Goal: Task Accomplishment & Management: Use online tool/utility

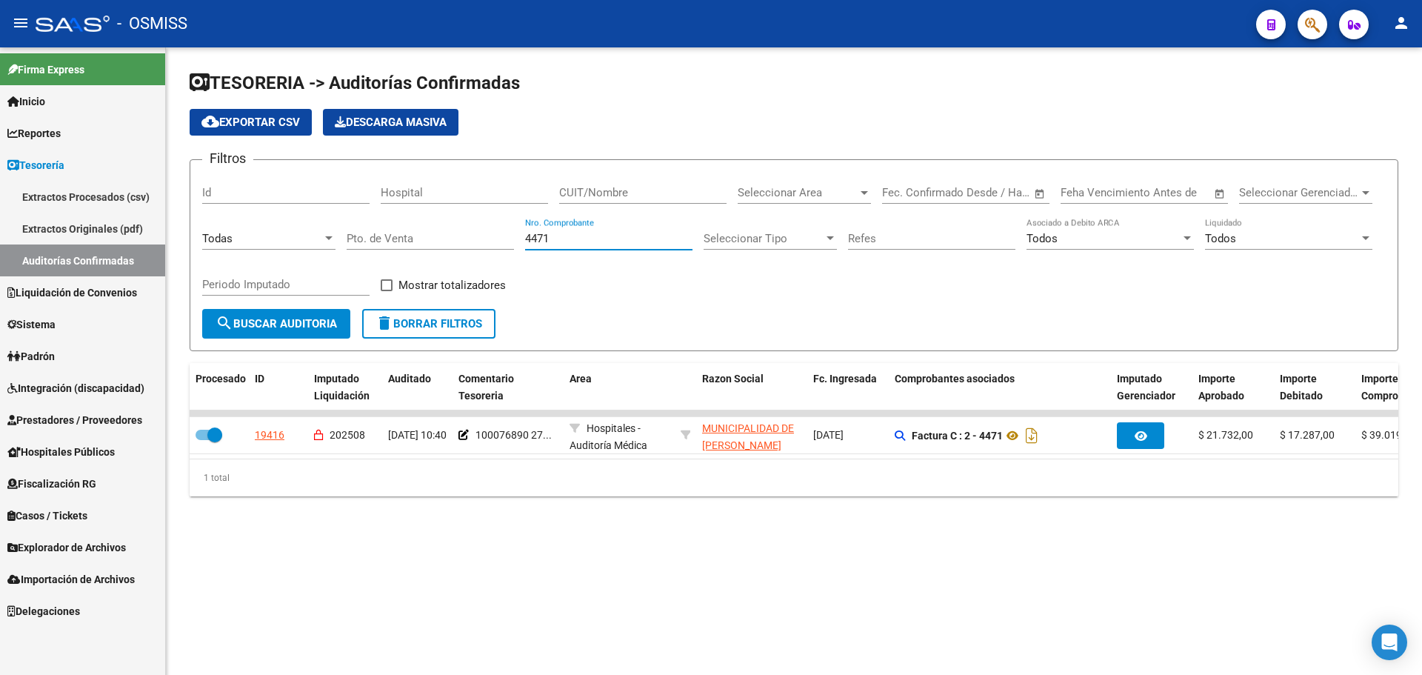
drag, startPoint x: 0, startPoint y: 0, endPoint x: 310, endPoint y: 201, distance: 369.7
click at [310, 201] on div "Filtros Id Hospital CUIT/Nombre Seleccionar Area Seleccionar Area Fecha inicio …" at bounding box center [794, 240] width 1184 height 137
type input "11028"
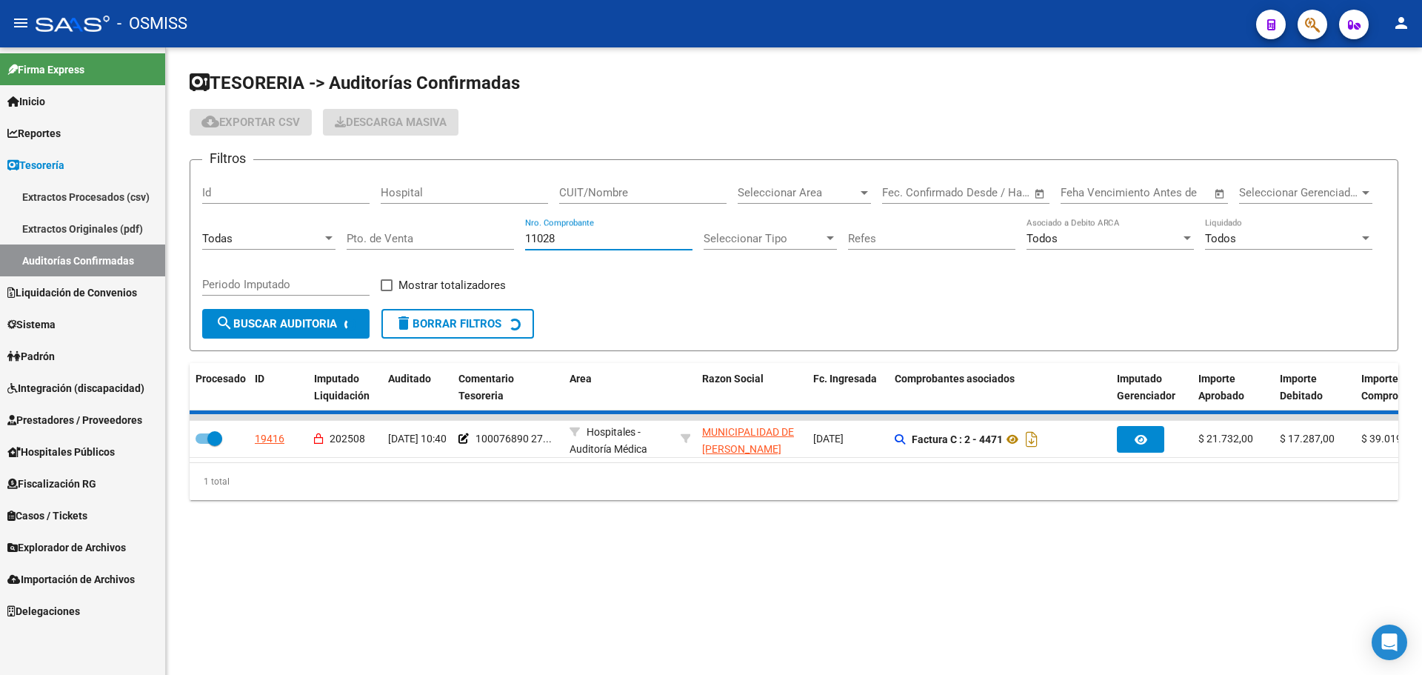
checkbox input "false"
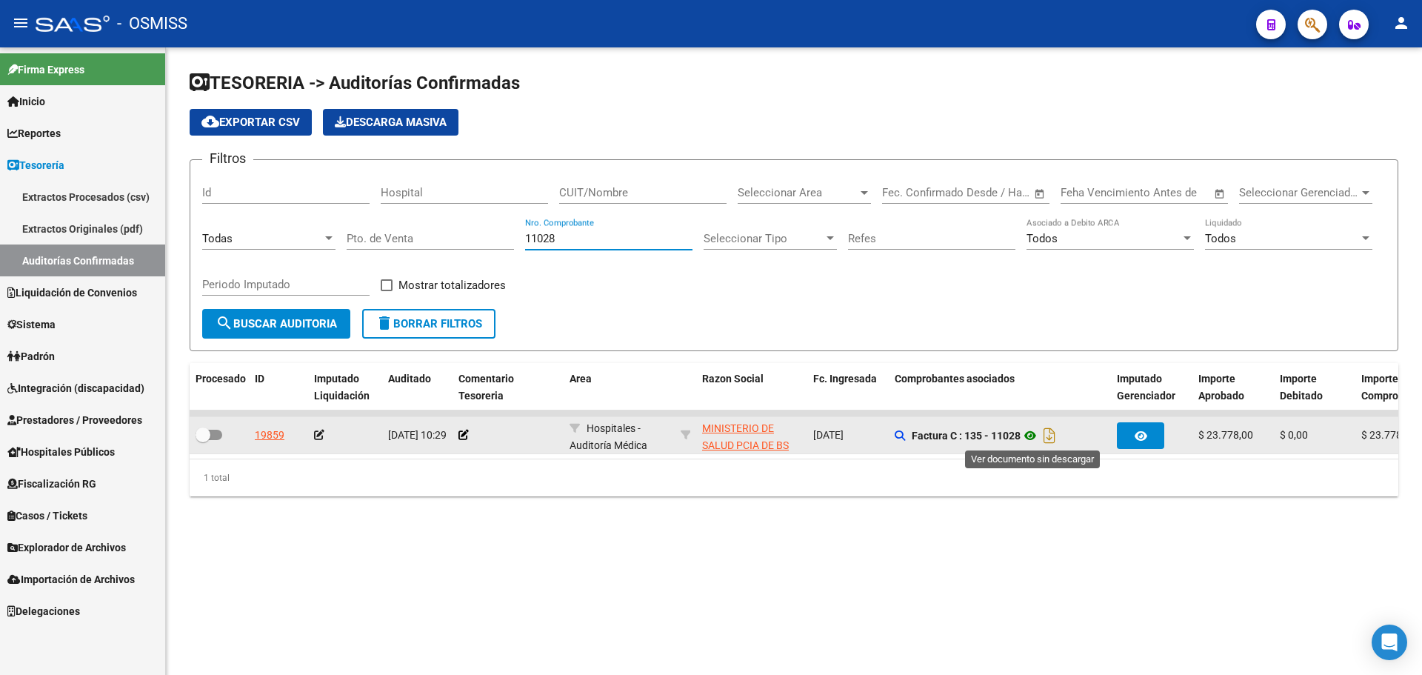
click at [1034, 436] on icon at bounding box center [1030, 436] width 19 height 18
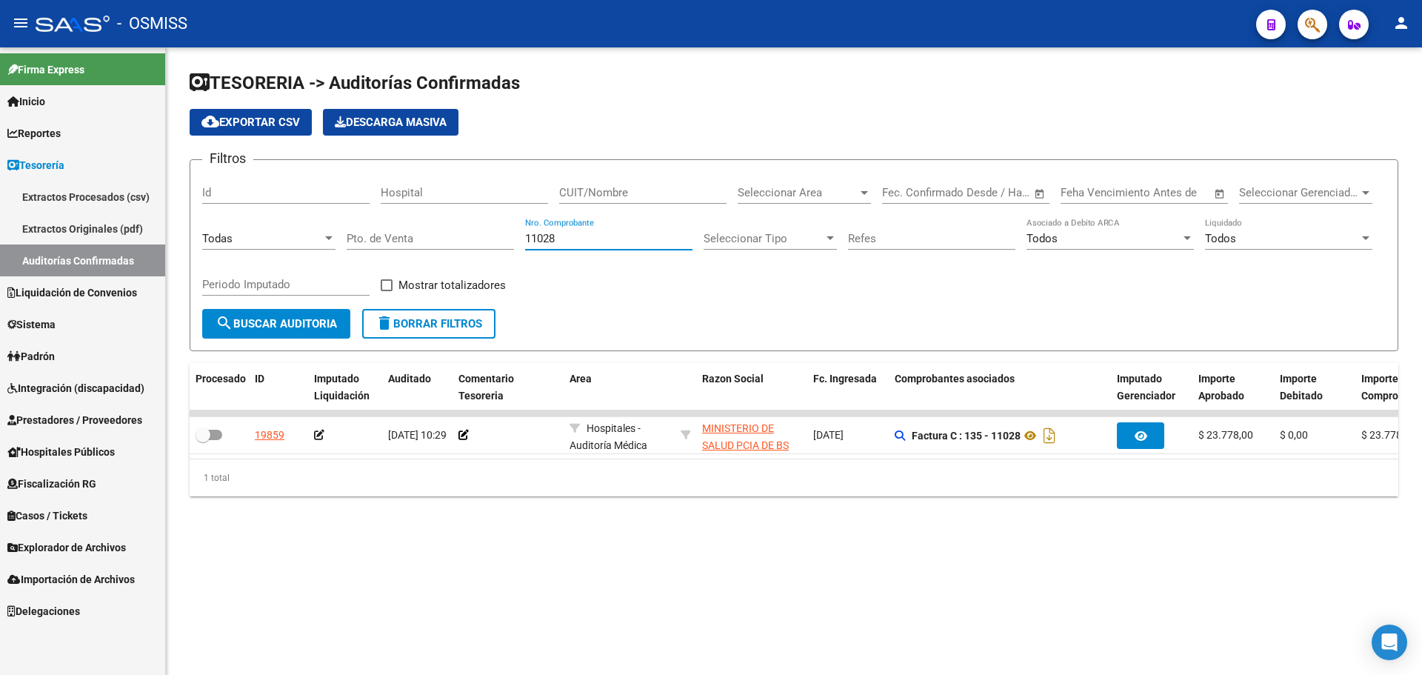
drag, startPoint x: 573, startPoint y: 242, endPoint x: 324, endPoint y: 229, distance: 250.0
click at [324, 229] on div "Filtros Id Hospital CUIT/Nombre Seleccionar Area Seleccionar Area Fecha inicio …" at bounding box center [794, 240] width 1184 height 137
type input "11047"
click at [293, 341] on form "Filtros Id Hospital CUIT/Nombre Seleccionar Area Seleccionar Area Fecha inicio …" at bounding box center [794, 255] width 1209 height 192
click at [293, 323] on span "search Buscar Auditoria" at bounding box center [276, 323] width 121 height 13
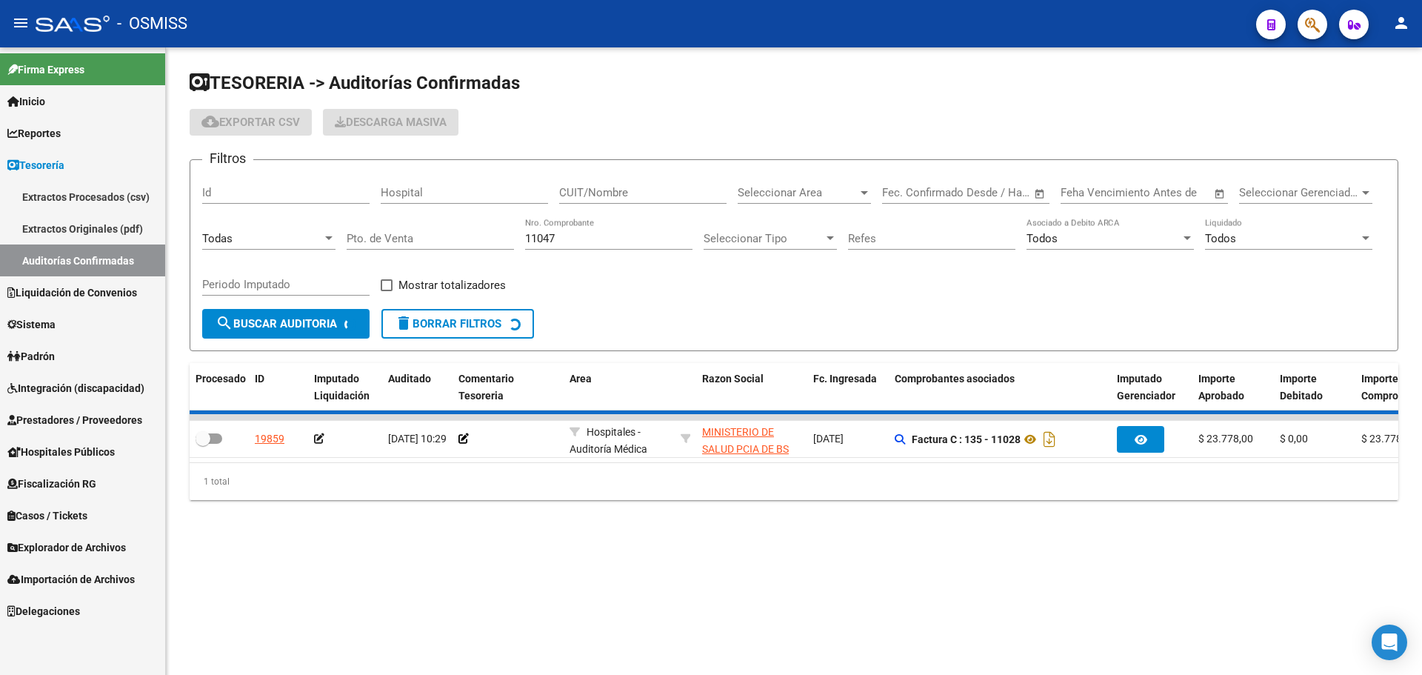
checkbox input "true"
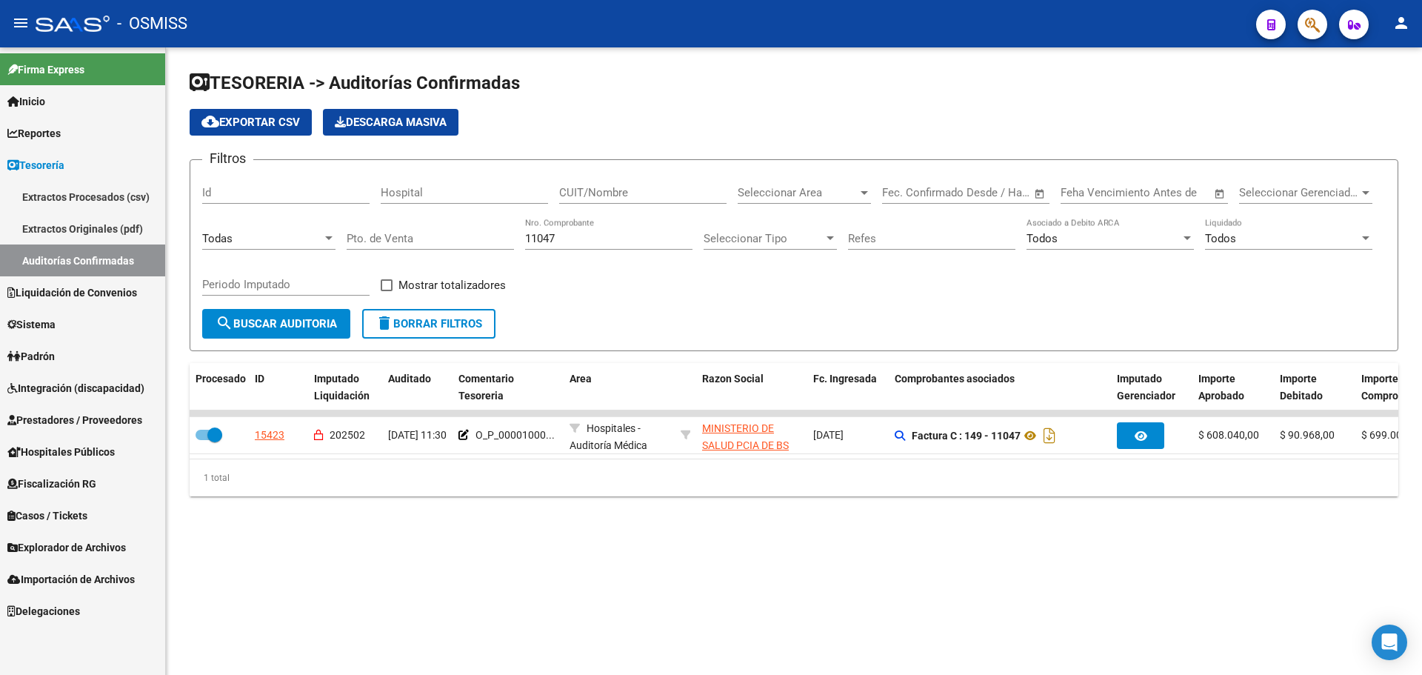
click at [420, 527] on div "TESORERIA -> Auditorías Confirmadas cloud_download Exportar CSV Descarga Masiva…" at bounding box center [794, 295] width 1256 height 496
drag, startPoint x: 382, startPoint y: 458, endPoint x: 526, endPoint y: 456, distance: 143.7
click at [526, 456] on datatable-body "15423 202502 18/02/2025 11:30 O_P_00001000... Hospitales - Auditoría Médica MIN…" at bounding box center [794, 434] width 1209 height 48
drag, startPoint x: 527, startPoint y: 473, endPoint x: 621, endPoint y: 473, distance: 94.1
click at [621, 473] on div "1 total" at bounding box center [794, 477] width 1209 height 37
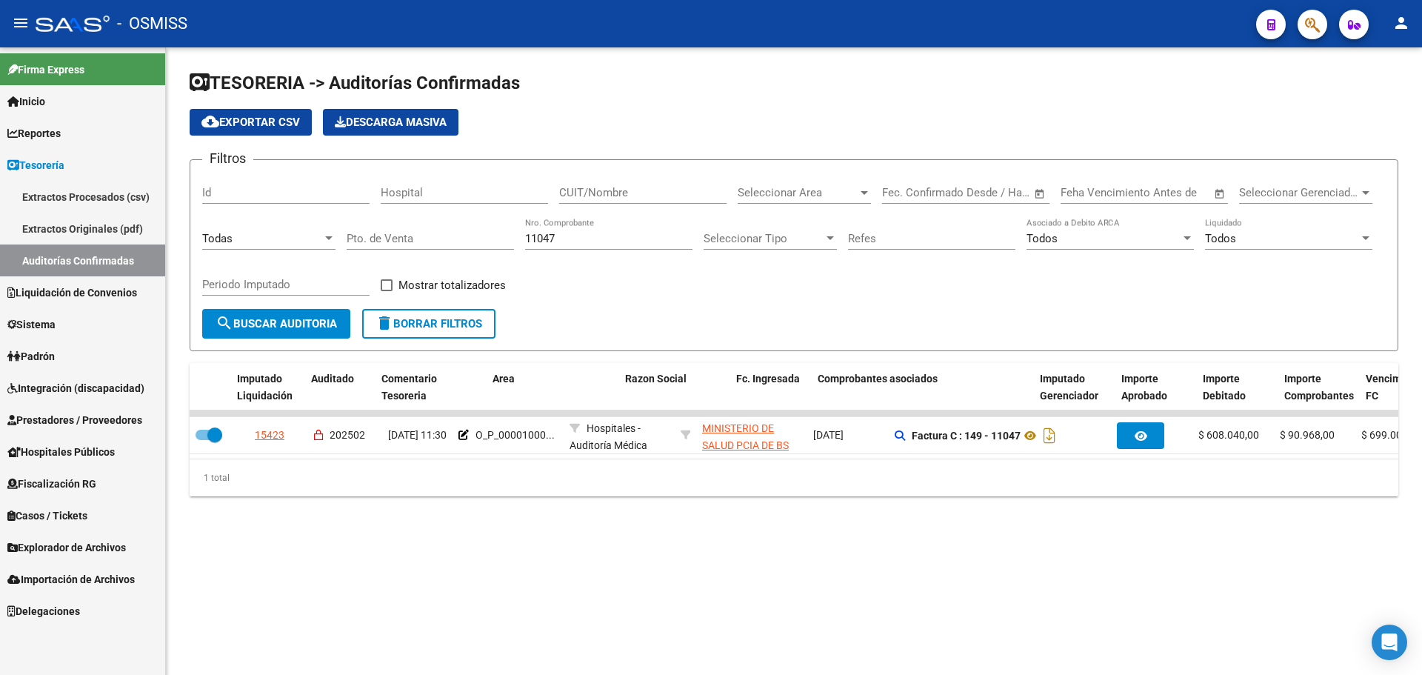
scroll to position [0, 161]
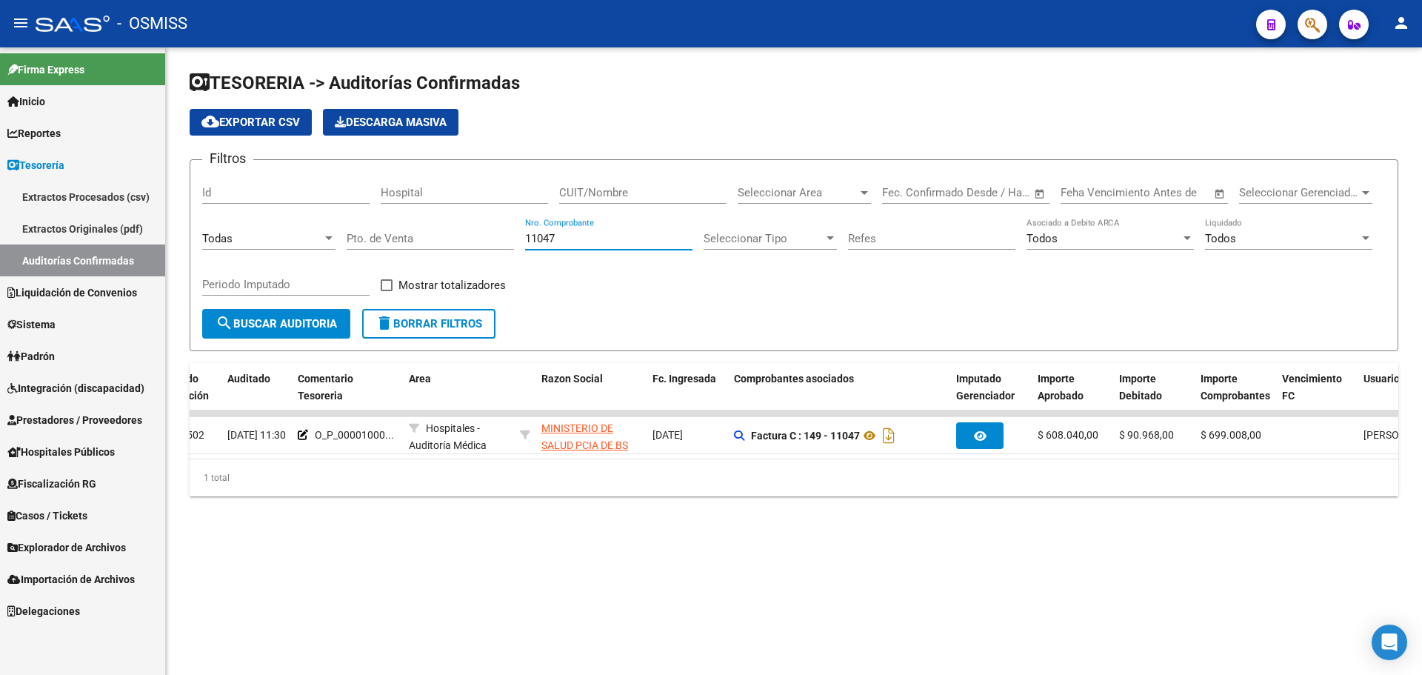
drag, startPoint x: 575, startPoint y: 237, endPoint x: 319, endPoint y: 238, distance: 256.3
click at [319, 238] on div "Filtros Id Hospital CUIT/Nombre Seleccionar Area Seleccionar Area Fecha inicio …" at bounding box center [794, 240] width 1184 height 137
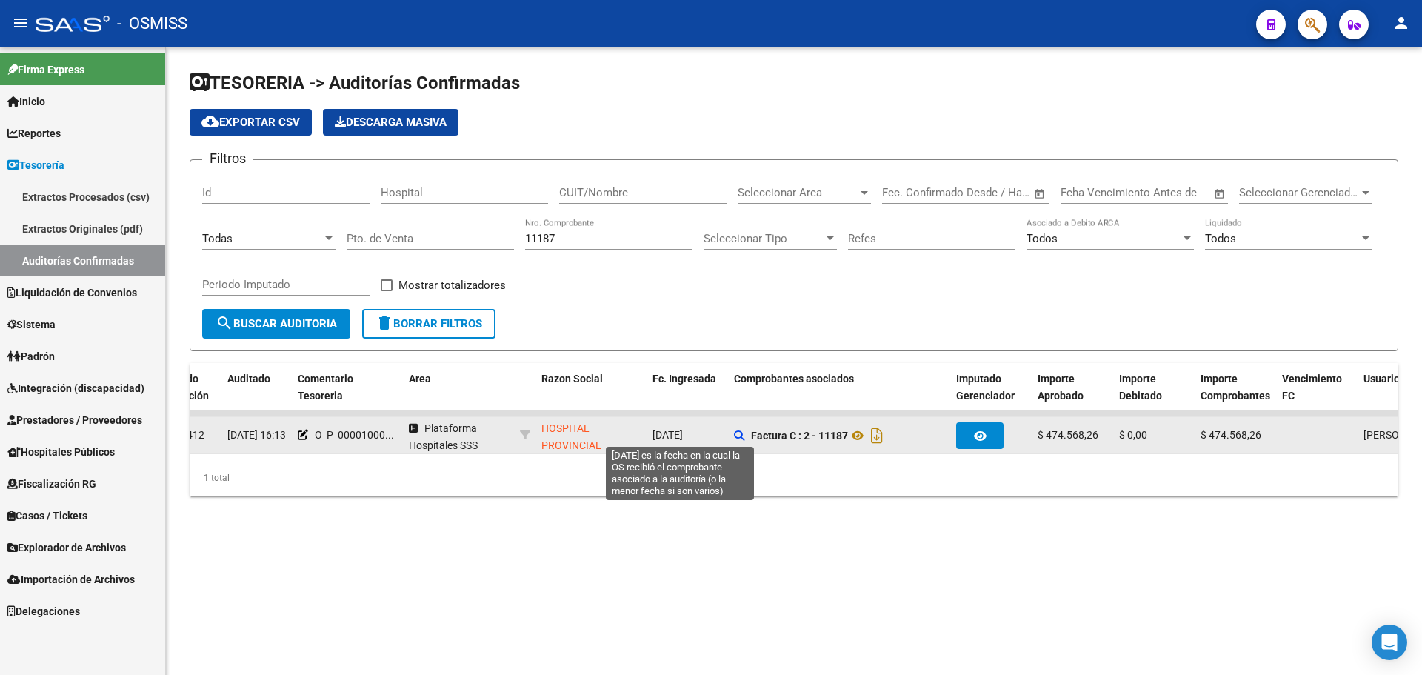
drag, startPoint x: 680, startPoint y: 428, endPoint x: 706, endPoint y: 433, distance: 26.4
click at [683, 433] on span "26/12/2023" at bounding box center [668, 435] width 30 height 12
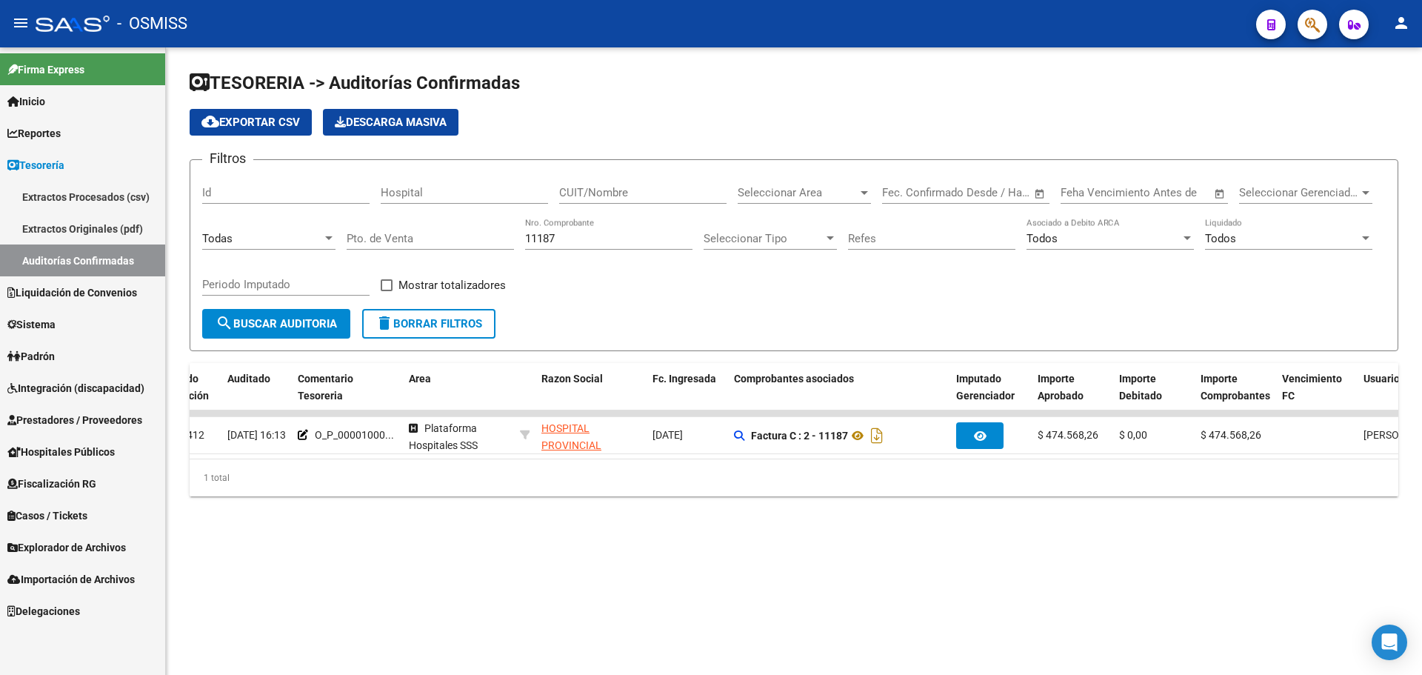
click at [772, 582] on mat-sidenav-content "TESORERIA -> Auditorías Confirmadas cloud_download Exportar CSV Descarga Masiva…" at bounding box center [794, 360] width 1256 height 627
drag, startPoint x: 605, startPoint y: 234, endPoint x: 207, endPoint y: 219, distance: 398.1
click at [207, 219] on div "Filtros Id Hospital CUIT/Nombre Seleccionar Area Seleccionar Area Fecha inicio …" at bounding box center [794, 240] width 1184 height 137
drag, startPoint x: 586, startPoint y: 243, endPoint x: 243, endPoint y: 226, distance: 343.4
click at [243, 226] on div "Filtros Id Hospital CUIT/Nombre Seleccionar Area Seleccionar Area Fecha inicio …" at bounding box center [794, 240] width 1184 height 137
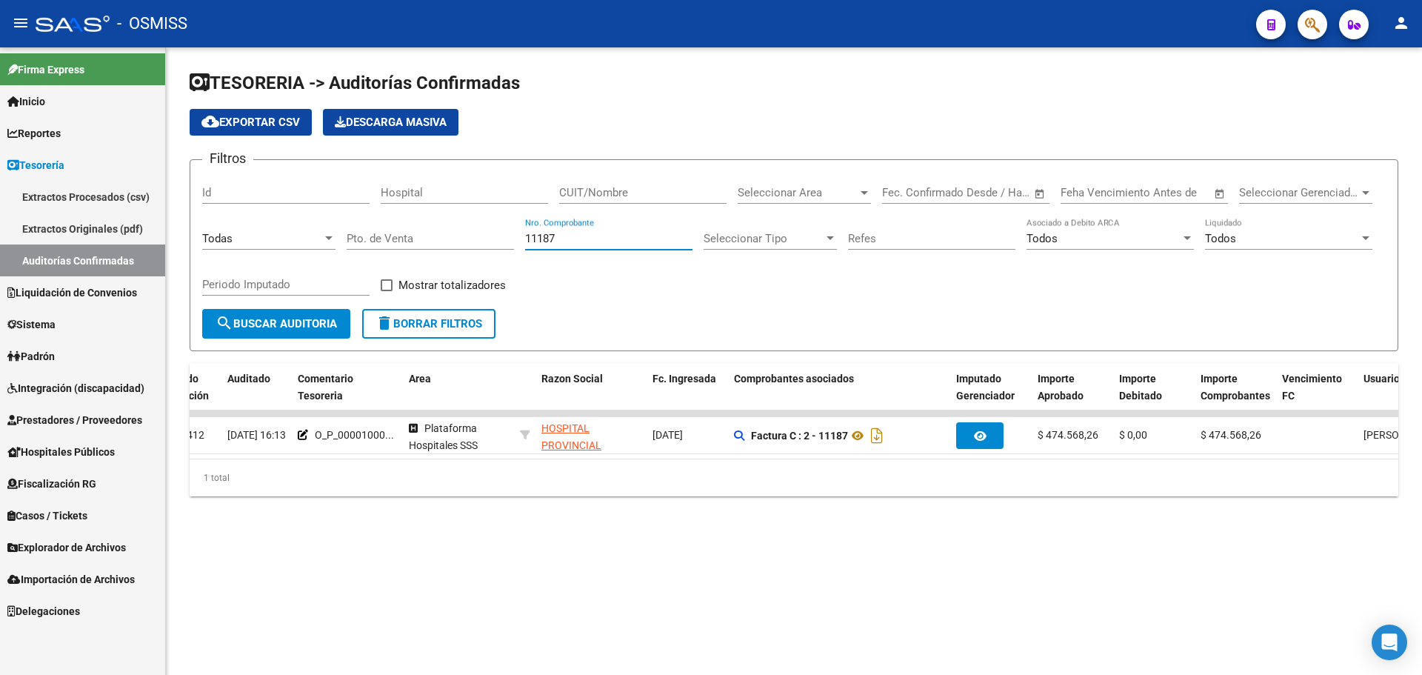
type input "11187"
click at [812, 563] on mat-sidenav-content "TESORERIA -> Auditorías Confirmadas cloud_download Exportar CSV Descarga Masiva…" at bounding box center [794, 360] width 1256 height 627
click at [1308, 21] on icon "button" at bounding box center [1312, 24] width 15 height 17
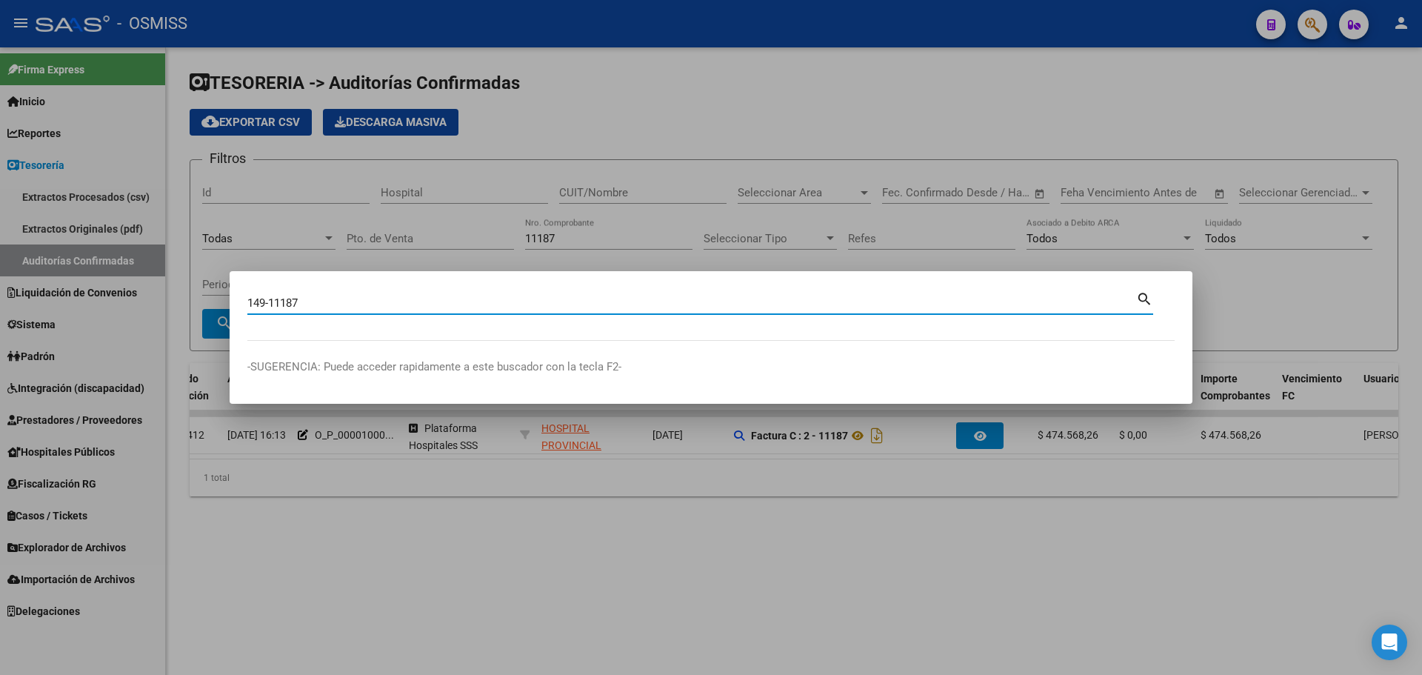
type input "149-11187"
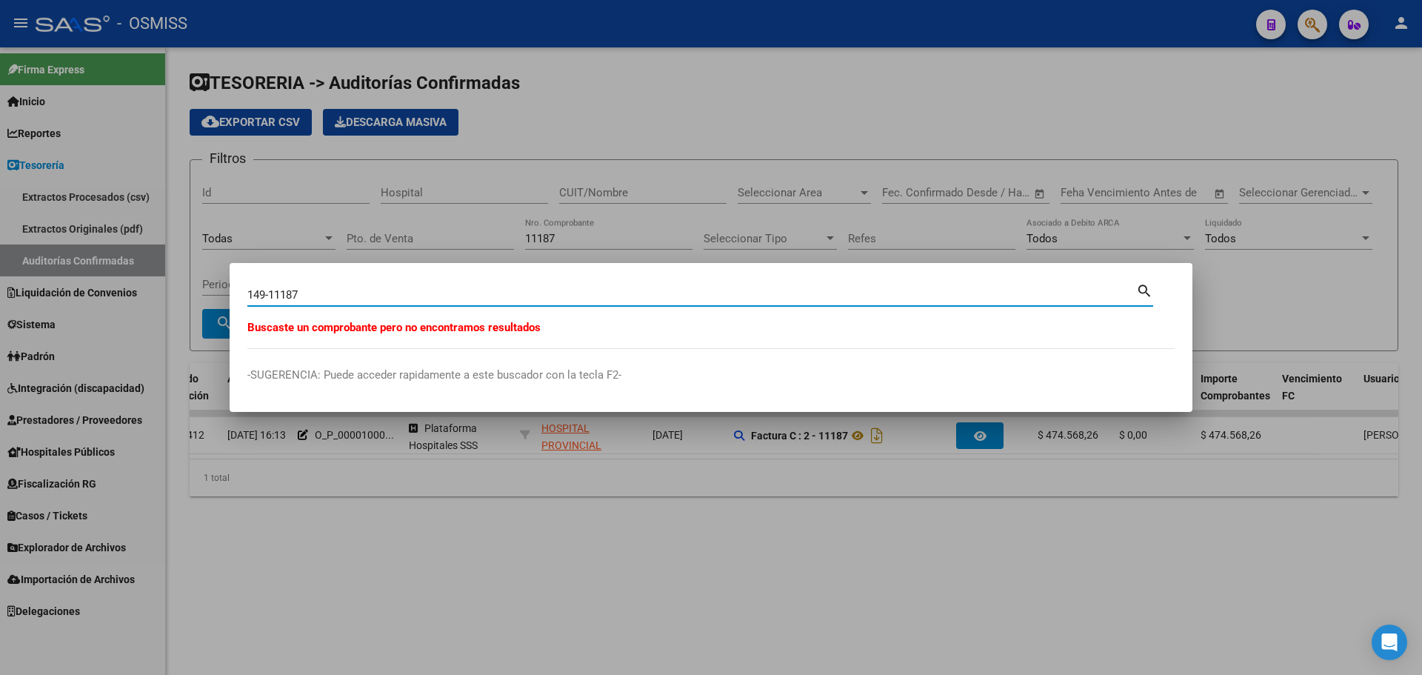
click at [504, 180] on div at bounding box center [711, 337] width 1422 height 675
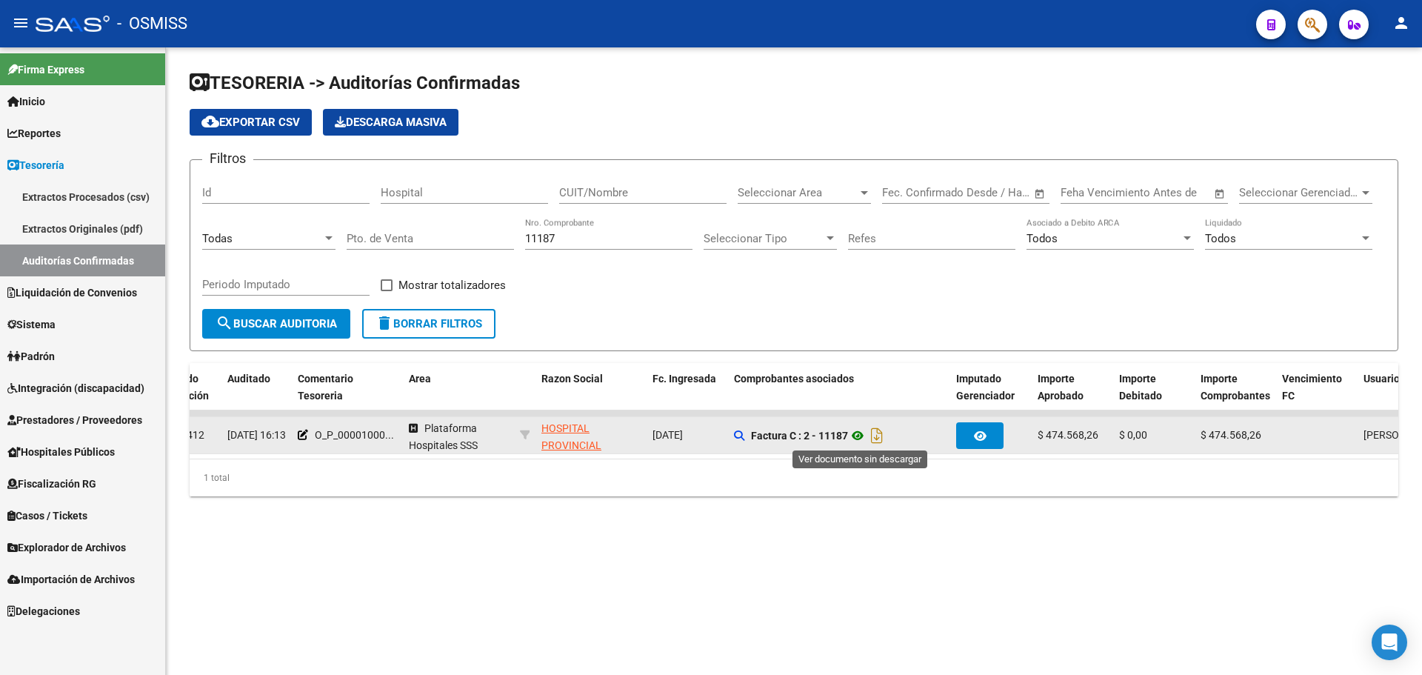
click at [863, 434] on icon at bounding box center [857, 436] width 19 height 18
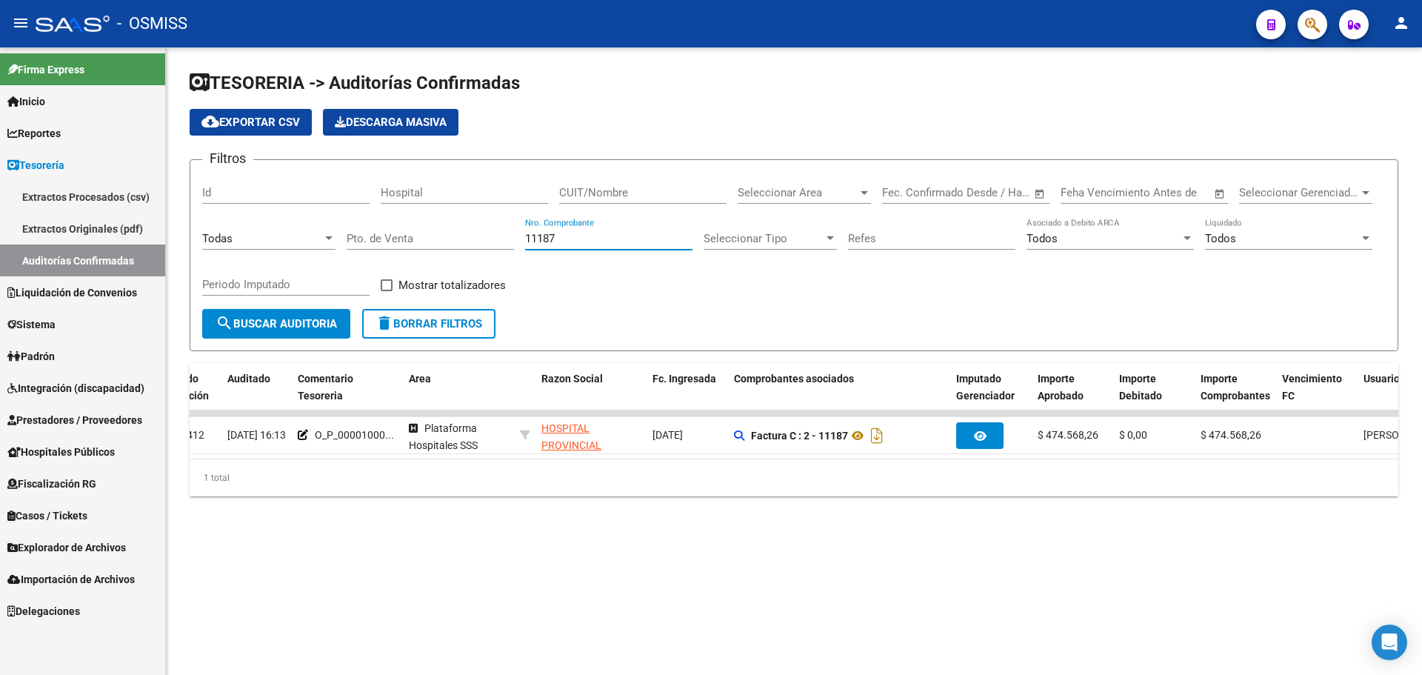
drag, startPoint x: 546, startPoint y: 236, endPoint x: 371, endPoint y: 228, distance: 175.0
click at [371, 228] on div "Filtros Id Hospital CUIT/Nombre Seleccionar Area Seleccionar Area Fecha inicio …" at bounding box center [794, 240] width 1184 height 137
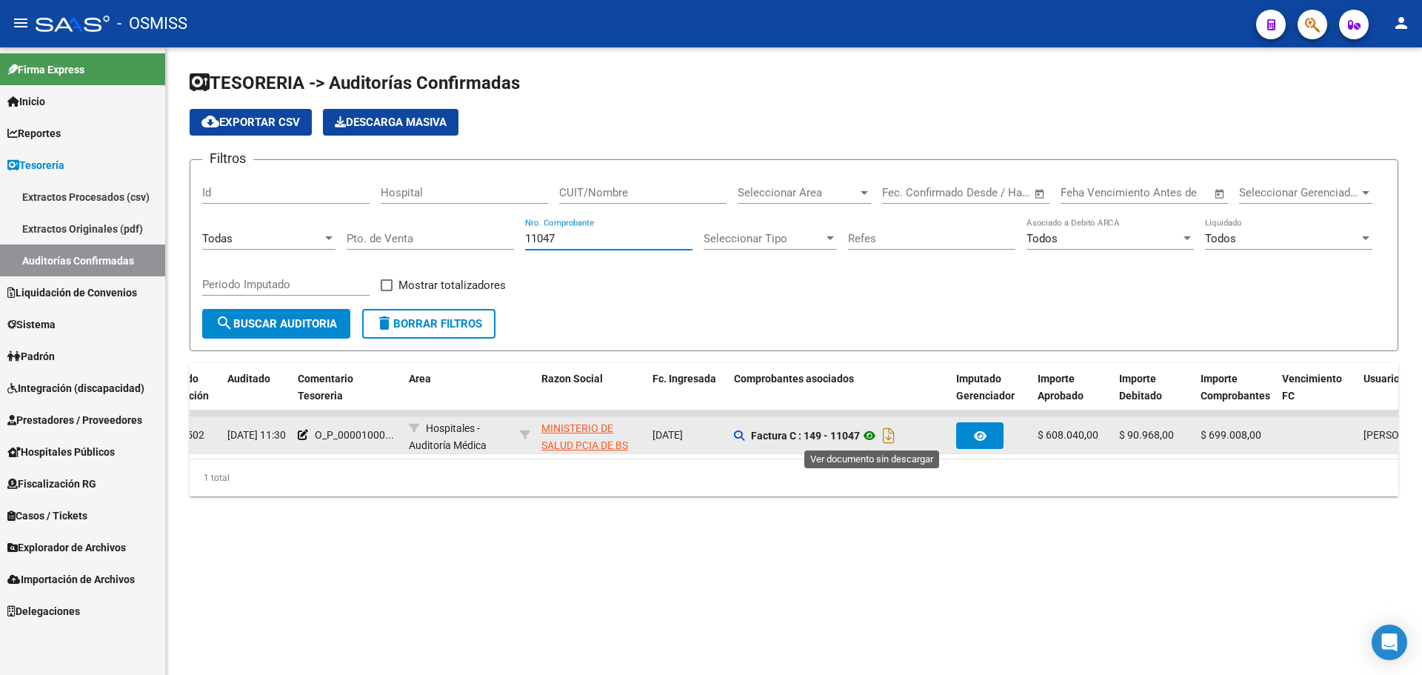
type input "11047"
click at [873, 443] on icon at bounding box center [869, 436] width 19 height 18
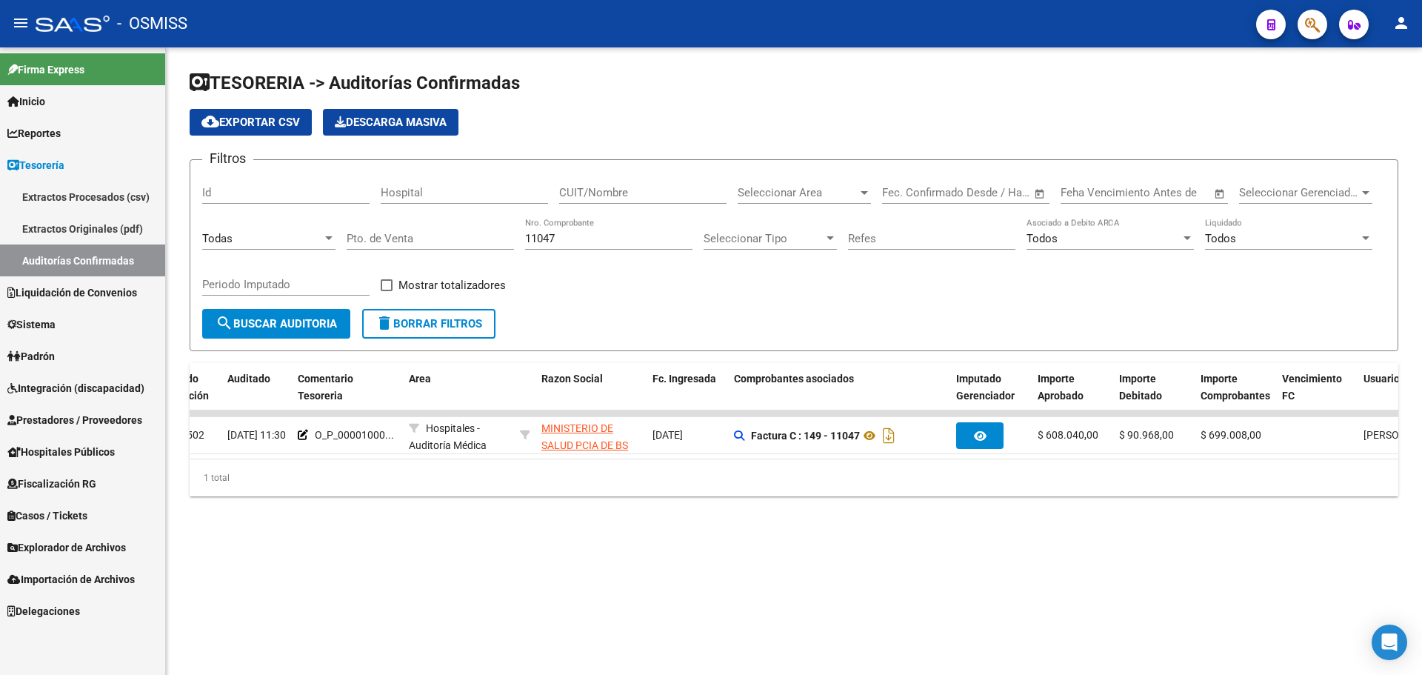
scroll to position [0, 0]
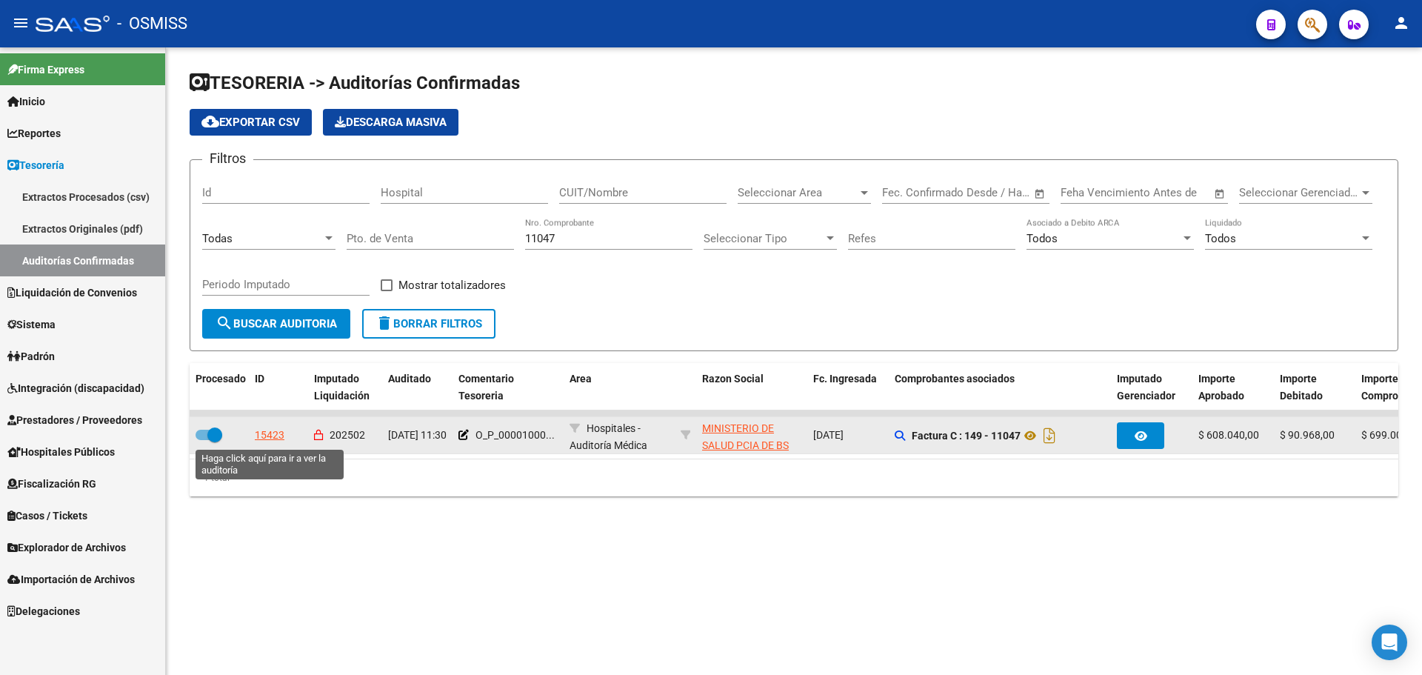
click at [272, 434] on div "15423" at bounding box center [270, 435] width 30 height 17
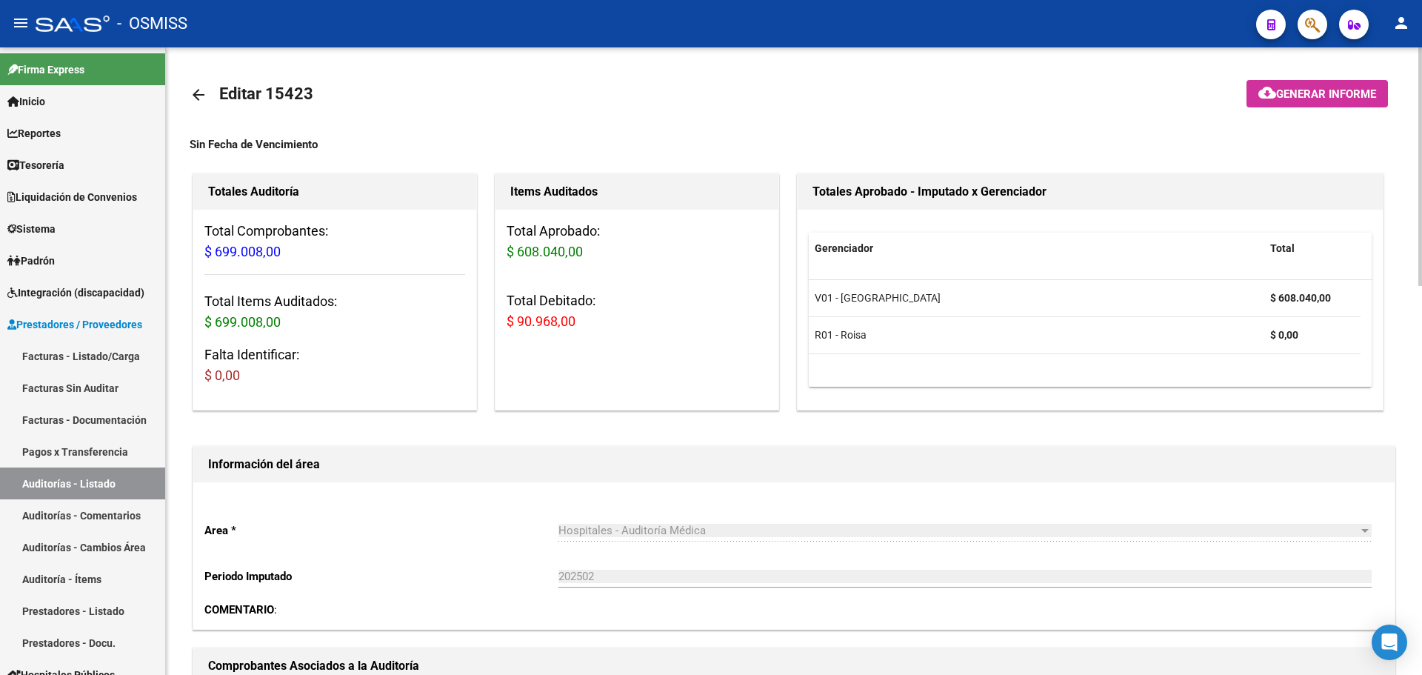
click at [1326, 85] on button "cloud_download Generar informe" at bounding box center [1317, 93] width 141 height 27
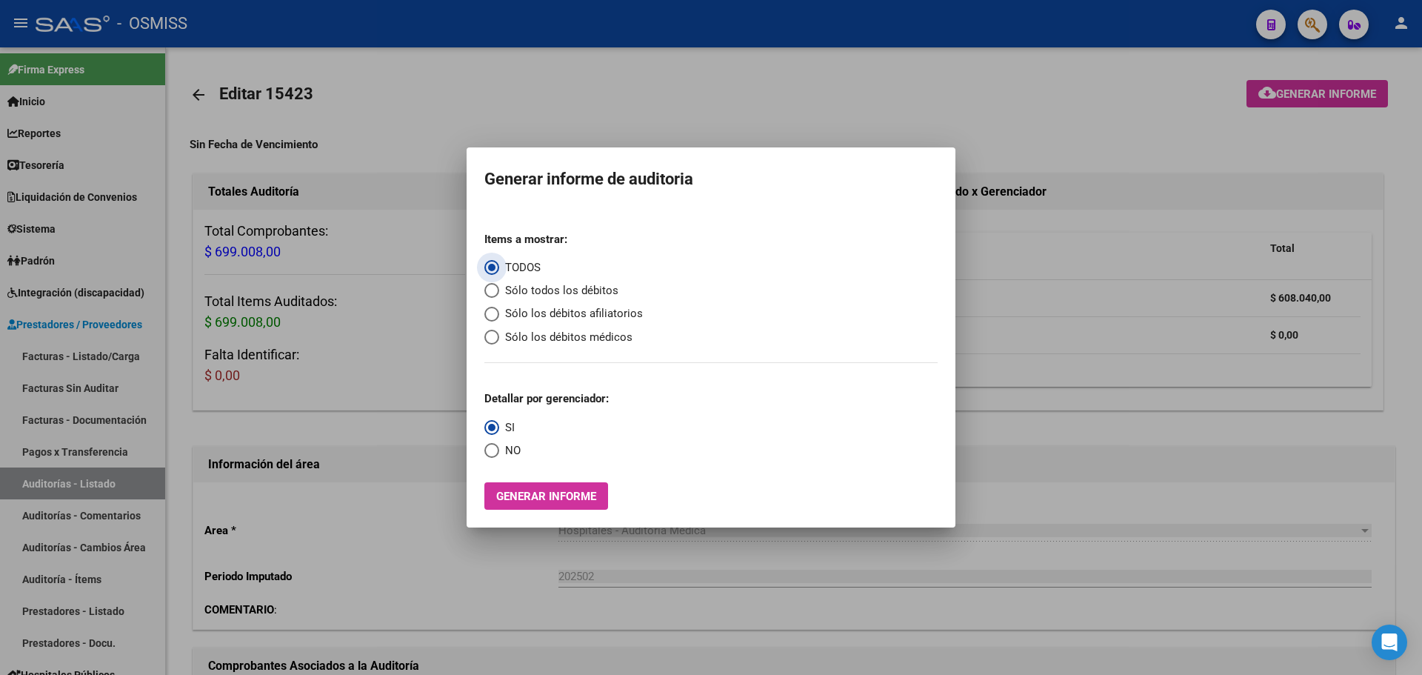
click at [549, 293] on span "Sólo todos los débitos" at bounding box center [558, 290] width 119 height 17
click at [499, 293] on input "Sólo todos los débitos" at bounding box center [491, 290] width 15 height 15
radio input "true"
click at [494, 447] on span "Select an option" at bounding box center [491, 450] width 15 height 15
click at [494, 447] on input "NO" at bounding box center [491, 450] width 15 height 15
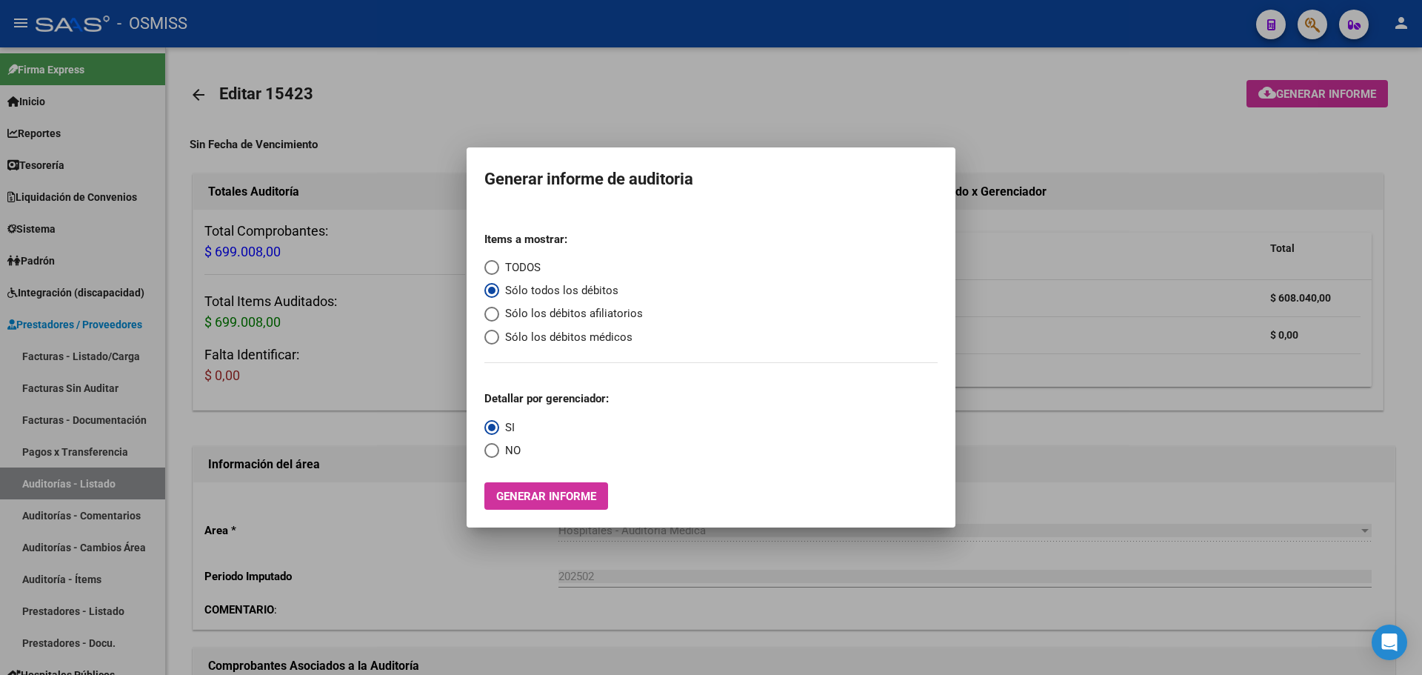
radio input "true"
click at [513, 499] on span "Generar informe" at bounding box center [546, 496] width 100 height 13
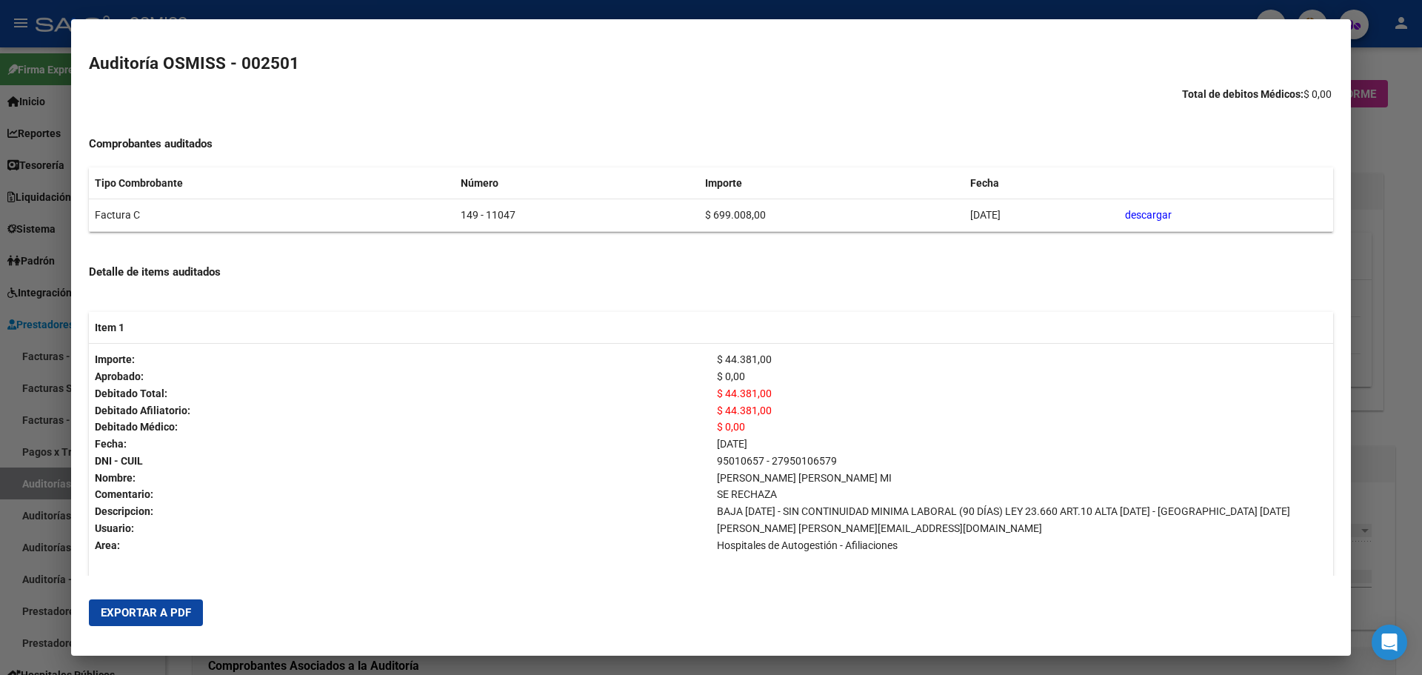
scroll to position [148, 0]
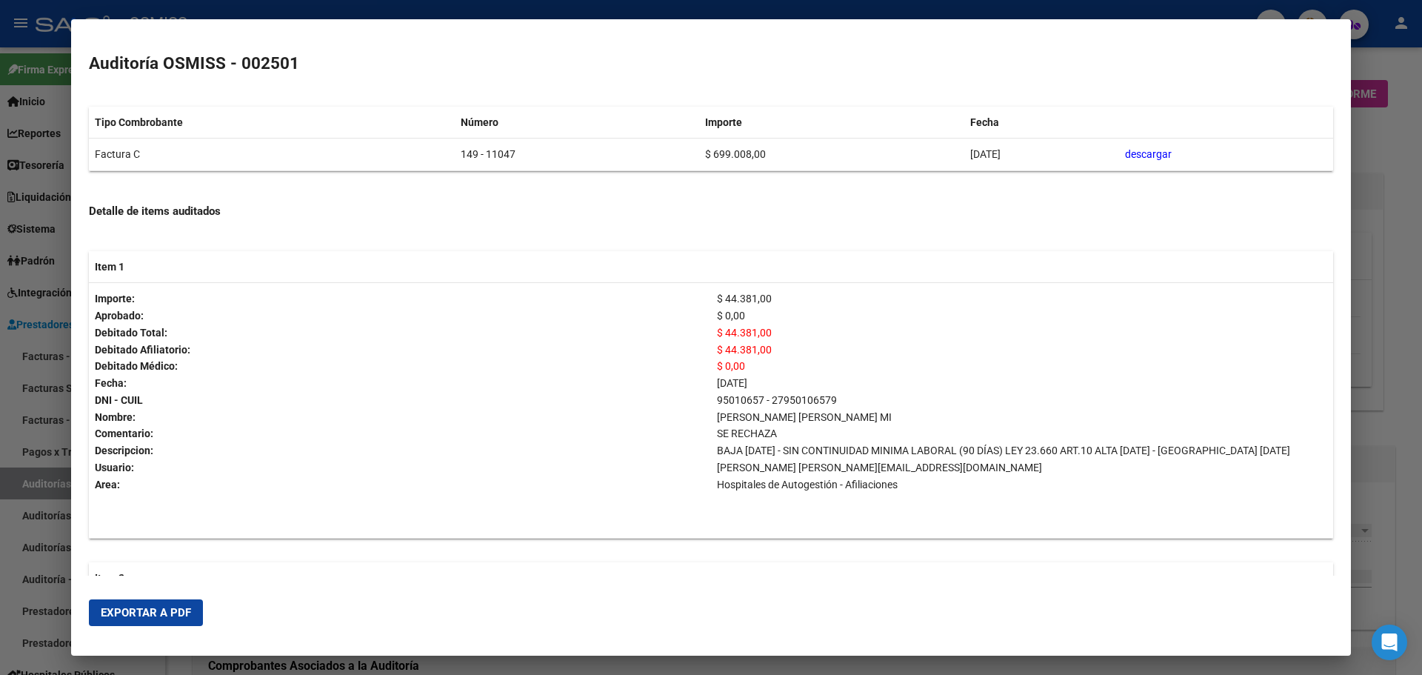
click at [1371, 359] on div at bounding box center [711, 337] width 1422 height 675
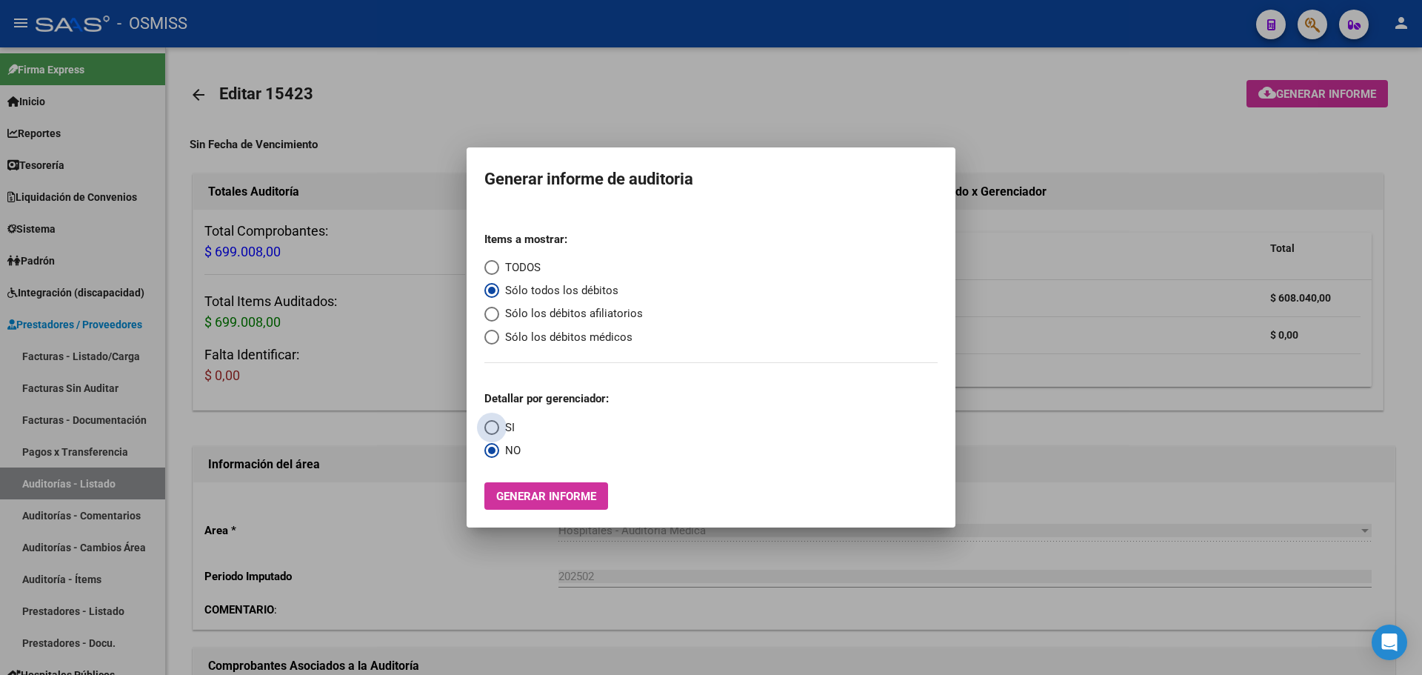
click at [484, 424] on span "Select an option" at bounding box center [491, 427] width 15 height 15
click at [484, 424] on input "SI" at bounding box center [491, 427] width 15 height 15
radio input "true"
click at [510, 496] on span "Generar informe" at bounding box center [546, 496] width 100 height 13
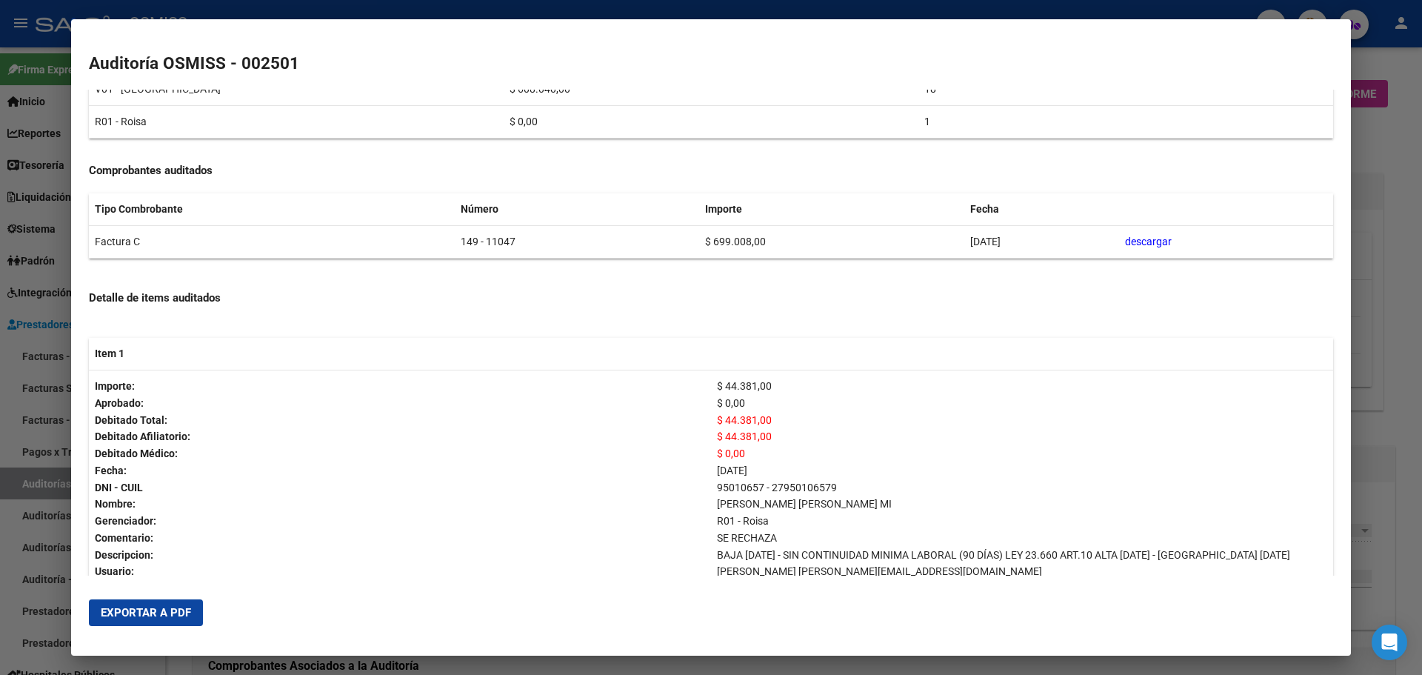
scroll to position [296, 0]
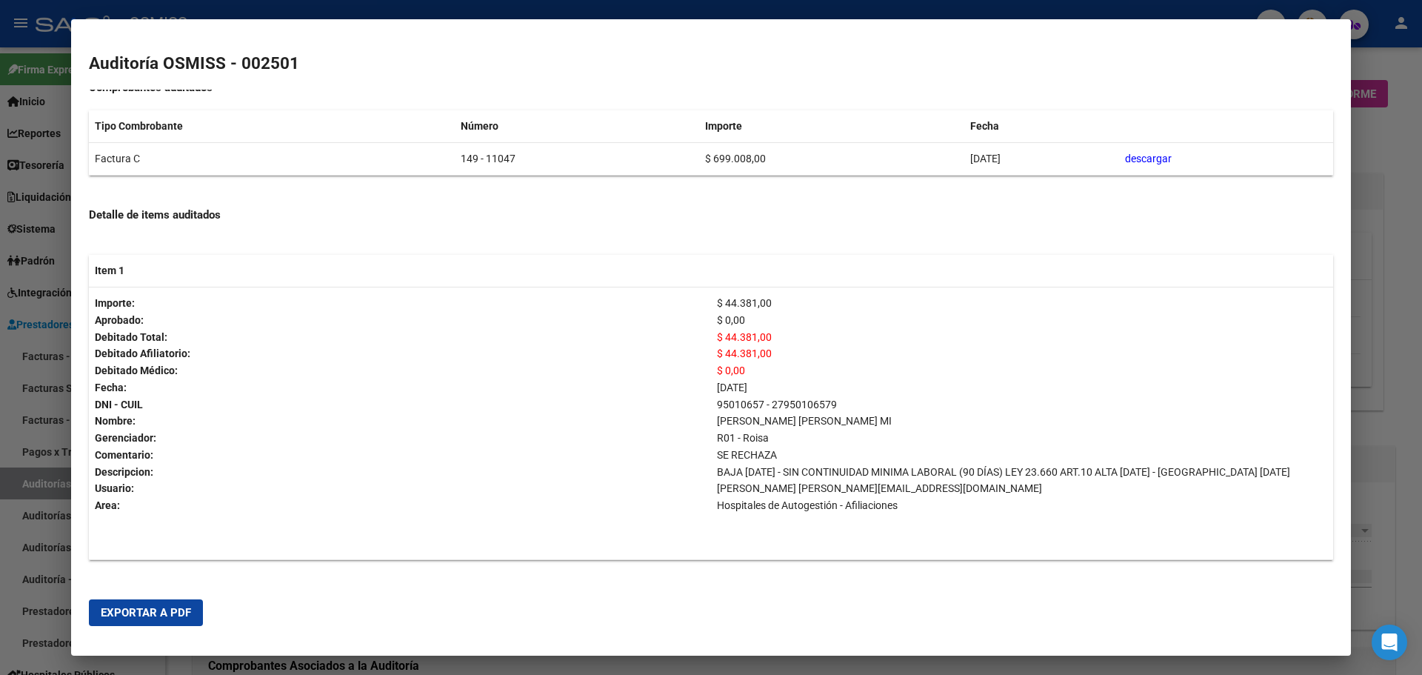
drag, startPoint x: 715, startPoint y: 440, endPoint x: 784, endPoint y: 436, distance: 69.7
click at [784, 436] on p "R01 - Roisa" at bounding box center [1022, 438] width 610 height 17
click at [830, 454] on p "SE RECHAZA" at bounding box center [1022, 455] width 610 height 17
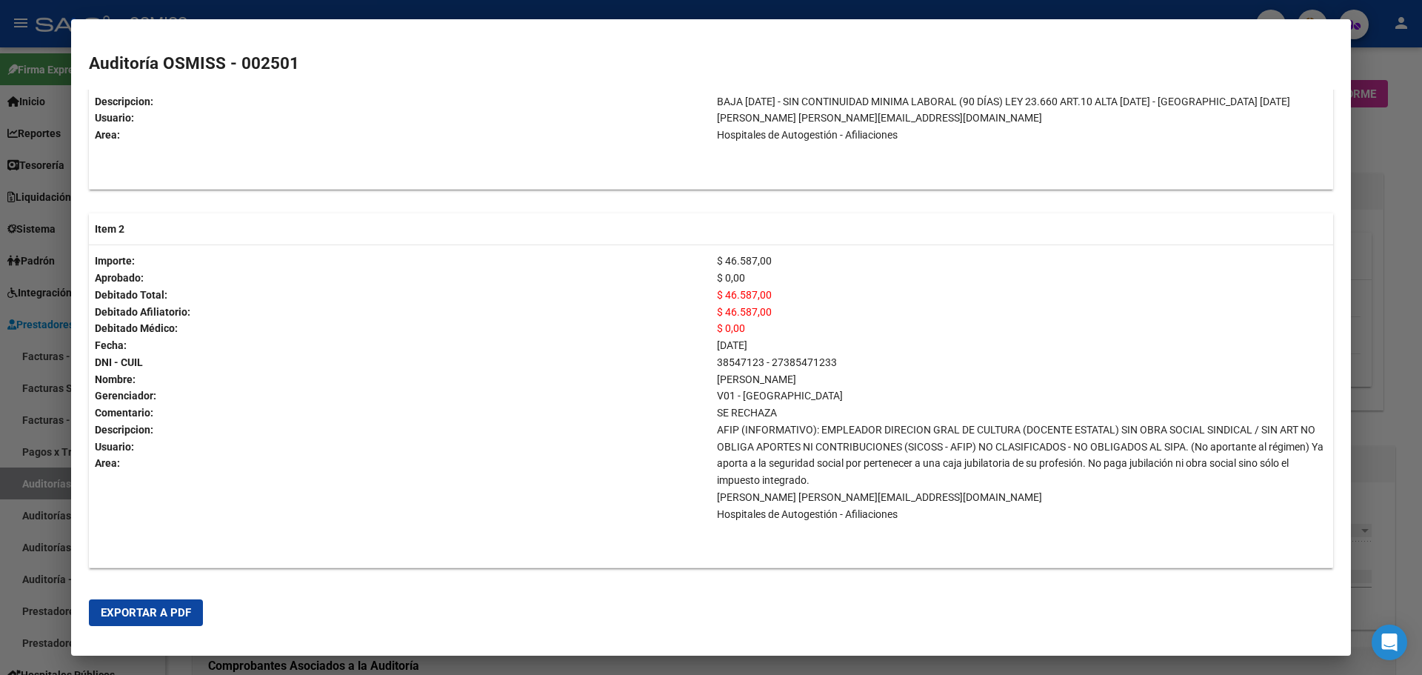
scroll to position [718, 0]
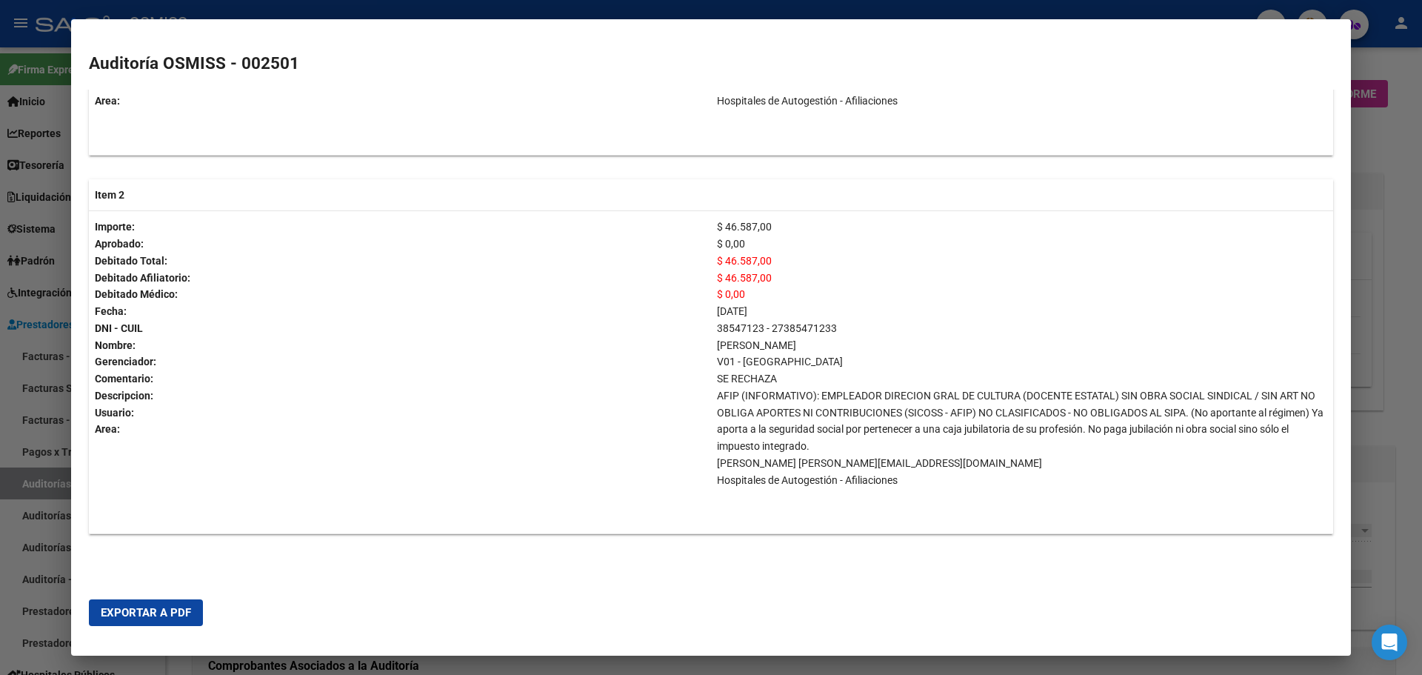
drag, startPoint x: 736, startPoint y: 353, endPoint x: 830, endPoint y: 353, distance: 94.1
click at [830, 353] on td "$ 46.587,00 $ 0,00 $ 46.587,00 $ 46.587,00 $ 0,00 27/11/2024 38547123 - 2738547…" at bounding box center [1022, 372] width 622 height 323
click at [830, 365] on p "V01 - [GEOGRAPHIC_DATA]" at bounding box center [1022, 361] width 610 height 17
click at [683, 467] on td "Importe: Aprobado: Debitado Total: Debitado Afiliatorio: Debitado Médico: Fecha…" at bounding box center [400, 372] width 622 height 323
click at [167, 614] on span "Exportar a PDF" at bounding box center [146, 612] width 90 height 13
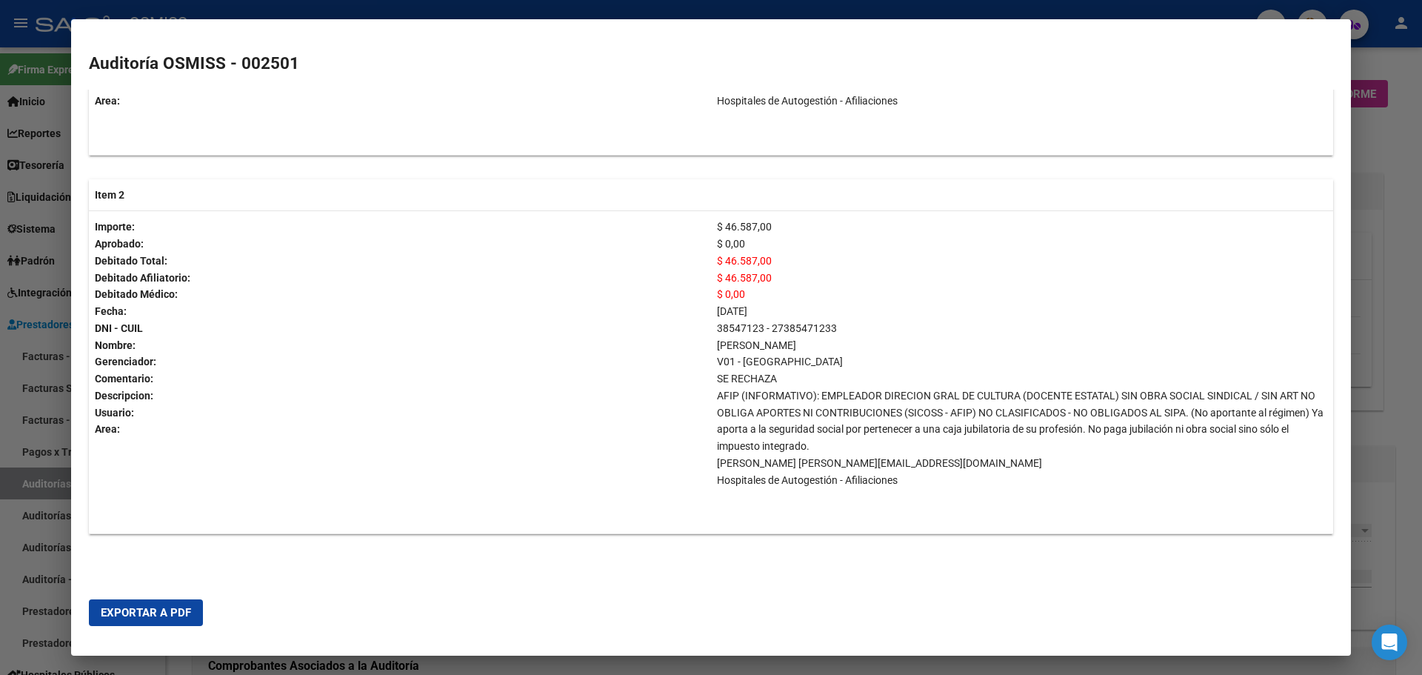
click at [1372, 332] on div at bounding box center [711, 337] width 1422 height 675
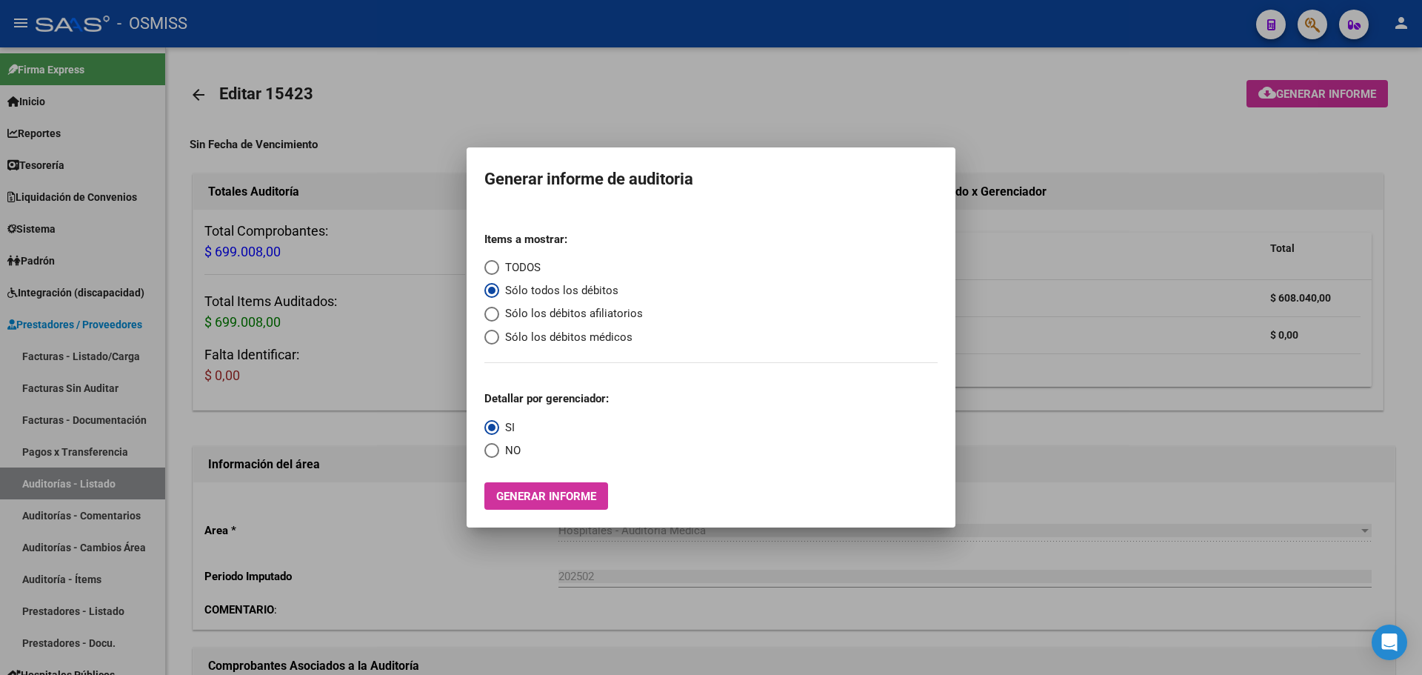
click at [1145, 315] on div at bounding box center [711, 337] width 1422 height 675
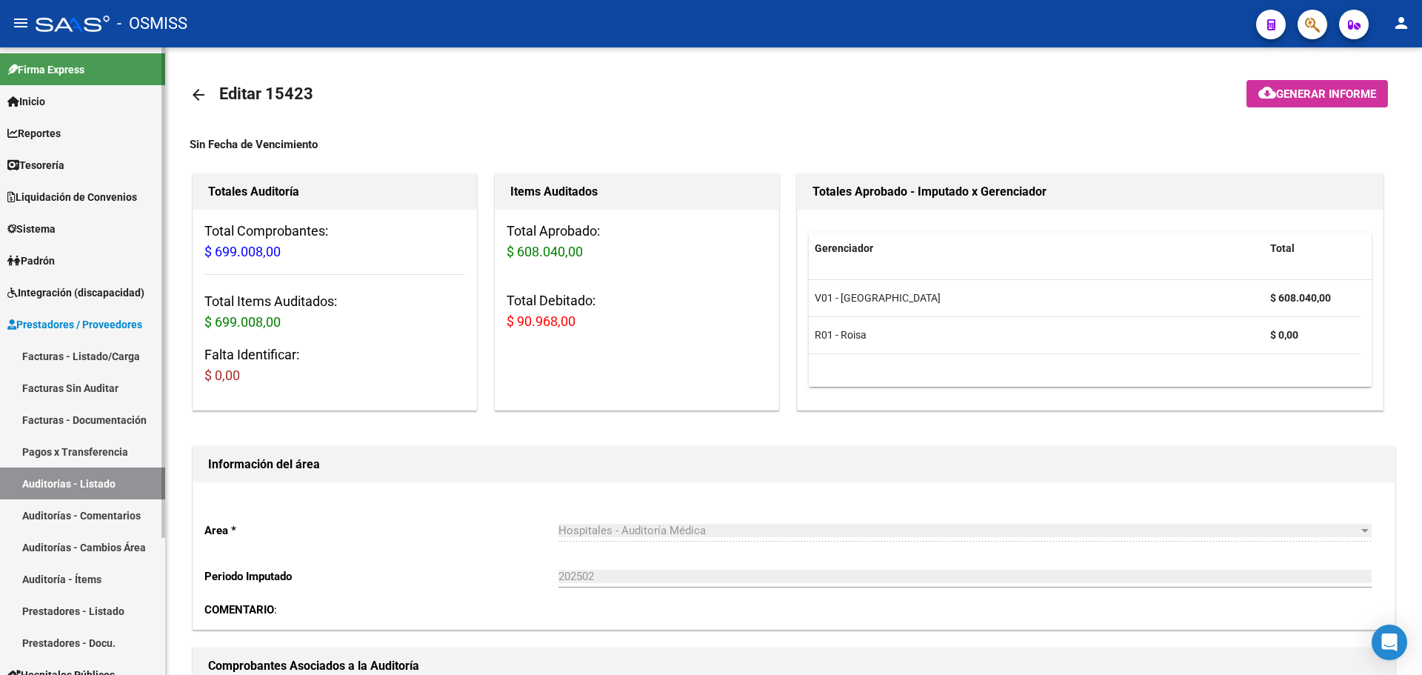
click at [36, 159] on span "Tesorería" at bounding box center [35, 165] width 57 height 16
click at [64, 161] on span "Tesorería" at bounding box center [35, 165] width 57 height 16
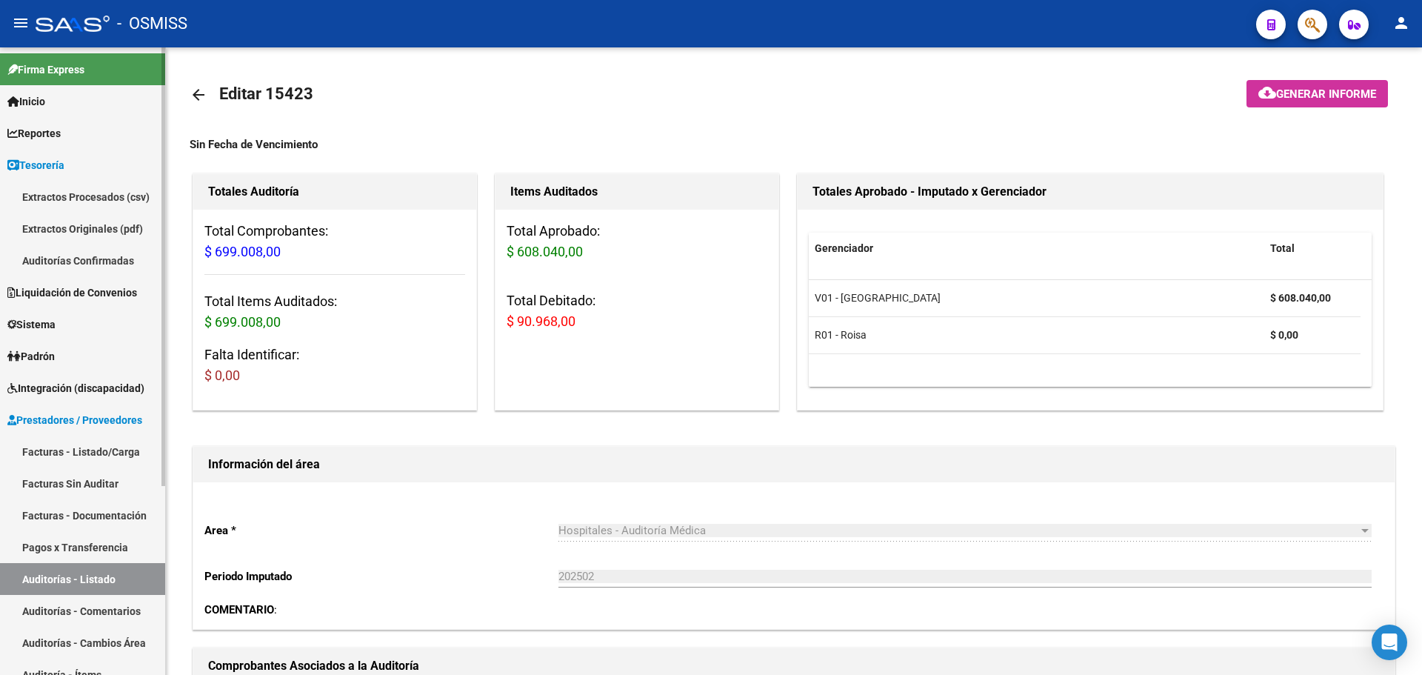
click at [70, 262] on link "Auditorías Confirmadas" at bounding box center [82, 260] width 165 height 32
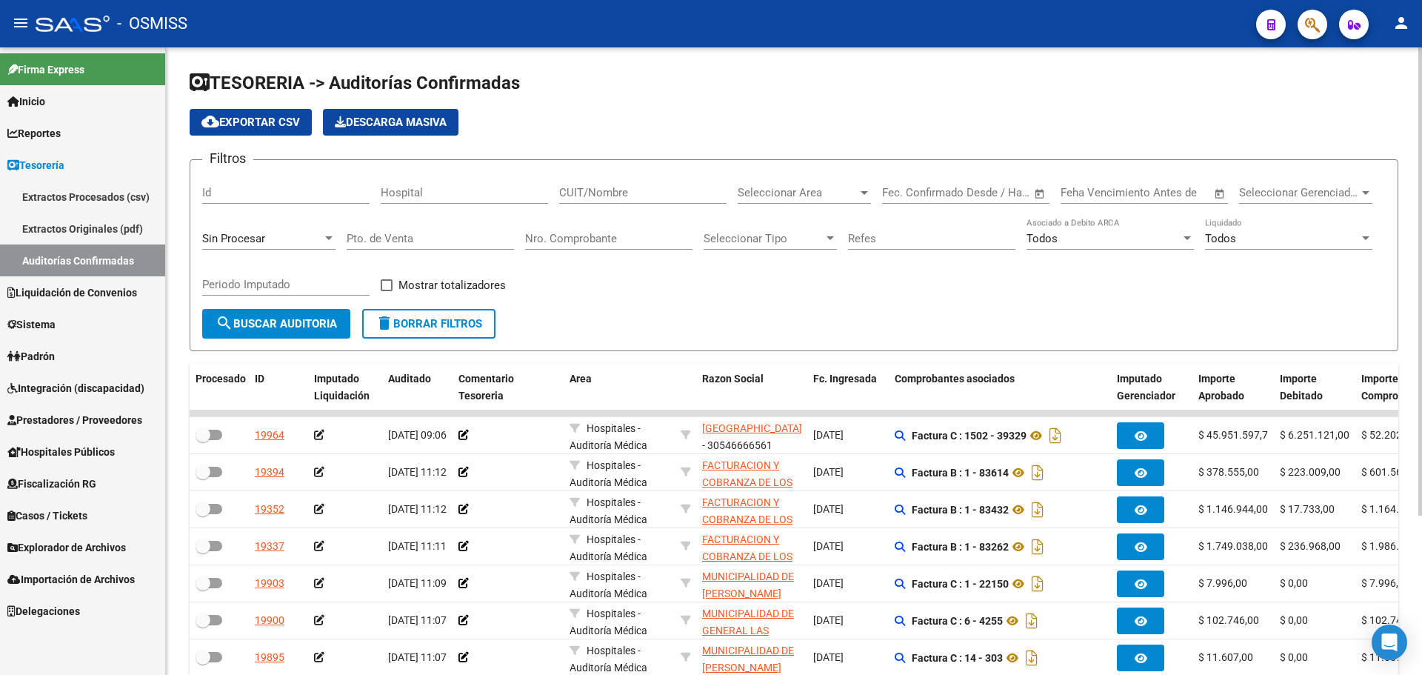
click at [288, 247] on div "Sin Procesar" at bounding box center [268, 234] width 133 height 32
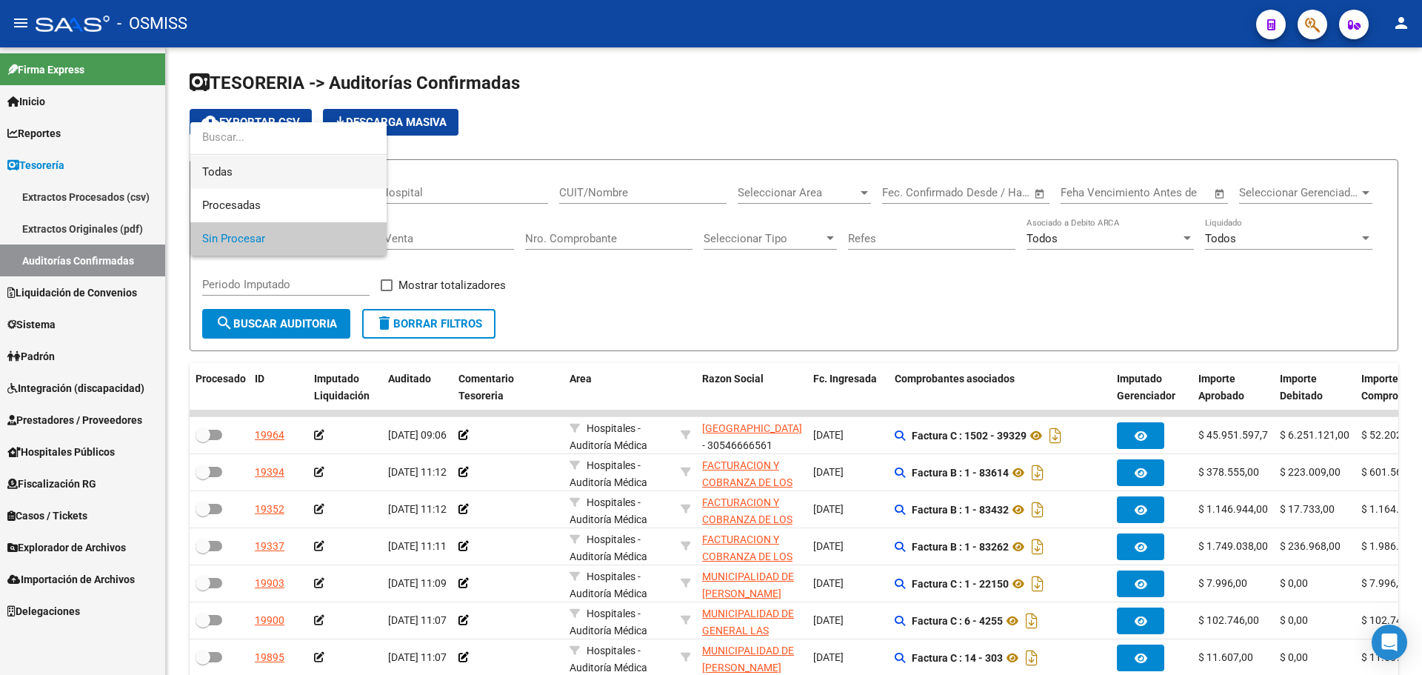
click at [273, 179] on span "Todas" at bounding box center [288, 172] width 173 height 33
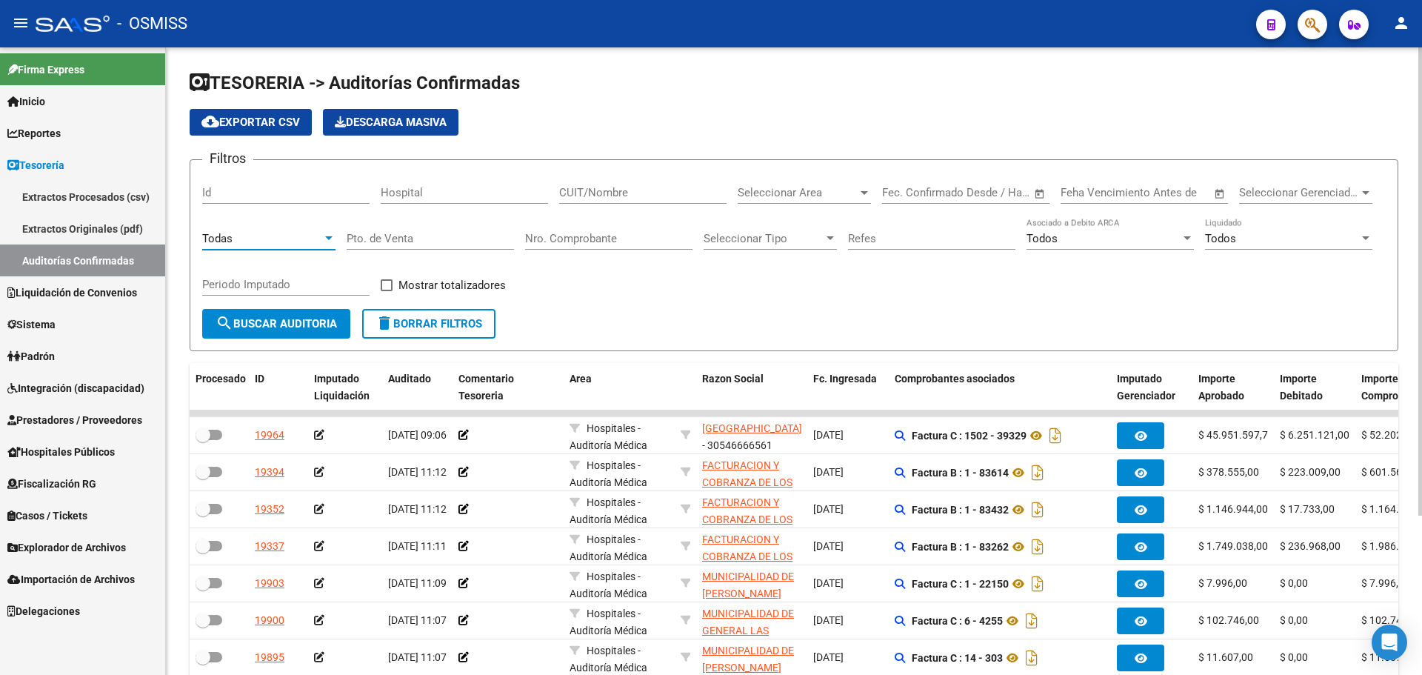
click at [662, 236] on input "Nro. Comprobante" at bounding box center [608, 238] width 167 height 13
type input "11581"
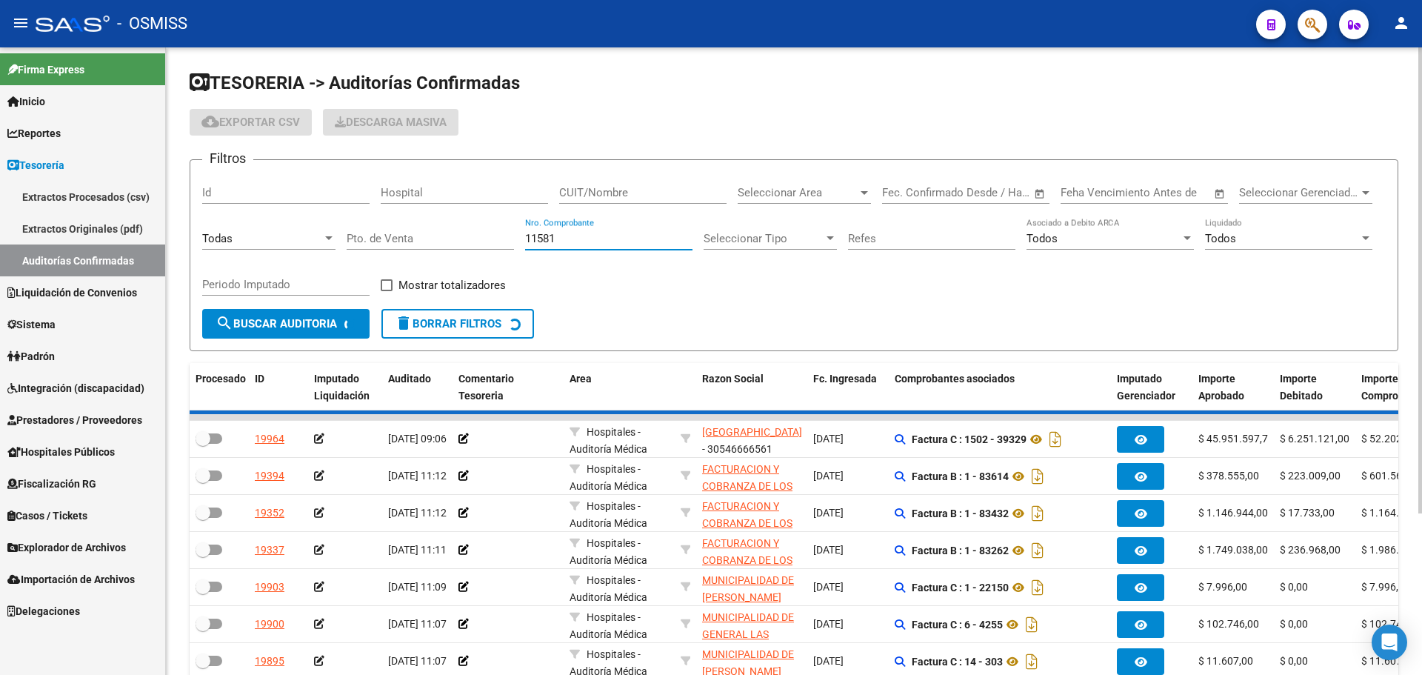
checkbox input "true"
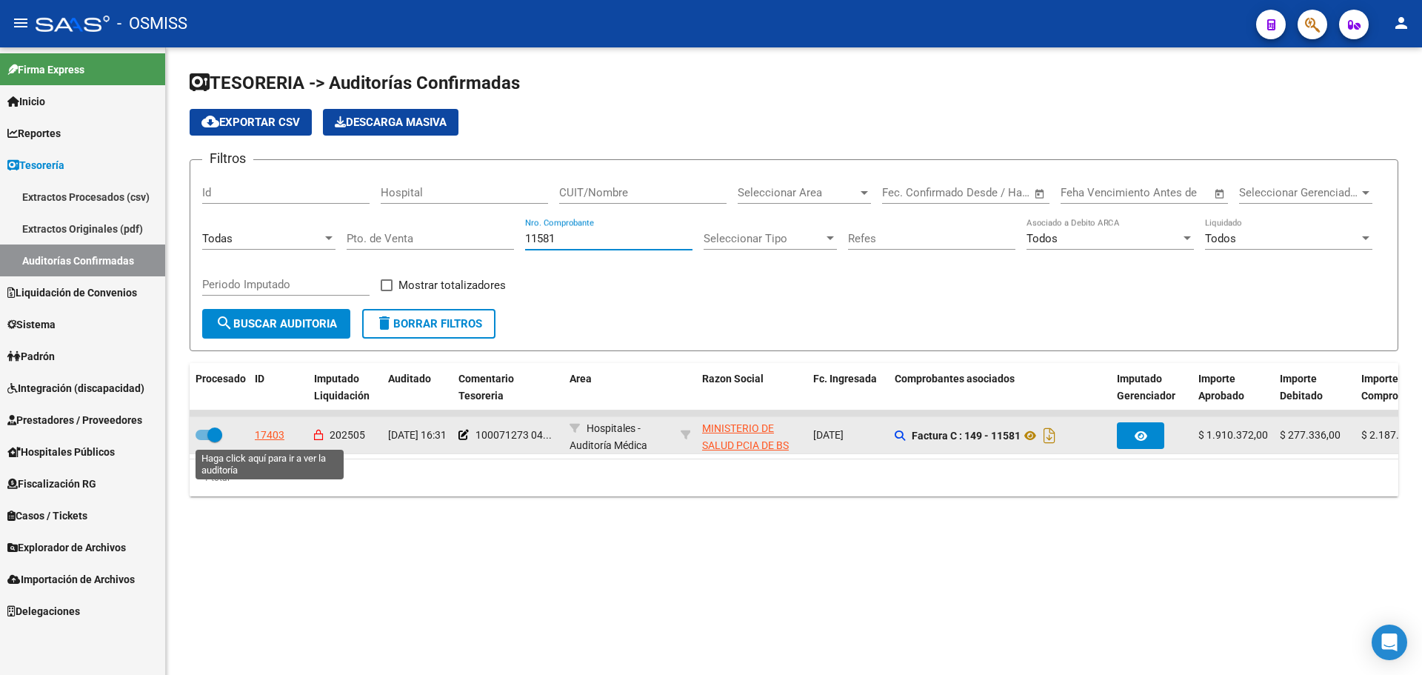
type input "11581"
click at [263, 429] on div "17403" at bounding box center [270, 435] width 30 height 17
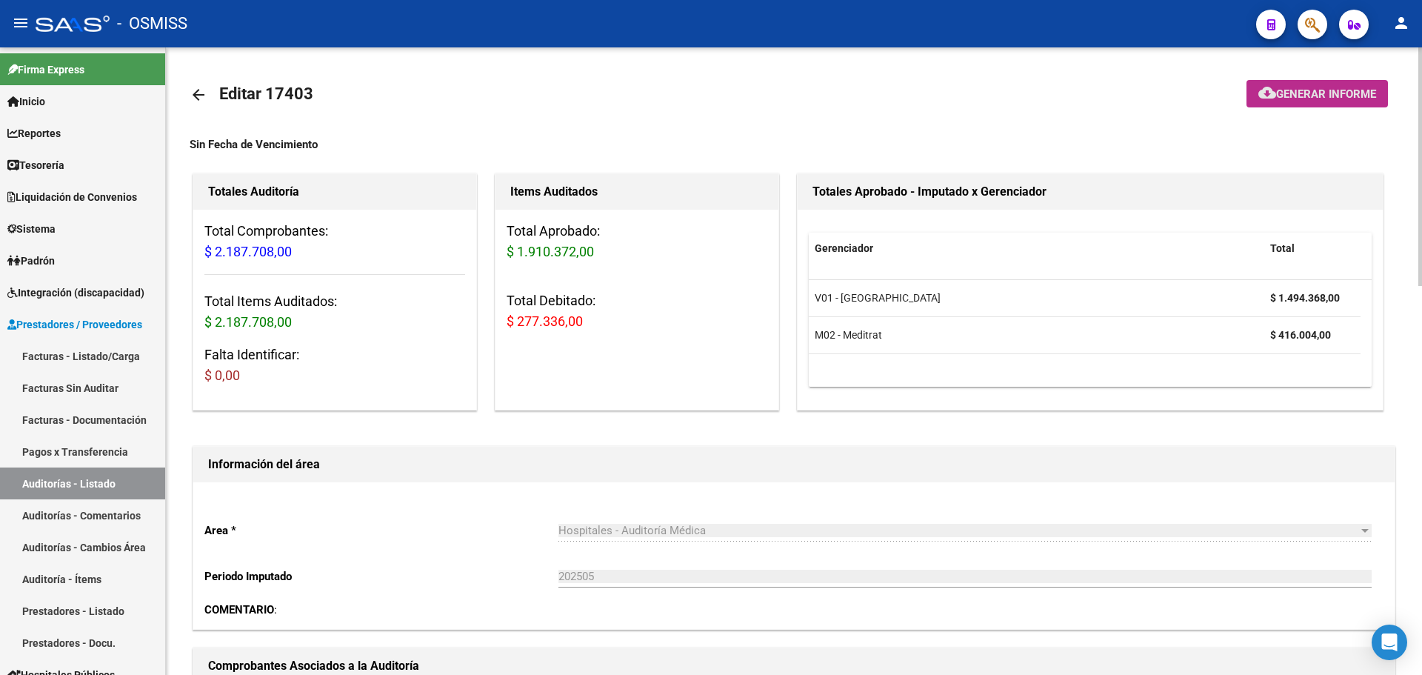
click at [1272, 81] on button "cloud_download Generar informe" at bounding box center [1317, 93] width 141 height 27
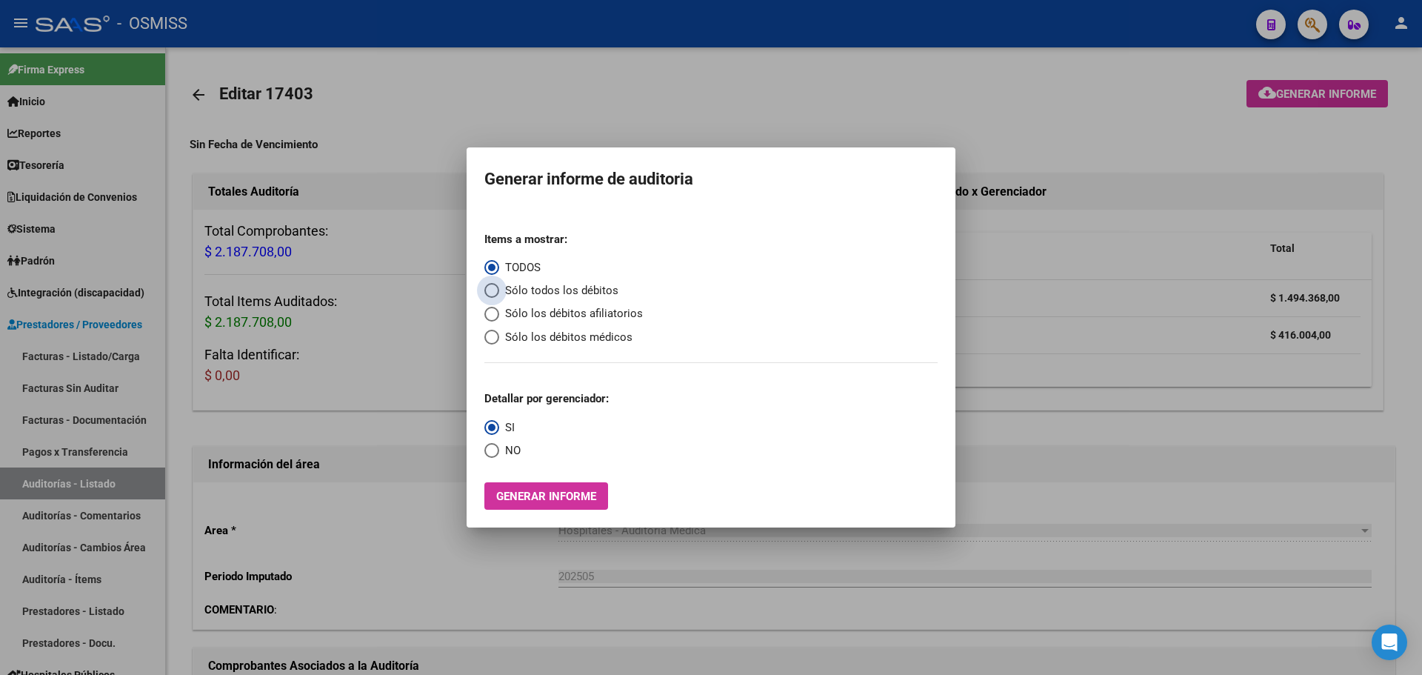
click at [535, 295] on span "Sólo todos los débitos" at bounding box center [558, 290] width 119 height 17
click at [499, 295] on input "Sólo todos los débitos" at bounding box center [491, 290] width 15 height 15
radio input "true"
click at [510, 487] on button "Generar informe" at bounding box center [546, 495] width 124 height 27
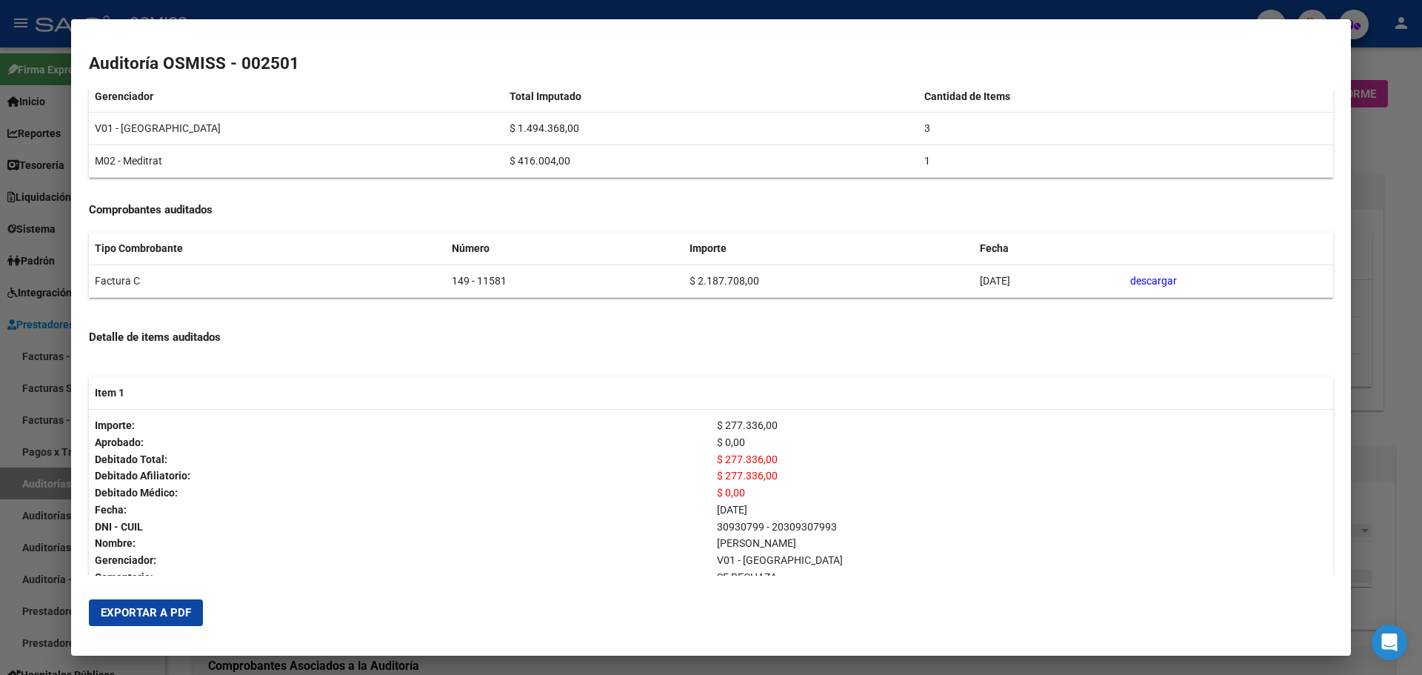
scroll to position [222, 0]
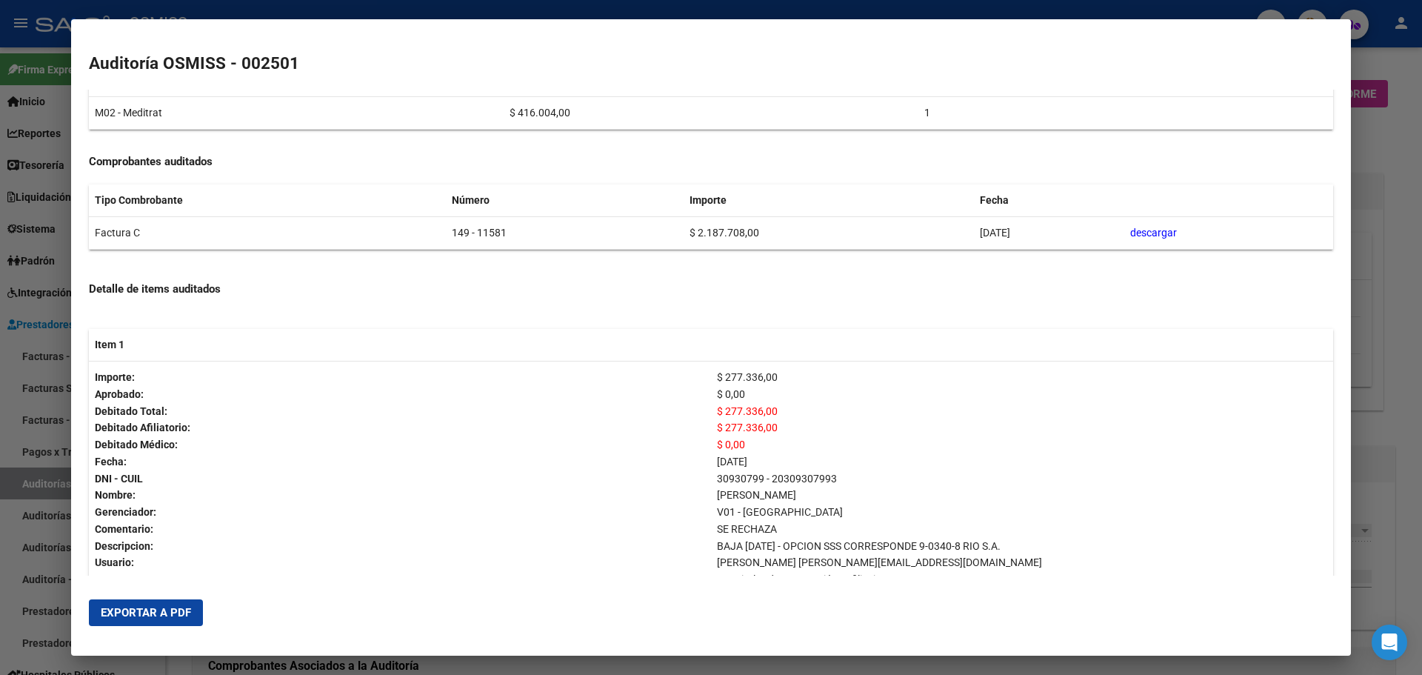
click at [145, 604] on button "Exportar a PDF" at bounding box center [146, 612] width 114 height 27
click at [1378, 234] on div at bounding box center [711, 337] width 1422 height 675
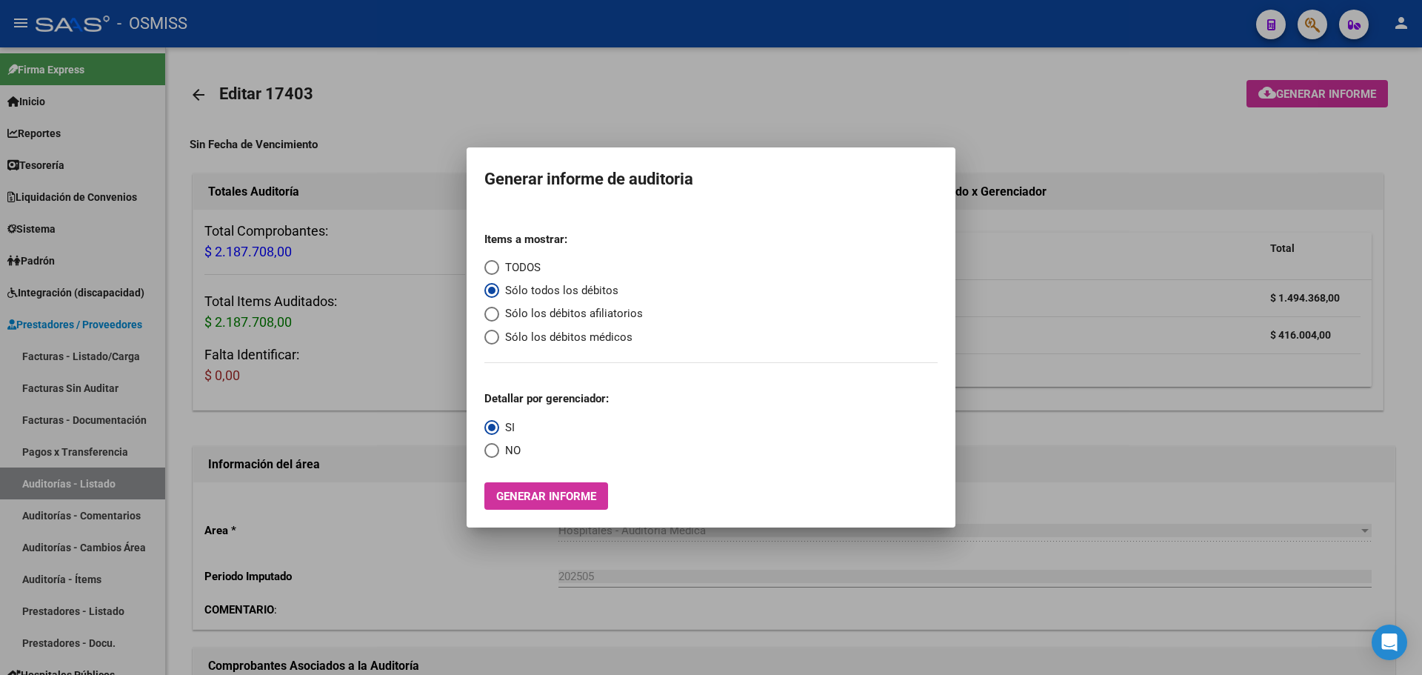
click at [1043, 425] on div at bounding box center [711, 337] width 1422 height 675
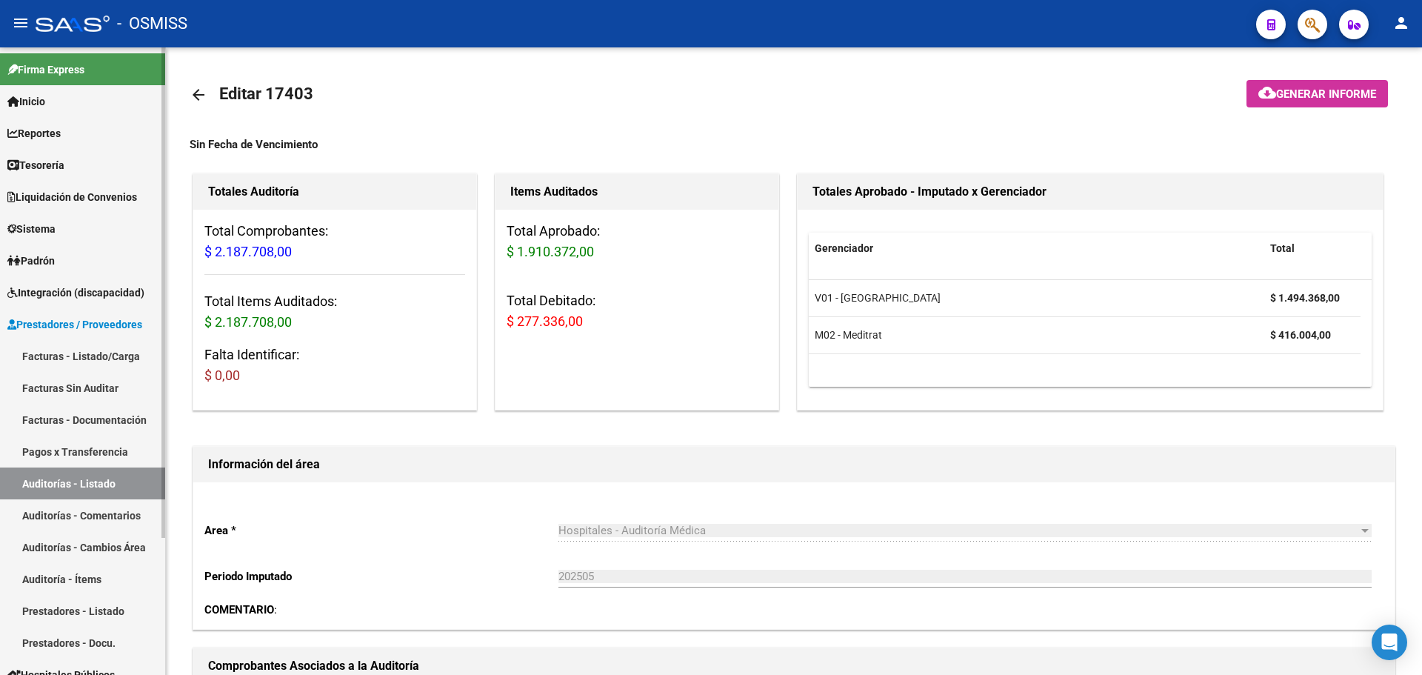
click at [41, 159] on span "Tesorería" at bounding box center [35, 165] width 57 height 16
click at [41, 171] on span "Tesorería" at bounding box center [35, 165] width 57 height 16
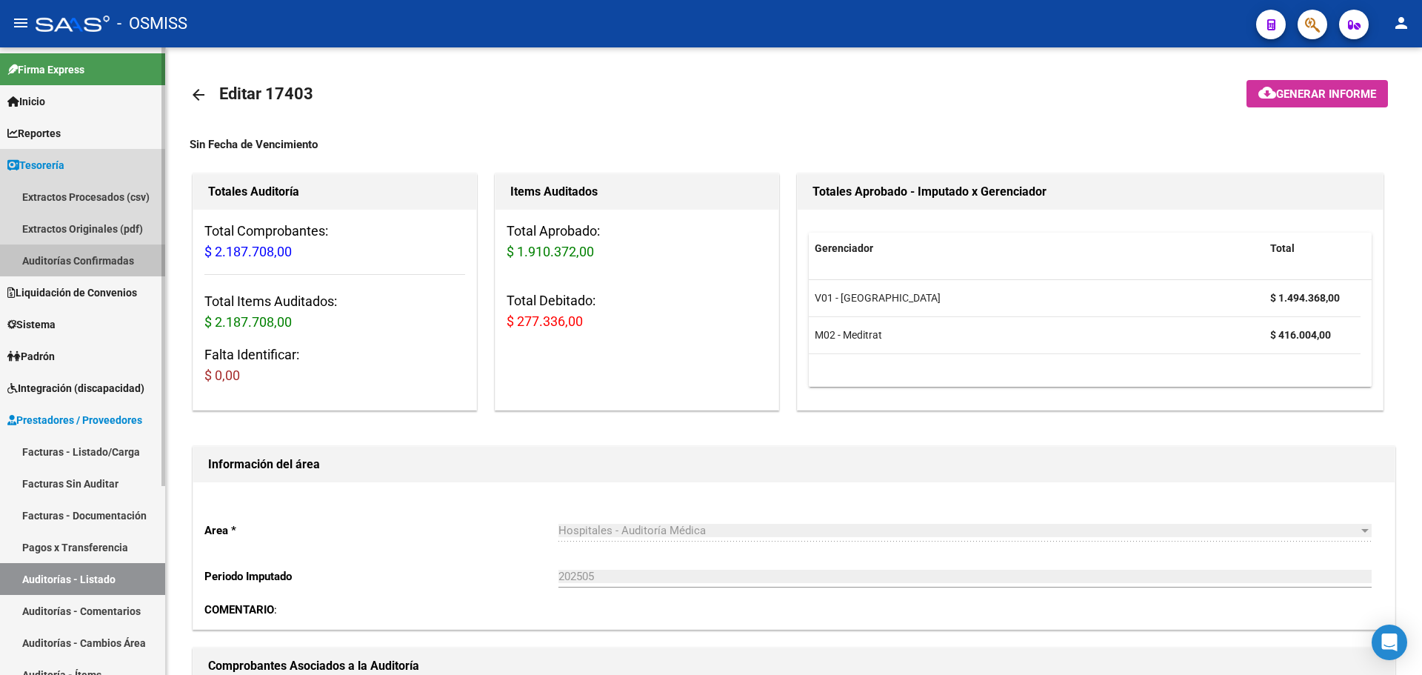
click at [52, 259] on link "Auditorías Confirmadas" at bounding box center [82, 260] width 165 height 32
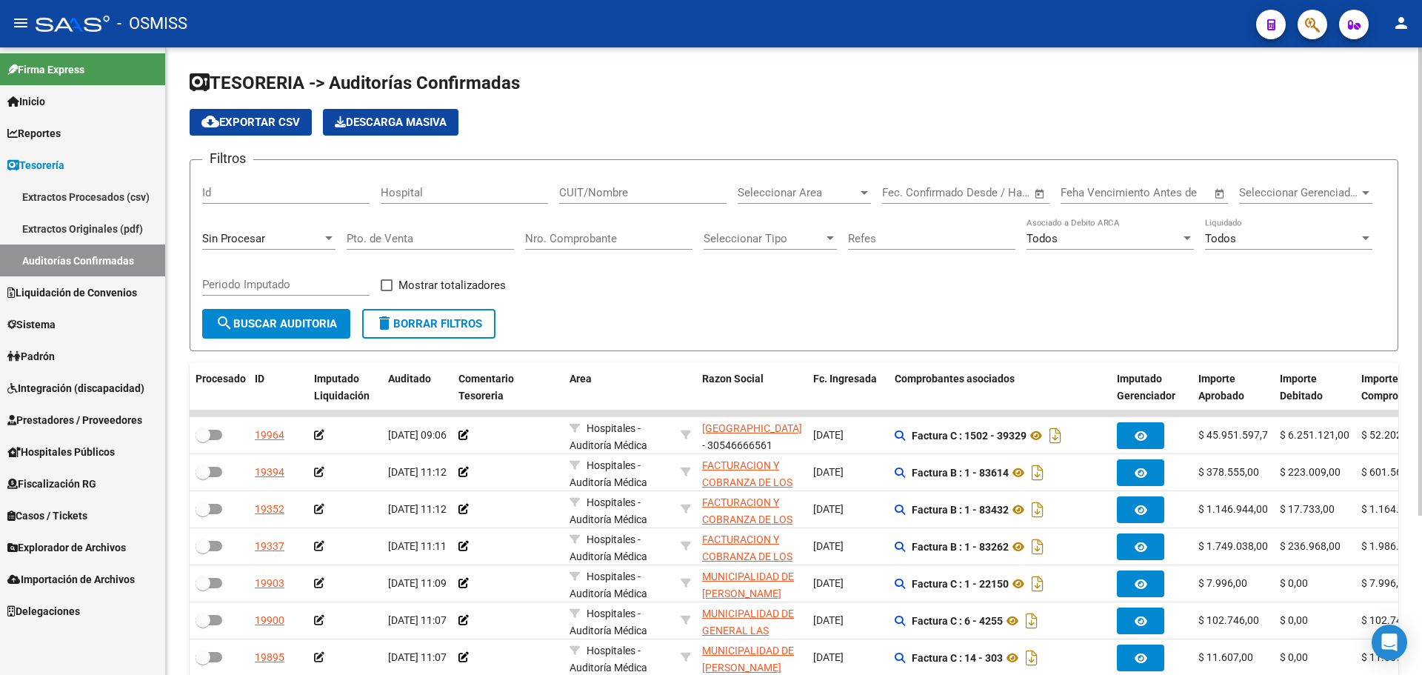
click at [295, 244] on div "Sin Procesar" at bounding box center [268, 234] width 133 height 32
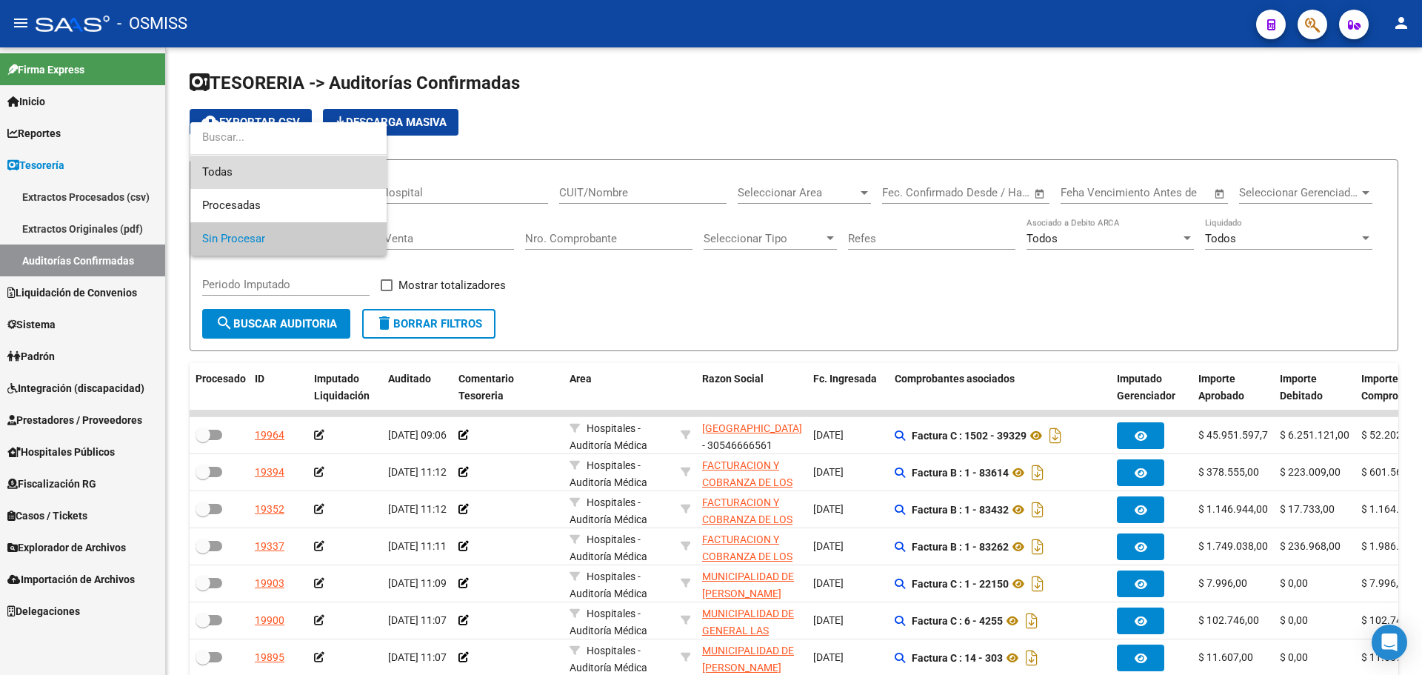
click at [285, 170] on span "Todas" at bounding box center [288, 172] width 173 height 33
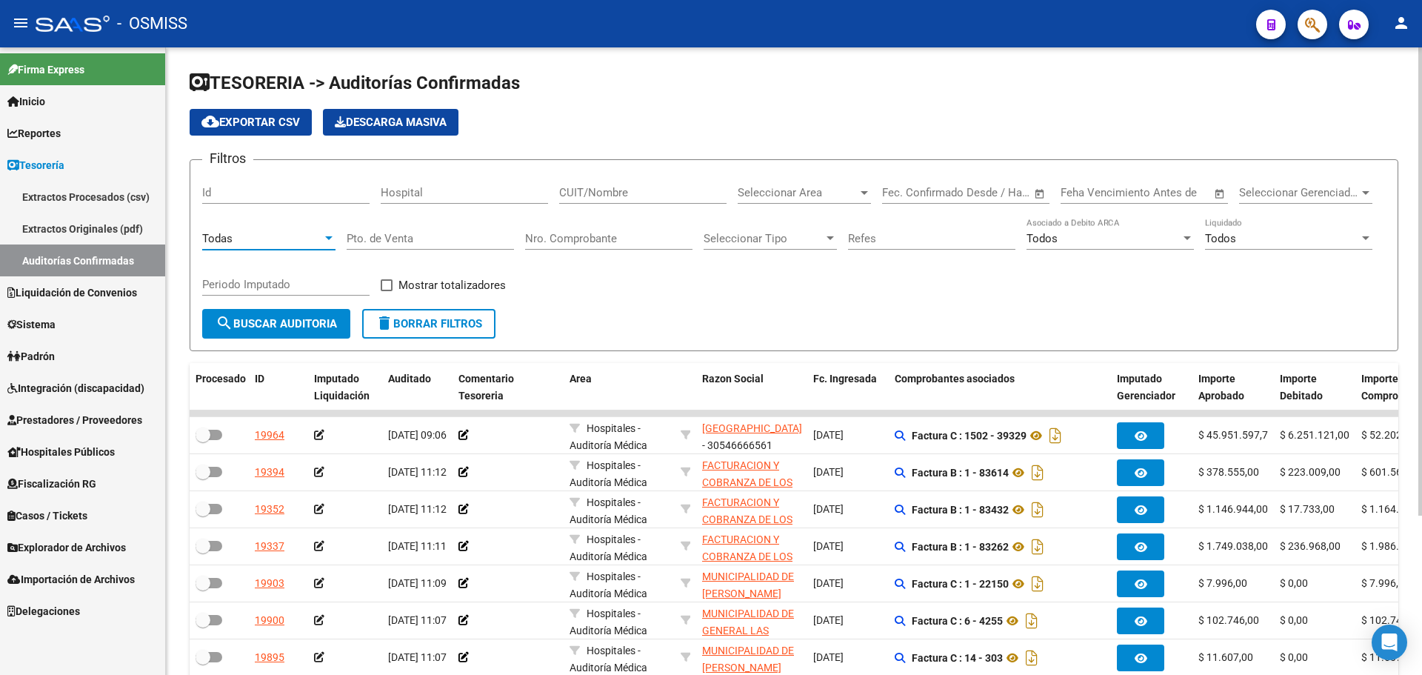
click at [585, 230] on div "Nro. Comprobante" at bounding box center [608, 234] width 167 height 32
type input "11581"
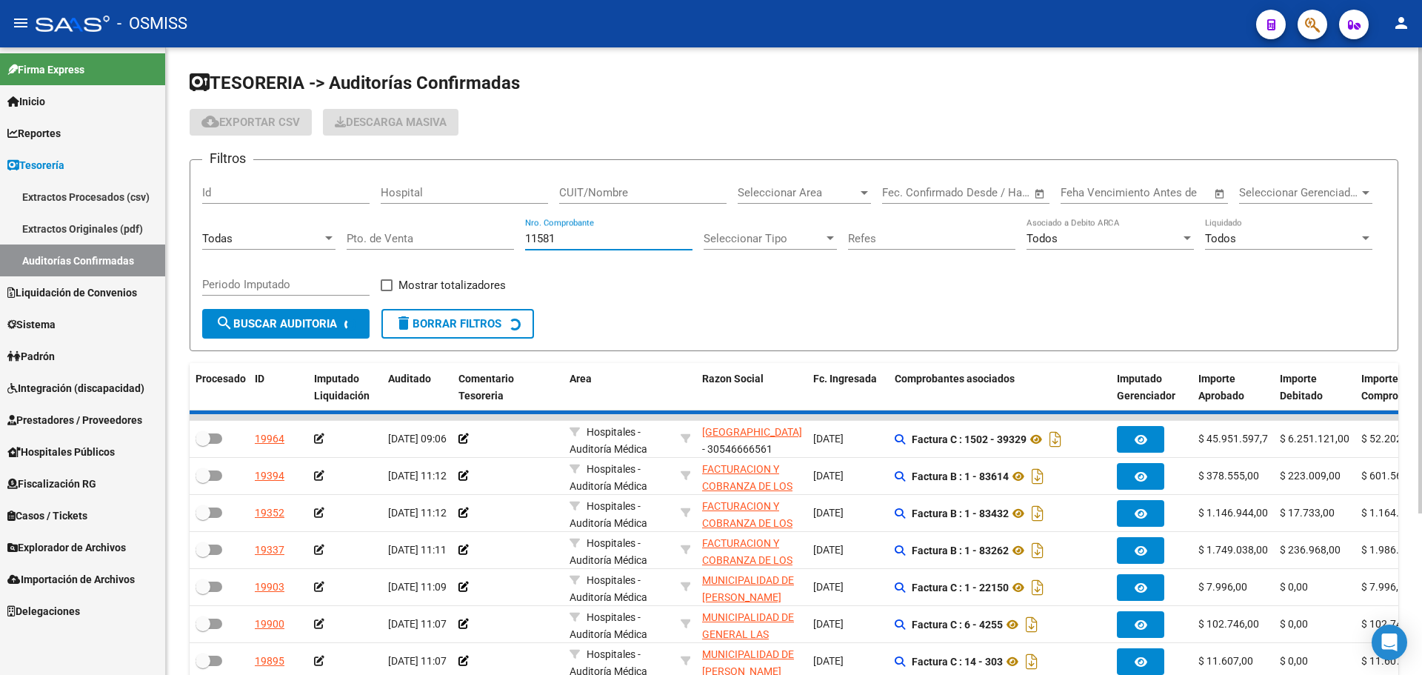
checkbox input "true"
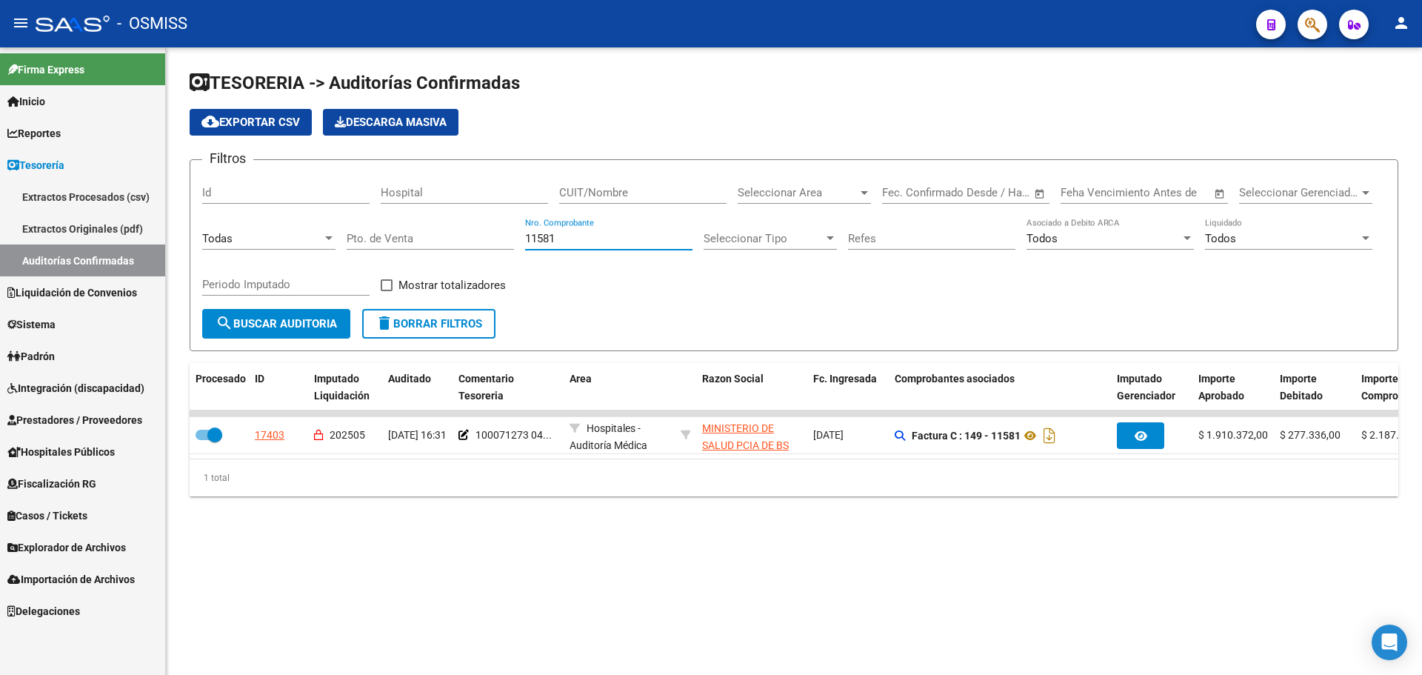
drag, startPoint x: 581, startPoint y: 238, endPoint x: 338, endPoint y: 246, distance: 243.1
click at [358, 242] on div "Filtros Id Hospital CUIT/Nombre Seleccionar Area Seleccionar Area Fecha inicio …" at bounding box center [794, 240] width 1184 height 137
type input "11047"
click at [479, 595] on mat-sidenav-content "TESORERIA -> Auditorías Confirmadas cloud_download Exportar CSV Descarga Masiva…" at bounding box center [794, 360] width 1256 height 627
click at [687, 305] on div "Filtros Id Hospital CUIT/Nombre Seleccionar Area Seleccionar Area Fecha inicio …" at bounding box center [794, 240] width 1184 height 137
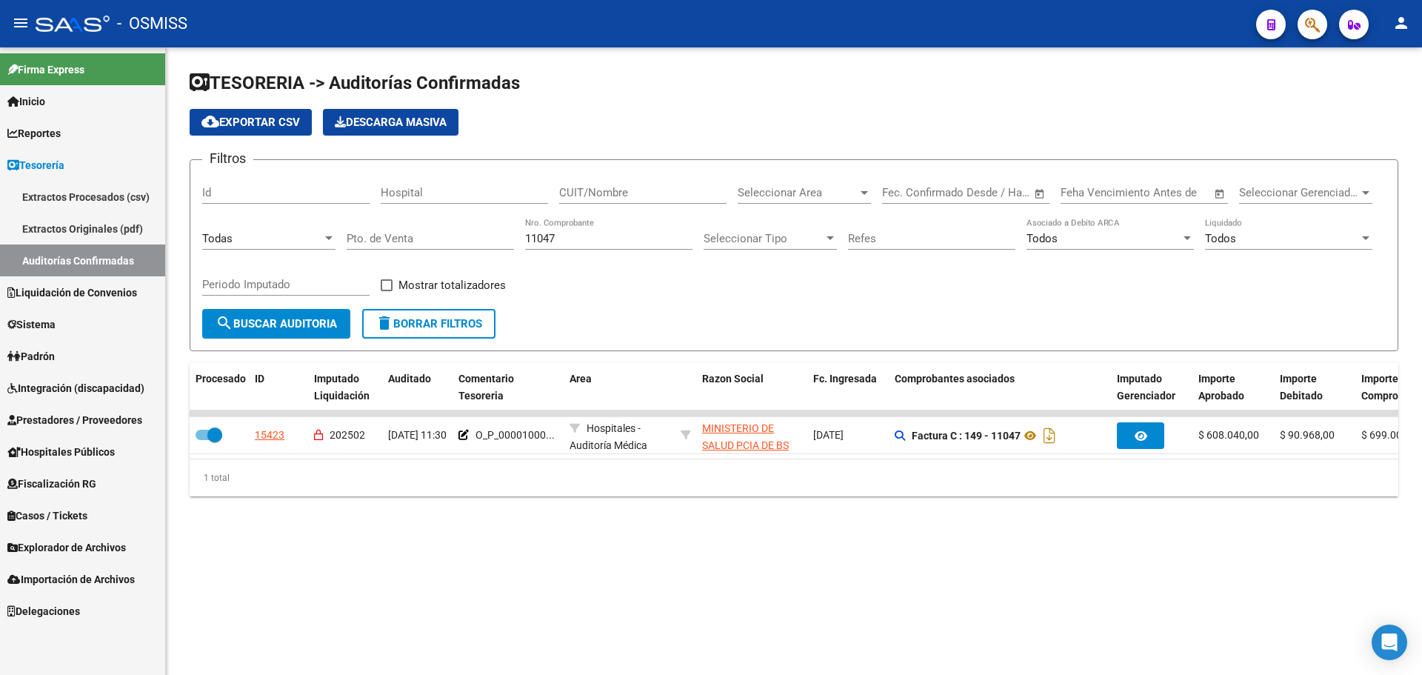
click at [674, 305] on div "Filtros Id Hospital CUIT/Nombre Seleccionar Area Seleccionar Area Fecha inicio …" at bounding box center [794, 240] width 1184 height 137
drag, startPoint x: 599, startPoint y: 241, endPoint x: 393, endPoint y: 229, distance: 206.3
click at [393, 229] on div "Filtros Id Hospital CUIT/Nombre Seleccionar Area Seleccionar Area Fecha inicio …" at bounding box center [794, 240] width 1184 height 137
click at [110, 254] on link "Auditorías Confirmadas" at bounding box center [82, 260] width 165 height 32
click at [392, 316] on mat-icon "delete" at bounding box center [385, 323] width 18 height 18
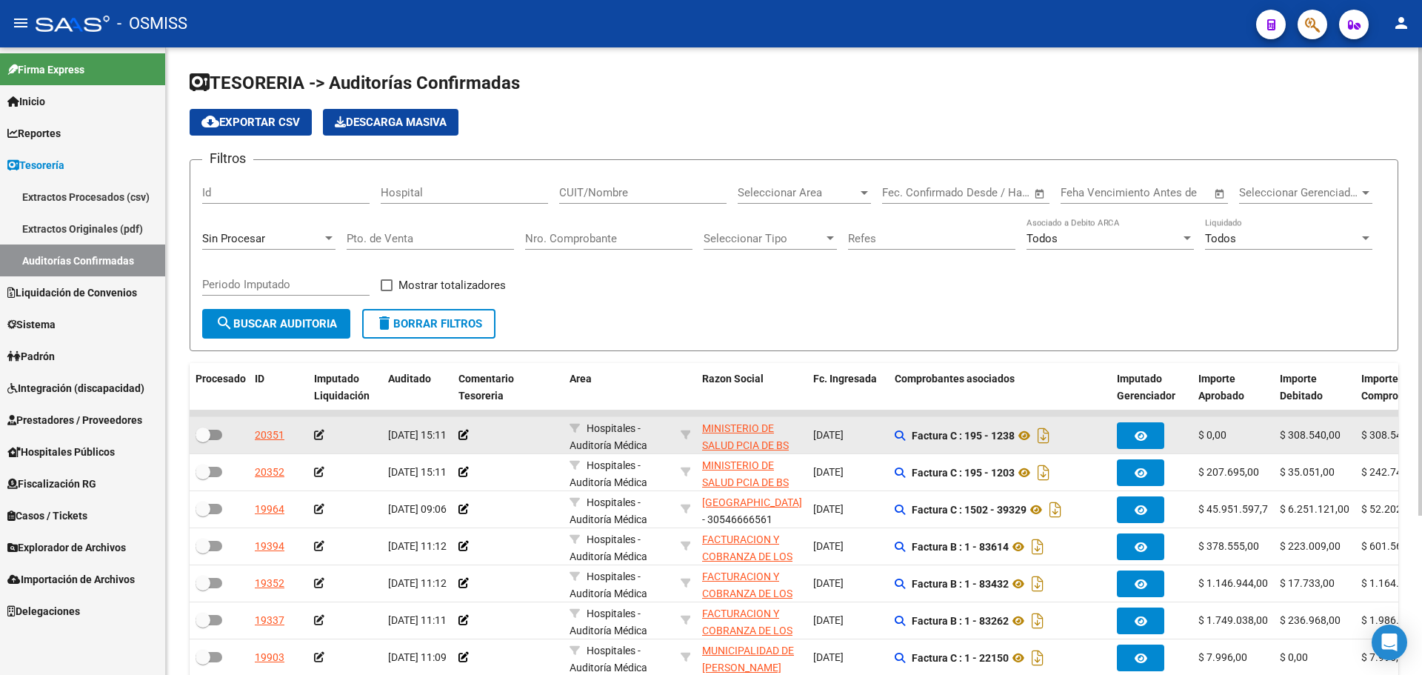
drag, startPoint x: 1195, startPoint y: 430, endPoint x: 1247, endPoint y: 439, distance: 52.7
click at [1247, 439] on datatable-body-cell "$ 0,00" at bounding box center [1233, 435] width 81 height 36
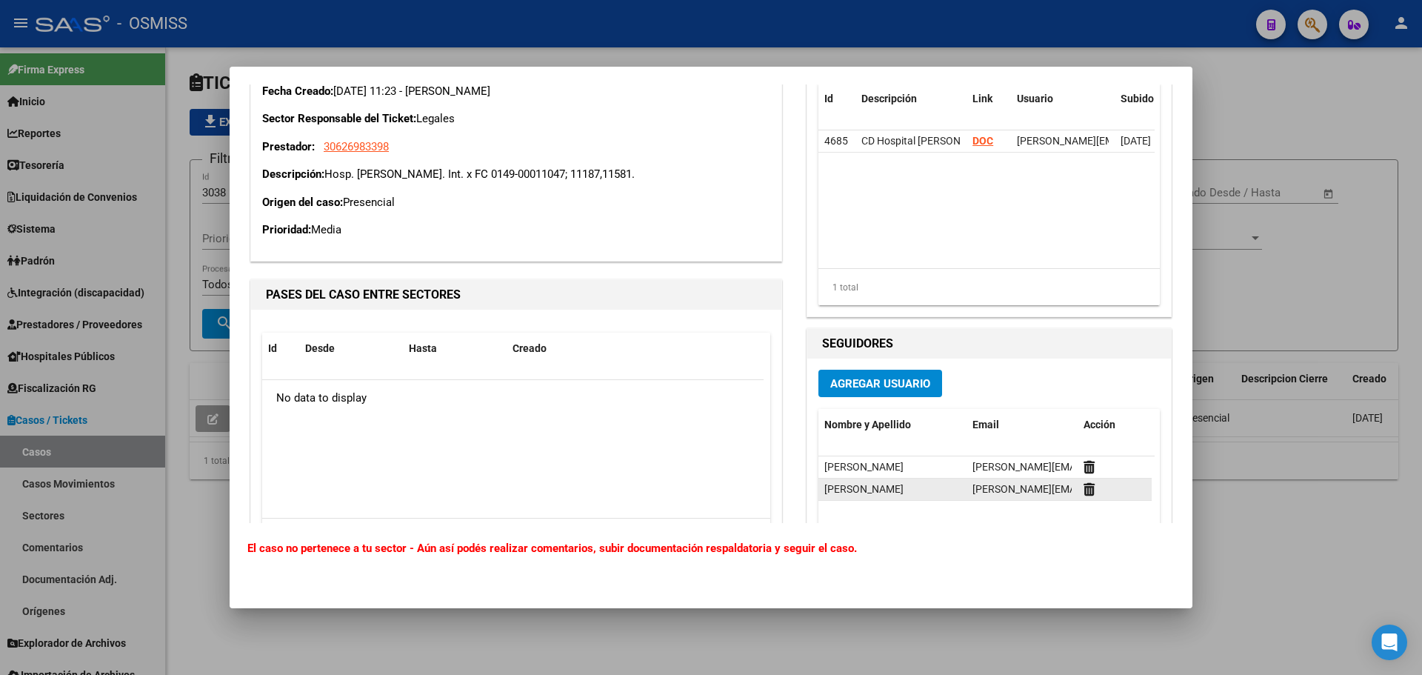
scroll to position [342, 0]
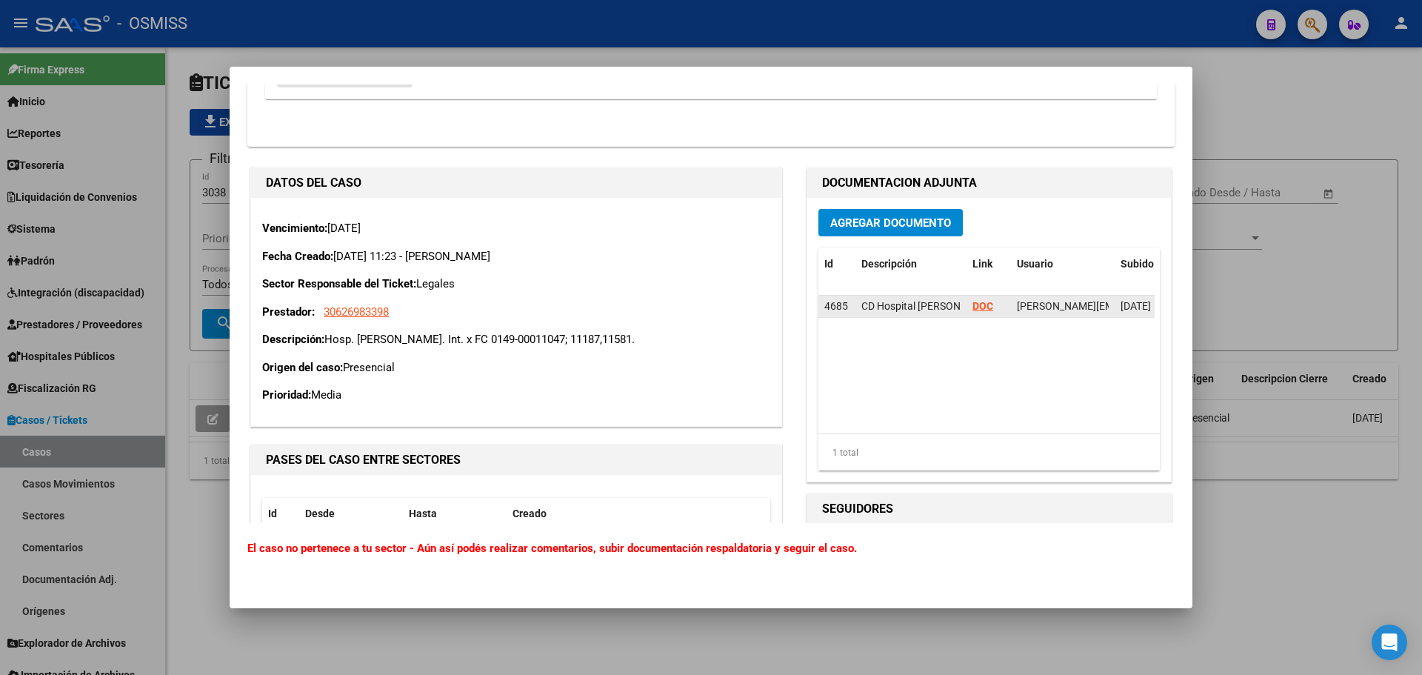
click at [973, 304] on strong "DOC" at bounding box center [983, 306] width 21 height 12
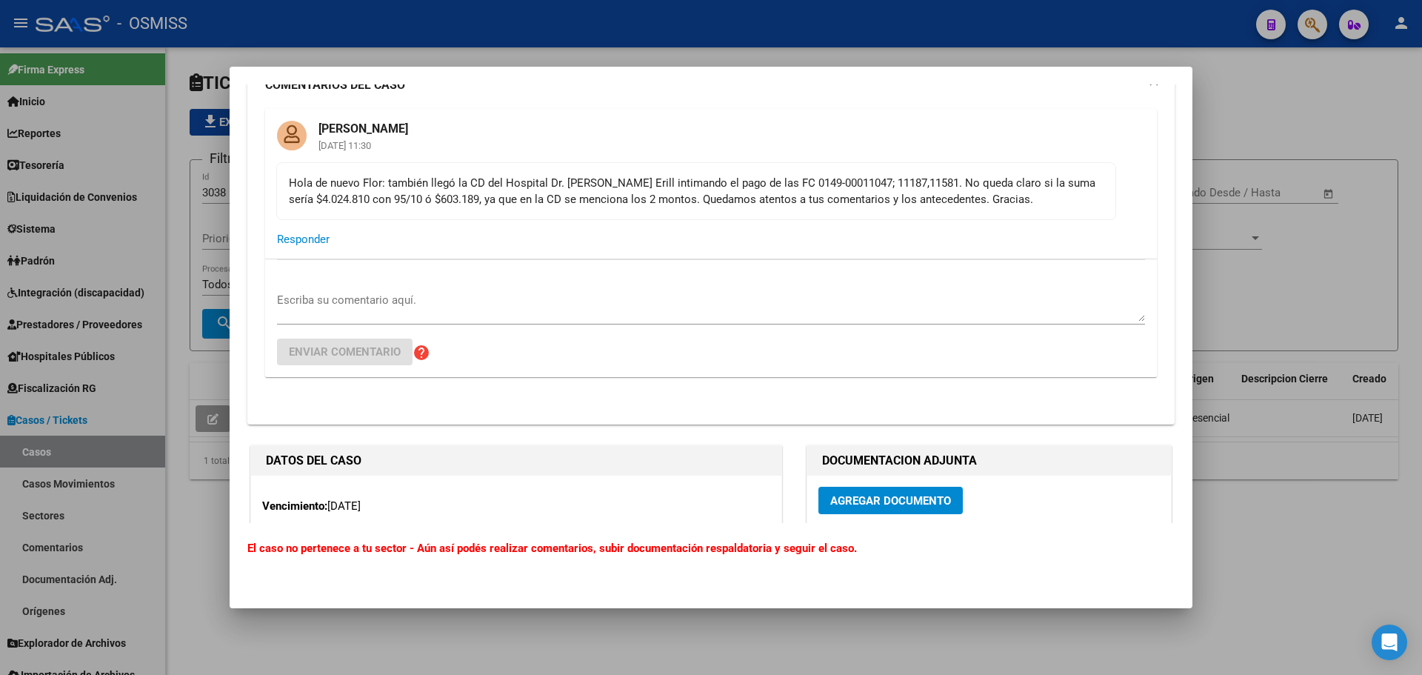
scroll to position [148, 0]
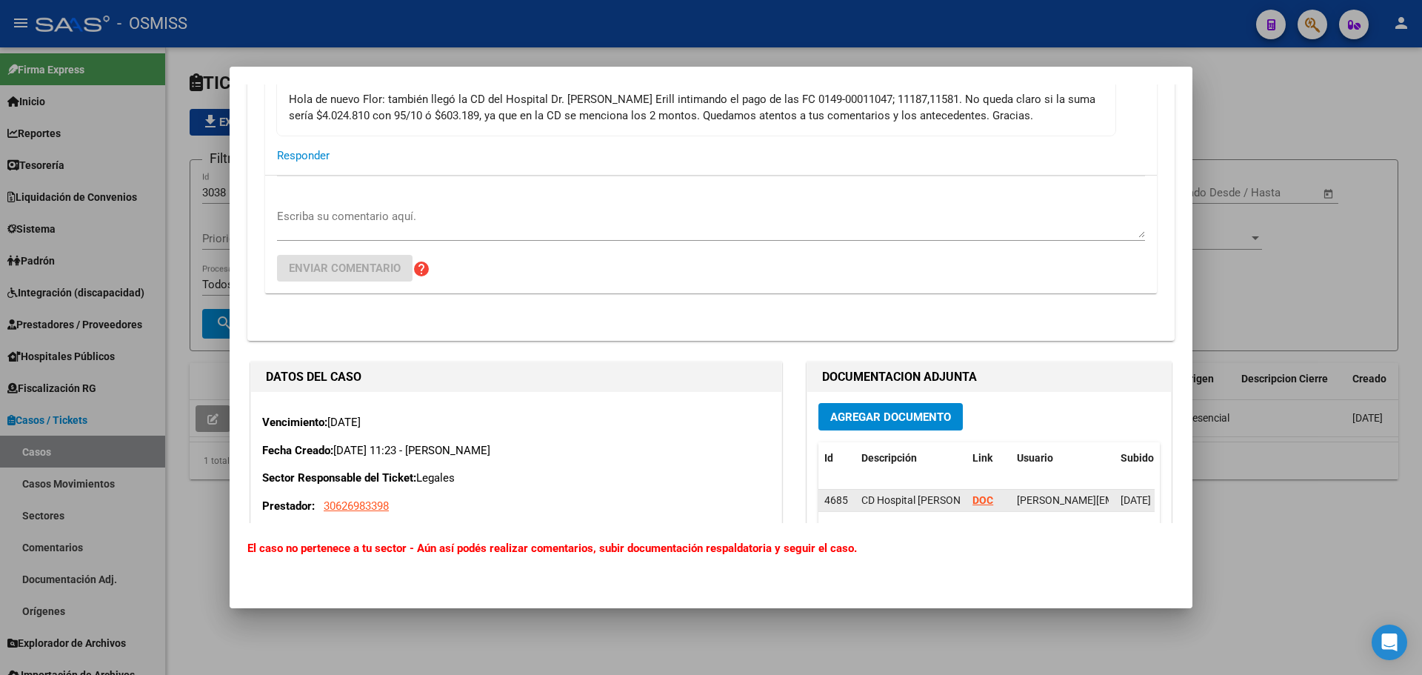
click at [973, 498] on strong "DOC" at bounding box center [983, 500] width 21 height 12
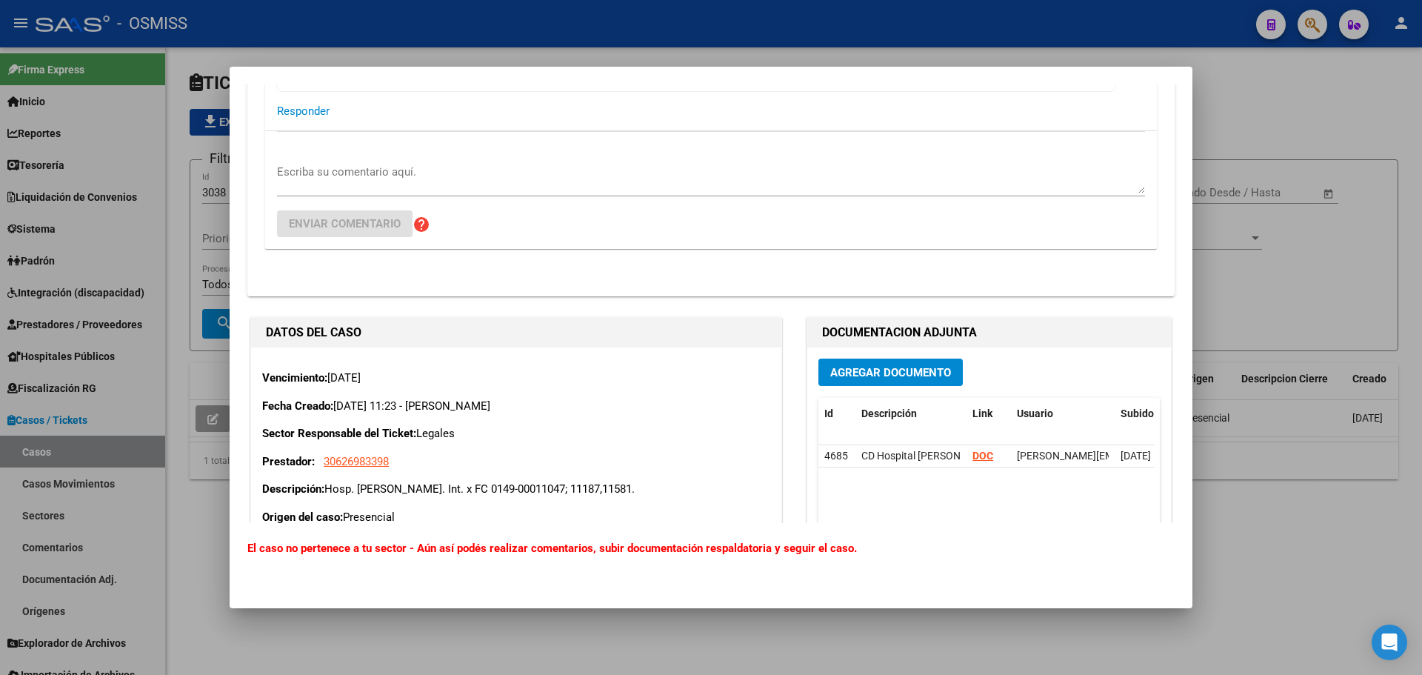
scroll to position [296, 0]
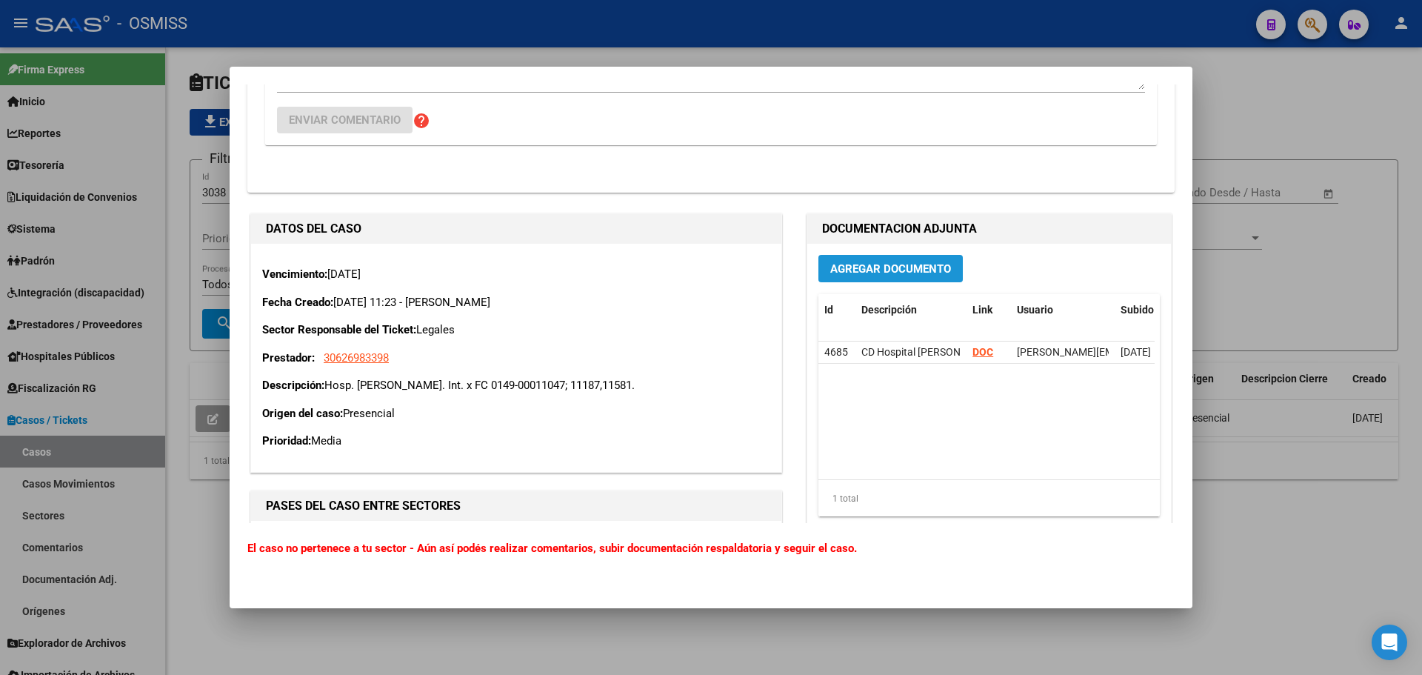
click at [892, 282] on button "Agregar Documento" at bounding box center [891, 268] width 144 height 27
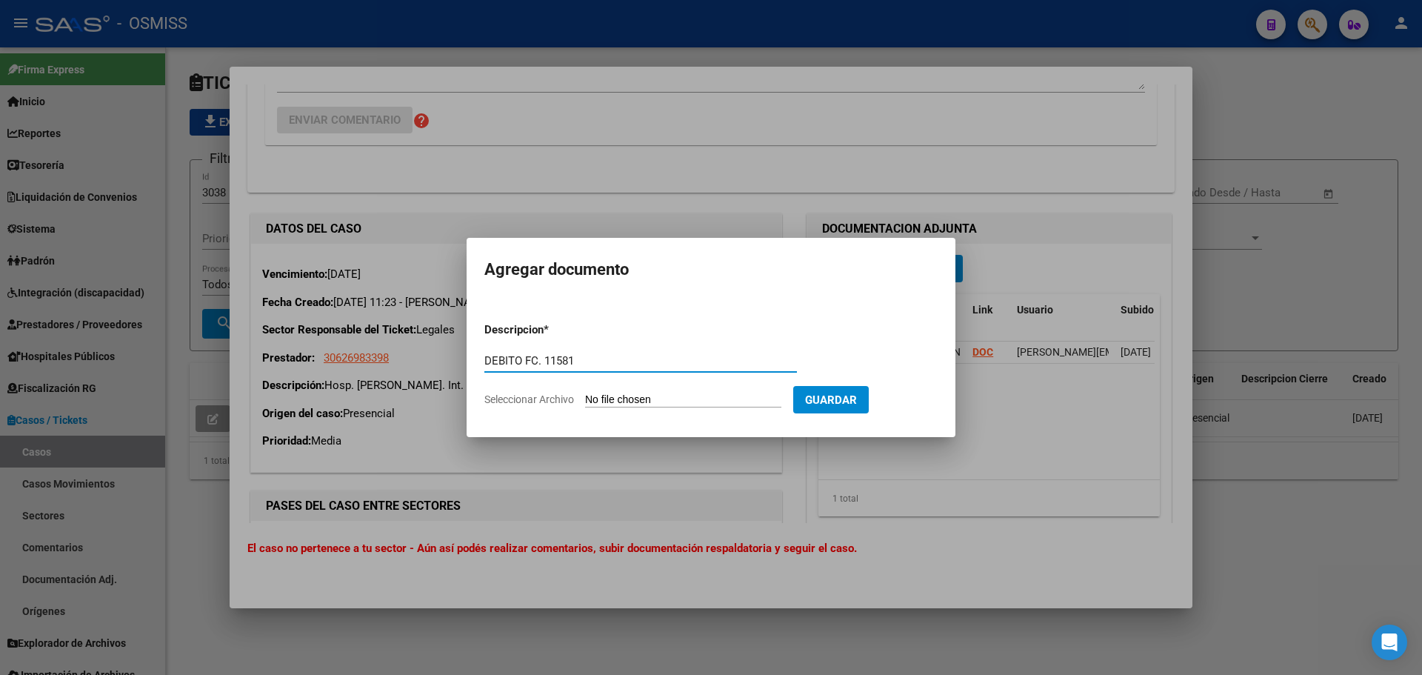
type input "DEBITO FC. 11581"
click at [626, 395] on input "Seleccionar Archivo" at bounding box center [683, 400] width 196 height 14
type input "C:\fakepath\FACT 149 - 11581 SAMO - H. ERILL.pdf"
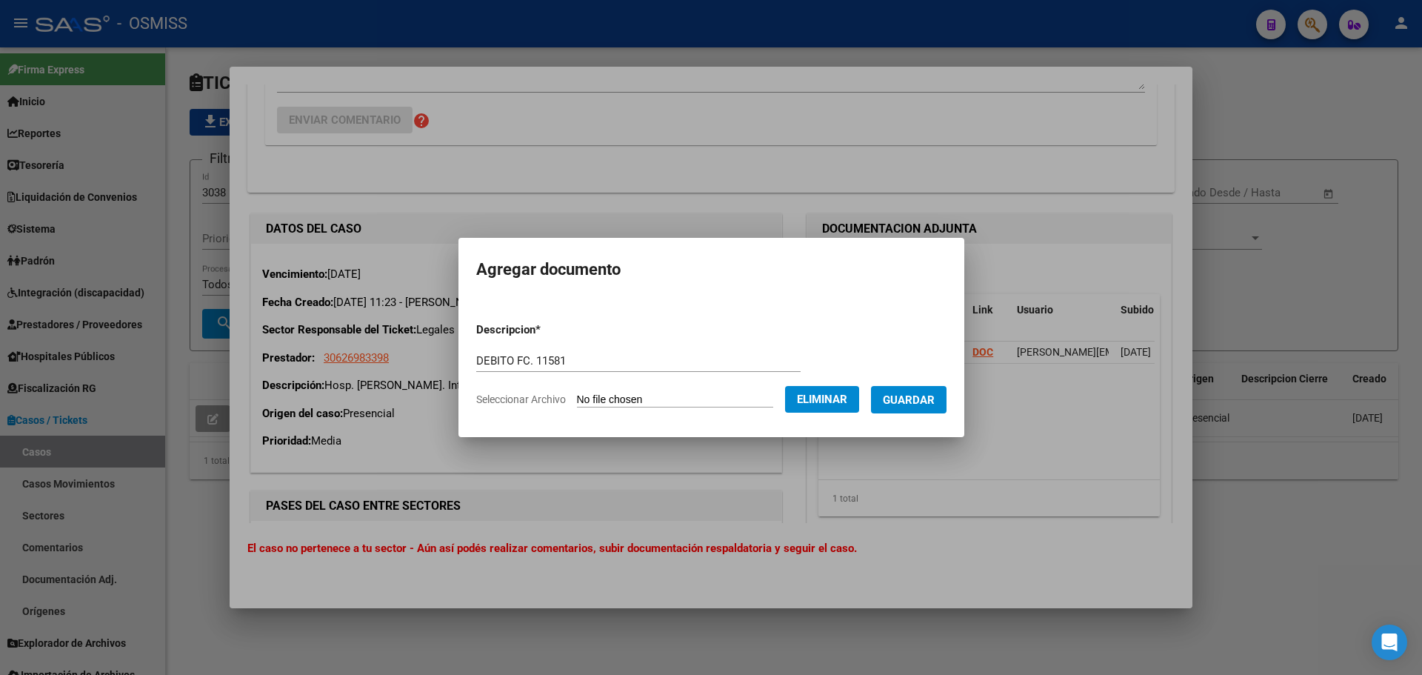
click at [919, 407] on button "Guardar" at bounding box center [909, 399] width 76 height 27
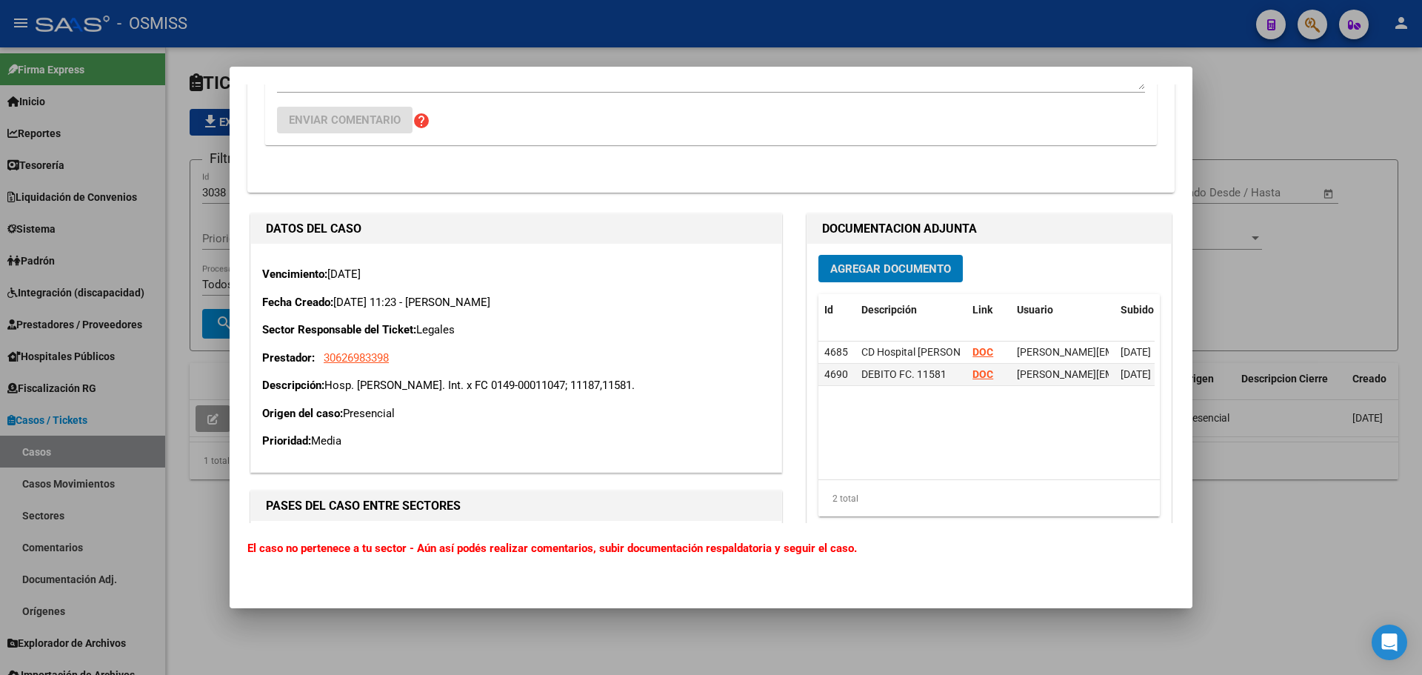
click at [922, 269] on span "Agregar Documento" at bounding box center [890, 268] width 121 height 13
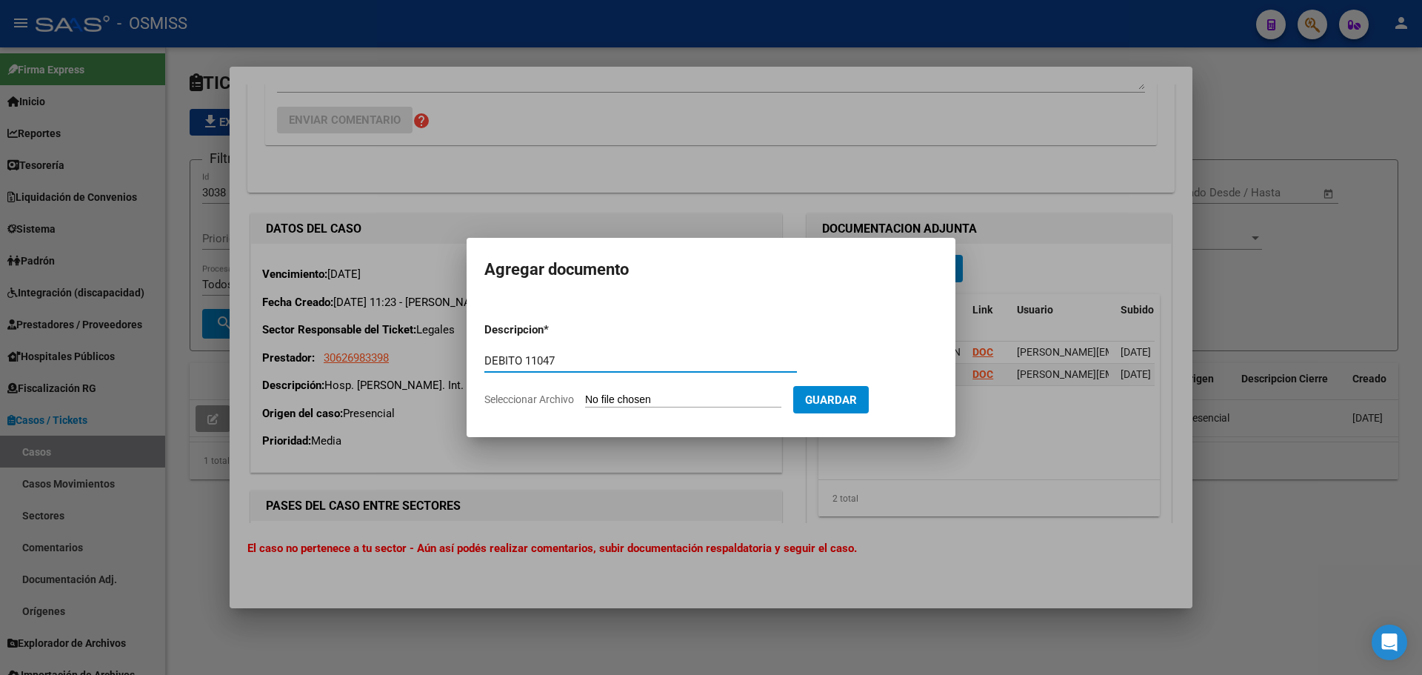
type input "DEBITO 11047"
click at [642, 400] on input "Seleccionar Archivo" at bounding box center [683, 400] width 196 height 14
type input "C:\fakepath\FACT 149 - 11047 SAMO - H. ERILL.pdf"
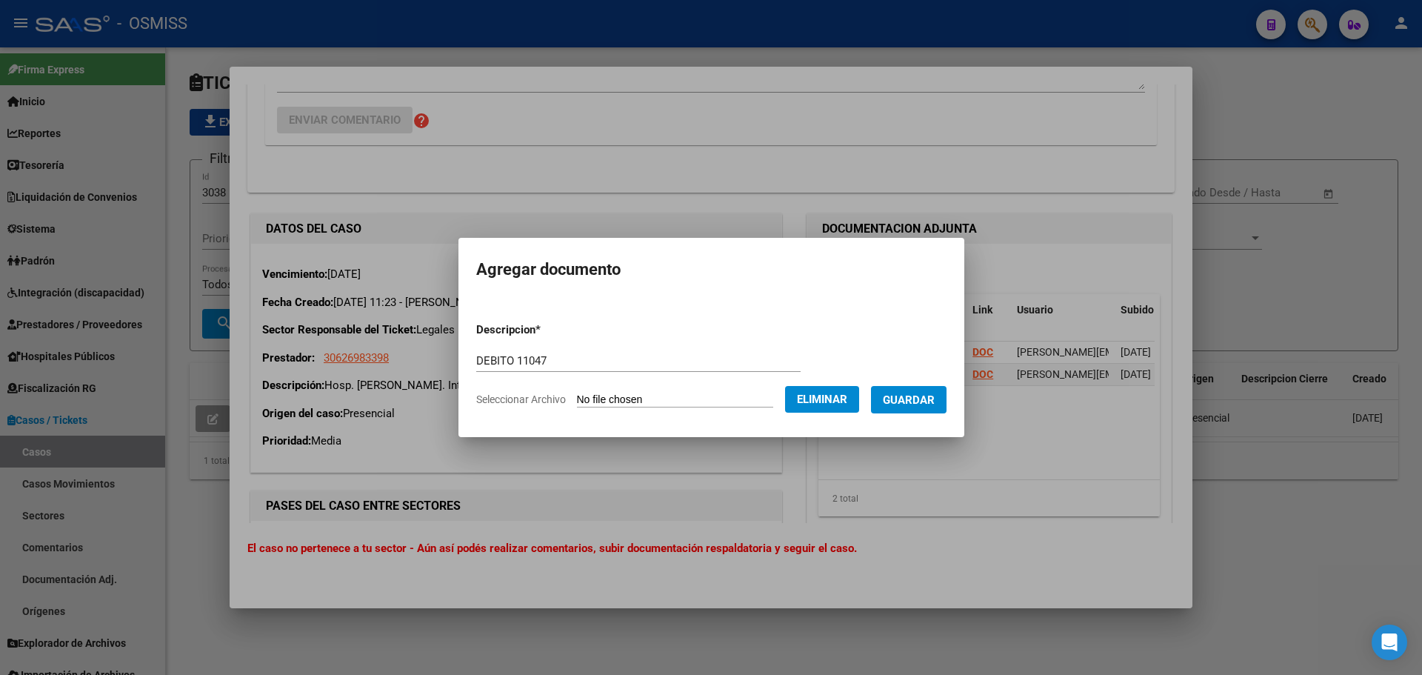
click at [905, 402] on span "Guardar" at bounding box center [909, 399] width 52 height 13
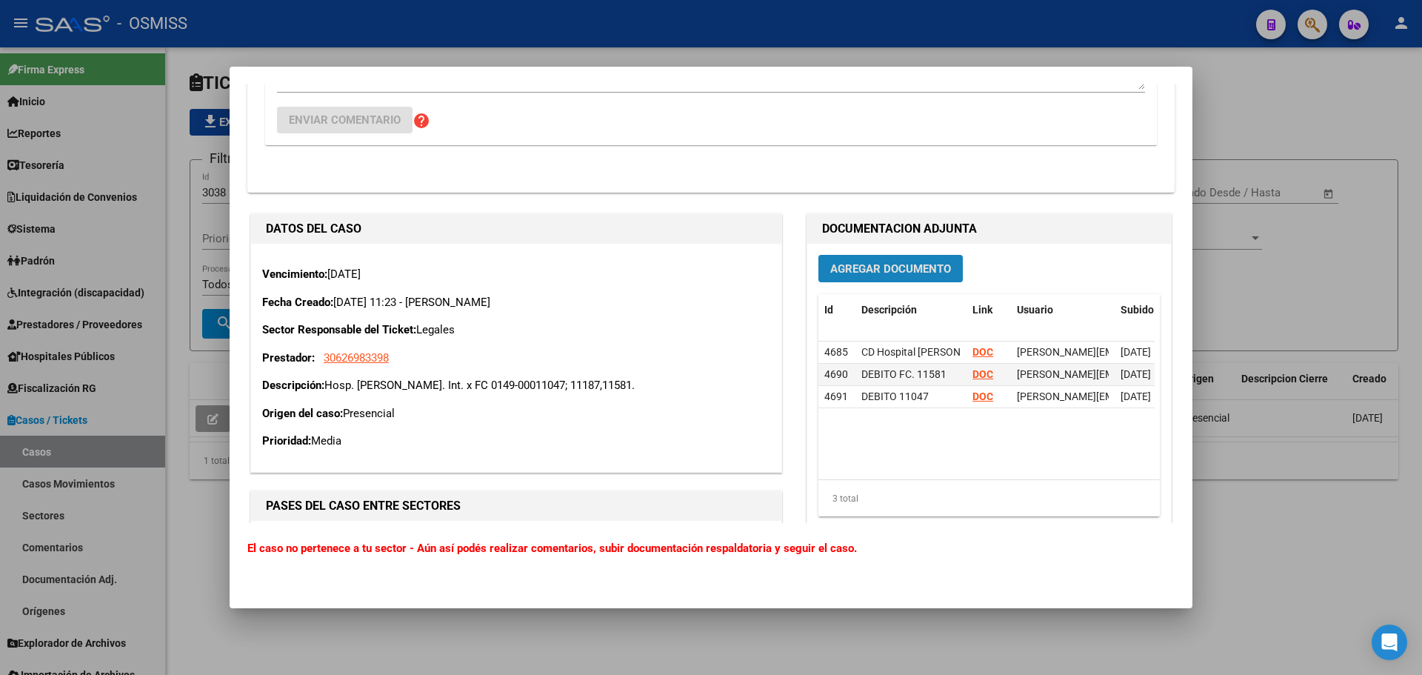
click at [843, 261] on span "Agregar Documento" at bounding box center [890, 267] width 121 height 13
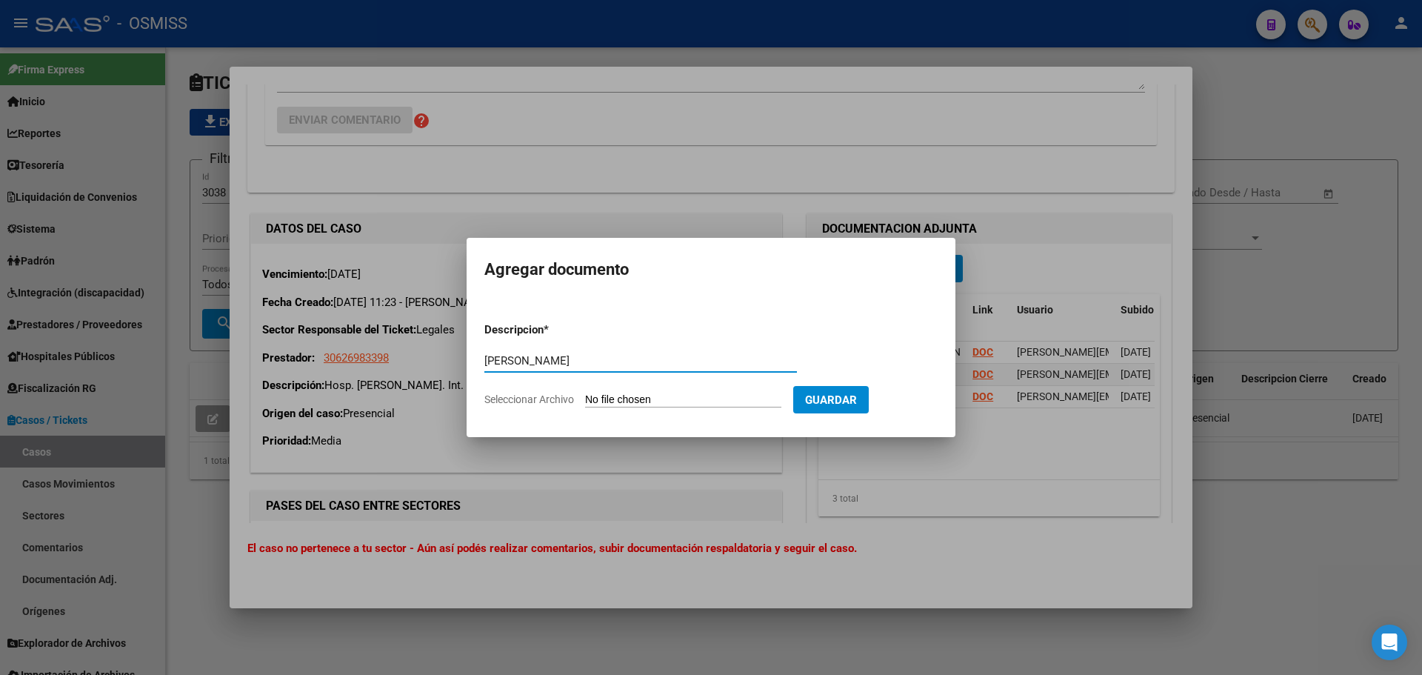
type input "RIOS Fabian"
click at [630, 397] on input "Seleccionar Archivo" at bounding box center [683, 400] width 196 height 14
type input "C:\fakepath\RIOS Fabian.pdf"
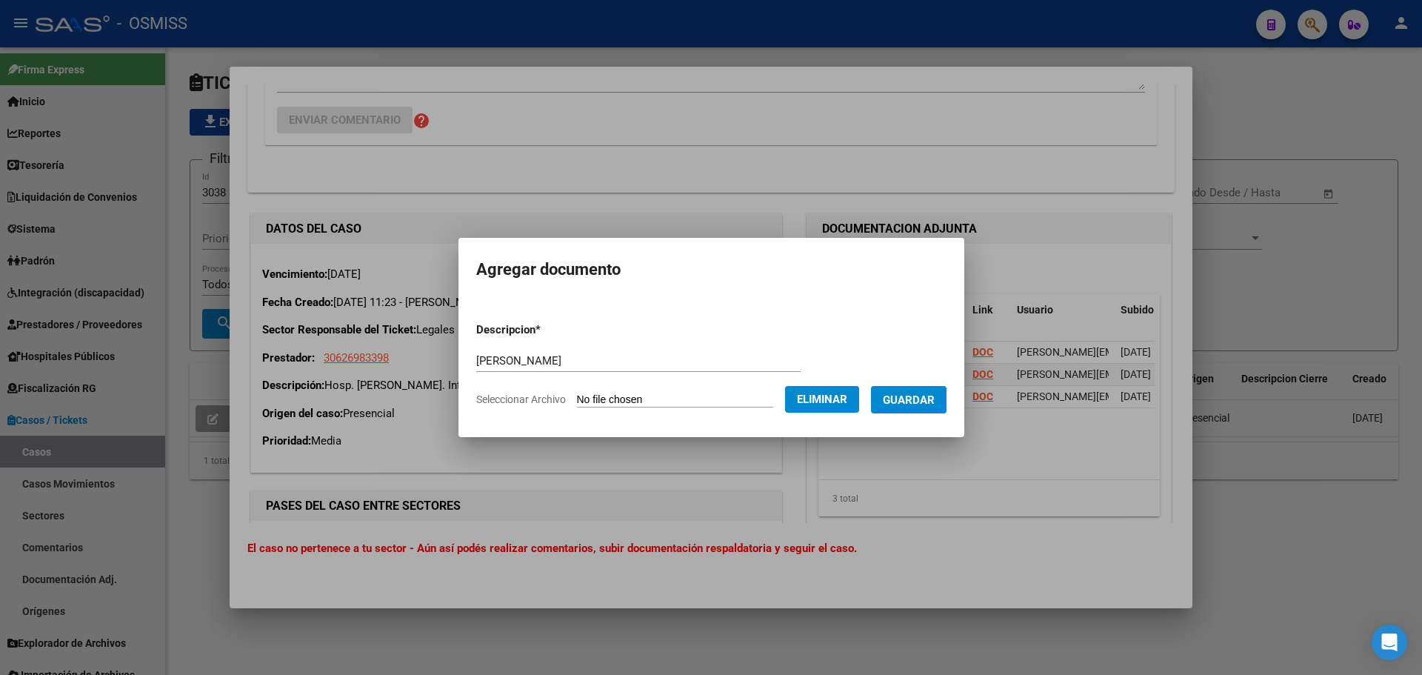
click at [908, 415] on form "Descripcion * RIOS Fabian Descripcion Seleccionar Archivo Eliminar Guardar" at bounding box center [711, 364] width 470 height 108
click at [908, 408] on button "Guardar" at bounding box center [909, 399] width 76 height 27
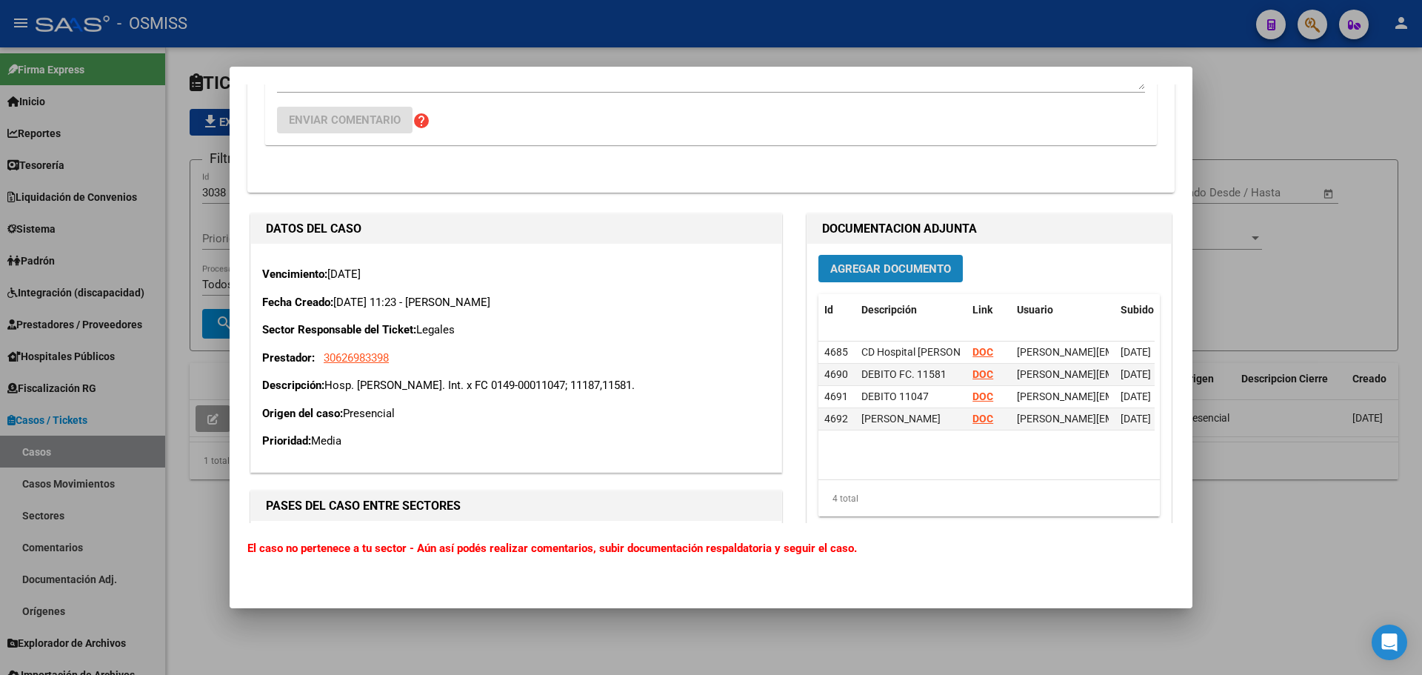
click at [928, 271] on span "Agregar Documento" at bounding box center [890, 268] width 121 height 13
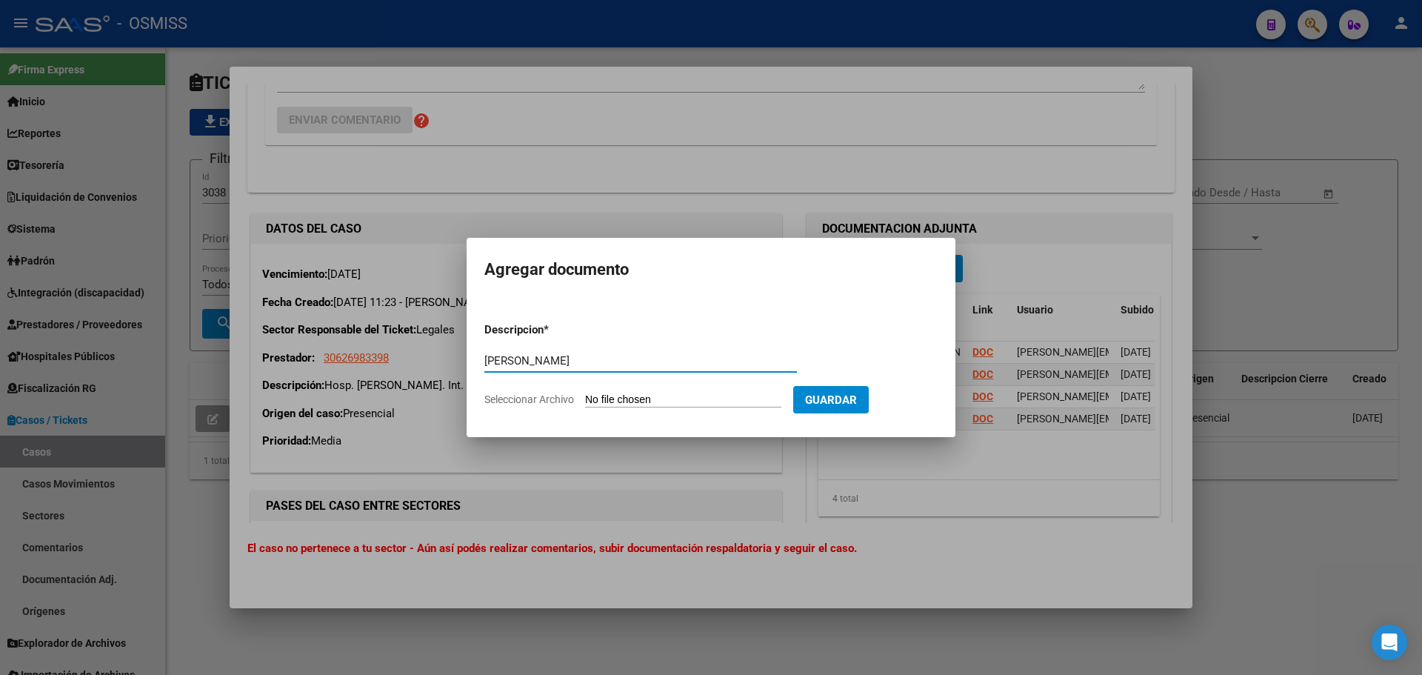
type input "TERRAZAS Romina"
click at [664, 405] on input "Seleccionar Archivo" at bounding box center [683, 400] width 196 height 14
type input "C:\fakepath\TERRAZAS Romina.pdf"
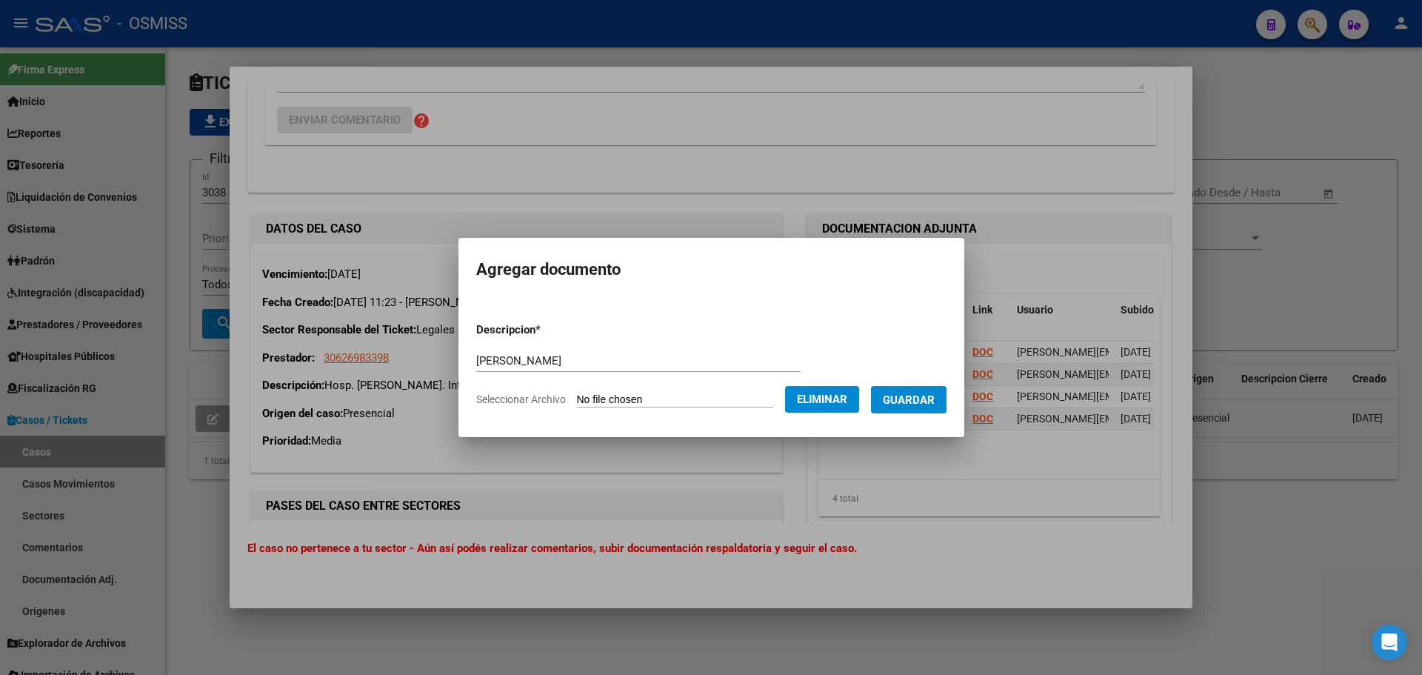
click at [905, 408] on button "Guardar" at bounding box center [909, 399] width 76 height 27
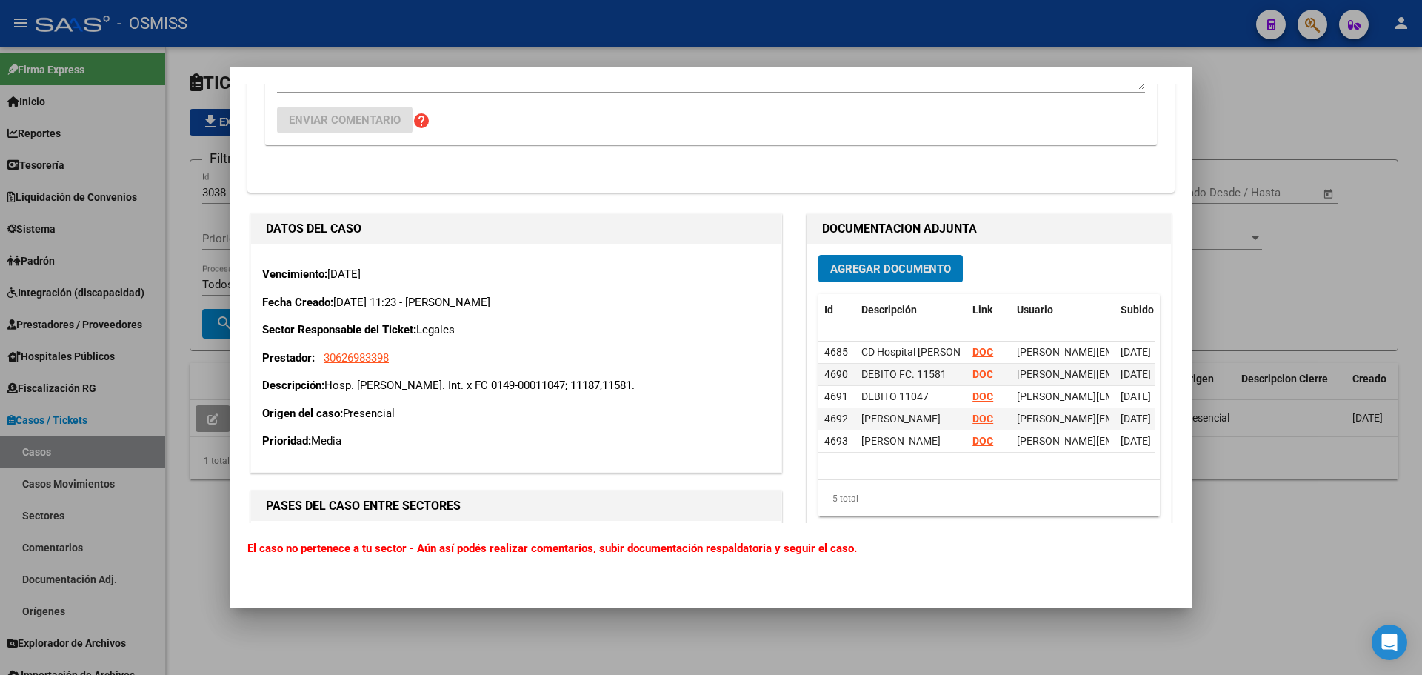
click at [883, 271] on span "Agregar Documento" at bounding box center [890, 268] width 121 height 13
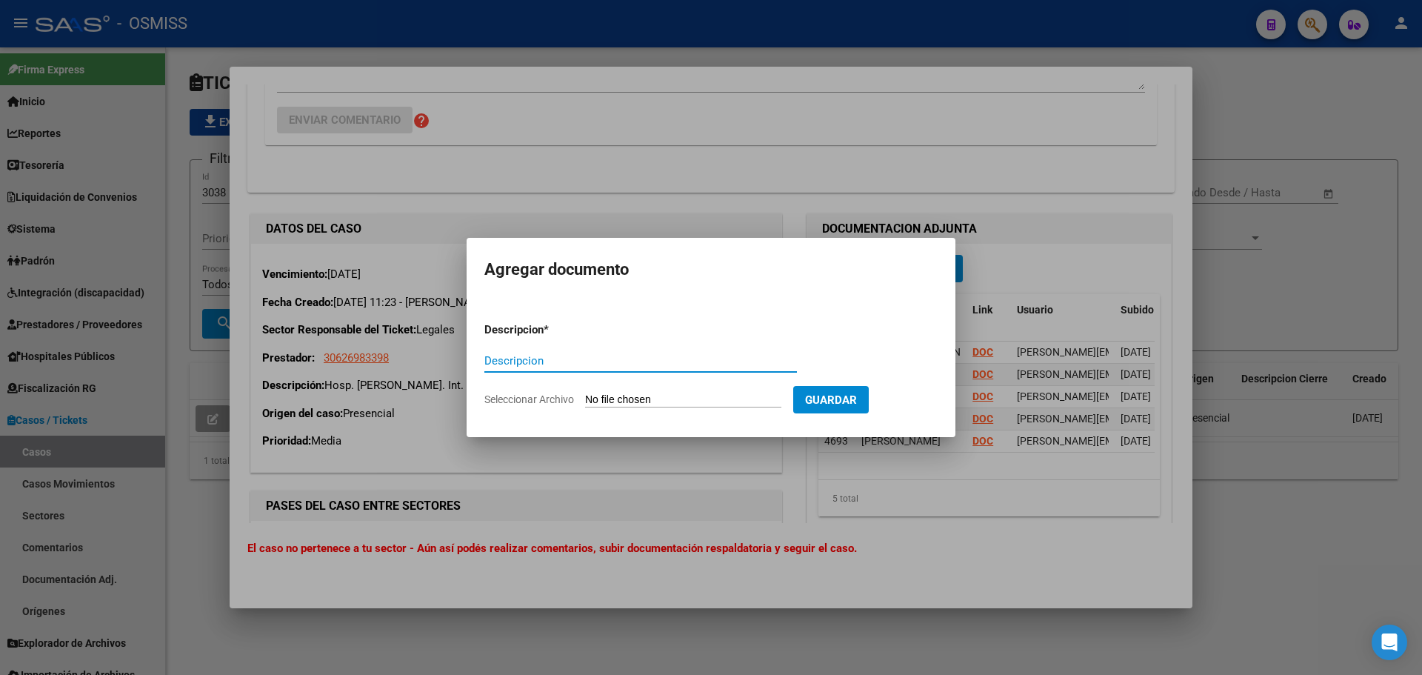
paste input "MONZON Araceli"
type input "MONZON Araceli"
click at [658, 399] on input "Seleccionar Archivo" at bounding box center [683, 400] width 196 height 14
type input "C:\fakepath\MONZON Araceli.pdf"
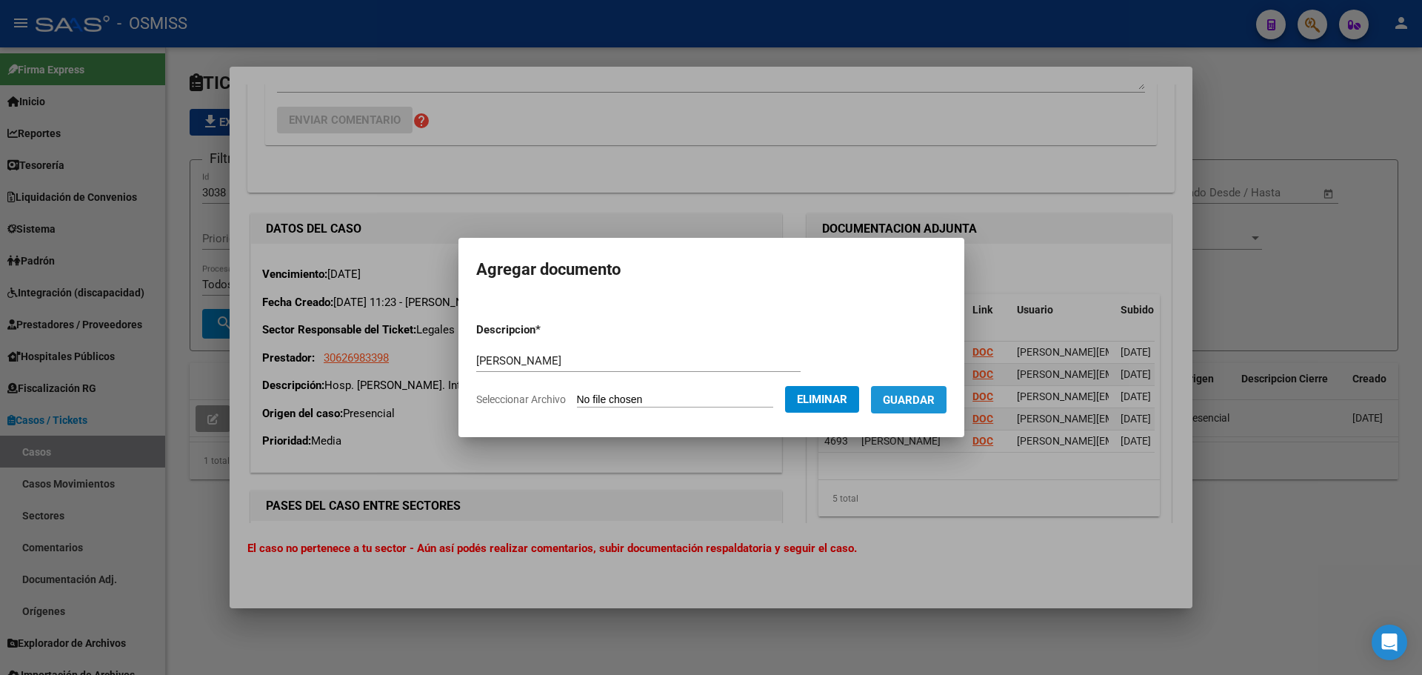
click at [905, 407] on button "Guardar" at bounding box center [909, 399] width 76 height 27
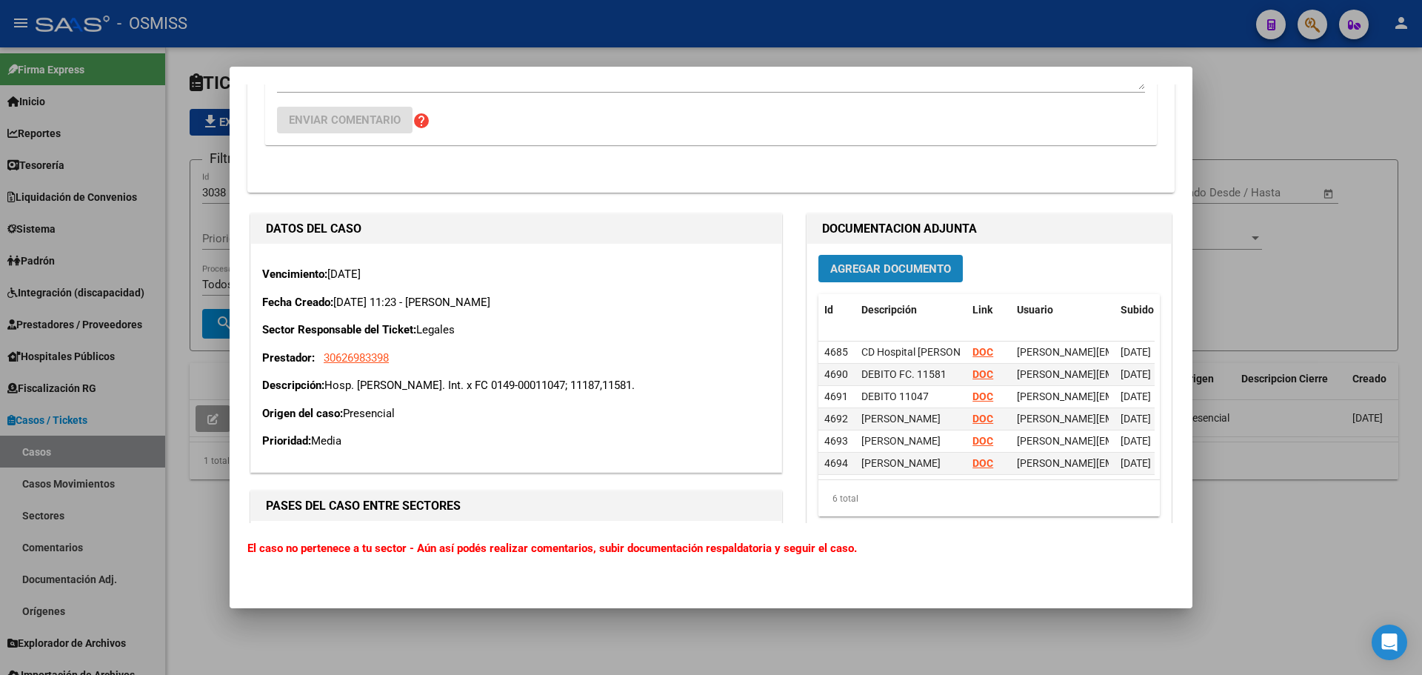
click at [941, 265] on span "Agregar Documento" at bounding box center [890, 268] width 121 height 13
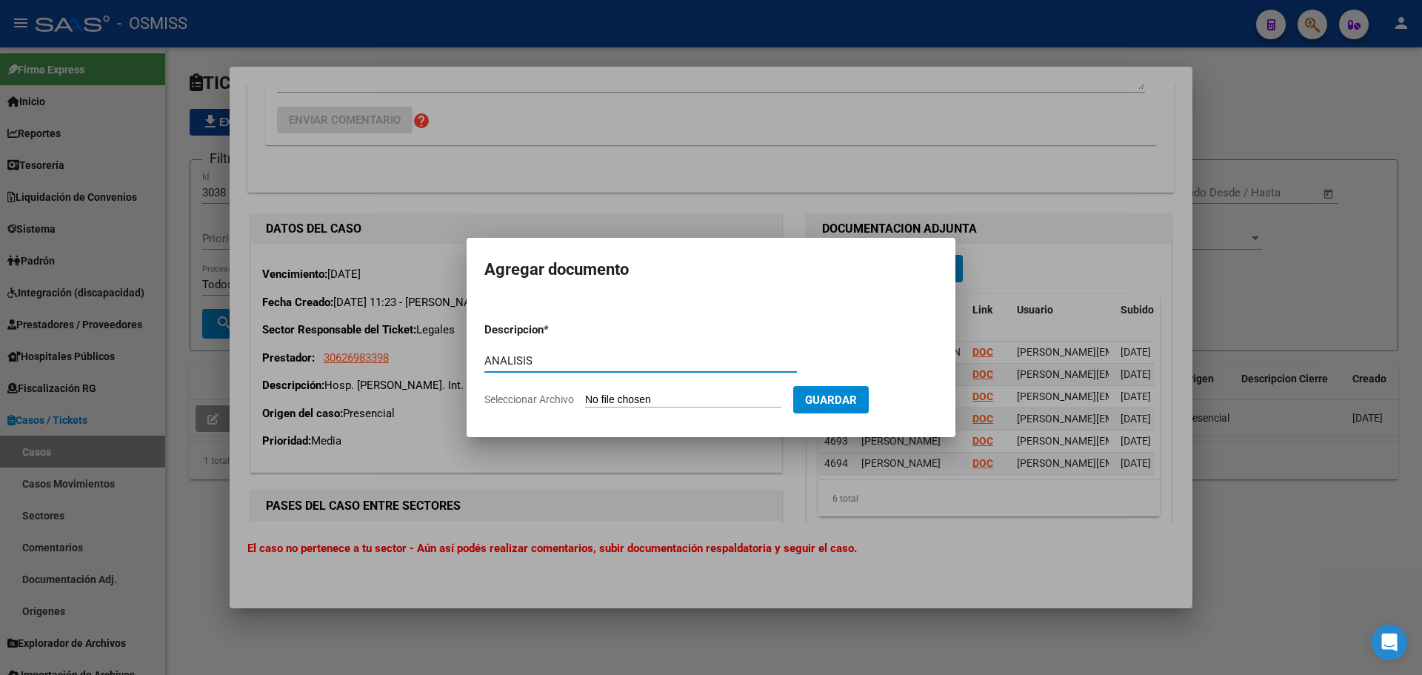
type input "ANALISIS"
click at [634, 400] on input "Seleccionar Archivo" at bounding box center [683, 400] width 196 height 14
type input "C:\fakepath\ANALISIS.xlsx"
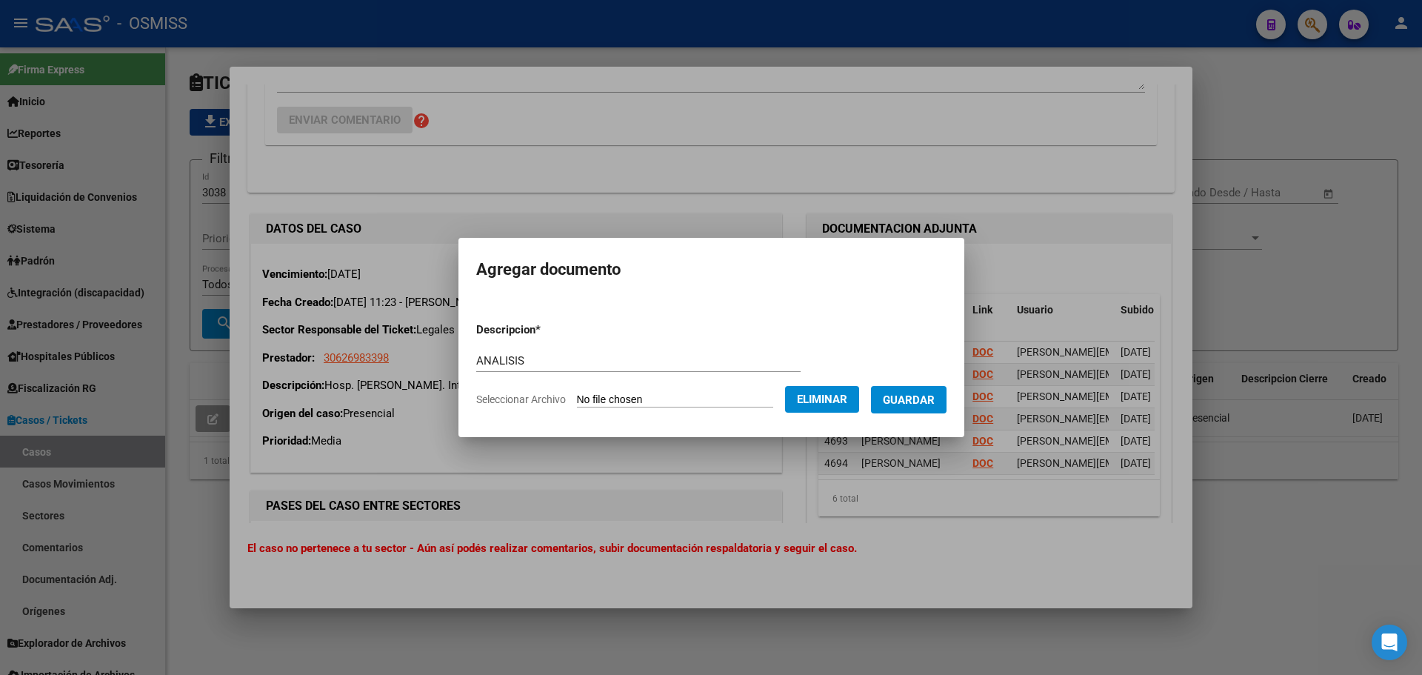
click at [910, 399] on span "Guardar" at bounding box center [909, 399] width 52 height 13
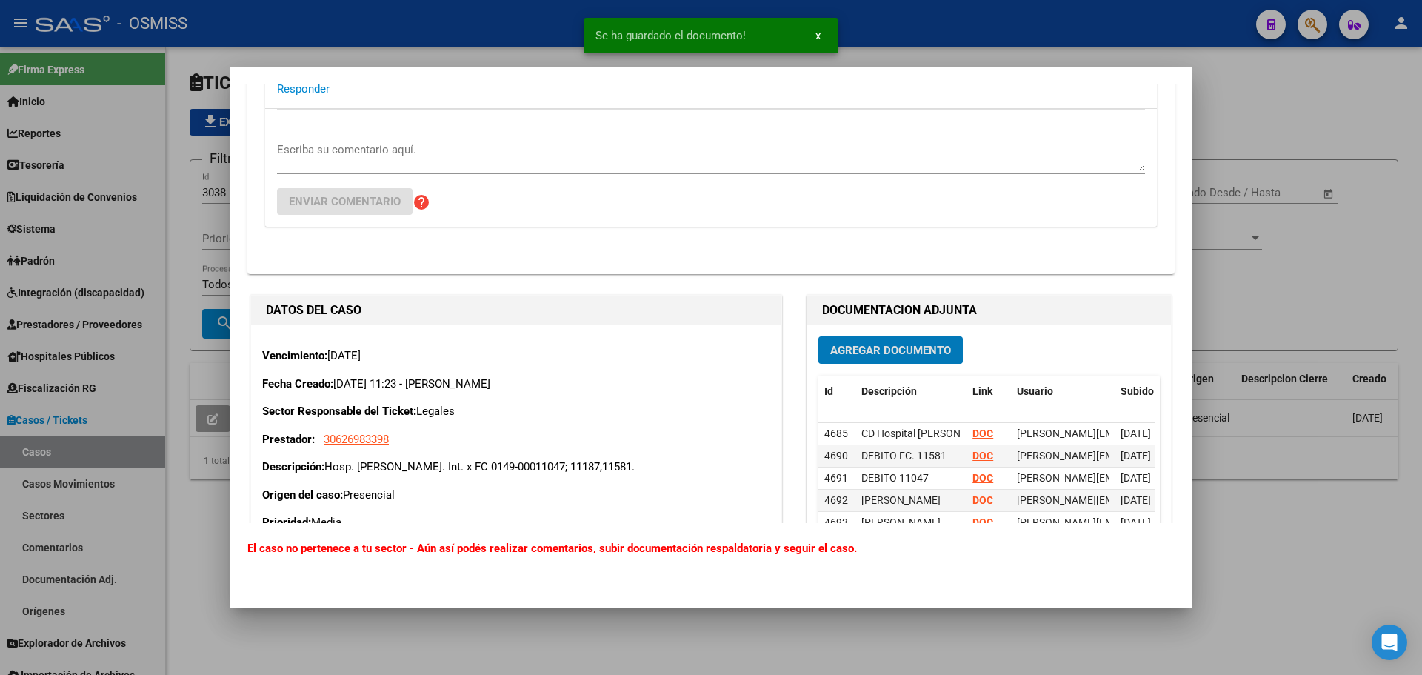
scroll to position [148, 0]
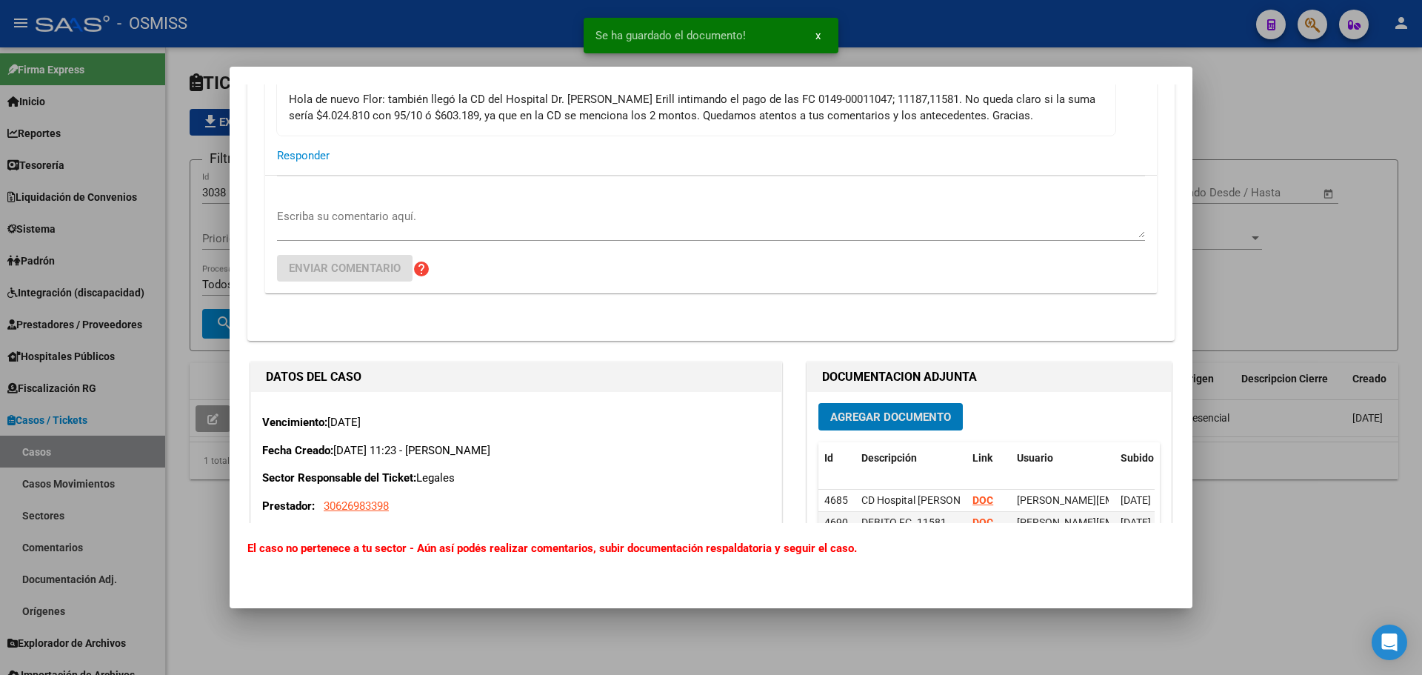
click at [385, 208] on textarea "Escriba su comentario aquí." at bounding box center [711, 223] width 868 height 30
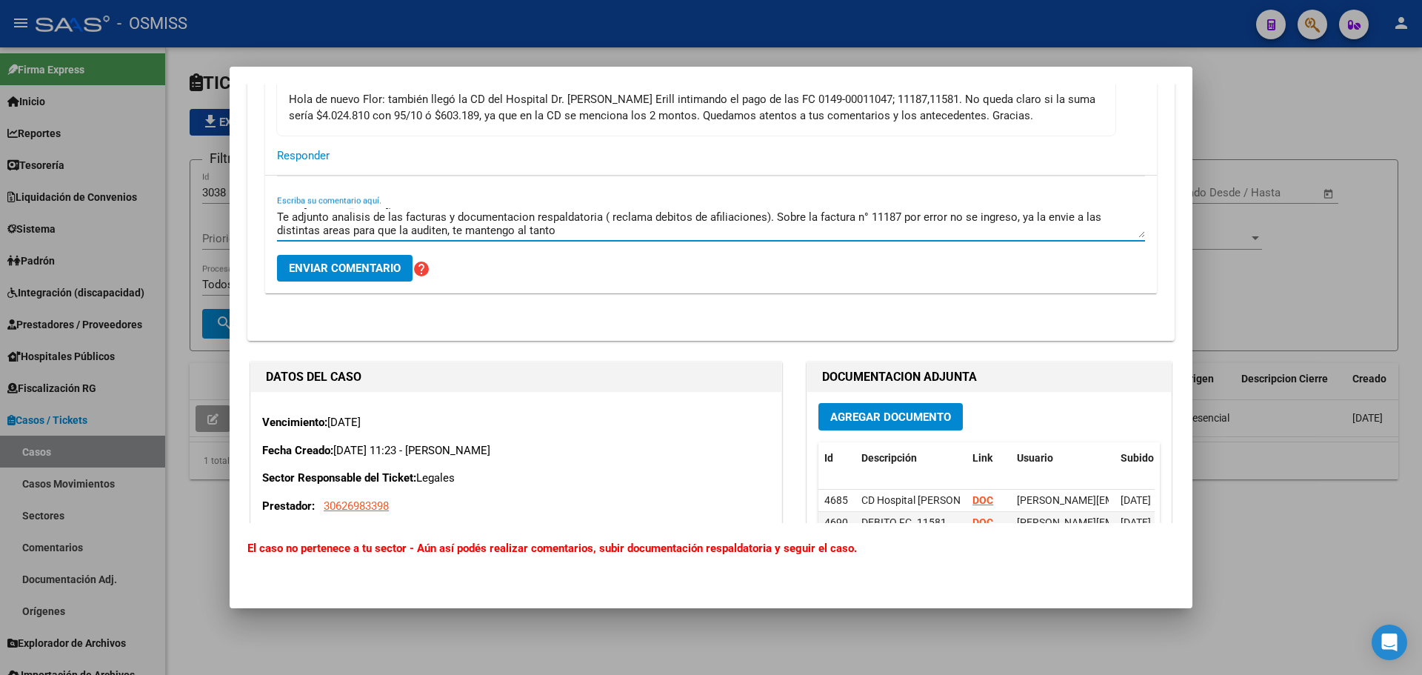
scroll to position [13, 0]
drag, startPoint x: 451, startPoint y: 229, endPoint x: 553, endPoint y: 234, distance: 102.4
click at [553, 234] on textarea "Hola Fany; Te adjunto analisis de las facturas y documentacion respaldatoria ( …" at bounding box center [711, 223] width 868 height 30
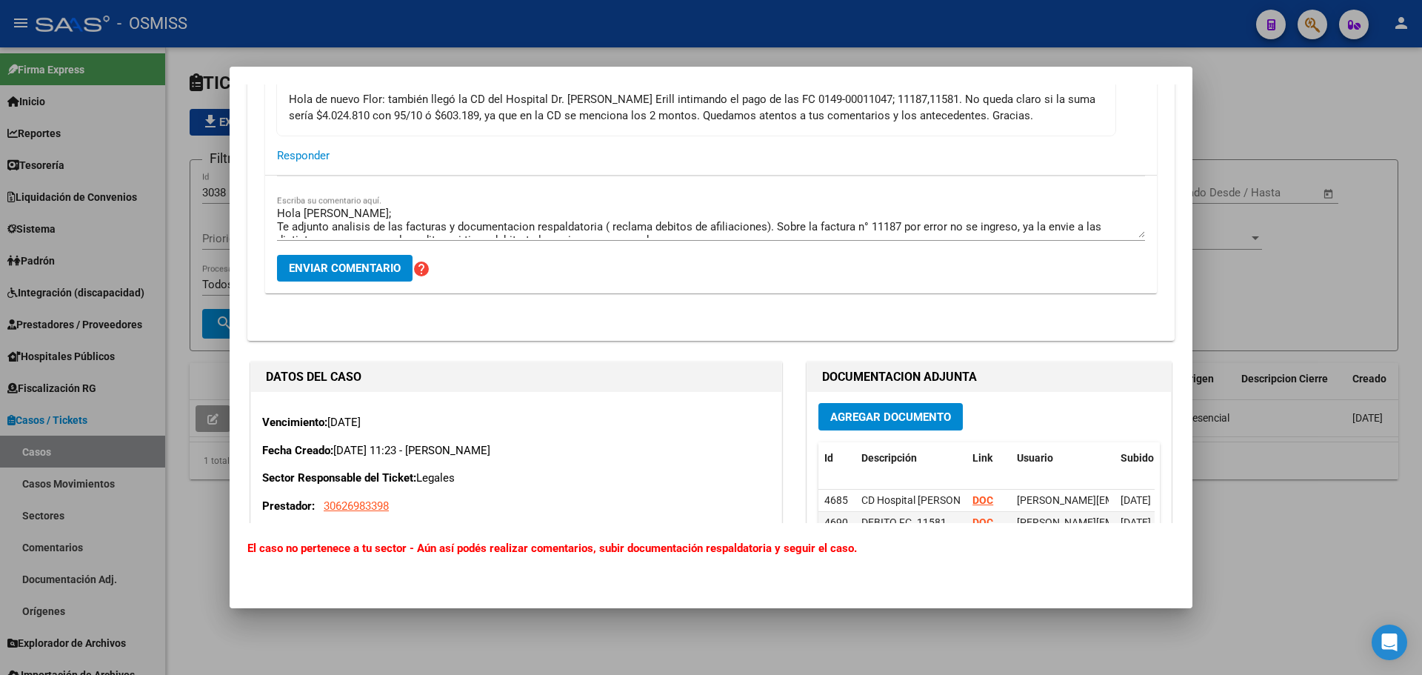
scroll to position [0, 0]
click at [526, 226] on textarea "Hola Fany; Te adjunto analisis de las facturas y documentacion respaldatoria ( …" at bounding box center [711, 223] width 868 height 30
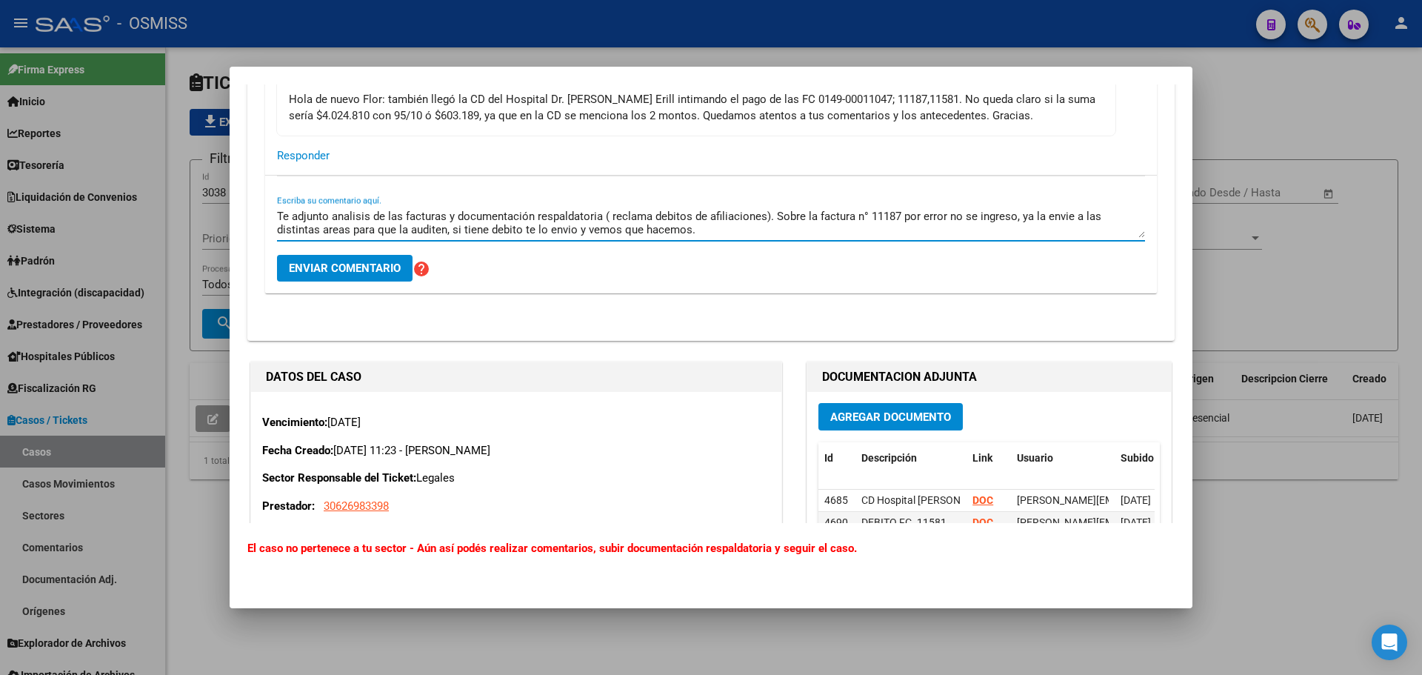
click at [327, 230] on textarea "Hola Fany; Te adjunto analisis de las facturas y documentación respaldatoria ( …" at bounding box center [711, 223] width 868 height 30
type textarea "Hola Fany; Te adjunto analisis de las facturas y documentación respaldatoria ( …"
click at [350, 275] on span "Enviar comentario" at bounding box center [345, 267] width 112 height 13
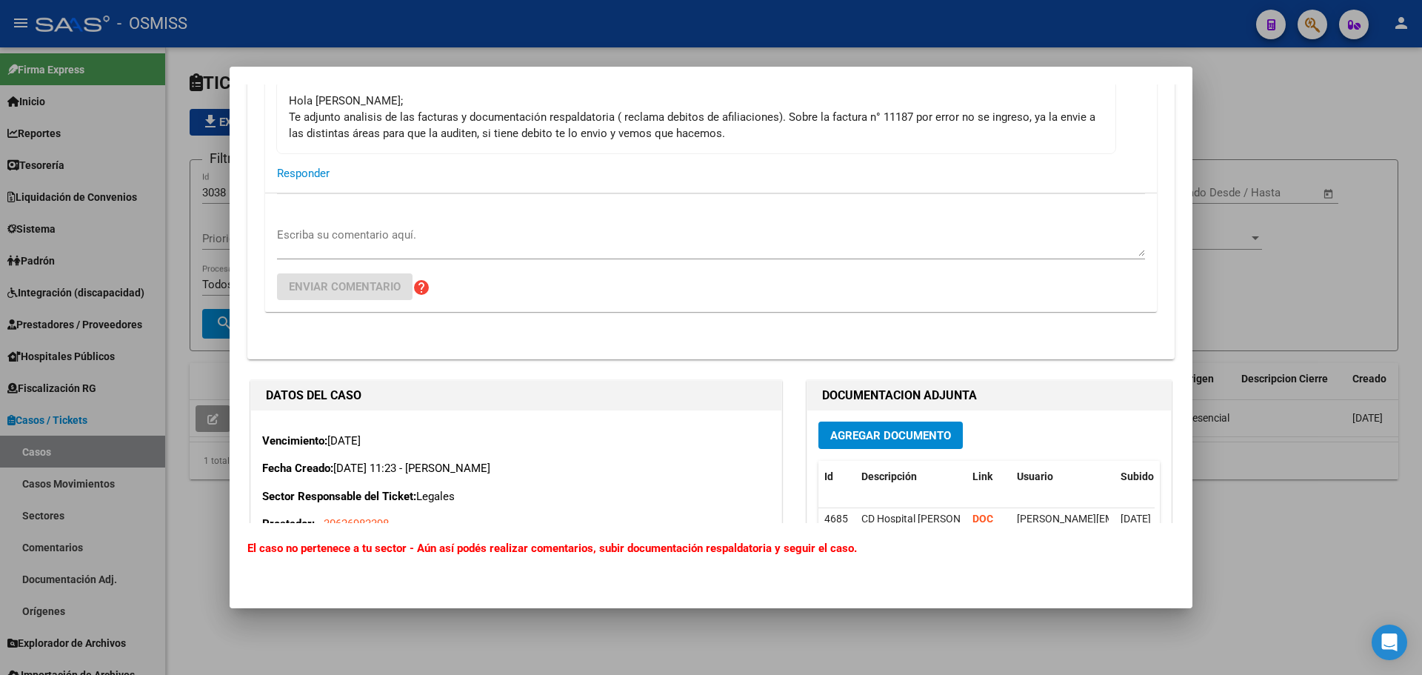
scroll to position [0, 0]
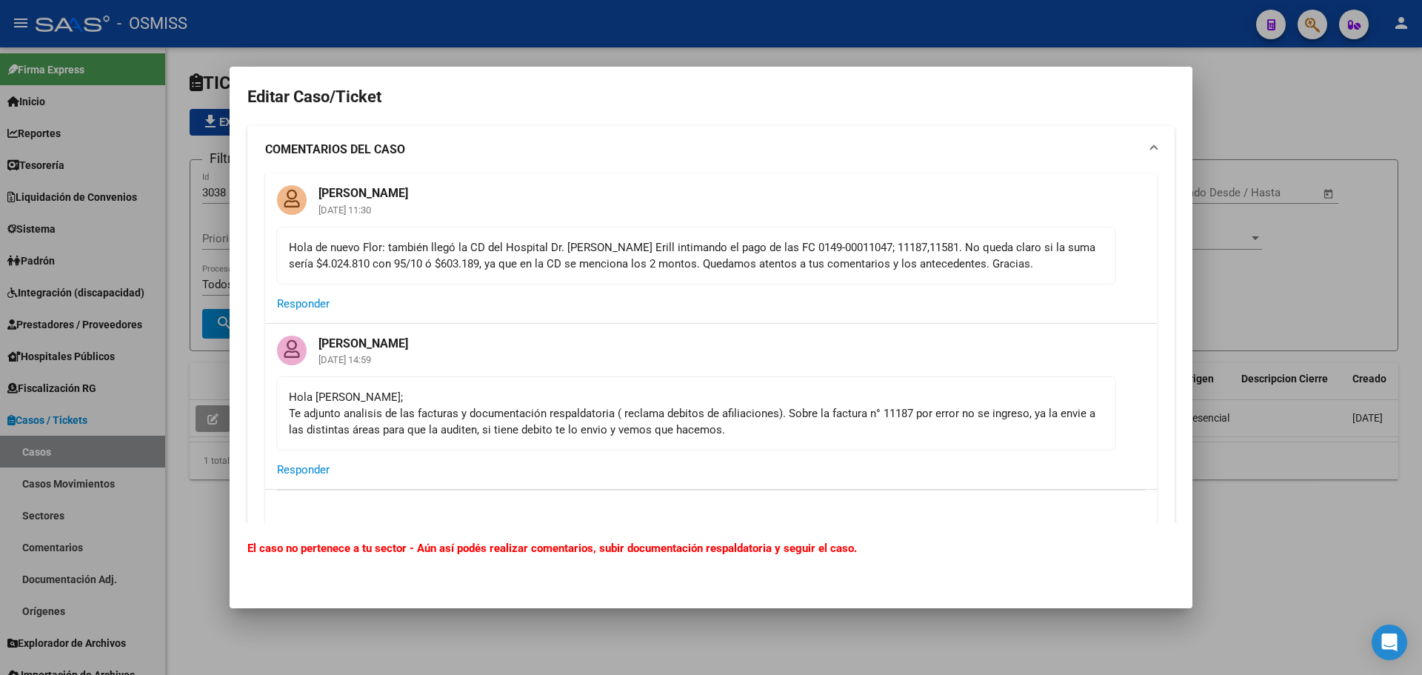
click at [1295, 283] on div at bounding box center [711, 337] width 1422 height 675
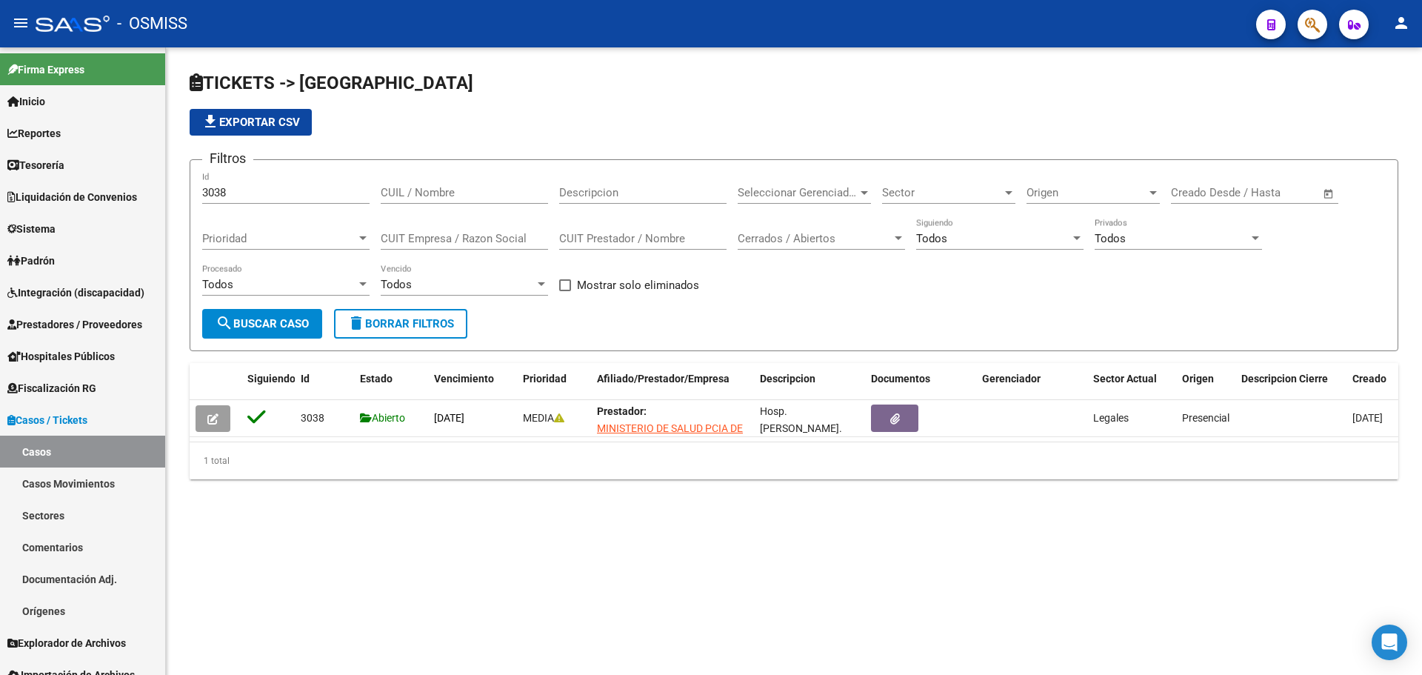
click at [834, 527] on div "TICKETS -> Casos file_download Exportar CSV Filtros 3038 Id CUIL / Nombre Descr…" at bounding box center [794, 286] width 1256 height 479
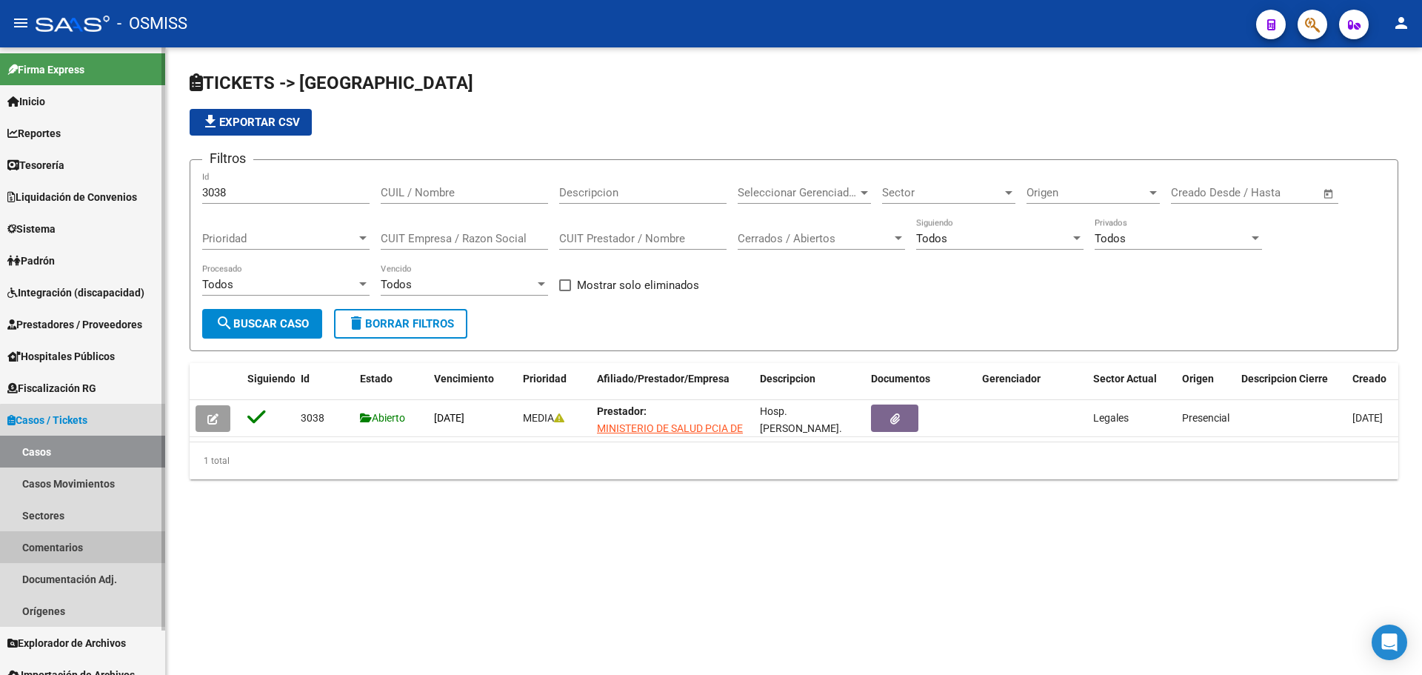
click at [99, 547] on link "Comentarios" at bounding box center [82, 547] width 165 height 32
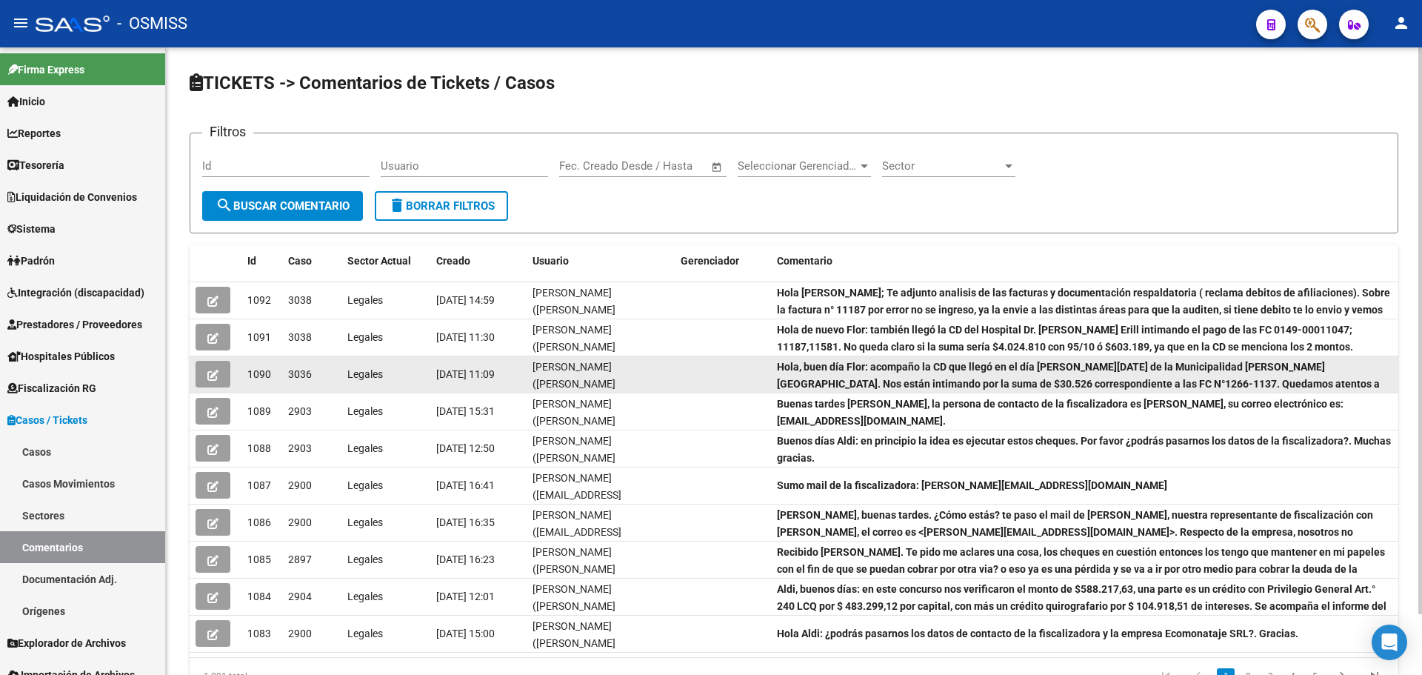
click at [221, 376] on button "button" at bounding box center [213, 374] width 35 height 27
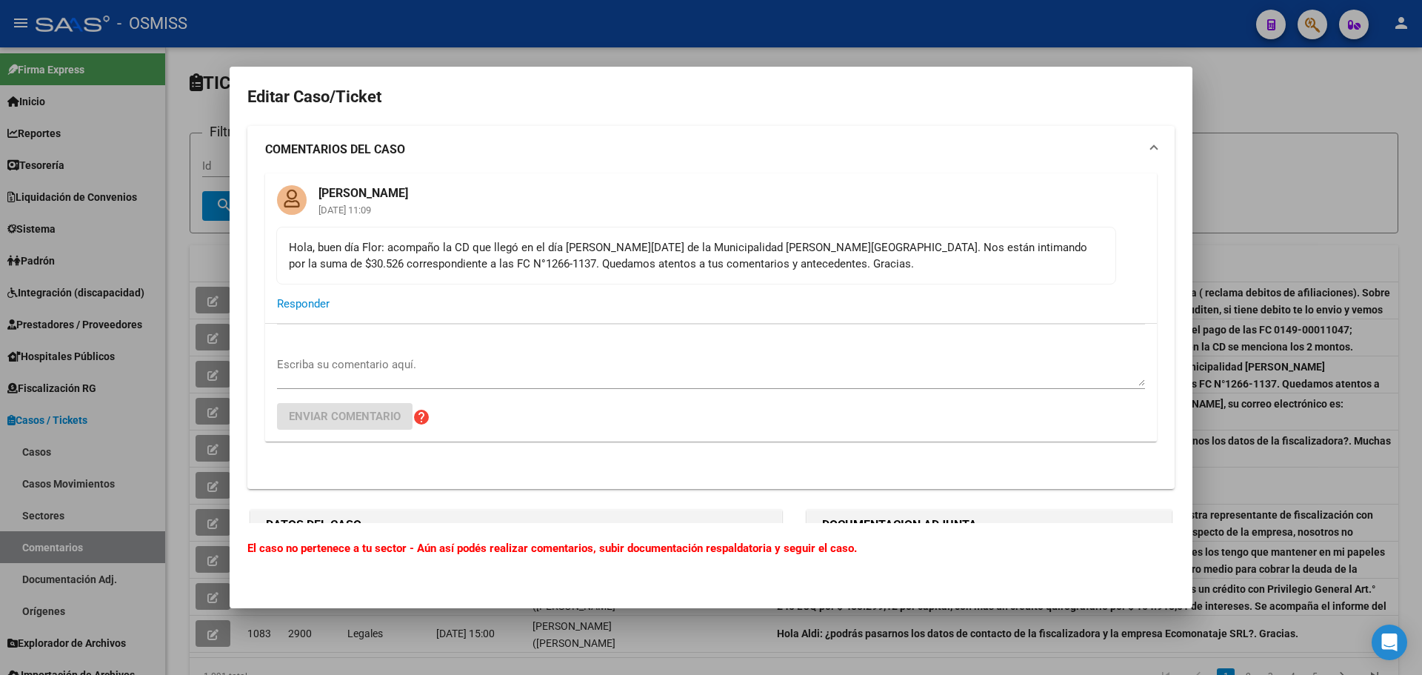
drag, startPoint x: 927, startPoint y: 250, endPoint x: 1003, endPoint y: 251, distance: 75.6
click at [979, 249] on div "Hola, buen día Flor: acompaño la CD que llegó en el día [PERSON_NAME][DATE] de …" at bounding box center [696, 255] width 815 height 33
click at [1005, 267] on div "Hola, buen día Flor: acompaño la CD que llegó en el día [PERSON_NAME][DATE] de …" at bounding box center [696, 255] width 815 height 33
drag, startPoint x: 356, startPoint y: 258, endPoint x: 582, endPoint y: 261, distance: 226.0
click at [582, 261] on div "Hola, buen día Flor: acompaño la CD que llegó en el día [PERSON_NAME][DATE] de …" at bounding box center [696, 255] width 815 height 33
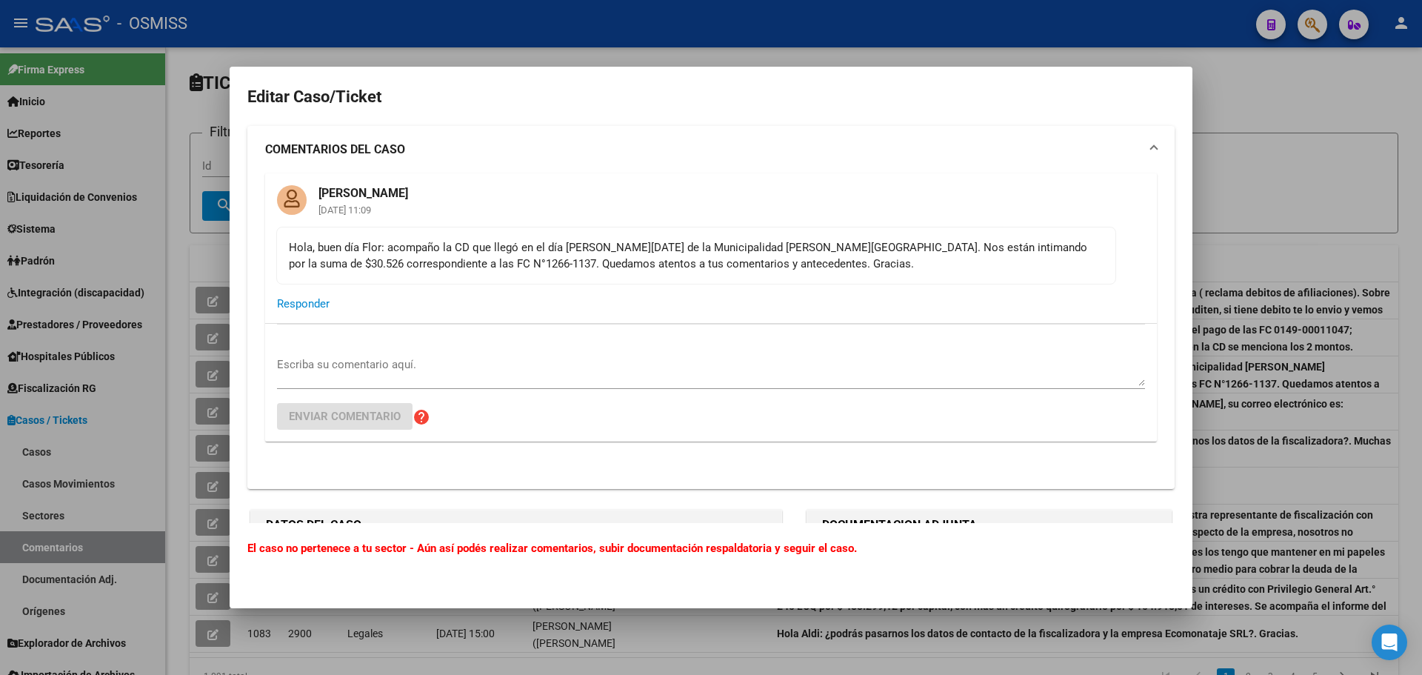
click at [667, 285] on mat-card-actions "Responder" at bounding box center [711, 303] width 892 height 39
click at [1301, 204] on div at bounding box center [711, 337] width 1422 height 675
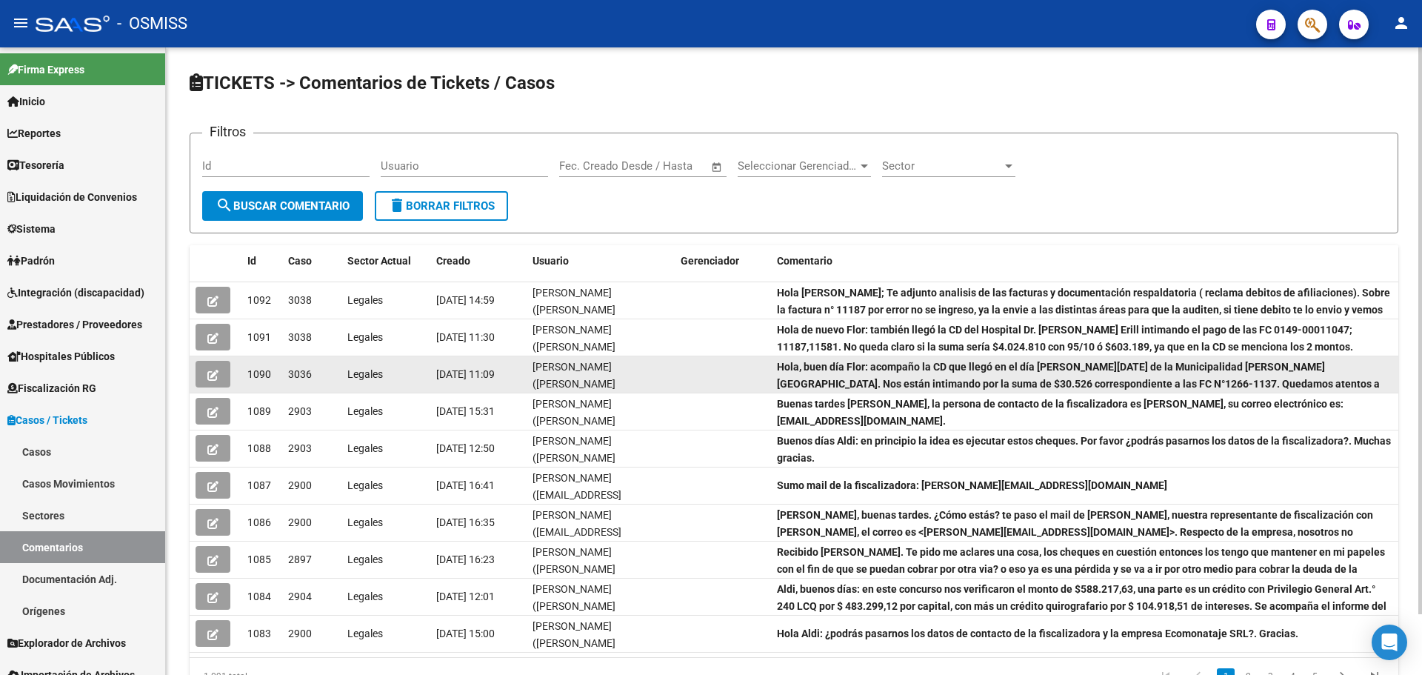
drag, startPoint x: 287, startPoint y: 371, endPoint x: 324, endPoint y: 379, distance: 37.9
click at [324, 379] on datatable-body-cell "3036" at bounding box center [311, 374] width 59 height 36
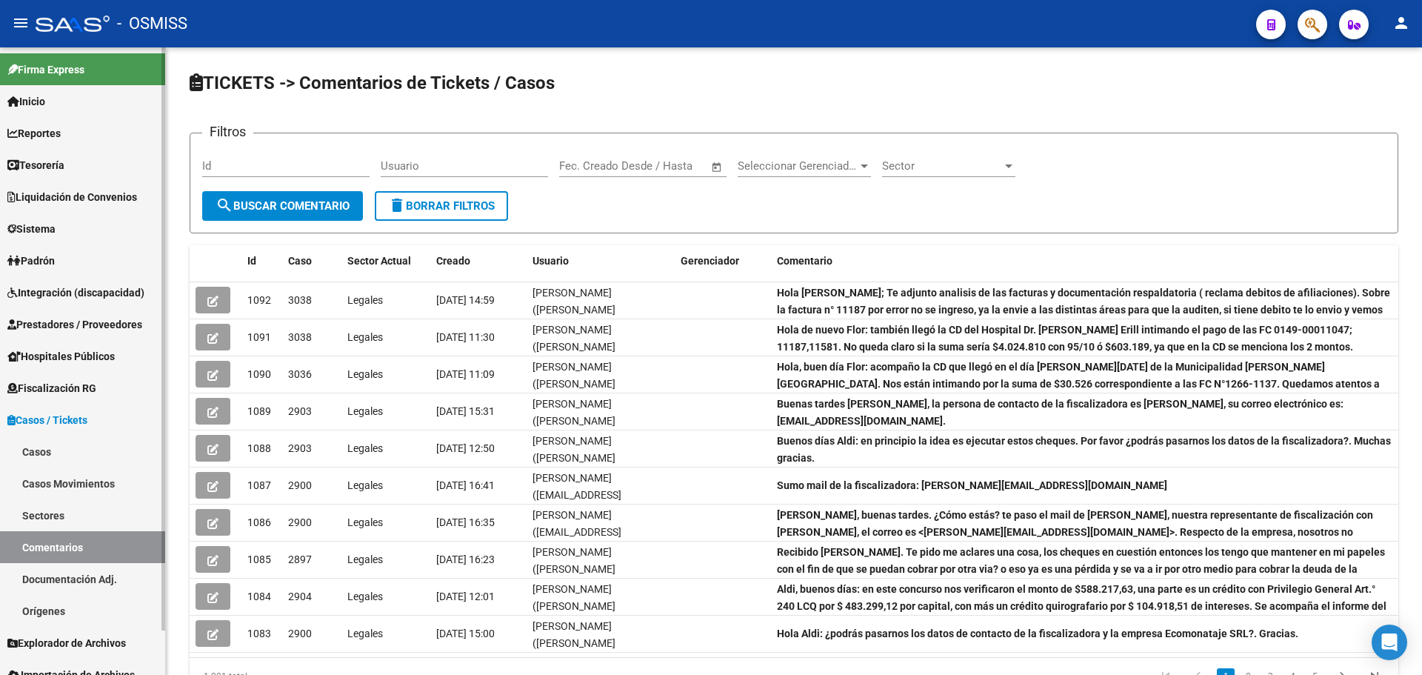
click at [42, 450] on link "Casos" at bounding box center [82, 452] width 165 height 32
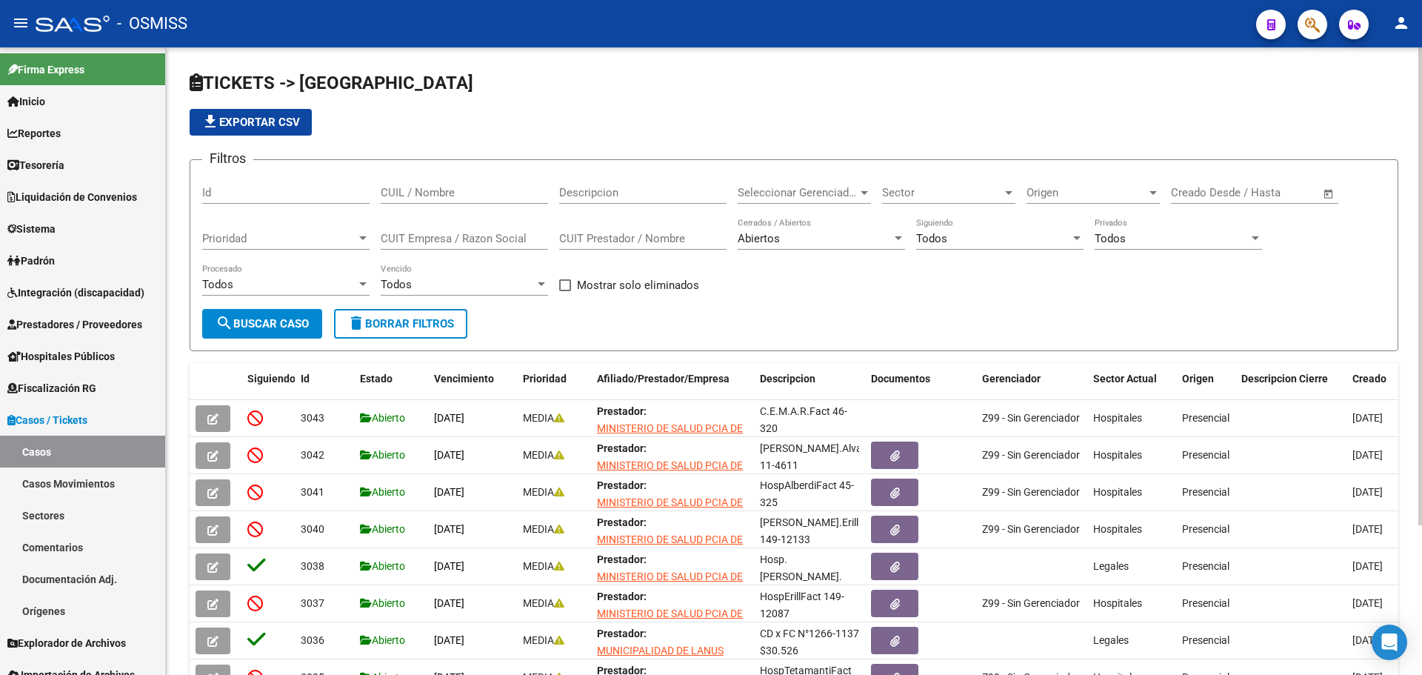
click at [242, 196] on input "Id" at bounding box center [285, 192] width 167 height 13
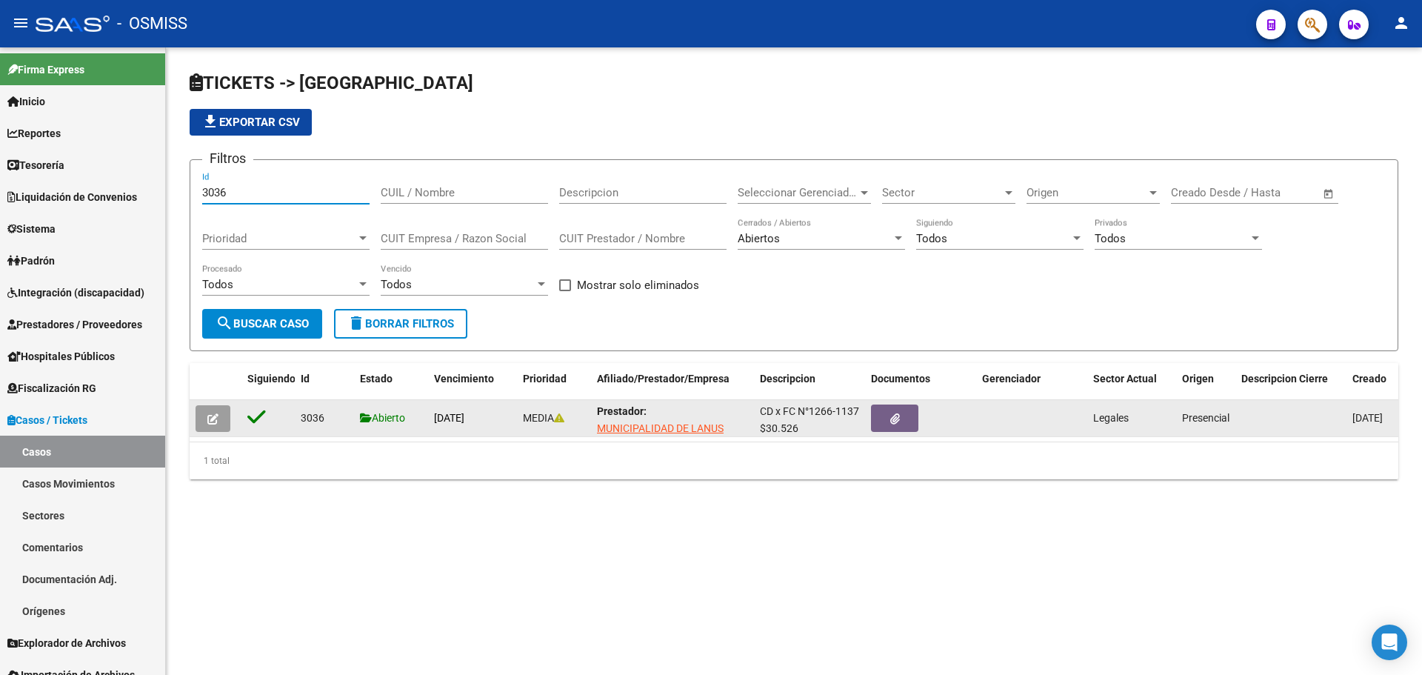
type input "3036"
click at [212, 422] on icon "button" at bounding box center [212, 418] width 11 height 11
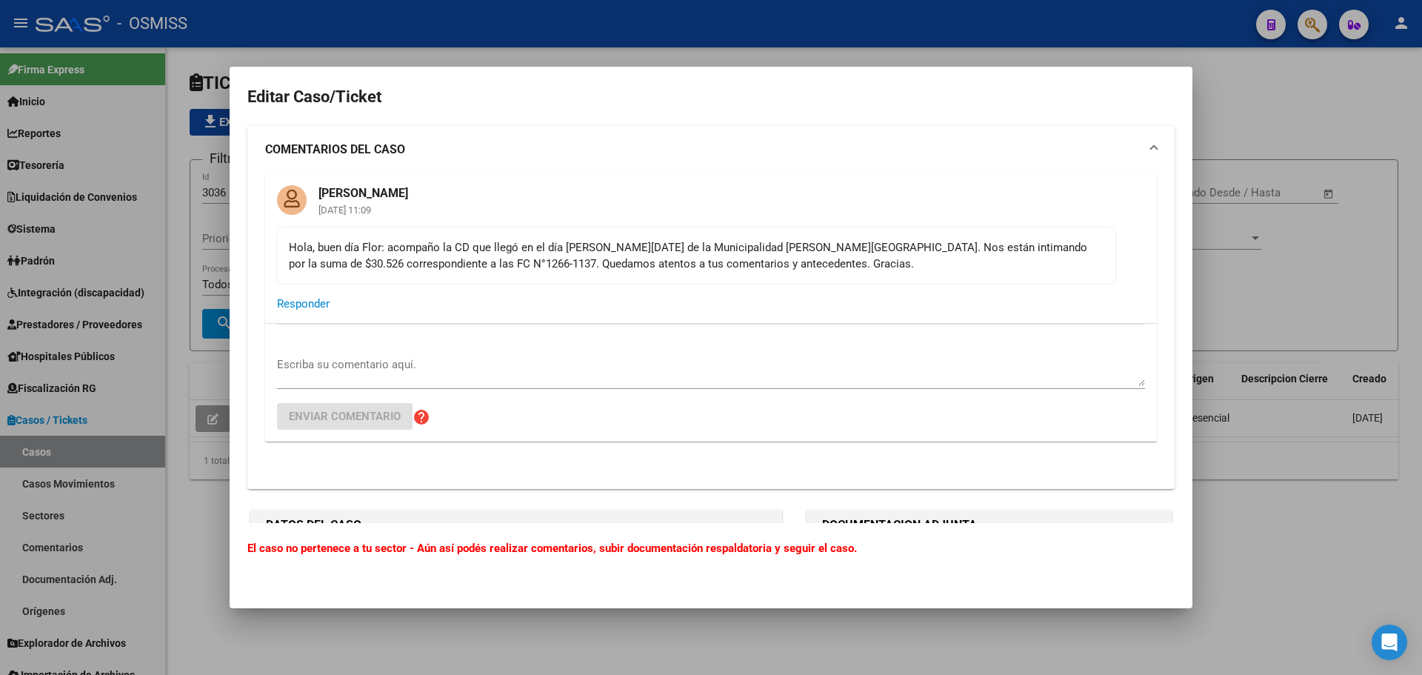
click at [1289, 286] on div at bounding box center [711, 337] width 1422 height 675
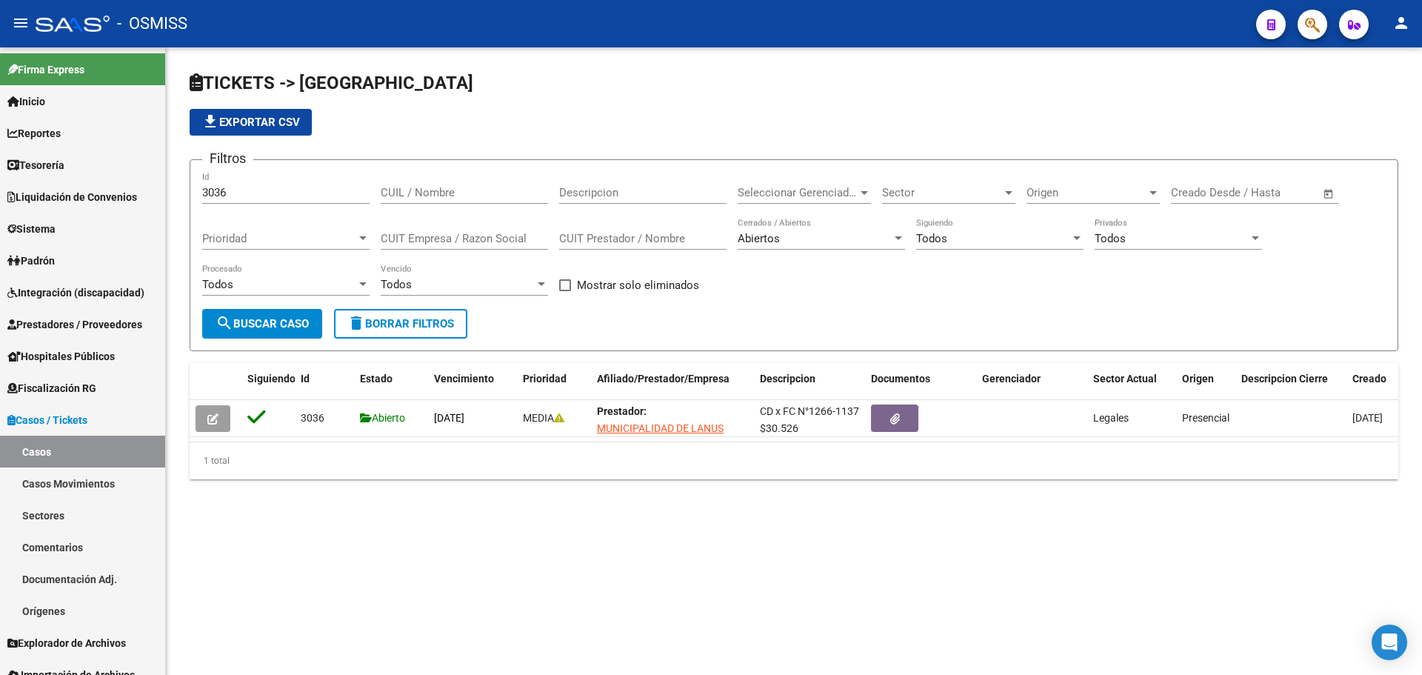
click at [542, 553] on mat-sidenav-content "TICKETS -> Casos file_download Exportar CSV Filtros 3036 Id CUIL / Nombre Descr…" at bounding box center [794, 360] width 1256 height 627
click at [79, 159] on link "Tesorería" at bounding box center [82, 165] width 165 height 32
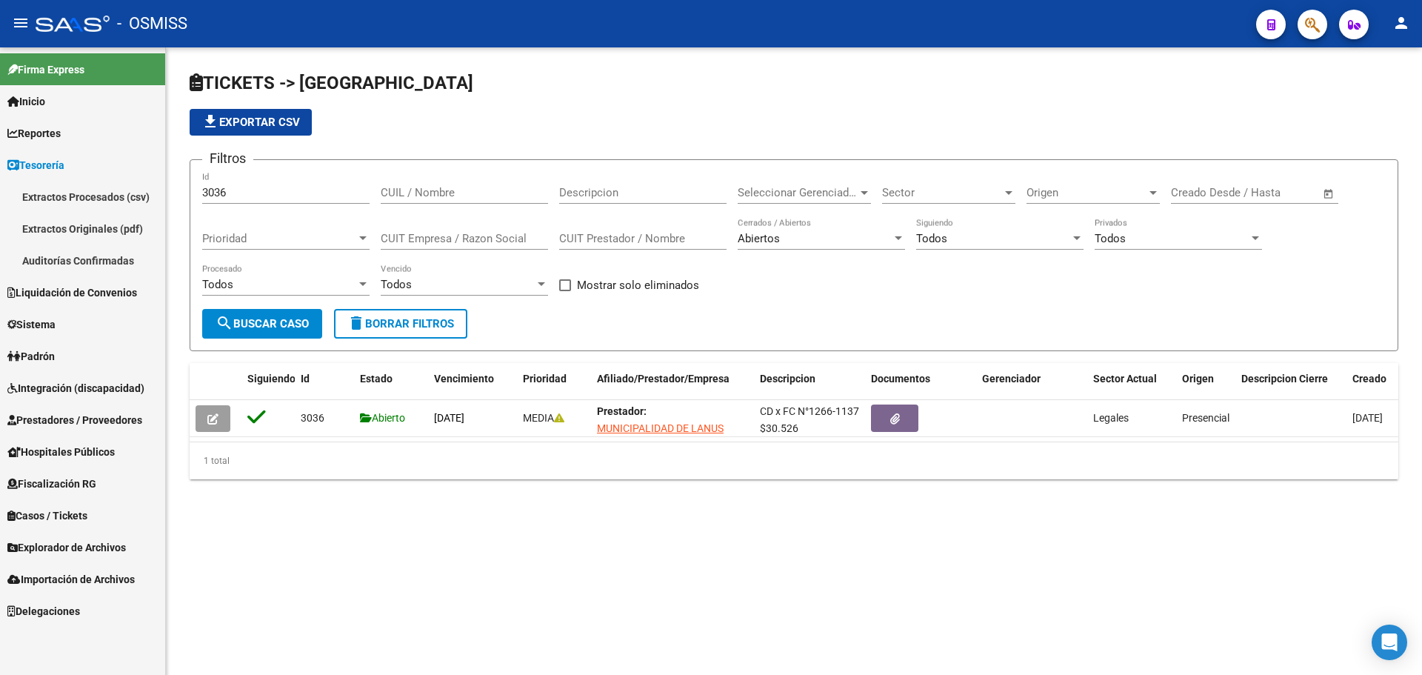
click at [89, 256] on link "Auditorías Confirmadas" at bounding box center [82, 260] width 165 height 32
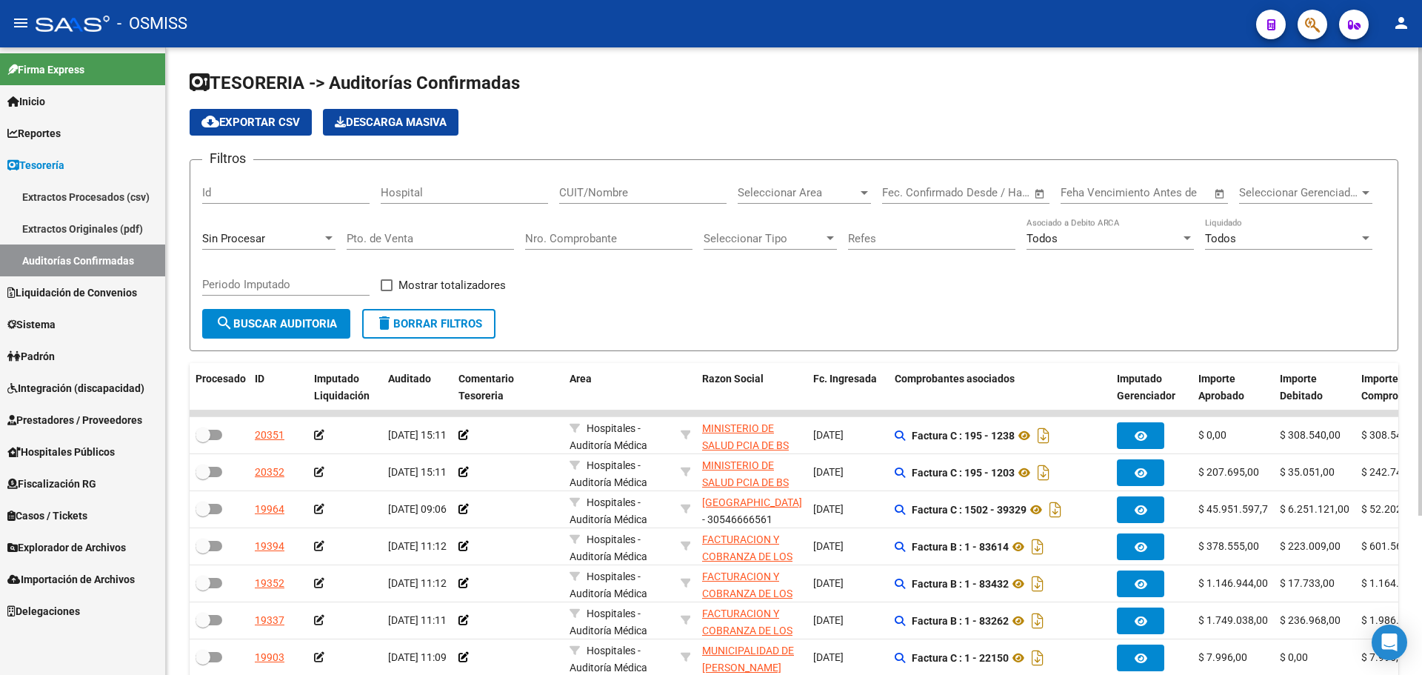
click at [726, 317] on form "Filtros Id Hospital CUIT/Nombre Seleccionar Area Seleccionar Area Fecha inicio …" at bounding box center [794, 255] width 1209 height 192
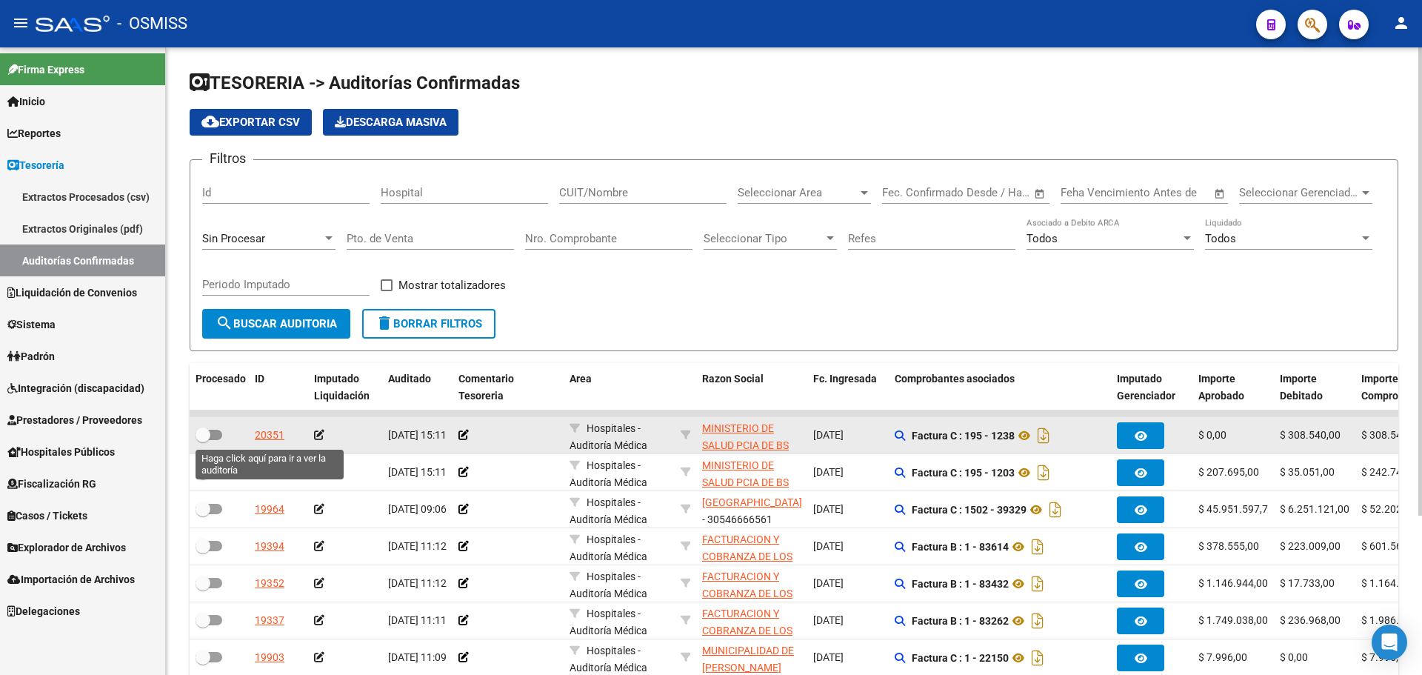
click at [270, 434] on div "20351" at bounding box center [270, 435] width 30 height 17
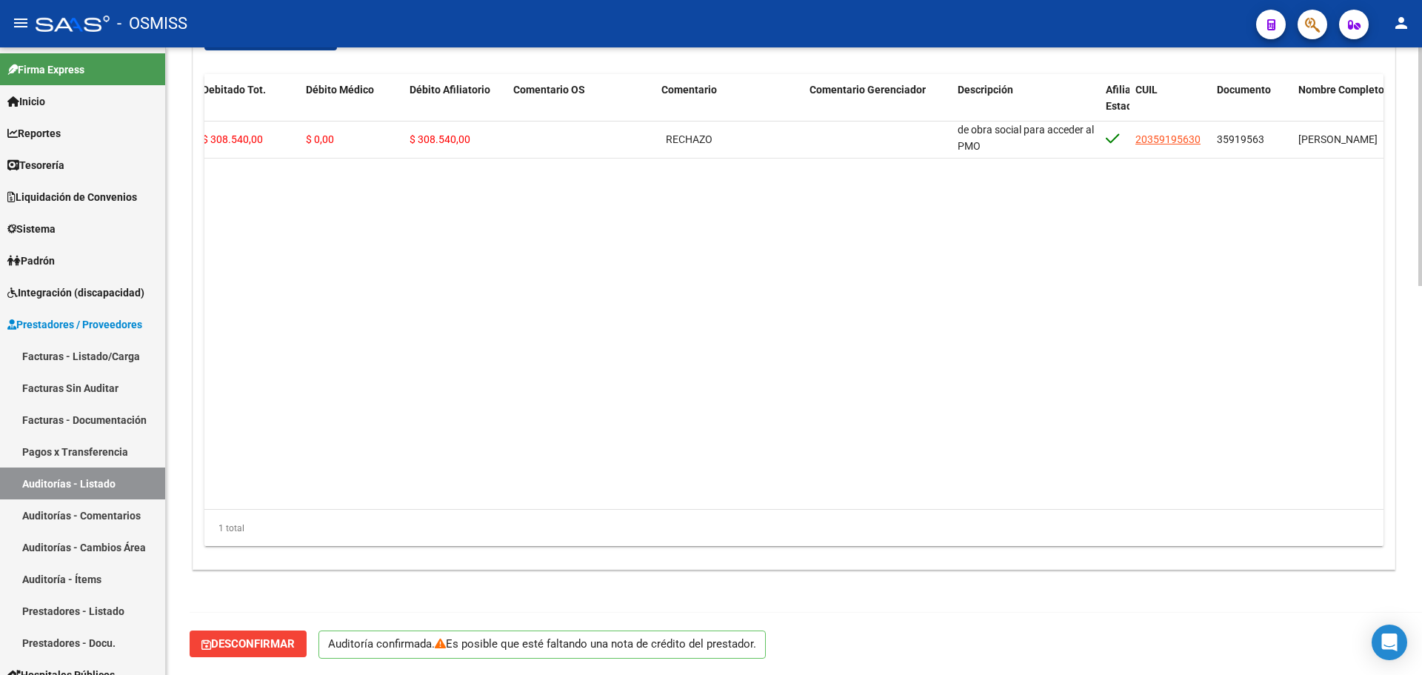
scroll to position [1, 0]
drag, startPoint x: 964, startPoint y: 130, endPoint x: 1010, endPoint y: 190, distance: 75.6
click at [1010, 190] on datatable-body "356358 V01 - Viasano $ 308.540,00 $ 0,00 $ 308.540,00 $ 0,00 $ 308.540,00 RECHA…" at bounding box center [793, 315] width 1179 height 388
click at [963, 276] on datatable-body "356358 V01 - Viasano $ 308.540,00 $ 0,00 $ 308.540,00 $ 0,00 $ 308.540,00 RECHA…" at bounding box center [793, 315] width 1179 height 388
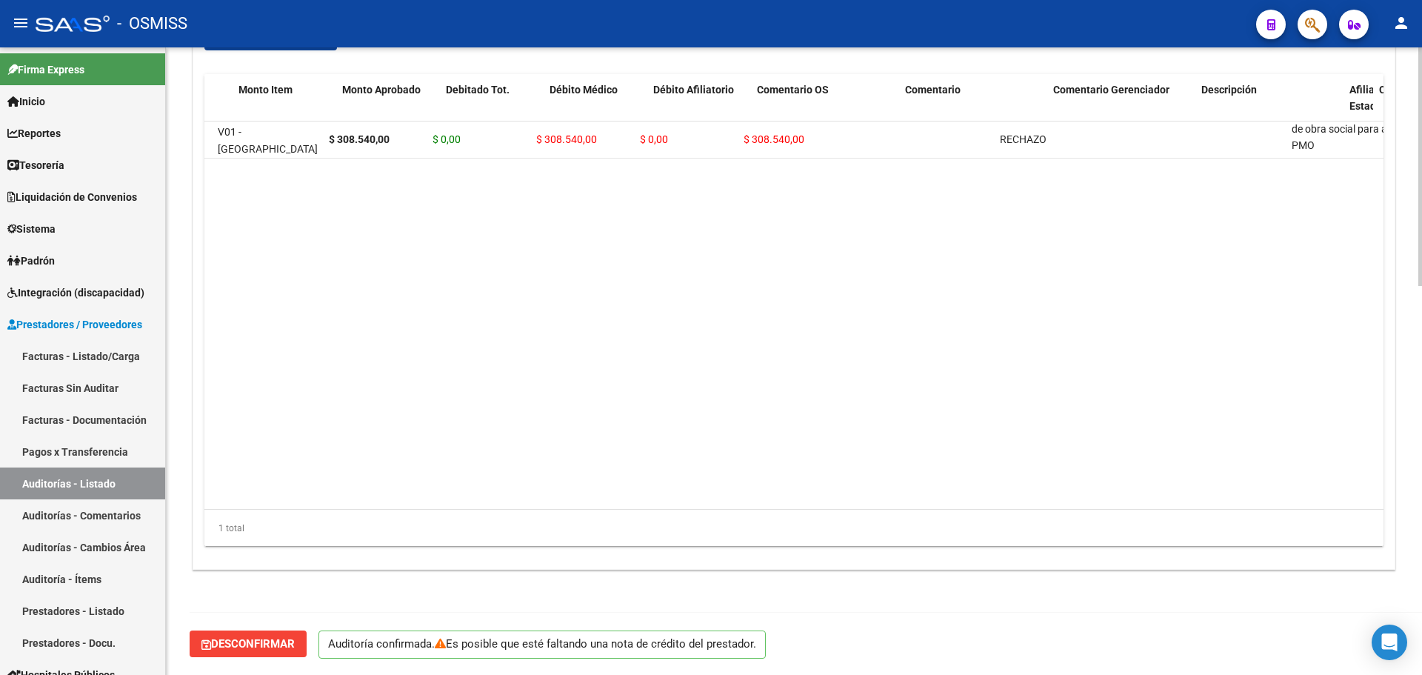
scroll to position [0, 0]
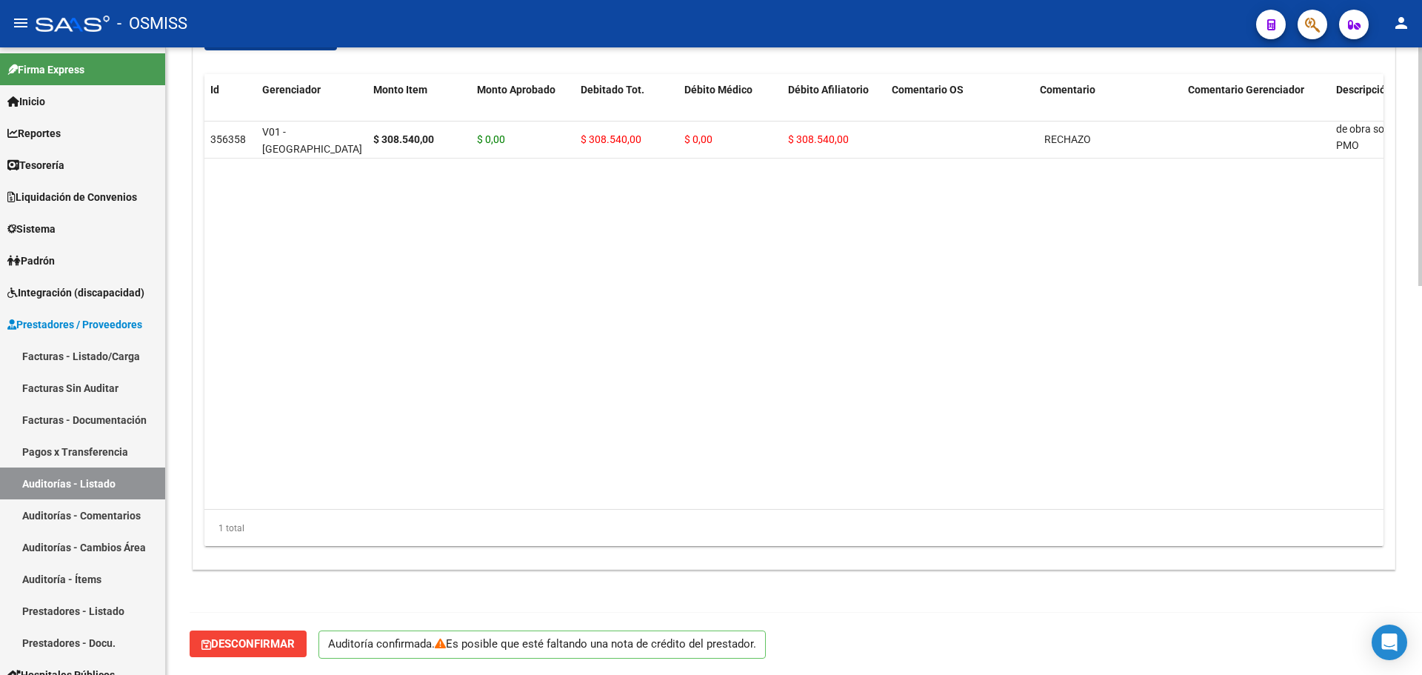
click at [560, 416] on datatable-body "356358 V01 - Viasano $ 308.540,00 $ 0,00 $ 308.540,00 $ 0,00 $ 308.540,00 RECHA…" at bounding box center [793, 315] width 1179 height 388
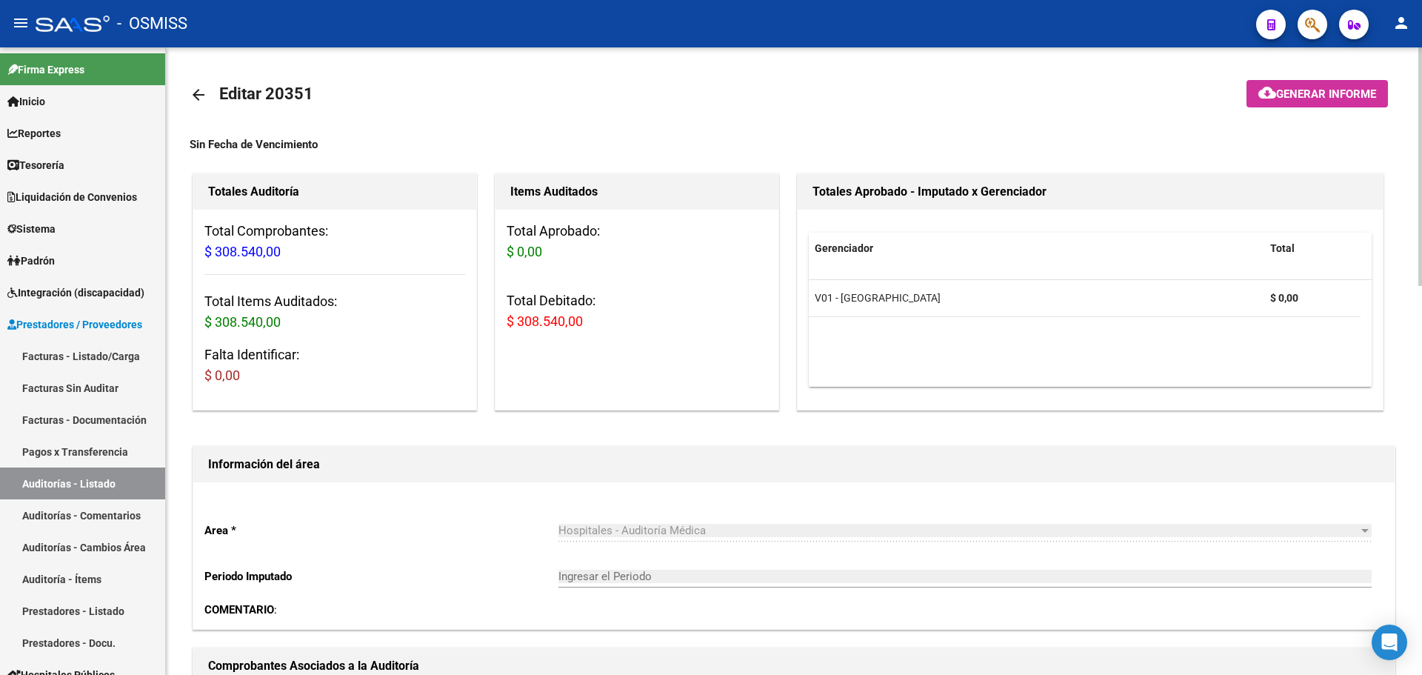
click at [513, 268] on div "Total Aprobado: $ 0,00 Total Debitado: $ 308.540,00" at bounding box center [637, 282] width 283 height 145
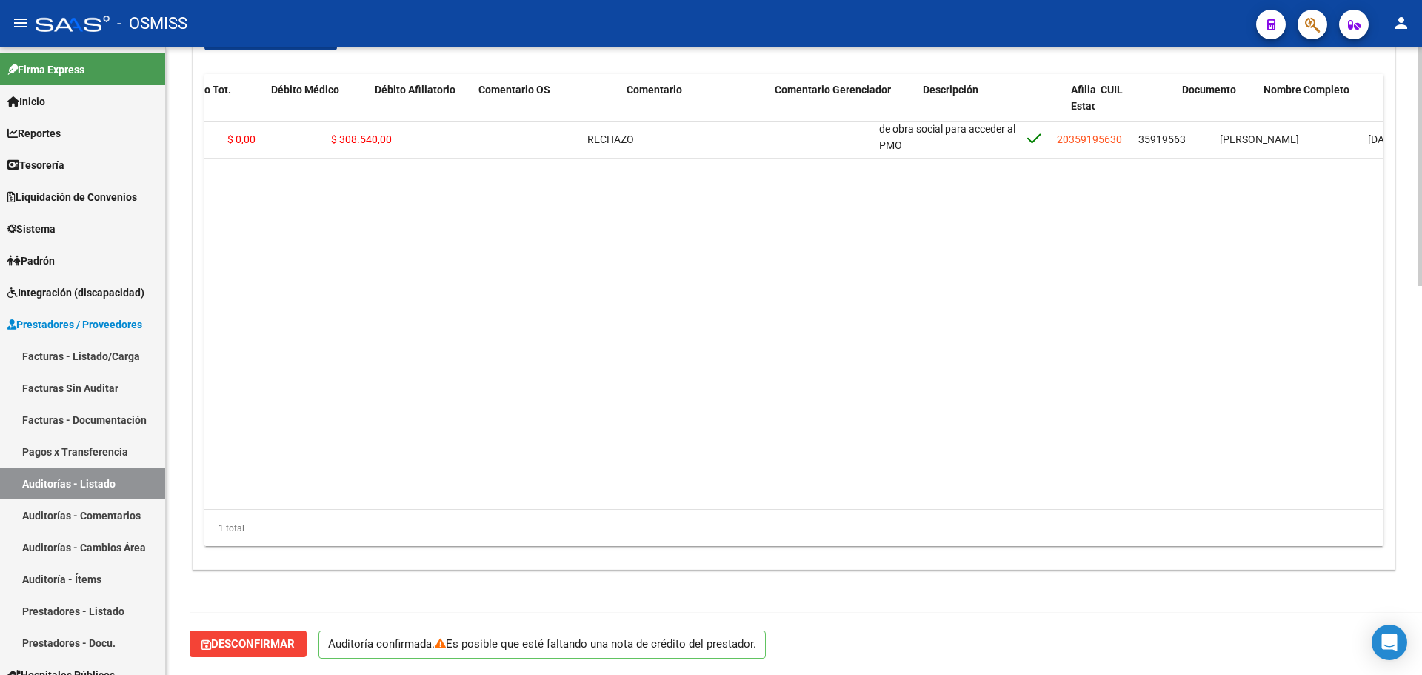
scroll to position [0, 490]
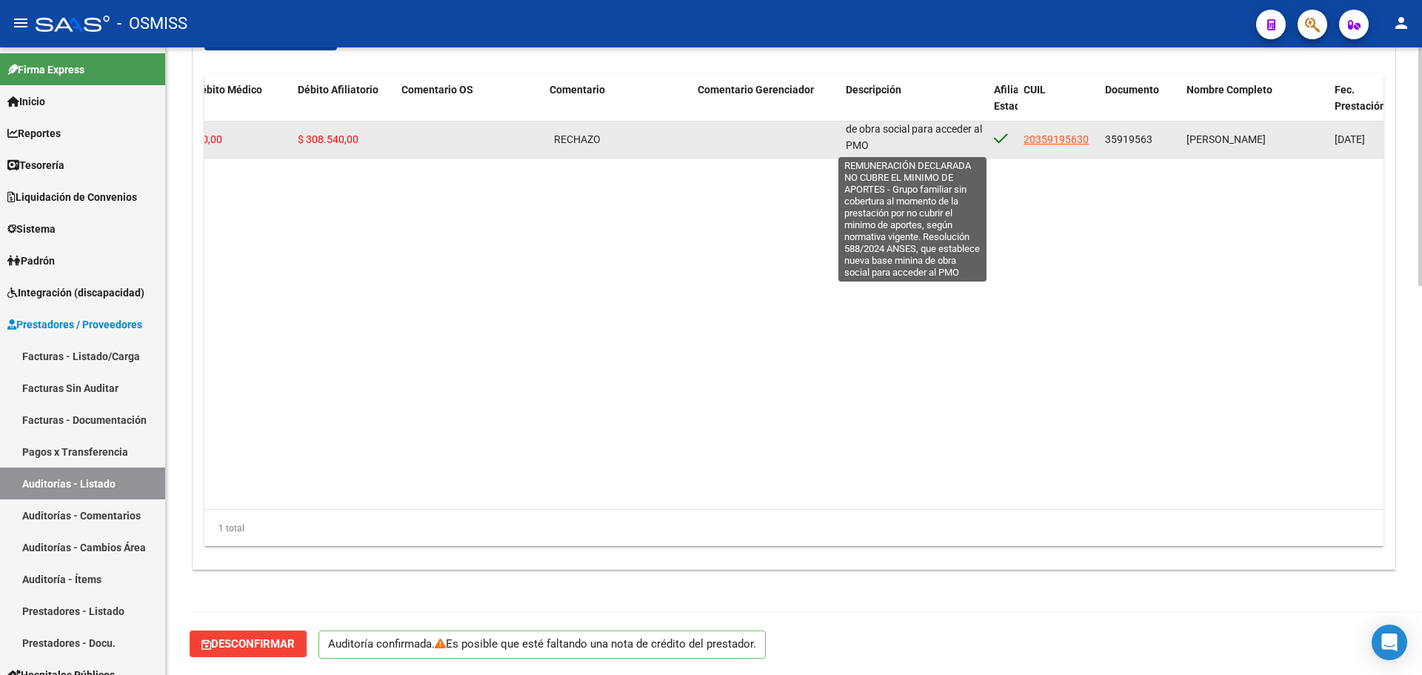
click at [854, 130] on span "REMUNERACIÓN DECLARADA NO CUBRE EL MINIMO DE APORTES - Grupo familiar sin cober…" at bounding box center [914, 52] width 136 height 197
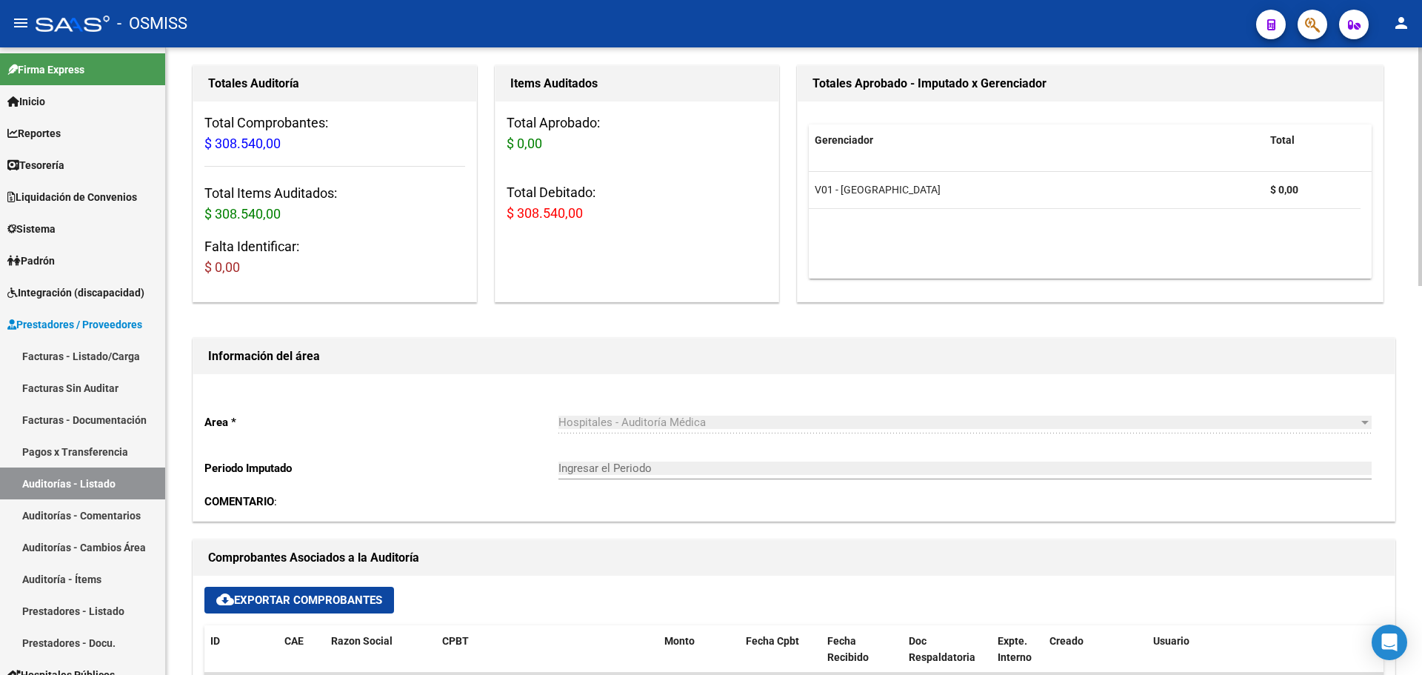
scroll to position [0, 0]
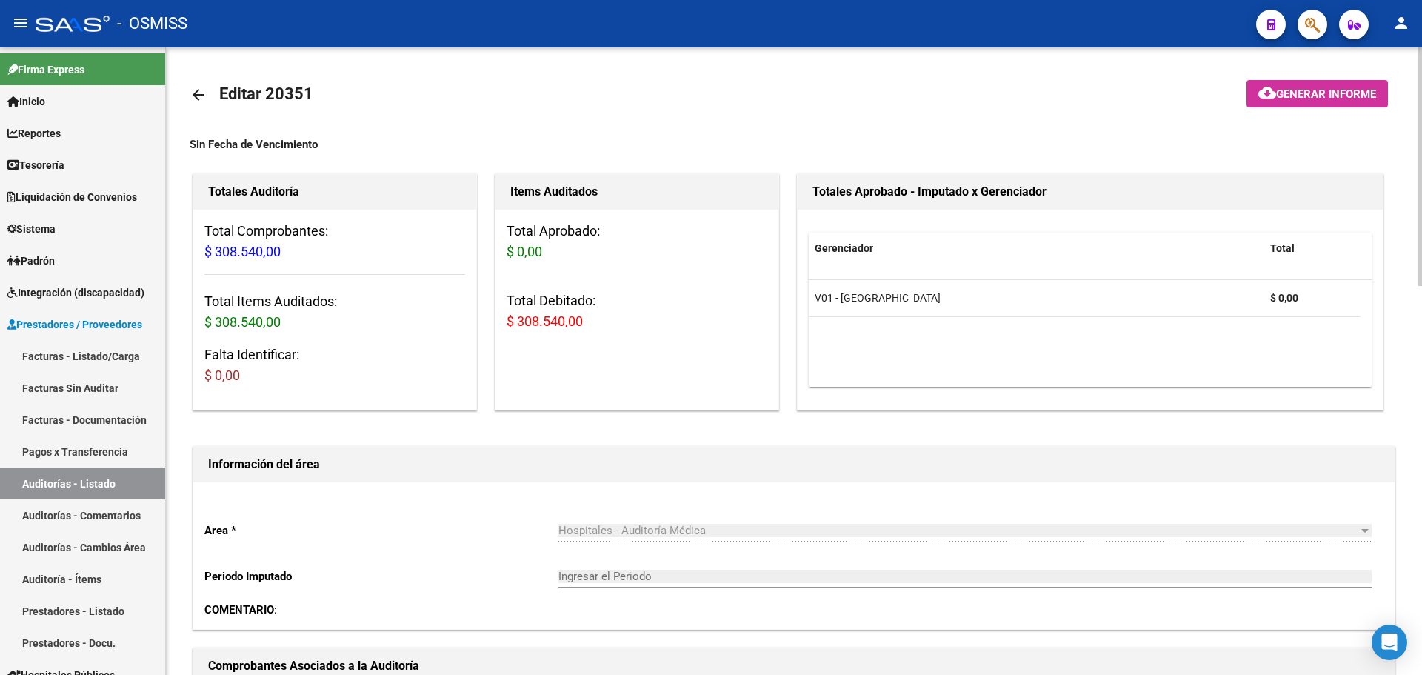
click at [1293, 98] on span "Generar informe" at bounding box center [1326, 93] width 100 height 13
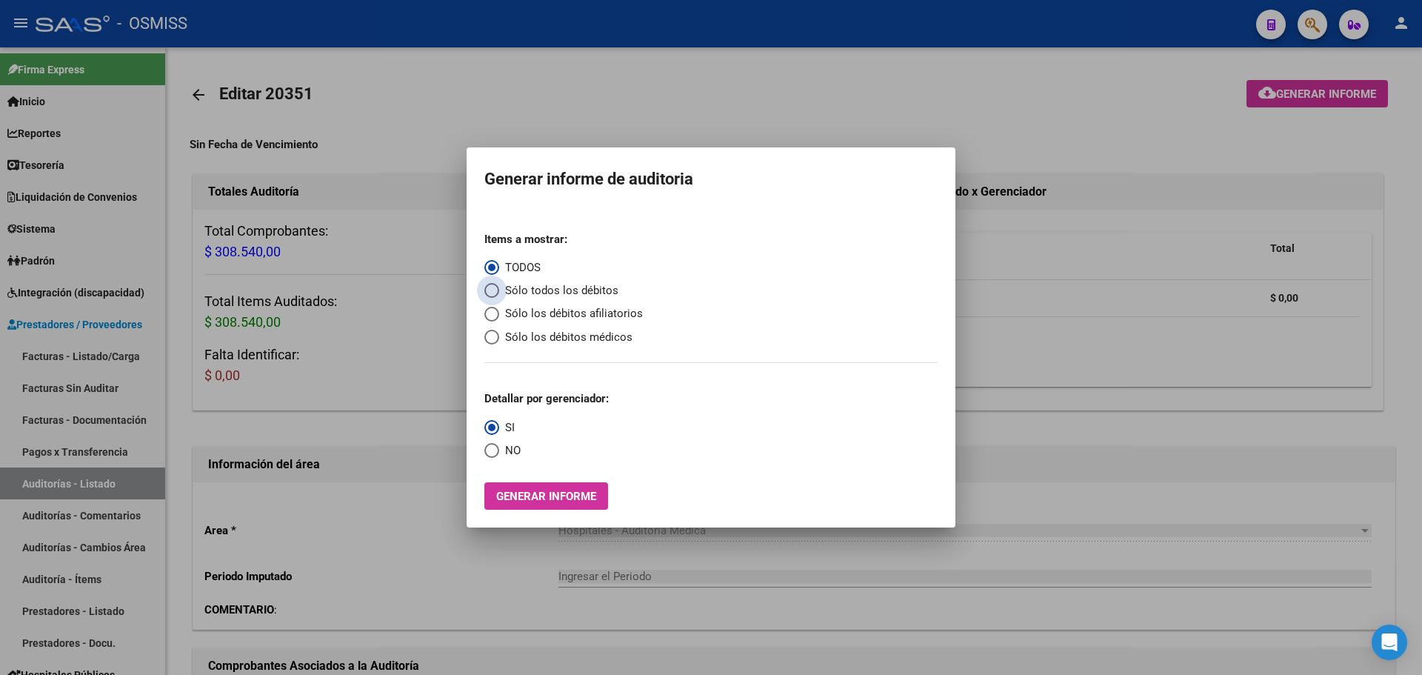
click at [555, 291] on span "Sólo todos los débitos" at bounding box center [558, 290] width 119 height 17
click at [499, 291] on input "Sólo todos los débitos" at bounding box center [491, 290] width 15 height 15
radio input "true"
click at [499, 444] on span "NO" at bounding box center [509, 450] width 21 height 17
click at [499, 444] on input "NO" at bounding box center [491, 450] width 15 height 15
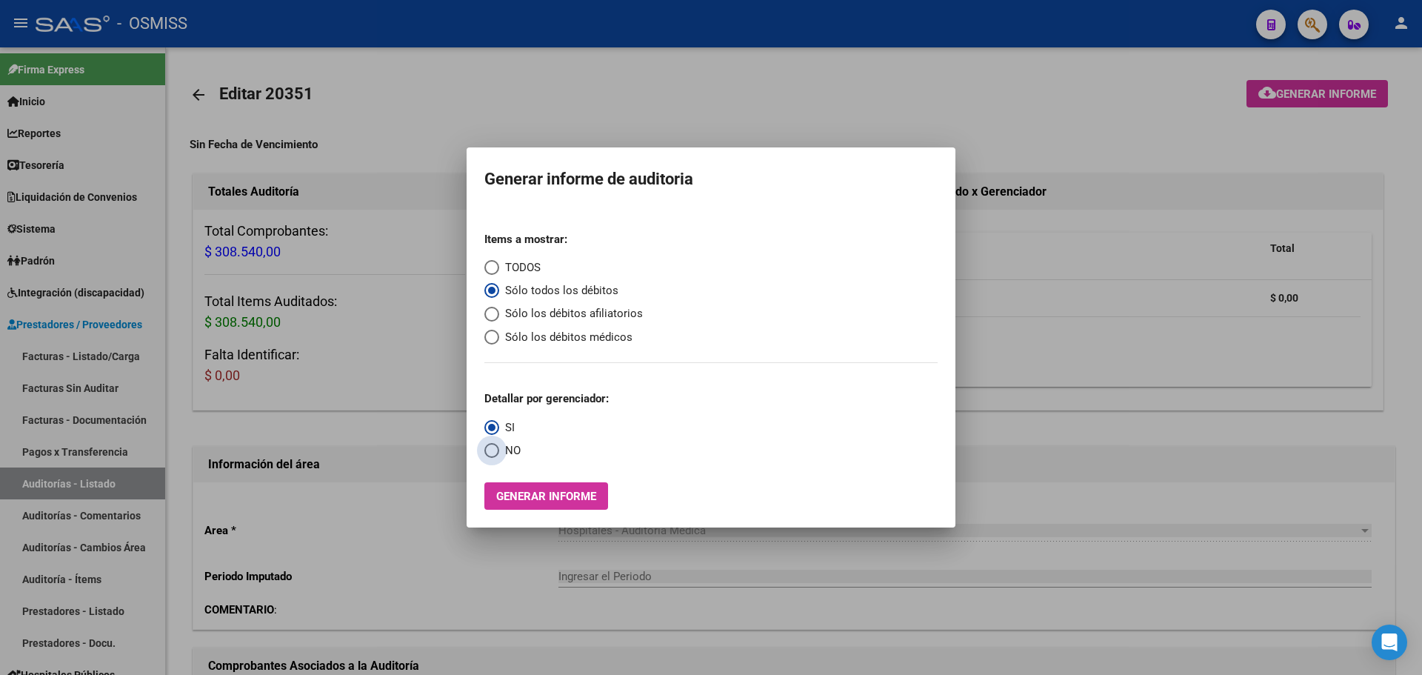
radio input "true"
click at [504, 490] on span "Generar informe" at bounding box center [546, 496] width 100 height 13
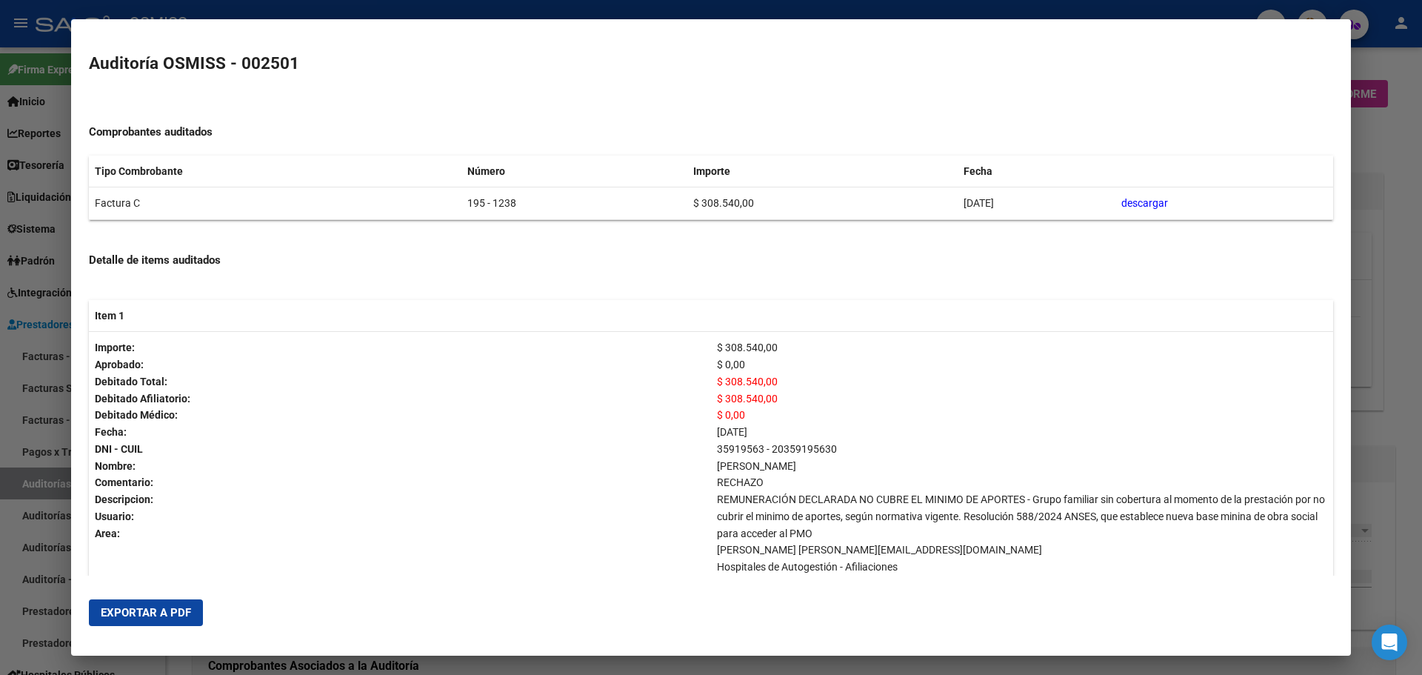
scroll to position [187, 0]
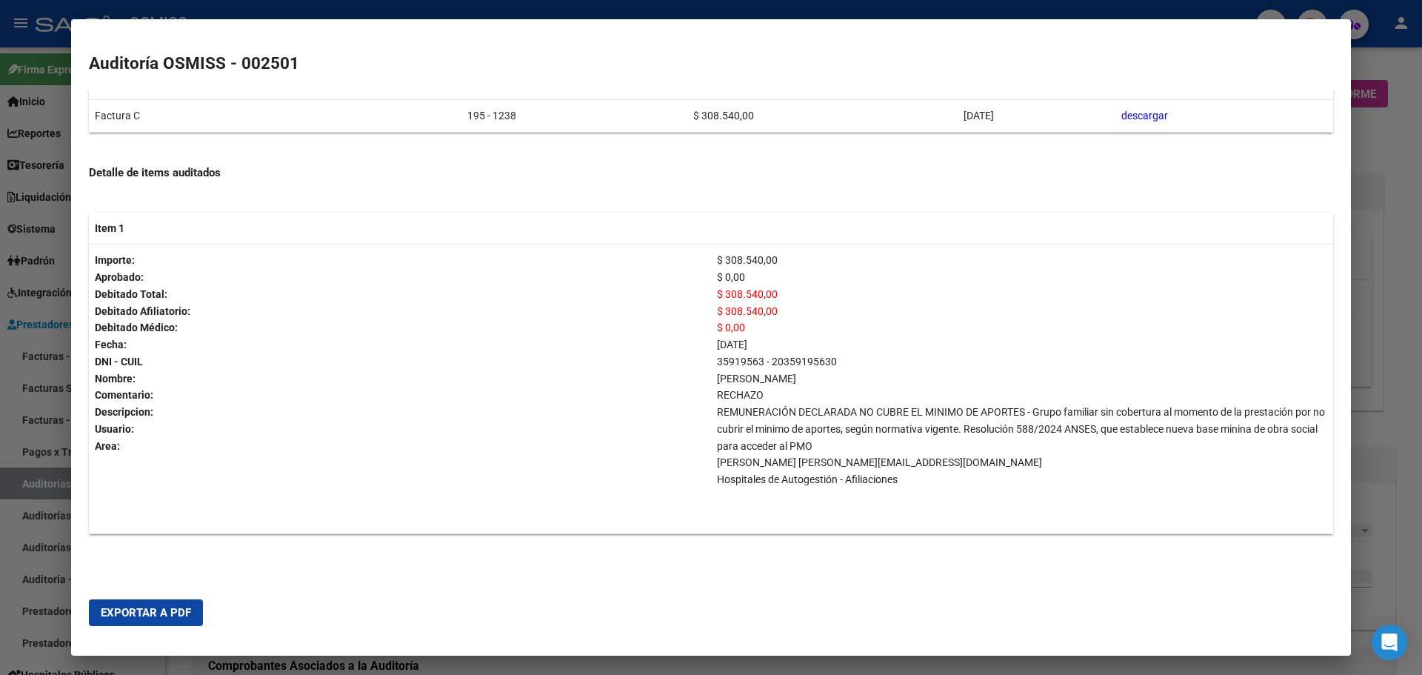
click at [1388, 380] on div at bounding box center [711, 337] width 1422 height 675
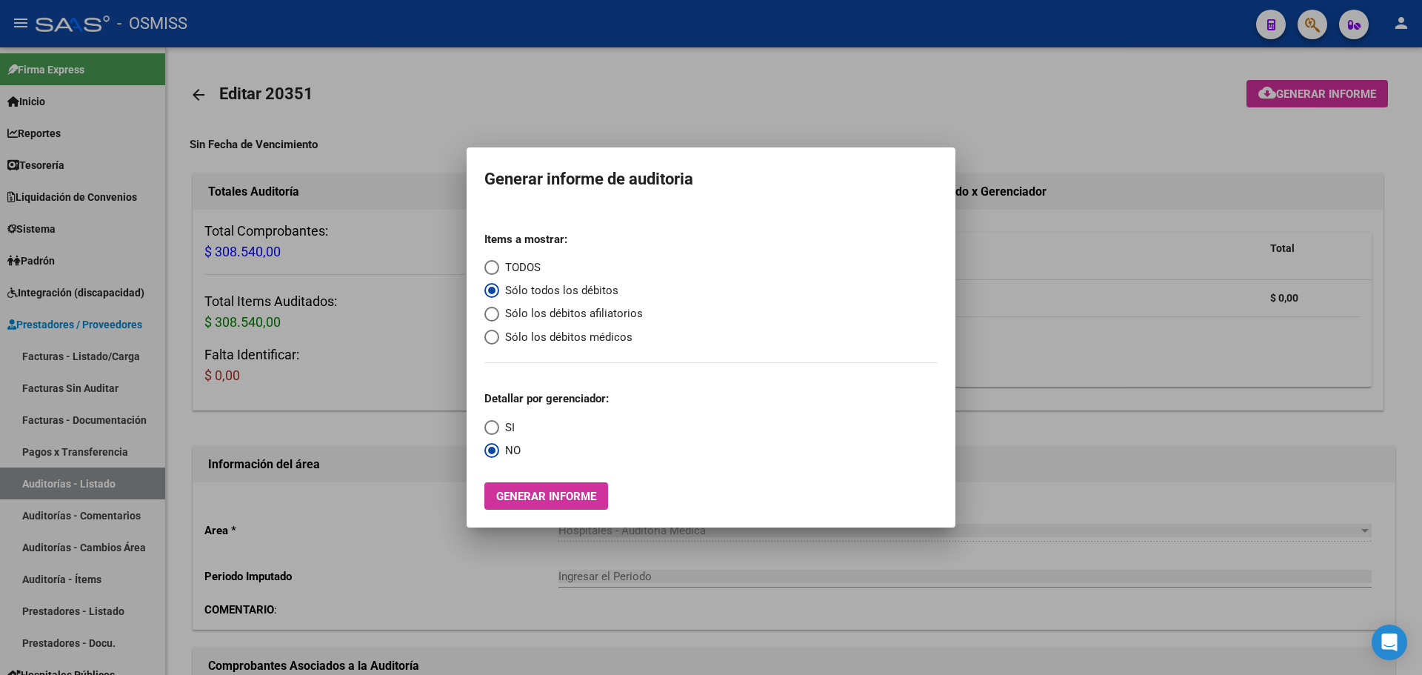
click at [1119, 374] on div at bounding box center [711, 337] width 1422 height 675
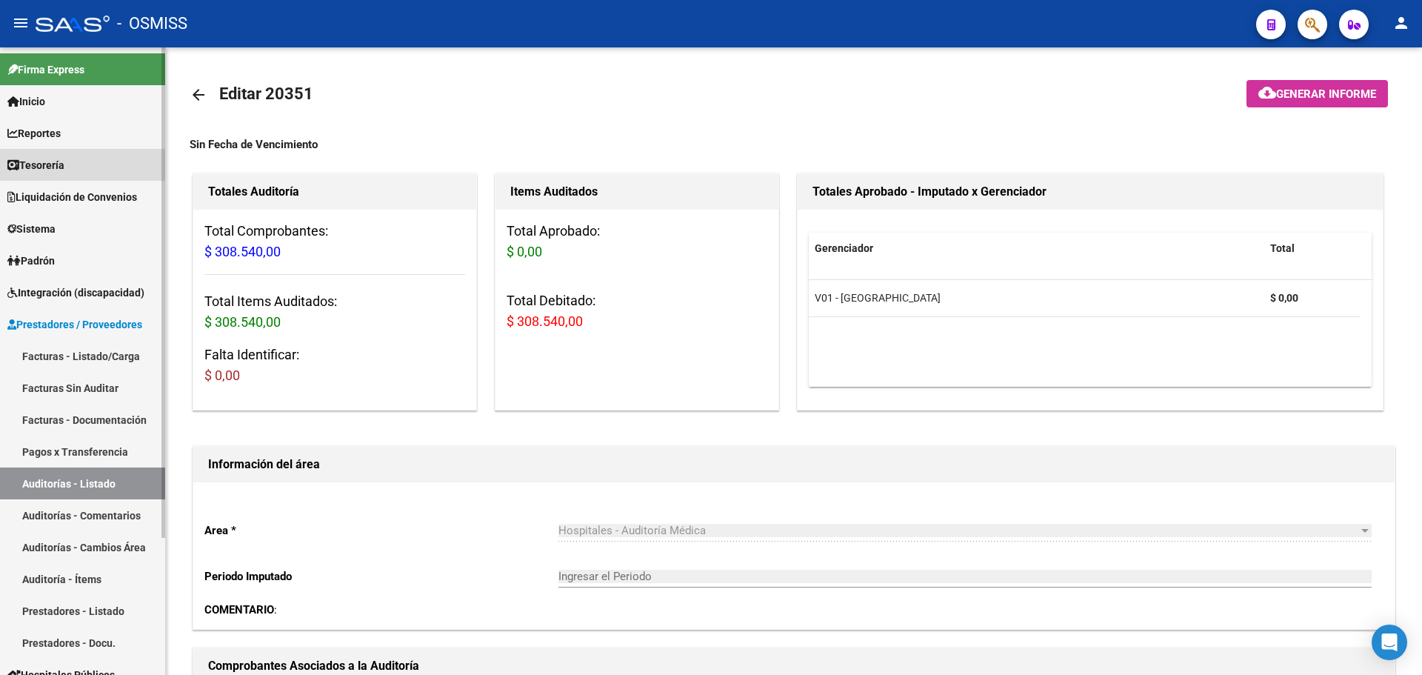
click at [33, 157] on span "Tesorería" at bounding box center [35, 165] width 57 height 16
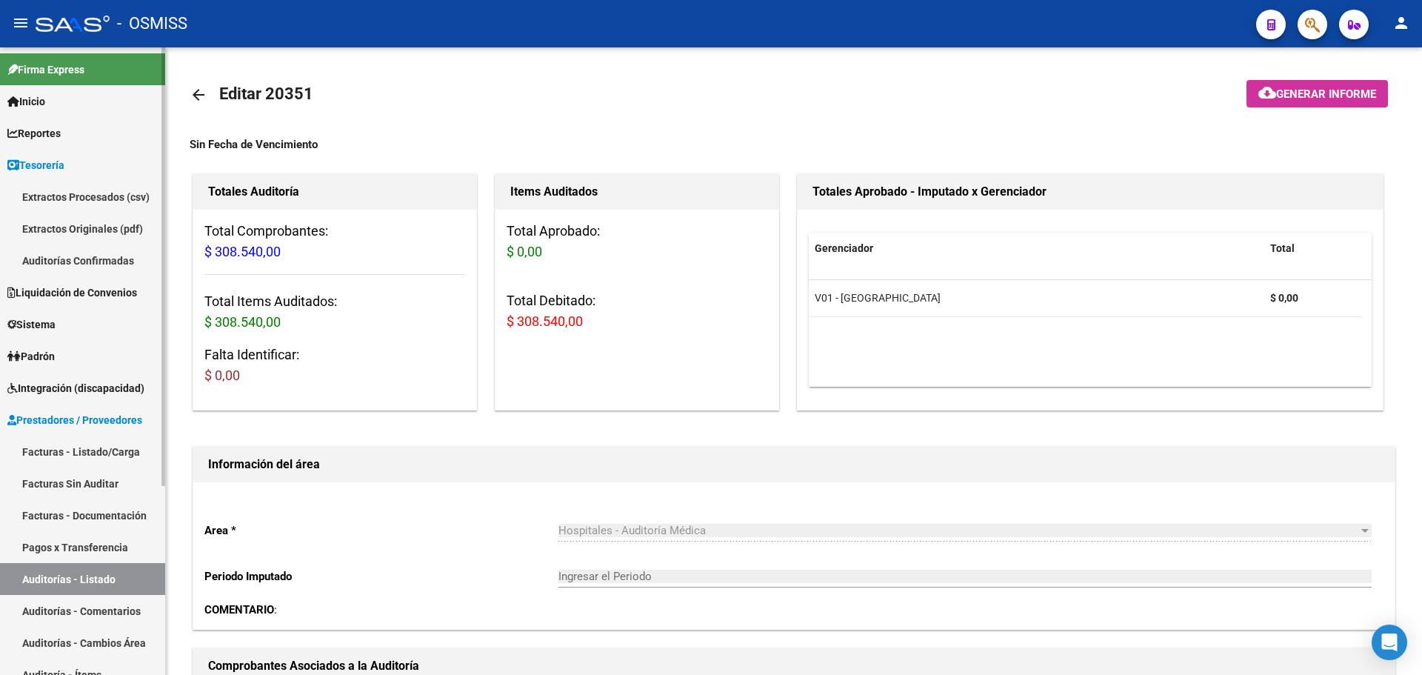
click at [33, 257] on link "Auditorías Confirmadas" at bounding box center [82, 260] width 165 height 32
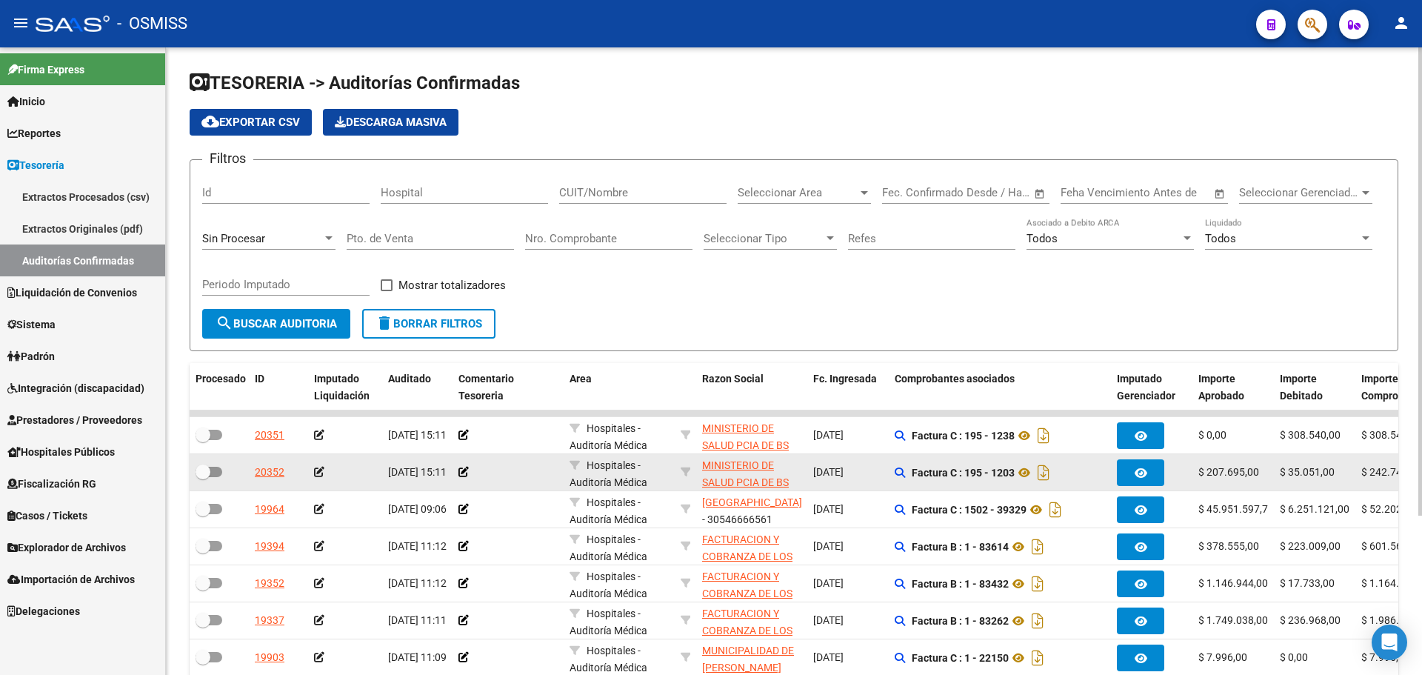
drag, startPoint x: 1206, startPoint y: 472, endPoint x: 1299, endPoint y: 473, distance: 92.6
click at [1299, 473] on div "20352 12/09/2025 15:11 Hospitales - Auditoría Médica MINISTERIO DE SALUD PCIA D…" at bounding box center [1169, 472] width 1959 height 37
click at [1310, 468] on span "$ 35.051,00" at bounding box center [1307, 472] width 55 height 12
drag, startPoint x: 1290, startPoint y: 470, endPoint x: 1338, endPoint y: 470, distance: 48.2
click at [1338, 470] on div "$ 35.051,00" at bounding box center [1315, 472] width 70 height 17
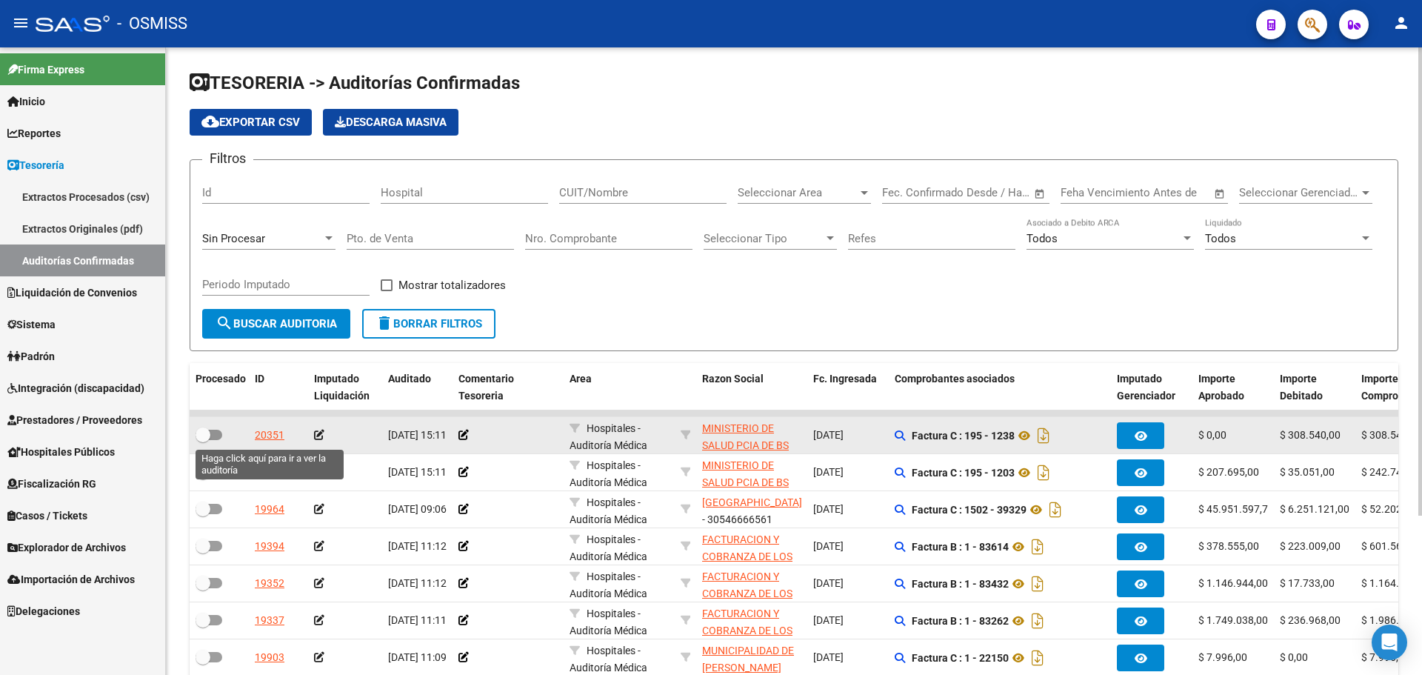
click at [258, 439] on div "20351" at bounding box center [270, 435] width 30 height 17
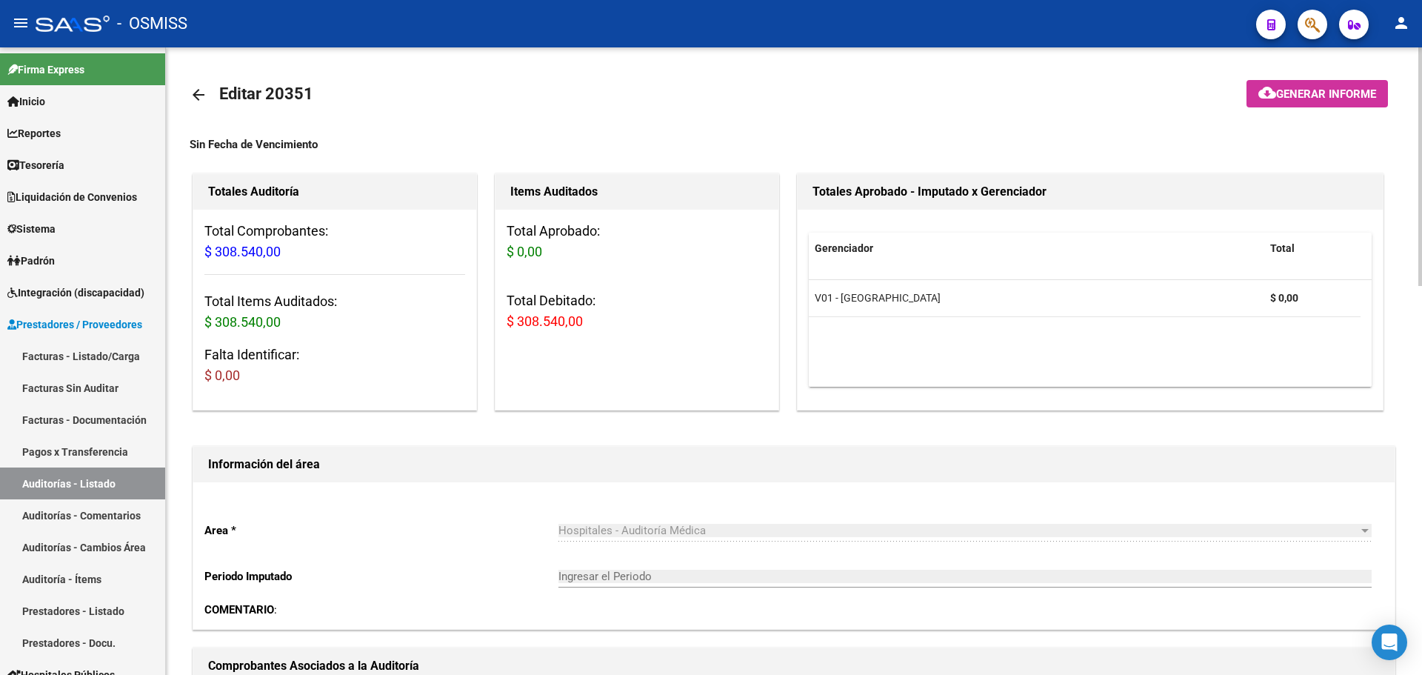
click at [1270, 104] on button "cloud_download Generar informe" at bounding box center [1317, 93] width 141 height 27
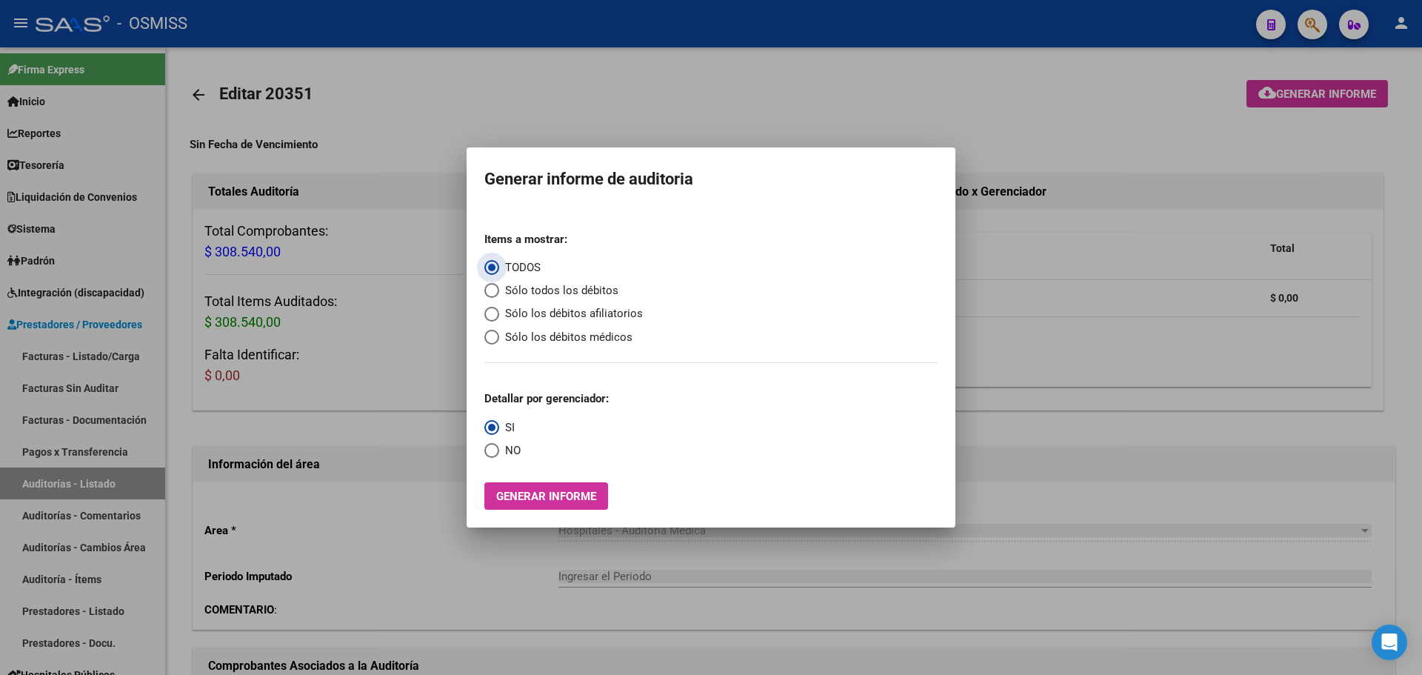
click at [576, 290] on span "Sólo todos los débitos" at bounding box center [558, 290] width 119 height 17
click at [499, 290] on input "Sólo todos los débitos" at bounding box center [491, 290] width 15 height 15
radio input "true"
click at [504, 490] on span "Generar informe" at bounding box center [546, 496] width 100 height 13
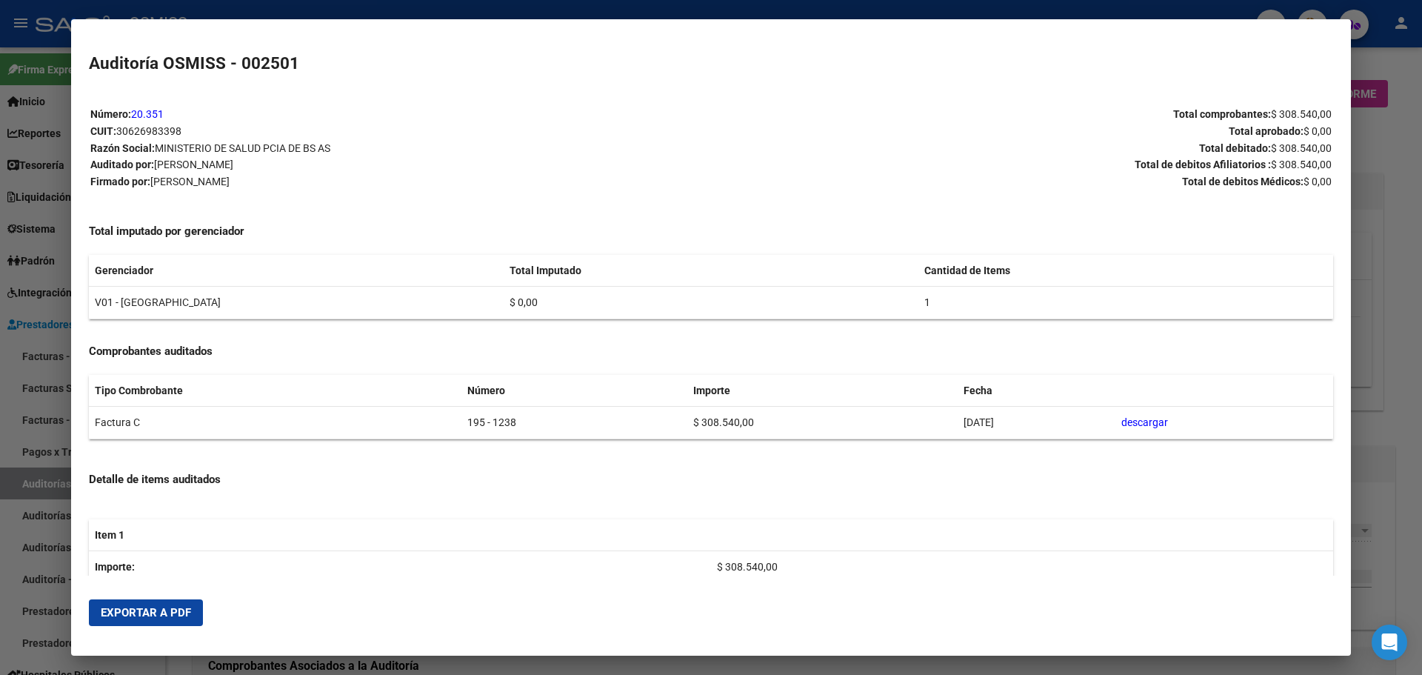
click at [138, 613] on span "Exportar a PDF" at bounding box center [146, 612] width 90 height 13
click at [1363, 160] on div at bounding box center [711, 337] width 1422 height 675
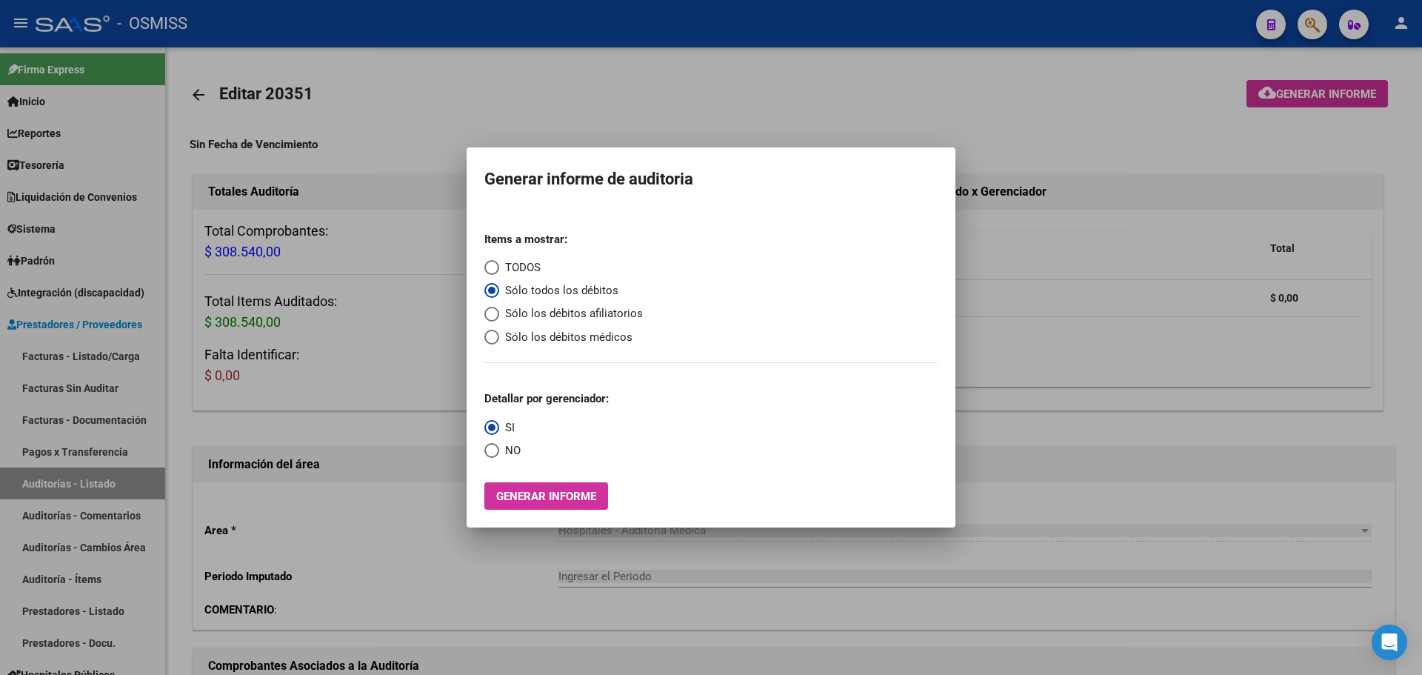
click at [1102, 267] on div at bounding box center [711, 337] width 1422 height 675
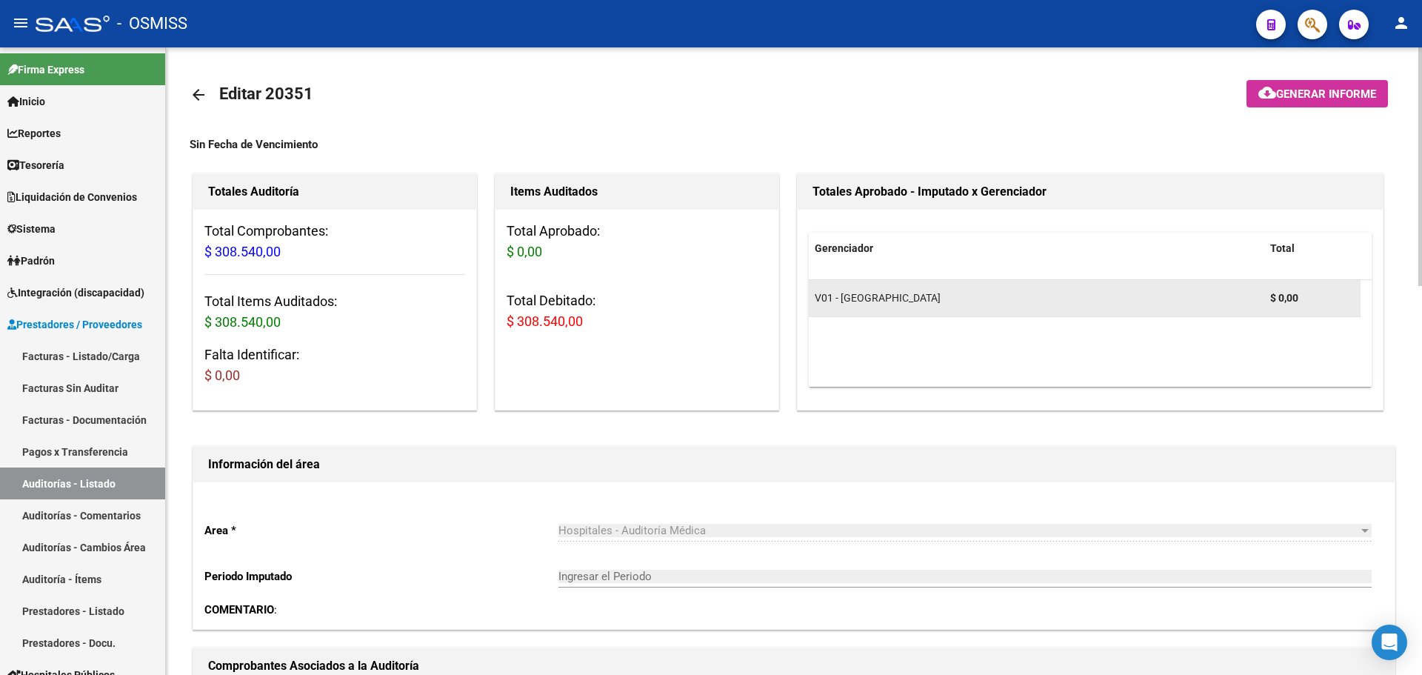
scroll to position [148, 0]
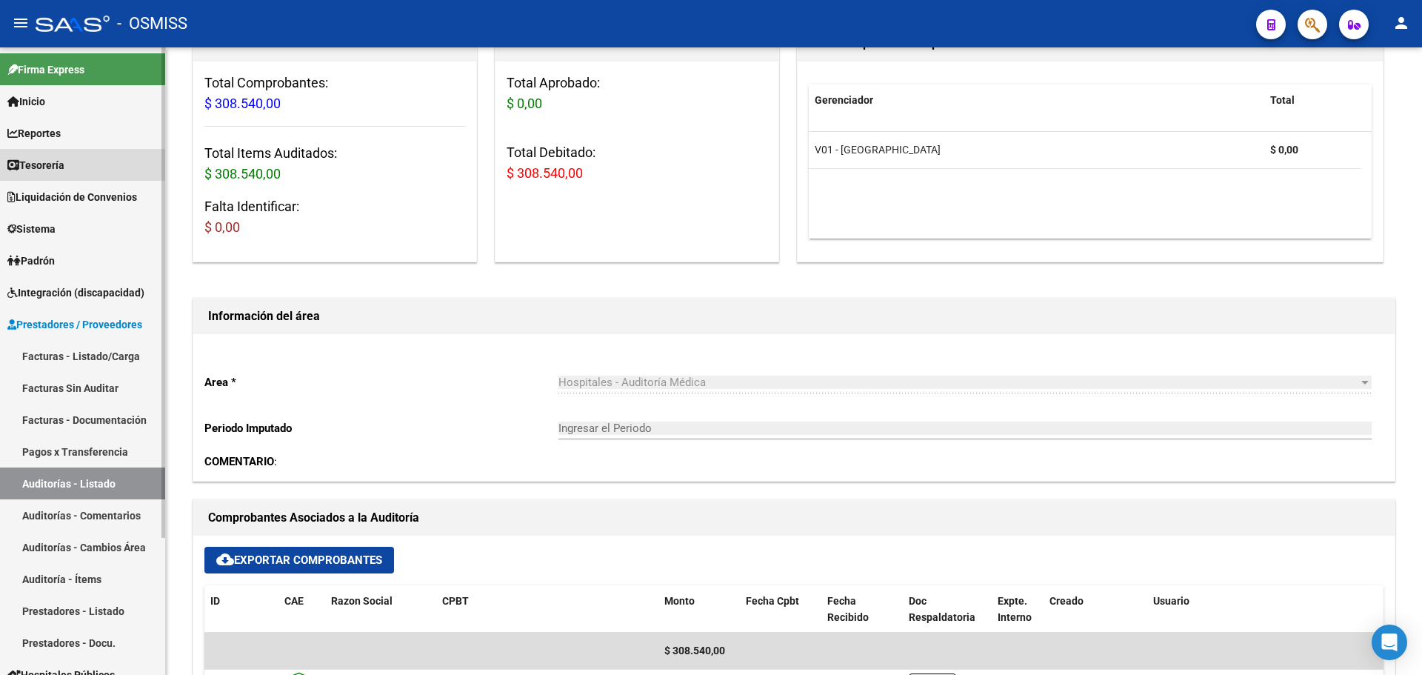
click at [10, 164] on icon at bounding box center [13, 165] width 12 height 10
click at [39, 166] on span "Tesorería" at bounding box center [35, 165] width 57 height 16
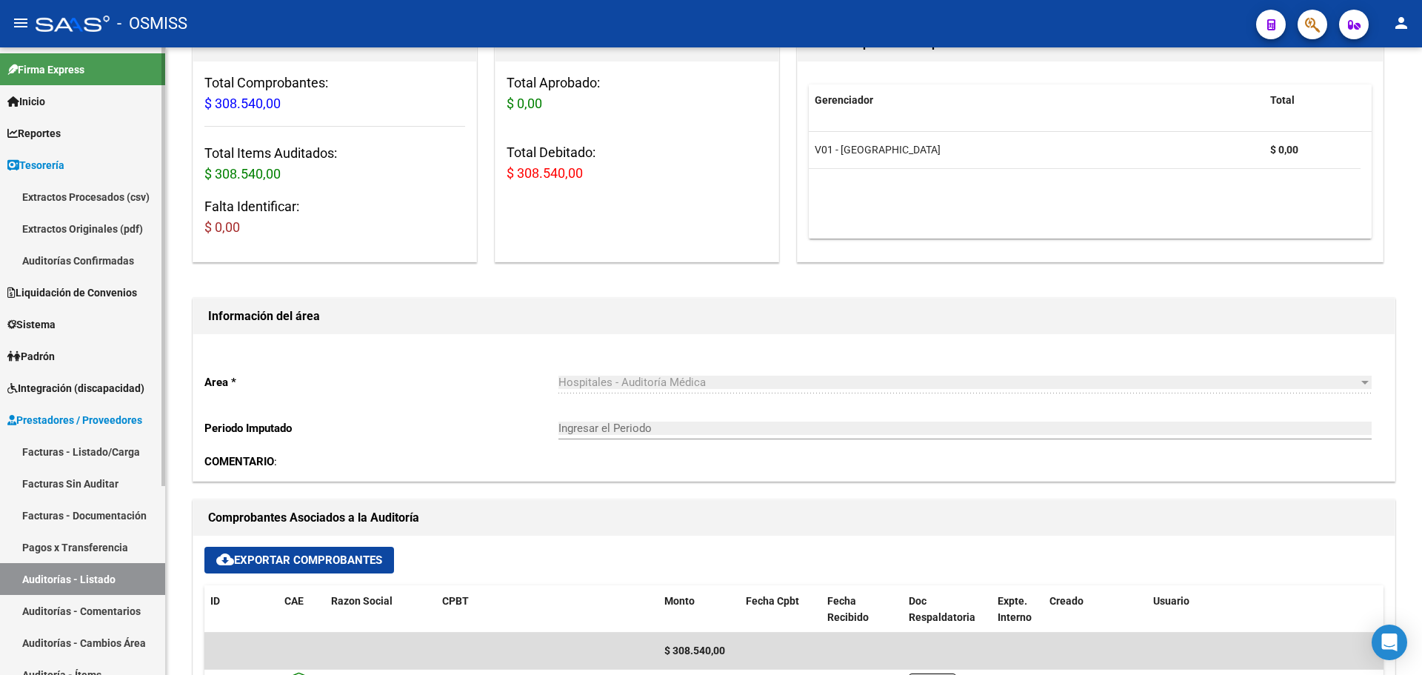
click at [73, 253] on link "Auditorías Confirmadas" at bounding box center [82, 260] width 165 height 32
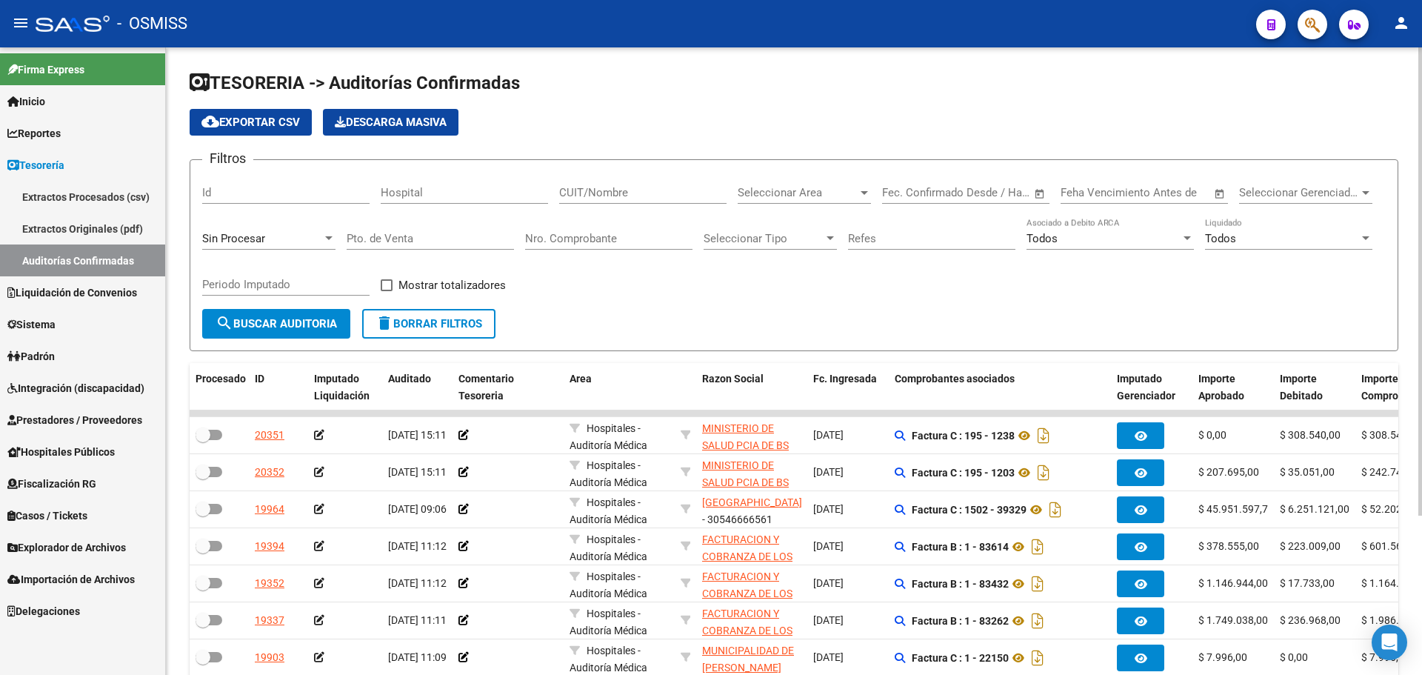
click at [664, 313] on form "Filtros Id Hospital CUIT/Nombre Seleccionar Area Seleccionar Area Fecha inicio …" at bounding box center [794, 255] width 1209 height 192
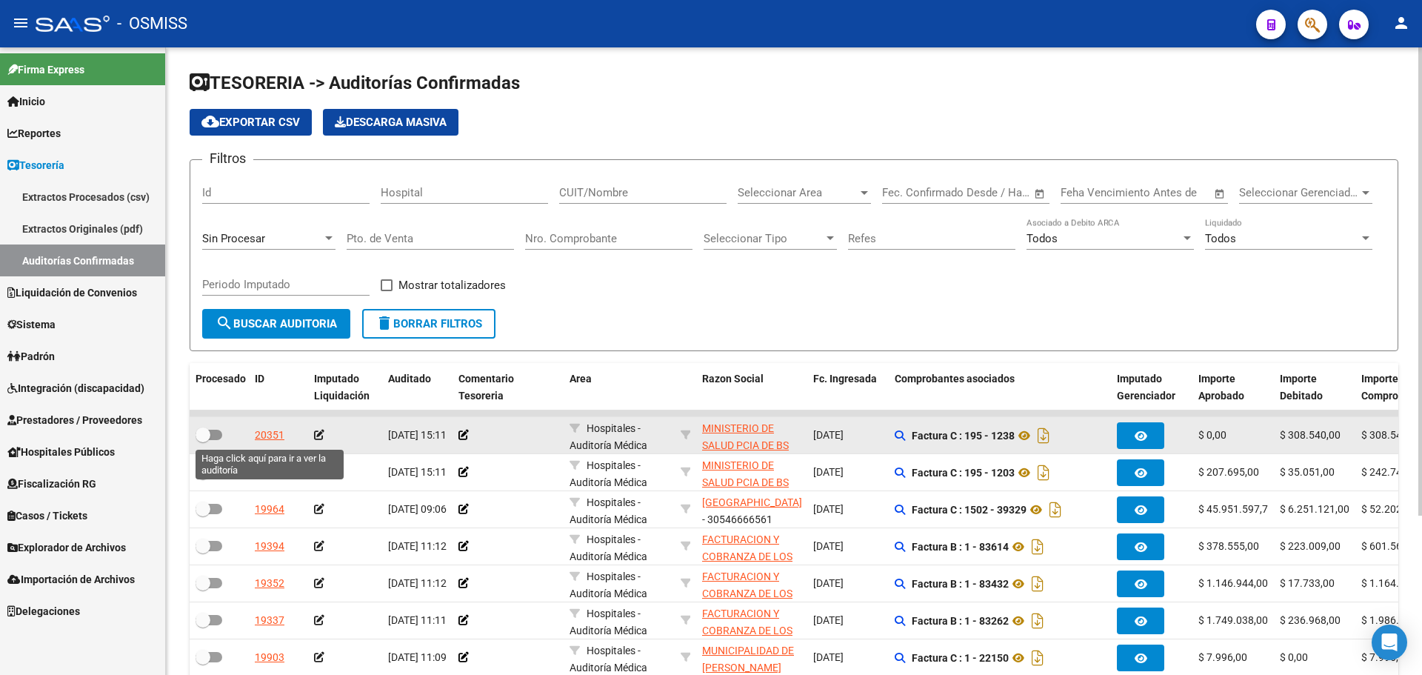
click at [272, 439] on div "20351" at bounding box center [270, 435] width 30 height 17
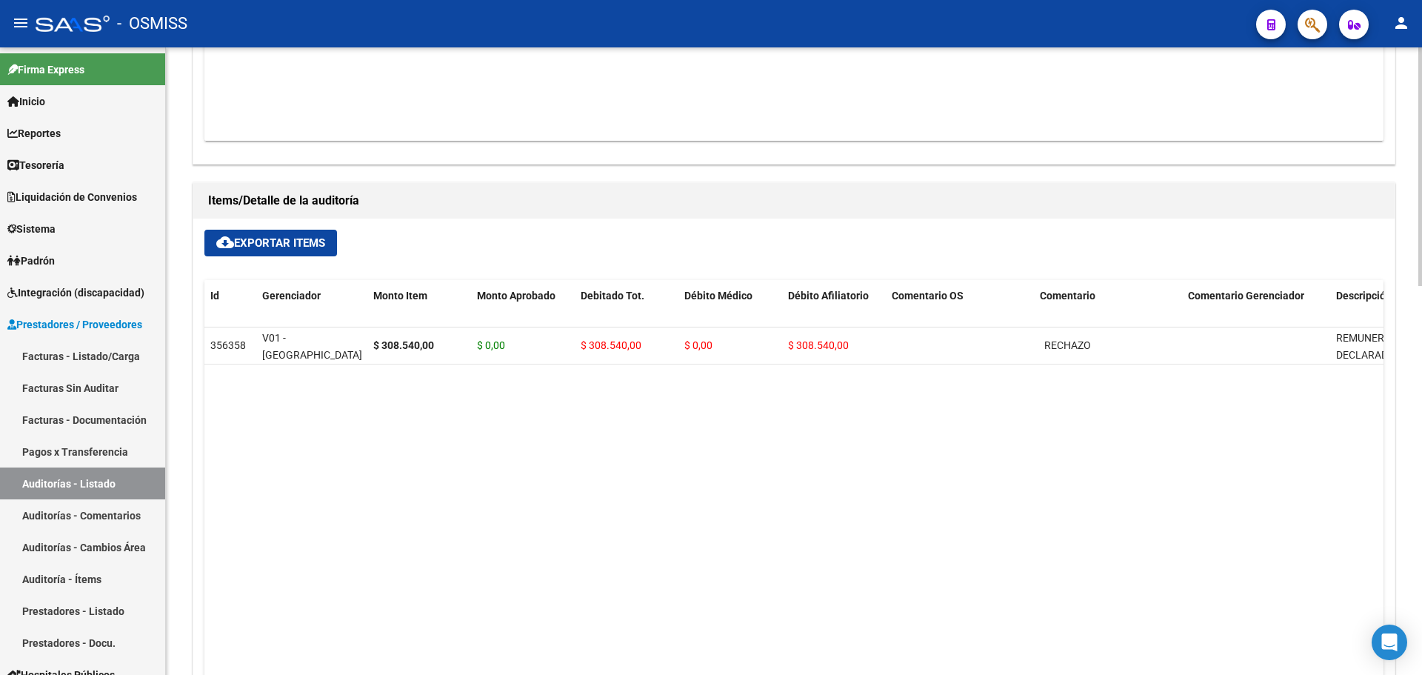
scroll to position [1021, 0]
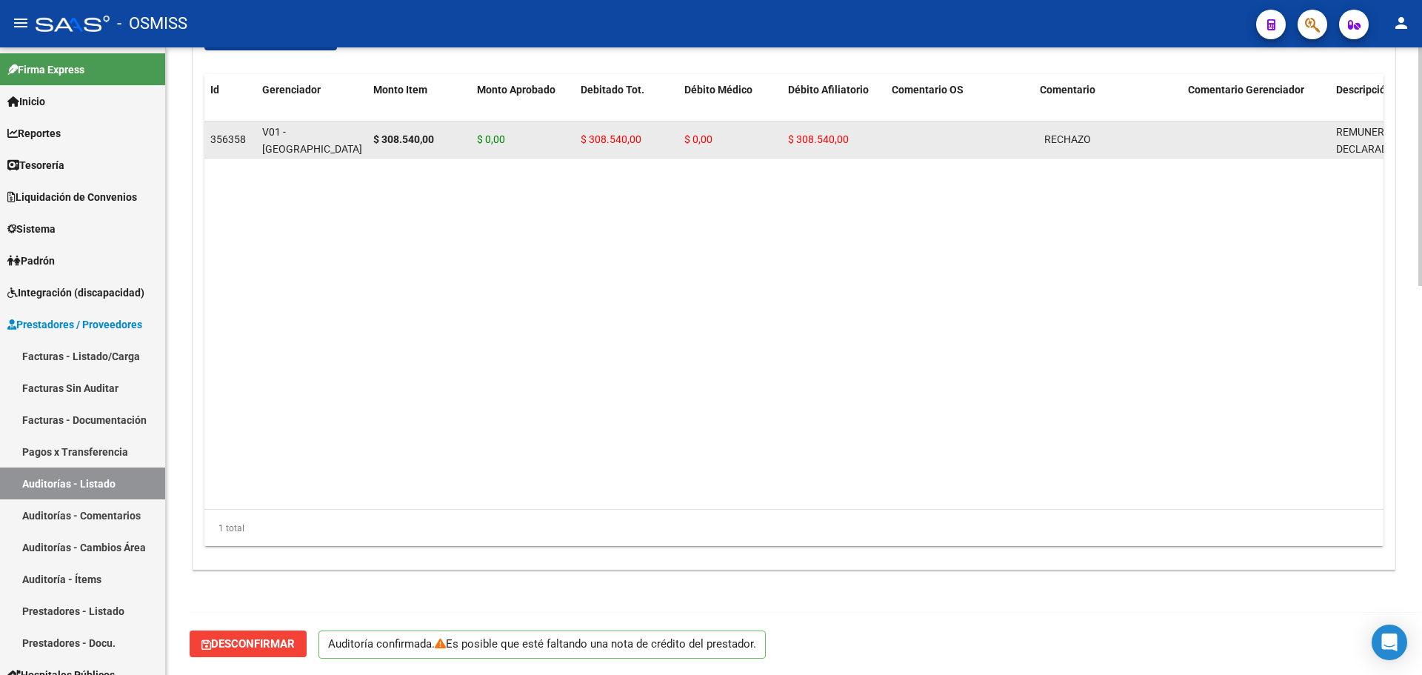
drag, startPoint x: 1040, startPoint y: 136, endPoint x: 1106, endPoint y: 150, distance: 67.3
click at [1106, 150] on datatable-body-cell "RECHAZO" at bounding box center [1108, 139] width 148 height 36
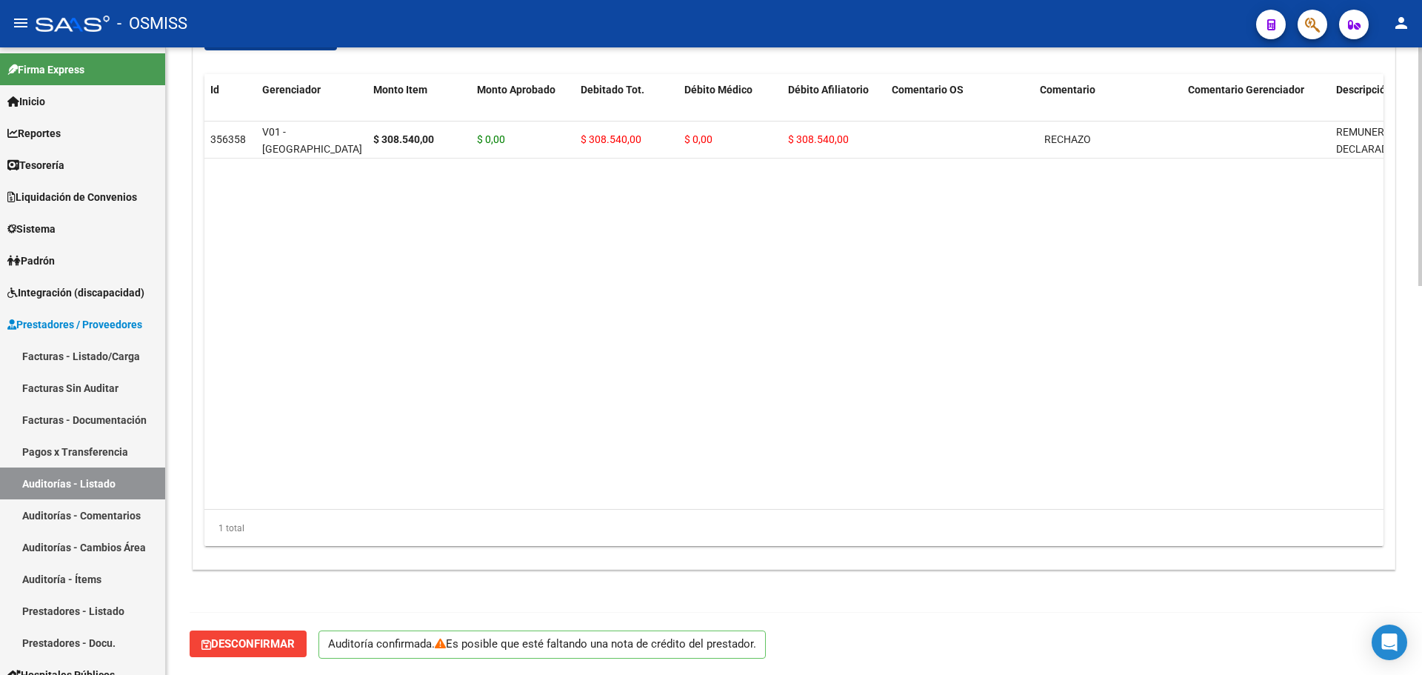
click at [1062, 240] on datatable-body "356358 V01 - Viasano $ 308.540,00 $ 0,00 $ 308.540,00 $ 0,00 $ 308.540,00 RECHA…" at bounding box center [793, 315] width 1179 height 388
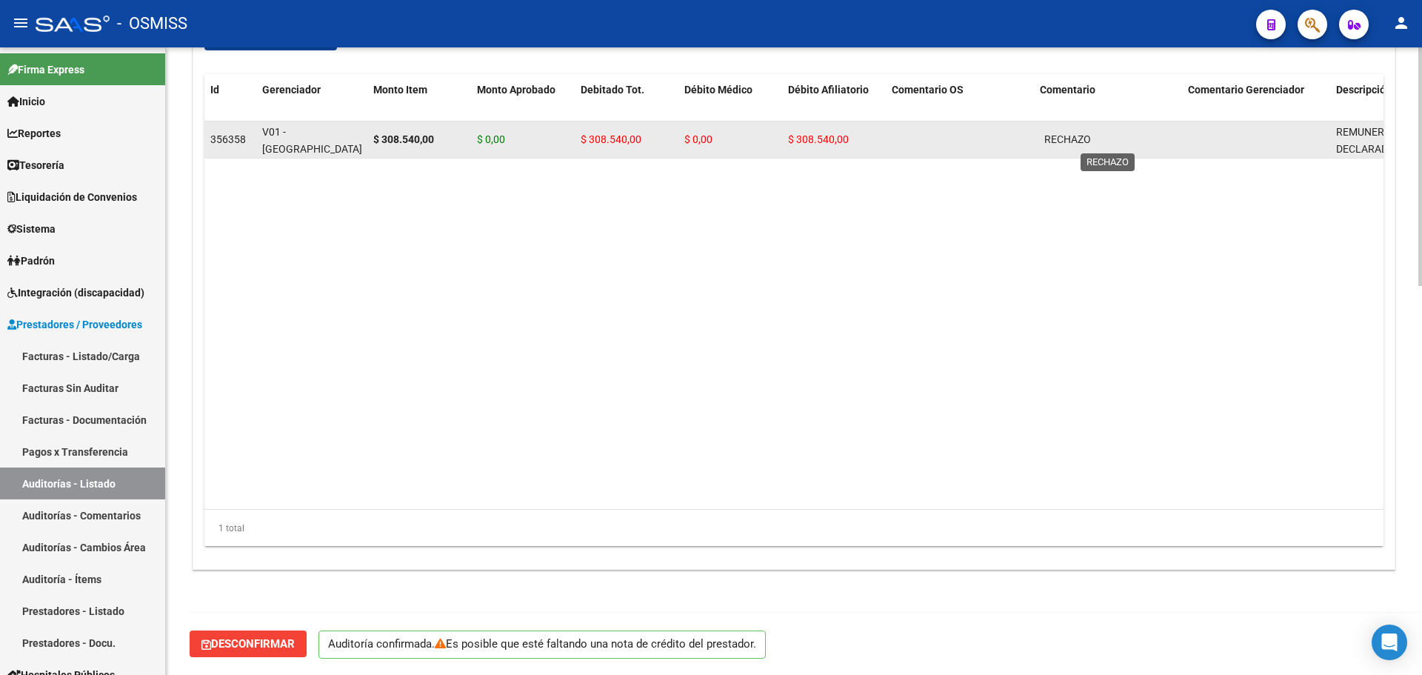
drag, startPoint x: 1039, startPoint y: 136, endPoint x: 1107, endPoint y: 147, distance: 69.2
click at [1107, 147] on datatable-body-cell "RECHAZO" at bounding box center [1108, 139] width 148 height 36
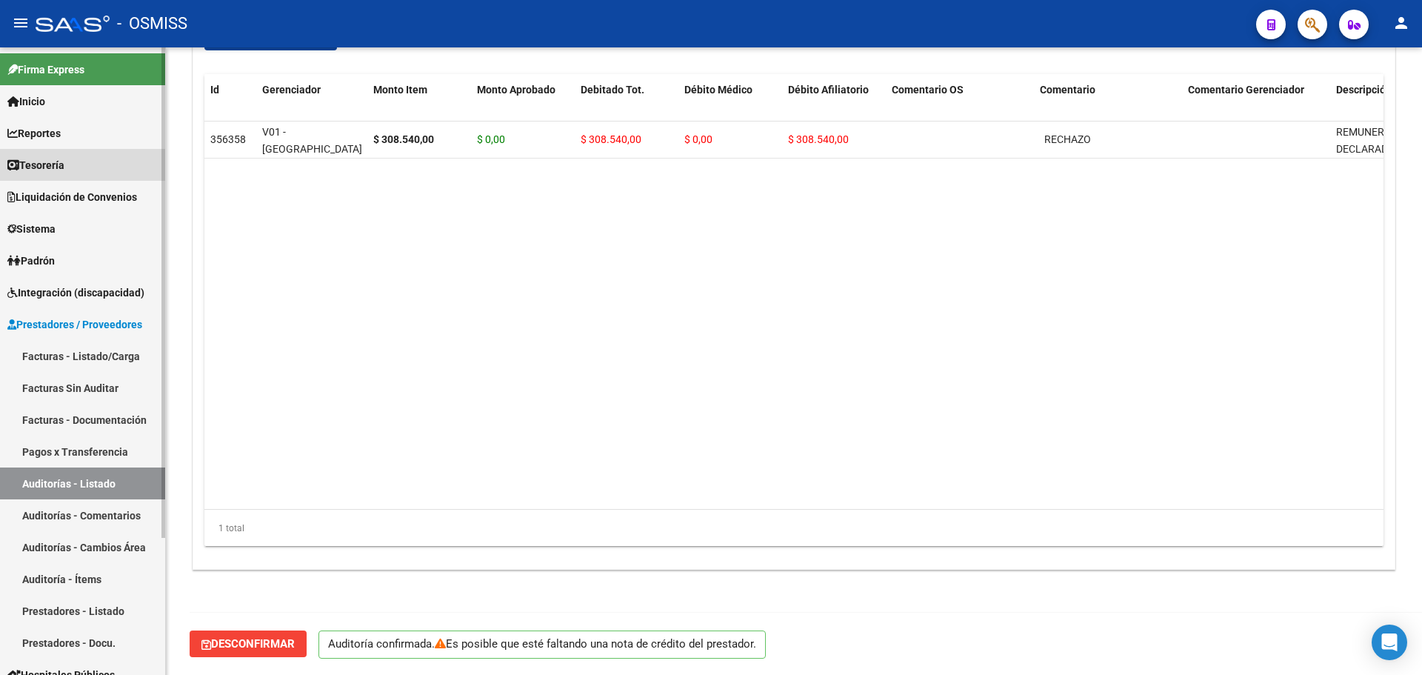
click at [46, 156] on link "Tesorería" at bounding box center [82, 165] width 165 height 32
click at [48, 157] on span "Tesorería" at bounding box center [35, 165] width 57 height 16
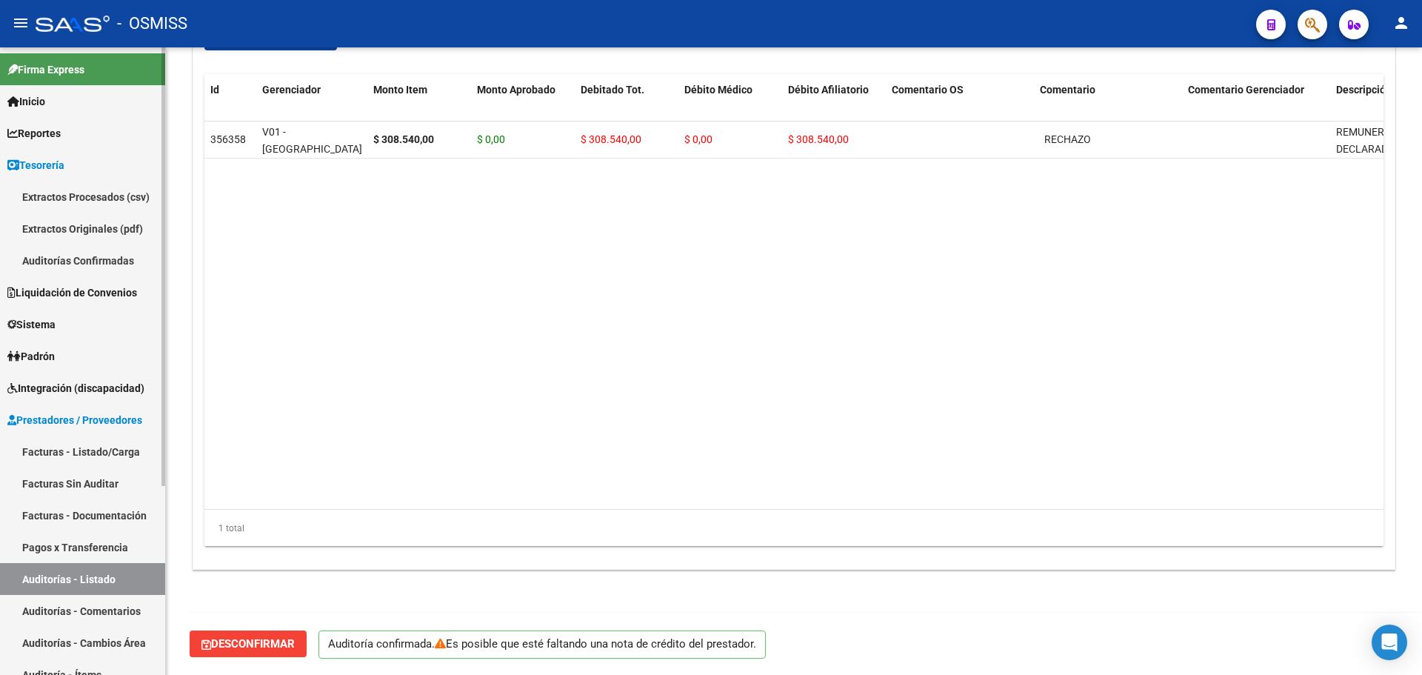
click at [73, 267] on link "Auditorías Confirmadas" at bounding box center [82, 260] width 165 height 32
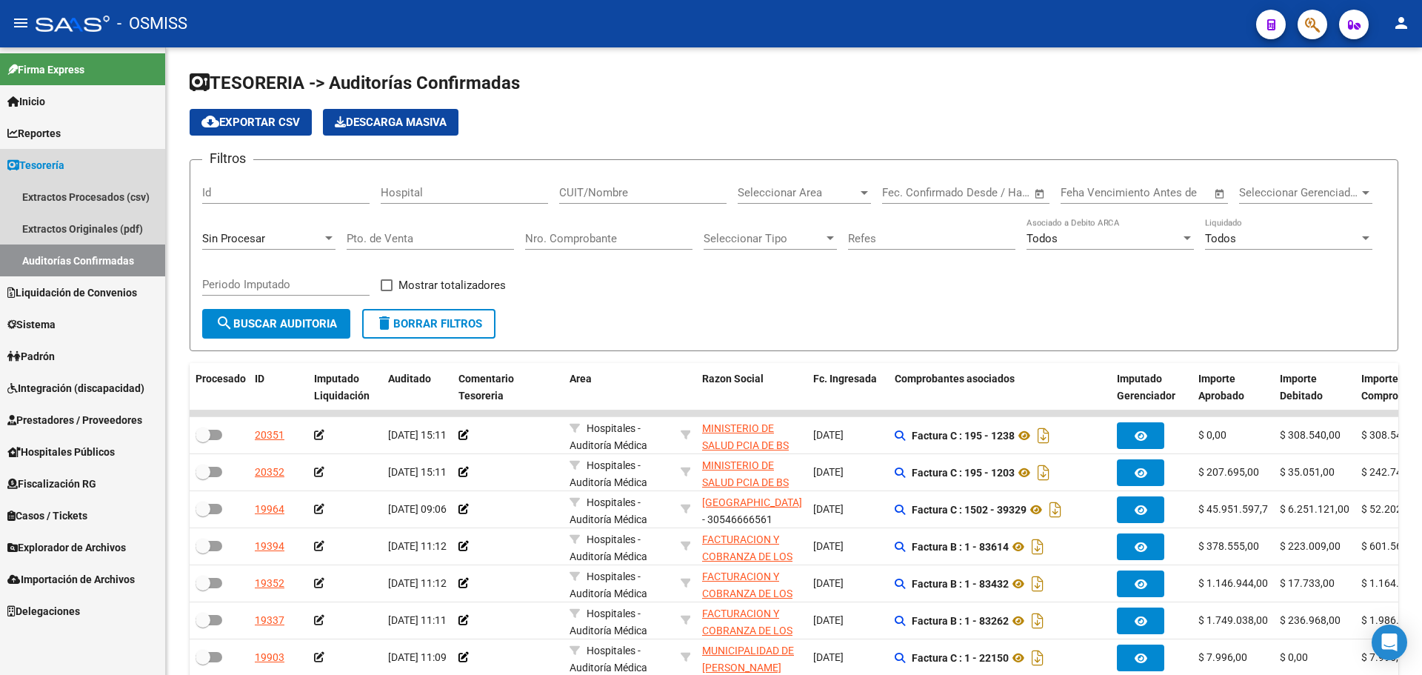
click at [128, 267] on link "Auditorías Confirmadas" at bounding box center [82, 260] width 165 height 32
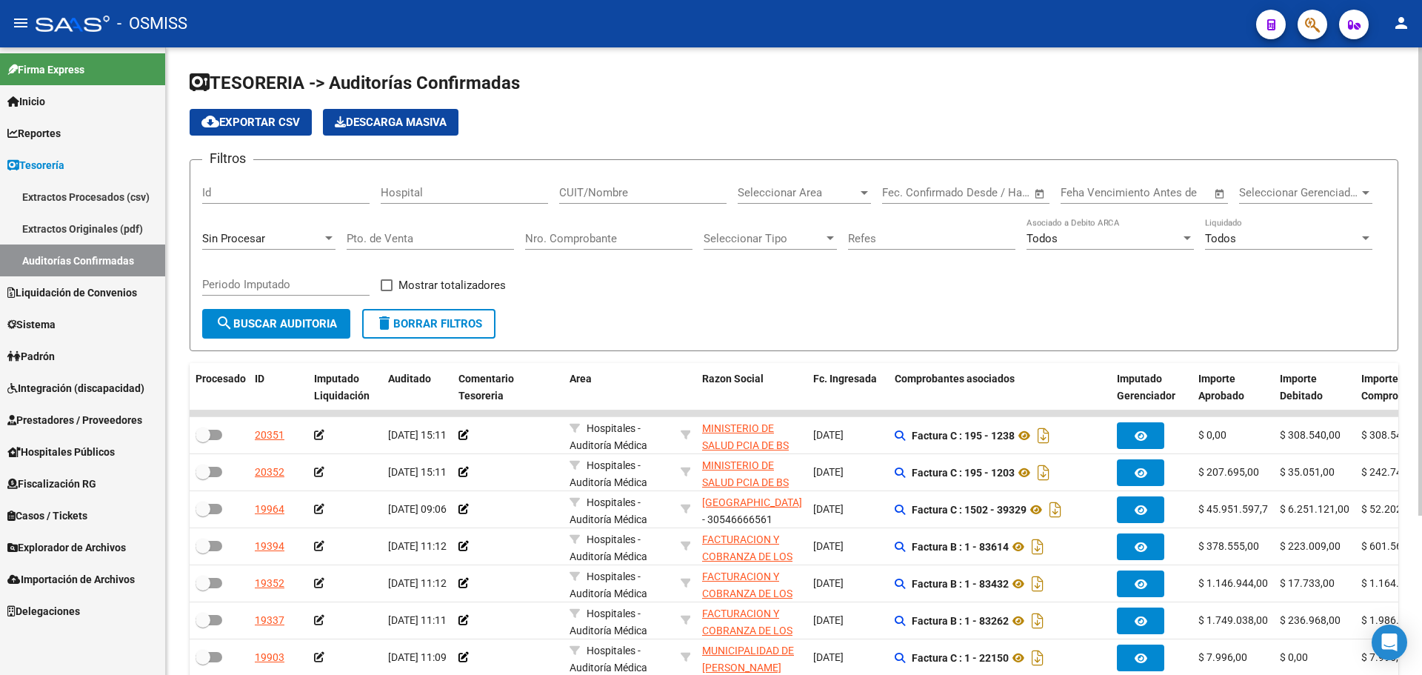
click at [588, 239] on input "Nro. Comprobante" at bounding box center [608, 238] width 167 height 13
click at [263, 237] on span "Sin Procesar" at bounding box center [233, 238] width 63 height 13
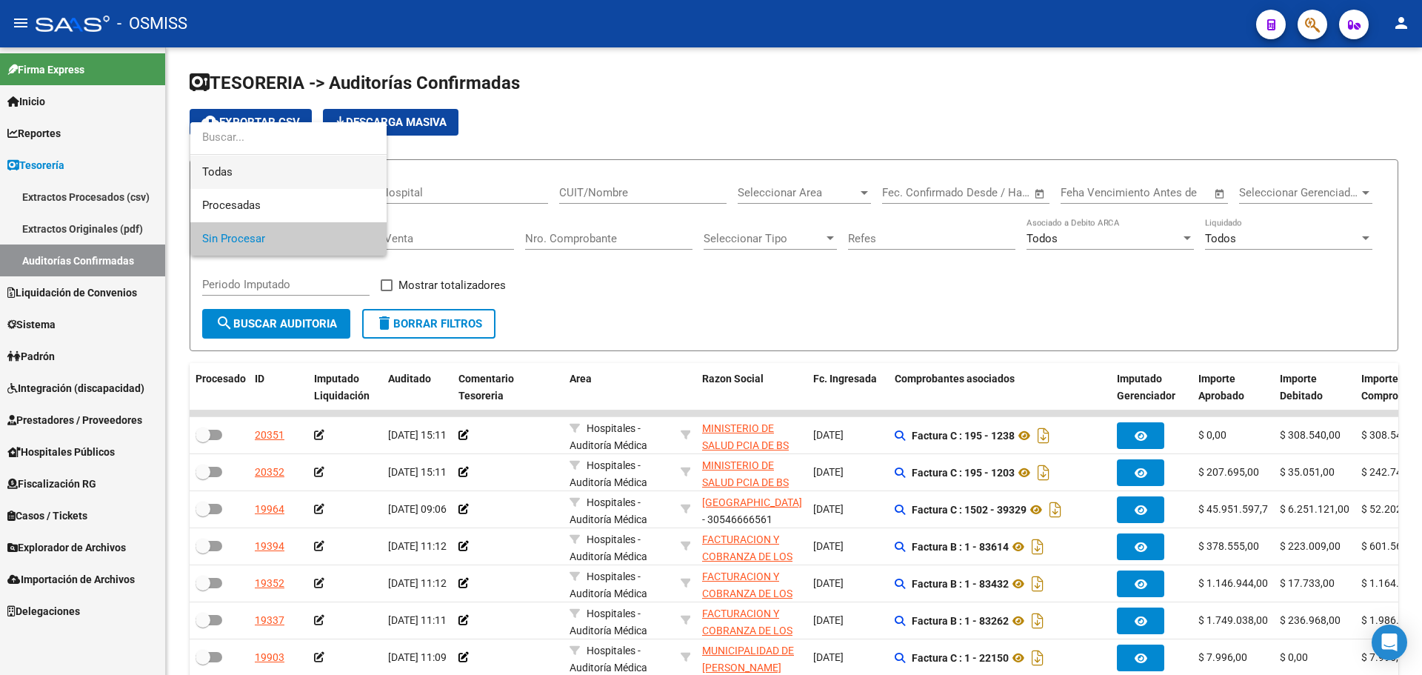
click at [251, 176] on span "Todas" at bounding box center [288, 172] width 173 height 33
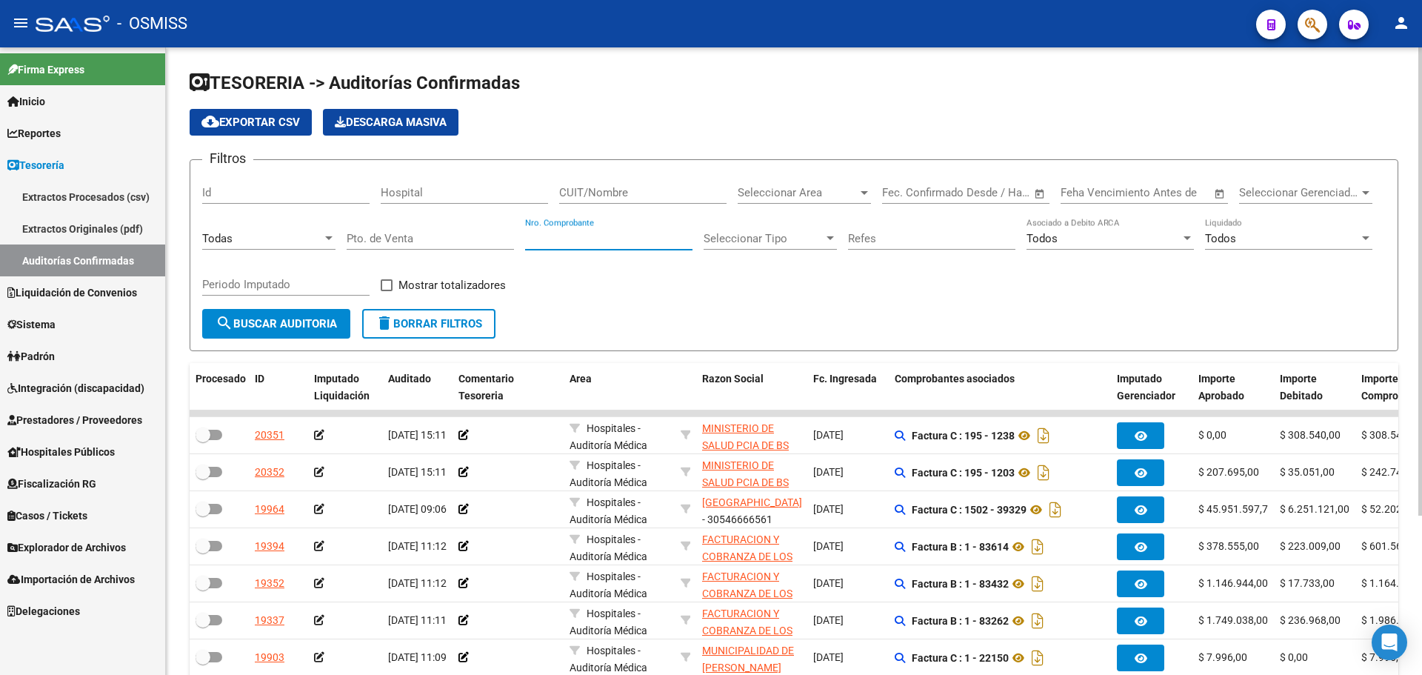
click at [571, 240] on input "Nro. Comprobante" at bounding box center [608, 238] width 167 height 13
type input "1137"
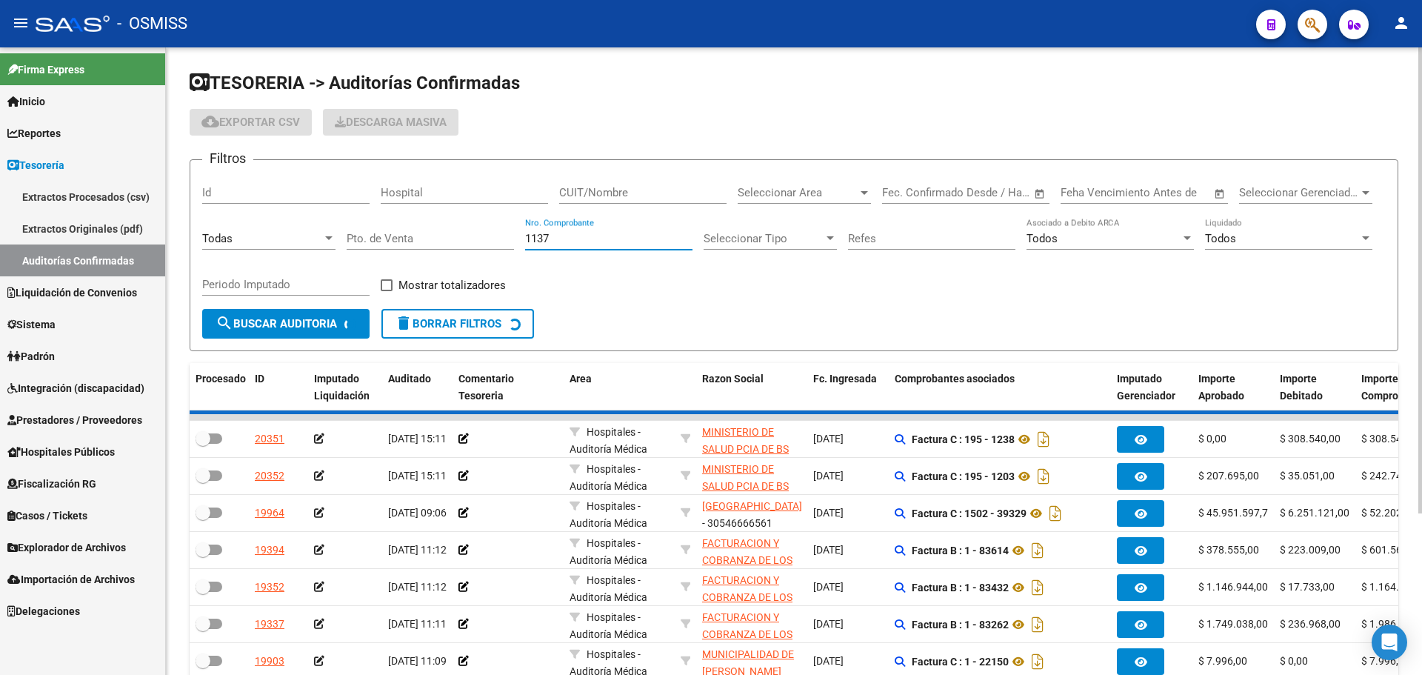
checkbox input "true"
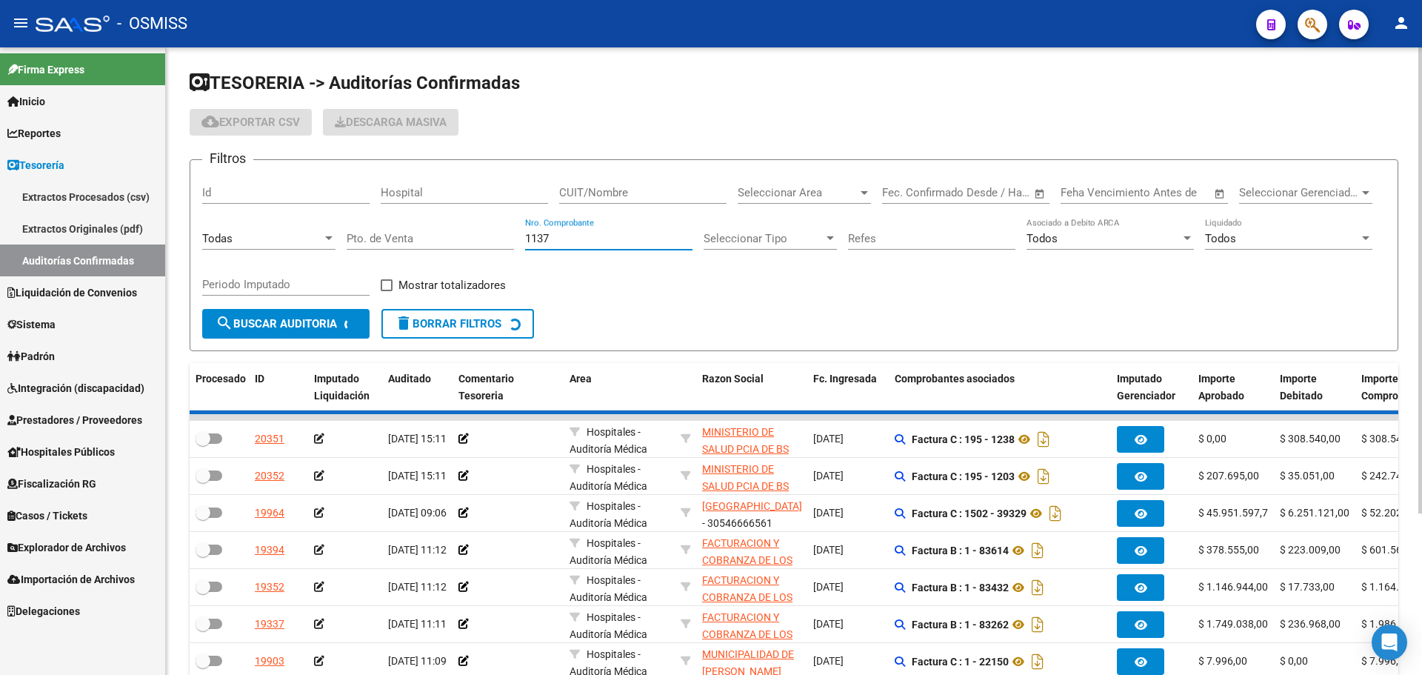
checkbox input "true"
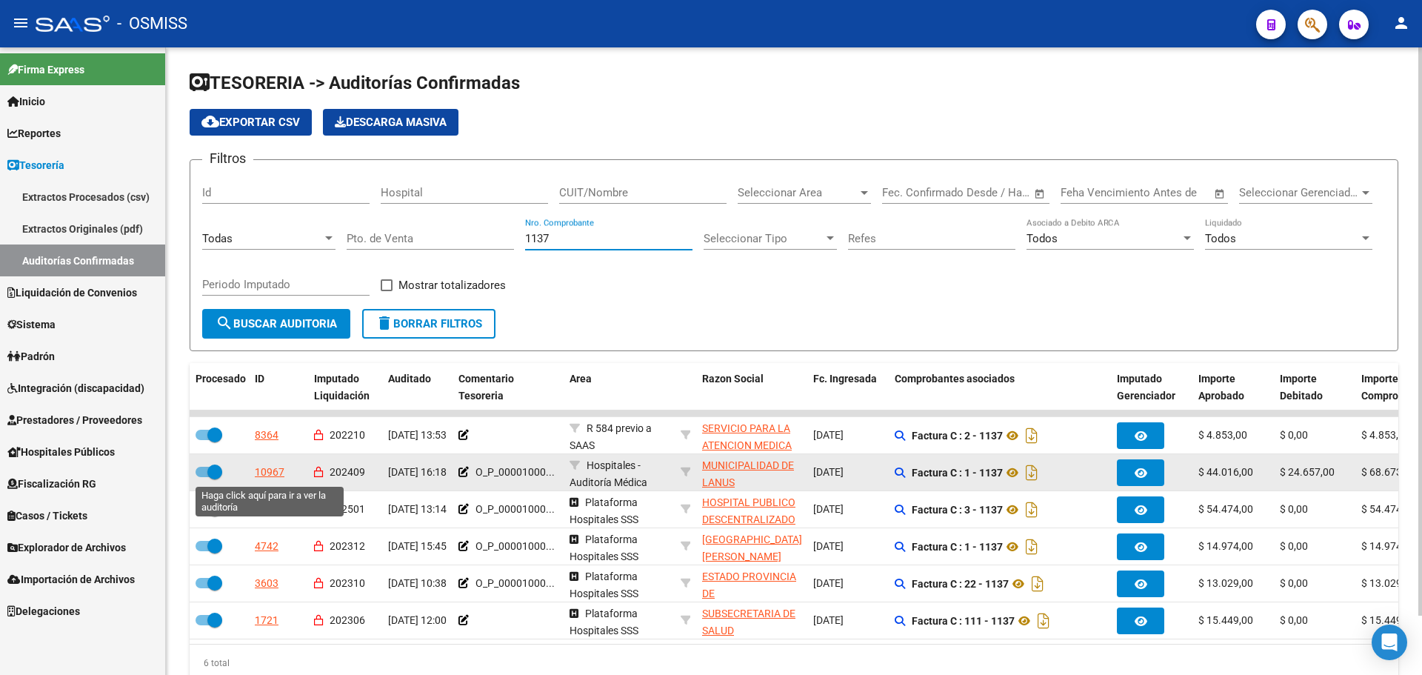
type input "1137"
click at [272, 476] on div "10967" at bounding box center [270, 472] width 30 height 17
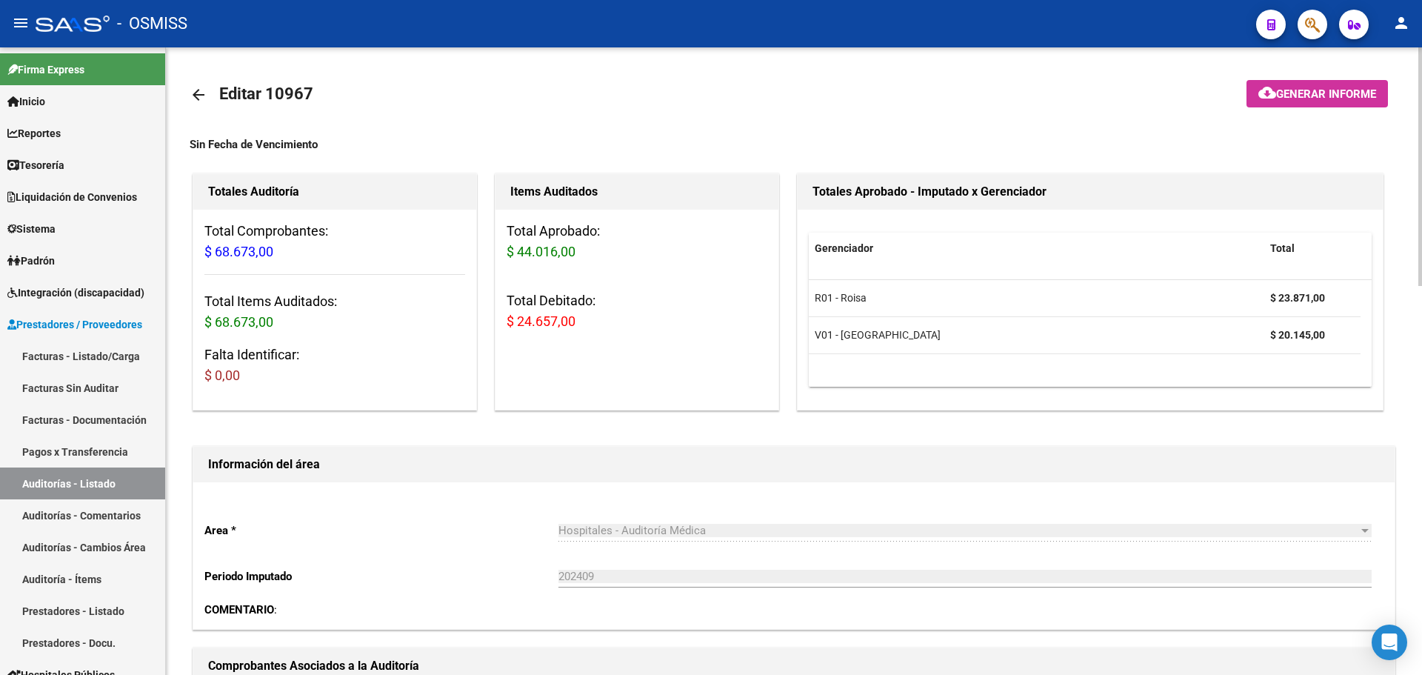
click at [499, 370] on div "Items Auditados Total Aprobado: $ 44.016,00 Total Debitado: $ 24.657,00" at bounding box center [637, 291] width 284 height 237
click at [79, 162] on link "Tesorería" at bounding box center [82, 165] width 165 height 32
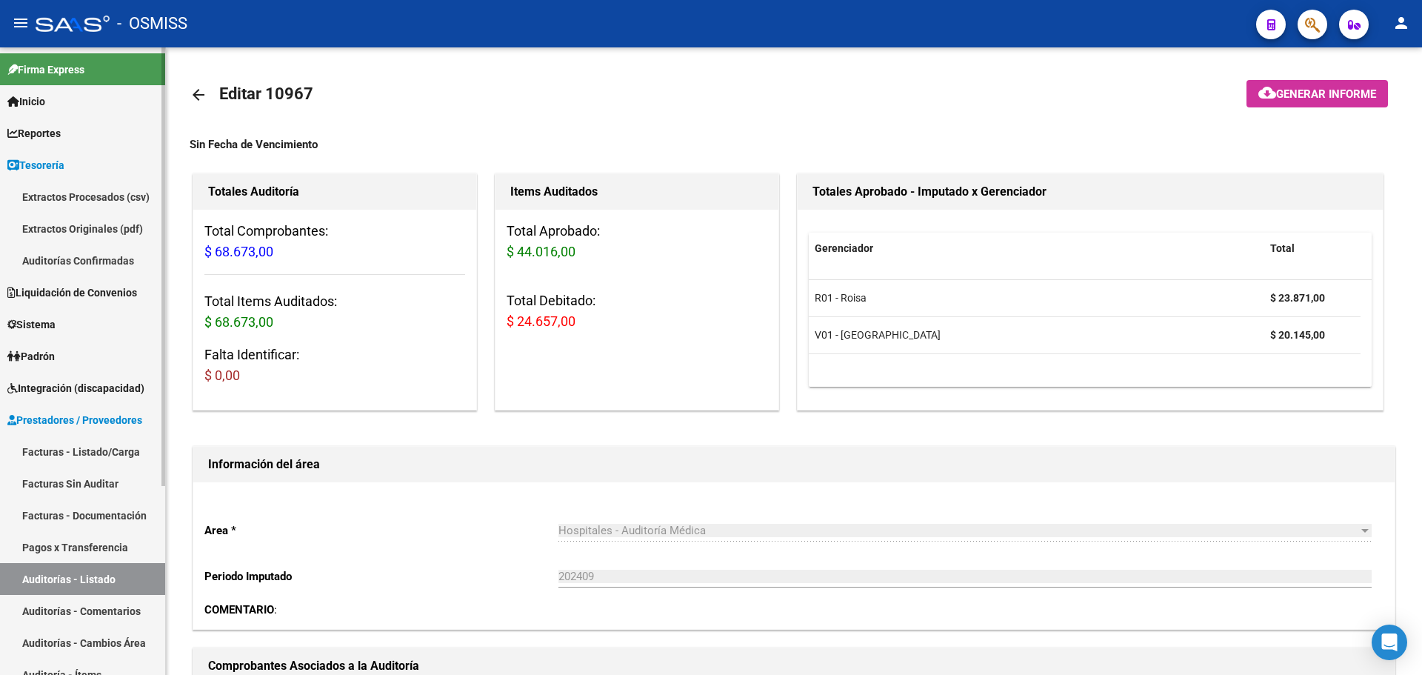
click at [89, 262] on link "Auditorías Confirmadas" at bounding box center [82, 260] width 165 height 32
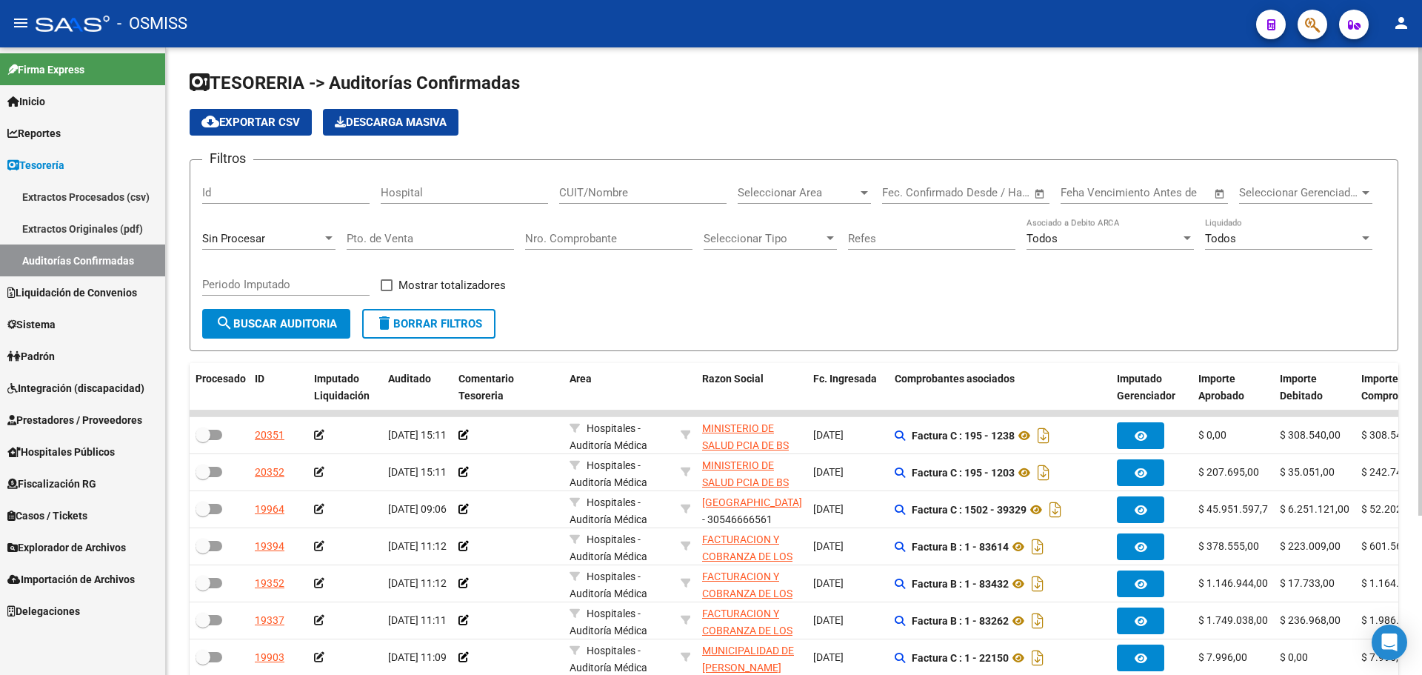
click at [599, 332] on form "Filtros Id Hospital CUIT/Nombre Seleccionar Area Seleccionar Area Fecha inicio …" at bounding box center [794, 255] width 1209 height 192
click at [79, 262] on link "Auditorías Confirmadas" at bounding box center [82, 260] width 165 height 32
click at [274, 321] on span "search Buscar Auditoria" at bounding box center [276, 323] width 121 height 13
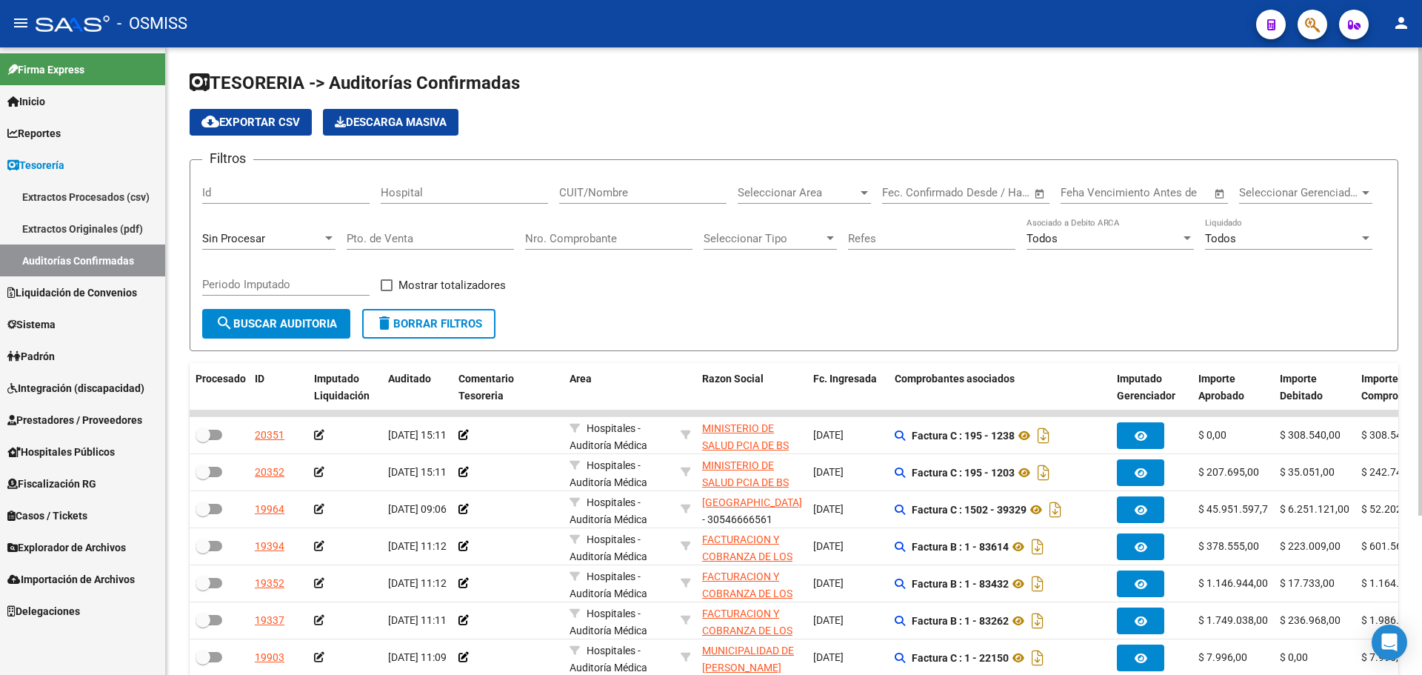
click at [630, 244] on input "Nro. Comprobante" at bounding box center [608, 238] width 167 height 13
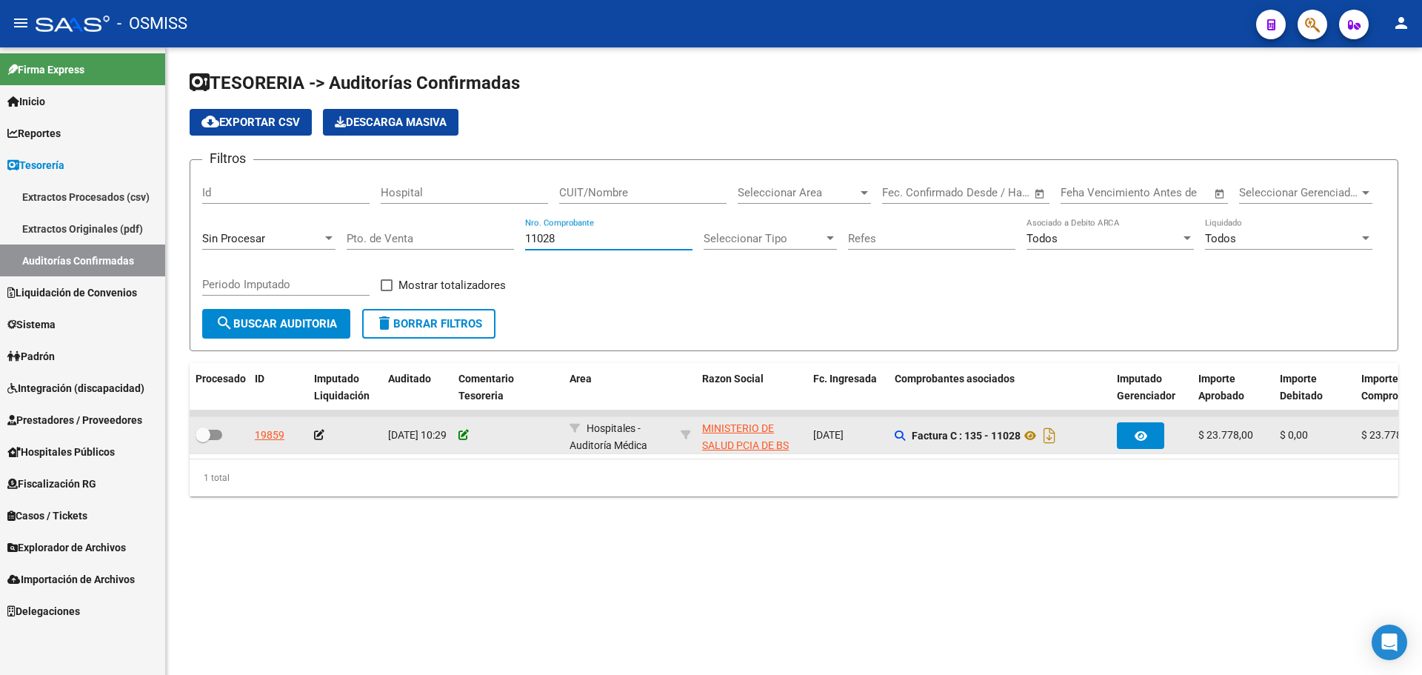
type input "11028"
click at [463, 433] on icon at bounding box center [464, 435] width 10 height 10
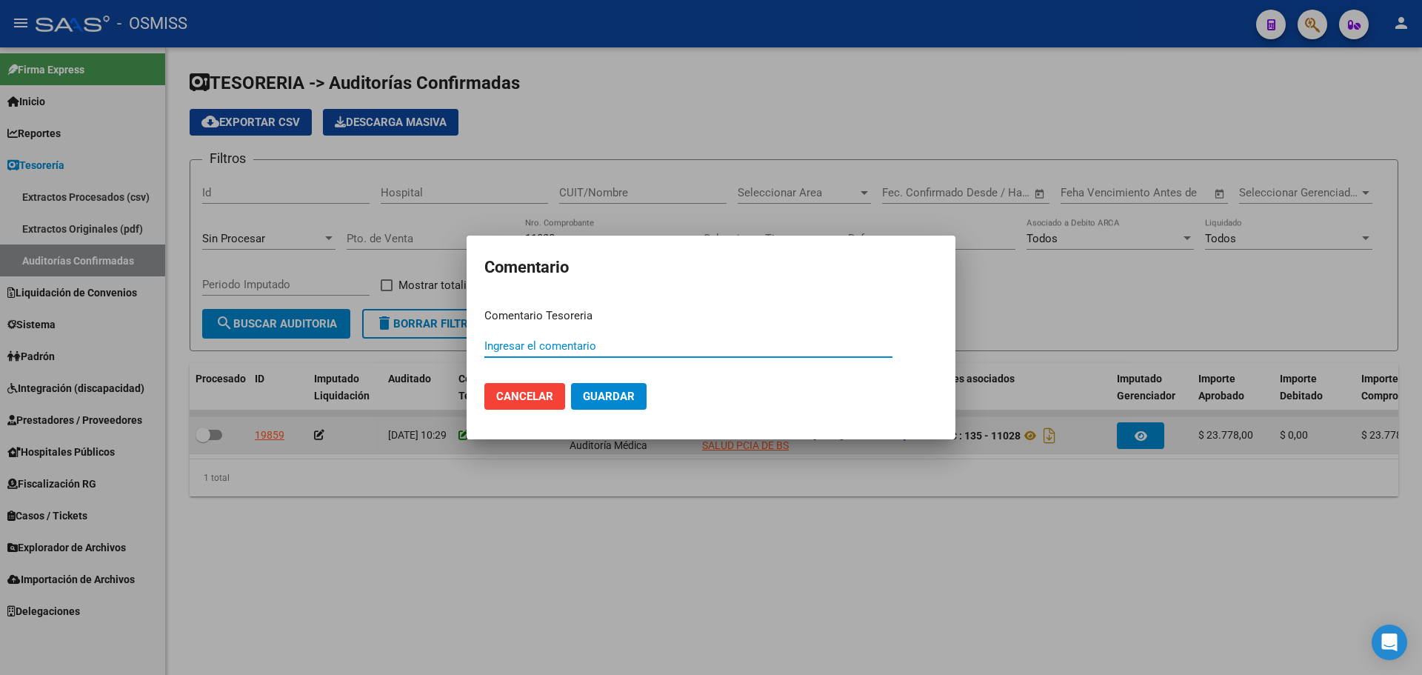
paste input "100077090"
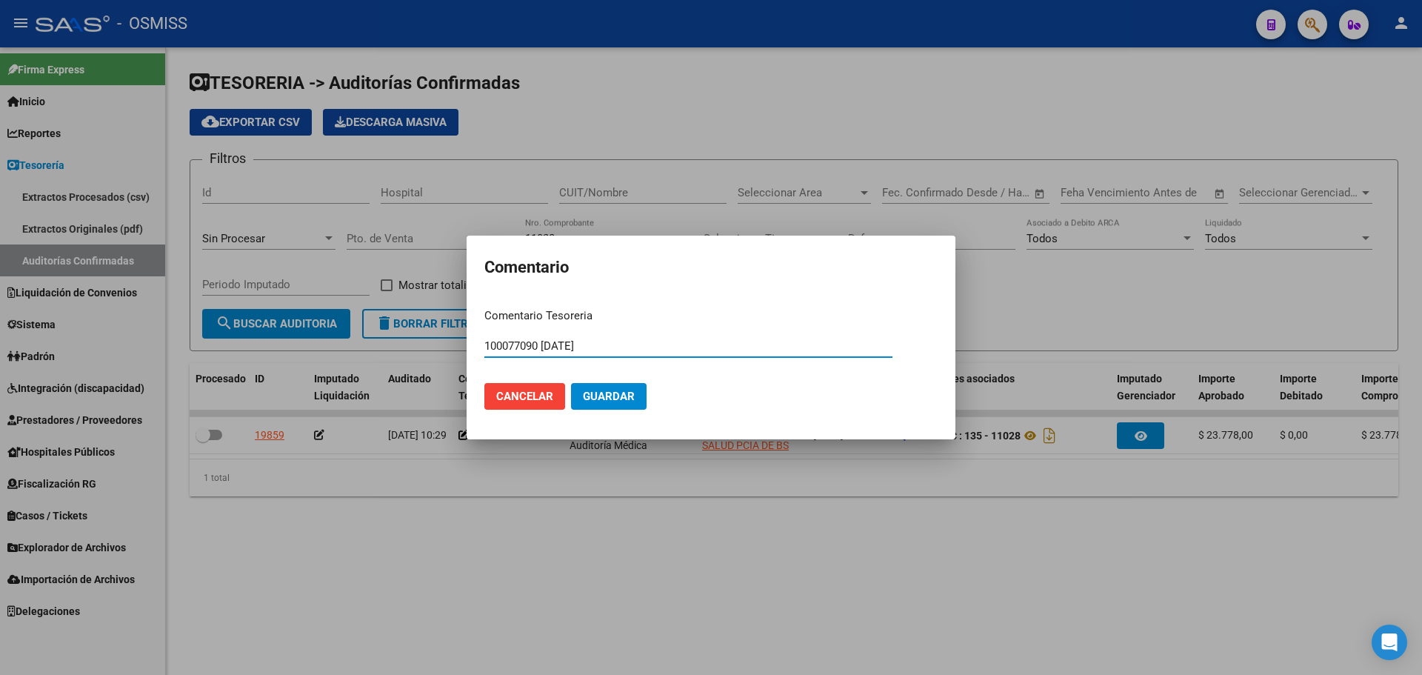
type input "100077090 15/09/2025"
click at [583, 410] on mat-dialog-actions "Cancelar Guardar" at bounding box center [710, 396] width 453 height 50
click at [593, 398] on span "Guardar" at bounding box center [609, 396] width 52 height 13
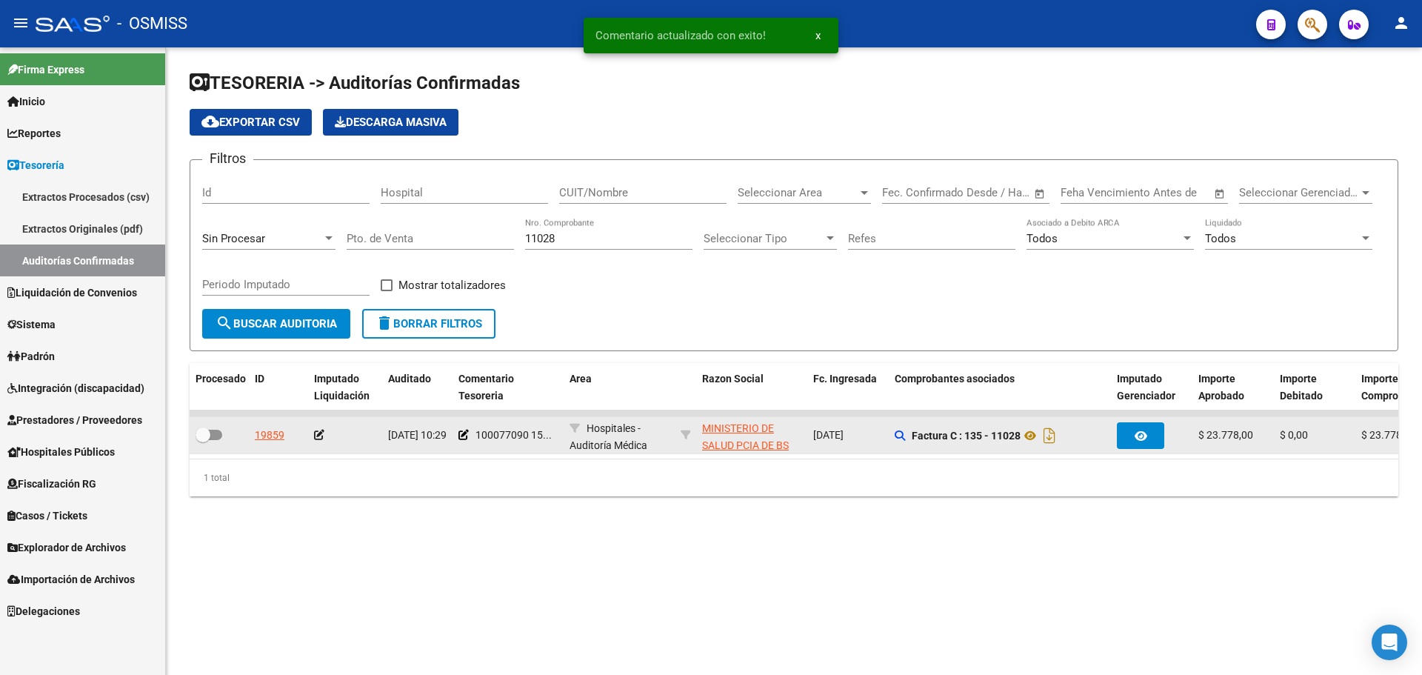
click at [314, 434] on icon at bounding box center [319, 435] width 10 height 10
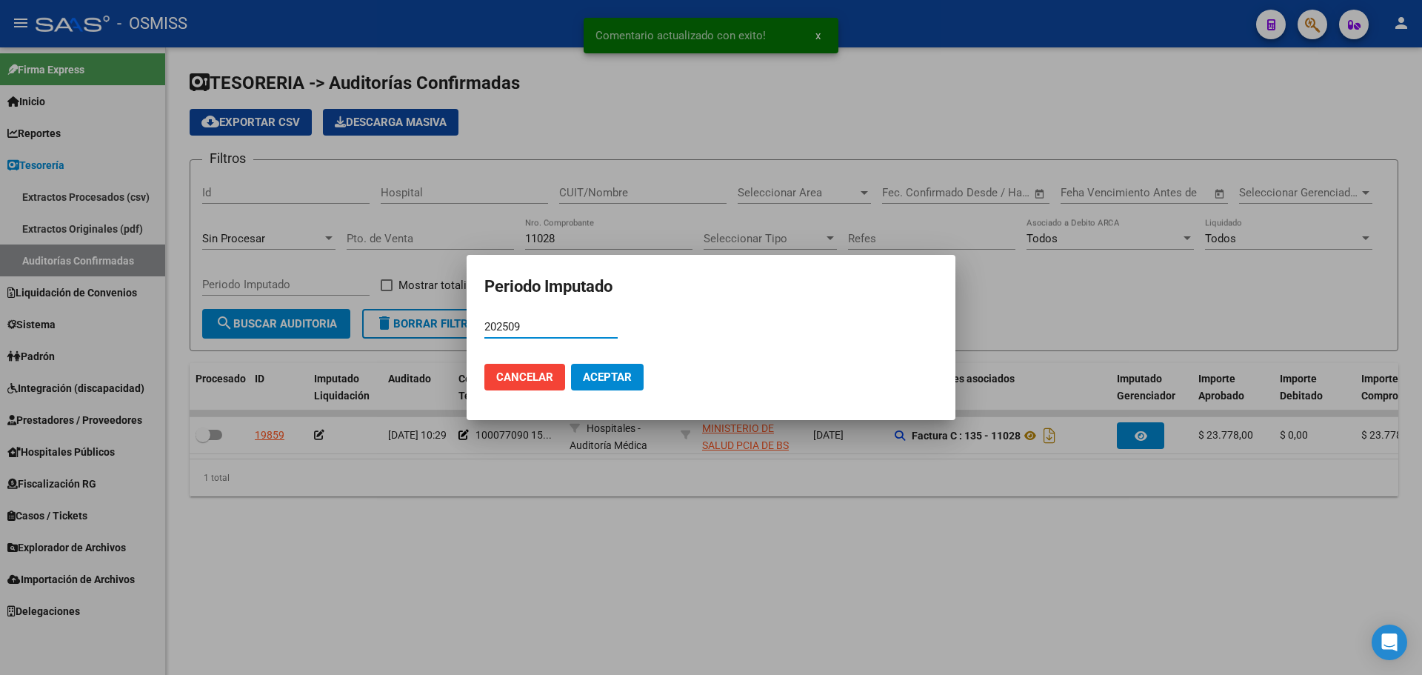
type input "202509"
click at [633, 373] on button "Aceptar" at bounding box center [607, 377] width 73 height 27
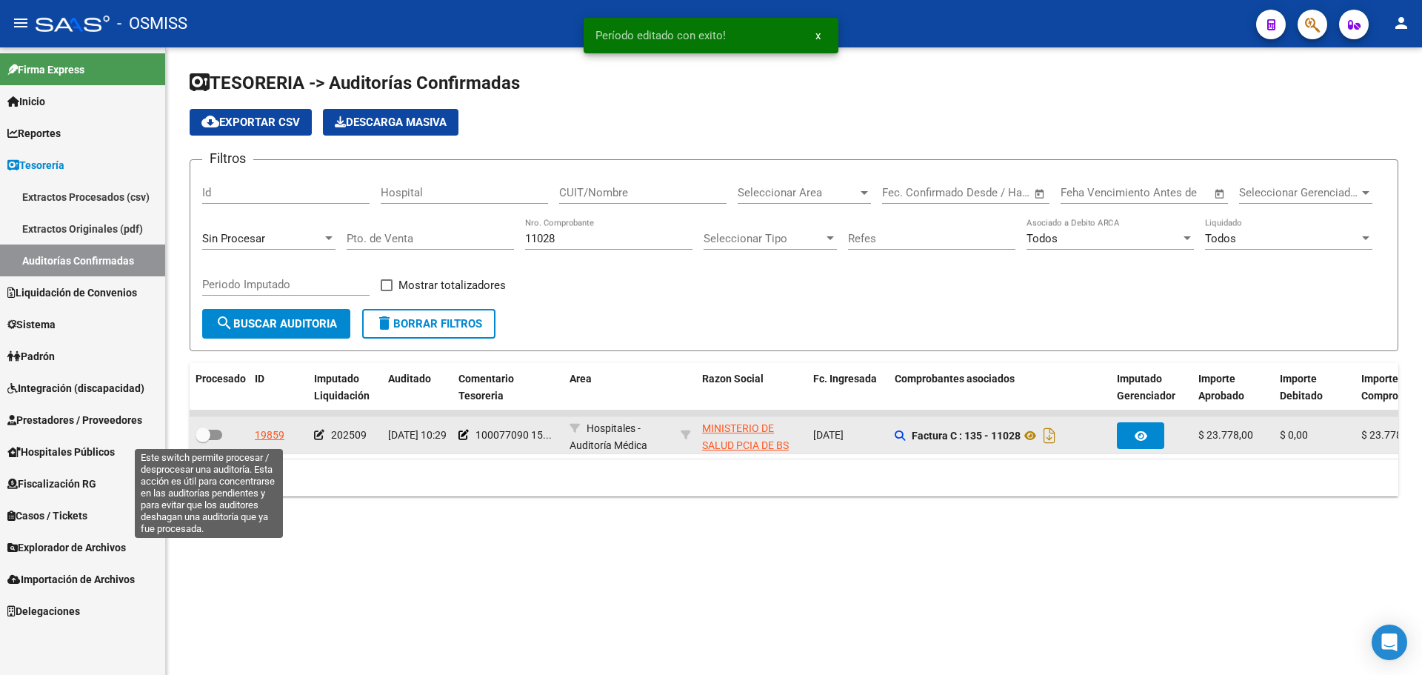
click at [215, 435] on span at bounding box center [209, 435] width 27 height 10
click at [203, 440] on input "checkbox" at bounding box center [202, 440] width 1 height 1
checkbox input "true"
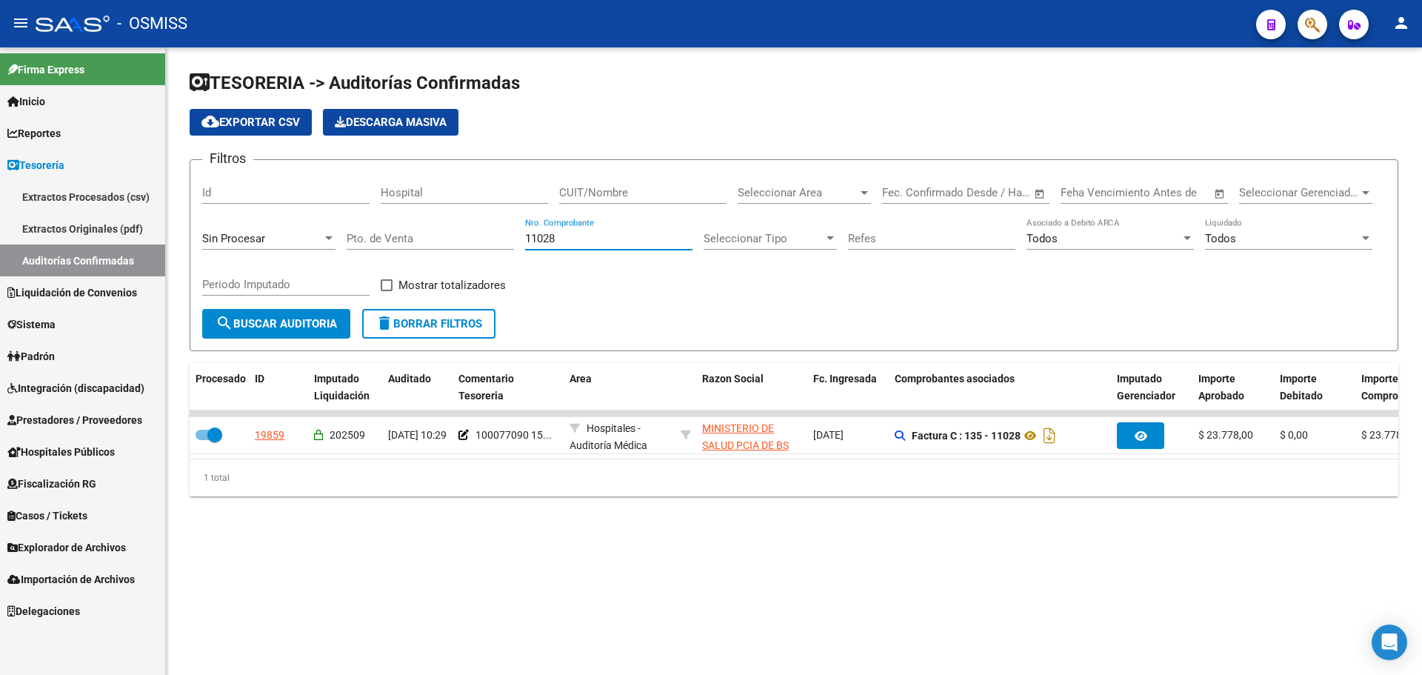
drag, startPoint x: 599, startPoint y: 236, endPoint x: 412, endPoint y: 215, distance: 187.8
click at [412, 215] on div "Filtros Id Hospital CUIT/Nombre Seleccionar Area Seleccionar Area Fecha inicio …" at bounding box center [794, 240] width 1184 height 137
type input "11902"
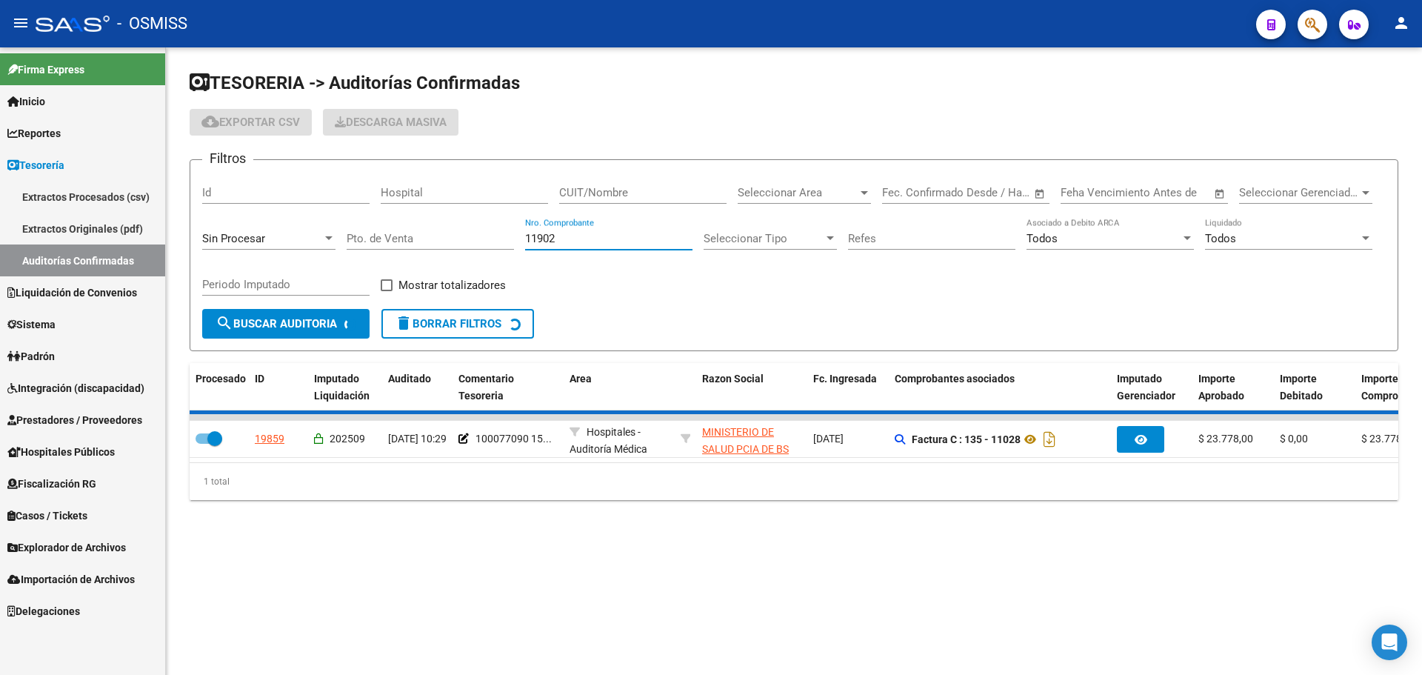
checkbox input "false"
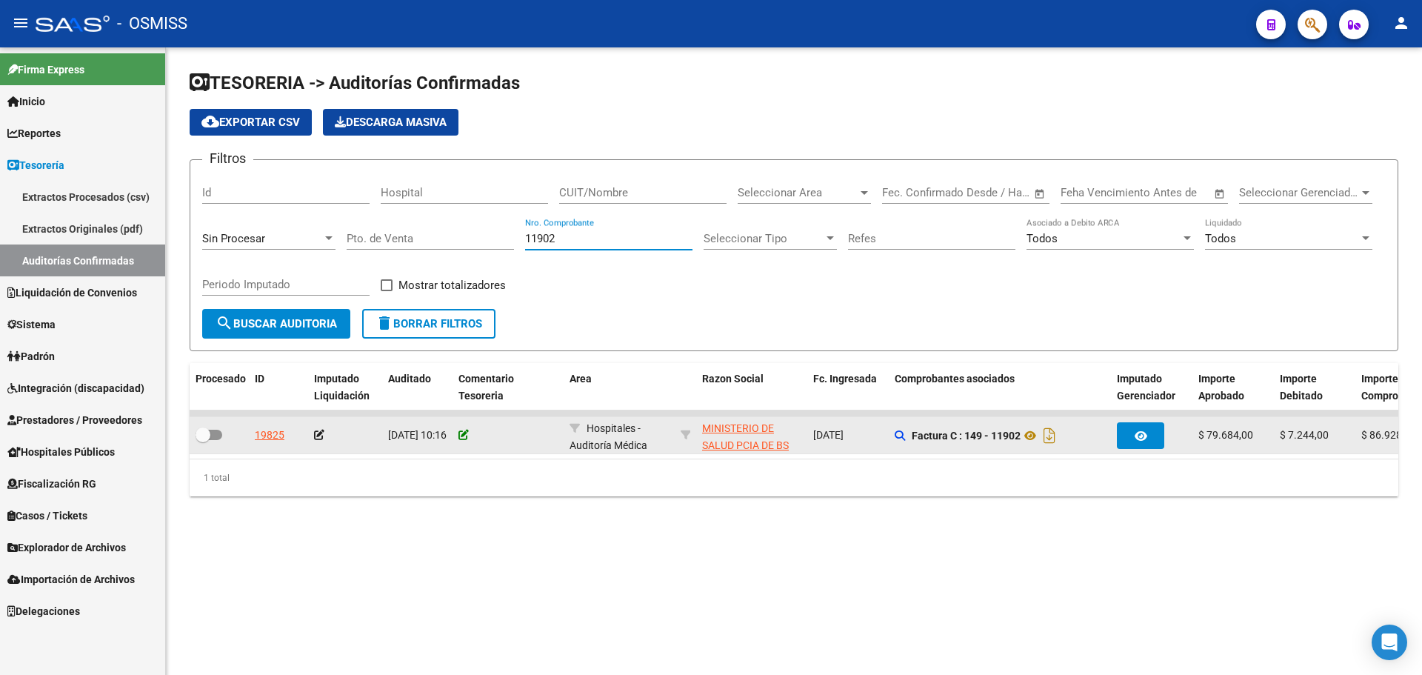
type input "11902"
click at [463, 436] on icon at bounding box center [464, 435] width 10 height 10
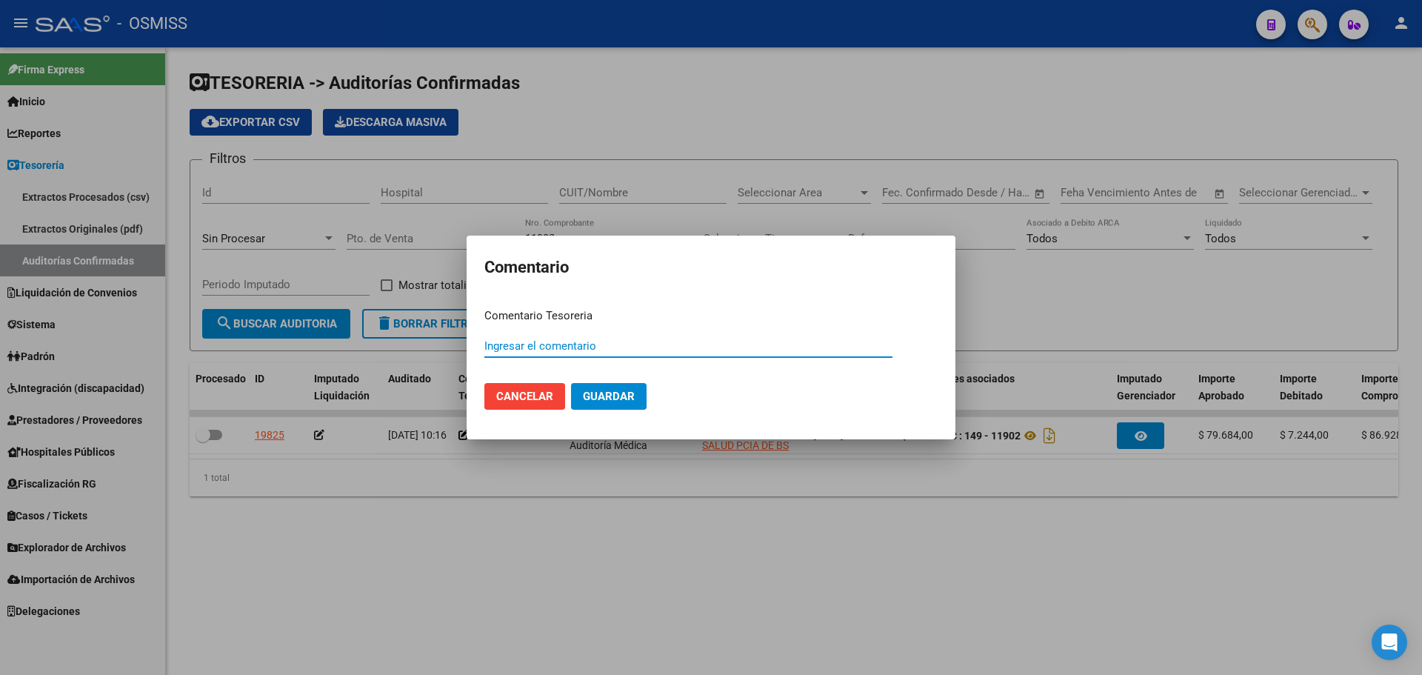
paste input "100077091"
drag, startPoint x: 613, startPoint y: 350, endPoint x: 475, endPoint y: 346, distance: 138.6
click at [475, 346] on mat-dialog-content "Comentario Tesoreria 100077091 15/09/2025 Ingresar el comentario Cancelar Guard…" at bounding box center [711, 358] width 489 height 125
type input "100077091 15/09/2025"
click at [608, 397] on span "Guardar" at bounding box center [609, 396] width 52 height 13
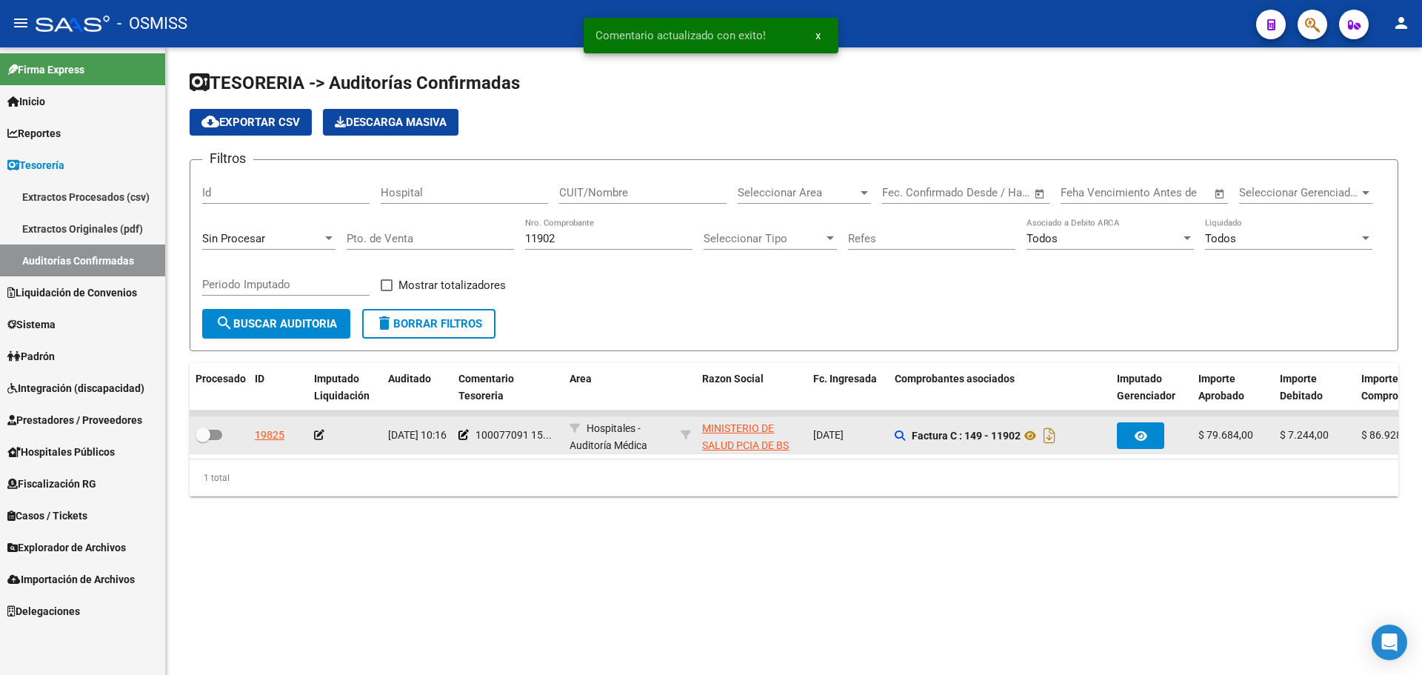
click at [324, 435] on icon at bounding box center [319, 435] width 10 height 10
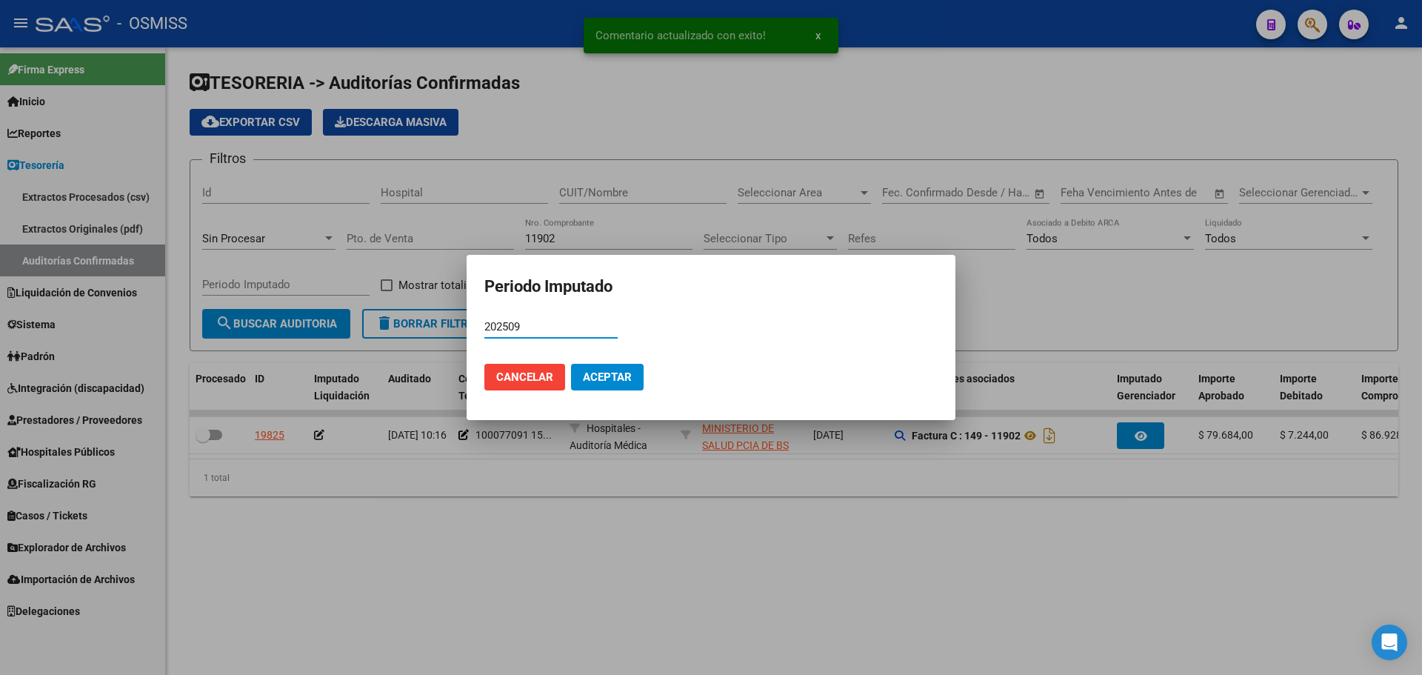
type input "202509"
click at [616, 379] on span "Aceptar" at bounding box center [607, 376] width 49 height 13
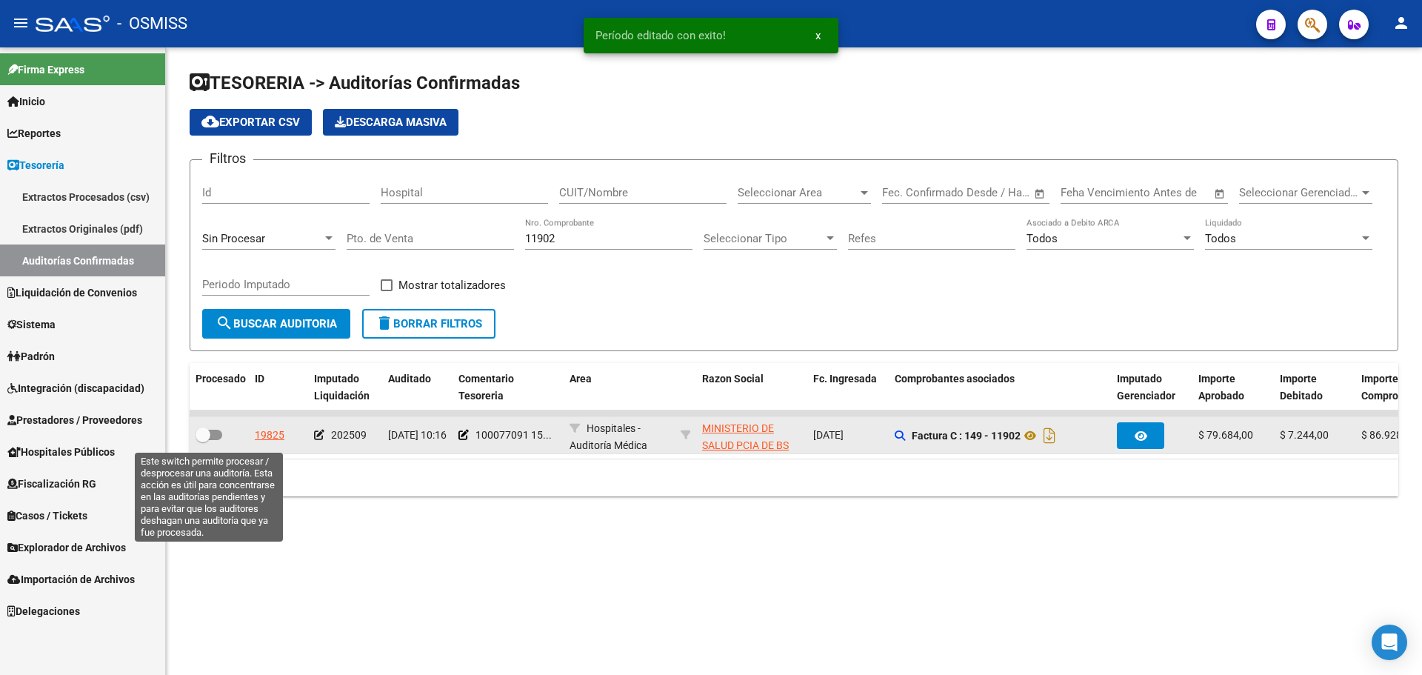
click at [216, 439] on span at bounding box center [209, 435] width 27 height 10
click at [203, 440] on input "checkbox" at bounding box center [202, 440] width 1 height 1
checkbox input "true"
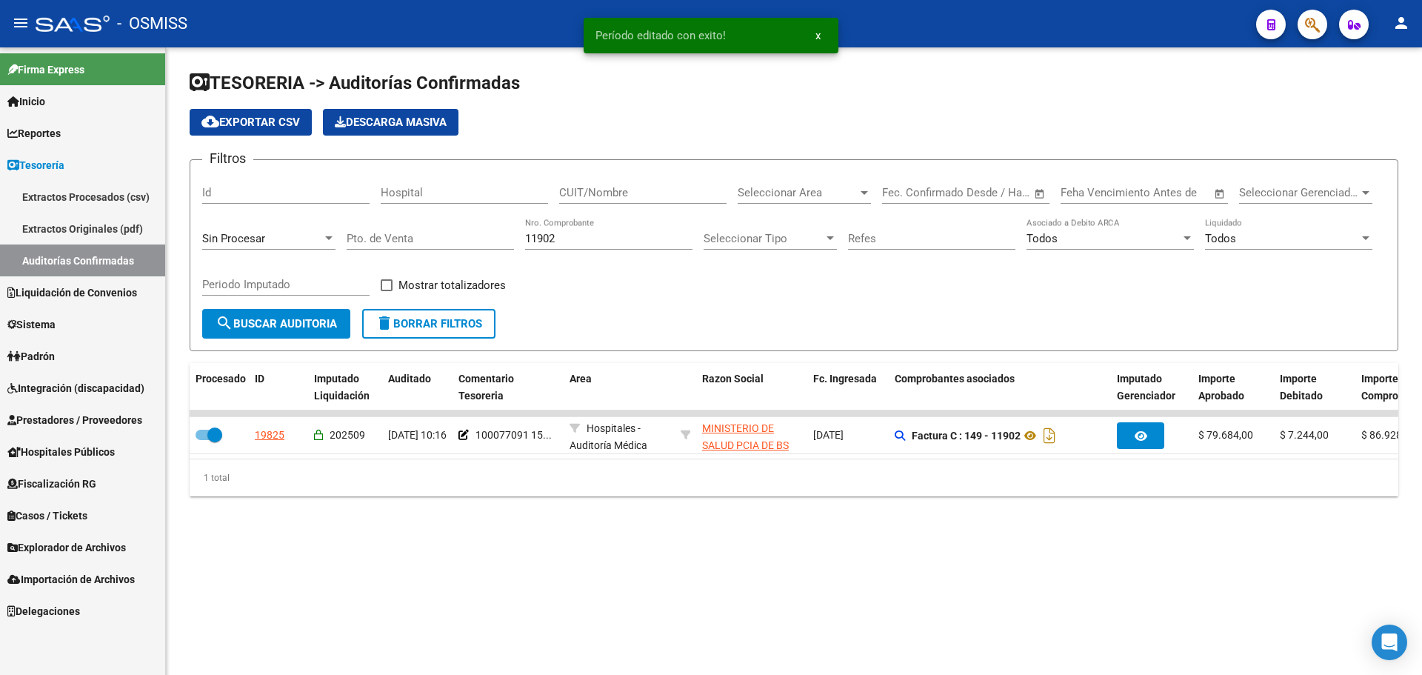
click at [636, 245] on div "11902 Nro. Comprobante" at bounding box center [608, 234] width 167 height 32
type input "11905"
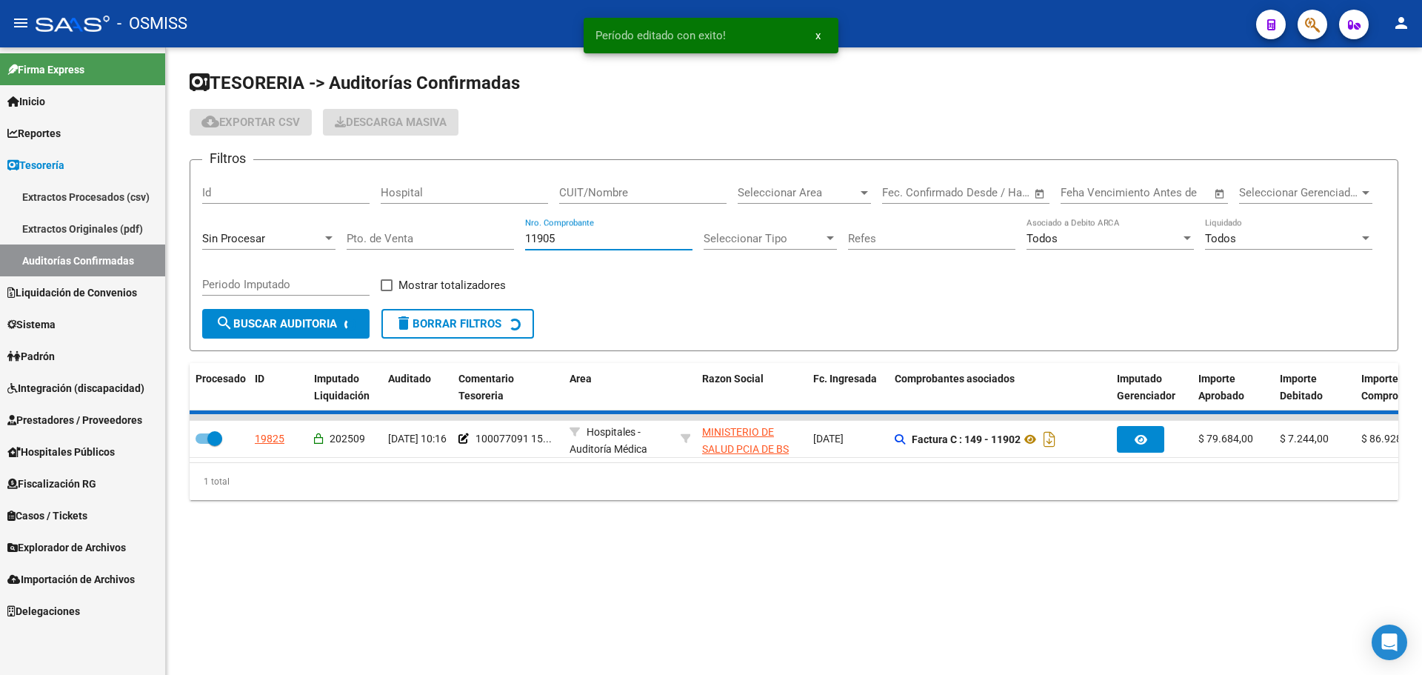
checkbox input "false"
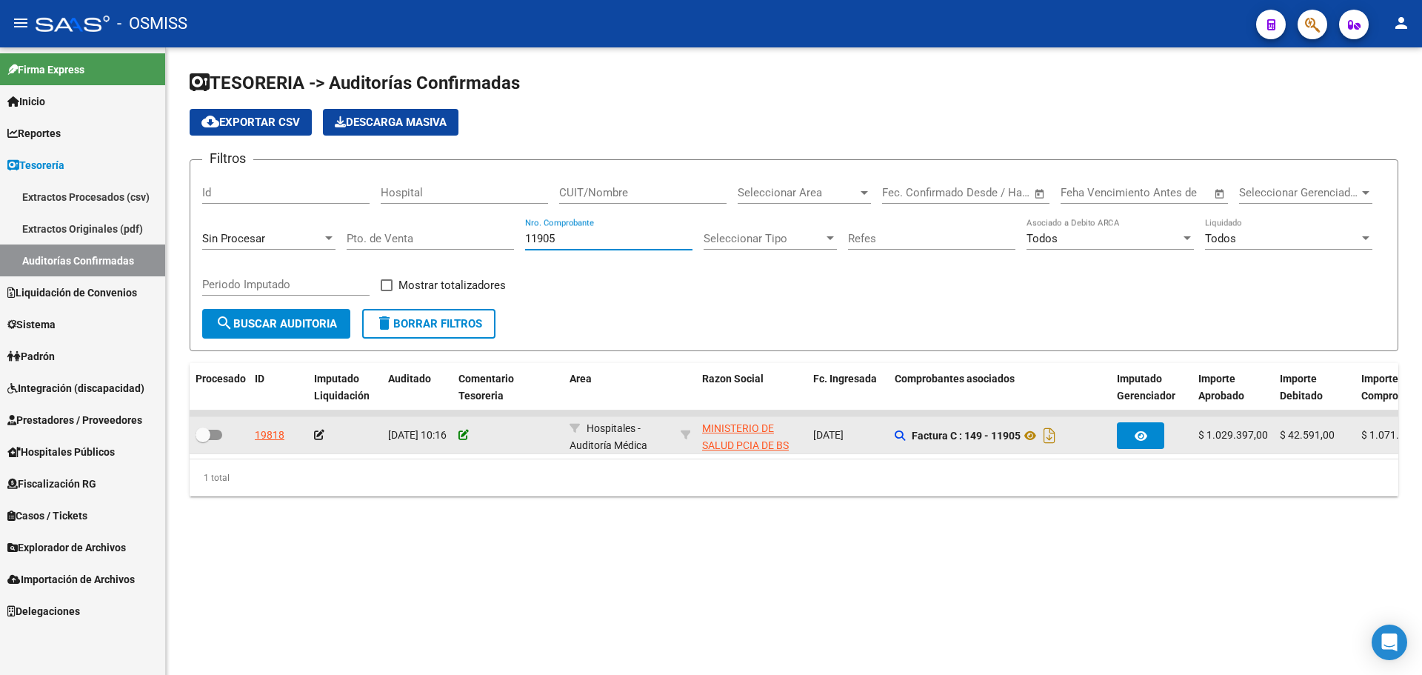
type input "11905"
click at [465, 438] on icon at bounding box center [464, 435] width 10 height 10
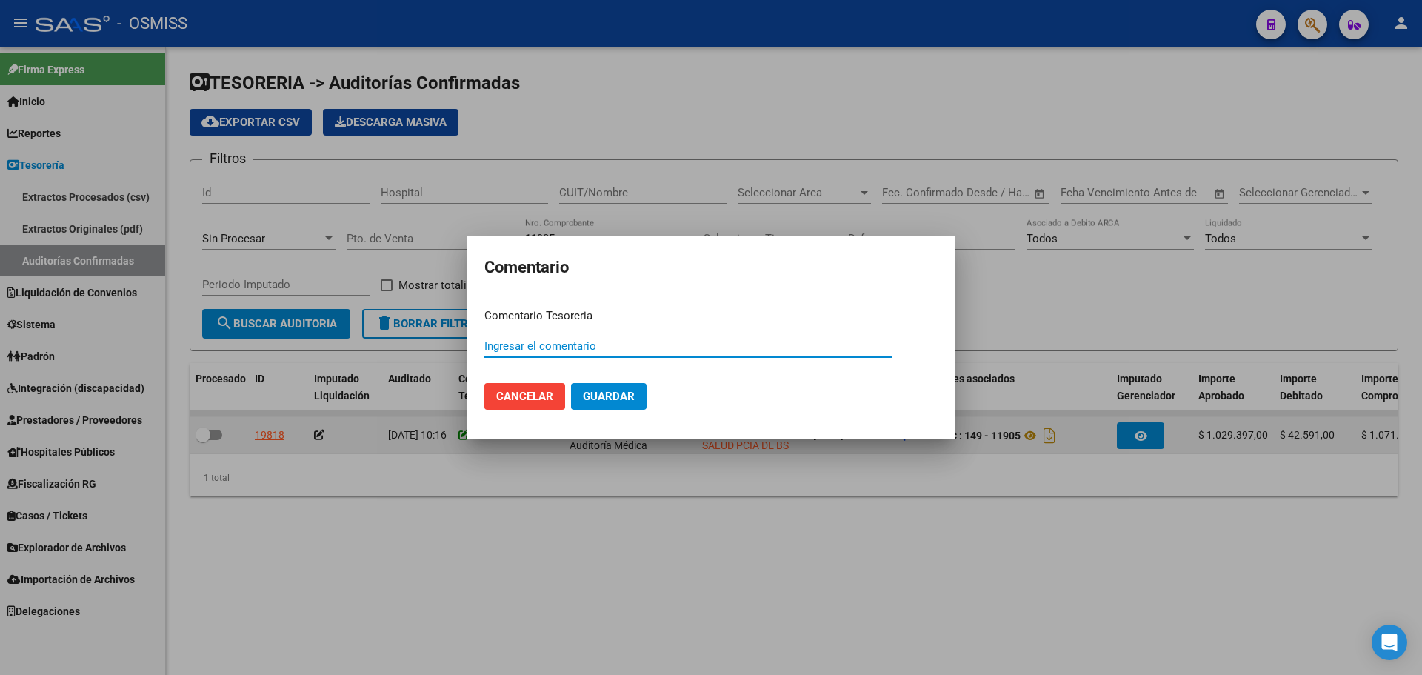
paste input "100077091 15/09/2025"
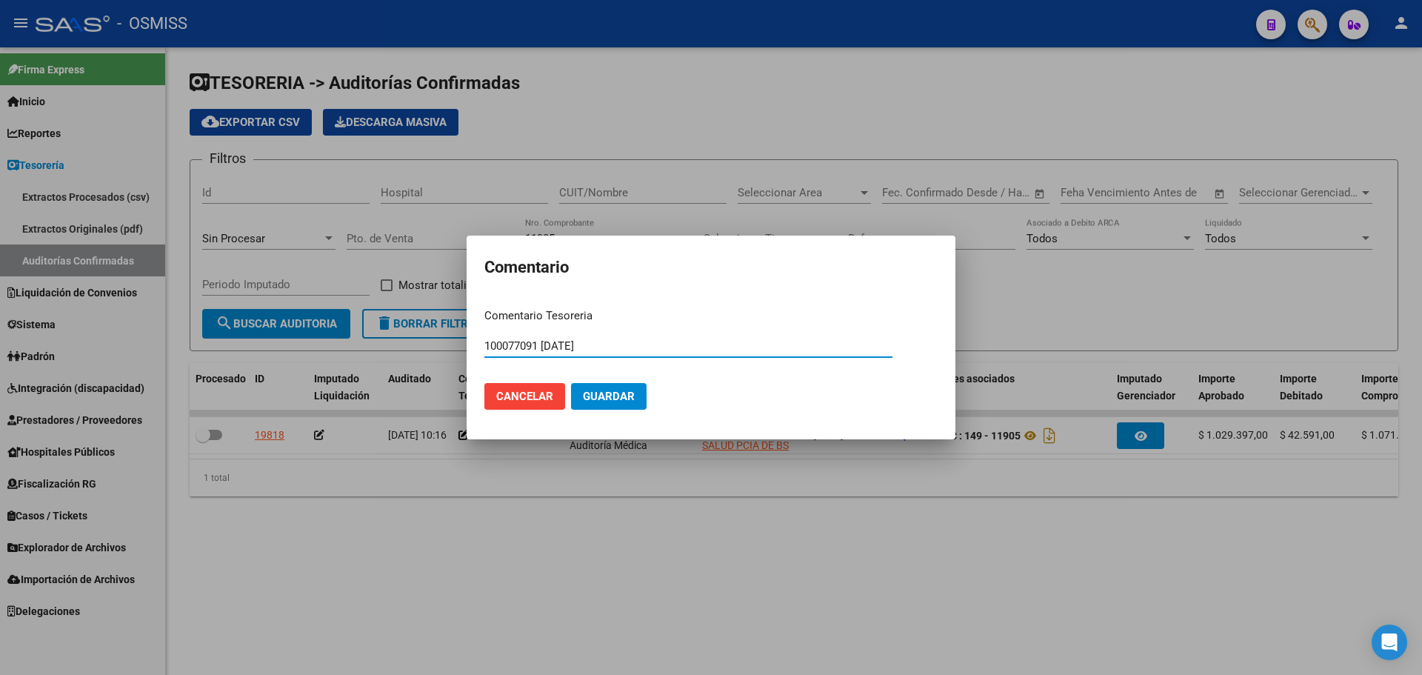
type input "100077091 15/09/2025"
click at [604, 403] on span "Guardar" at bounding box center [609, 396] width 52 height 13
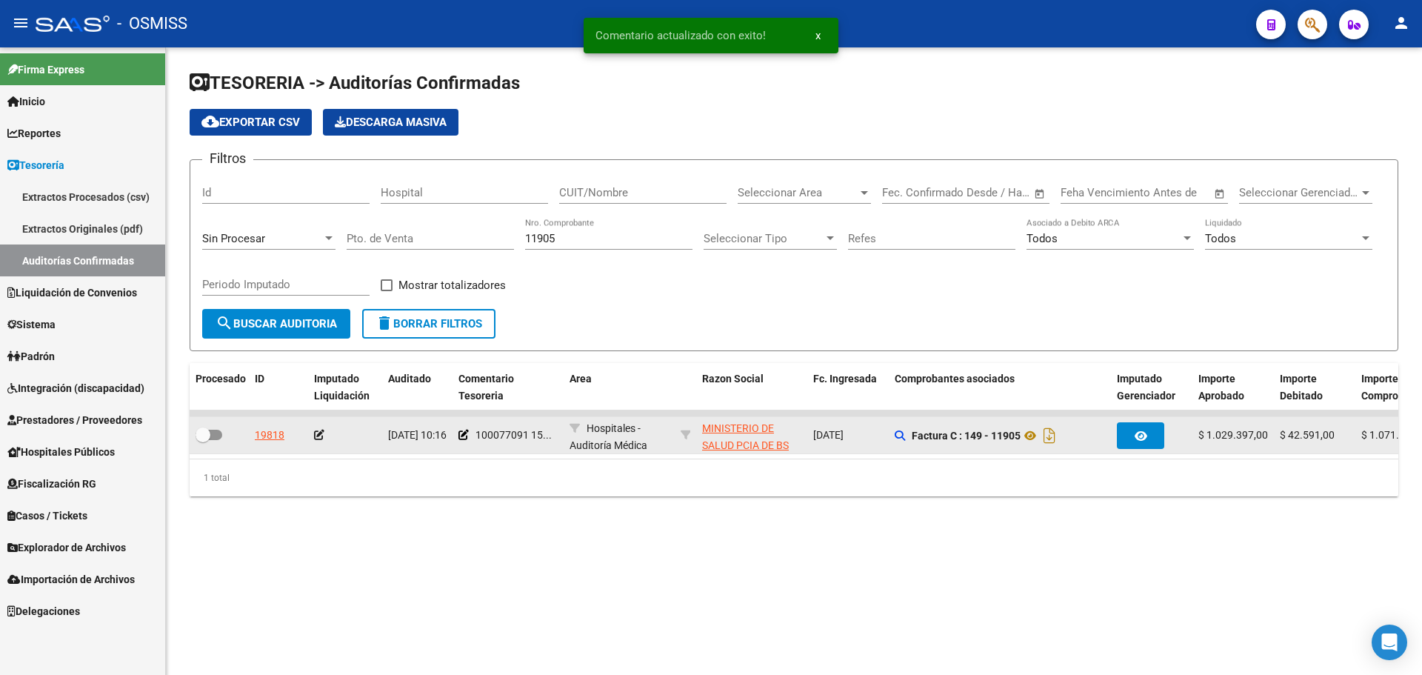
click at [316, 439] on icon at bounding box center [319, 435] width 10 height 10
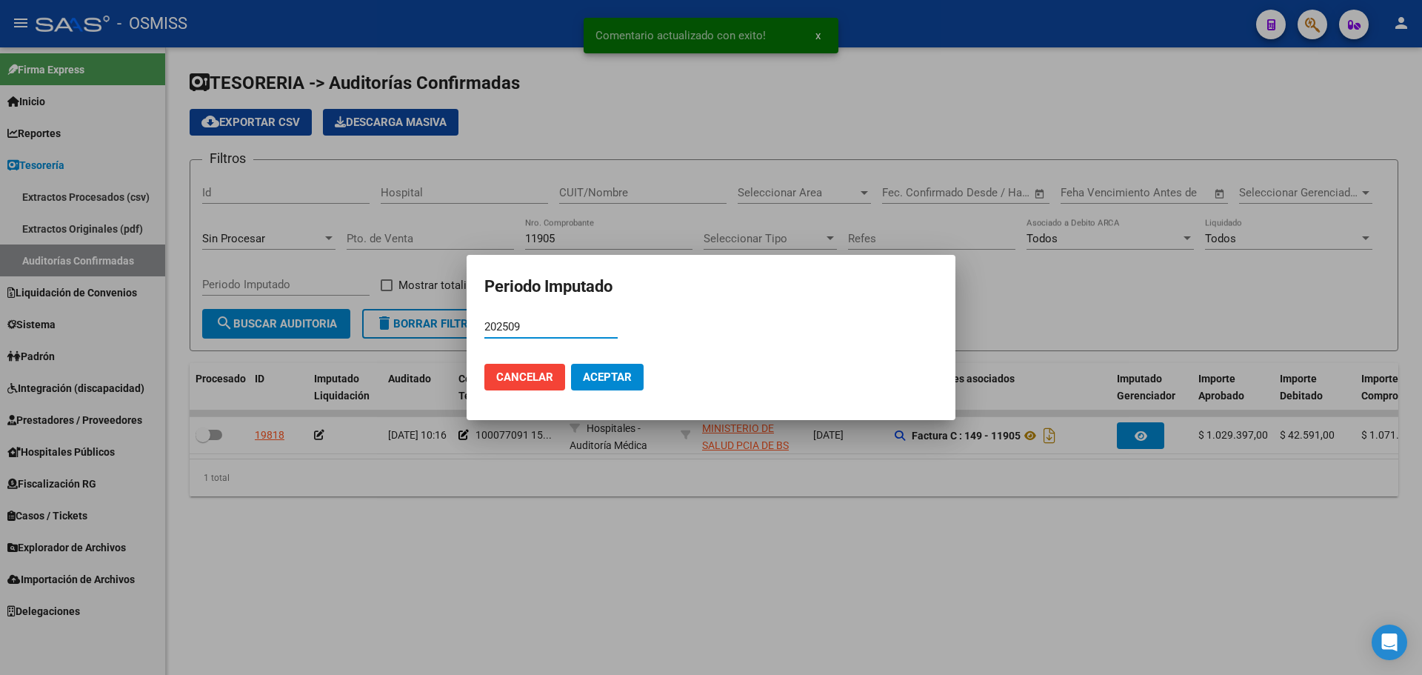
type input "202509"
click at [579, 369] on button "Aceptar" at bounding box center [607, 377] width 73 height 27
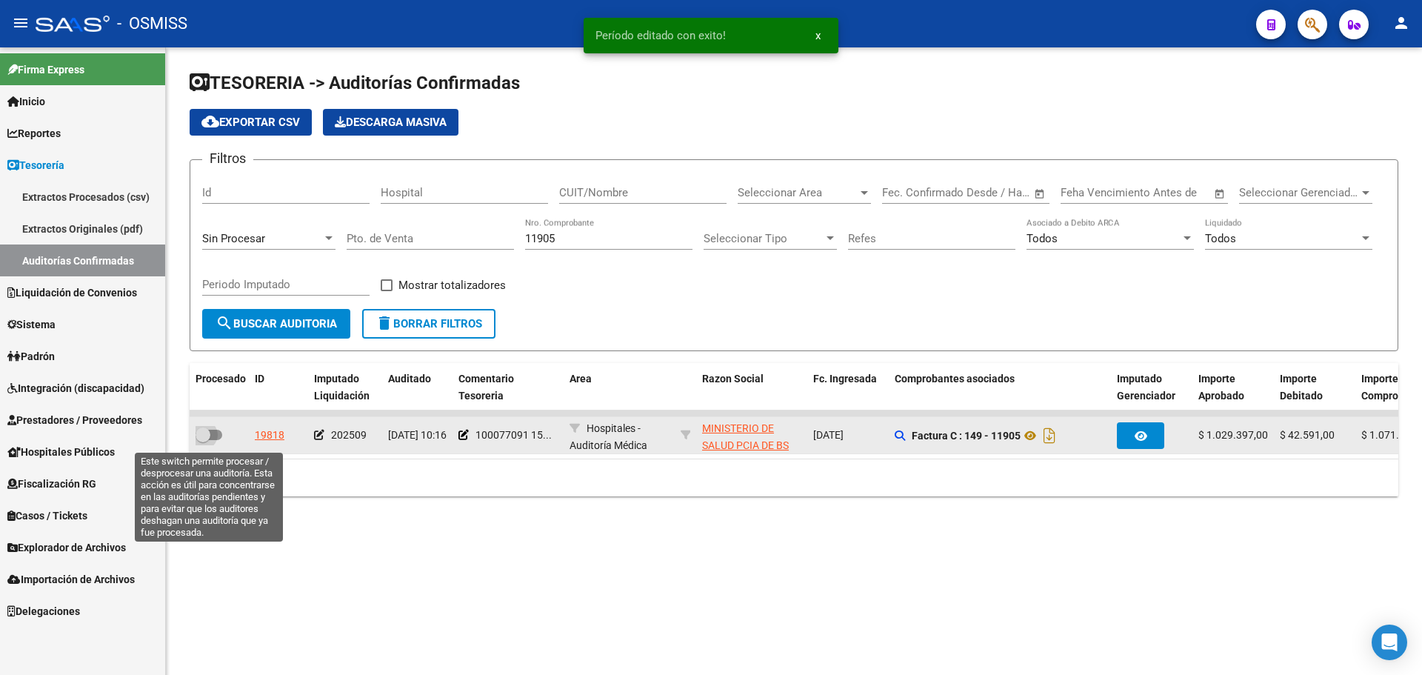
click at [207, 438] on span at bounding box center [203, 434] width 15 height 15
click at [203, 440] on input "checkbox" at bounding box center [202, 440] width 1 height 1
checkbox input "true"
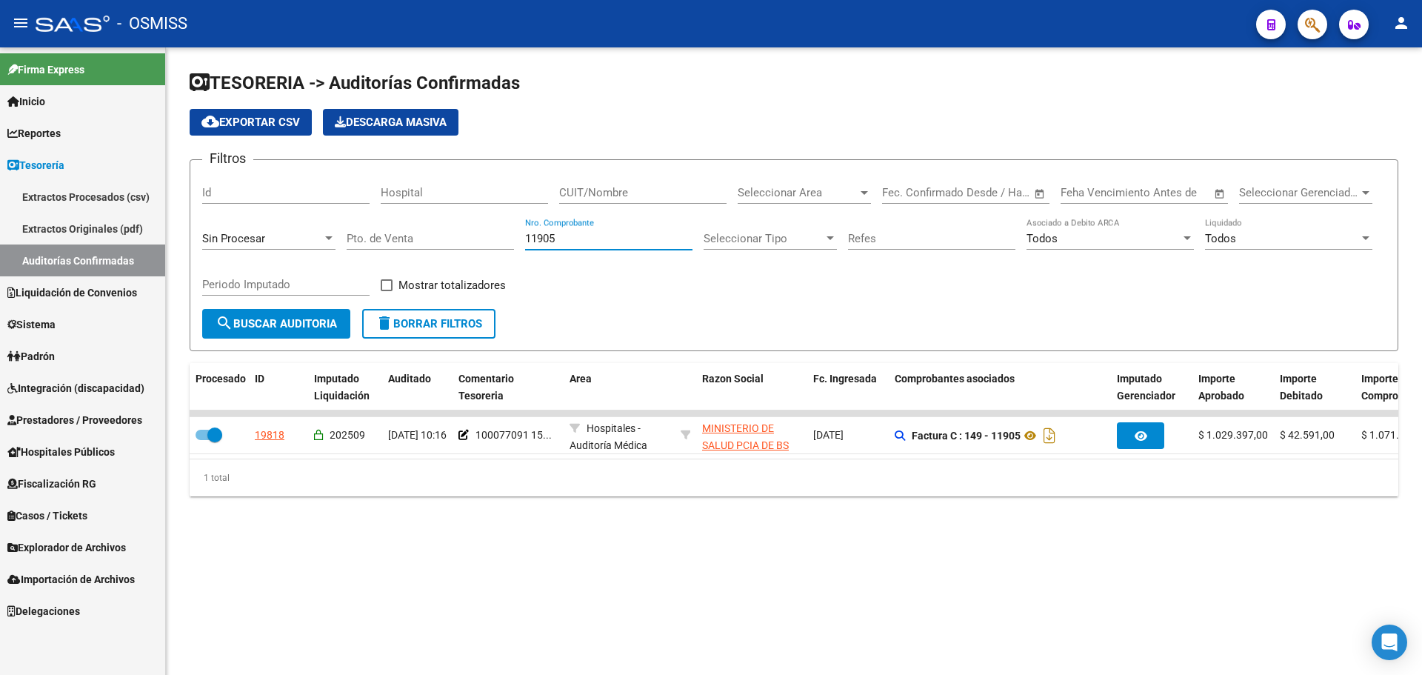
drag, startPoint x: 571, startPoint y: 237, endPoint x: 517, endPoint y: 235, distance: 54.1
click at [517, 235] on div "Filtros Id Hospital CUIT/Nombre Seleccionar Area Seleccionar Area Fecha inicio …" at bounding box center [794, 240] width 1184 height 137
type input "12077"
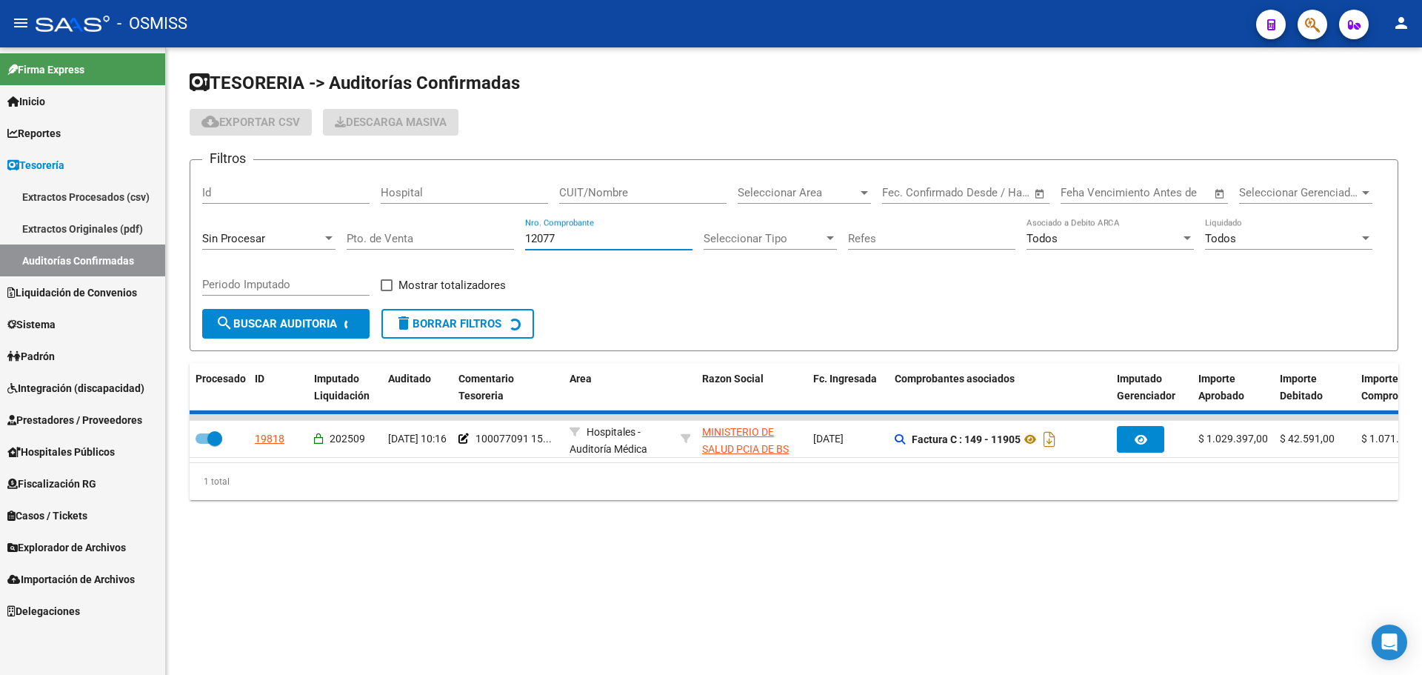
checkbox input "false"
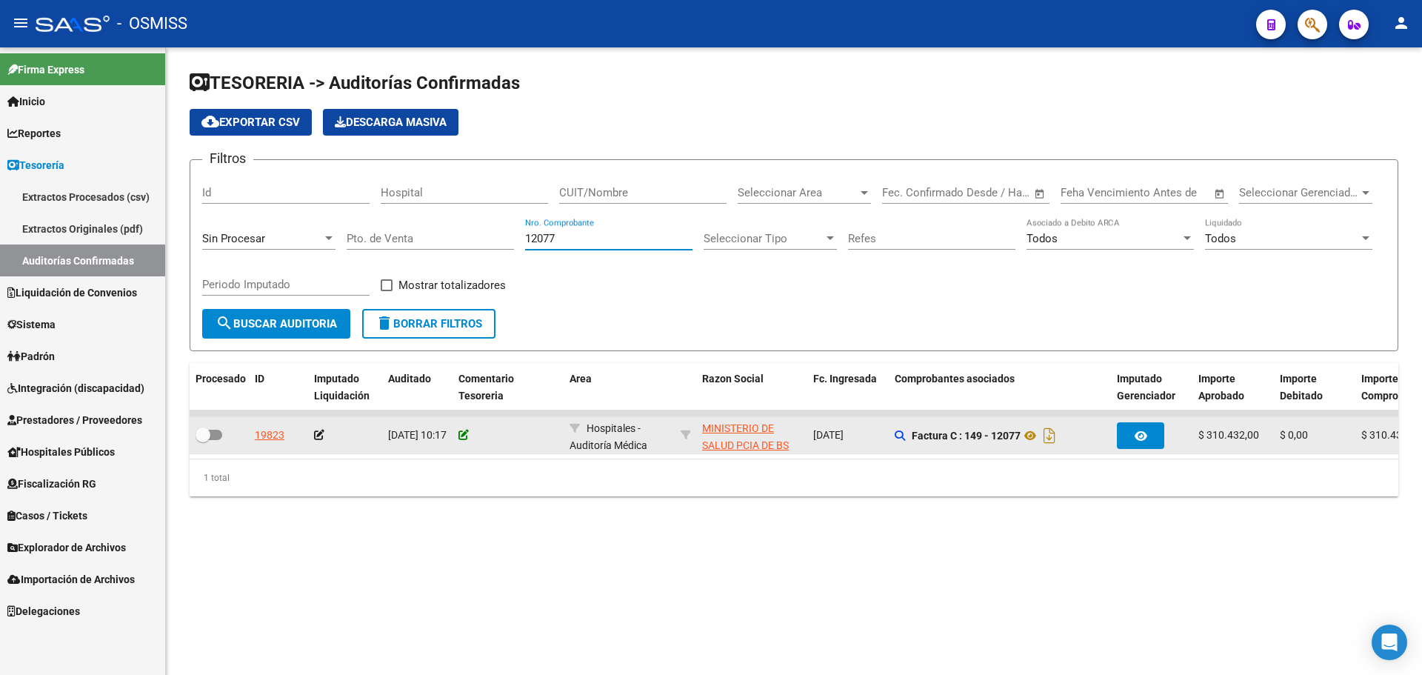
type input "12077"
click at [465, 435] on icon at bounding box center [464, 435] width 10 height 10
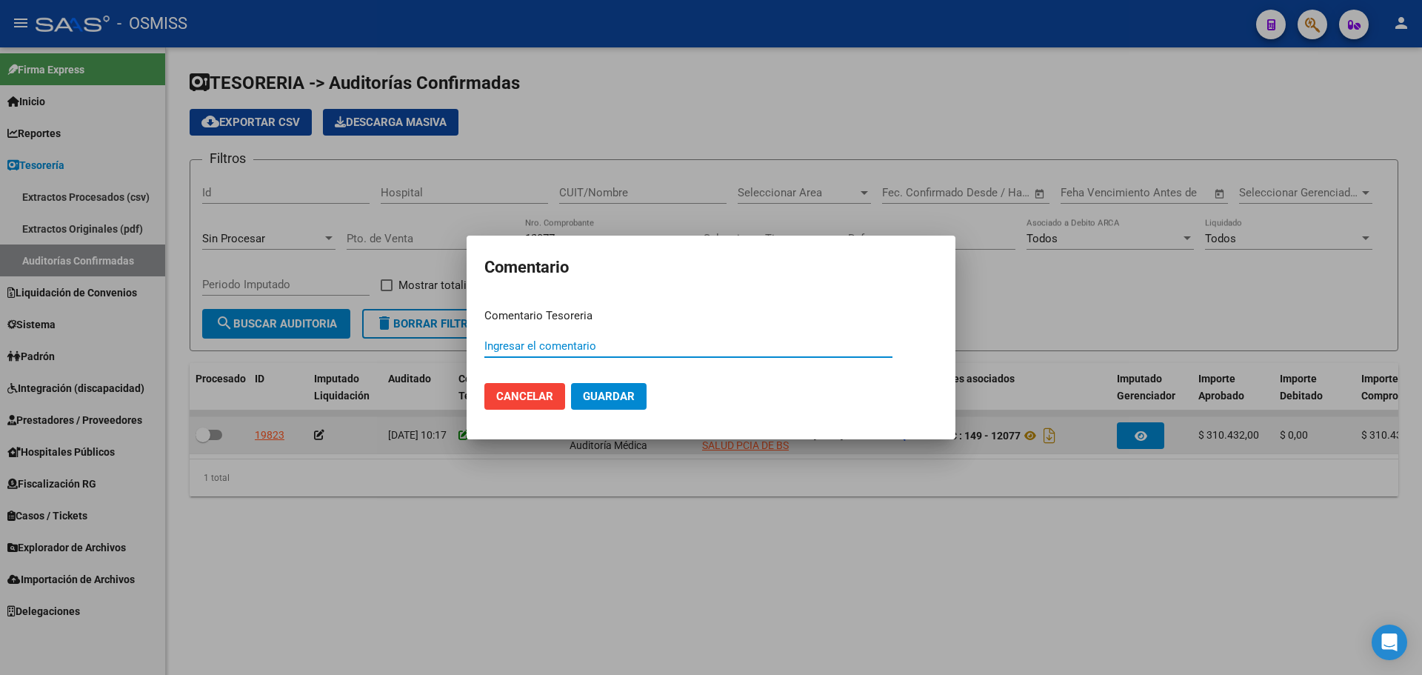
paste input "100077091 15/09/2025"
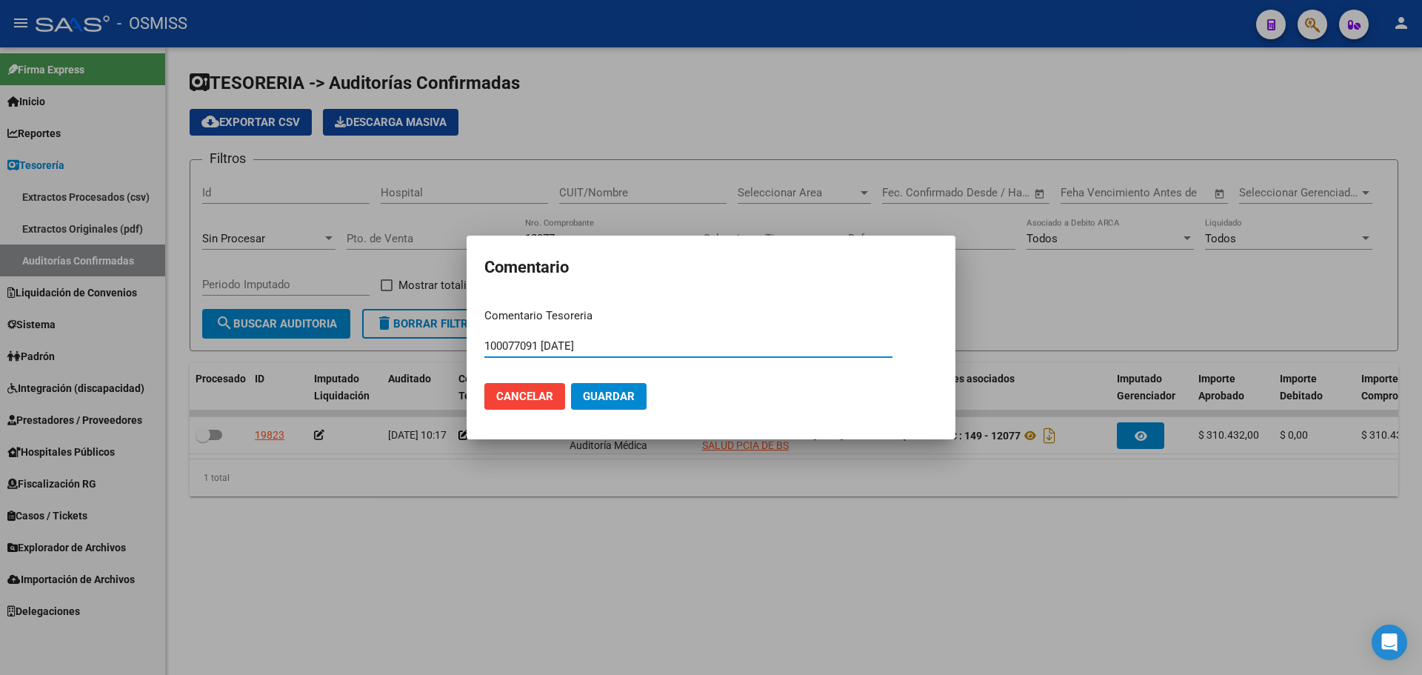
type input "100077091 15/09/2025"
click at [612, 397] on span "Guardar" at bounding box center [609, 396] width 52 height 13
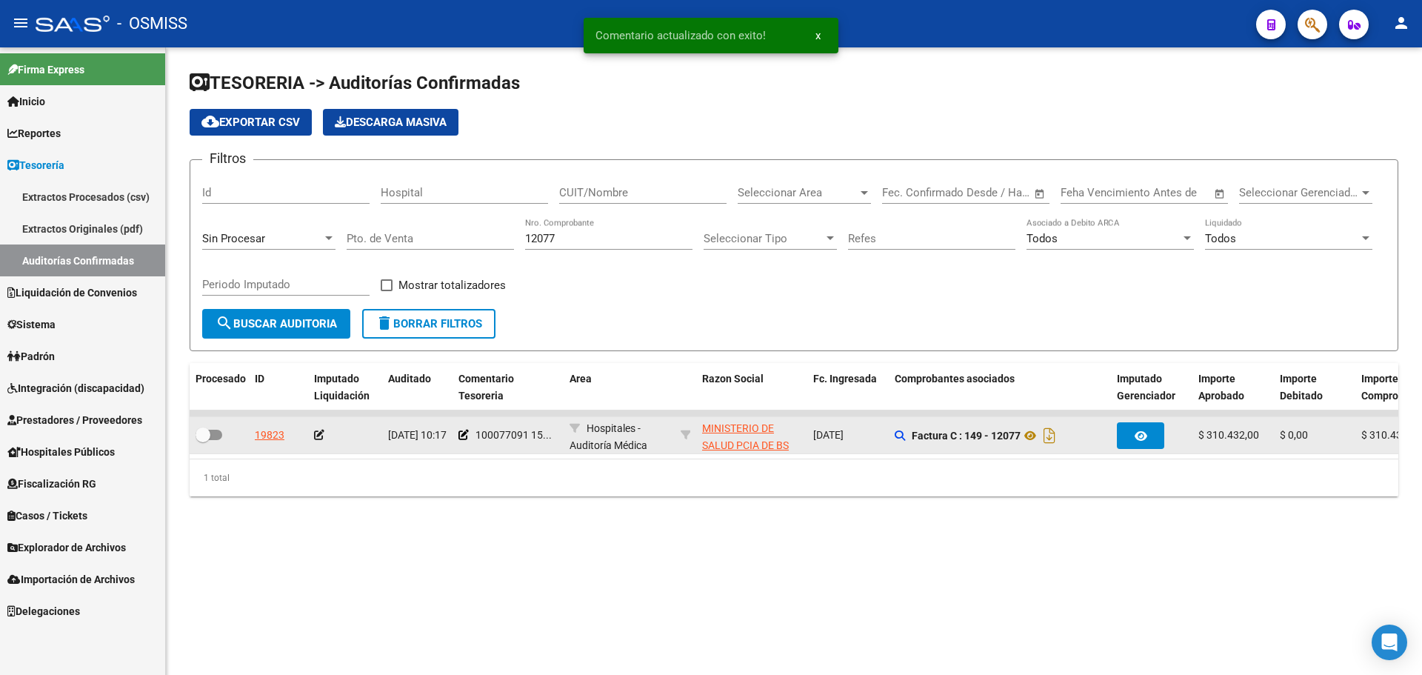
click at [319, 435] on icon at bounding box center [319, 435] width 10 height 10
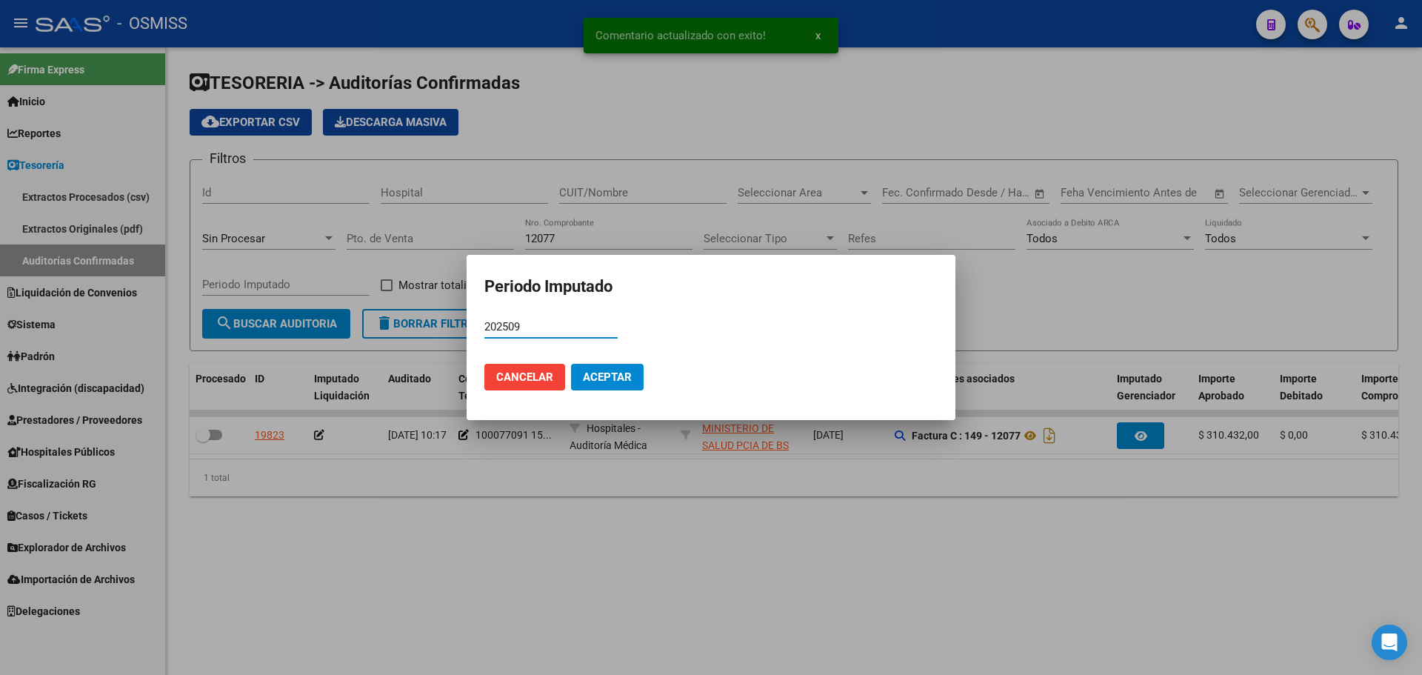
type input "202509"
click at [614, 386] on button "Aceptar" at bounding box center [607, 377] width 73 height 27
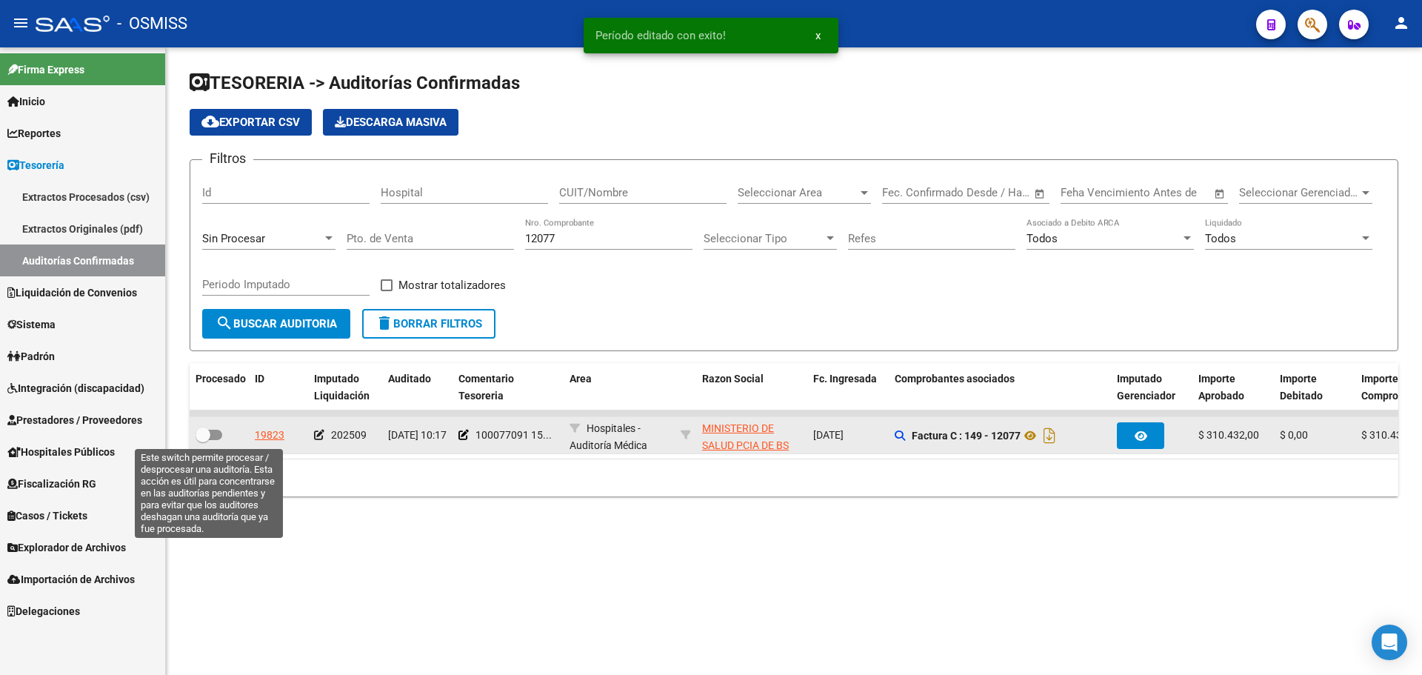
click at [215, 433] on span at bounding box center [209, 435] width 27 height 10
click at [203, 440] on input "checkbox" at bounding box center [202, 440] width 1 height 1
checkbox input "true"
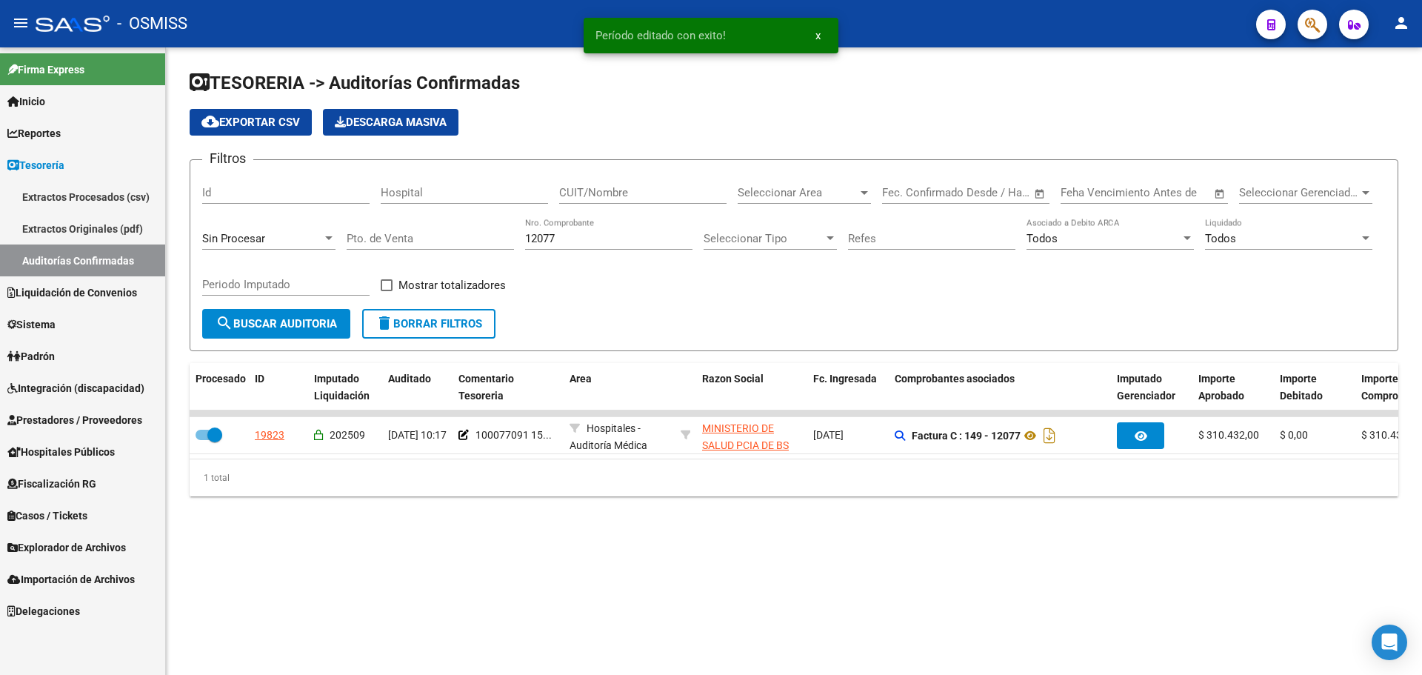
click at [601, 236] on input "12077" at bounding box center [608, 238] width 167 height 13
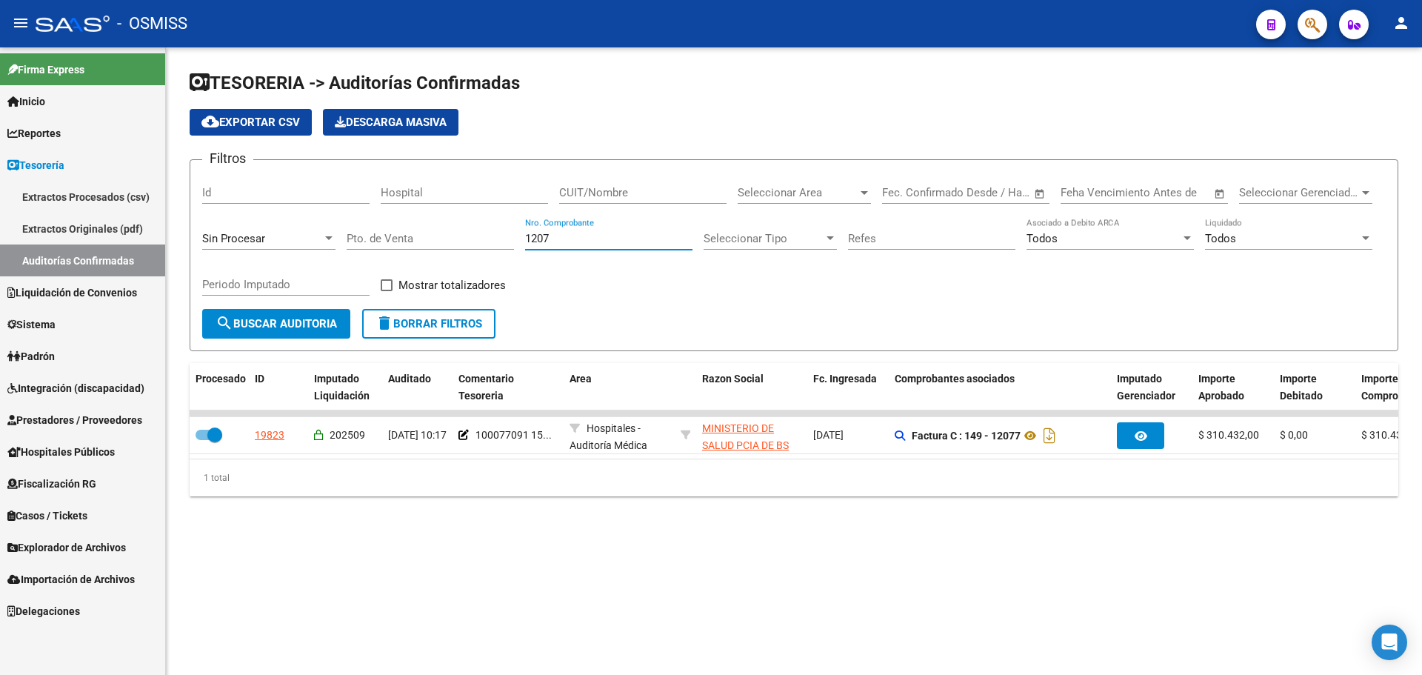
type input "12078"
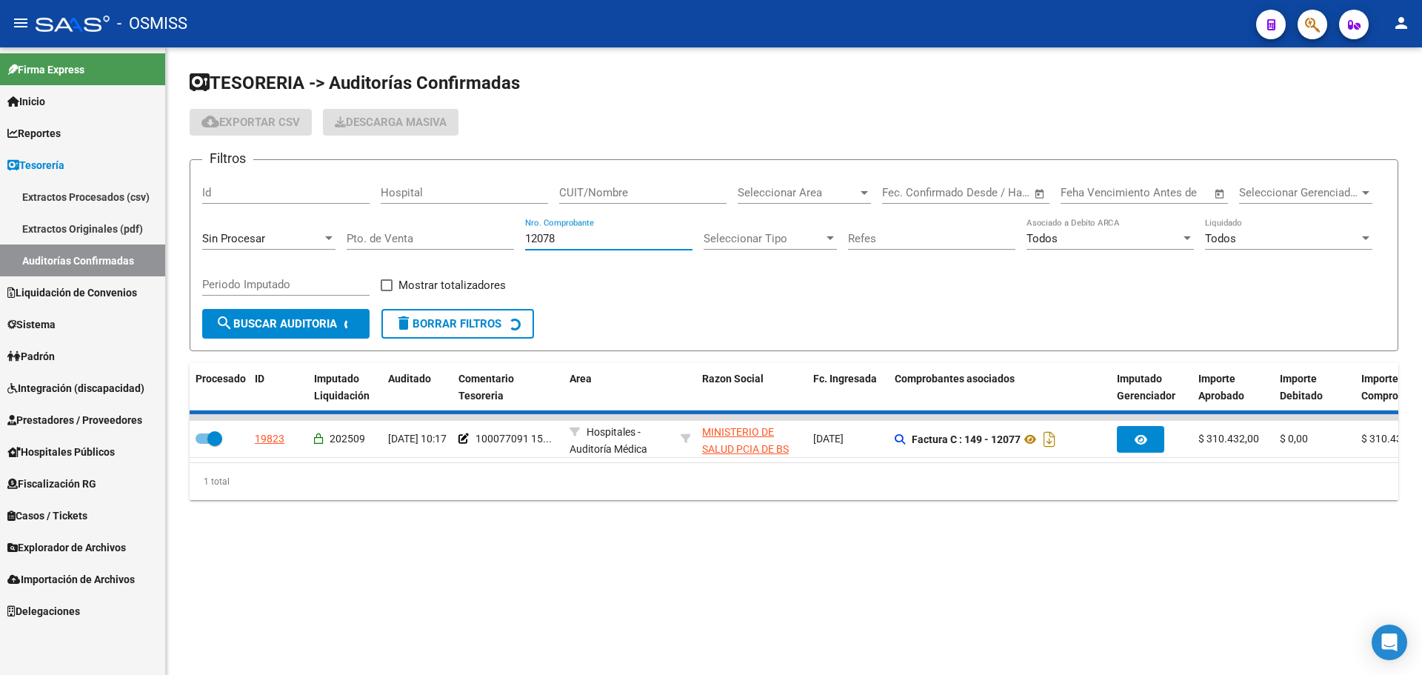
checkbox input "false"
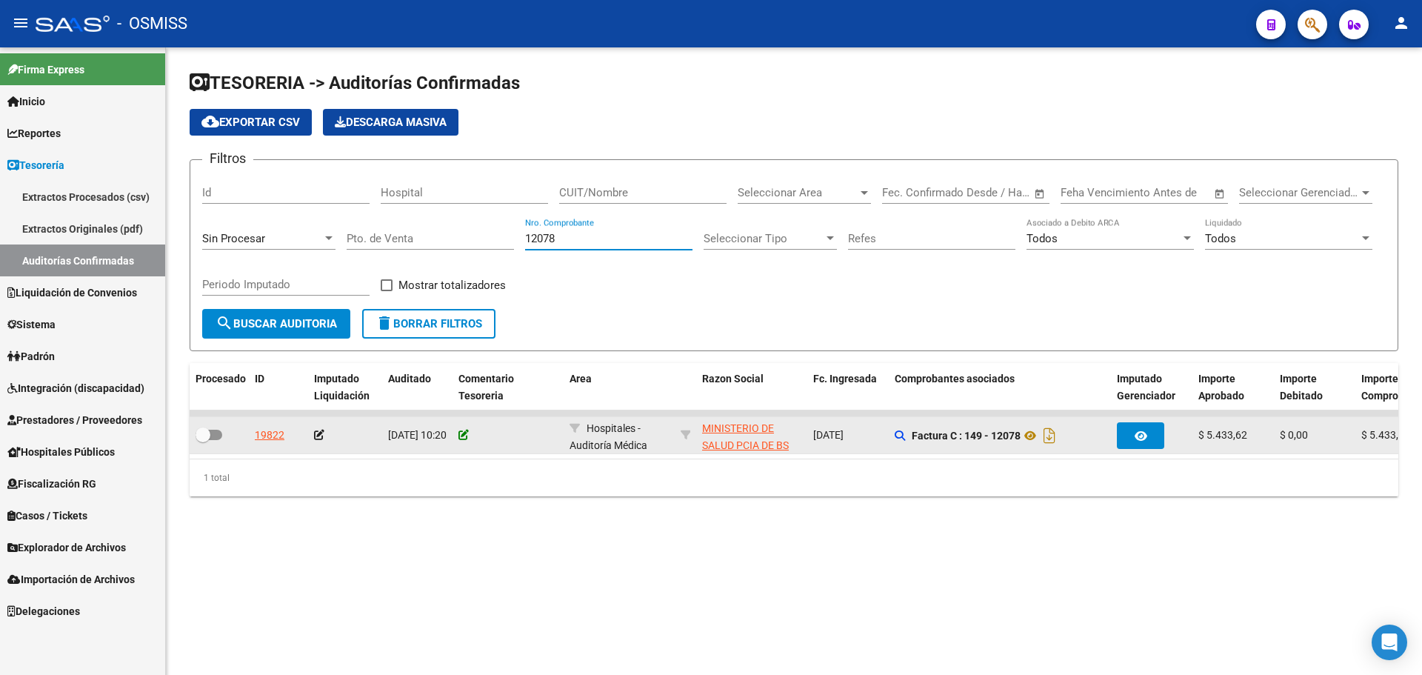
type input "12078"
click at [464, 432] on icon at bounding box center [464, 435] width 10 height 10
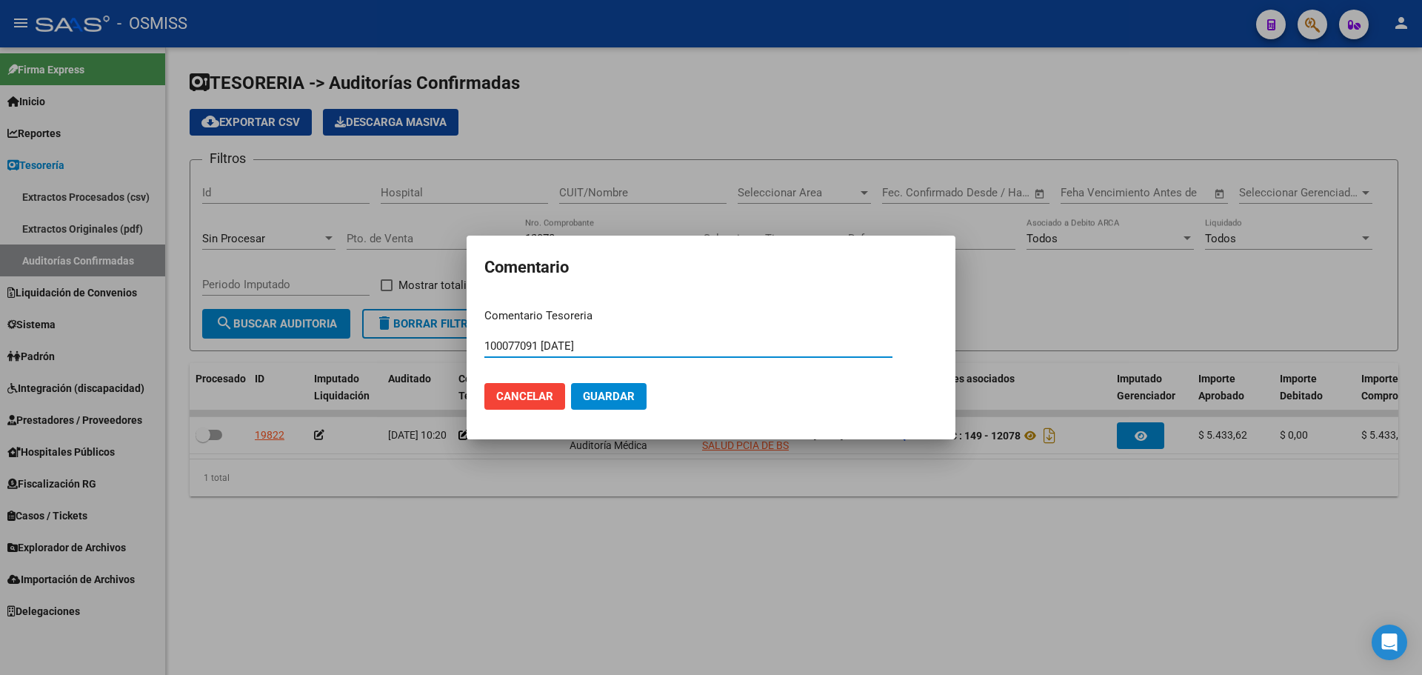
type input "100077091 15/09/2025"
click at [613, 388] on button "Guardar" at bounding box center [609, 396] width 76 height 27
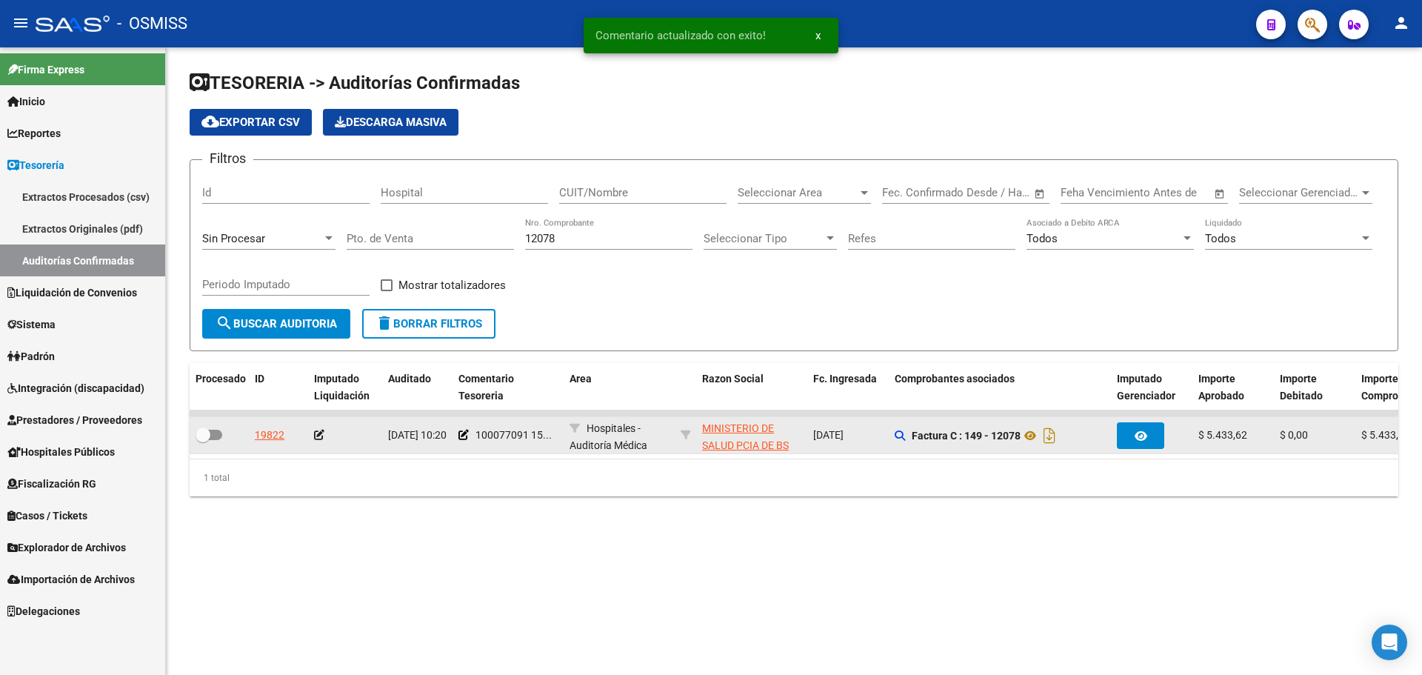
click at [323, 432] on icon at bounding box center [319, 435] width 10 height 10
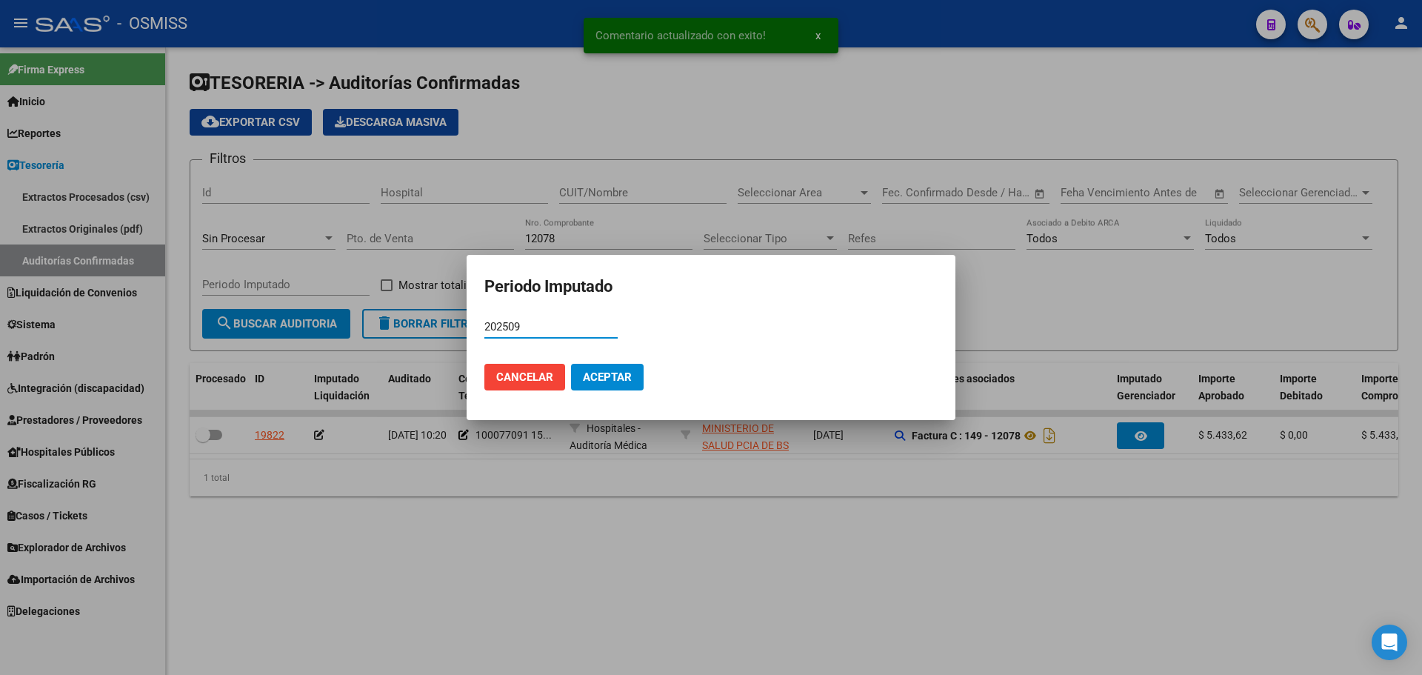
type input "202509"
click at [642, 384] on button "Aceptar" at bounding box center [607, 377] width 73 height 27
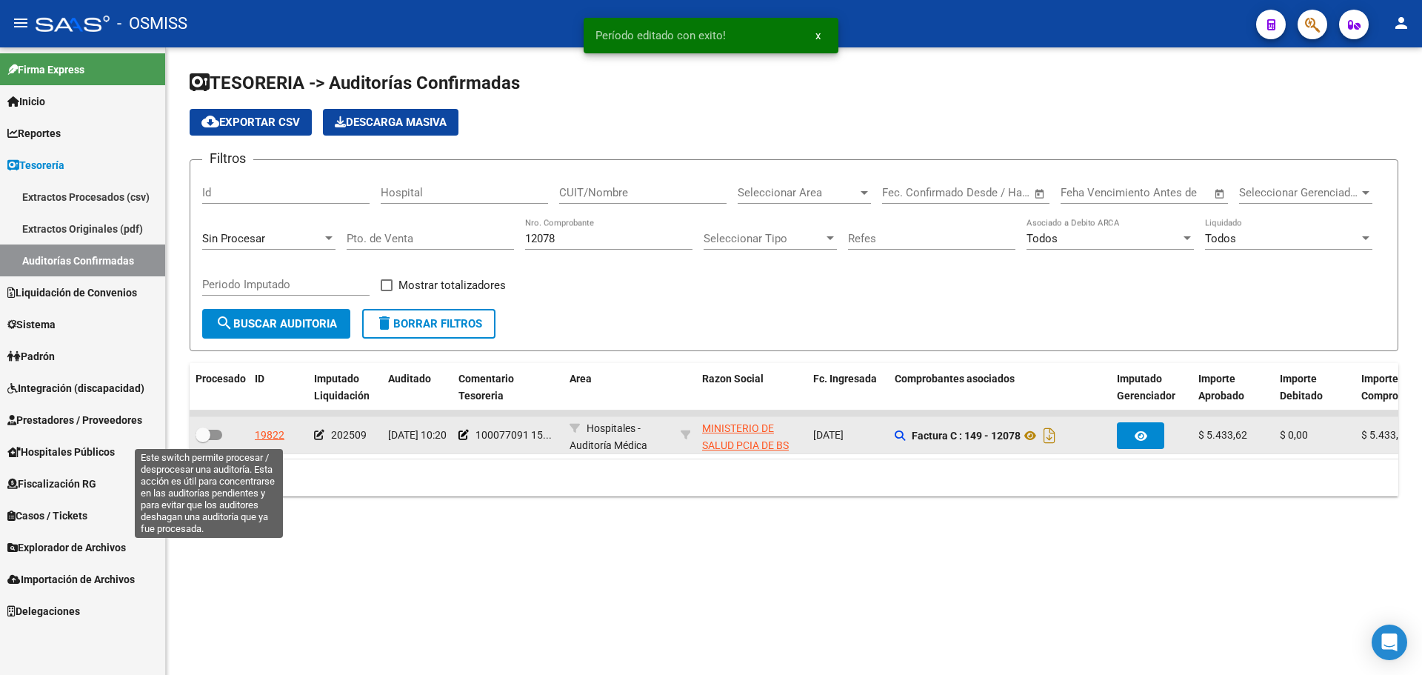
click at [216, 435] on span at bounding box center [209, 435] width 27 height 10
click at [203, 440] on input "checkbox" at bounding box center [202, 440] width 1 height 1
checkbox input "true"
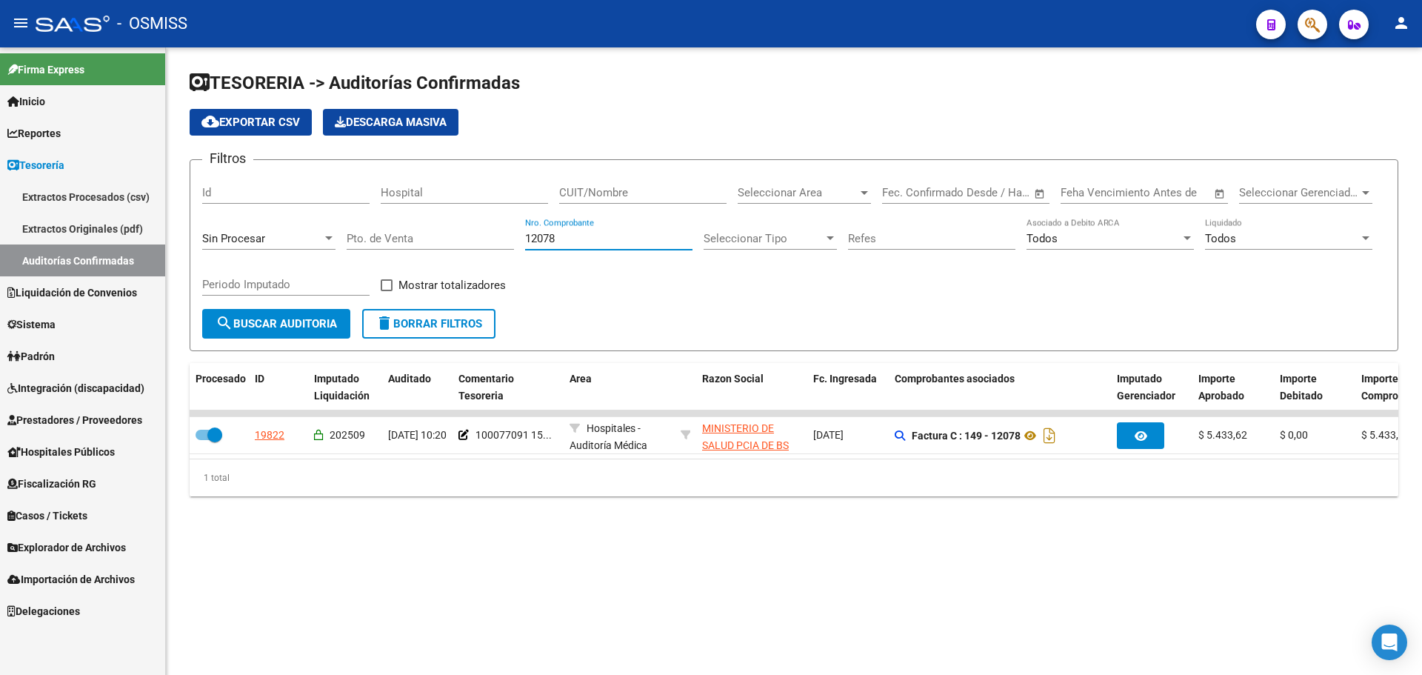
drag, startPoint x: 583, startPoint y: 238, endPoint x: 146, endPoint y: 156, distance: 444.7
click at [146, 156] on mat-sidenav-container "Firma Express Inicio Calendario SSS Instructivos Contacto OS Reportes Ingresos …" at bounding box center [711, 360] width 1422 height 627
type input "3797"
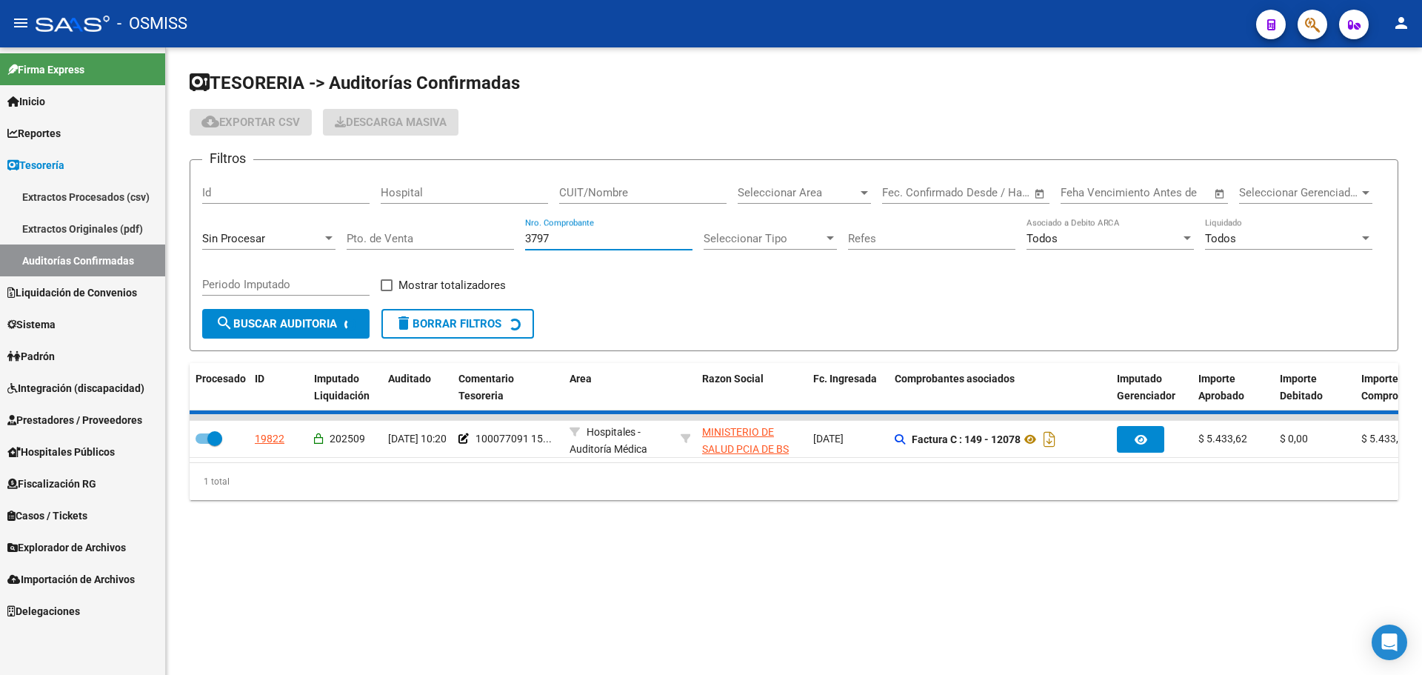
checkbox input "false"
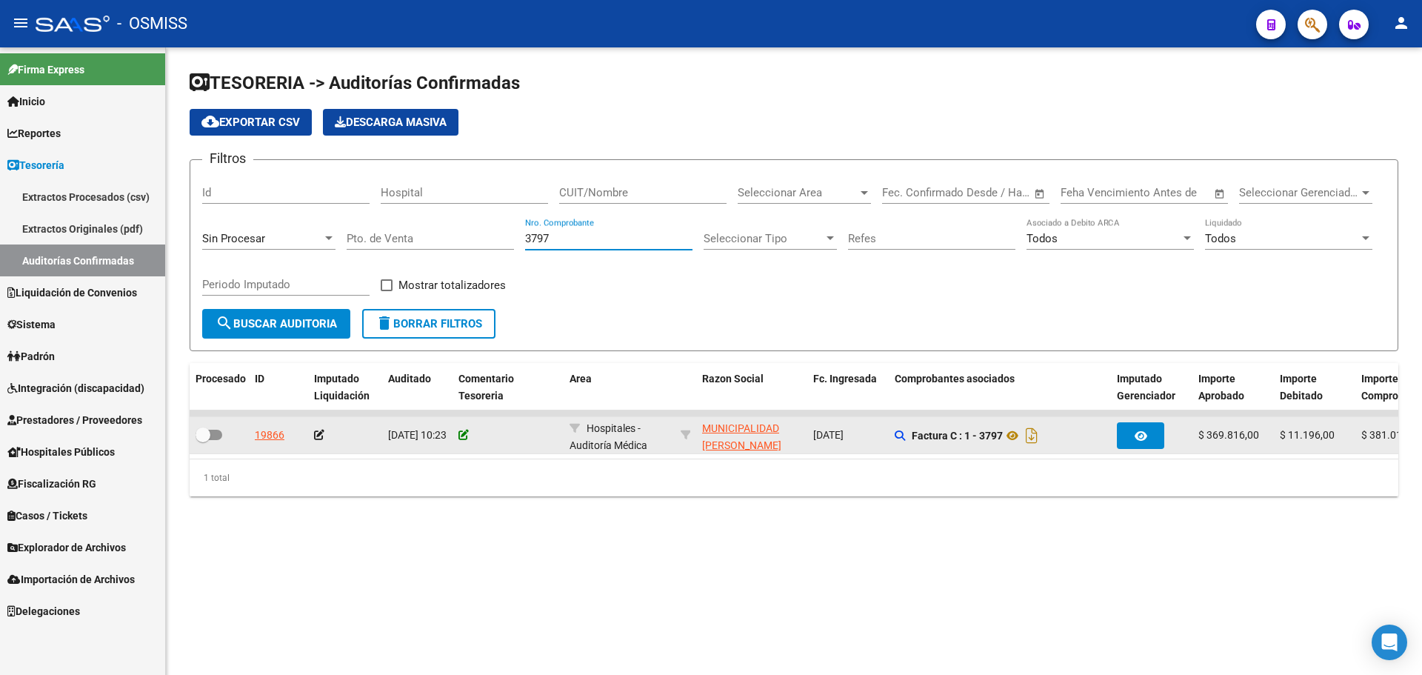
type input "3797"
click at [464, 439] on icon at bounding box center [464, 435] width 10 height 10
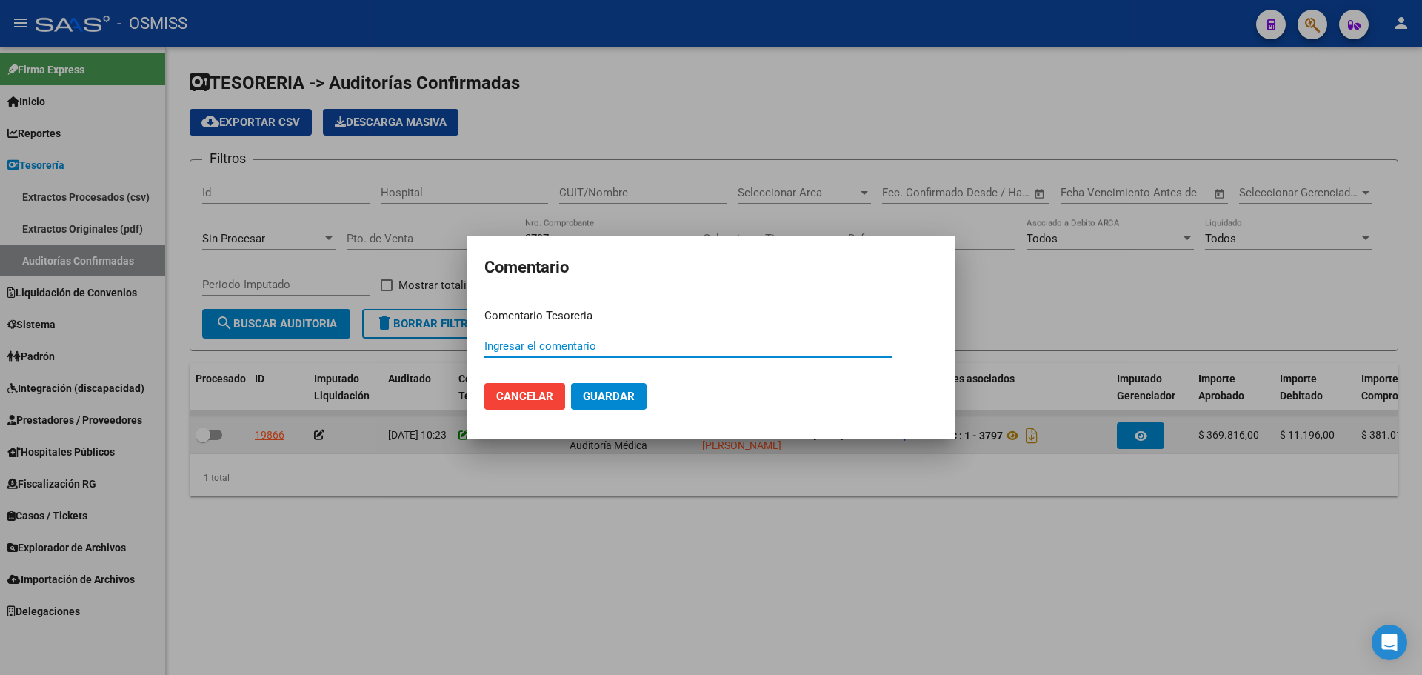
paste input "100077092"
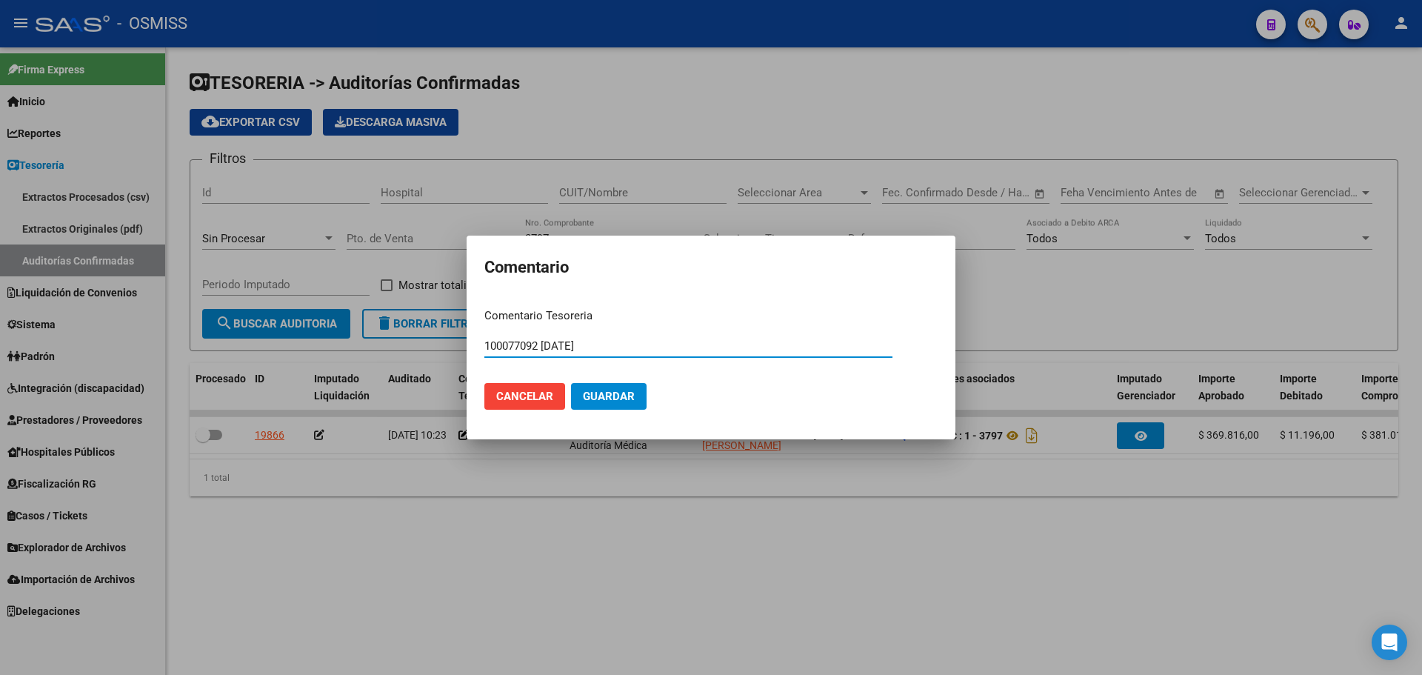
type input "100077092 15/09/2025"
click at [642, 383] on button "Guardar" at bounding box center [609, 396] width 76 height 27
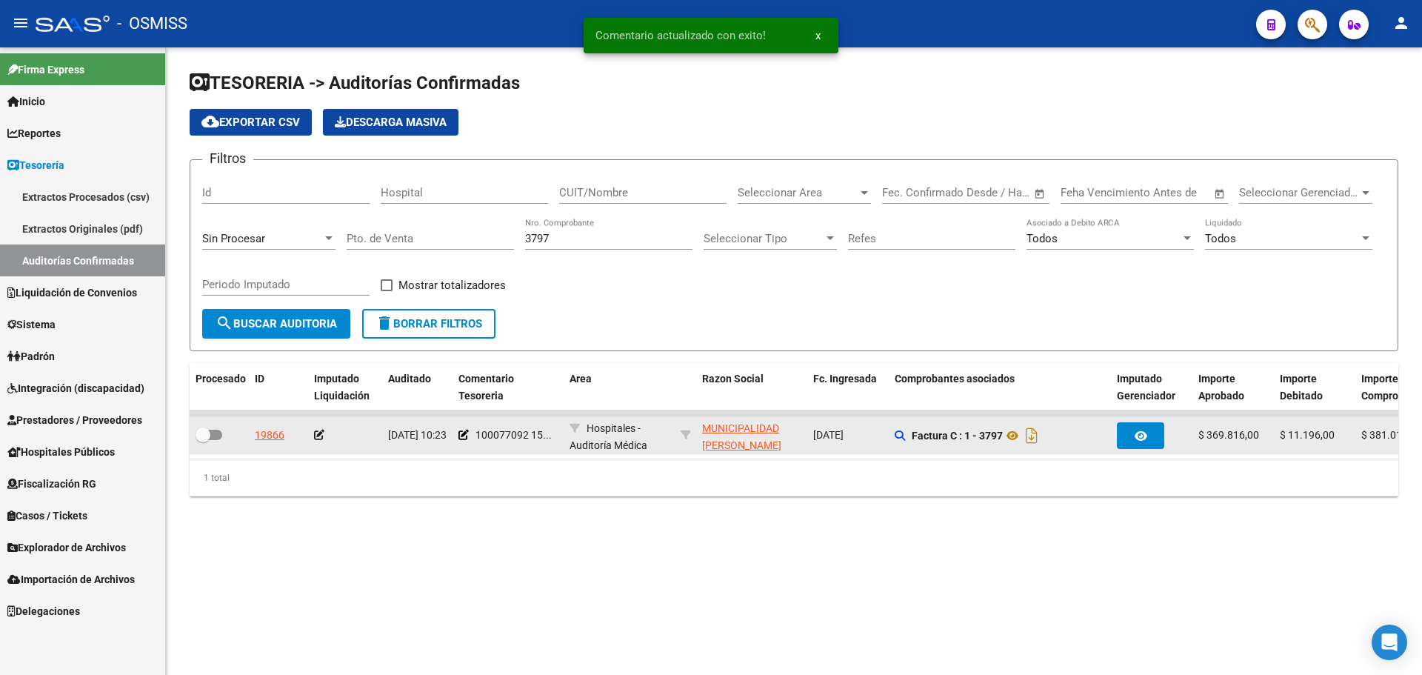
click at [316, 434] on icon at bounding box center [319, 435] width 10 height 10
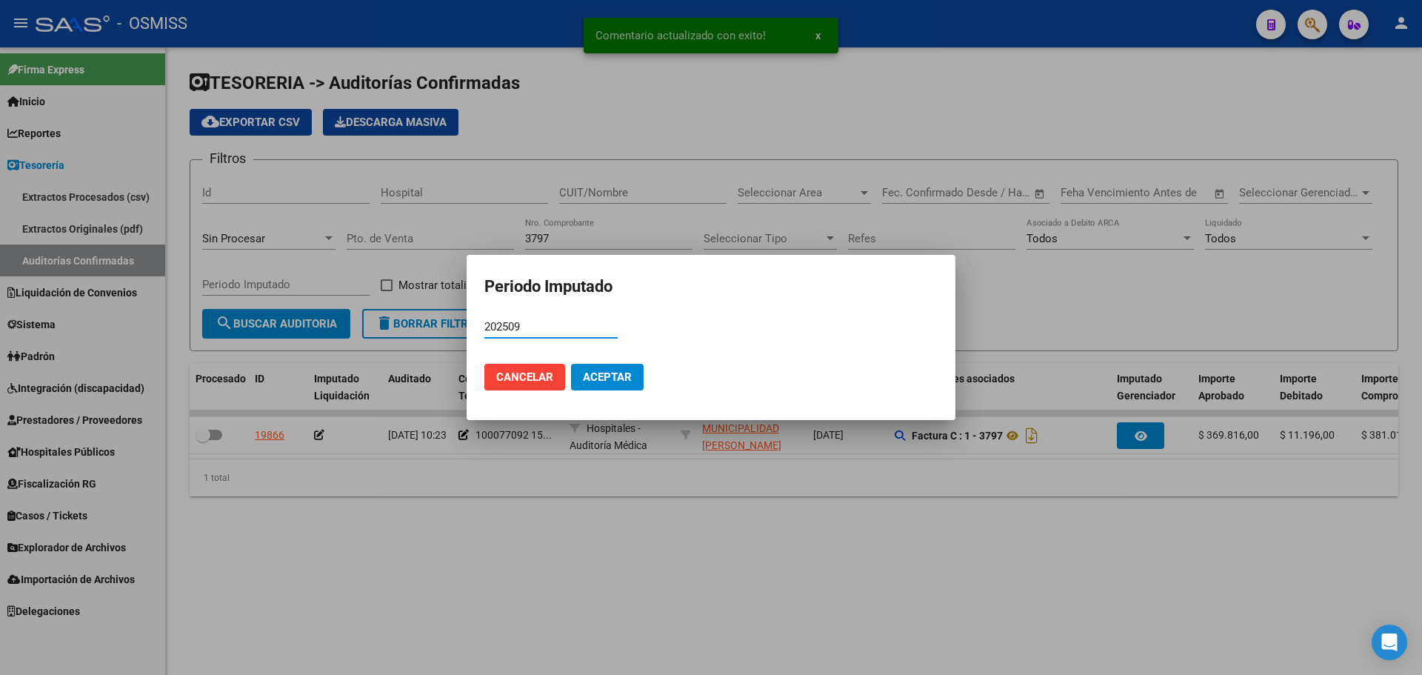
type input "202509"
click at [623, 382] on span "Aceptar" at bounding box center [607, 376] width 49 height 13
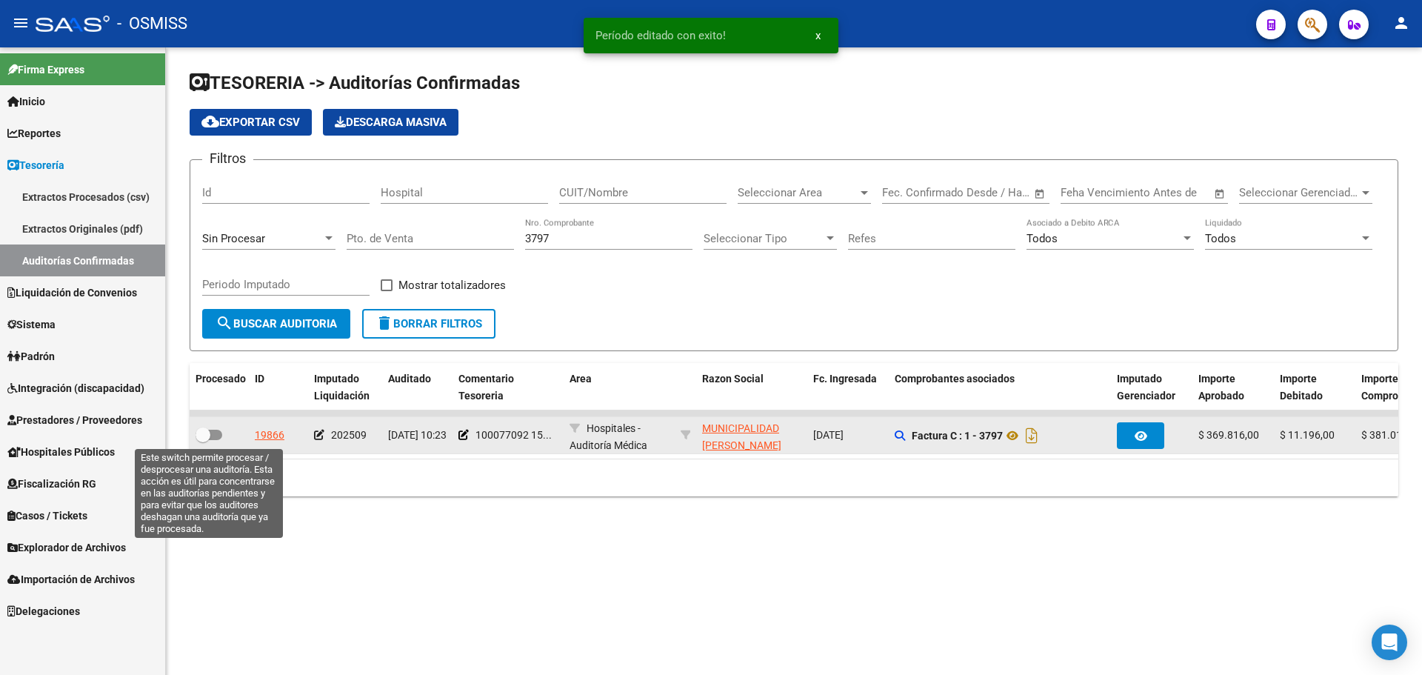
click at [213, 433] on span at bounding box center [209, 435] width 27 height 10
click at [203, 440] on input "checkbox" at bounding box center [202, 440] width 1 height 1
checkbox input "true"
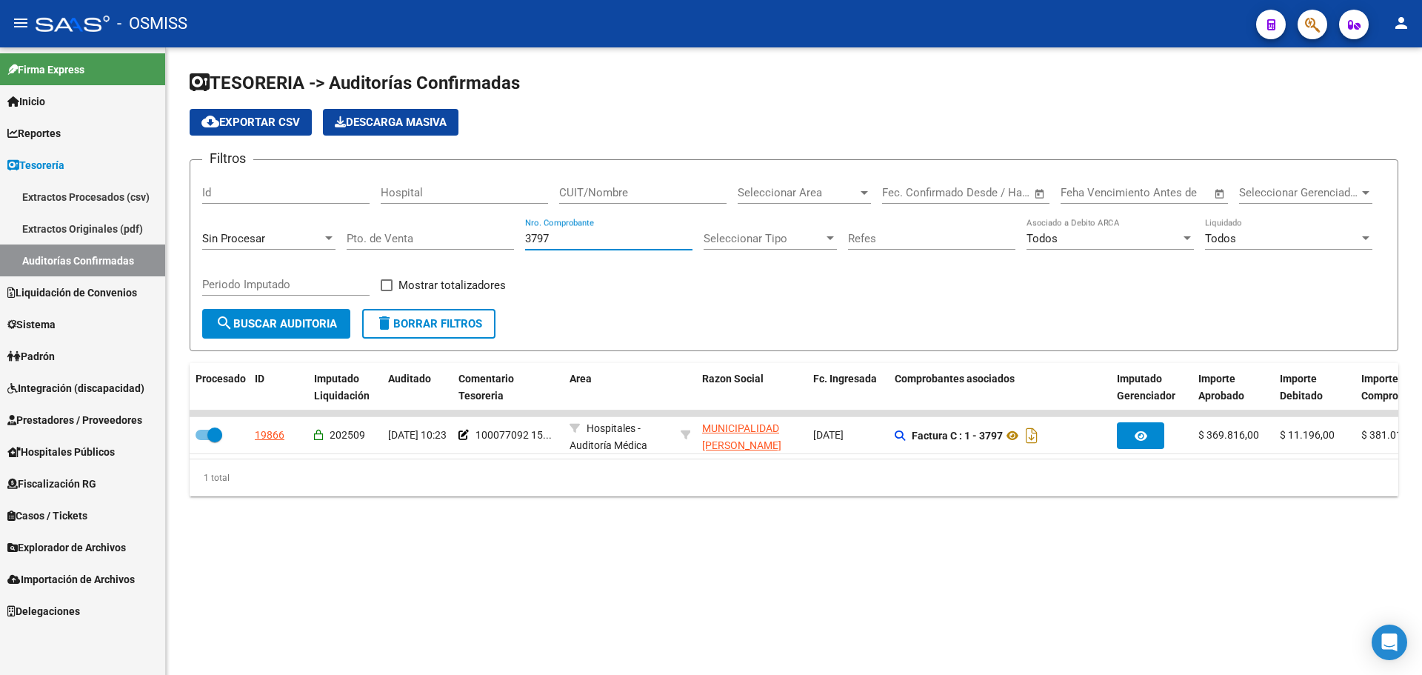
drag, startPoint x: 585, startPoint y: 240, endPoint x: 274, endPoint y: 190, distance: 315.2
click at [274, 190] on div "Filtros Id Hospital CUIT/Nombre Seleccionar Area Seleccionar Area Fecha inicio …" at bounding box center [794, 240] width 1184 height 137
type input "1149"
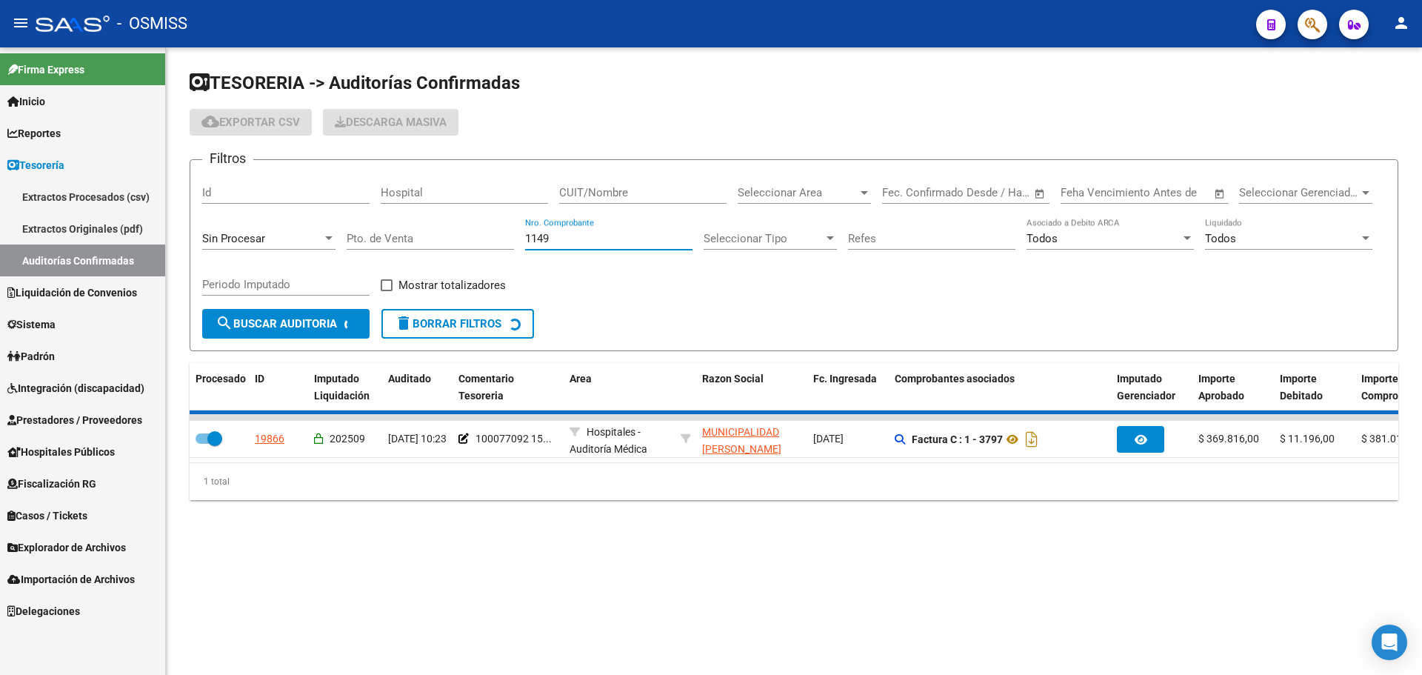
checkbox input "false"
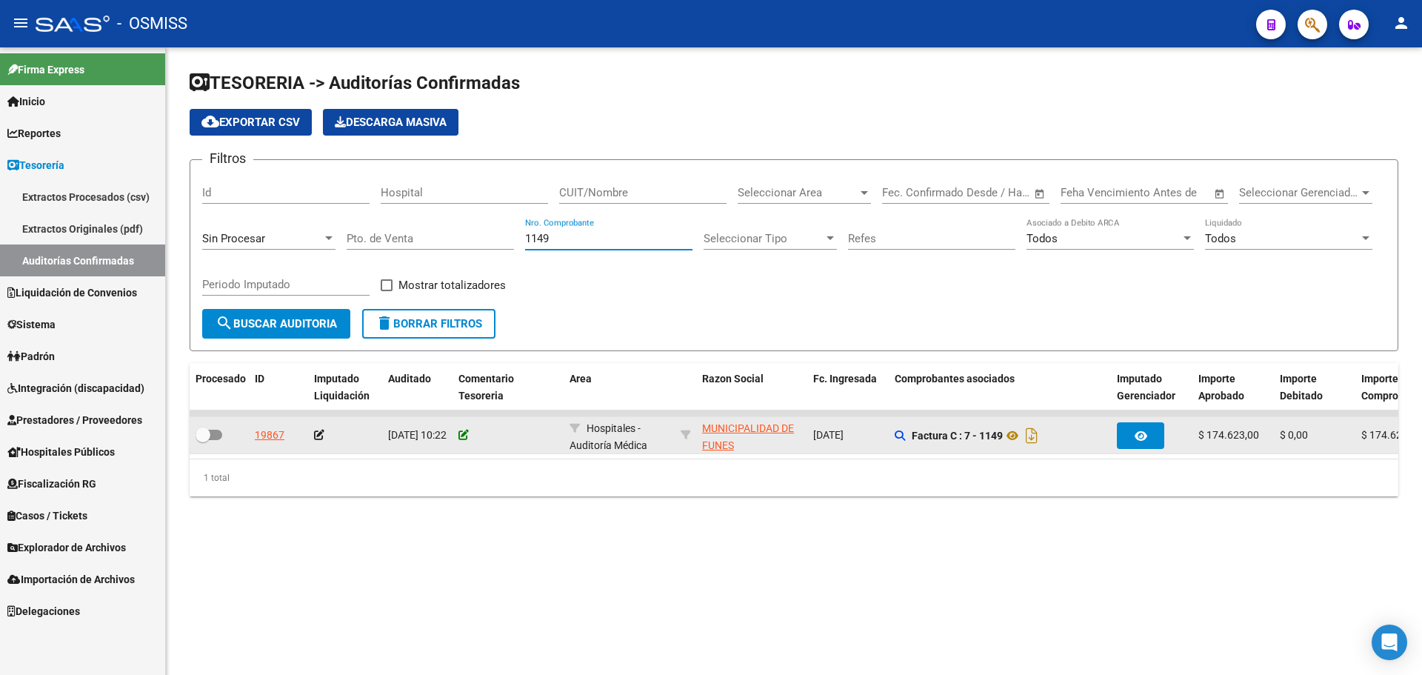
type input "1149"
click at [463, 431] on icon at bounding box center [464, 435] width 10 height 10
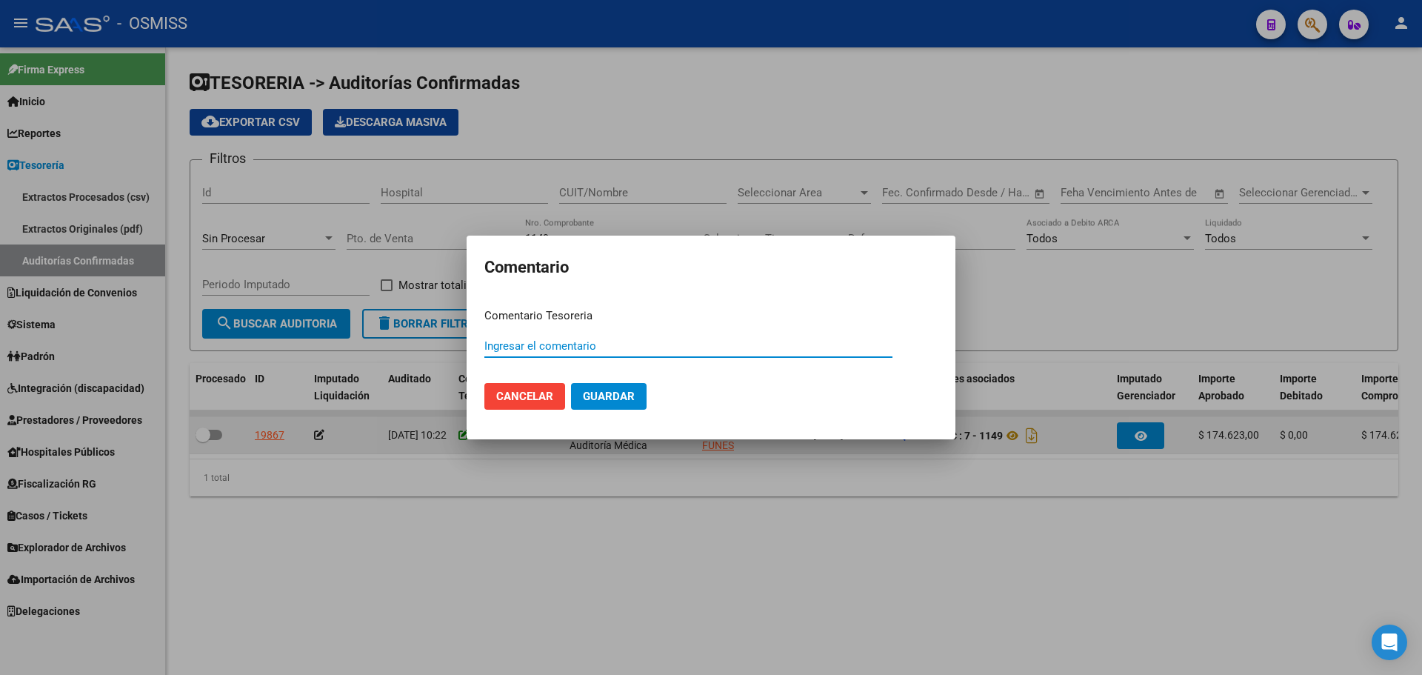
paste input "100077093"
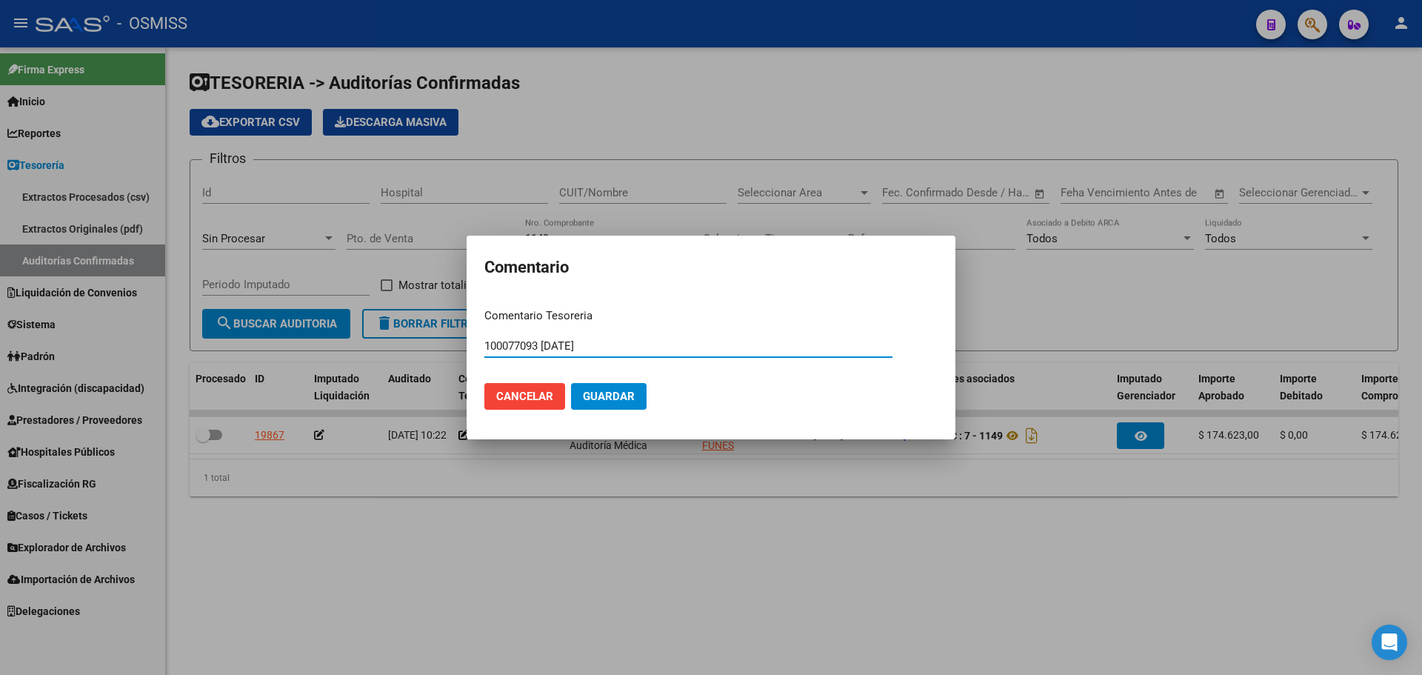
type input "100077093 15/09/2025"
click at [613, 404] on button "Guardar" at bounding box center [609, 396] width 76 height 27
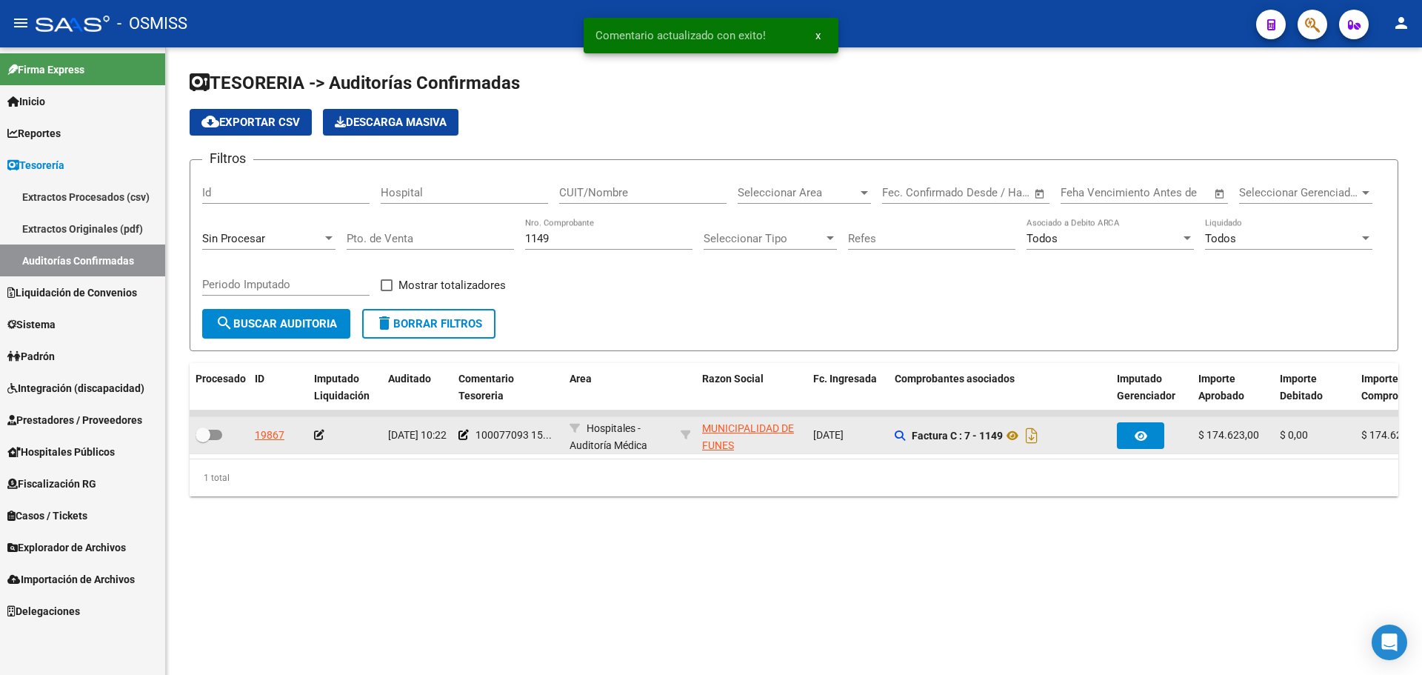
click at [319, 434] on icon at bounding box center [319, 435] width 10 height 10
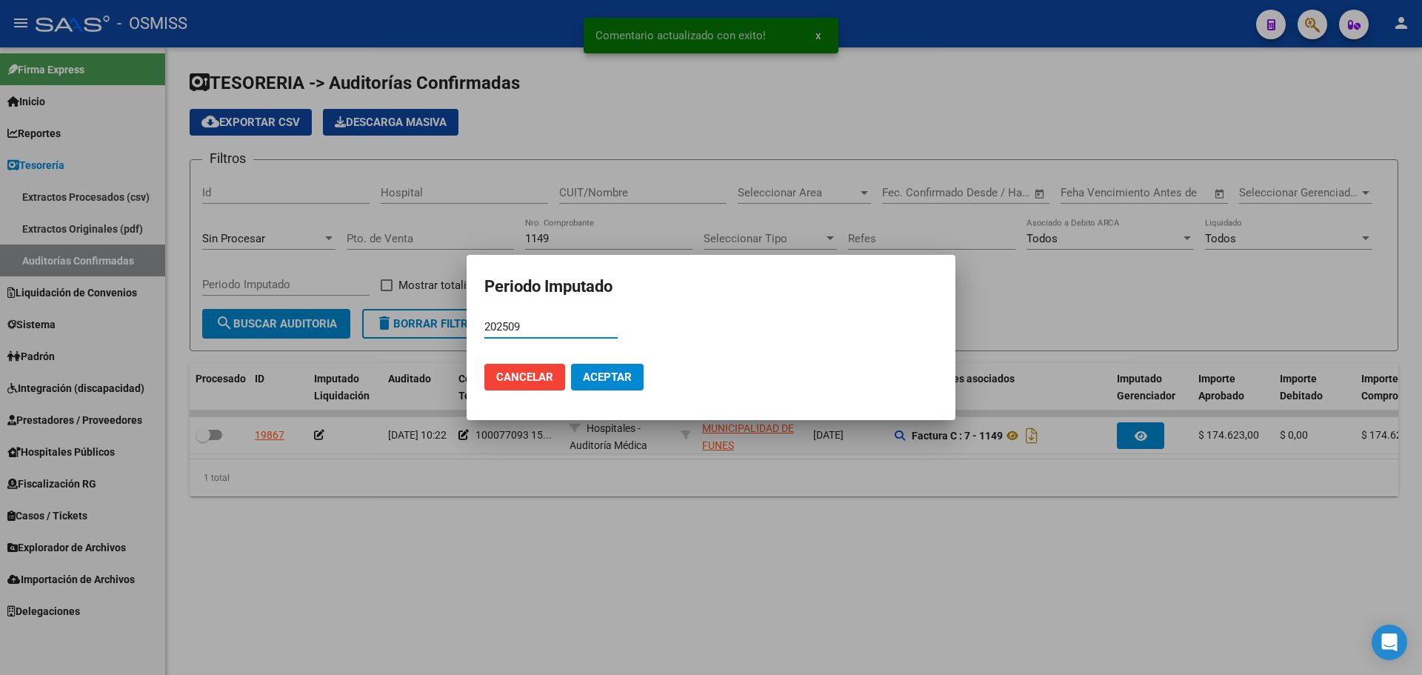
type input "202509"
click at [624, 379] on span "Aceptar" at bounding box center [607, 376] width 49 height 13
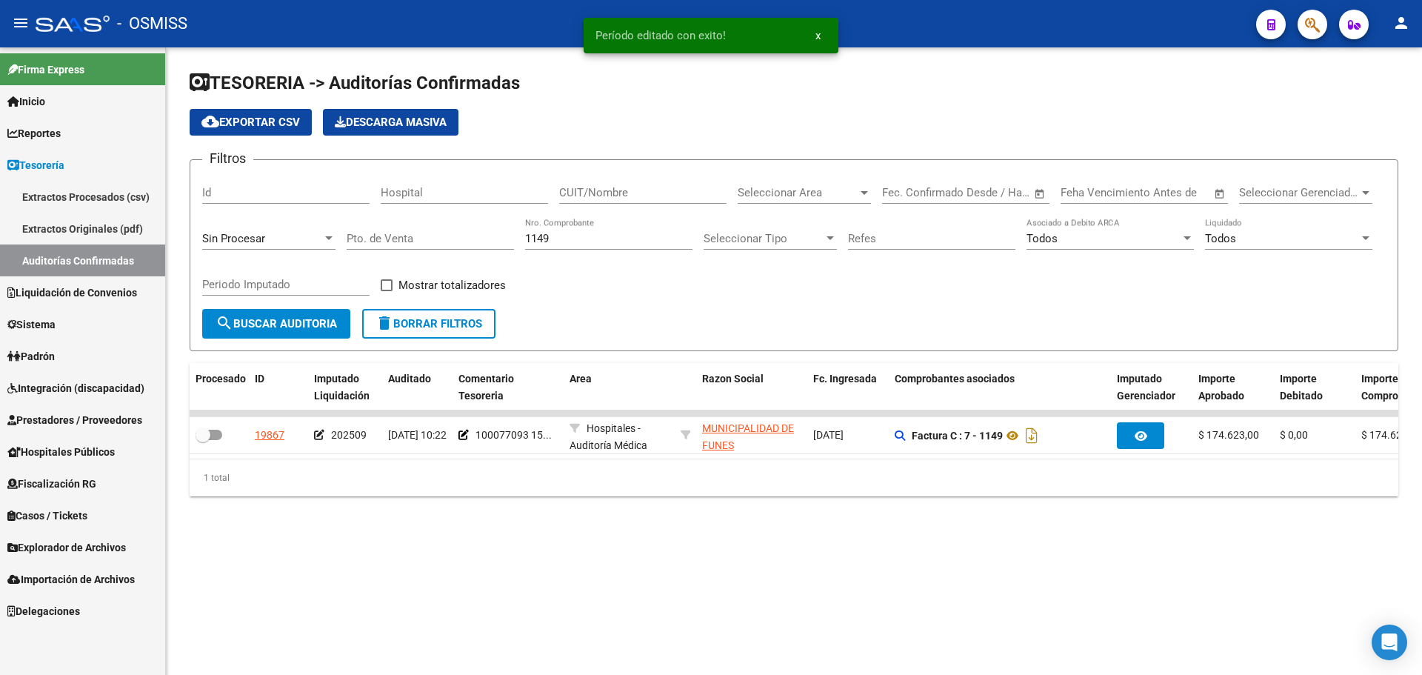
click at [370, 482] on div "1 total" at bounding box center [794, 477] width 1209 height 37
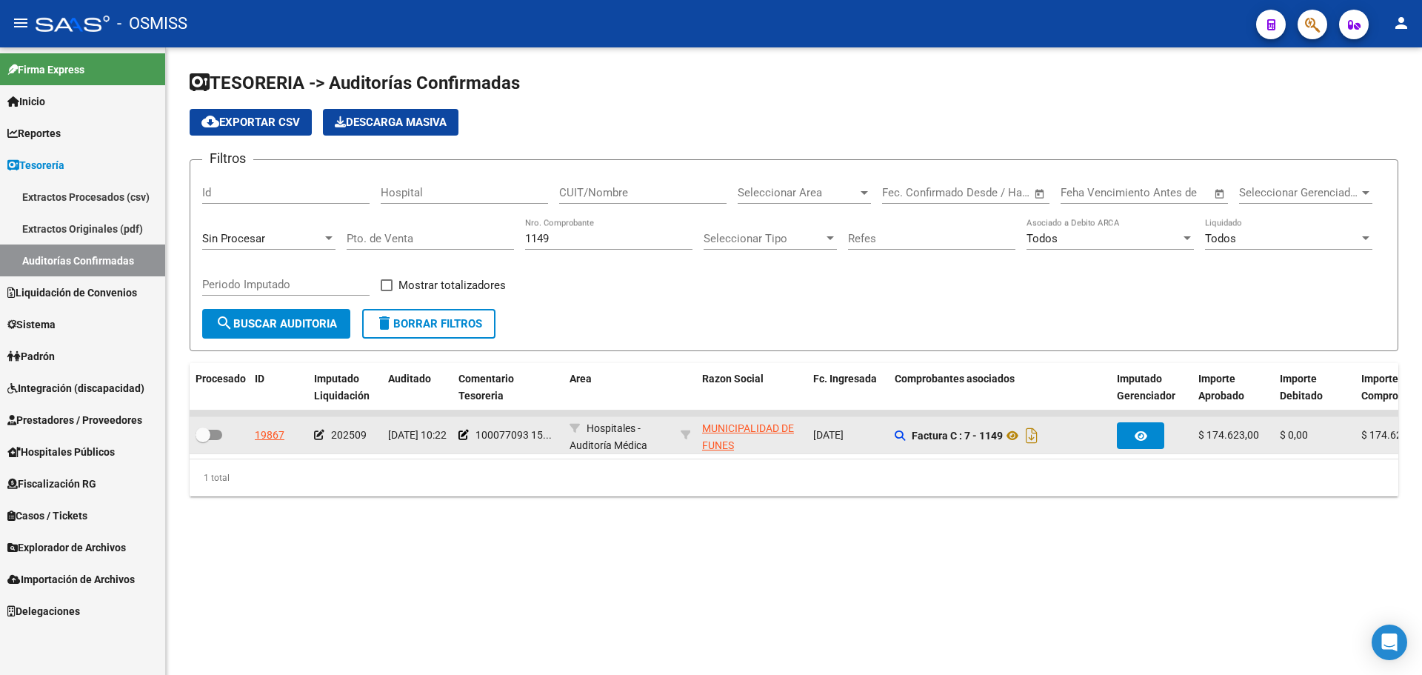
click at [218, 437] on span at bounding box center [209, 435] width 27 height 10
click at [203, 440] on input "checkbox" at bounding box center [202, 440] width 1 height 1
checkbox input "true"
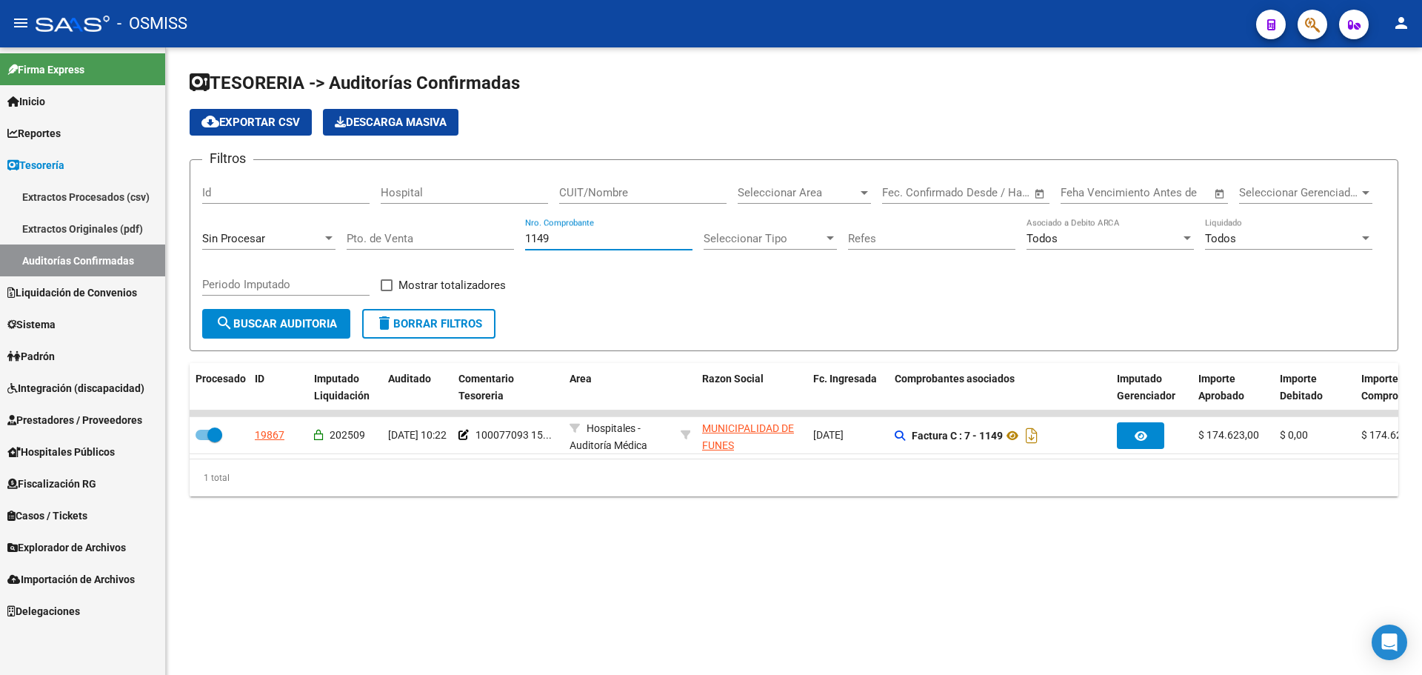
drag, startPoint x: 572, startPoint y: 234, endPoint x: 334, endPoint y: 230, distance: 237.8
click at [346, 224] on div "Filtros Id Hospital CUIT/Nombre Seleccionar Area Seleccionar Area Fecha inicio …" at bounding box center [794, 240] width 1184 height 137
type input "3134"
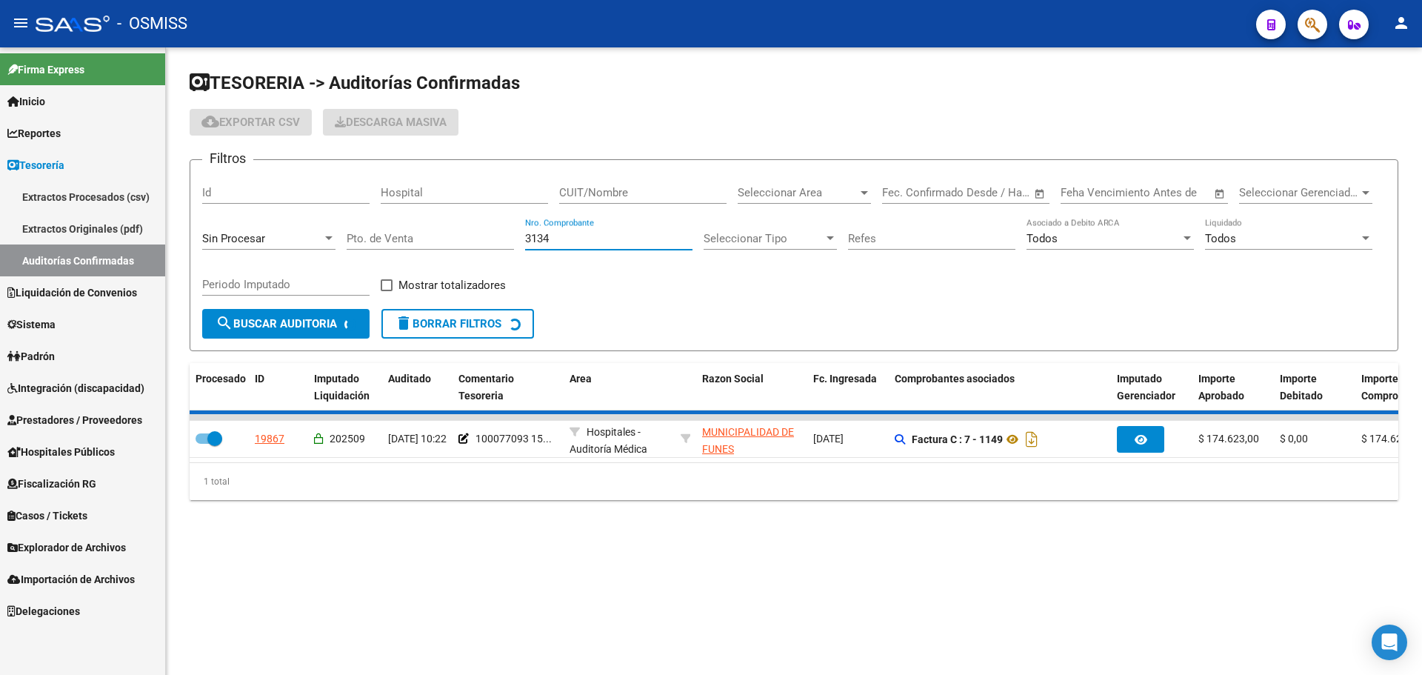
checkbox input "false"
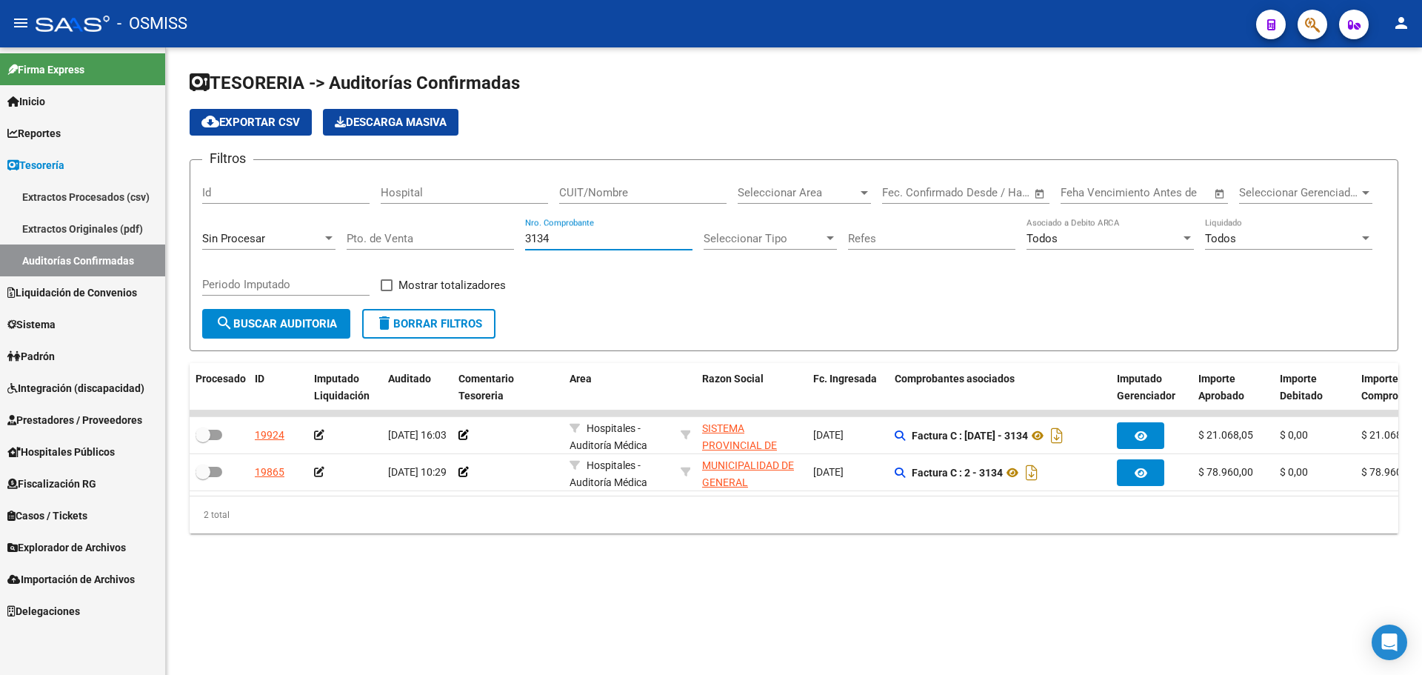
type input "3134"
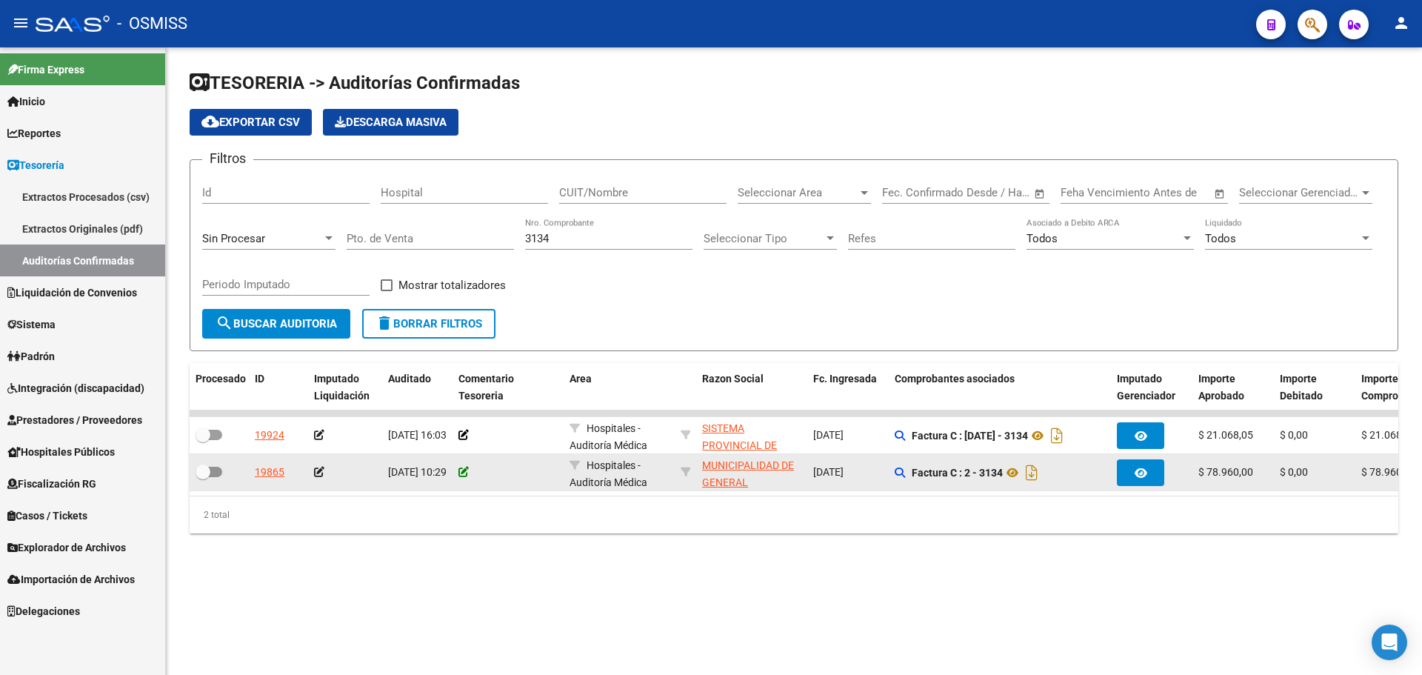
click at [462, 469] on icon at bounding box center [464, 472] width 10 height 10
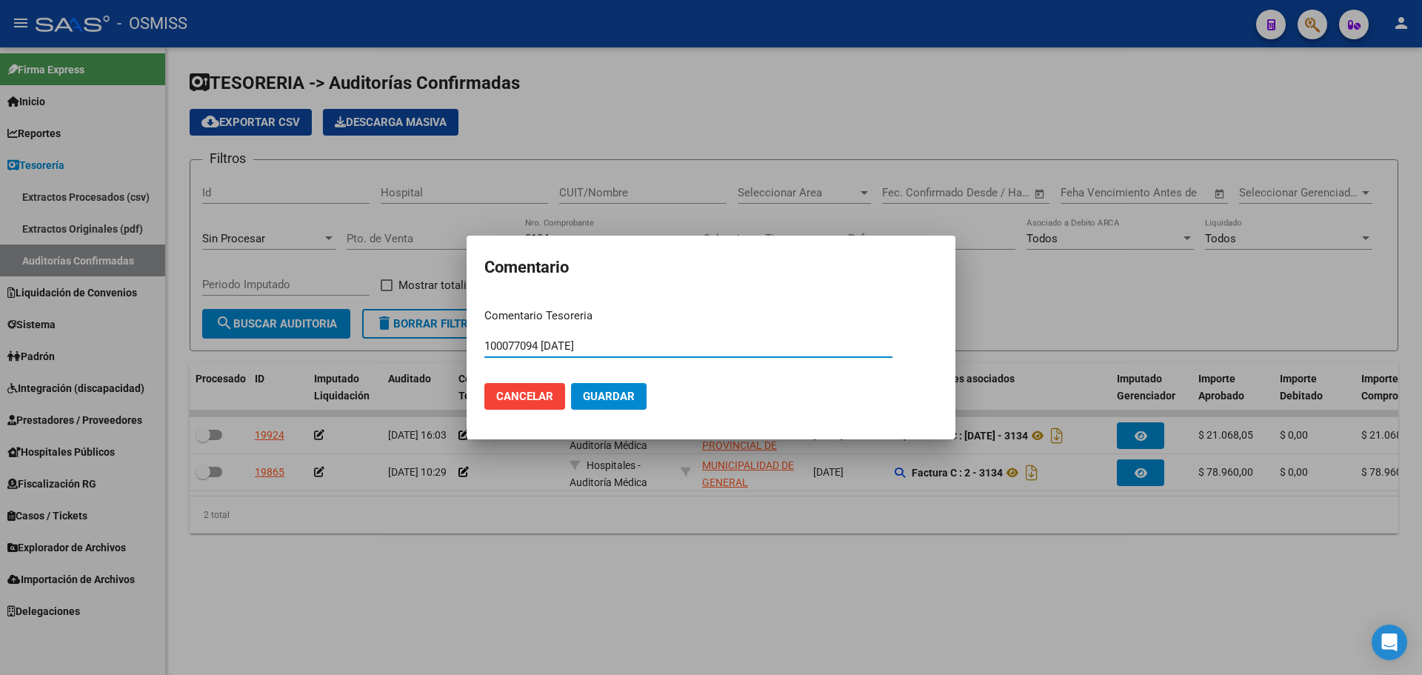
type input "100077094 15/09/2025"
click at [619, 403] on span "Guardar" at bounding box center [609, 396] width 52 height 13
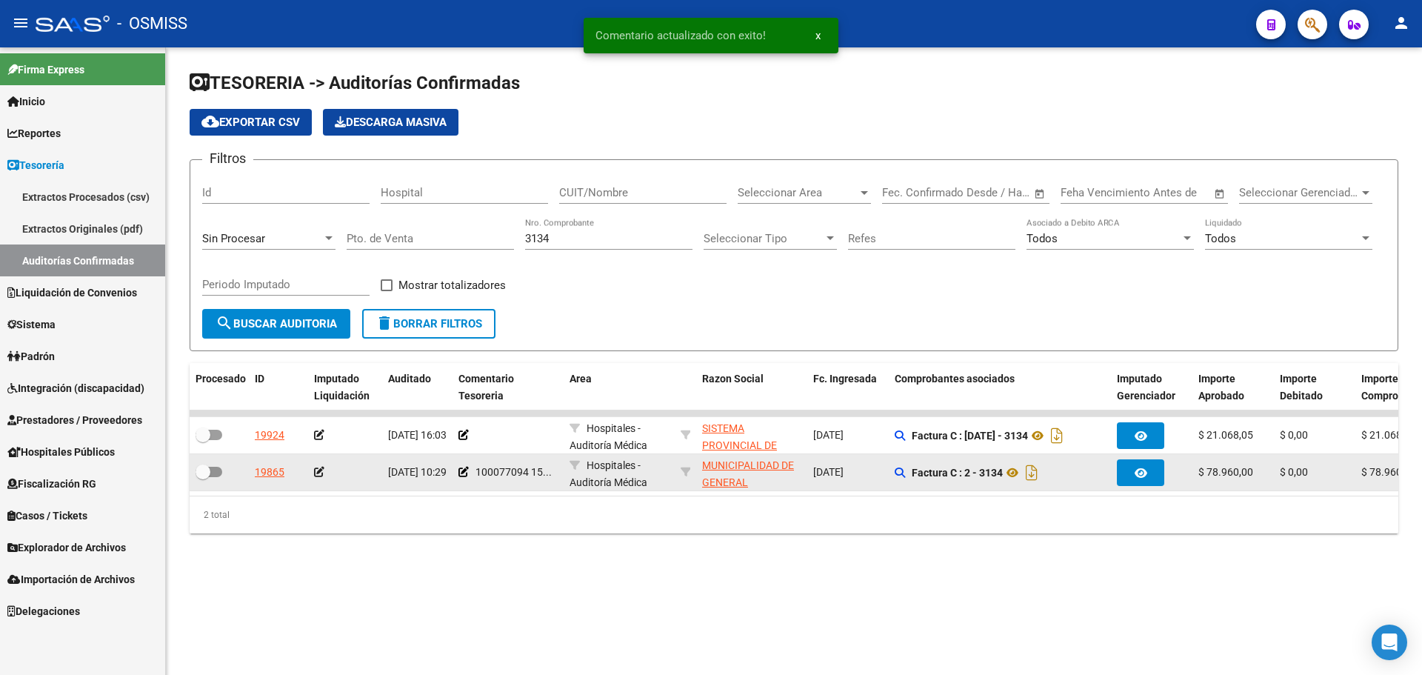
click at [319, 476] on icon at bounding box center [319, 472] width 10 height 10
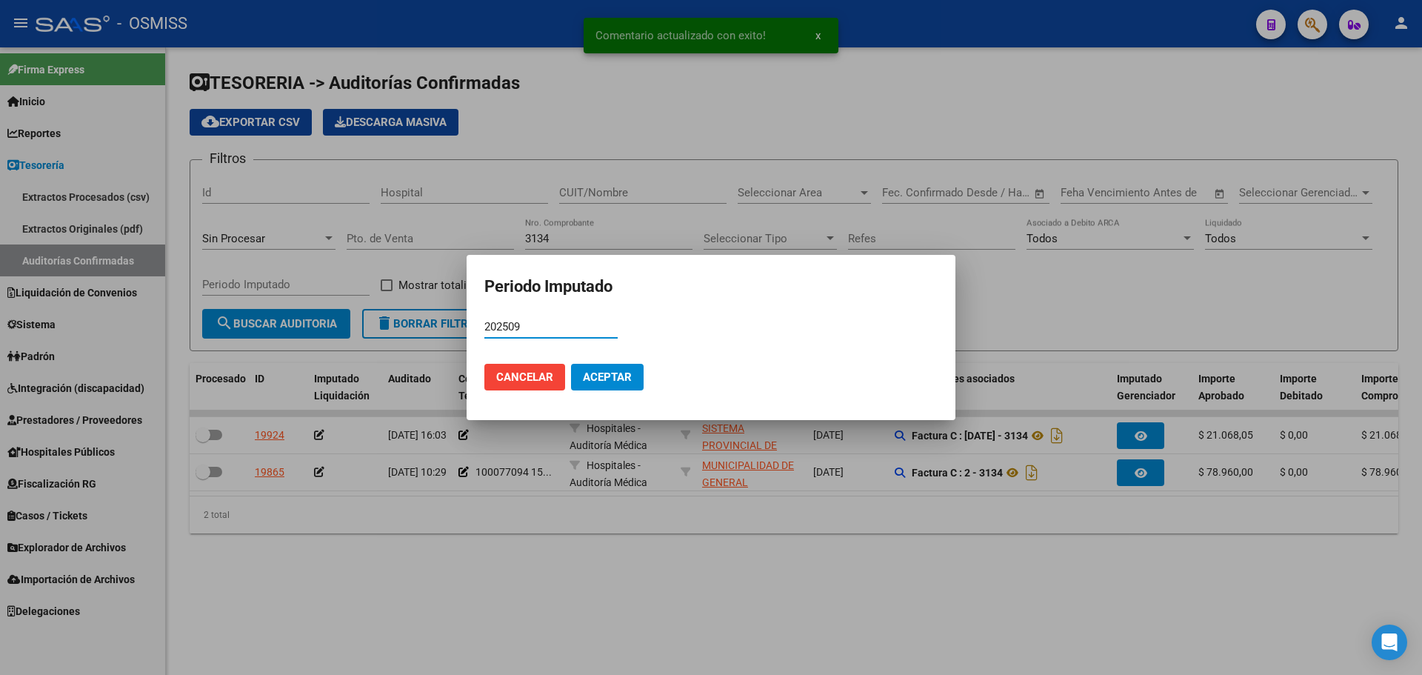
type input "202509"
click at [624, 392] on mat-dialog-actions "Cancelar Aceptar" at bounding box center [710, 377] width 453 height 50
click at [632, 382] on button "Aceptar" at bounding box center [607, 377] width 73 height 27
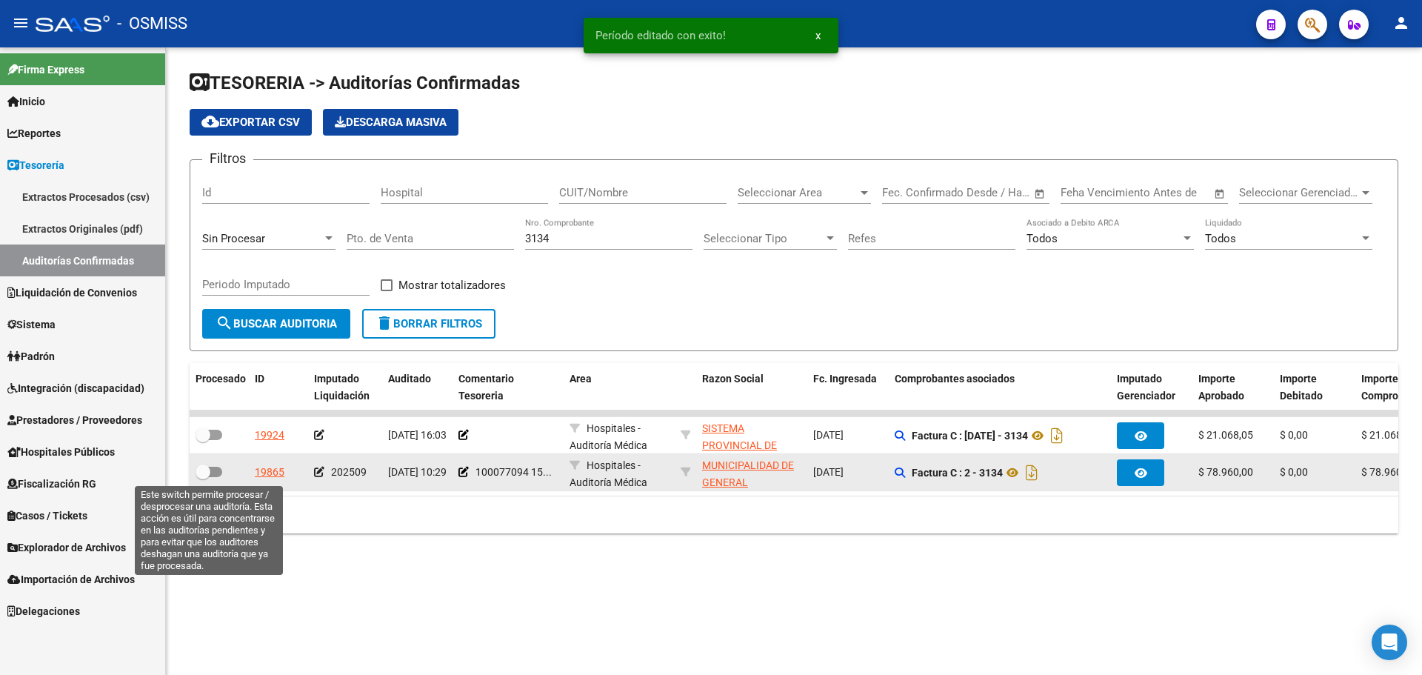
click at [215, 474] on span at bounding box center [209, 472] width 27 height 10
click at [203, 477] on input "checkbox" at bounding box center [202, 477] width 1 height 1
checkbox input "true"
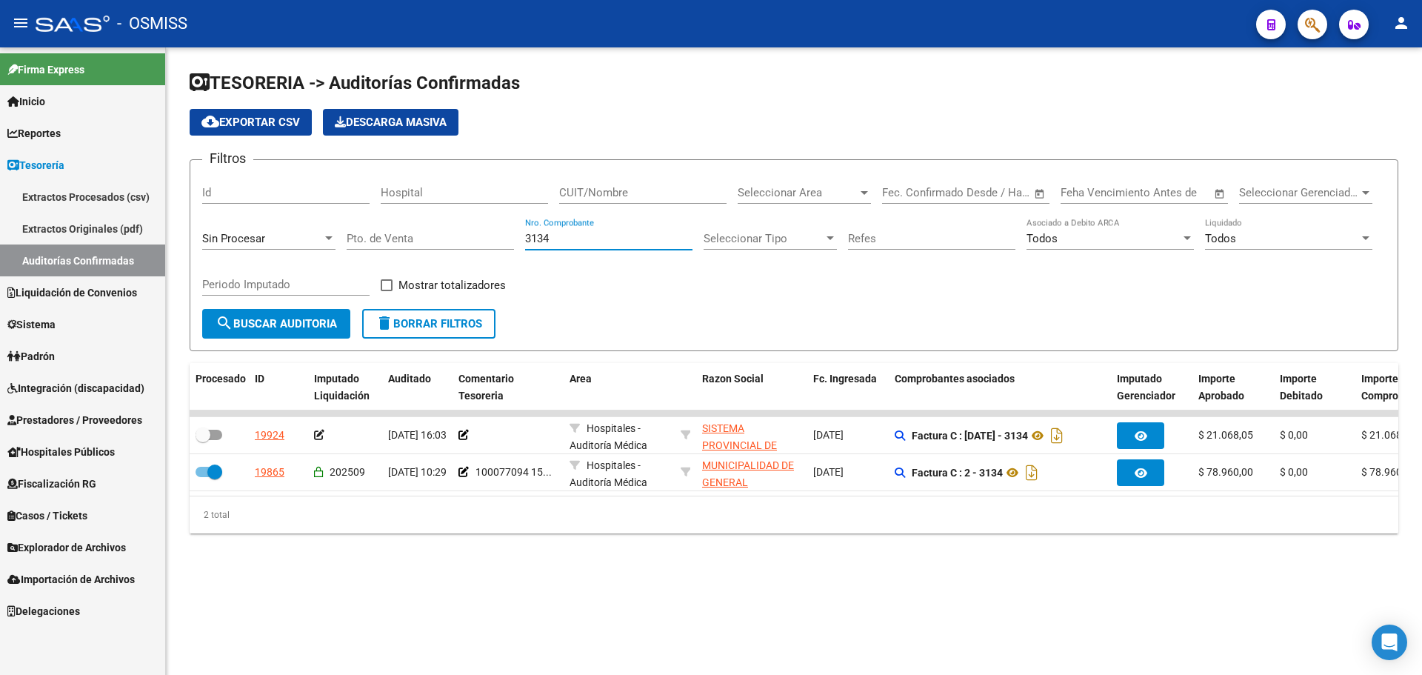
drag, startPoint x: 567, startPoint y: 236, endPoint x: 476, endPoint y: 231, distance: 92.0
click at [478, 231] on div "Filtros Id Hospital CUIT/Nombre Seleccionar Area Seleccionar Area Fecha inicio …" at bounding box center [794, 240] width 1184 height 137
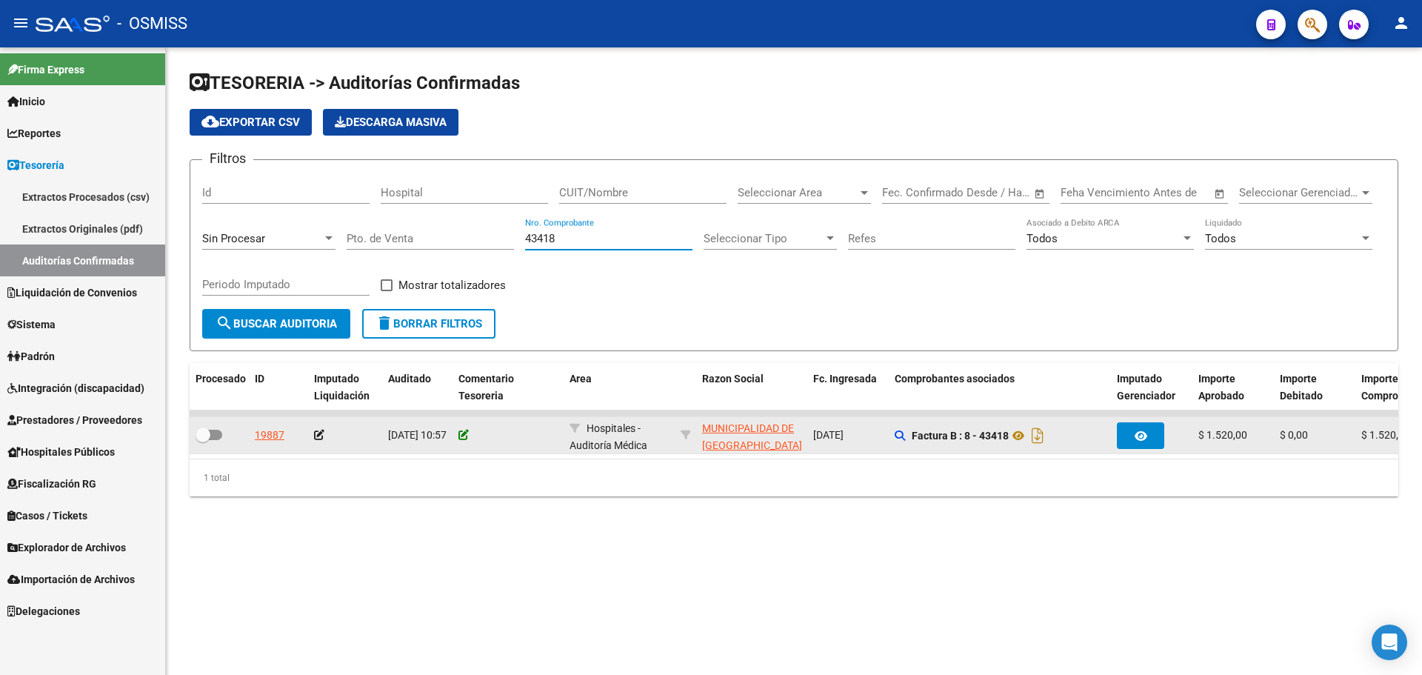
type input "43418"
click at [464, 436] on icon at bounding box center [464, 435] width 10 height 10
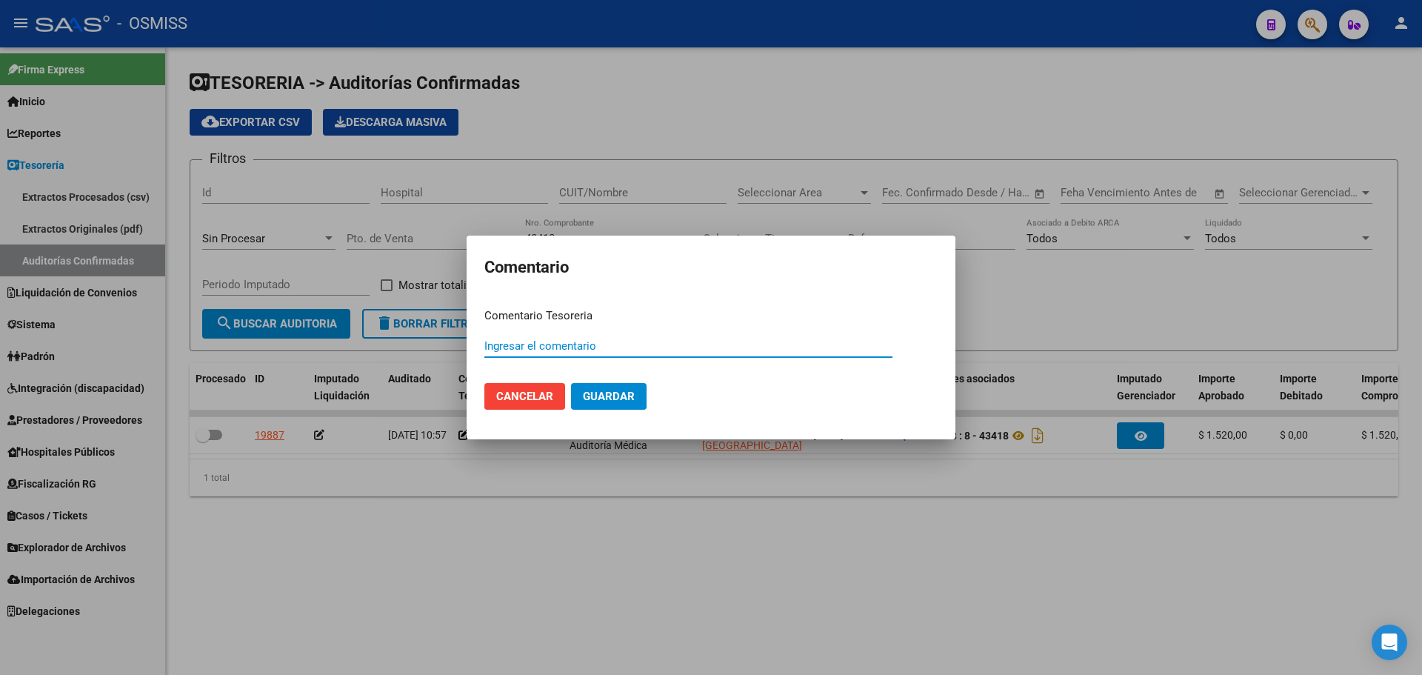
paste input "100077095"
drag, startPoint x: 619, startPoint y: 347, endPoint x: 427, endPoint y: 339, distance: 192.0
click at [427, 339] on div "Comentario Comentario Tesoreria 100077095 15/09/2025 Ingresar el comentario Can…" at bounding box center [711, 337] width 1422 height 675
type input "100077095 15/09/2025"
click at [618, 396] on span "Guardar" at bounding box center [609, 396] width 52 height 13
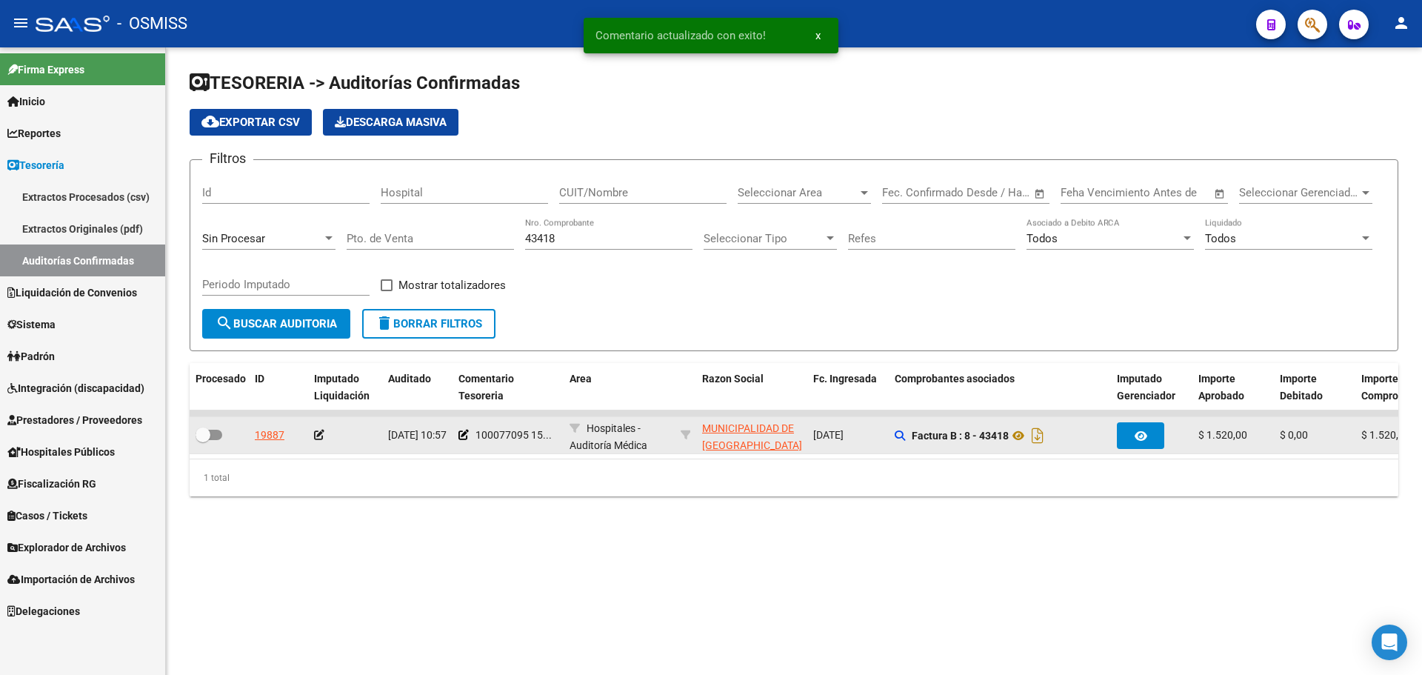
click at [316, 433] on icon at bounding box center [319, 435] width 10 height 10
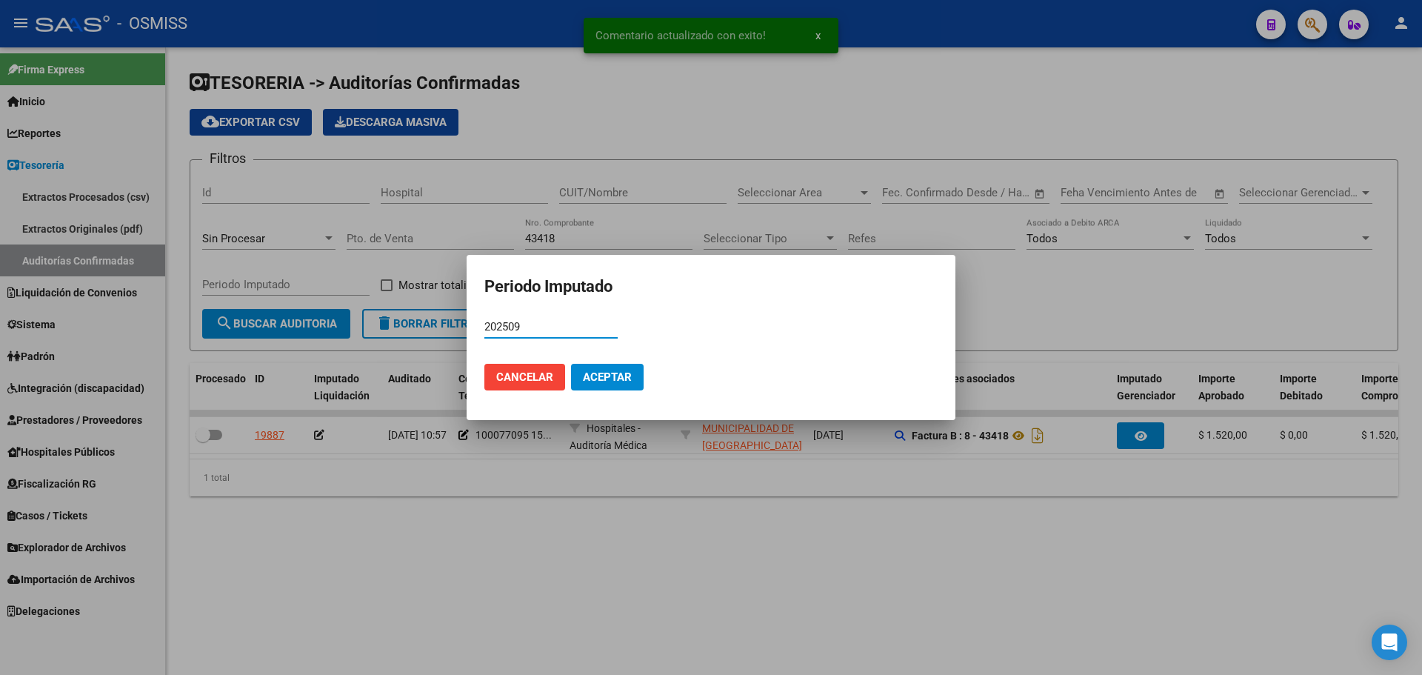
type input "202509"
click at [610, 377] on span "Aceptar" at bounding box center [607, 376] width 49 height 13
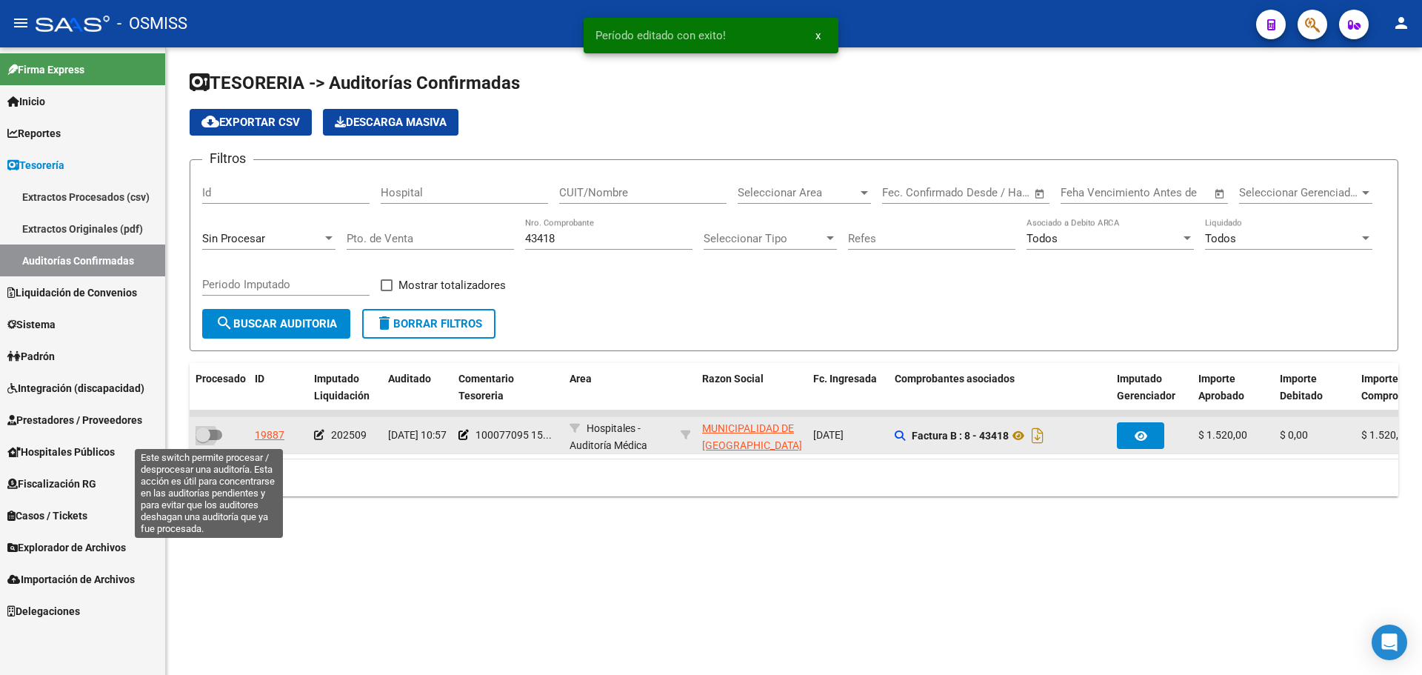
click at [206, 436] on span at bounding box center [203, 434] width 15 height 15
click at [203, 440] on input "checkbox" at bounding box center [202, 440] width 1 height 1
checkbox input "true"
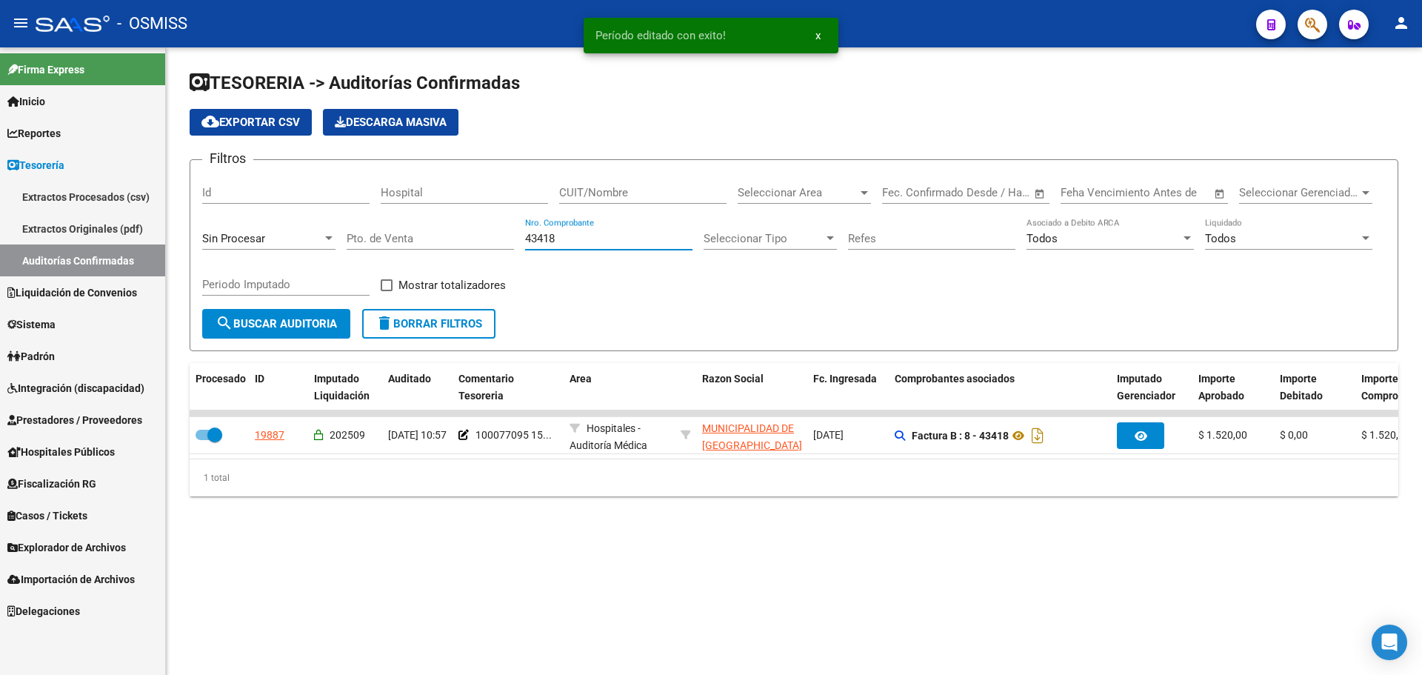
click at [590, 236] on input "43418" at bounding box center [608, 238] width 167 height 13
type input "43419"
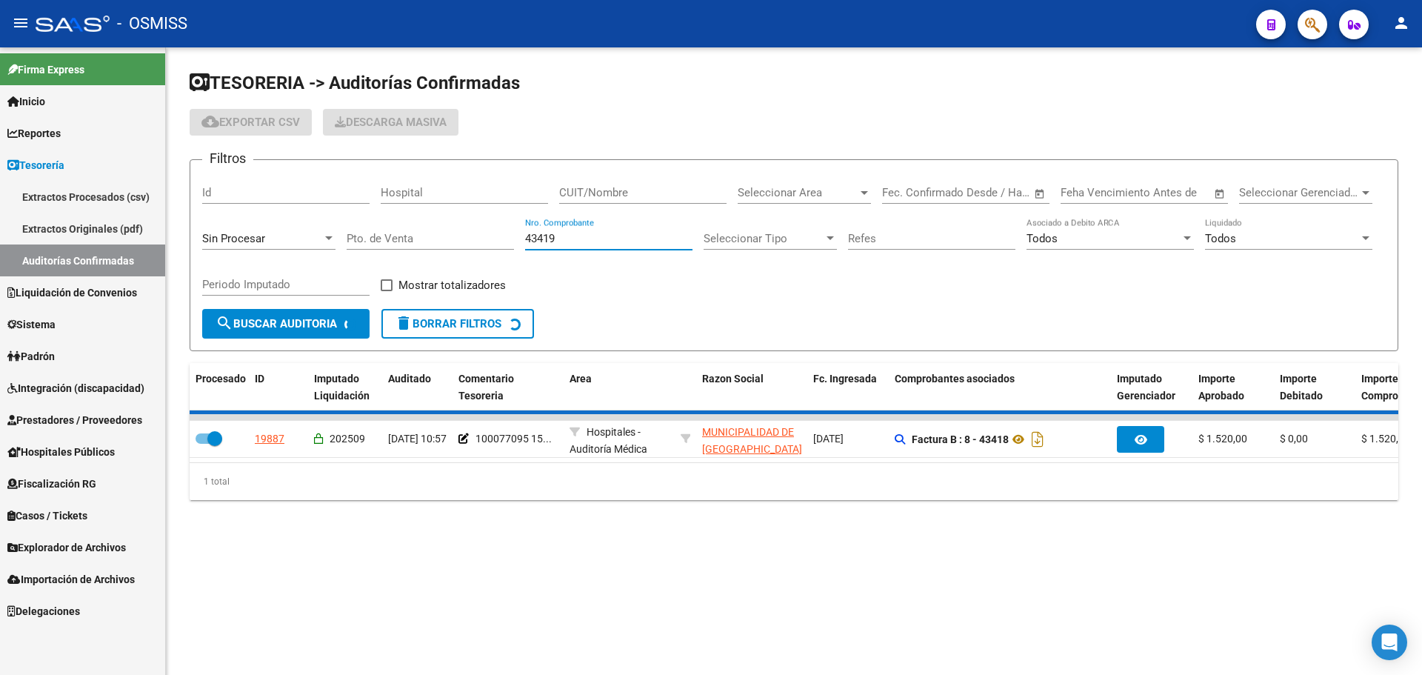
checkbox input "false"
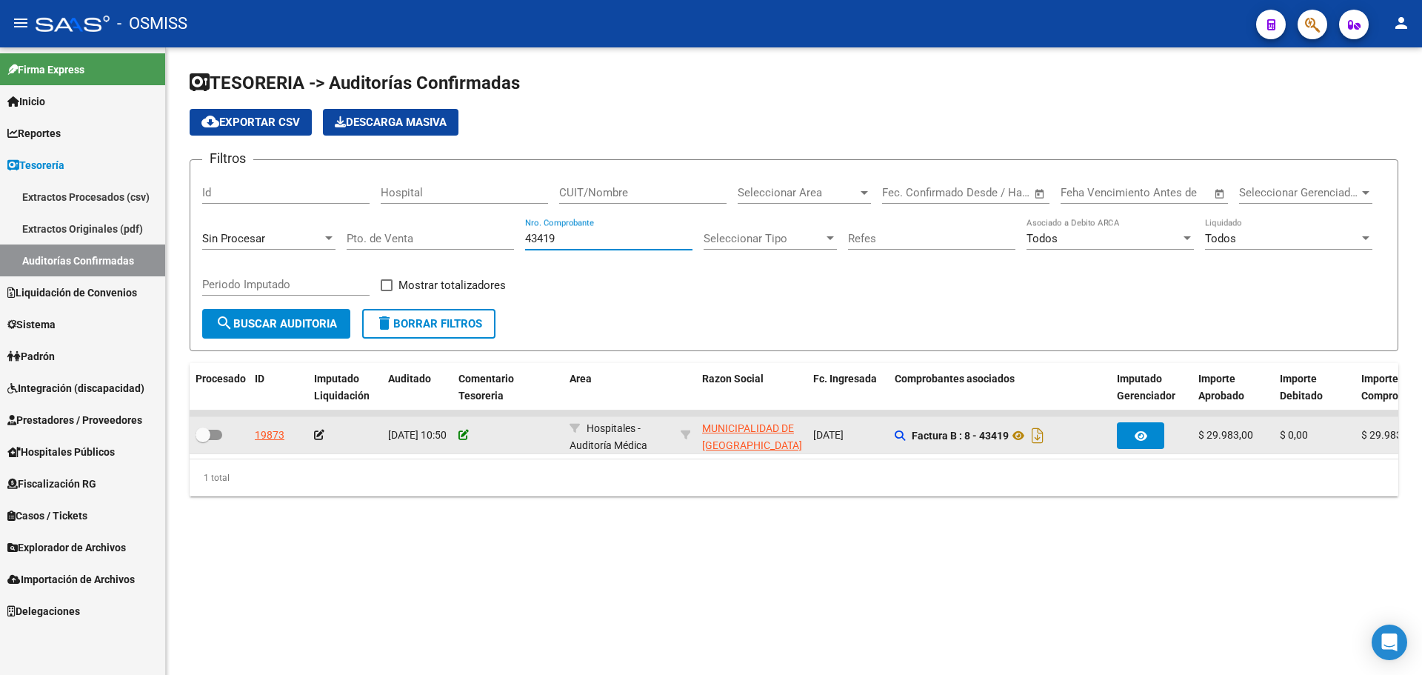
type input "43419"
click at [464, 436] on icon at bounding box center [464, 435] width 10 height 10
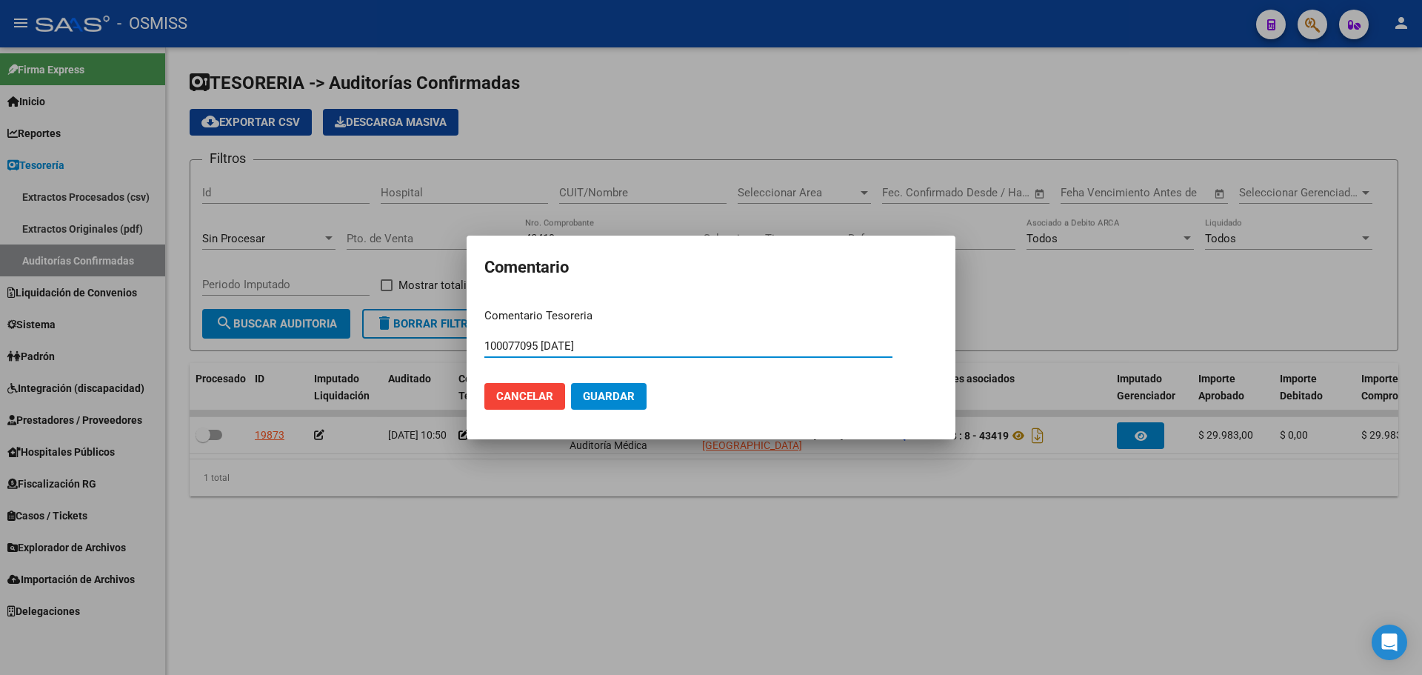
type input "100077095 15/09/2025"
click at [622, 398] on span "Guardar" at bounding box center [609, 396] width 52 height 13
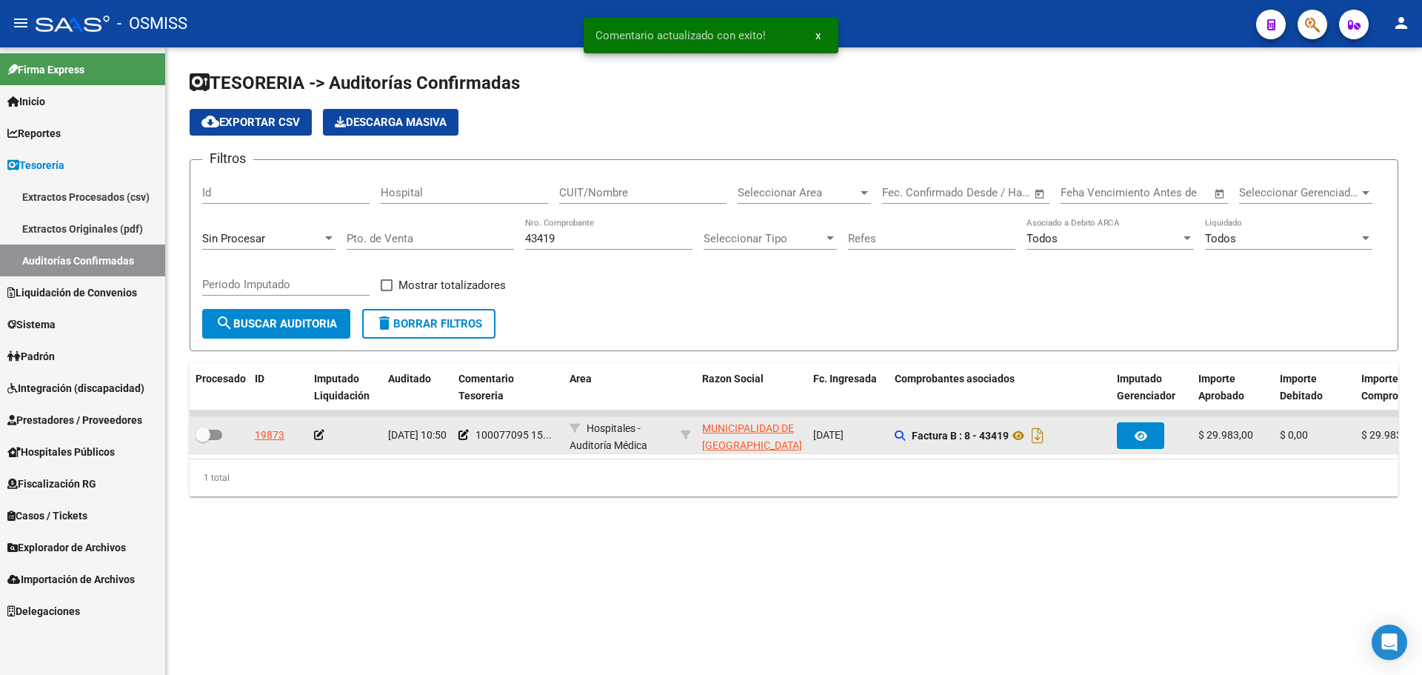
click at [319, 436] on icon at bounding box center [319, 435] width 10 height 10
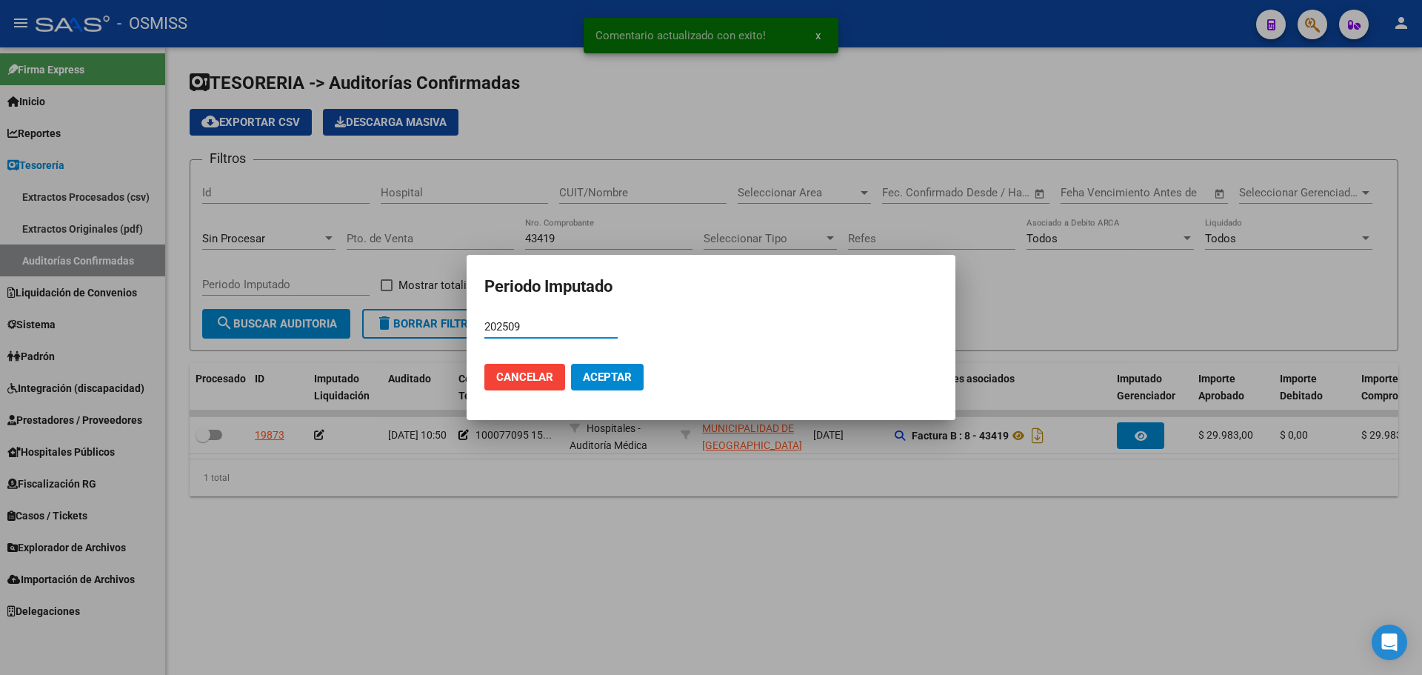
type input "202509"
click at [611, 377] on span "Aceptar" at bounding box center [607, 376] width 49 height 13
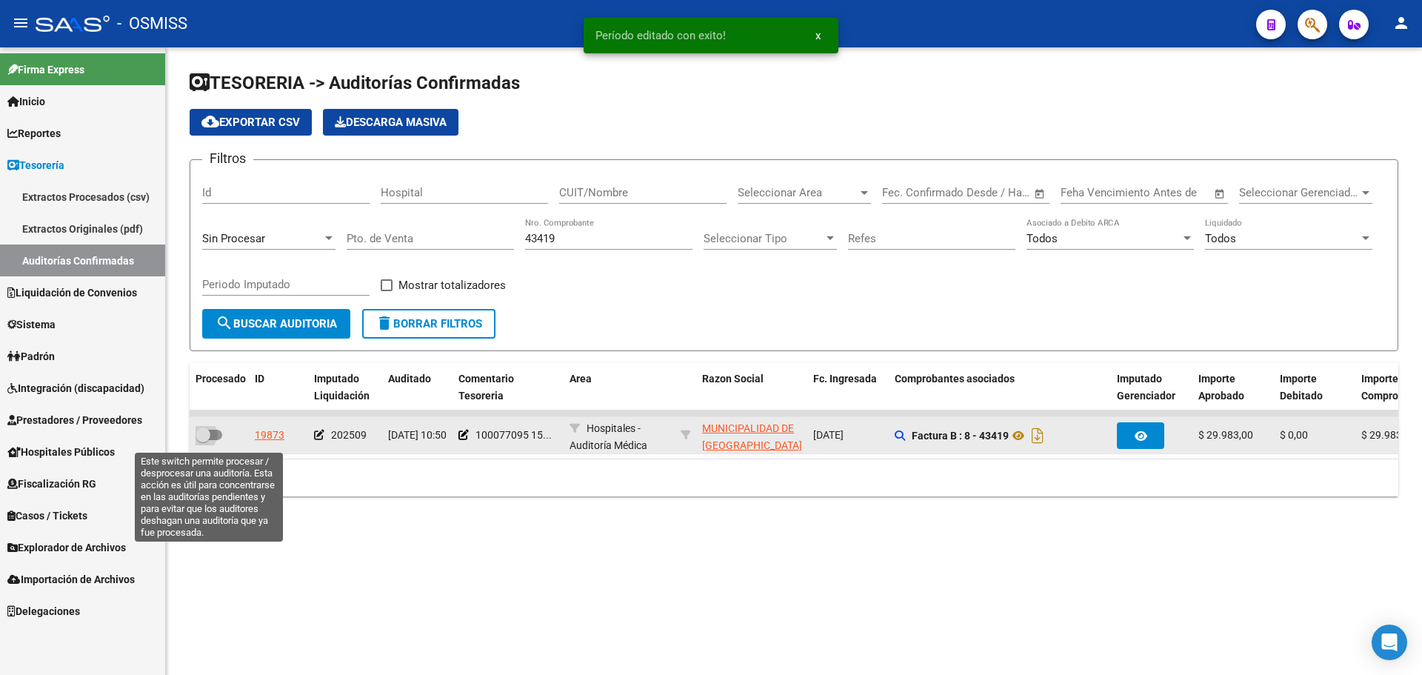
click at [208, 436] on span at bounding box center [203, 434] width 15 height 15
click at [203, 440] on input "checkbox" at bounding box center [202, 440] width 1 height 1
checkbox input "true"
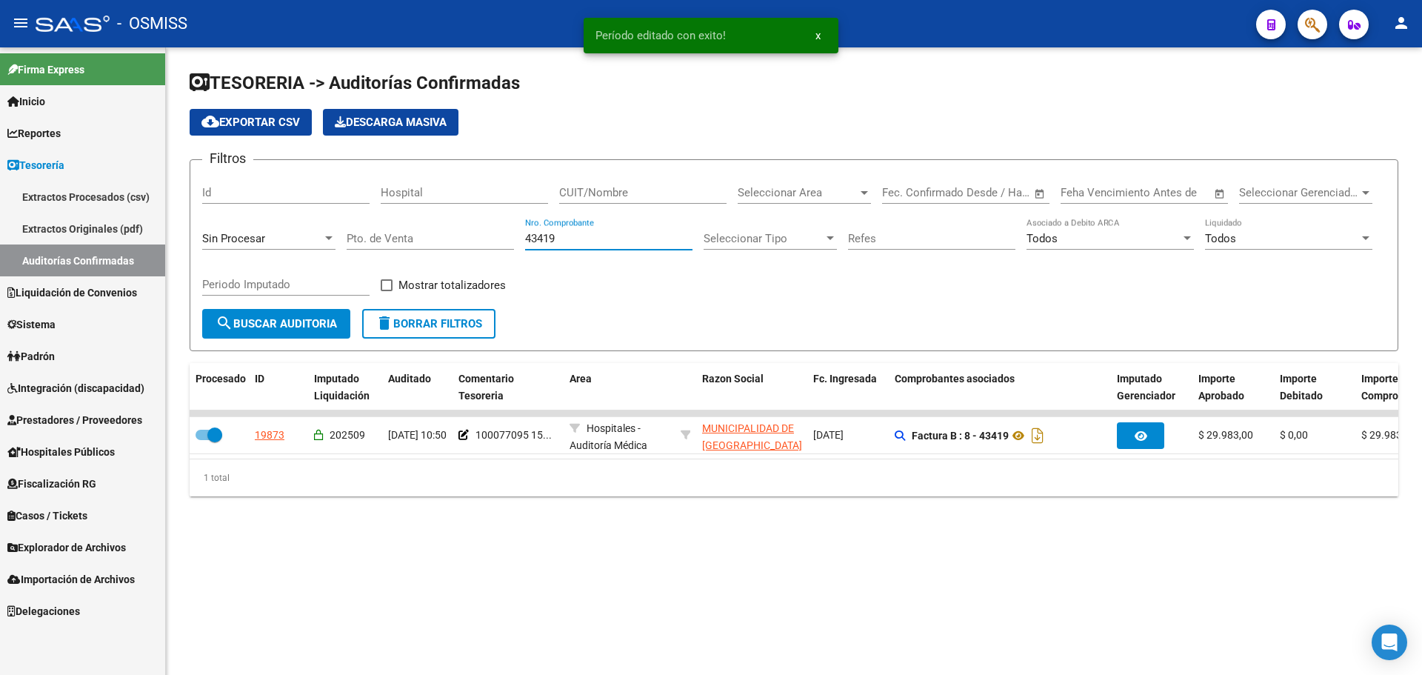
click at [599, 237] on input "43419" at bounding box center [608, 238] width 167 height 13
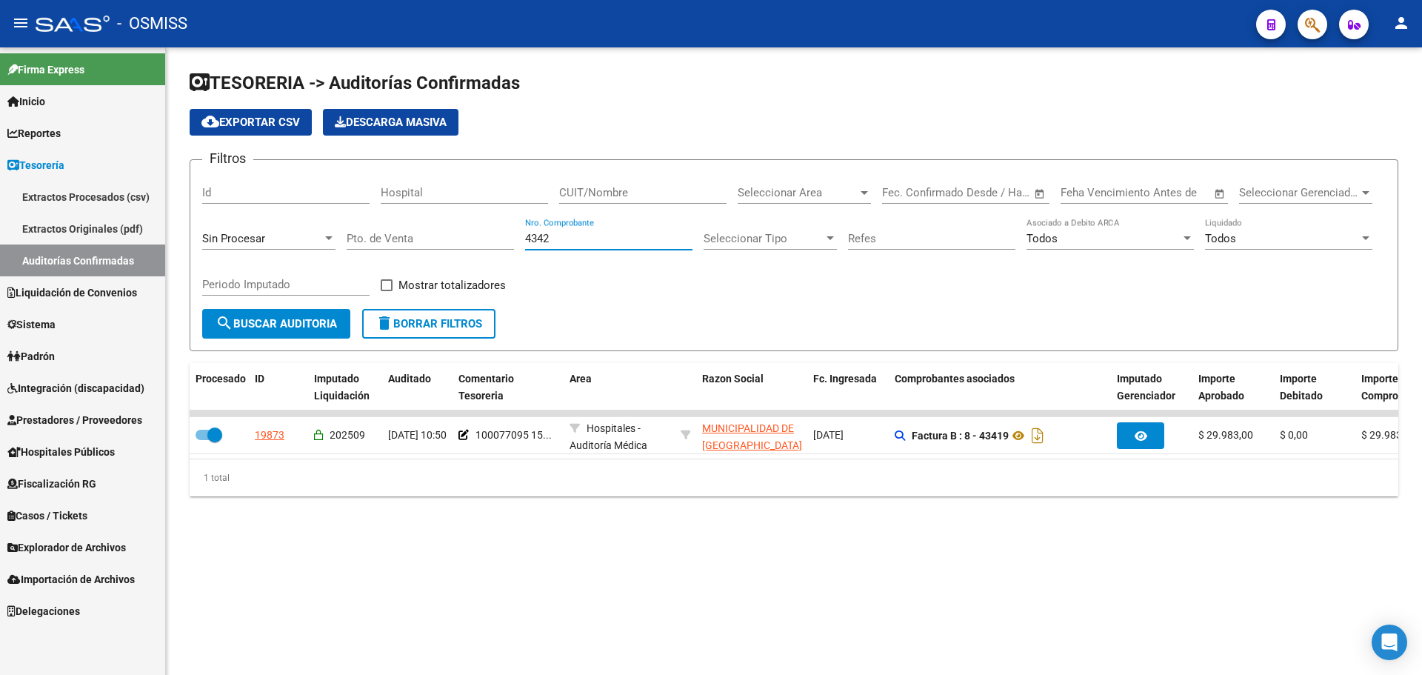
type input "43420"
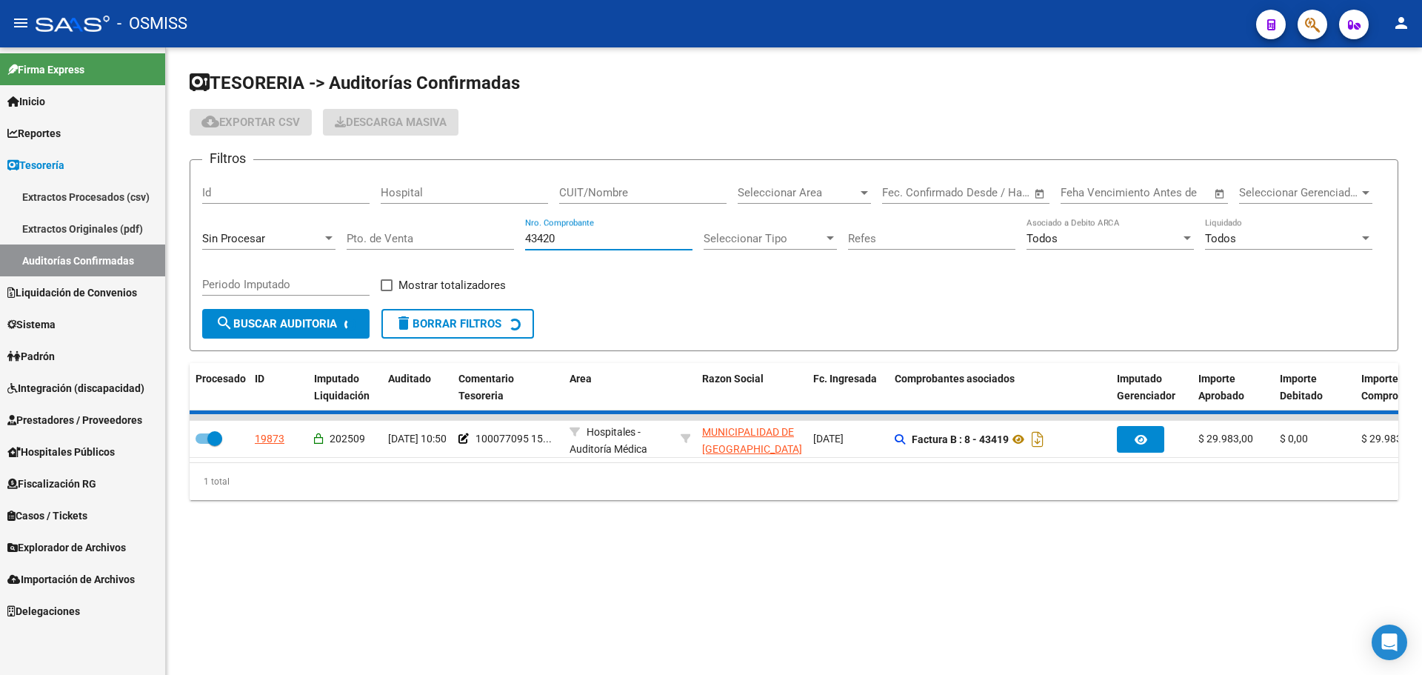
checkbox input "false"
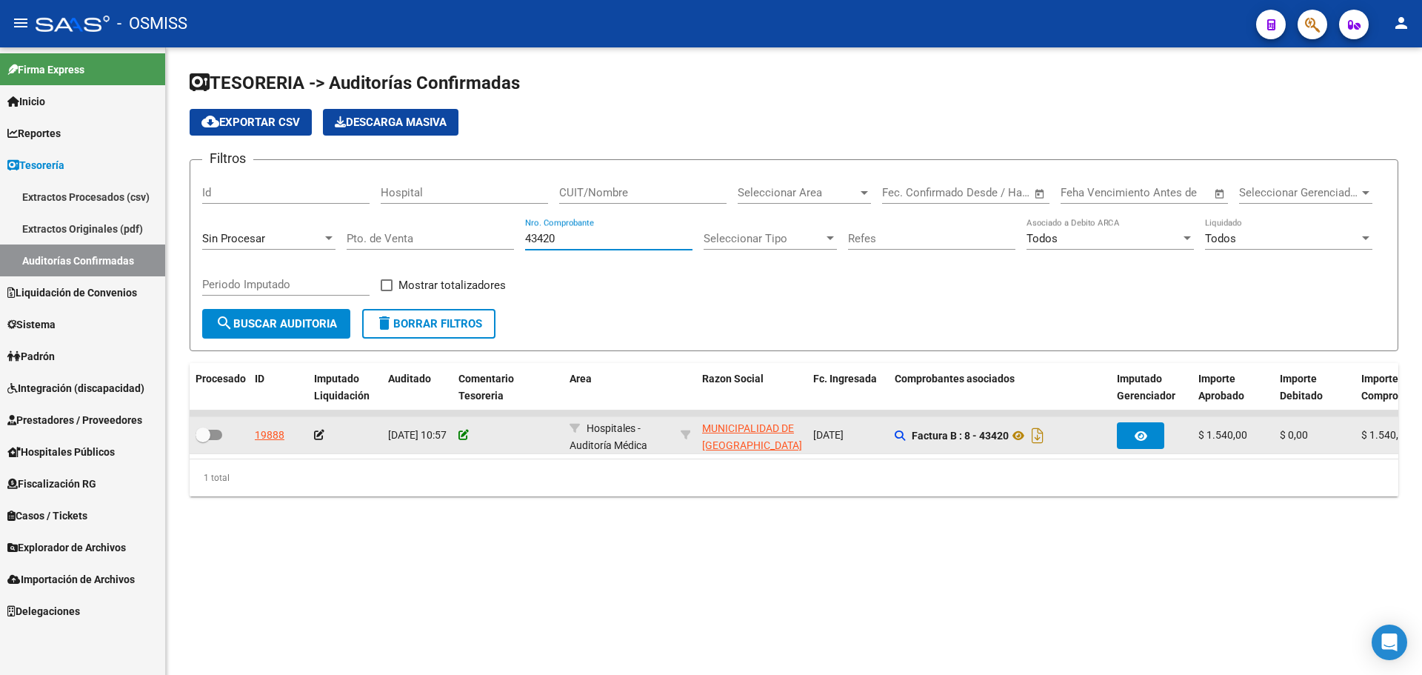
type input "43420"
click at [464, 435] on icon at bounding box center [464, 435] width 10 height 10
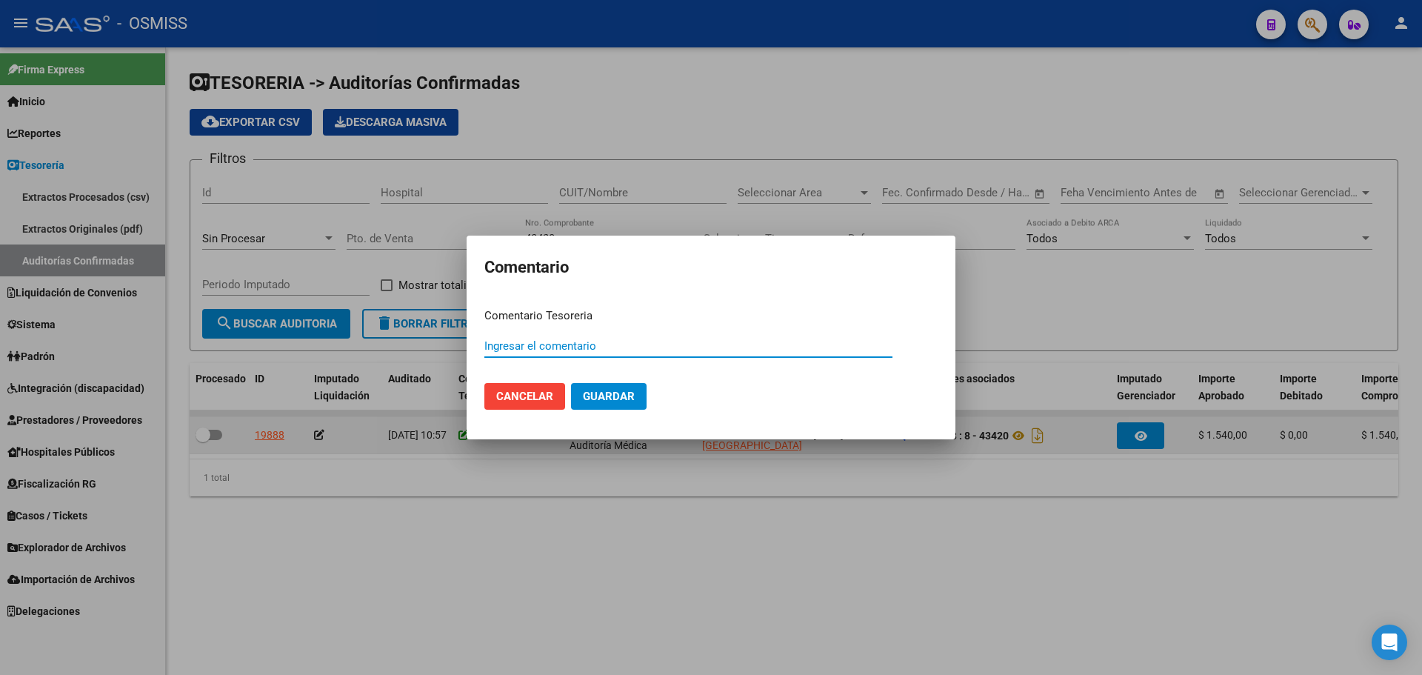
paste input "100077095 15/09/2025"
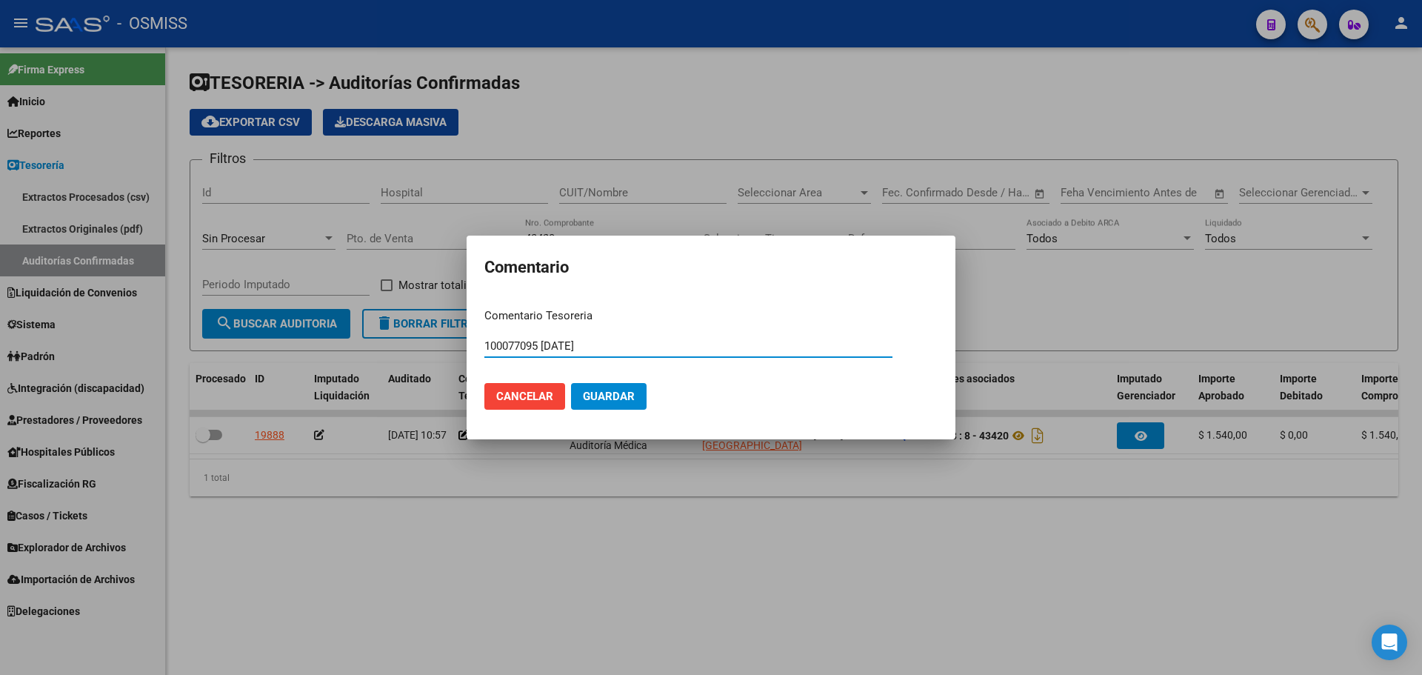
type input "100077095 15/09/2025"
click at [602, 402] on span "Guardar" at bounding box center [609, 396] width 52 height 13
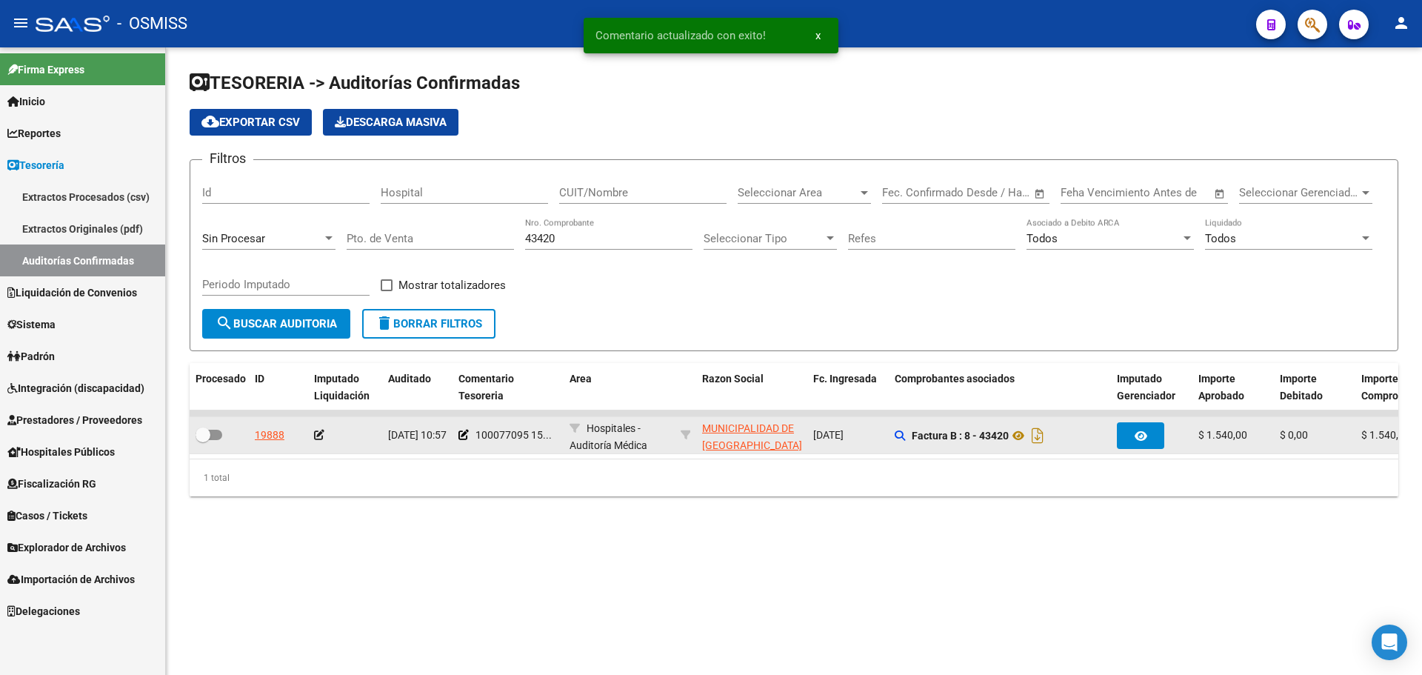
click at [319, 439] on icon at bounding box center [319, 435] width 10 height 10
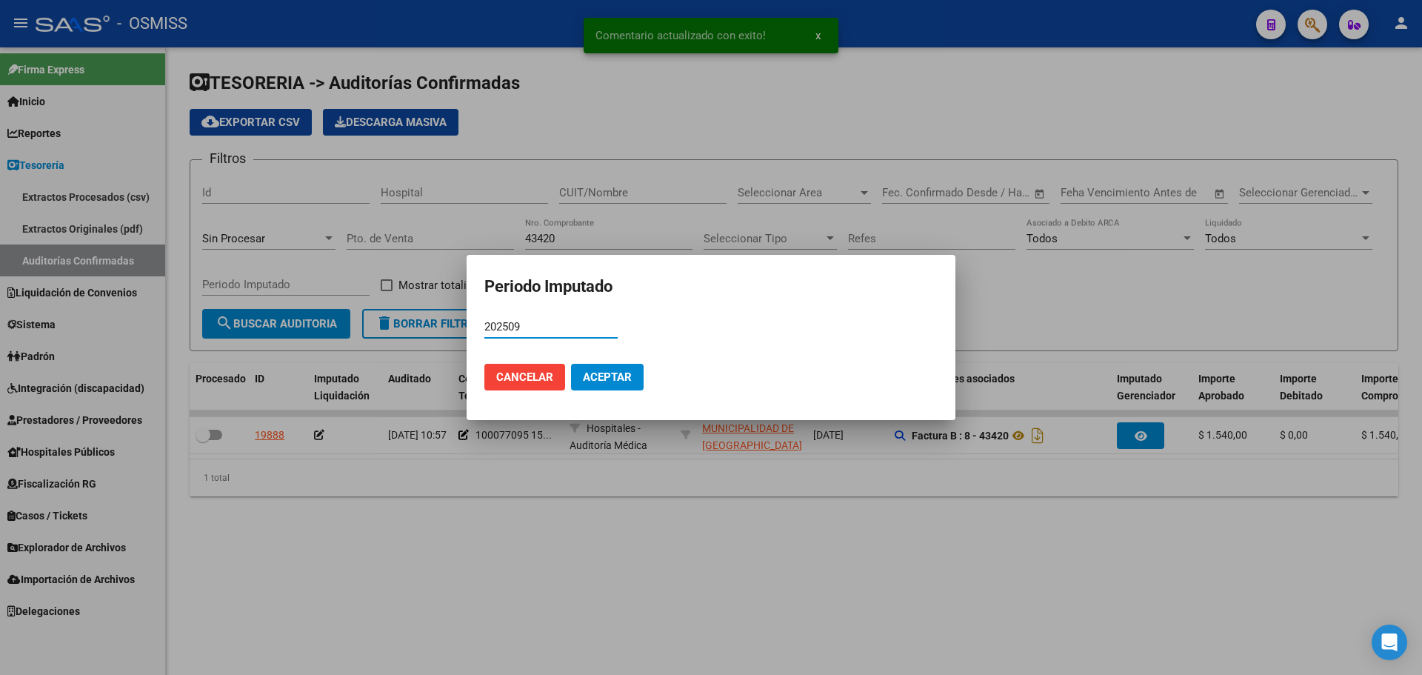
type input "202509"
click at [611, 384] on button "Aceptar" at bounding box center [607, 377] width 73 height 27
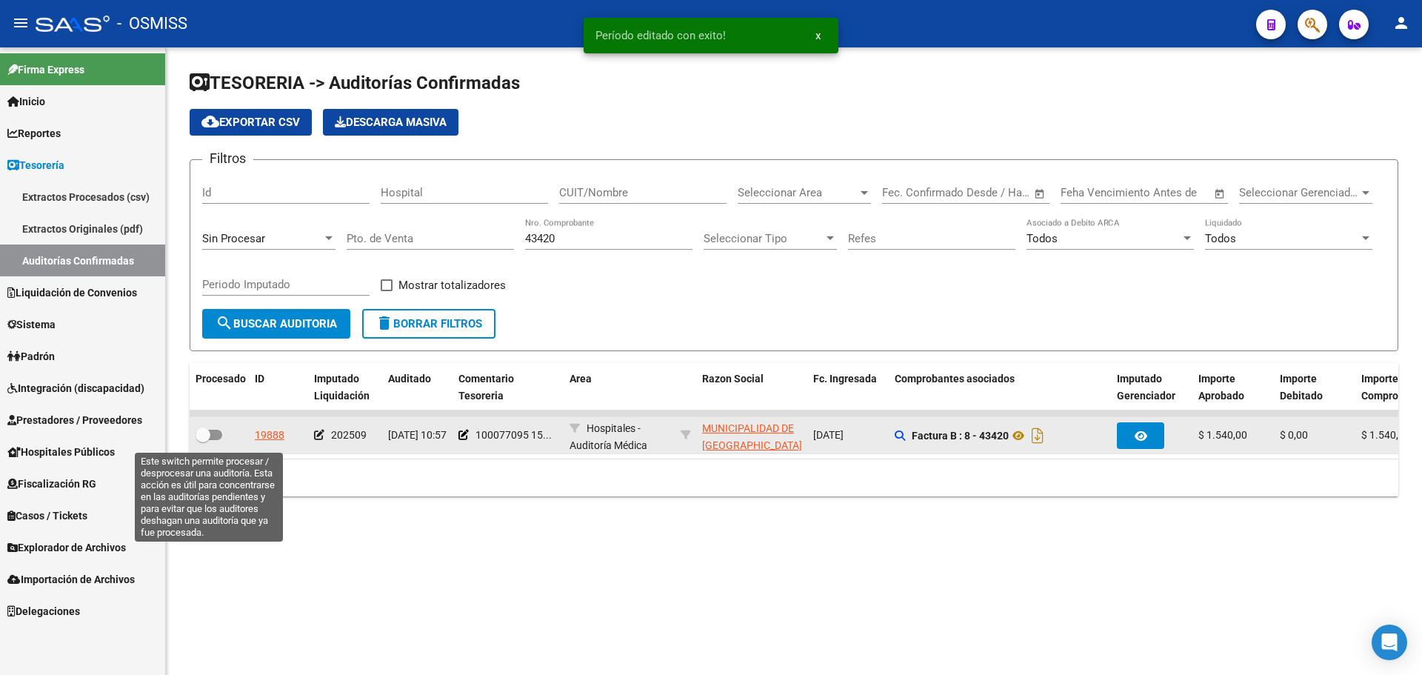
click at [213, 439] on span at bounding box center [209, 435] width 27 height 10
click at [203, 440] on input "checkbox" at bounding box center [202, 440] width 1 height 1
checkbox input "true"
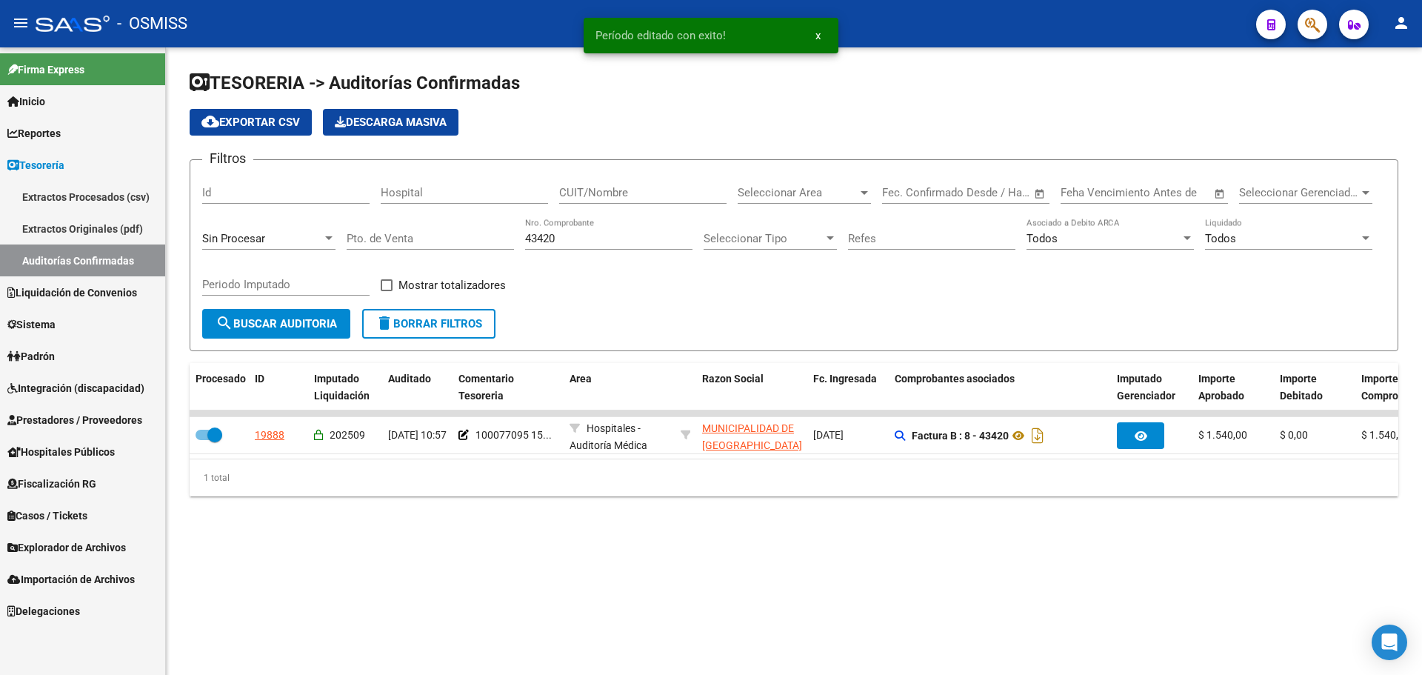
click at [562, 242] on input "43420" at bounding box center [608, 238] width 167 height 13
type input "43421"
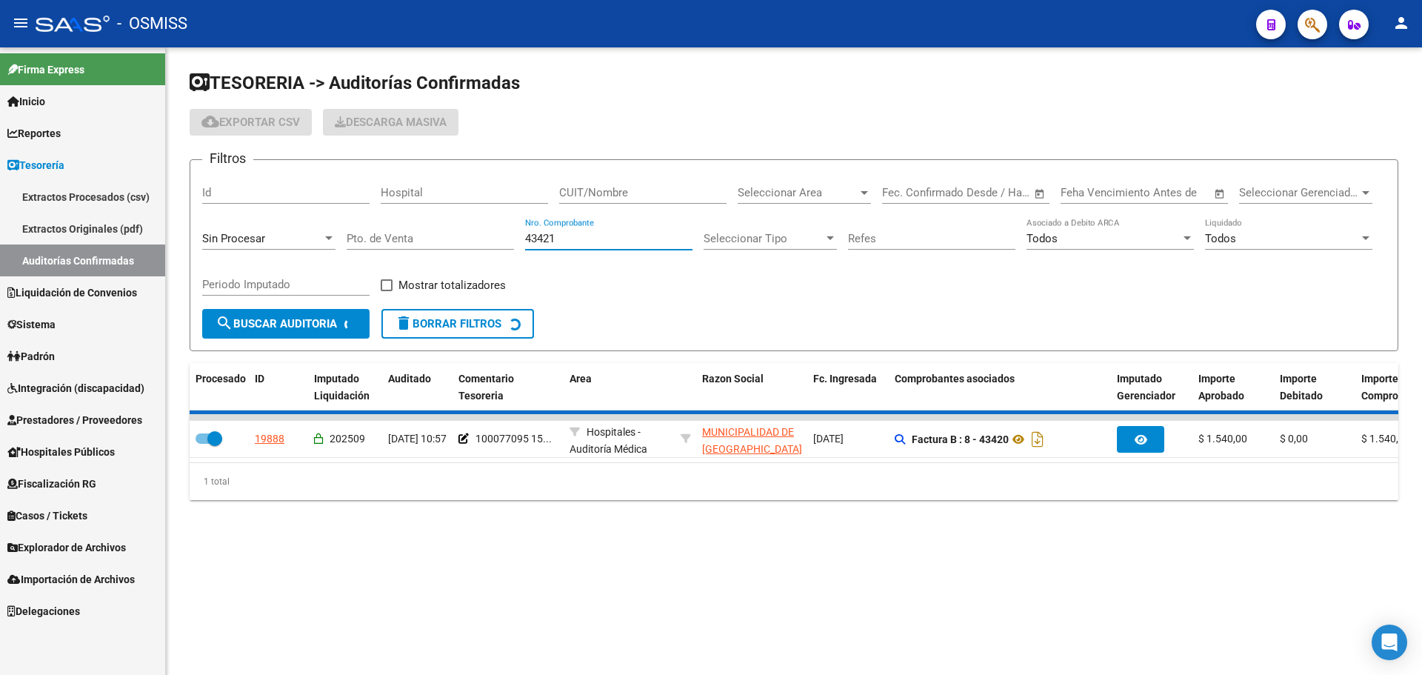
checkbox input "false"
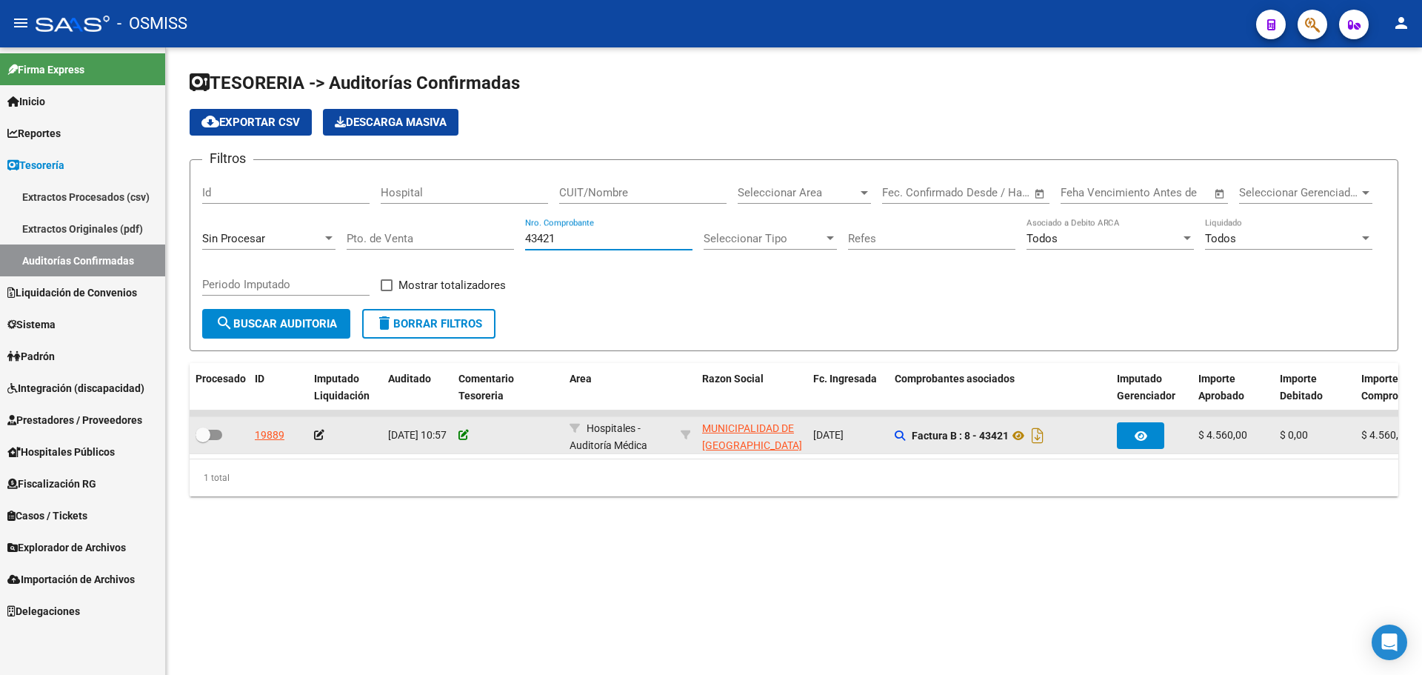
type input "43421"
click at [462, 434] on icon at bounding box center [464, 435] width 10 height 10
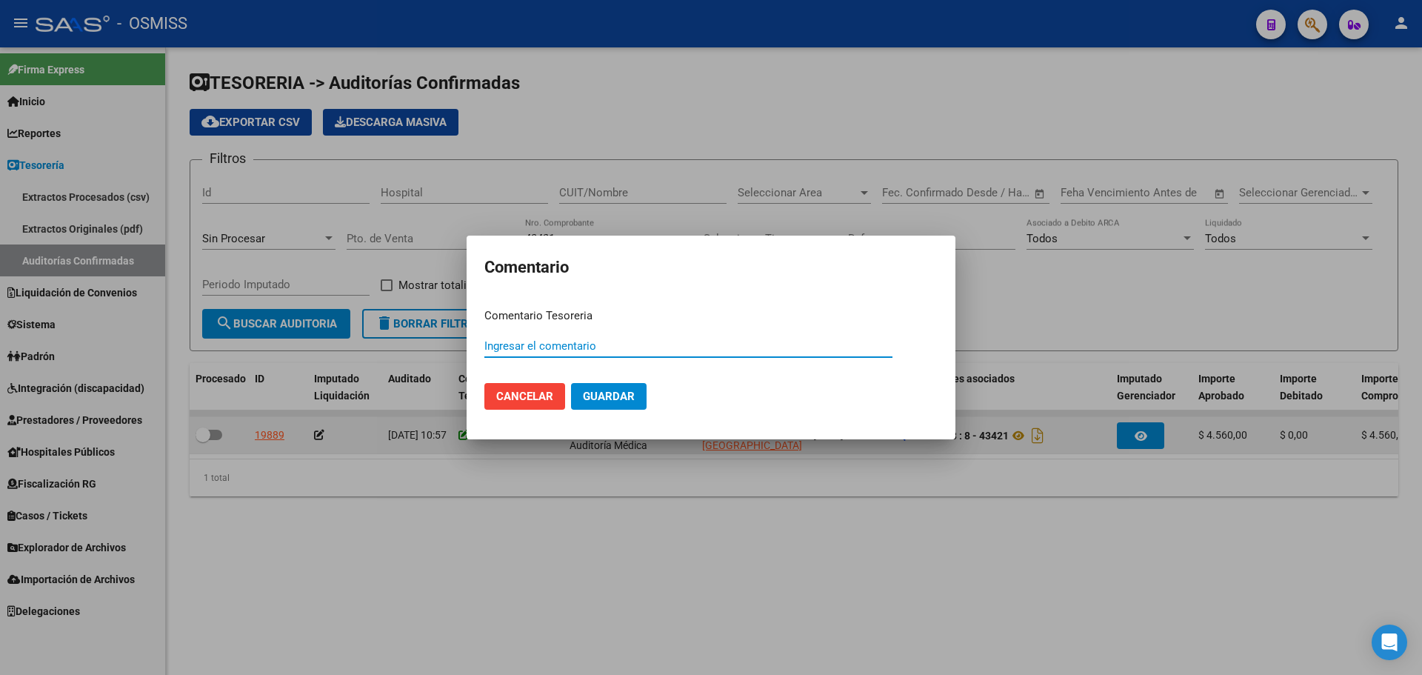
paste input "100077095 15/09/2025"
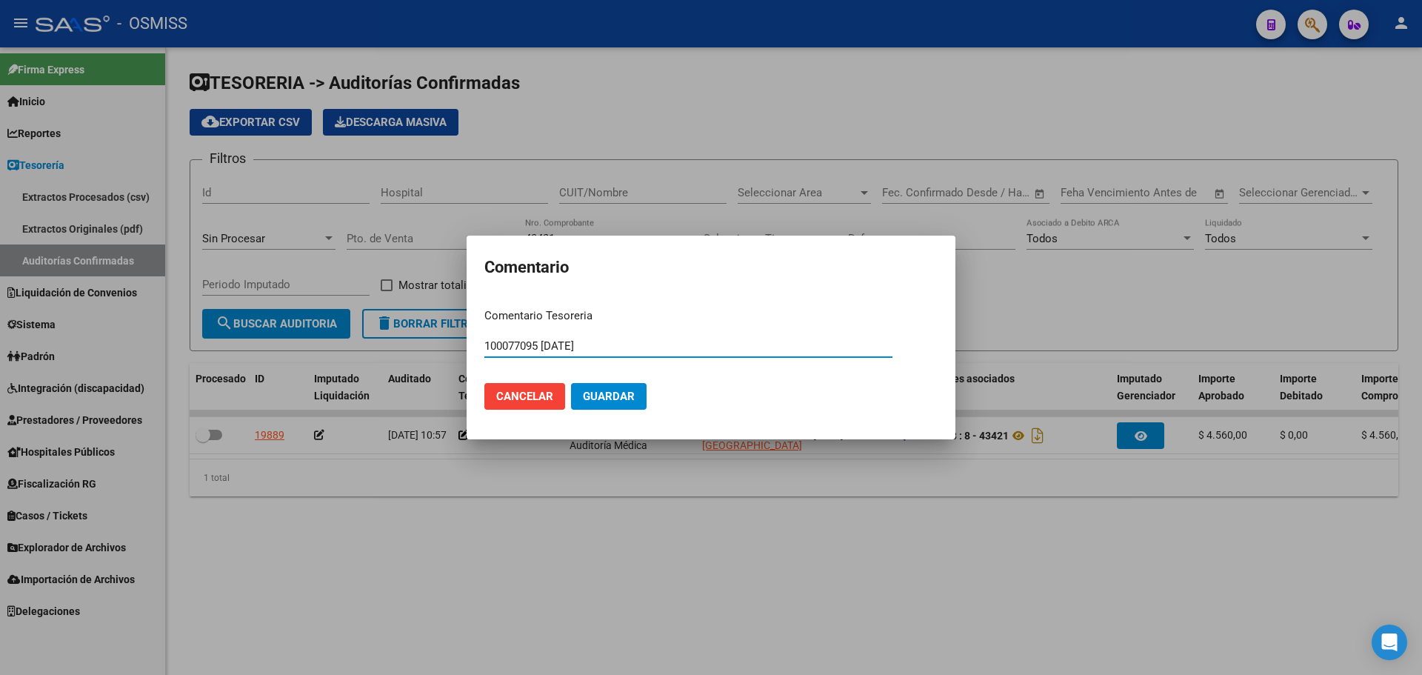
type input "100077095 15/09/2025"
click at [599, 399] on span "Guardar" at bounding box center [609, 396] width 52 height 13
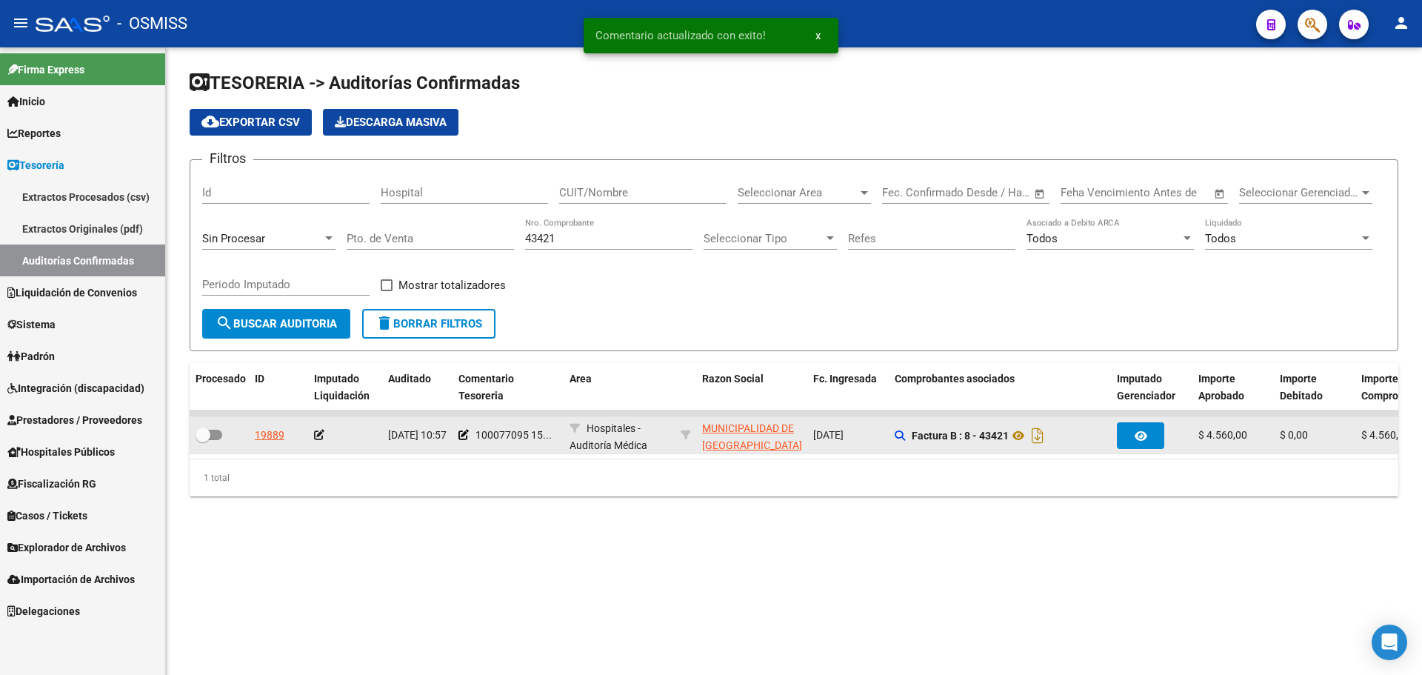
click at [316, 434] on icon at bounding box center [319, 435] width 10 height 10
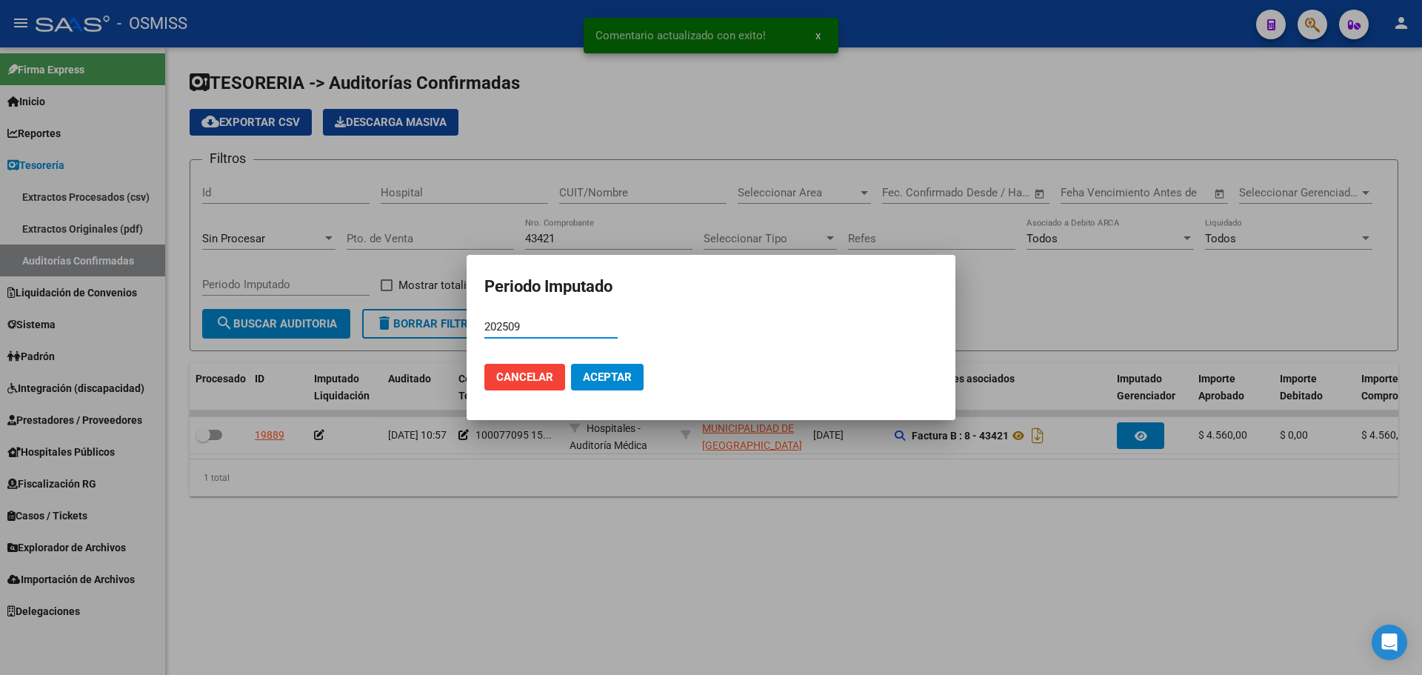
type input "202509"
click at [636, 367] on button "Aceptar" at bounding box center [607, 377] width 73 height 27
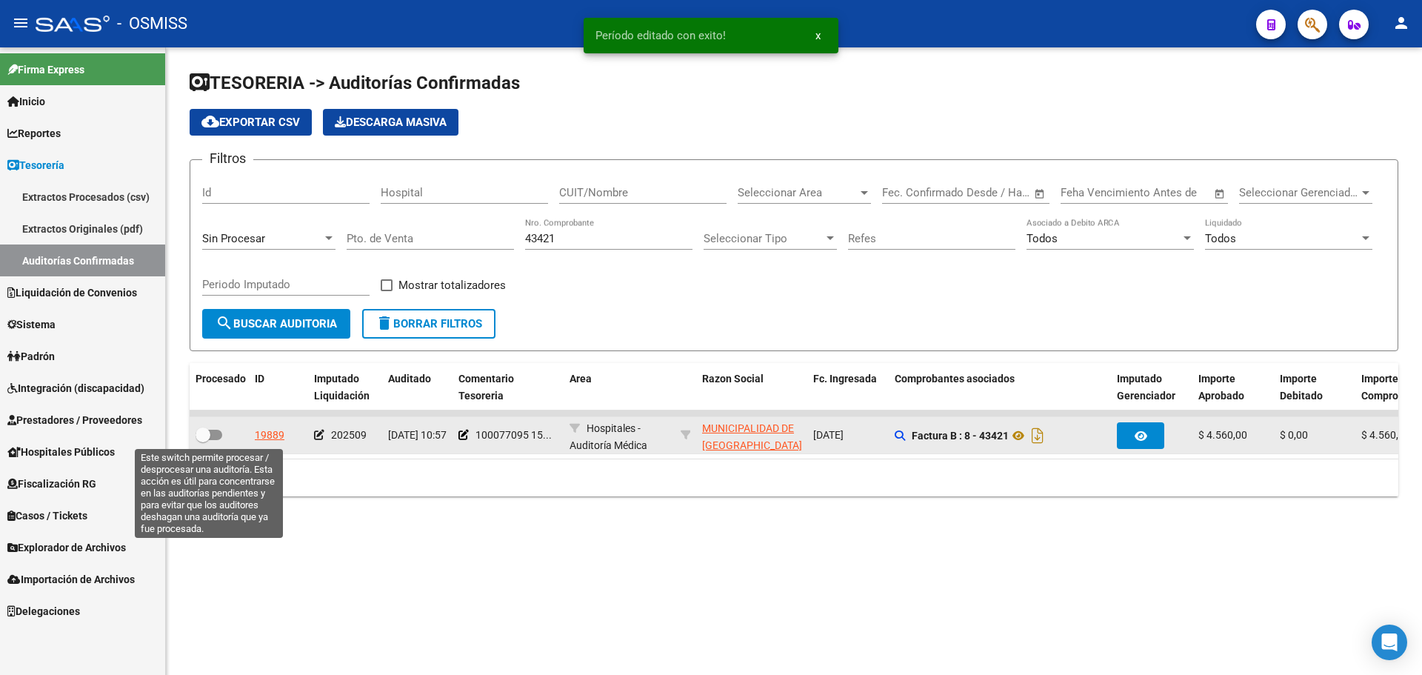
click at [216, 436] on span at bounding box center [209, 435] width 27 height 10
click at [203, 440] on input "checkbox" at bounding box center [202, 440] width 1 height 1
checkbox input "true"
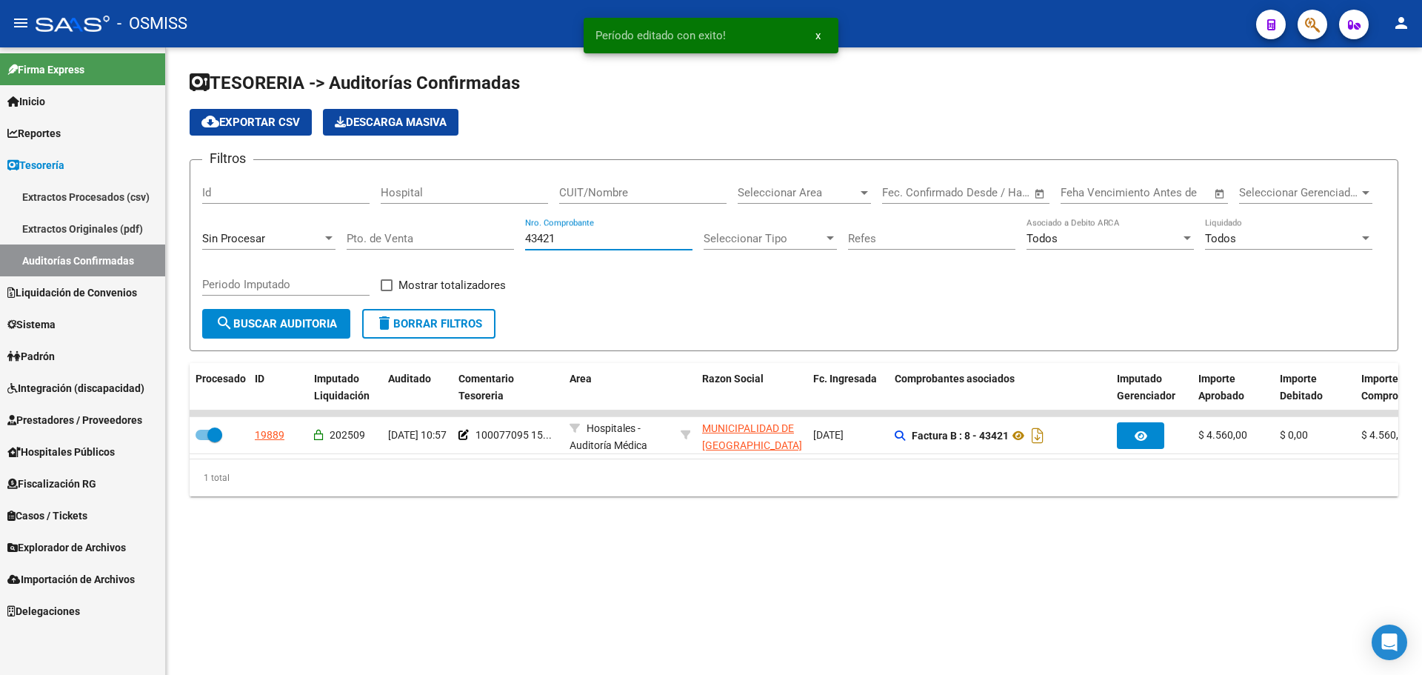
click at [632, 240] on input "43421" at bounding box center [608, 238] width 167 height 13
type input "43422"
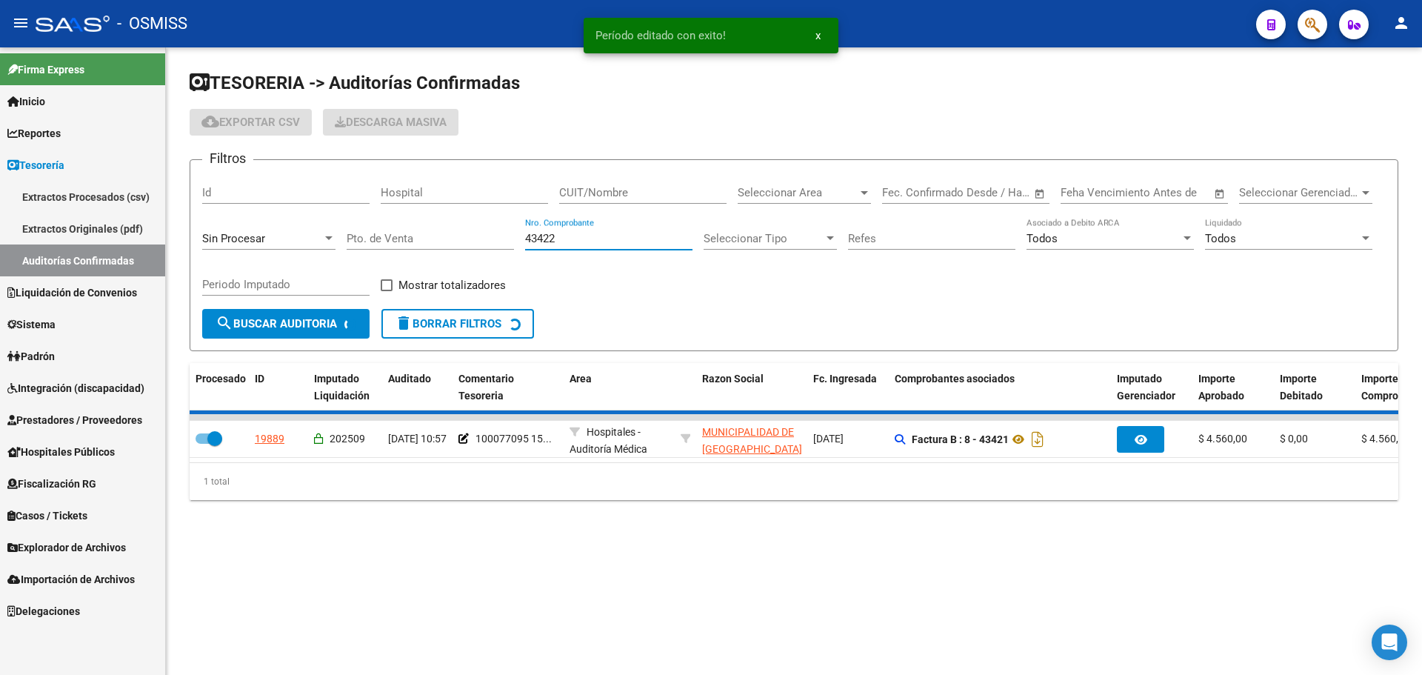
checkbox input "false"
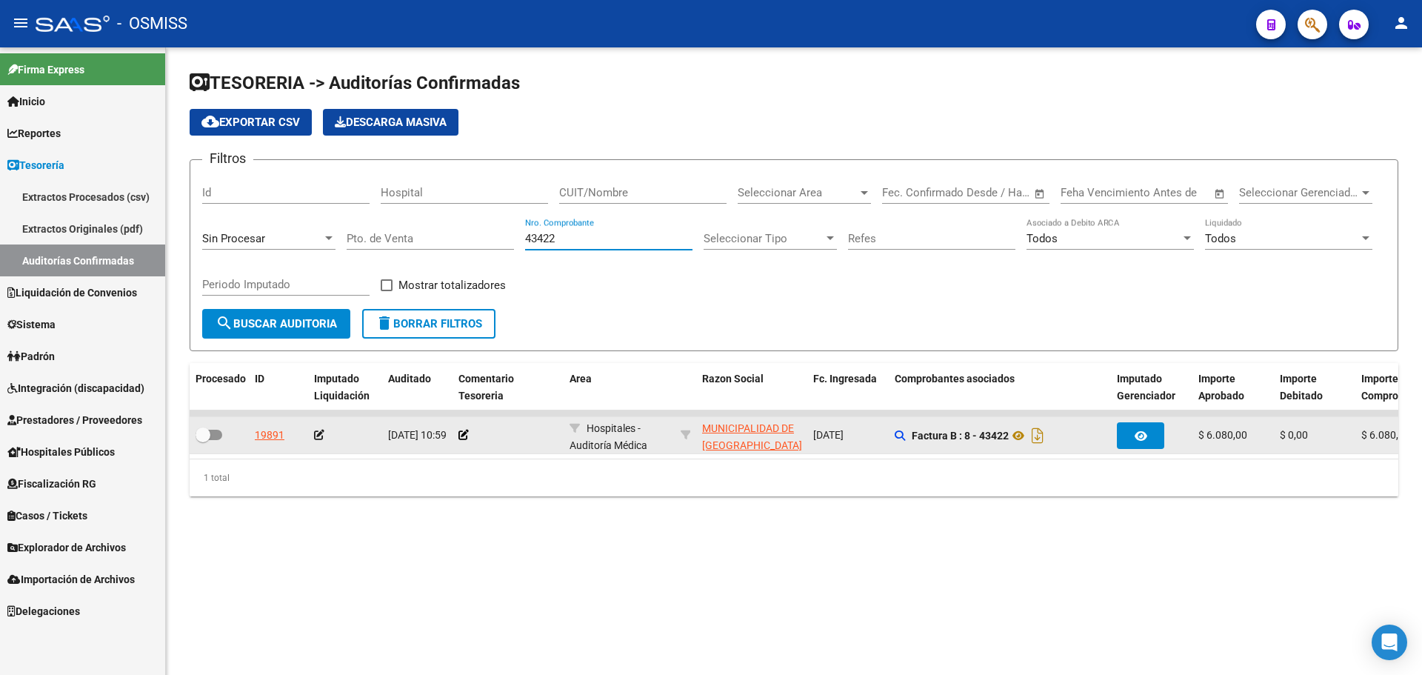
type input "43422"
click at [466, 433] on div at bounding box center [508, 435] width 99 height 17
click at [466, 433] on icon at bounding box center [464, 435] width 10 height 10
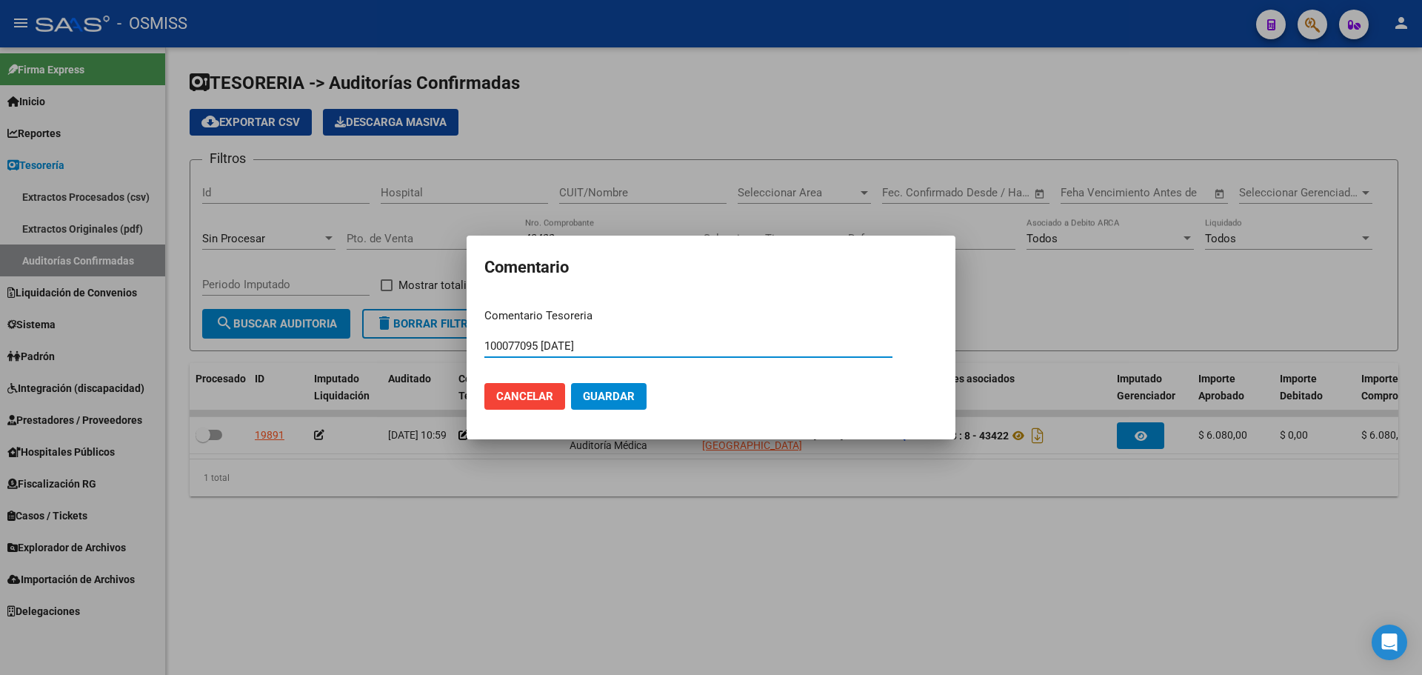
type input "100077095 15/09/2025"
click at [603, 396] on span "Guardar" at bounding box center [609, 396] width 52 height 13
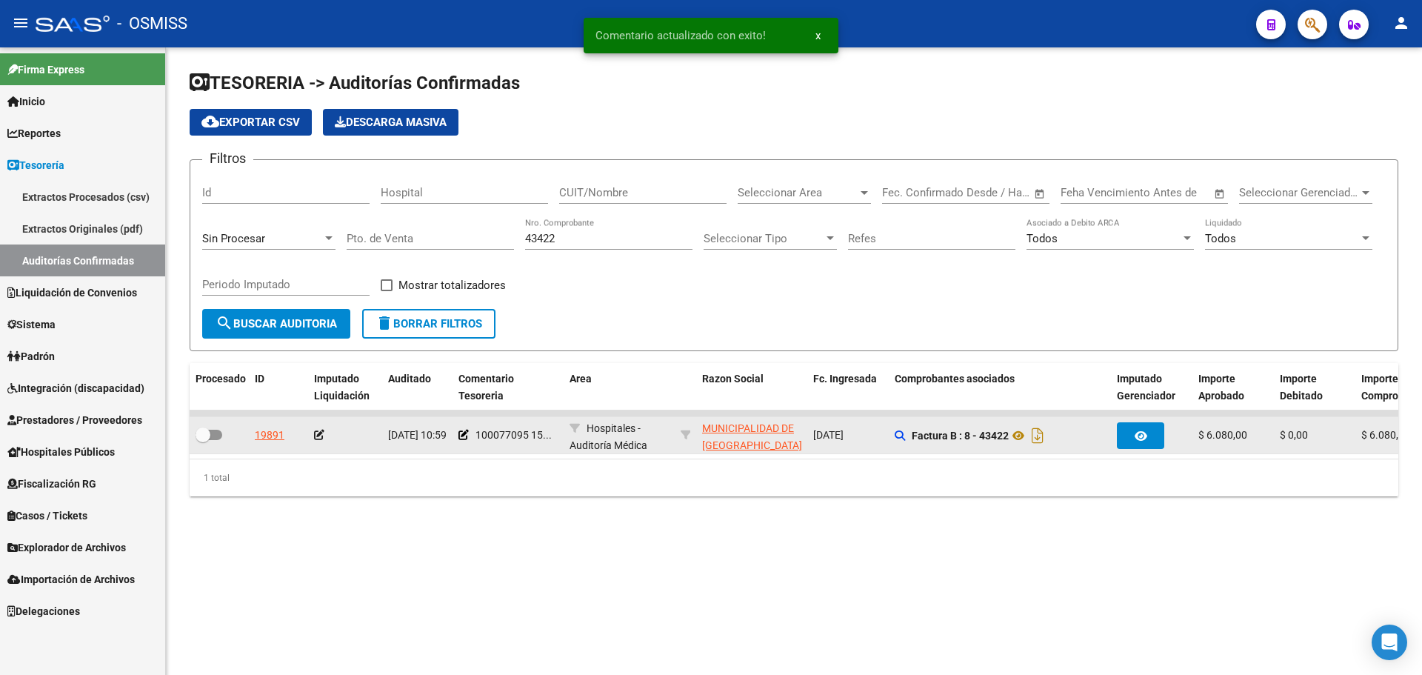
click at [318, 439] on icon at bounding box center [319, 435] width 10 height 10
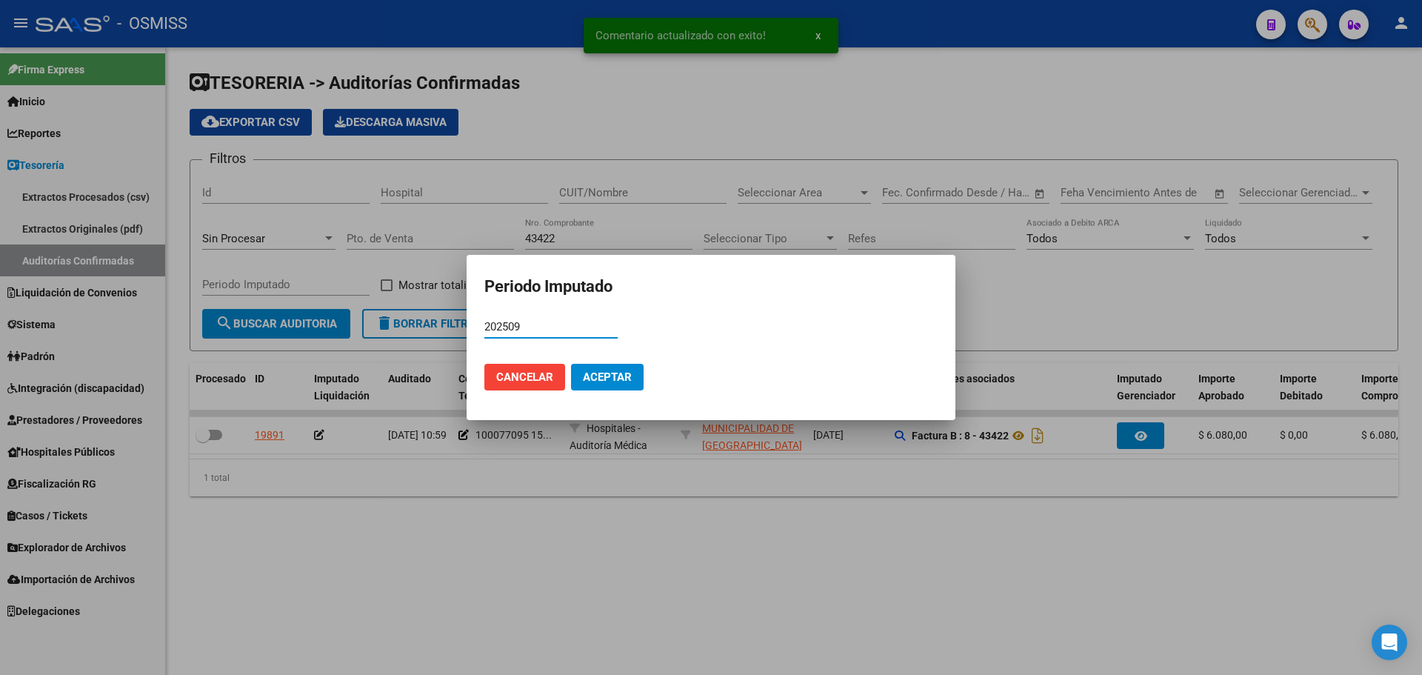
type input "202509"
click at [613, 387] on button "Aceptar" at bounding box center [607, 377] width 73 height 27
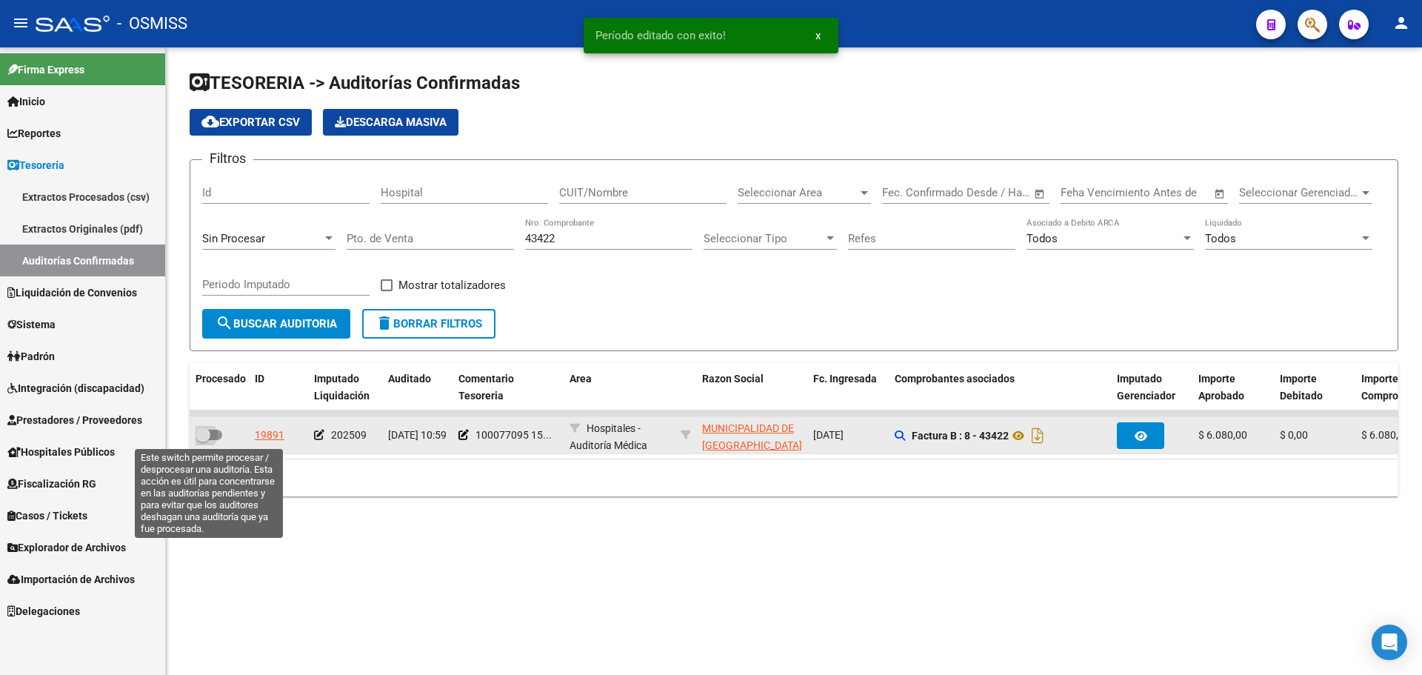
click at [221, 434] on span at bounding box center [209, 435] width 27 height 10
click at [203, 440] on input "checkbox" at bounding box center [202, 440] width 1 height 1
checkbox input "true"
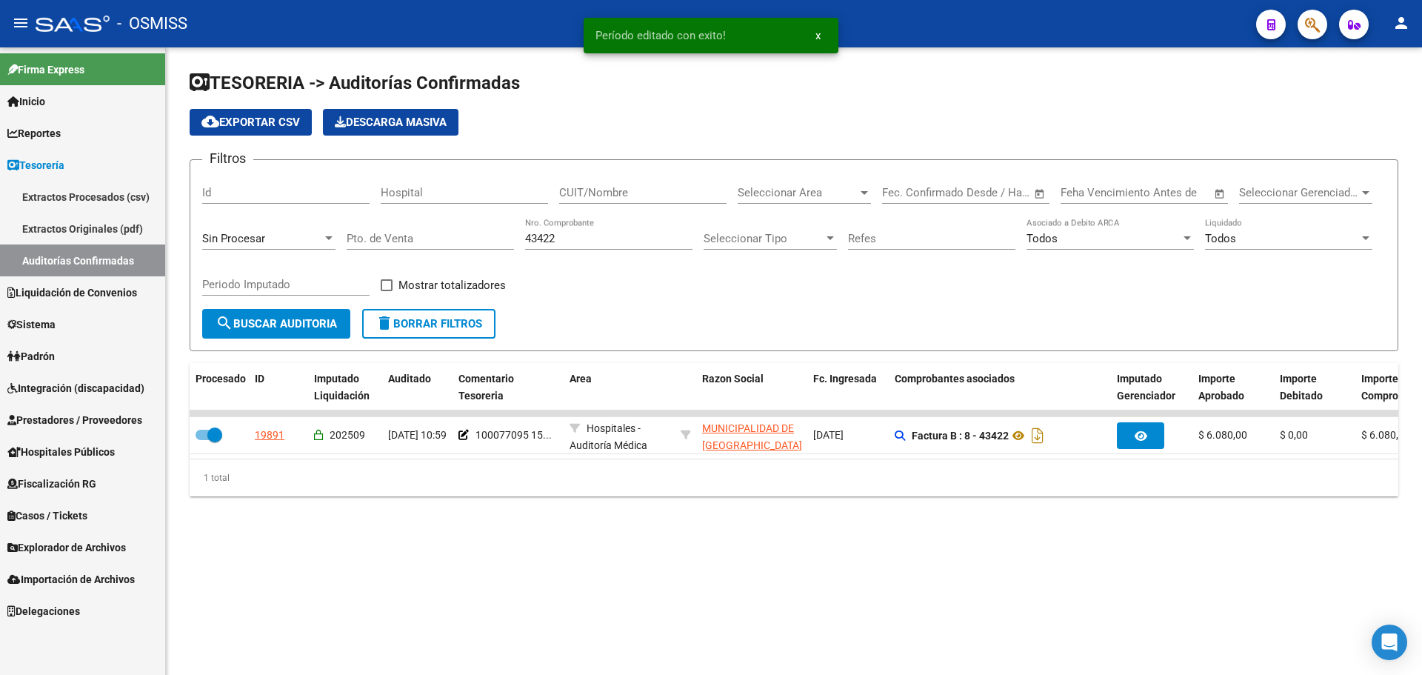
click at [640, 232] on input "43422" at bounding box center [608, 238] width 167 height 13
type input "43423"
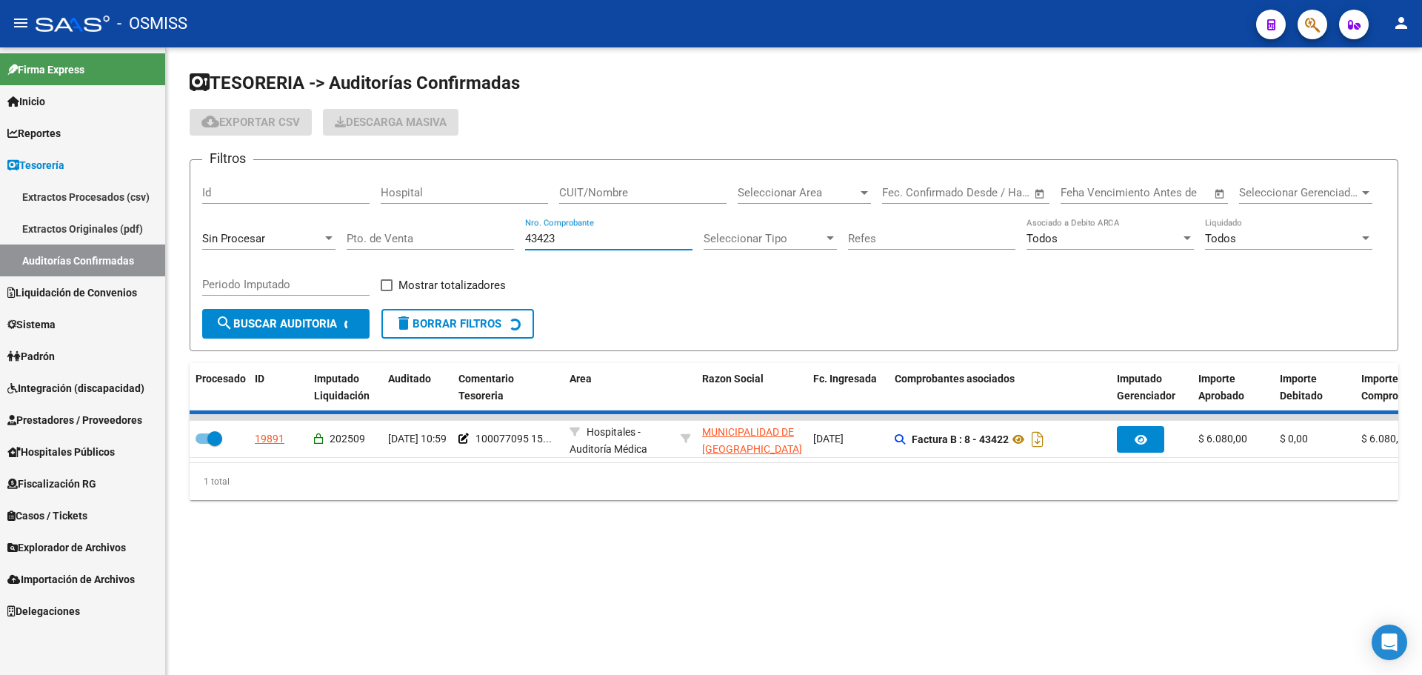
checkbox input "false"
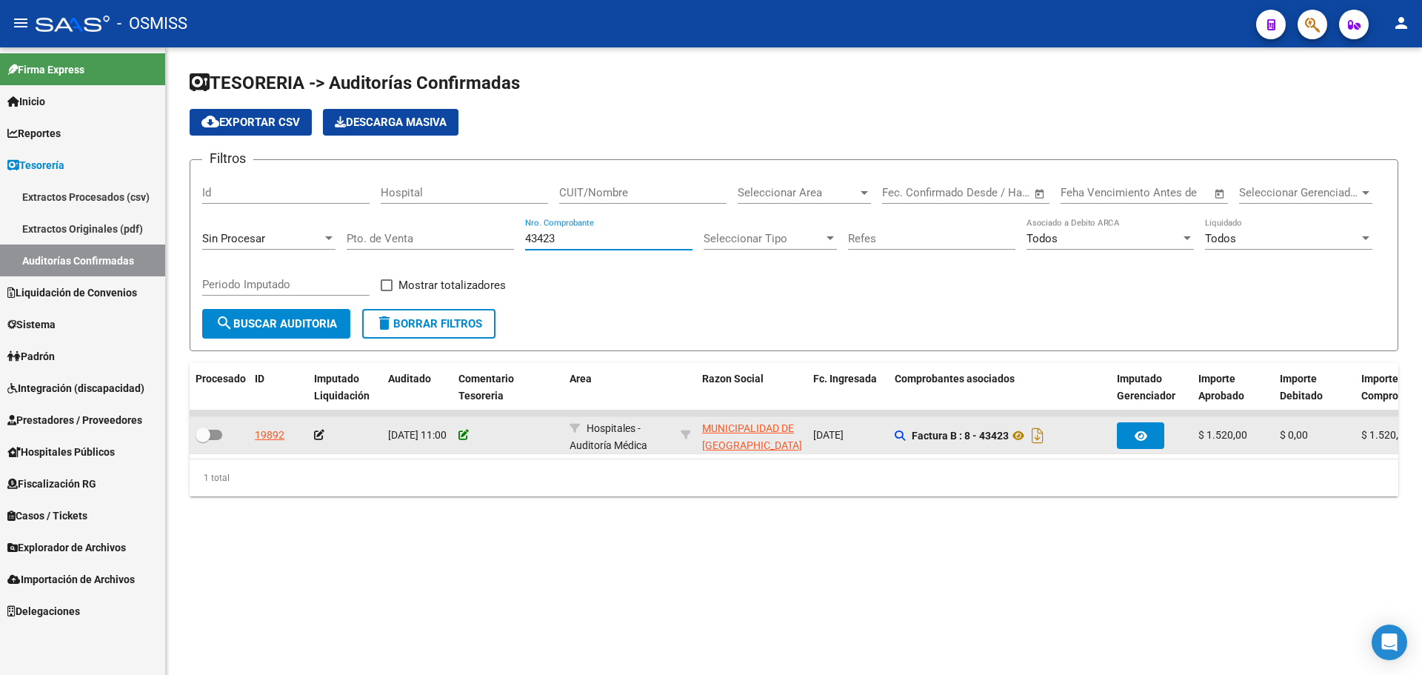
type input "43423"
click at [464, 436] on icon at bounding box center [464, 435] width 10 height 10
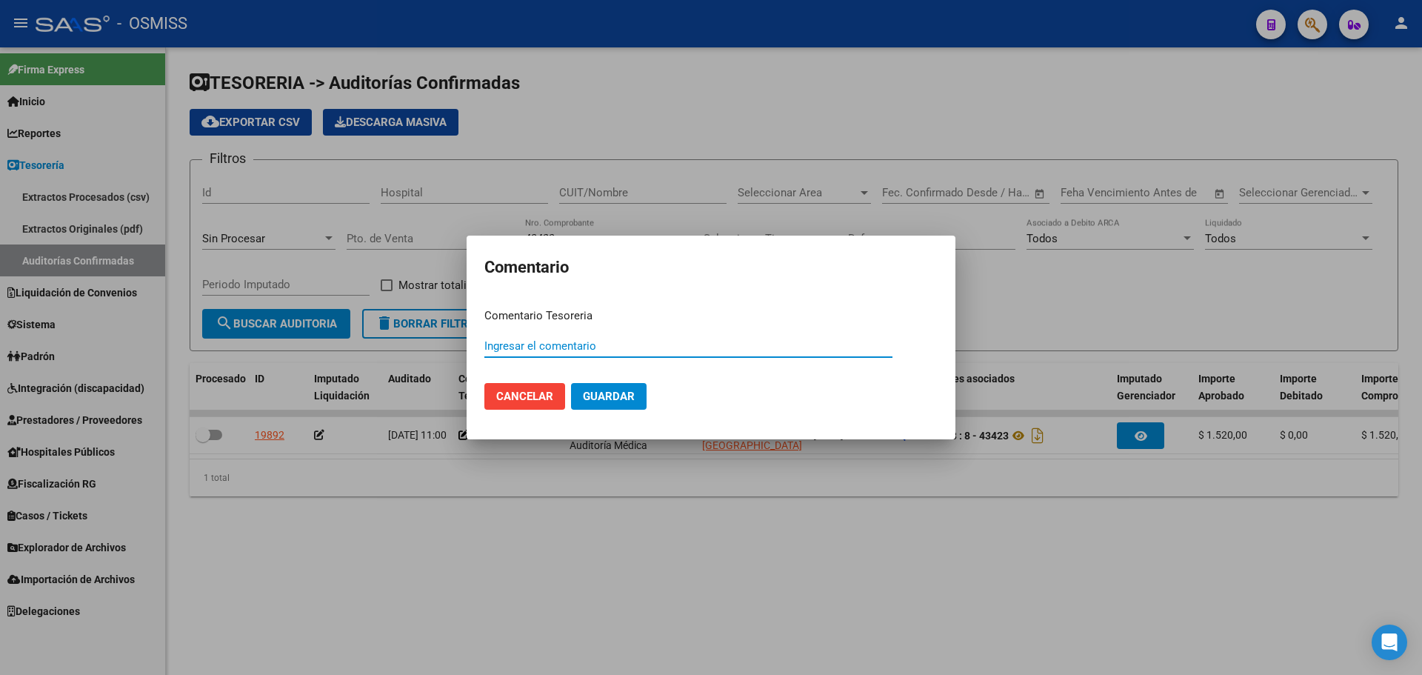
paste input "100077095 15/09/2025"
type input "100077095 15/09/2025"
click at [615, 404] on button "Guardar" at bounding box center [609, 396] width 76 height 27
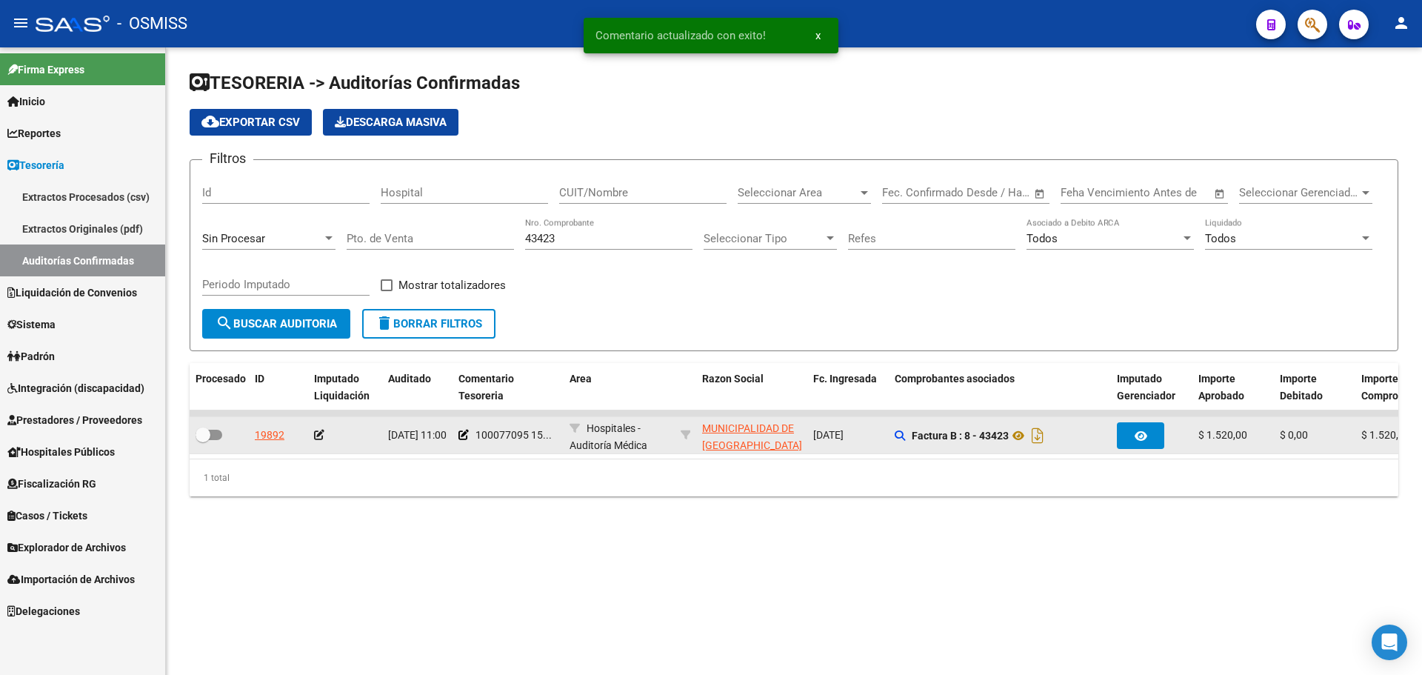
click at [316, 431] on icon at bounding box center [319, 435] width 10 height 10
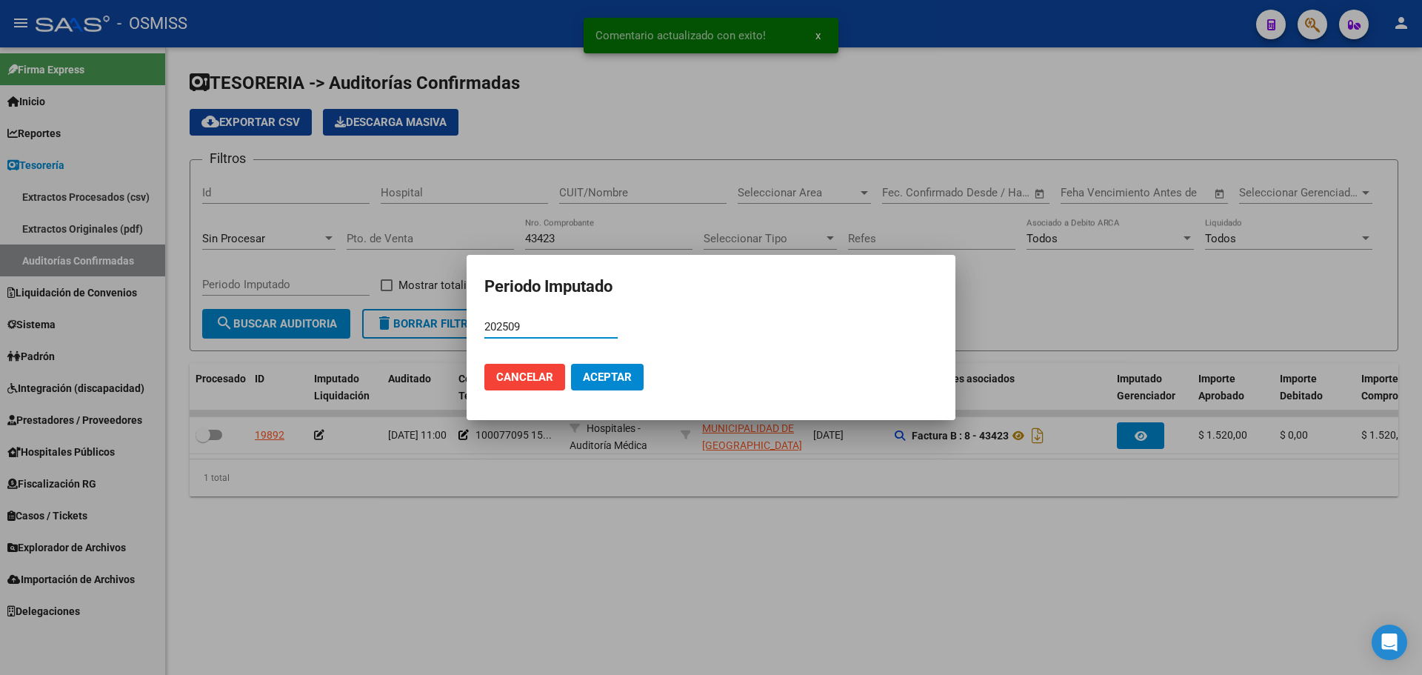
type input "202509"
click at [584, 380] on span "Aceptar" at bounding box center [607, 376] width 49 height 13
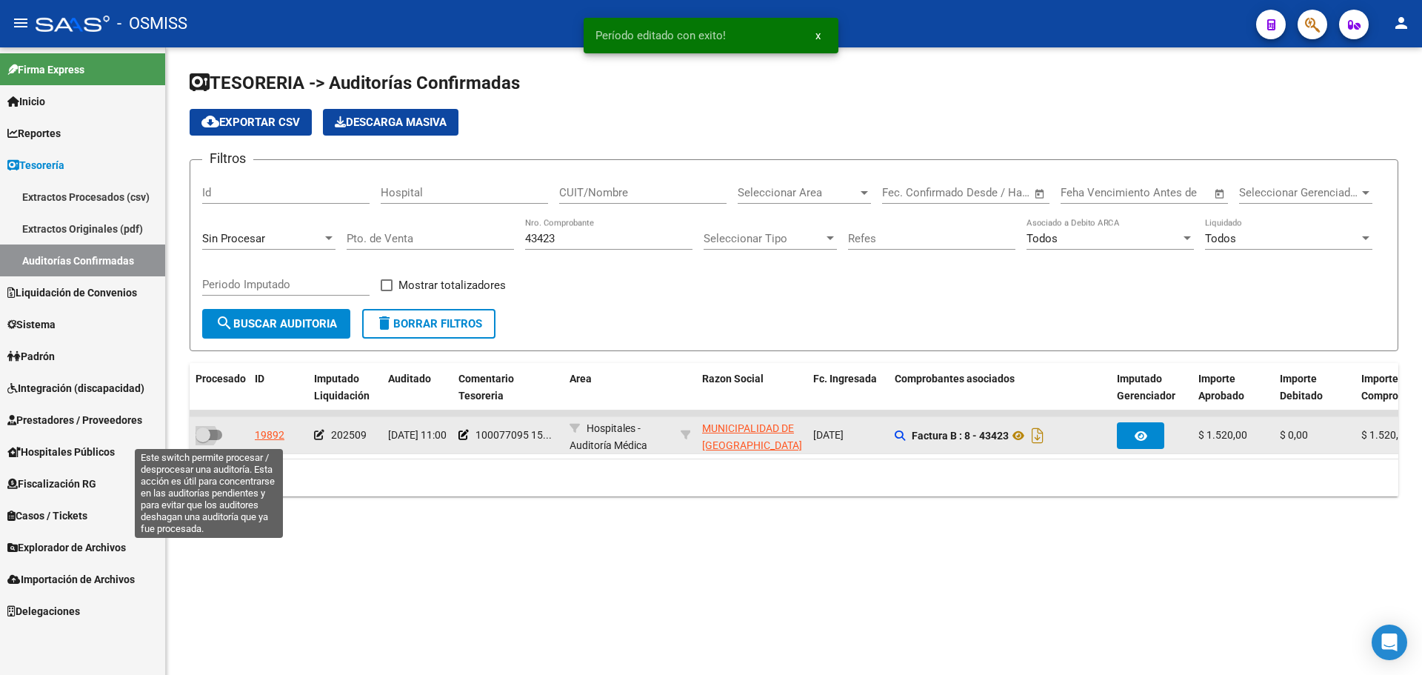
click at [213, 434] on span at bounding box center [209, 435] width 27 height 10
click at [203, 440] on input "checkbox" at bounding box center [202, 440] width 1 height 1
checkbox input "true"
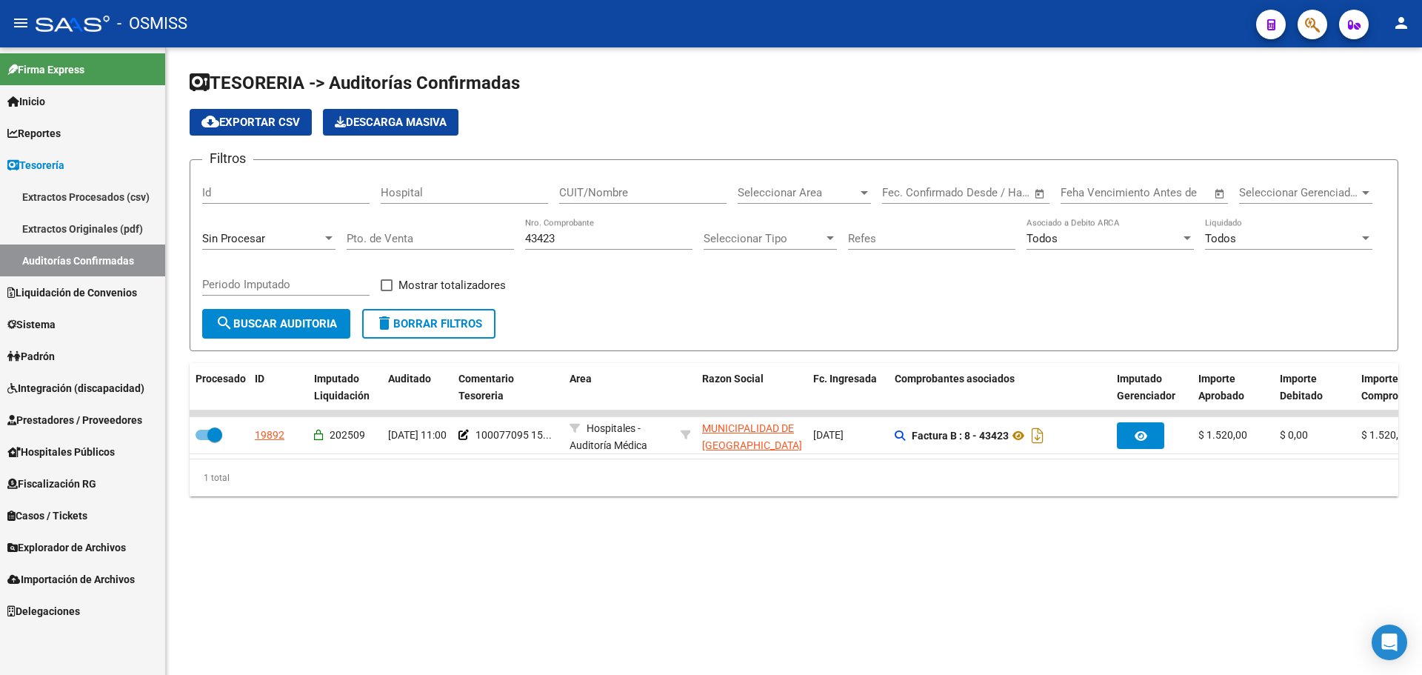
click at [571, 230] on div "43423 Nro. Comprobante" at bounding box center [608, 234] width 167 height 32
type input "43425"
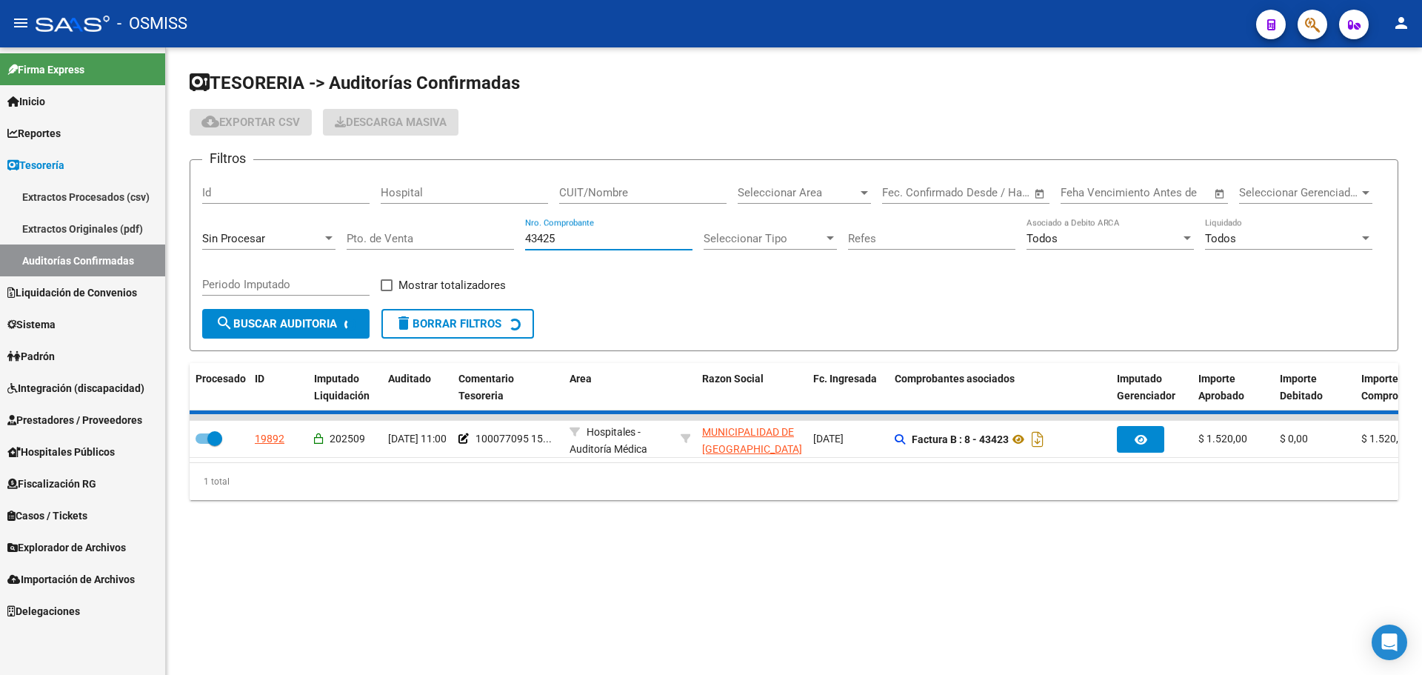
checkbox input "false"
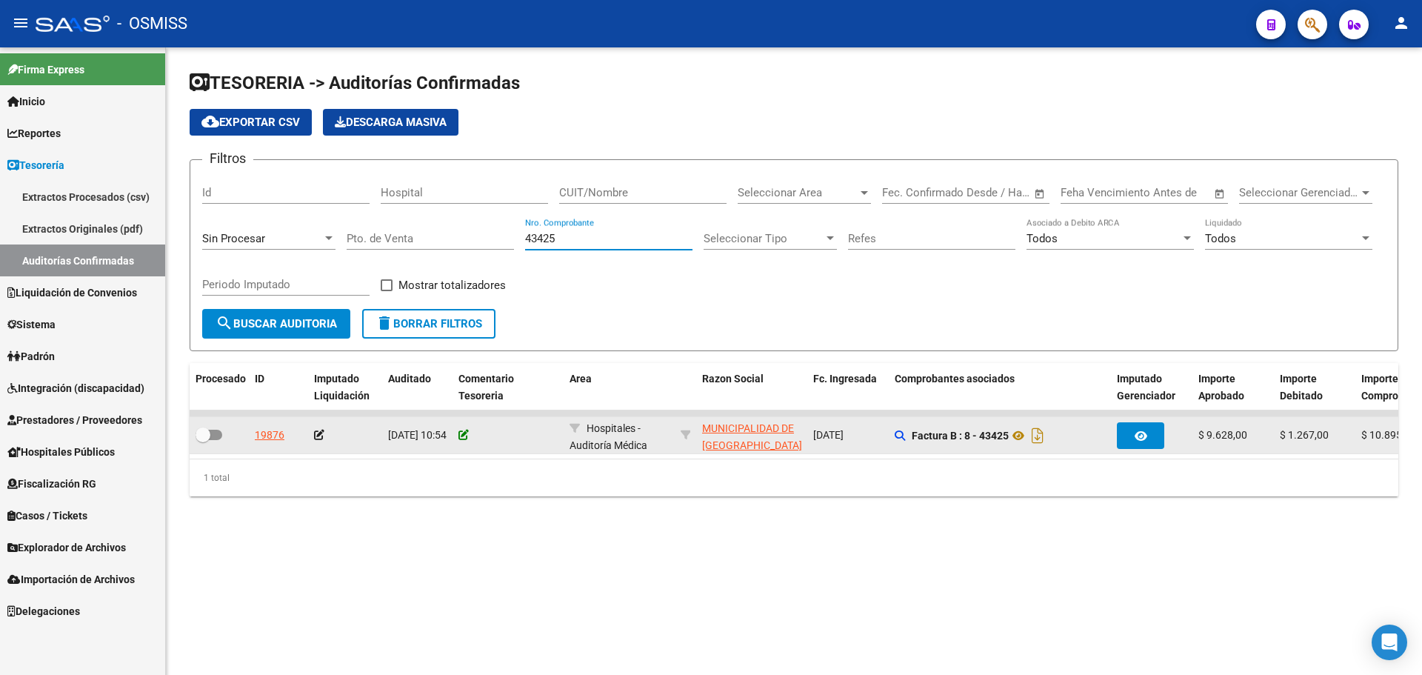
type input "43425"
click at [468, 435] on icon at bounding box center [464, 435] width 10 height 10
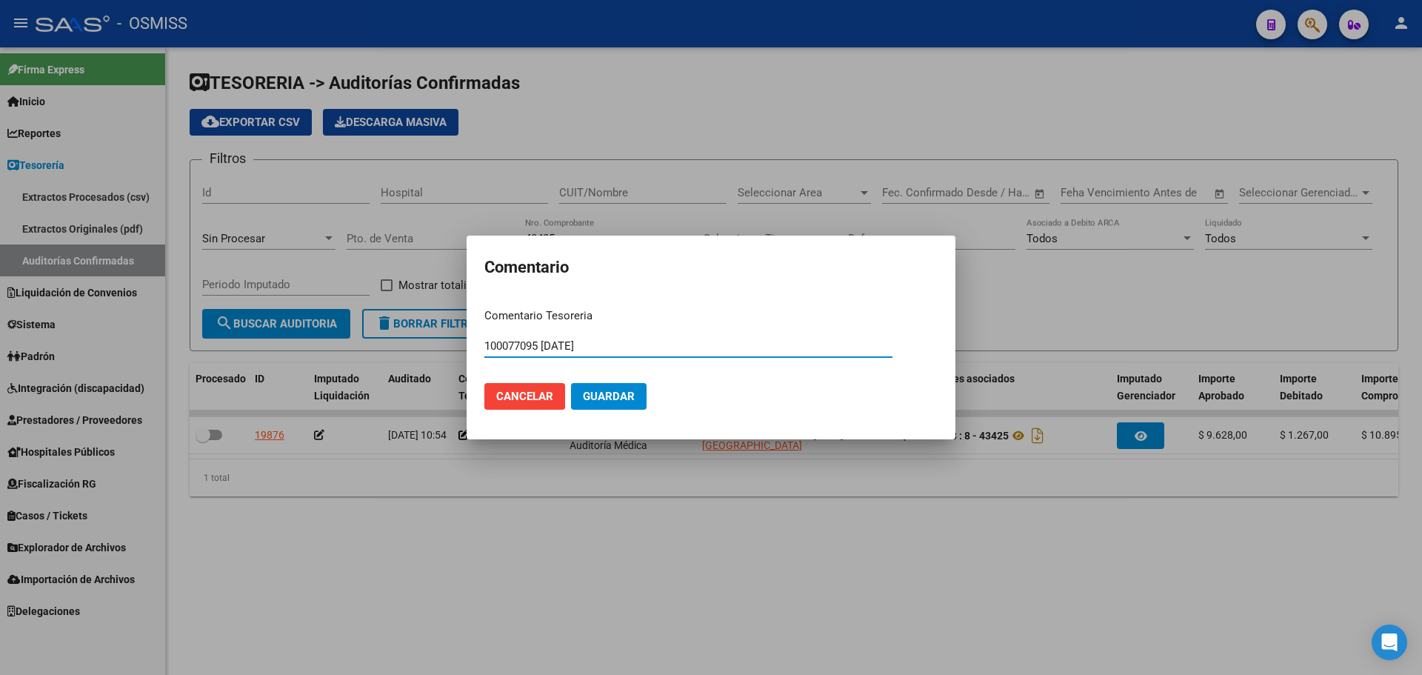
type input "100077095 15/09/2025"
click at [598, 390] on span "Guardar" at bounding box center [609, 396] width 52 height 13
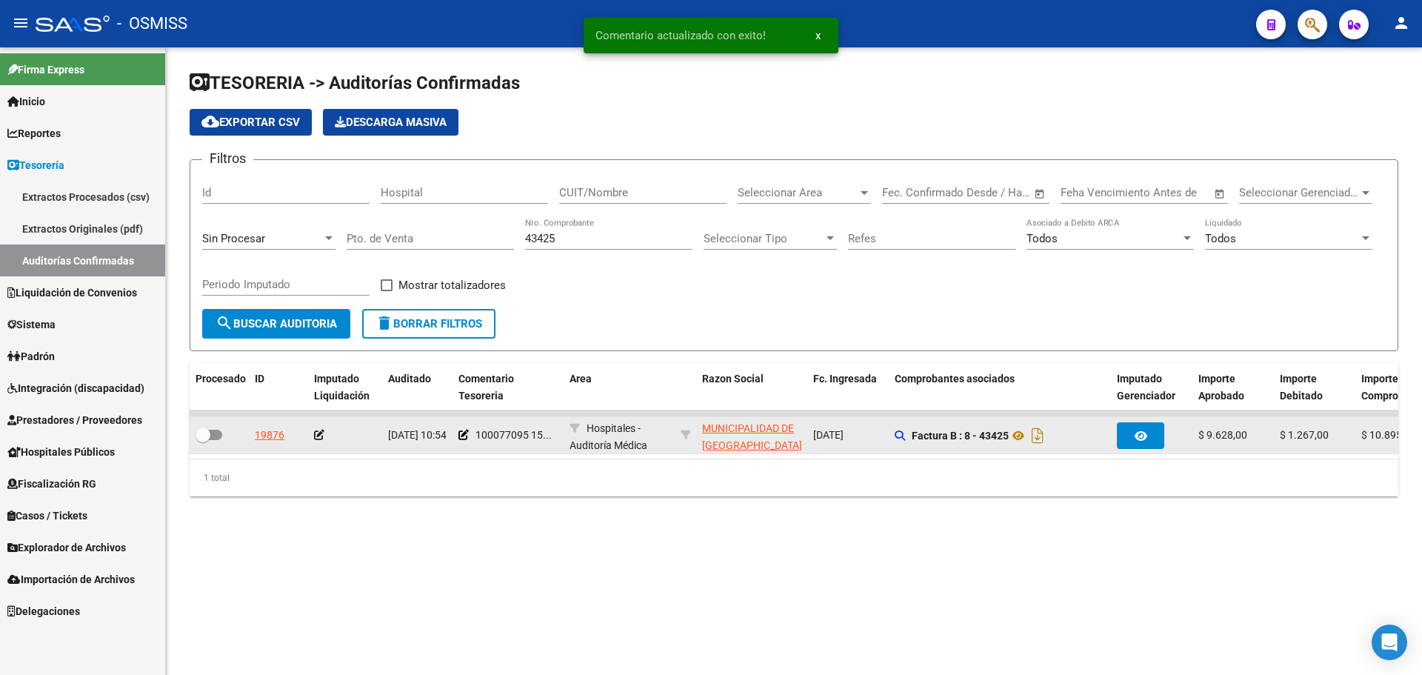
click at [316, 436] on icon at bounding box center [319, 435] width 10 height 10
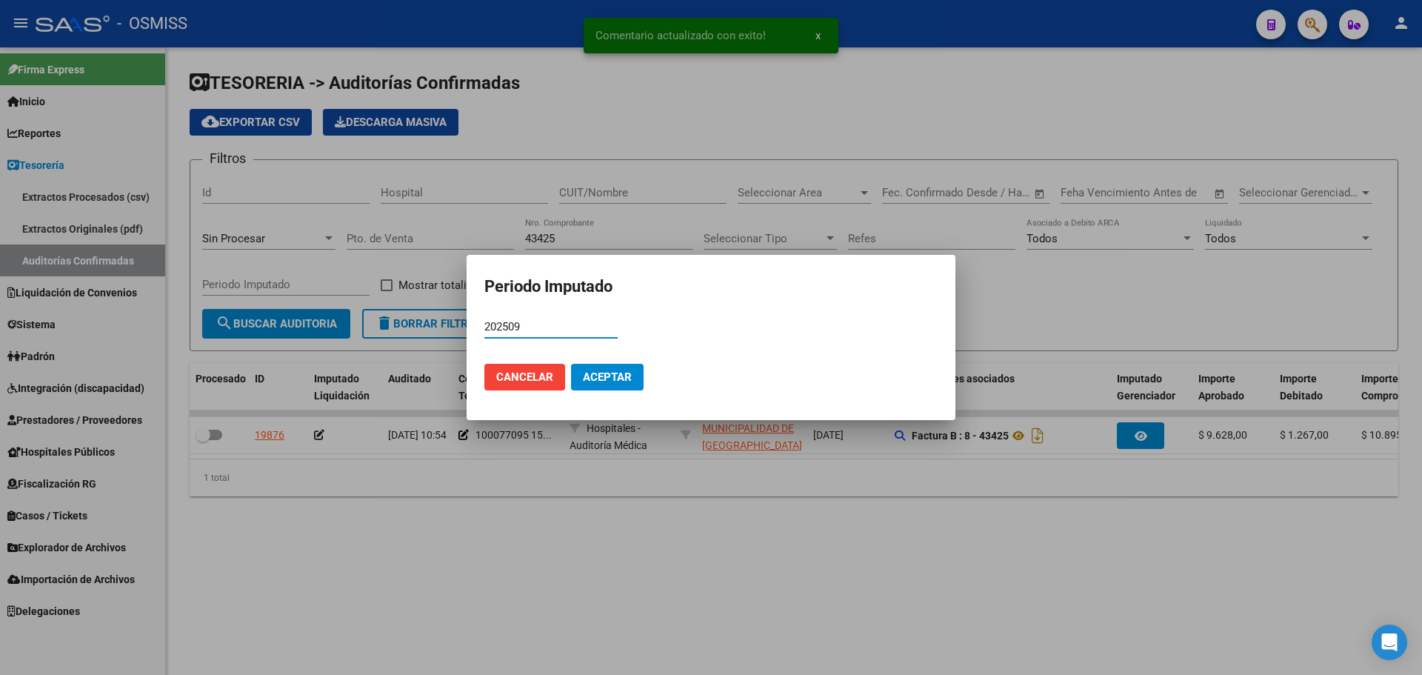
type input "202509"
click at [605, 371] on span "Aceptar" at bounding box center [607, 376] width 49 height 13
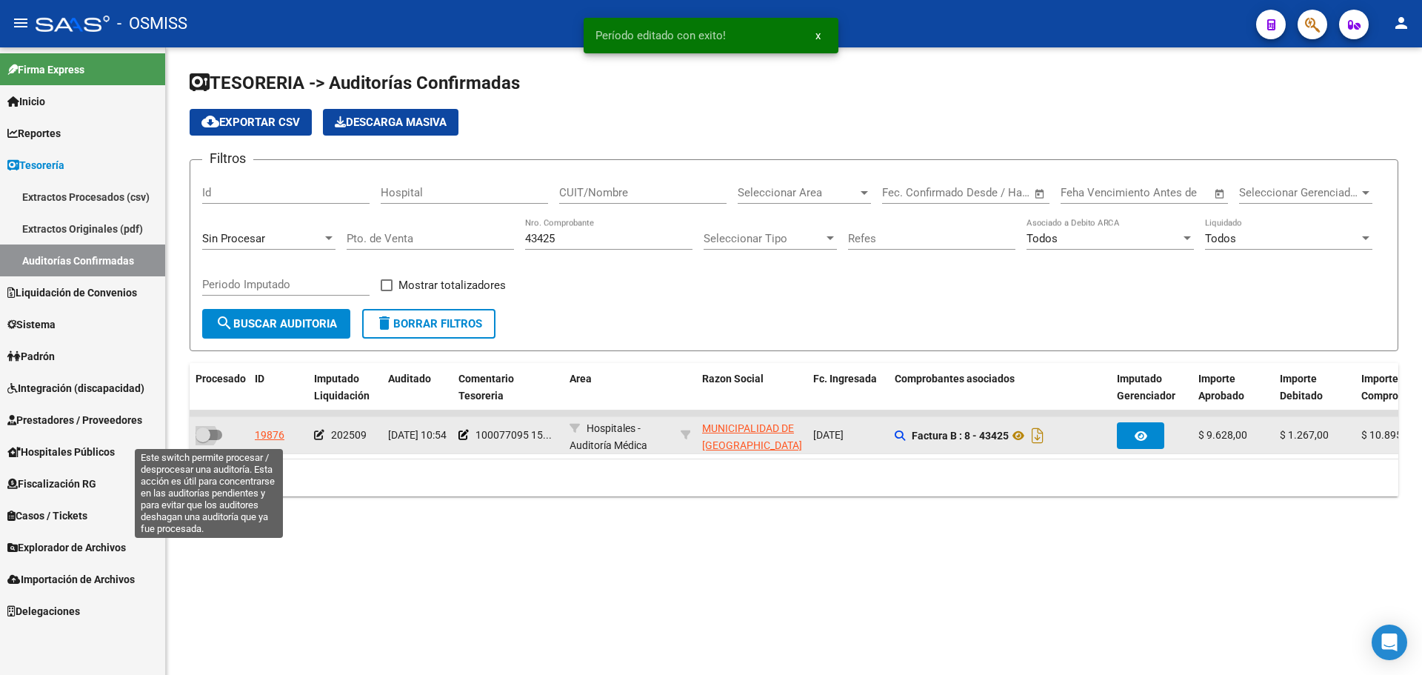
click at [217, 434] on span at bounding box center [209, 435] width 27 height 10
click at [203, 440] on input "checkbox" at bounding box center [202, 440] width 1 height 1
checkbox input "true"
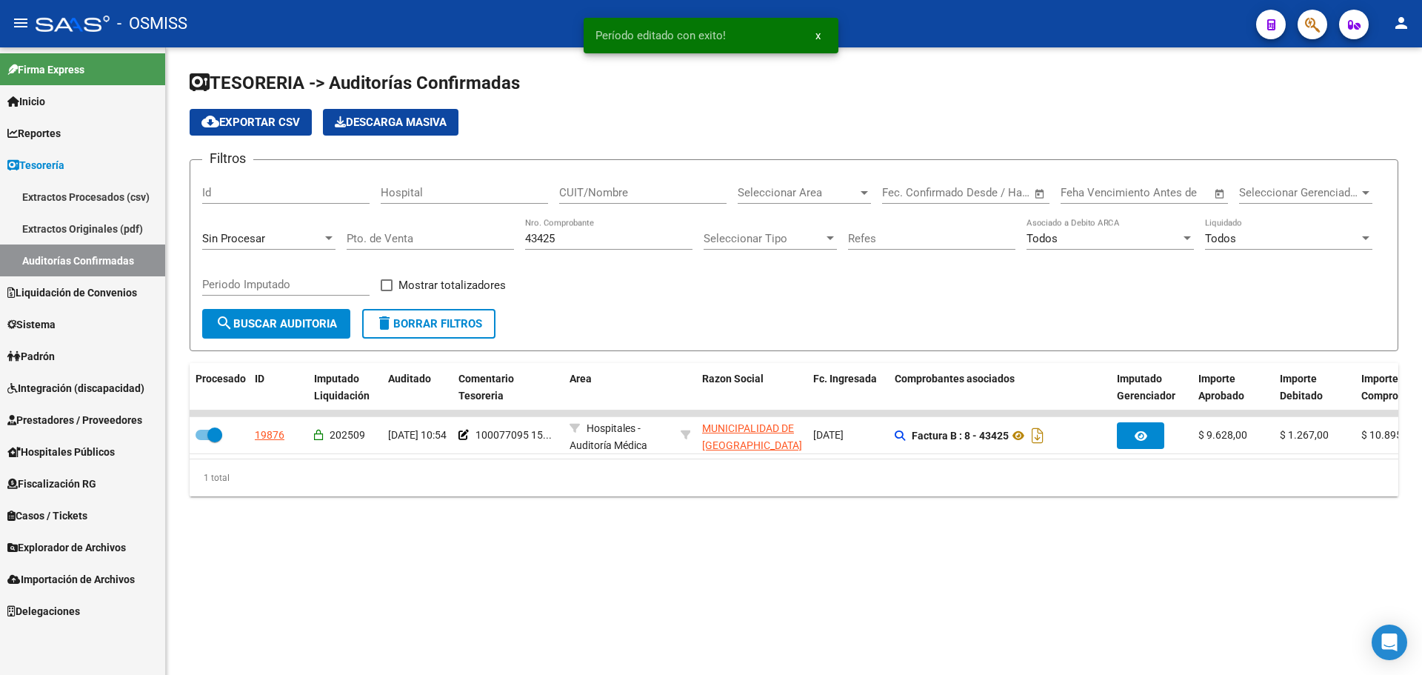
click at [657, 241] on input "43425" at bounding box center [608, 238] width 167 height 13
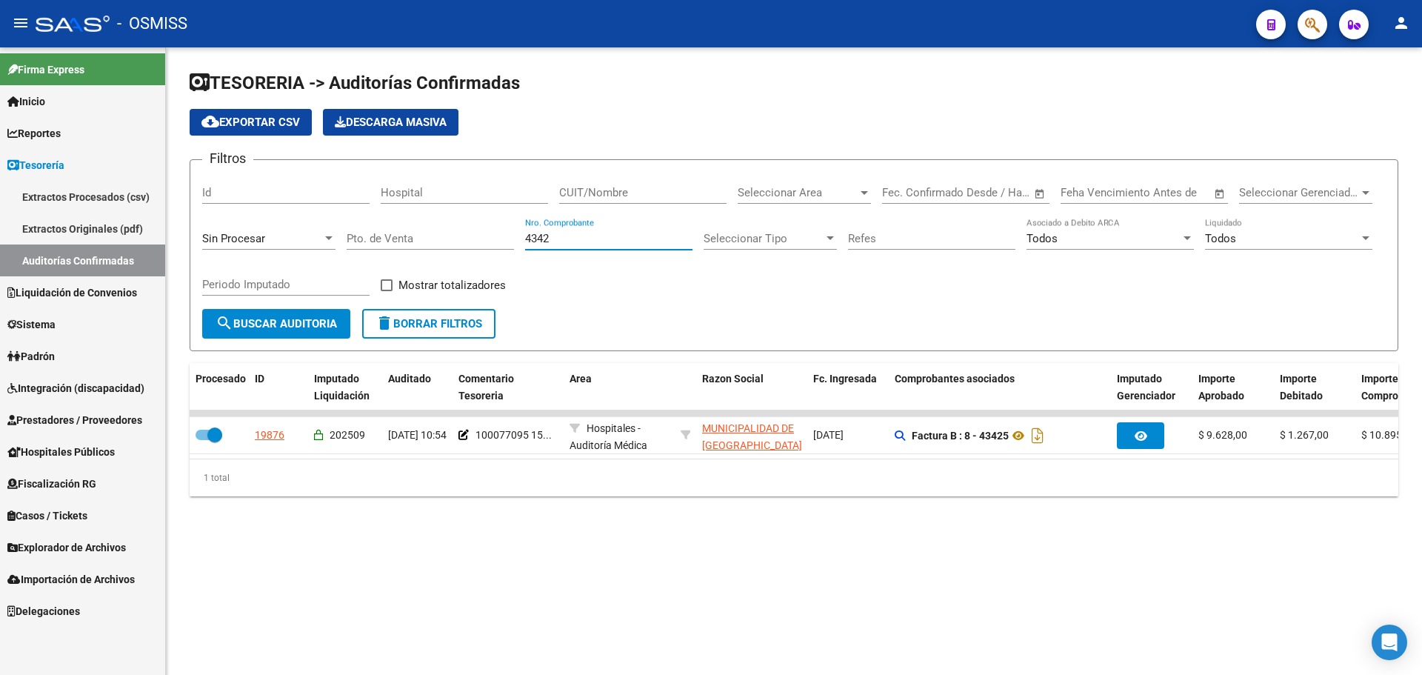
type input "43427"
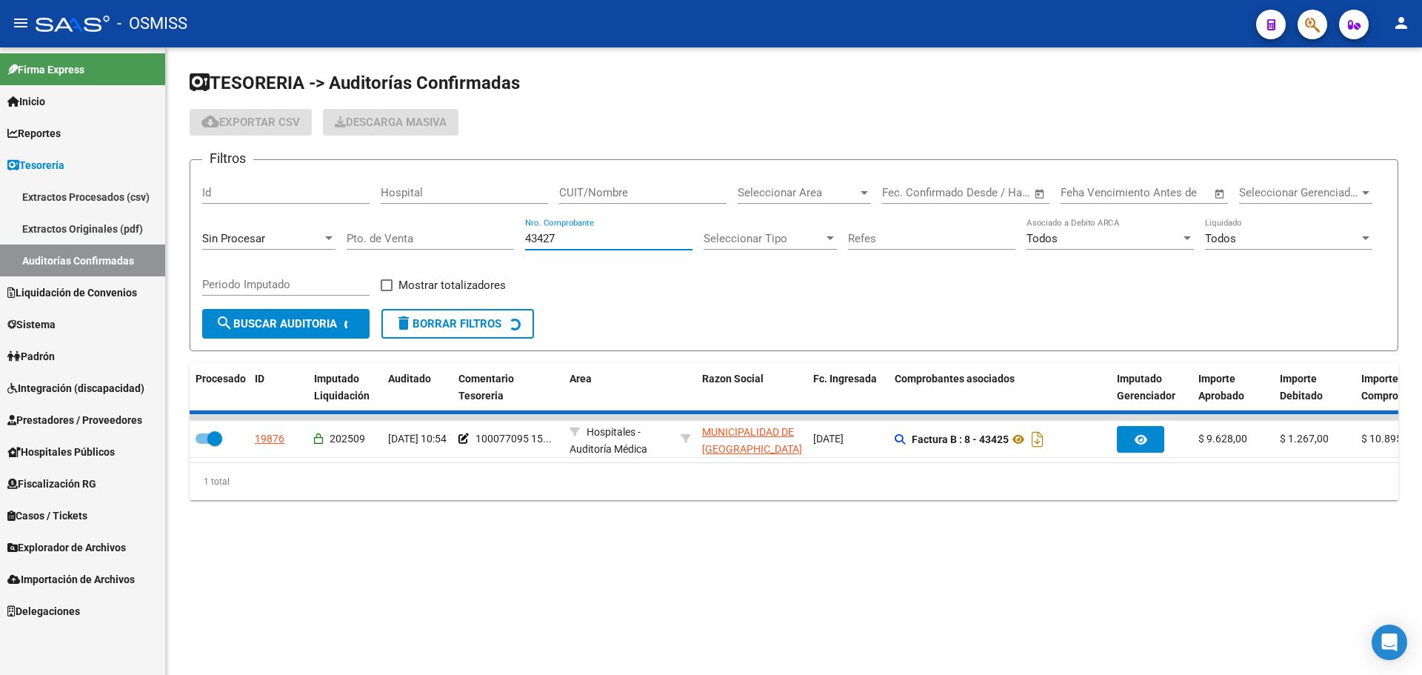
checkbox input "false"
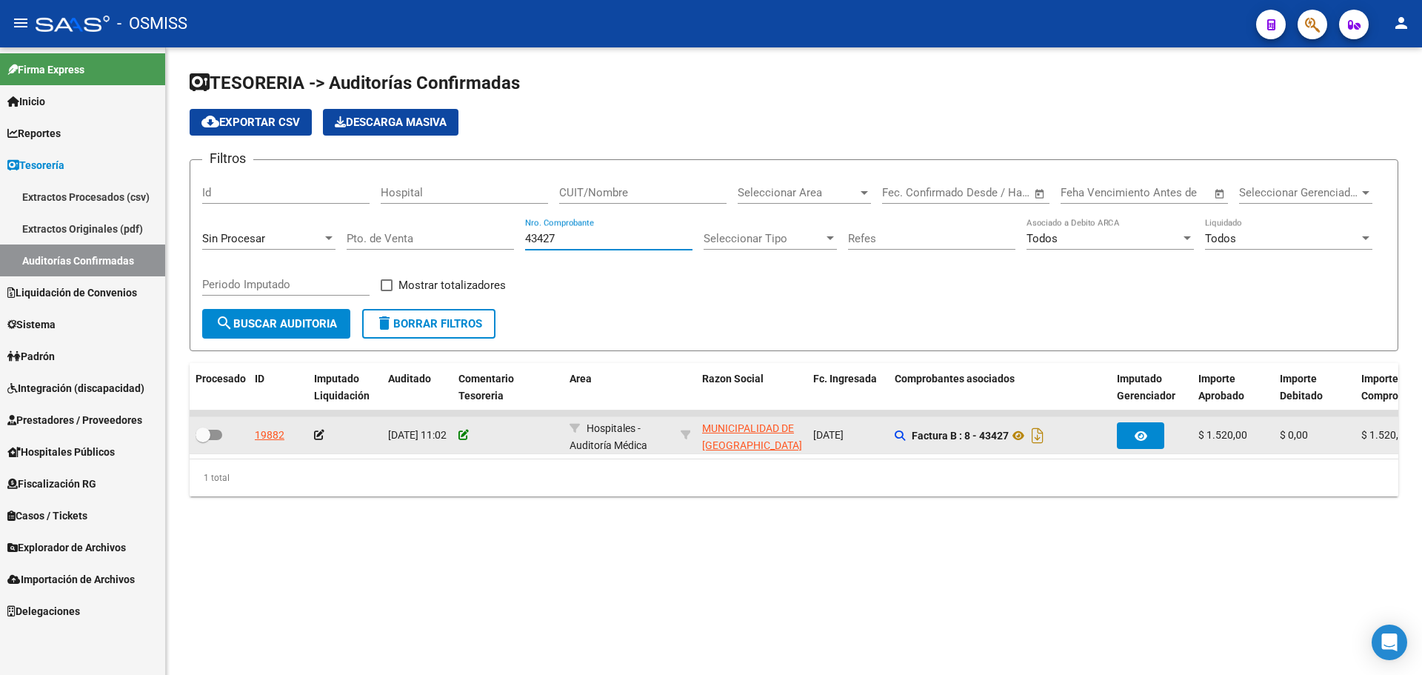
type input "43427"
click at [460, 435] on icon at bounding box center [464, 435] width 10 height 10
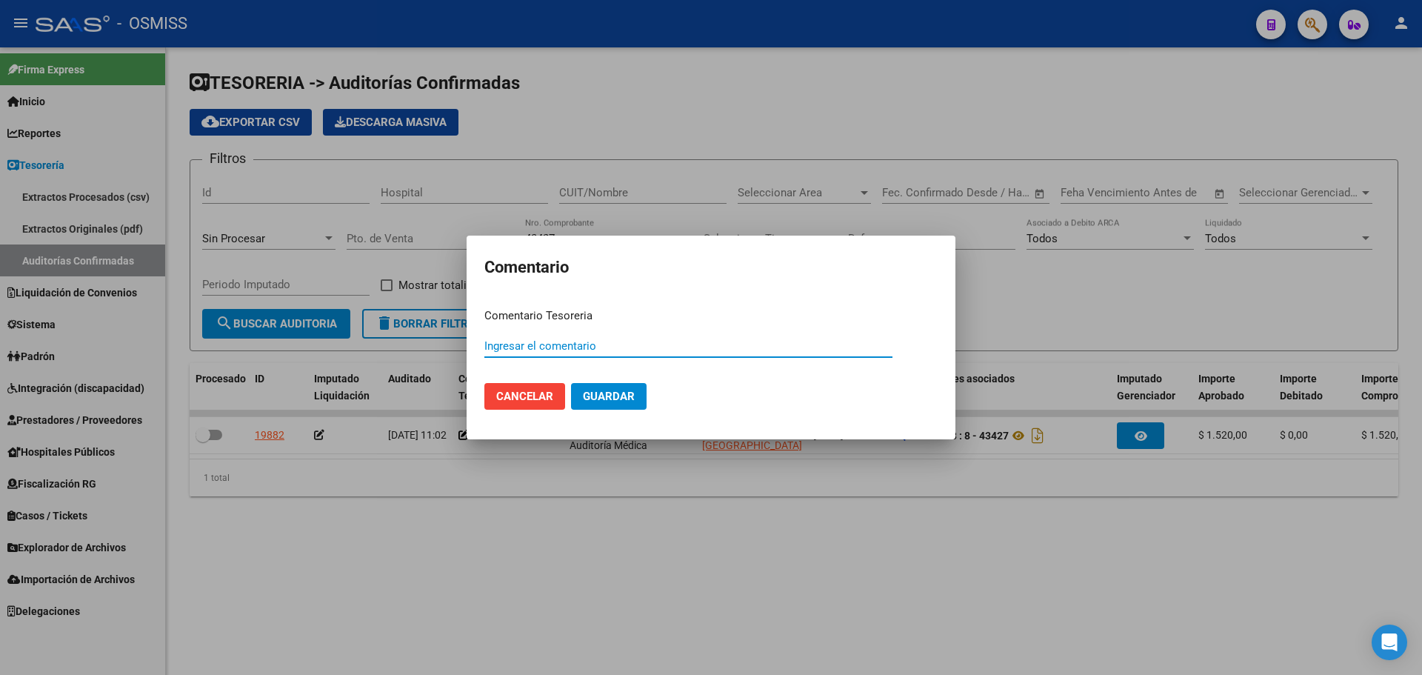
paste input "100077095 15/09/2025"
type input "100077095 15/09/2025"
click at [599, 390] on span "Guardar" at bounding box center [609, 396] width 52 height 13
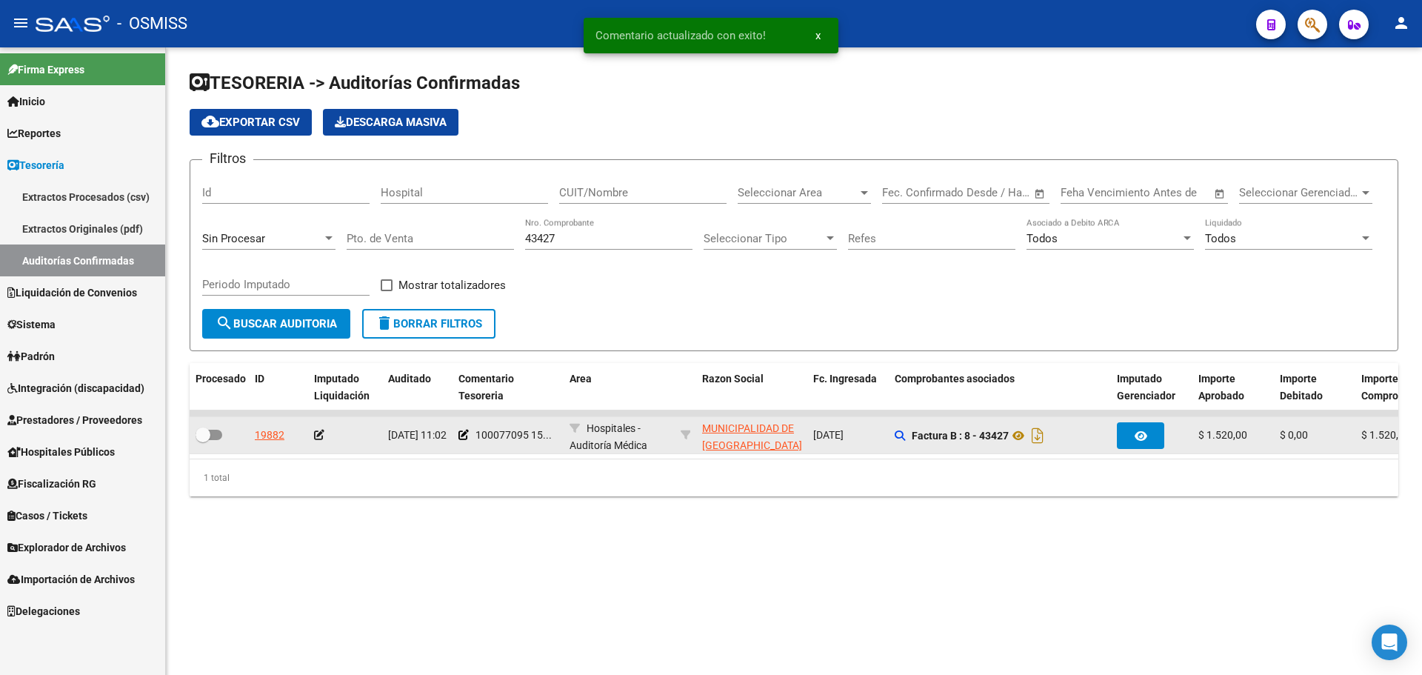
click at [319, 431] on icon at bounding box center [319, 435] width 10 height 10
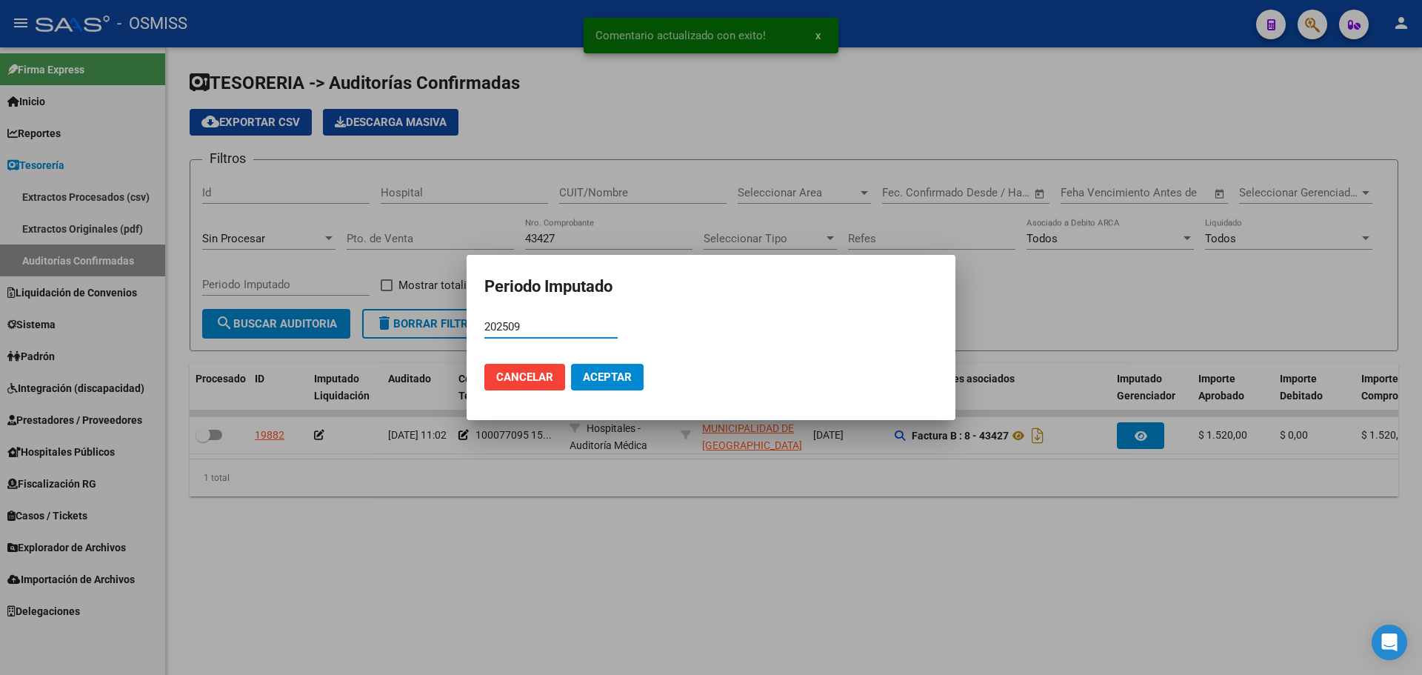
type input "202509"
click at [610, 373] on span "Aceptar" at bounding box center [607, 376] width 49 height 13
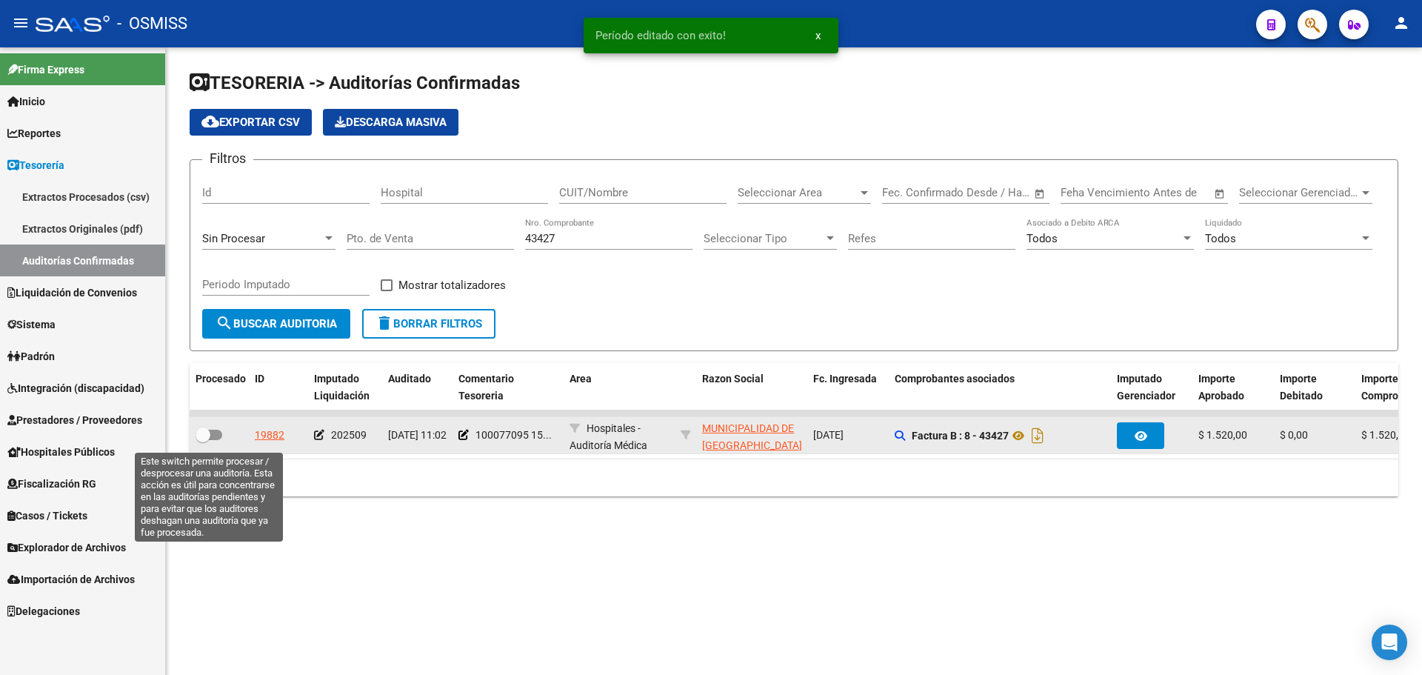
click at [208, 438] on span at bounding box center [203, 434] width 15 height 15
click at [203, 440] on input "checkbox" at bounding box center [202, 440] width 1 height 1
checkbox input "true"
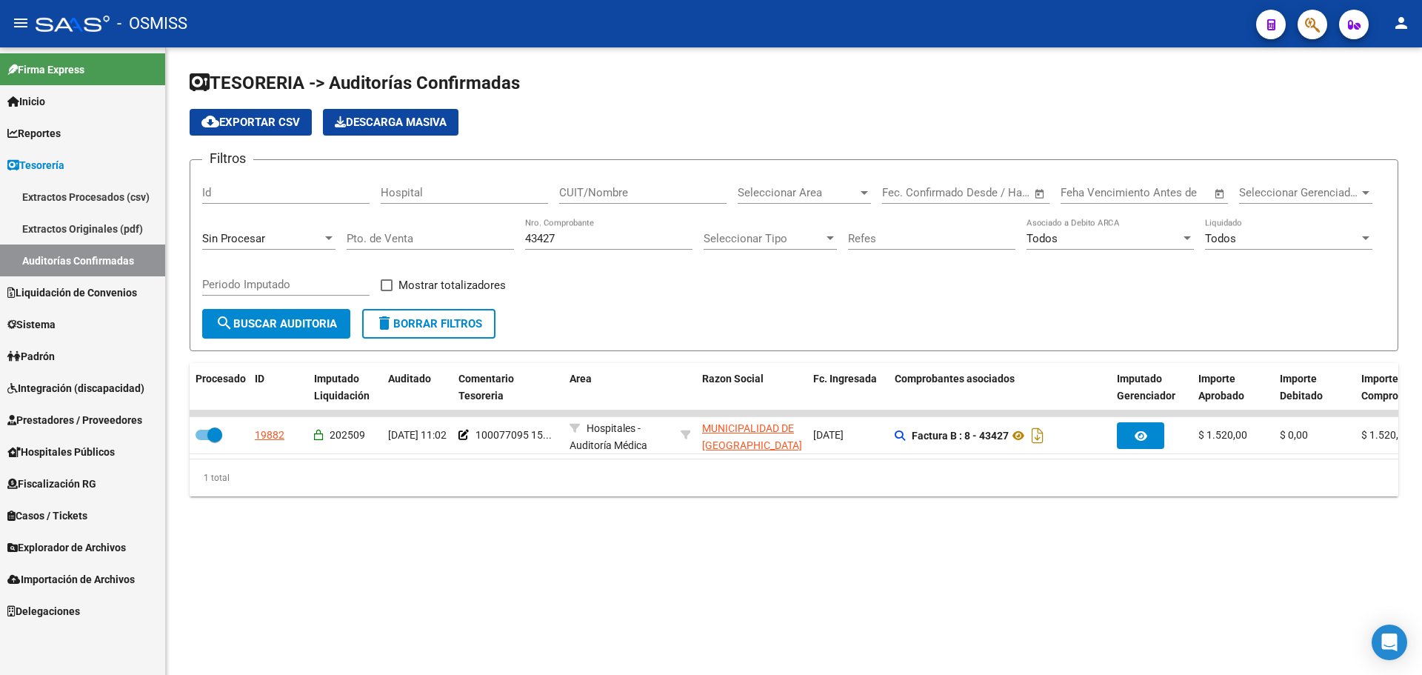
click at [584, 242] on input "43427" at bounding box center [608, 238] width 167 height 13
type input "43430"
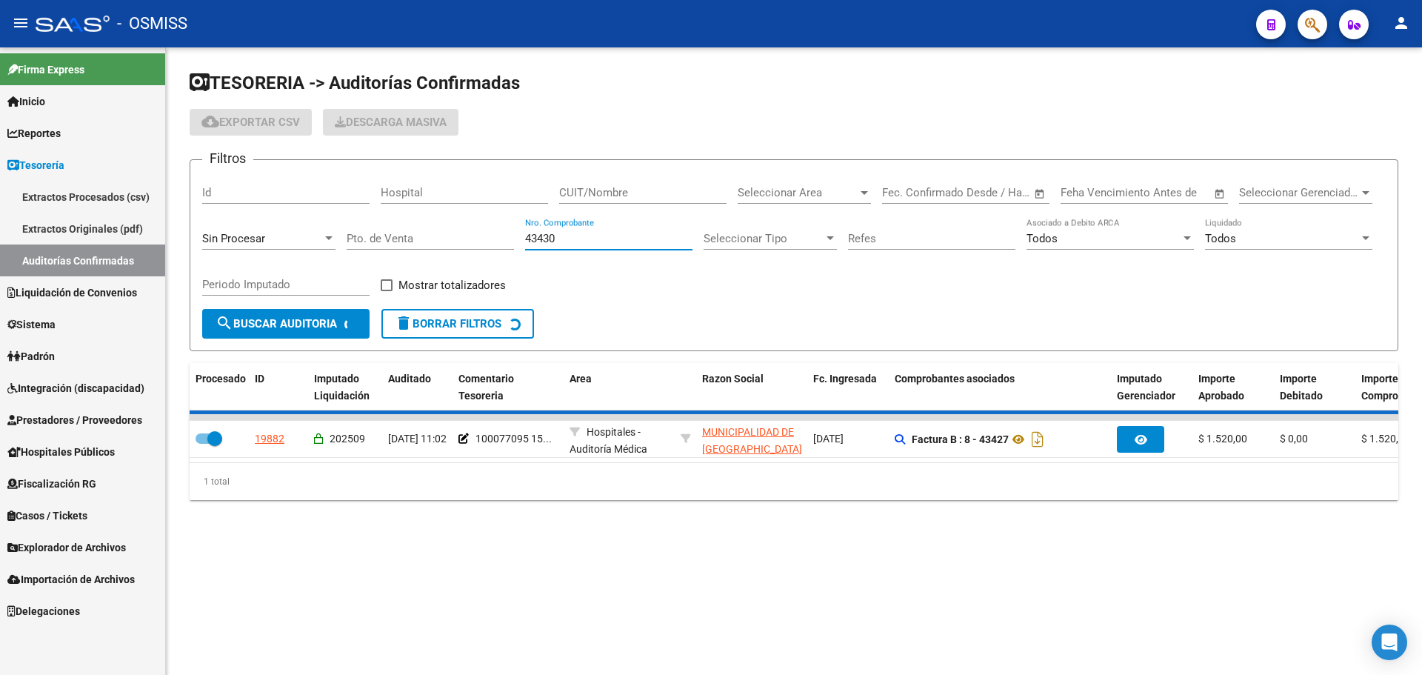
checkbox input "false"
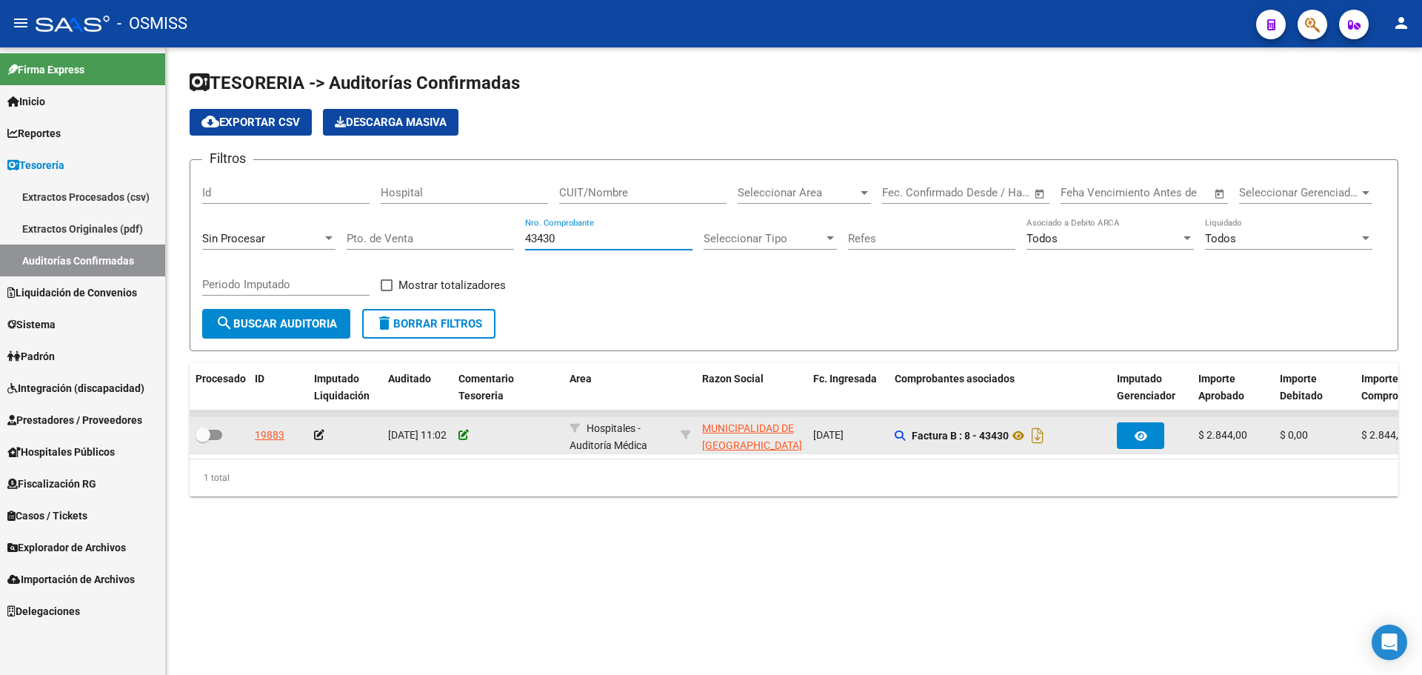
type input "43430"
click at [462, 433] on icon at bounding box center [464, 435] width 10 height 10
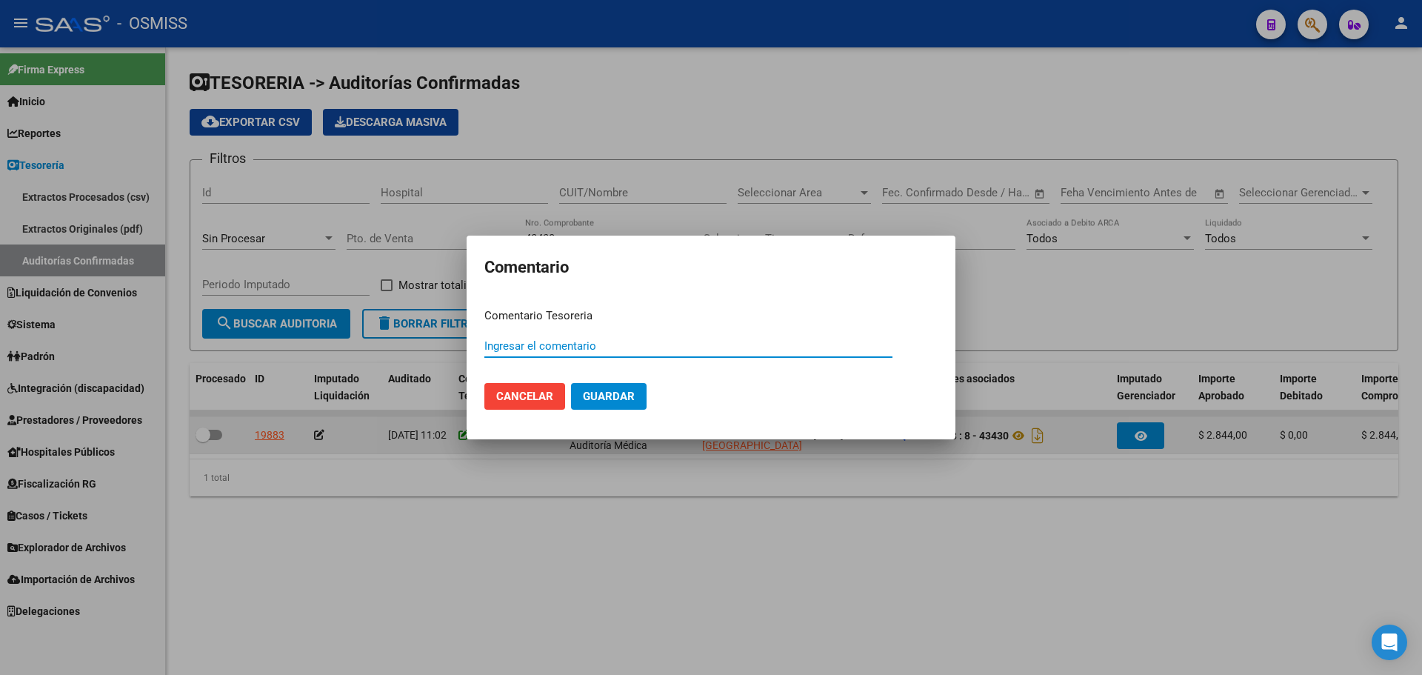
paste input "100077095 15/09/2025"
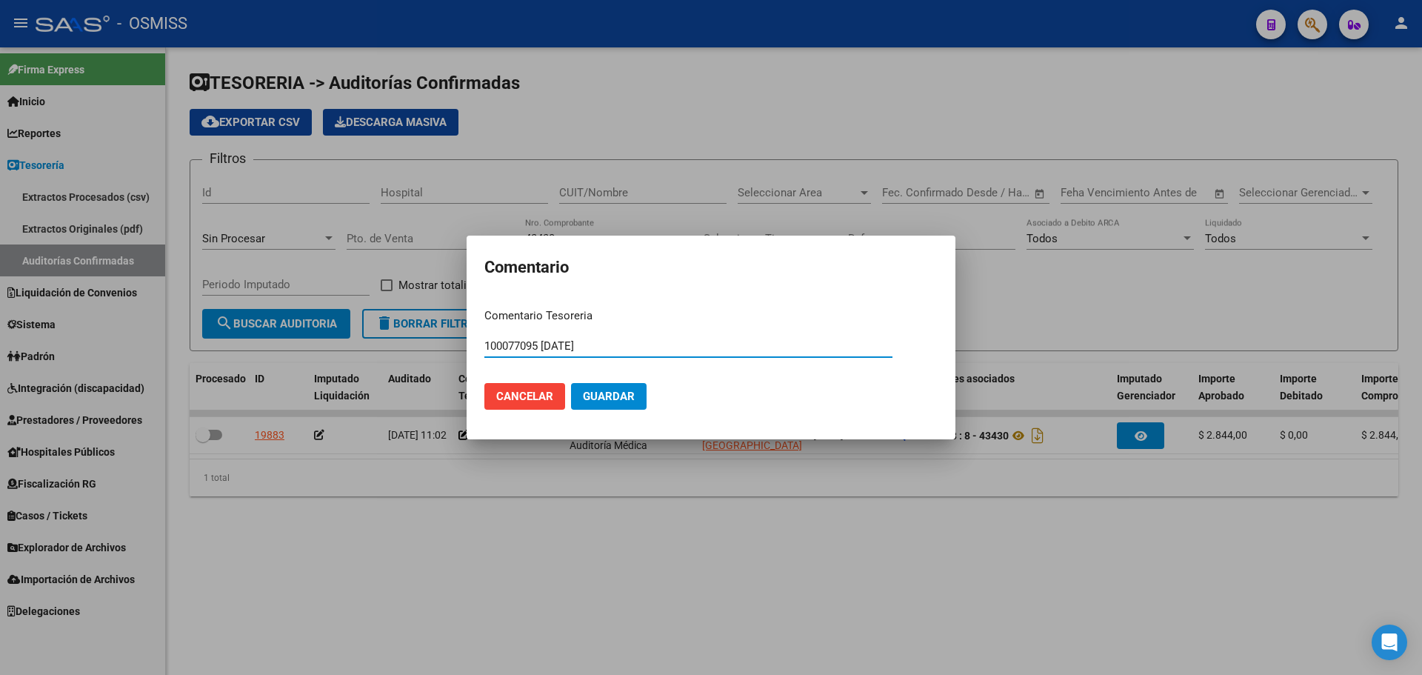
type input "100077095 15/09/2025"
click at [600, 398] on span "Guardar" at bounding box center [609, 396] width 52 height 13
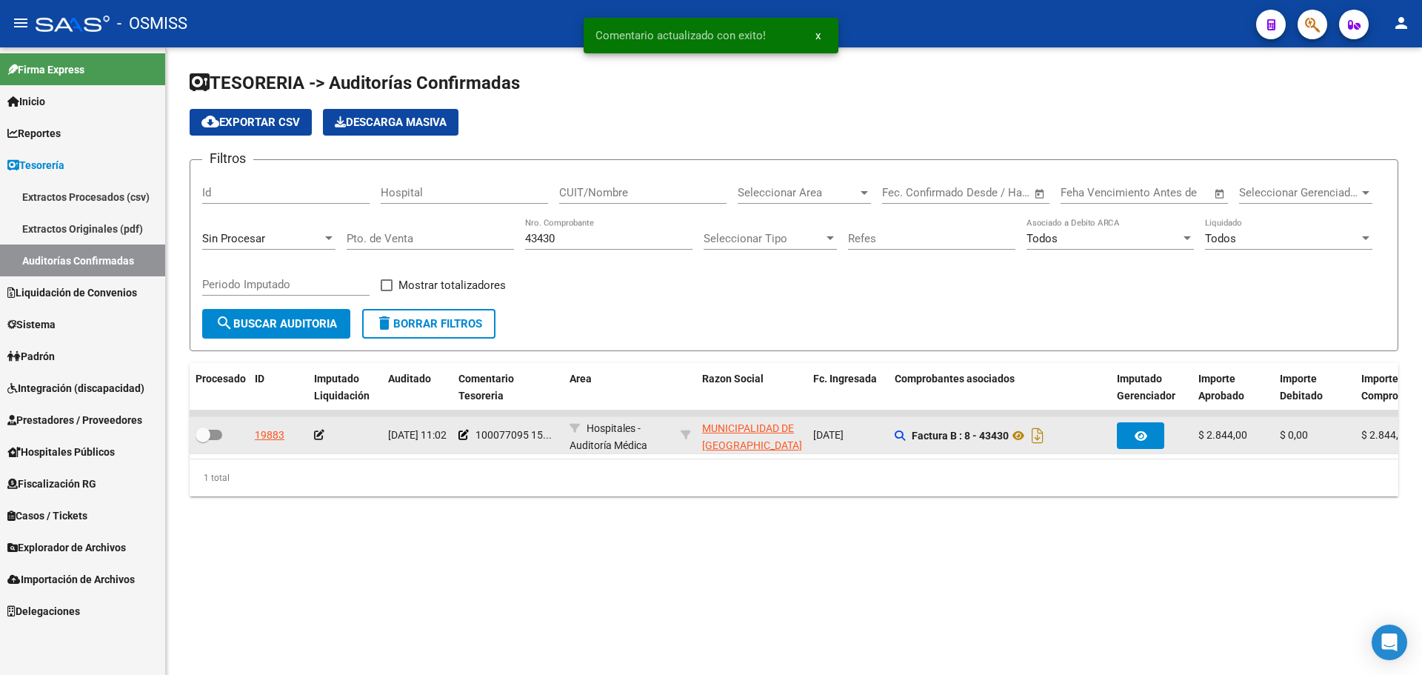
click at [320, 436] on icon at bounding box center [319, 435] width 10 height 10
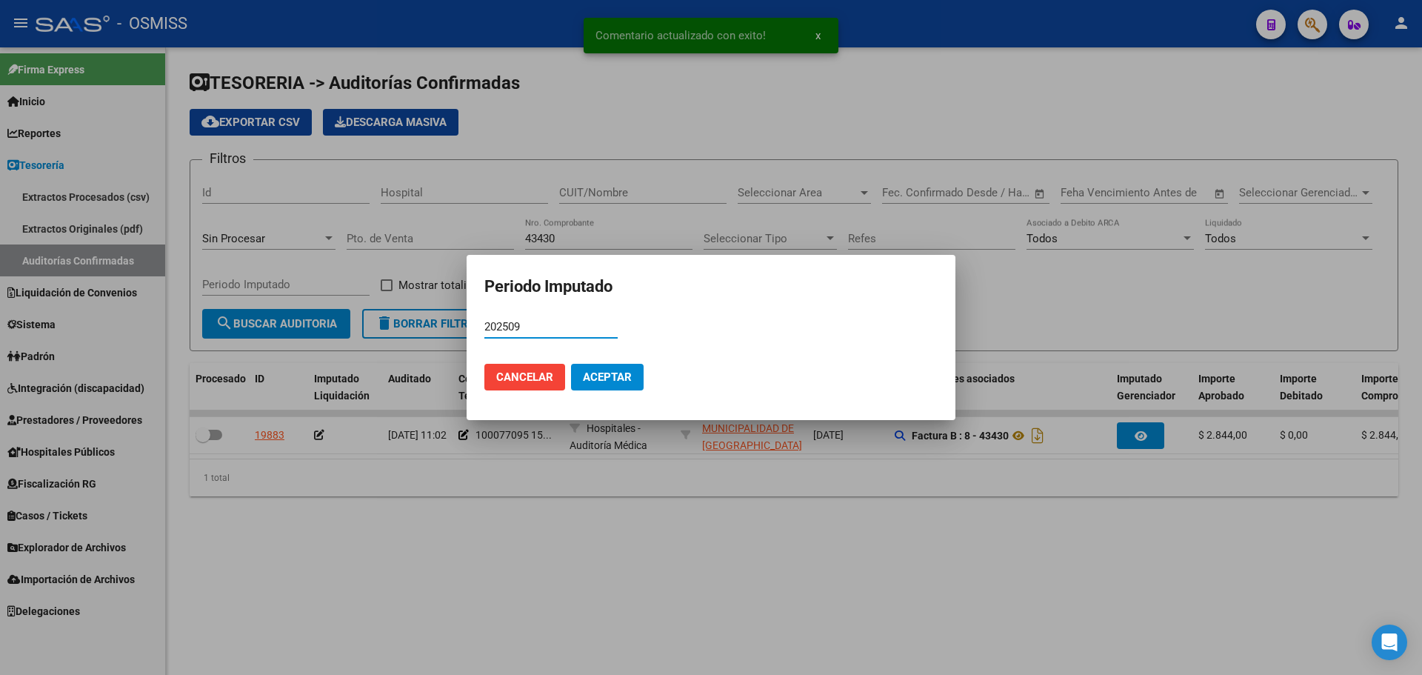
type input "202509"
click at [591, 370] on span "Aceptar" at bounding box center [607, 376] width 49 height 13
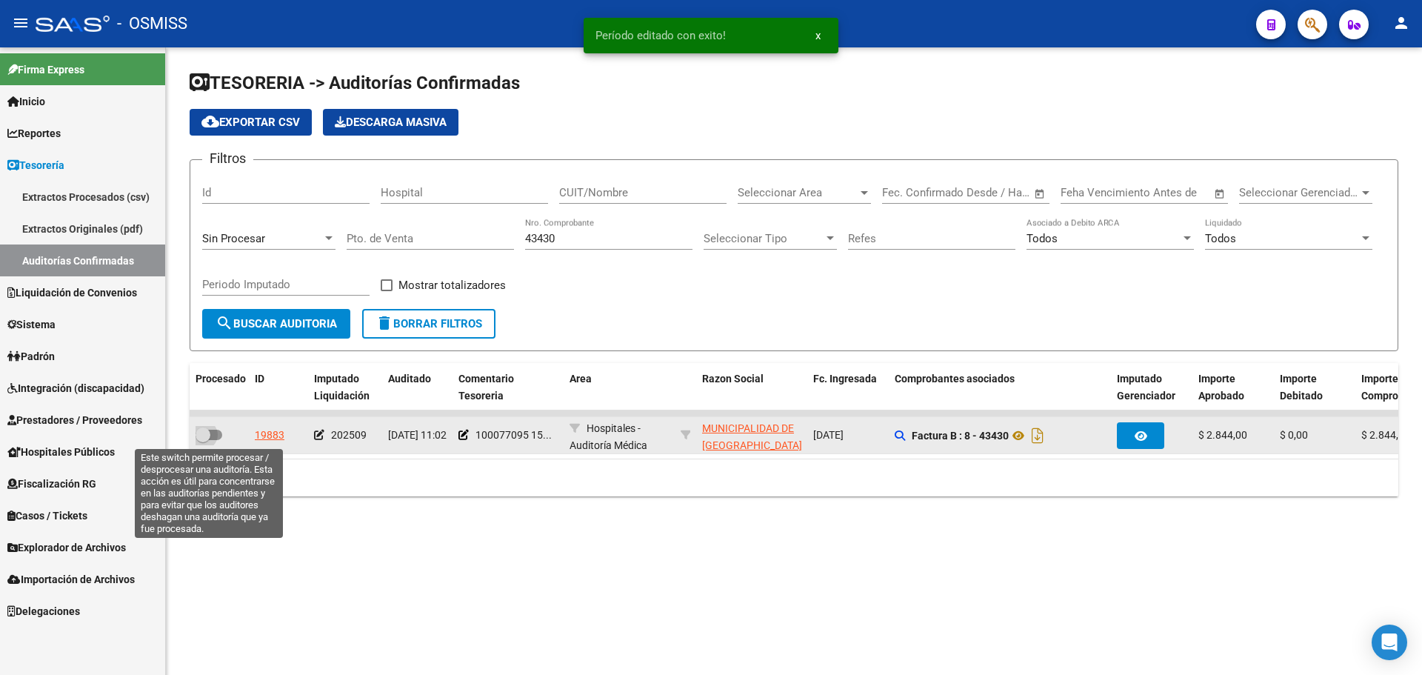
click at [220, 435] on span at bounding box center [209, 435] width 27 height 10
click at [203, 440] on input "checkbox" at bounding box center [202, 440] width 1 height 1
checkbox input "true"
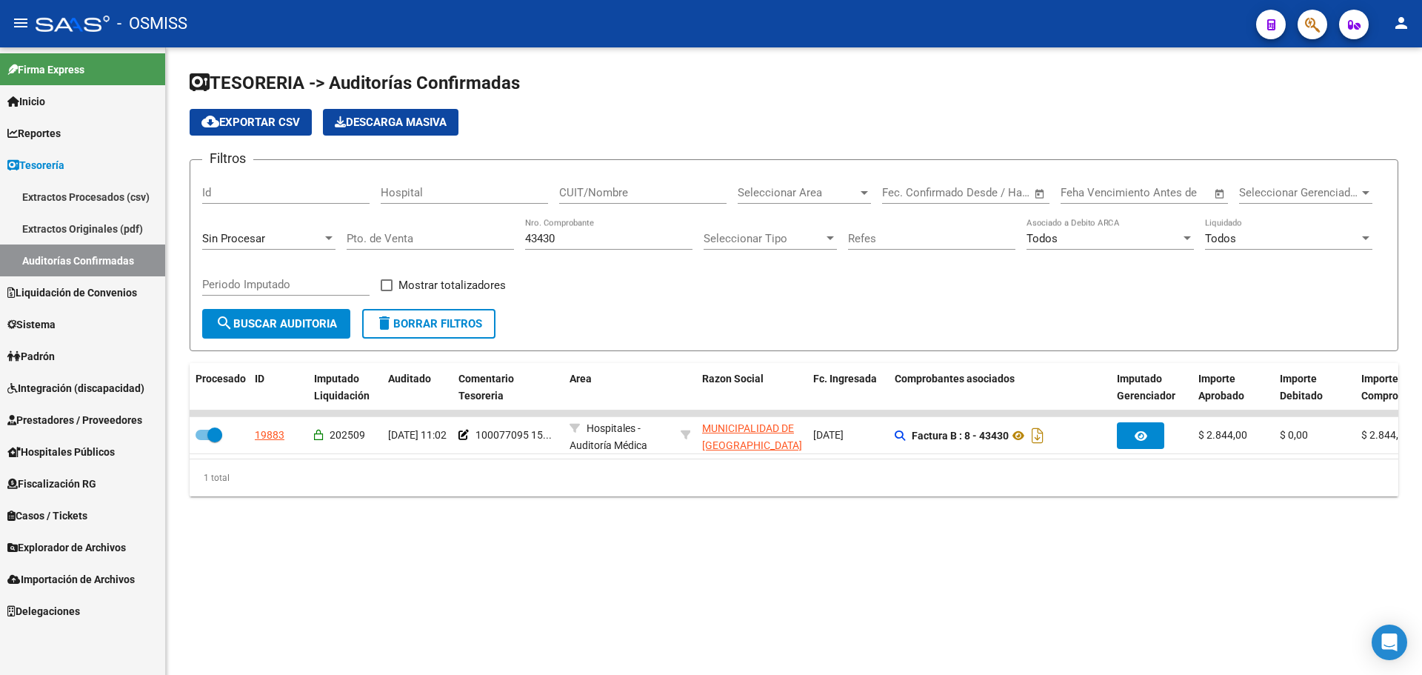
click at [587, 238] on input "43430" at bounding box center [608, 238] width 167 height 13
type input "43431"
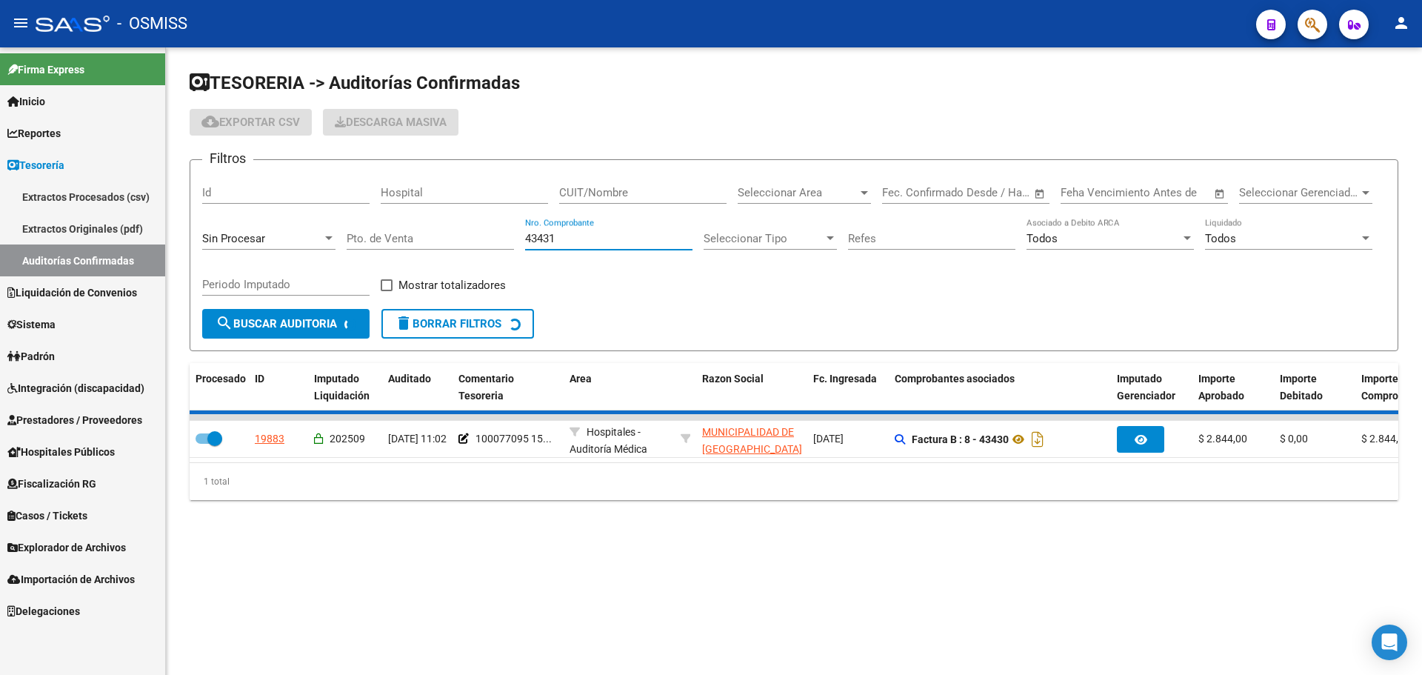
checkbox input "false"
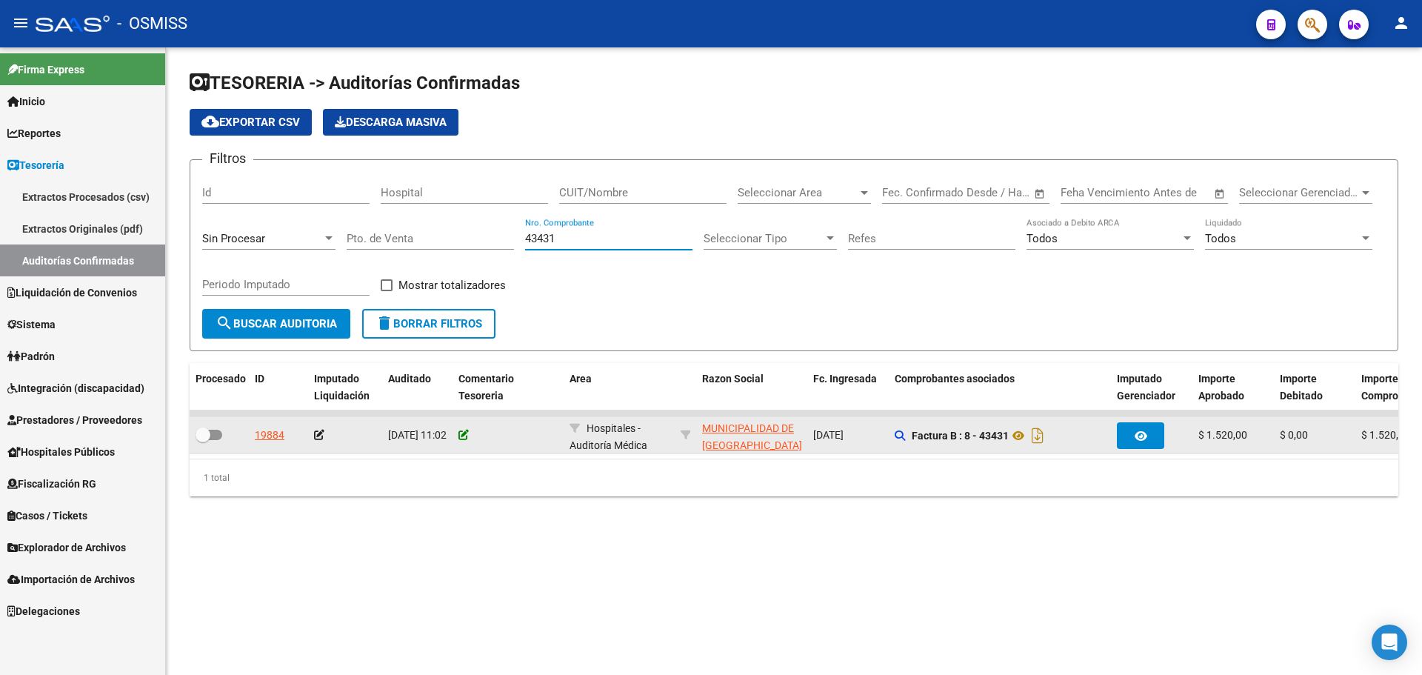
type input "43431"
click at [462, 439] on icon at bounding box center [464, 435] width 10 height 10
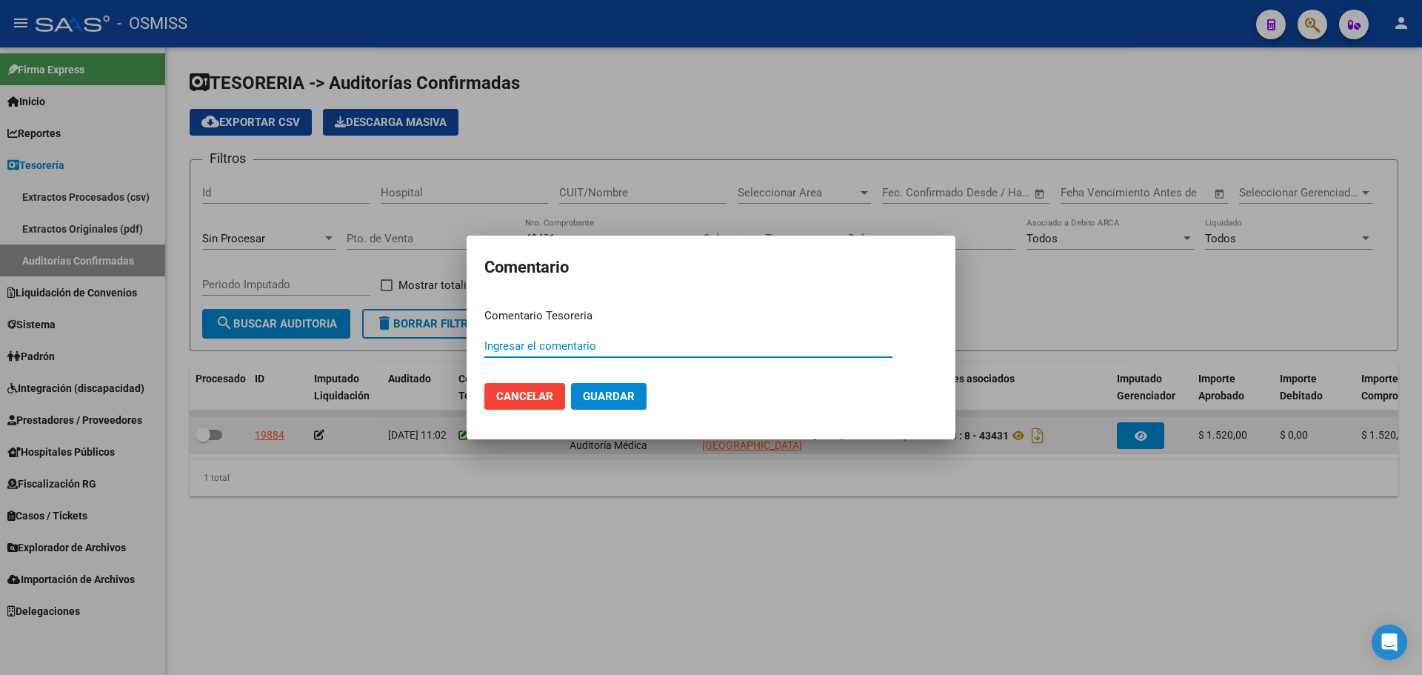
paste input "100077095 15/09/2025"
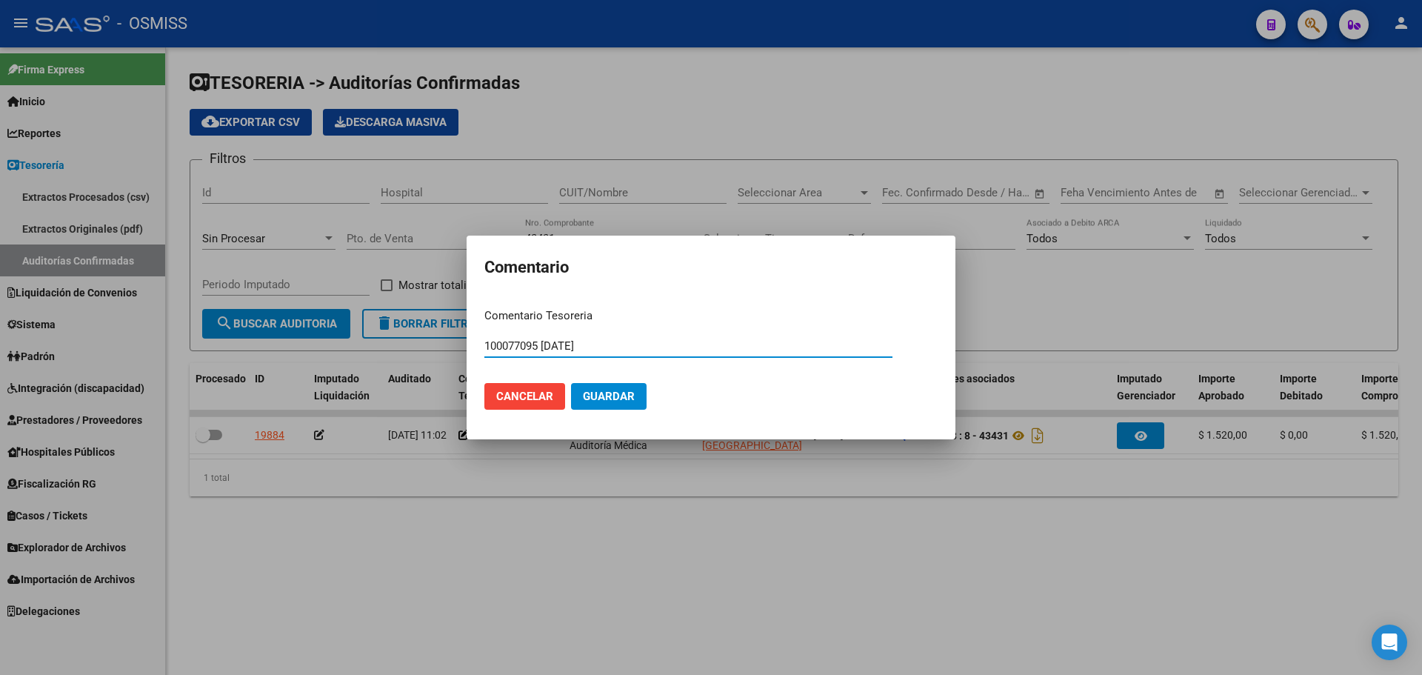
type input "100077095 15/09/2025"
click at [605, 405] on button "Guardar" at bounding box center [609, 396] width 76 height 27
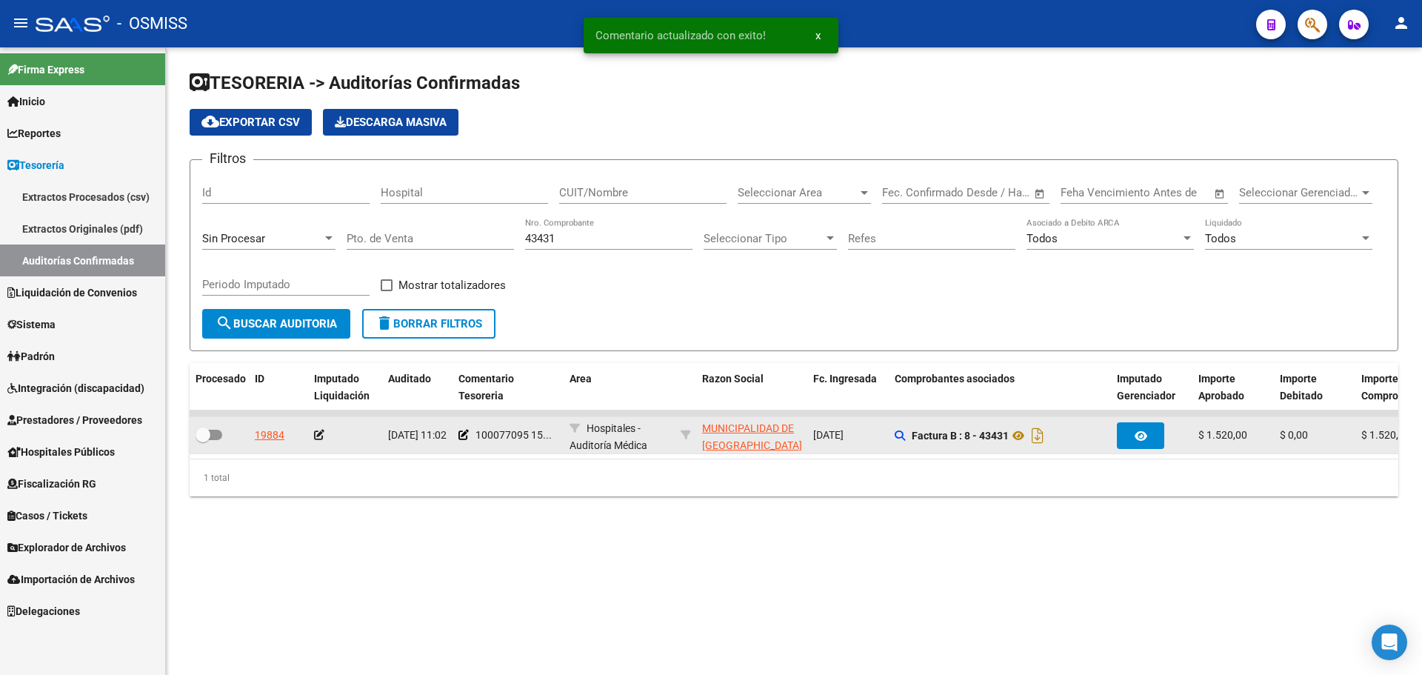
click at [315, 438] on icon at bounding box center [319, 435] width 10 height 10
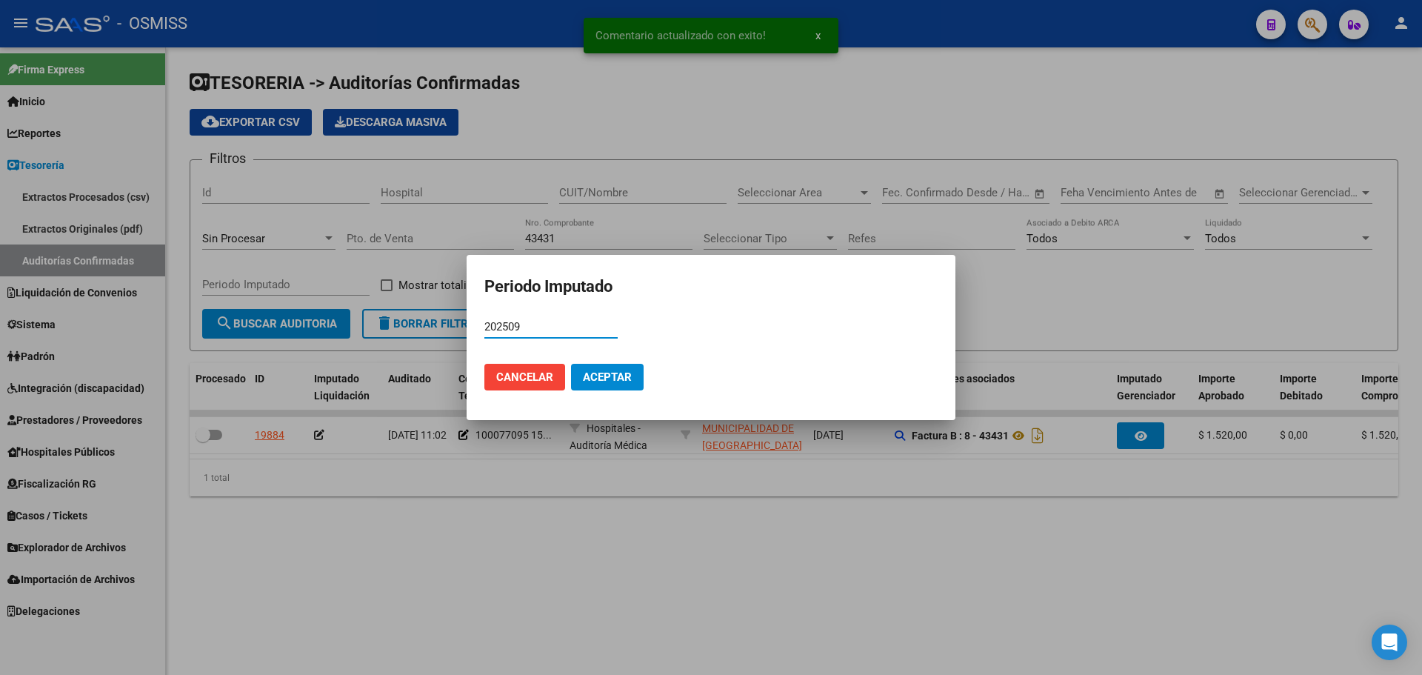
type input "202509"
click at [625, 375] on span "Aceptar" at bounding box center [607, 376] width 49 height 13
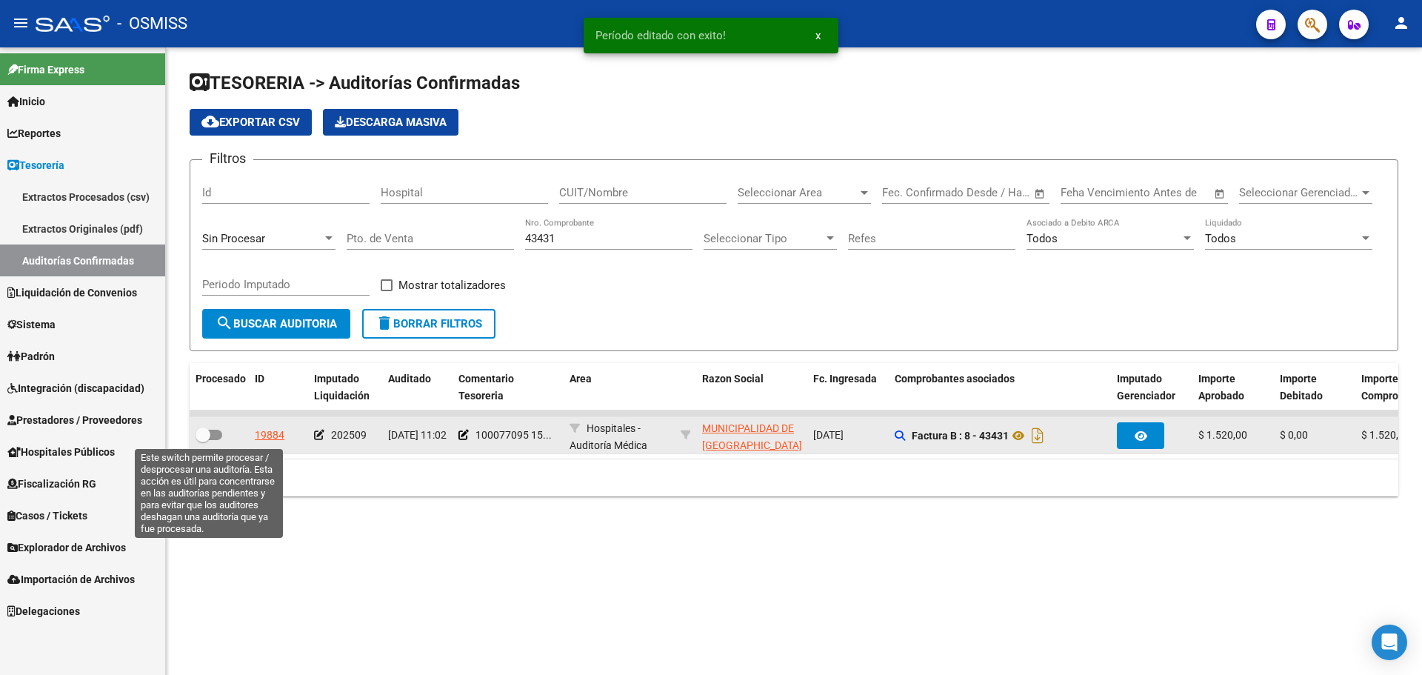
click at [216, 435] on span at bounding box center [209, 435] width 27 height 10
click at [203, 440] on input "checkbox" at bounding box center [202, 440] width 1 height 1
checkbox input "true"
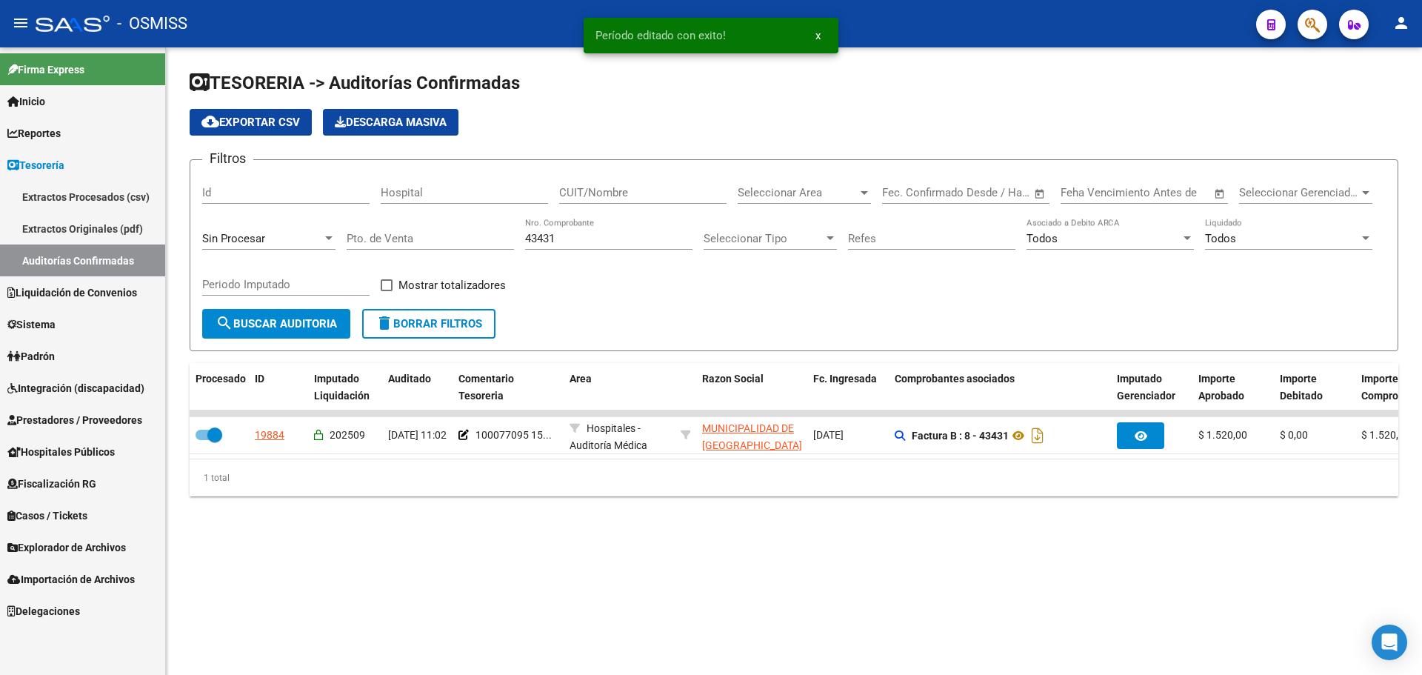
click at [568, 238] on input "43431" at bounding box center [608, 238] width 167 height 13
type input "43432"
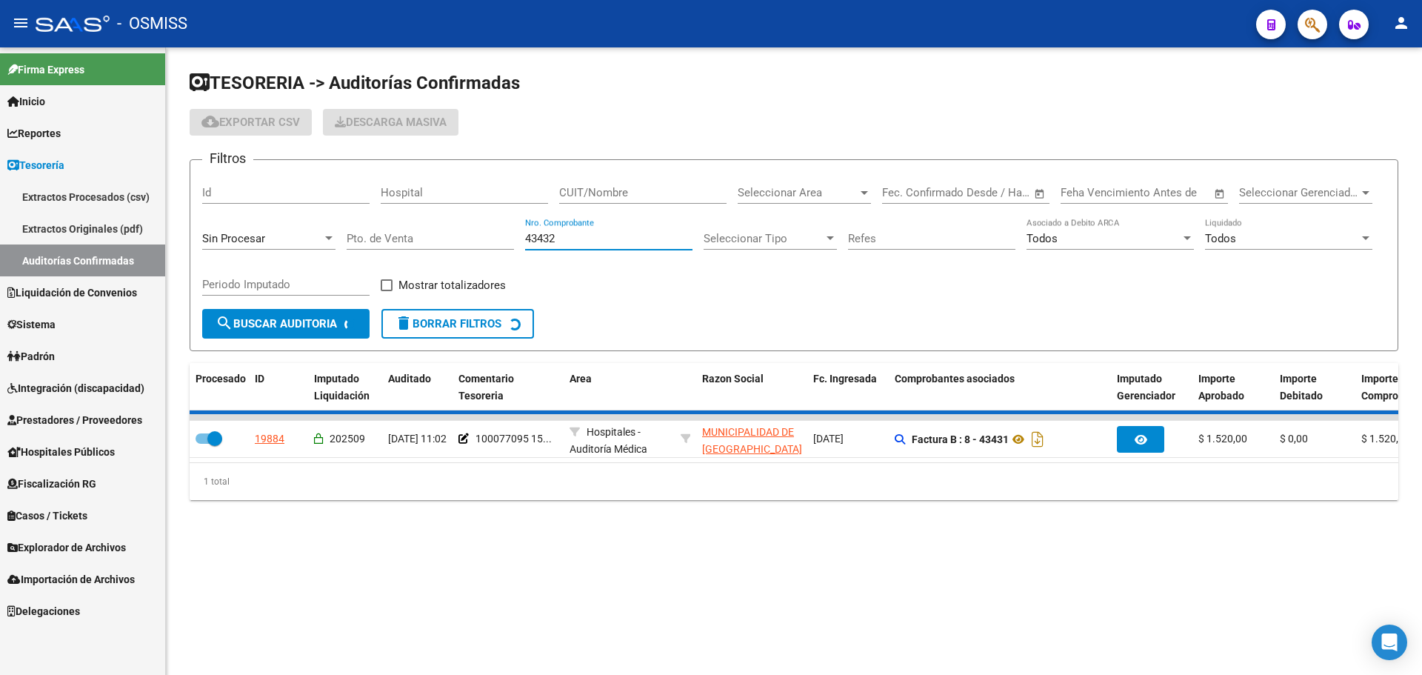
checkbox input "false"
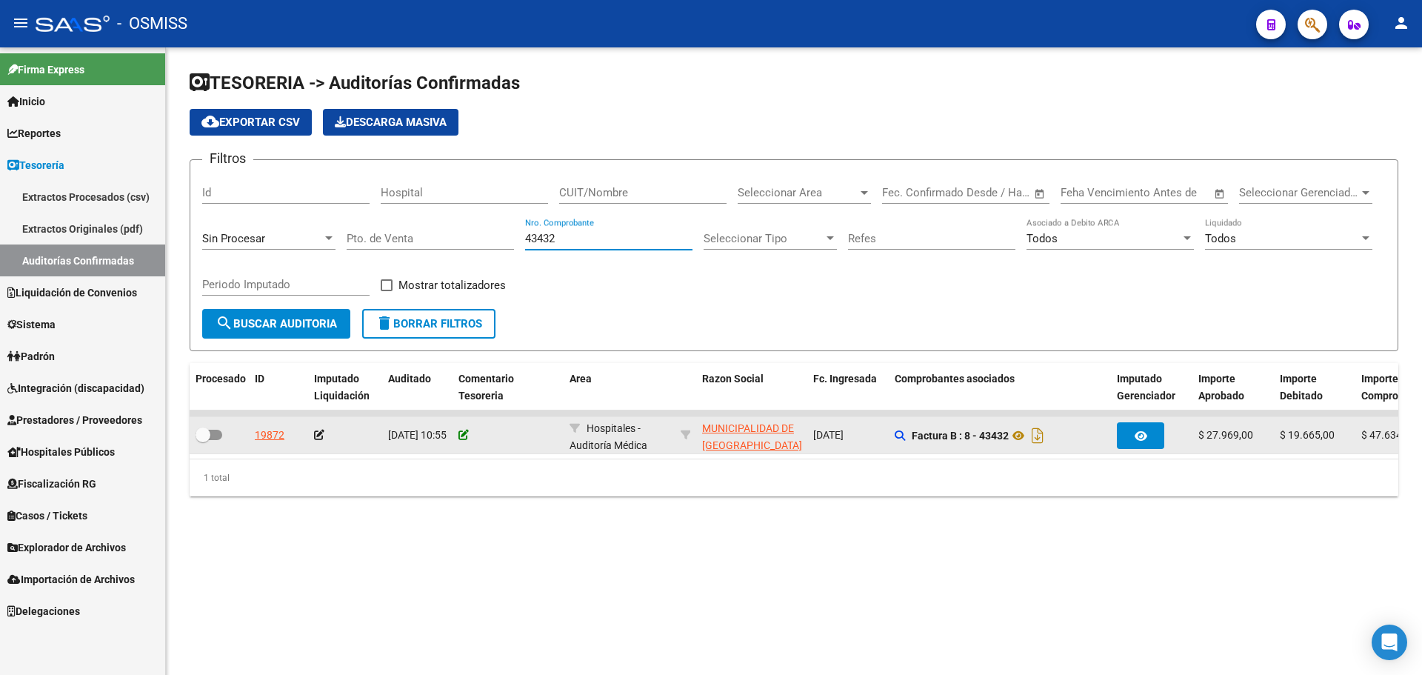
type input "43432"
click at [464, 436] on icon at bounding box center [464, 435] width 10 height 10
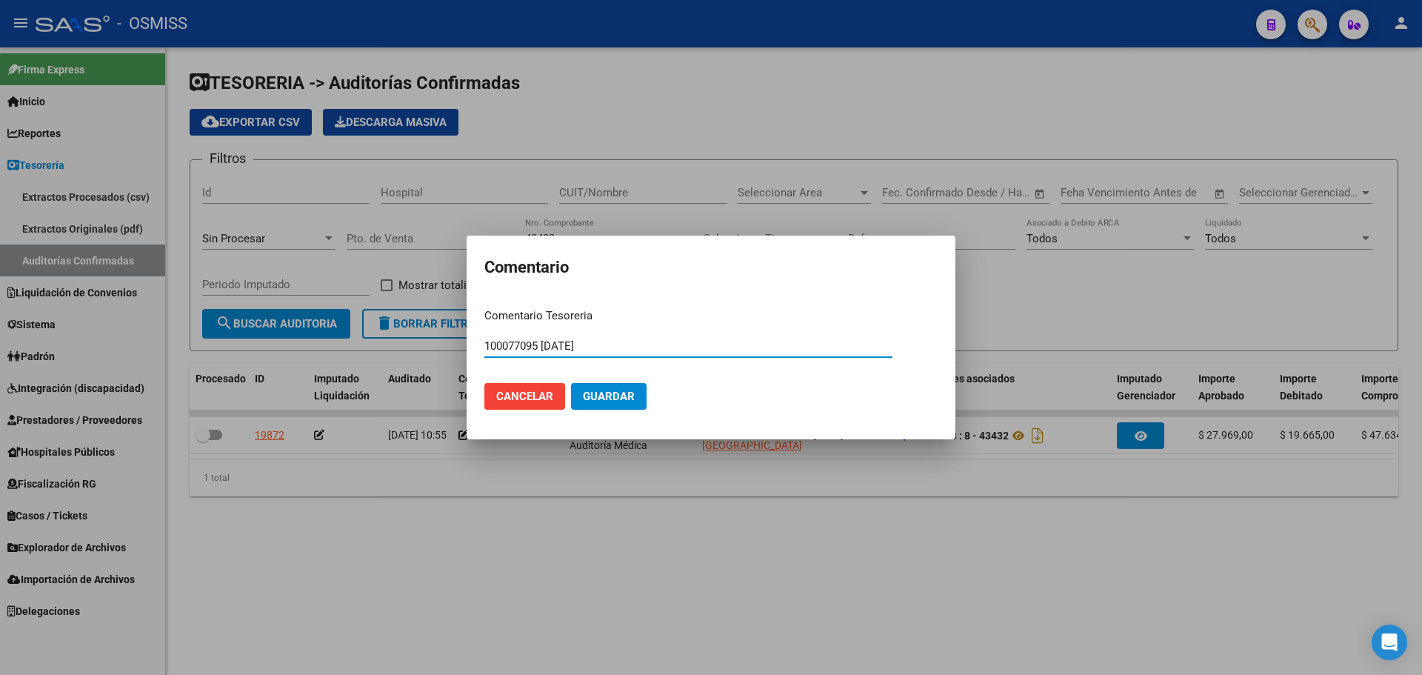
type input "100077095 15/09/2025"
click at [610, 393] on span "Guardar" at bounding box center [609, 396] width 52 height 13
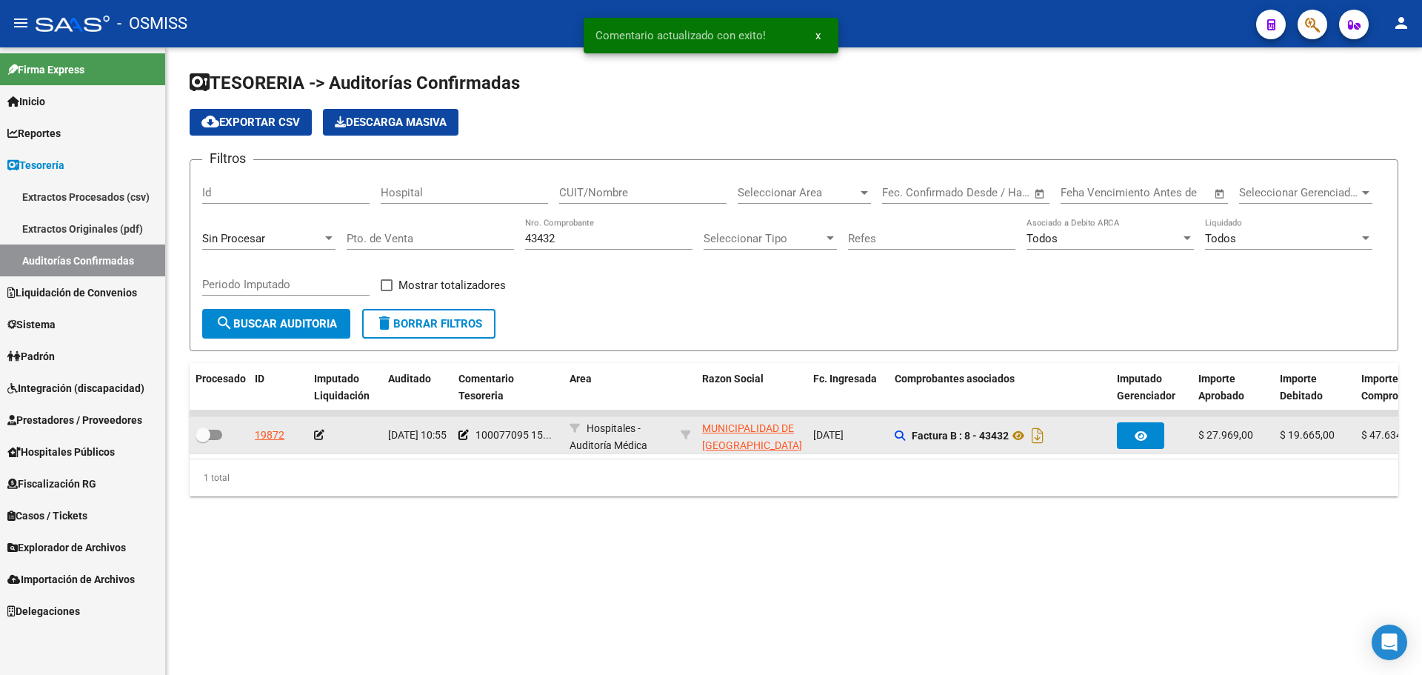
click at [316, 436] on icon at bounding box center [319, 435] width 10 height 10
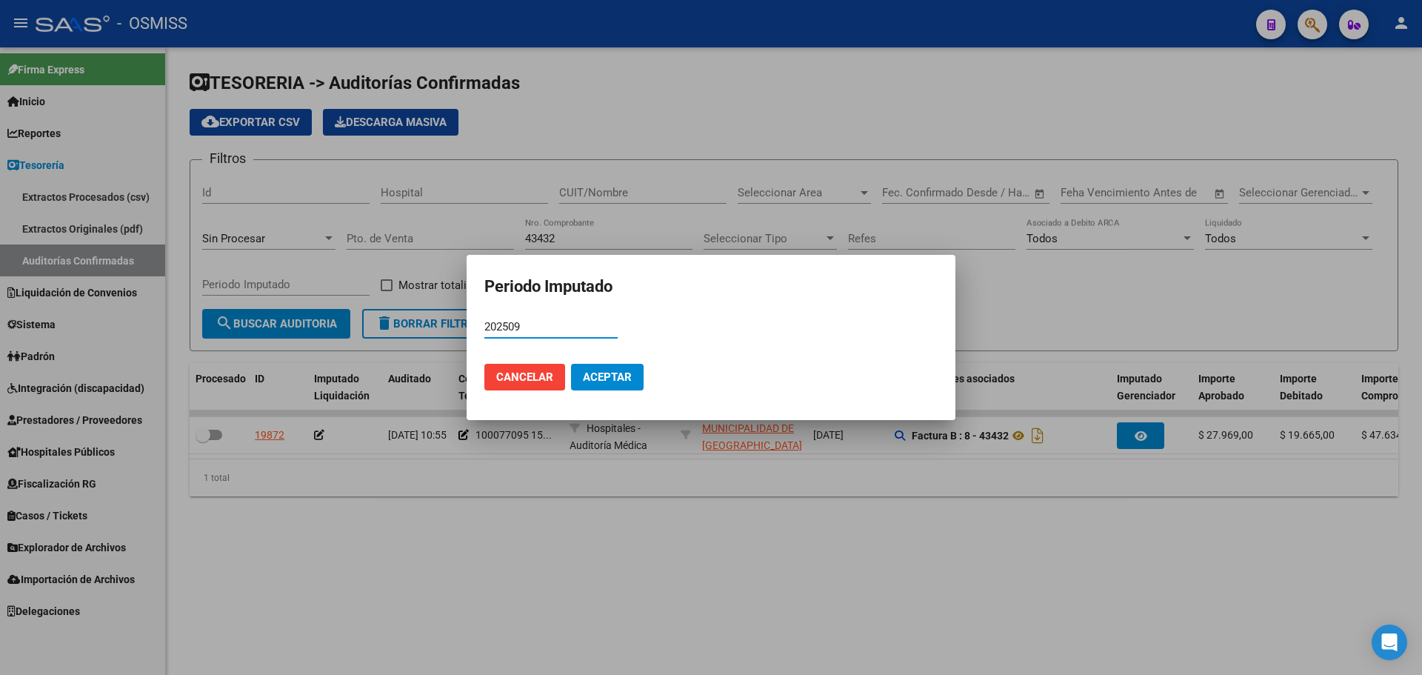
type input "202509"
click at [618, 380] on span "Aceptar" at bounding box center [607, 376] width 49 height 13
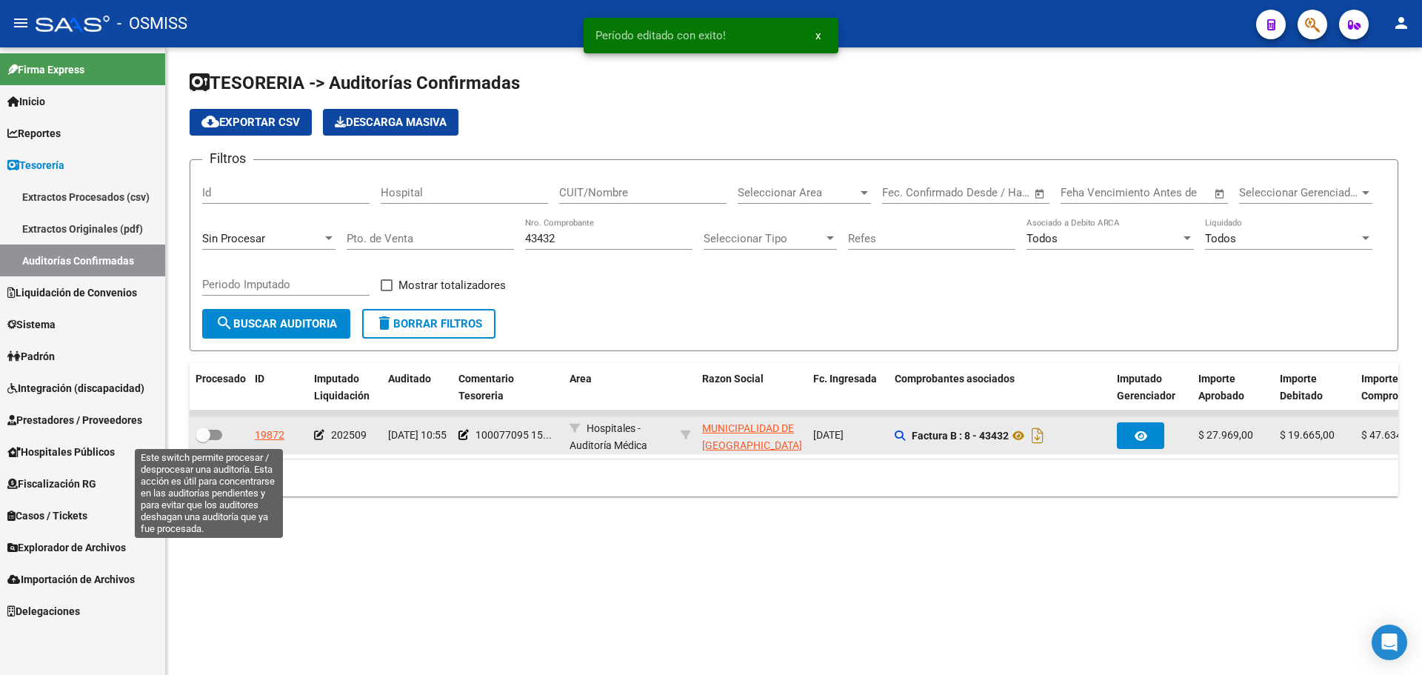
click at [214, 442] on label at bounding box center [209, 435] width 27 height 18
click at [203, 441] on input "checkbox" at bounding box center [202, 440] width 1 height 1
checkbox input "true"
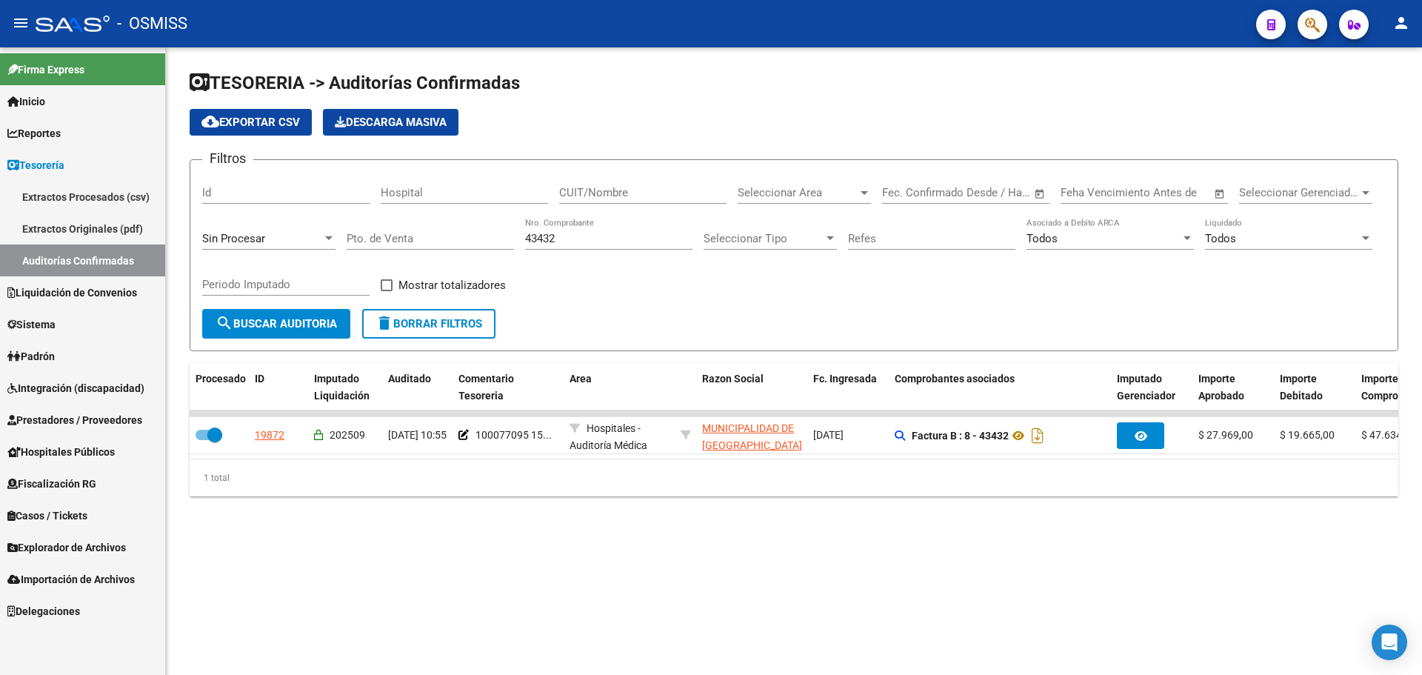
click at [562, 242] on input "43432" at bounding box center [608, 238] width 167 height 13
type input "43433"
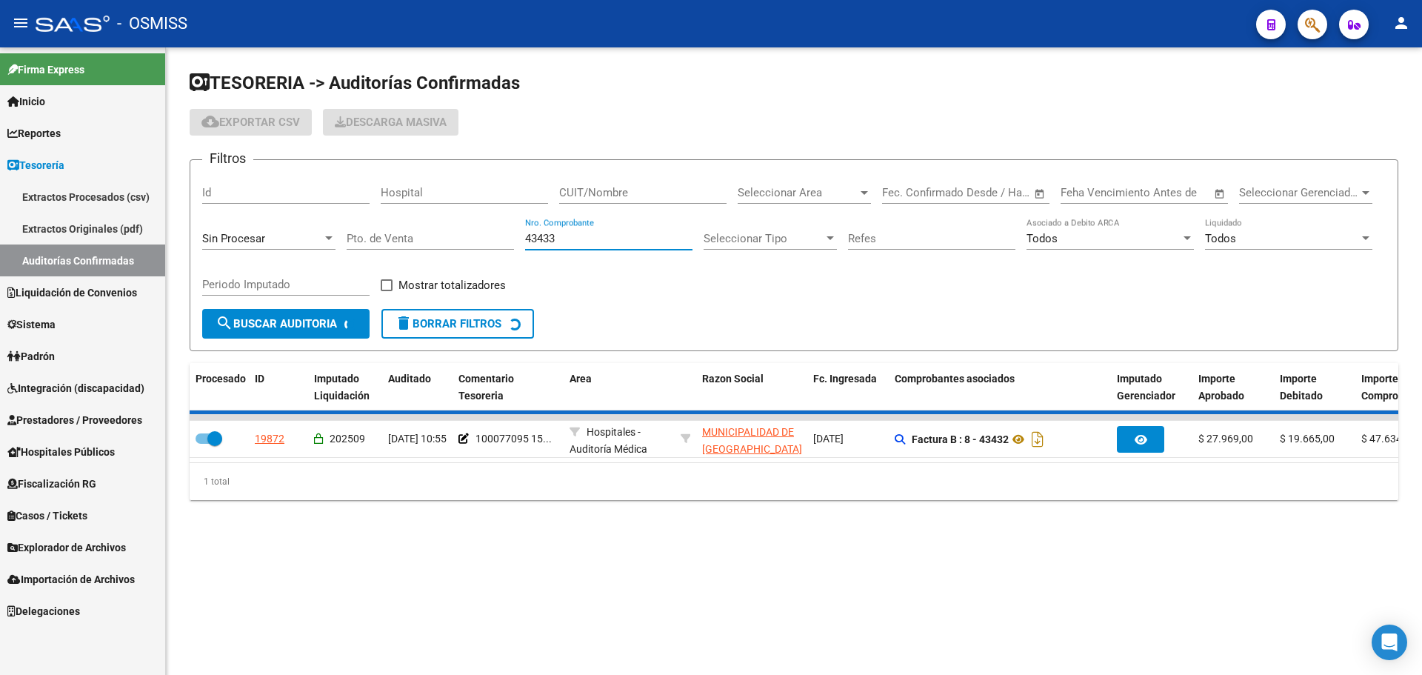
checkbox input "false"
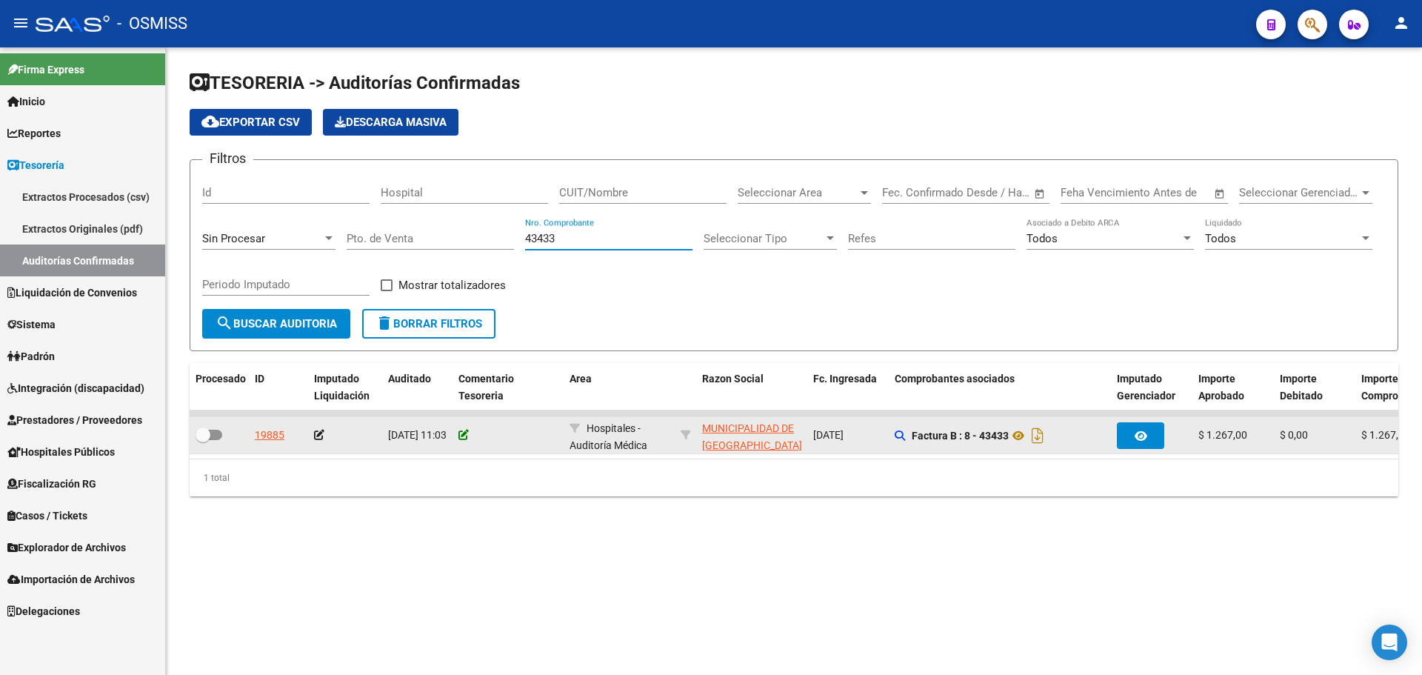
type input "43433"
click at [464, 436] on icon at bounding box center [464, 435] width 10 height 10
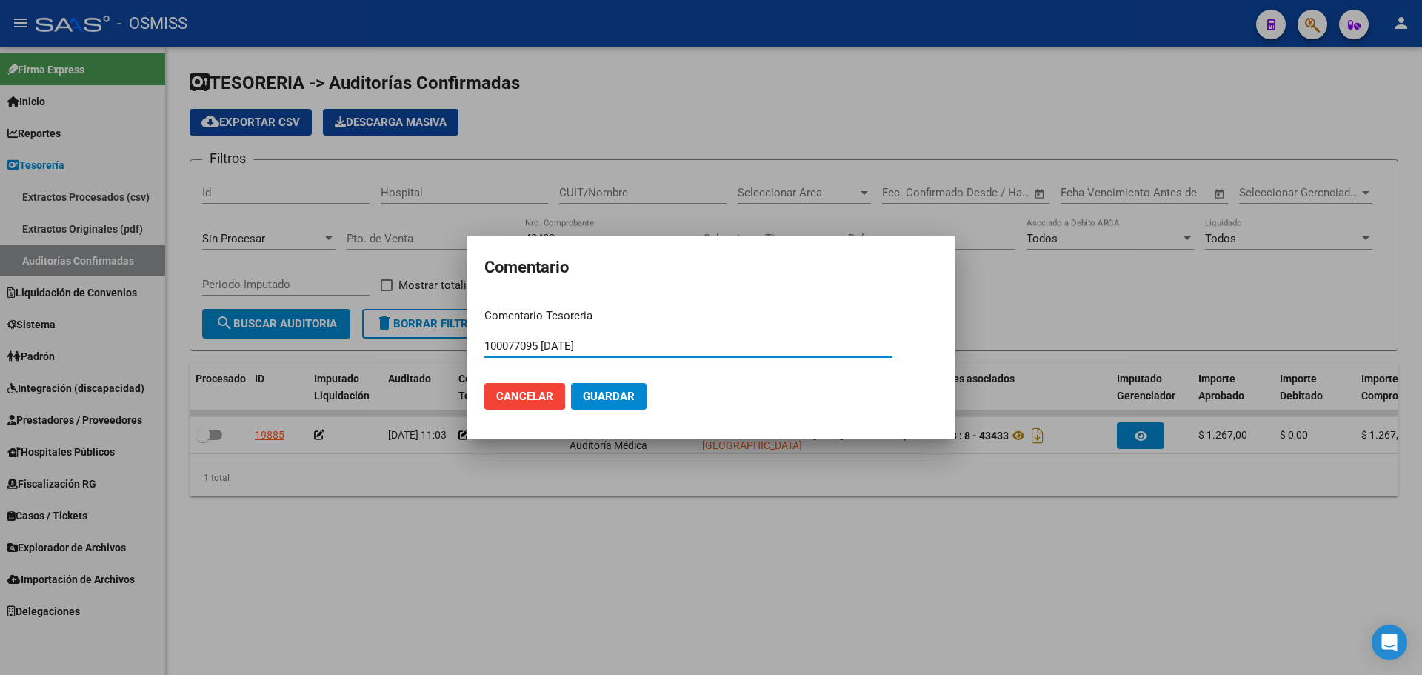
type input "100077095 15/09/2025"
click at [597, 387] on button "Guardar" at bounding box center [609, 396] width 76 height 27
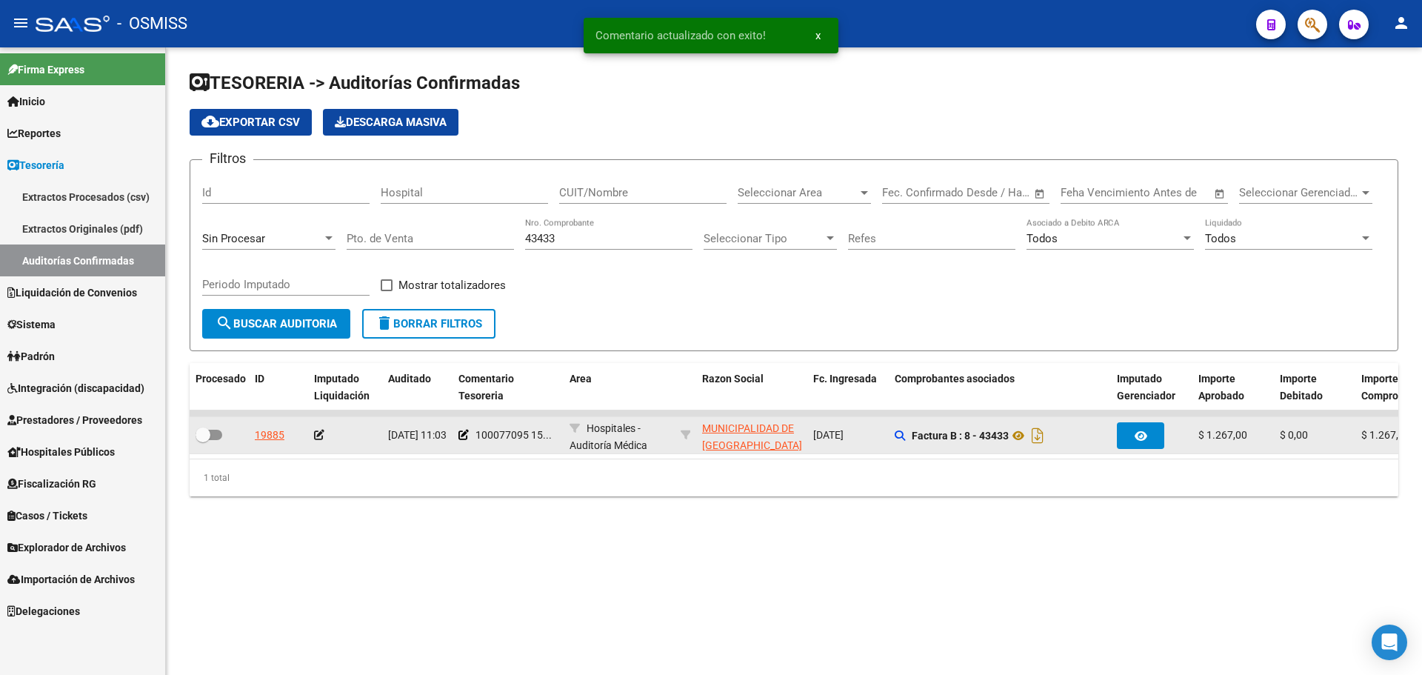
click at [316, 436] on icon at bounding box center [319, 435] width 10 height 10
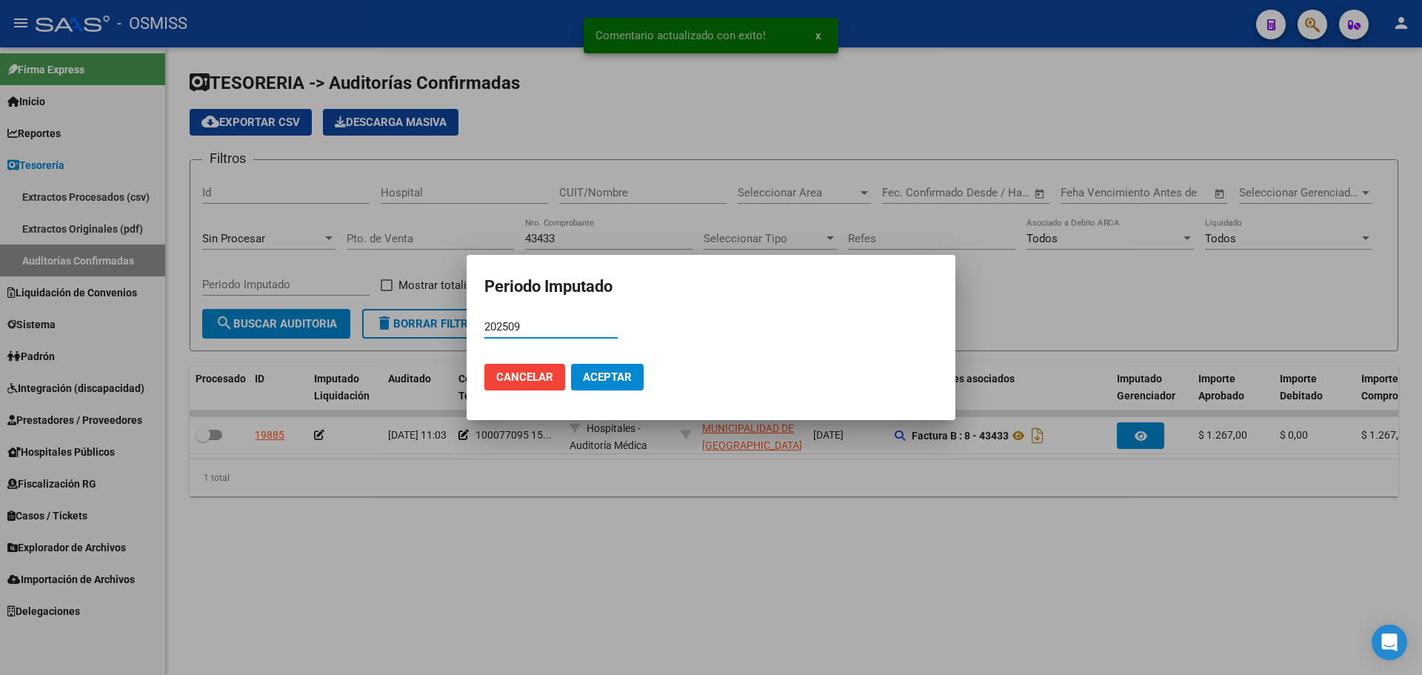
type input "202509"
click at [619, 378] on span "Aceptar" at bounding box center [607, 376] width 49 height 13
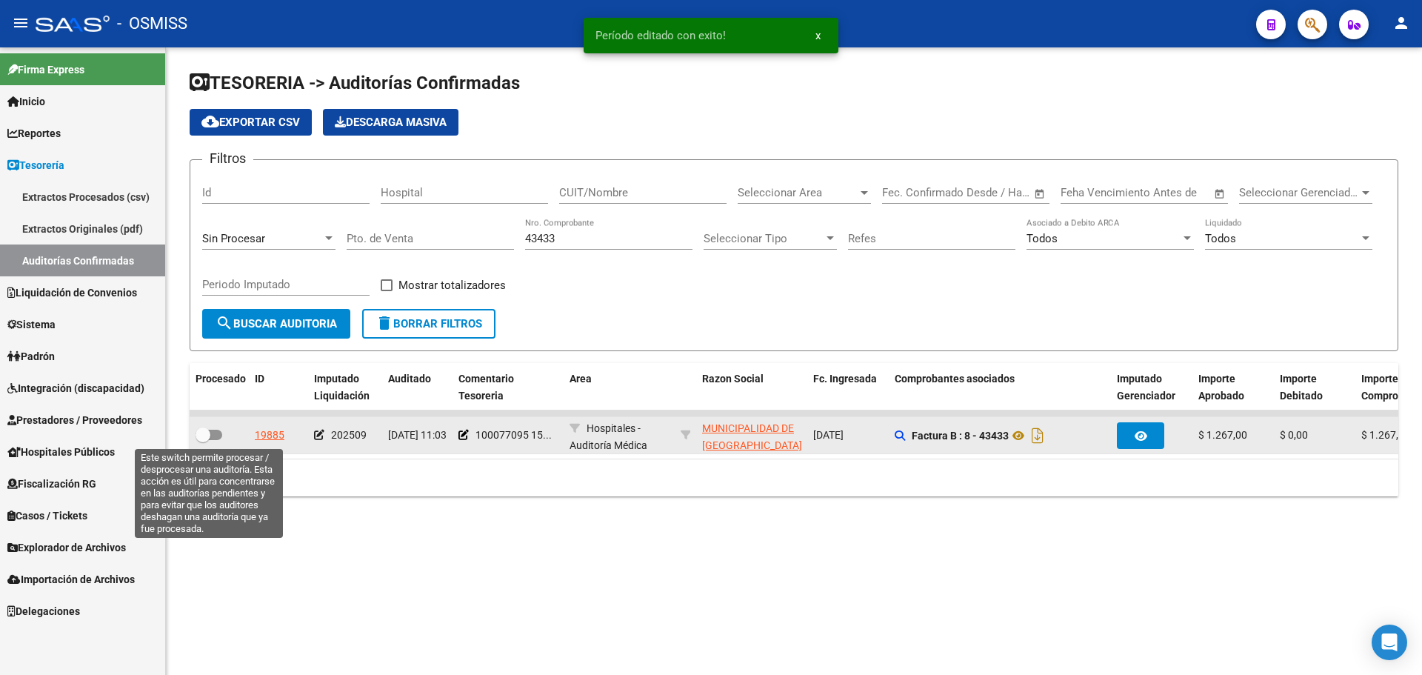
click at [216, 430] on span at bounding box center [209, 435] width 27 height 10
click at [203, 440] on input "checkbox" at bounding box center [202, 440] width 1 height 1
checkbox input "true"
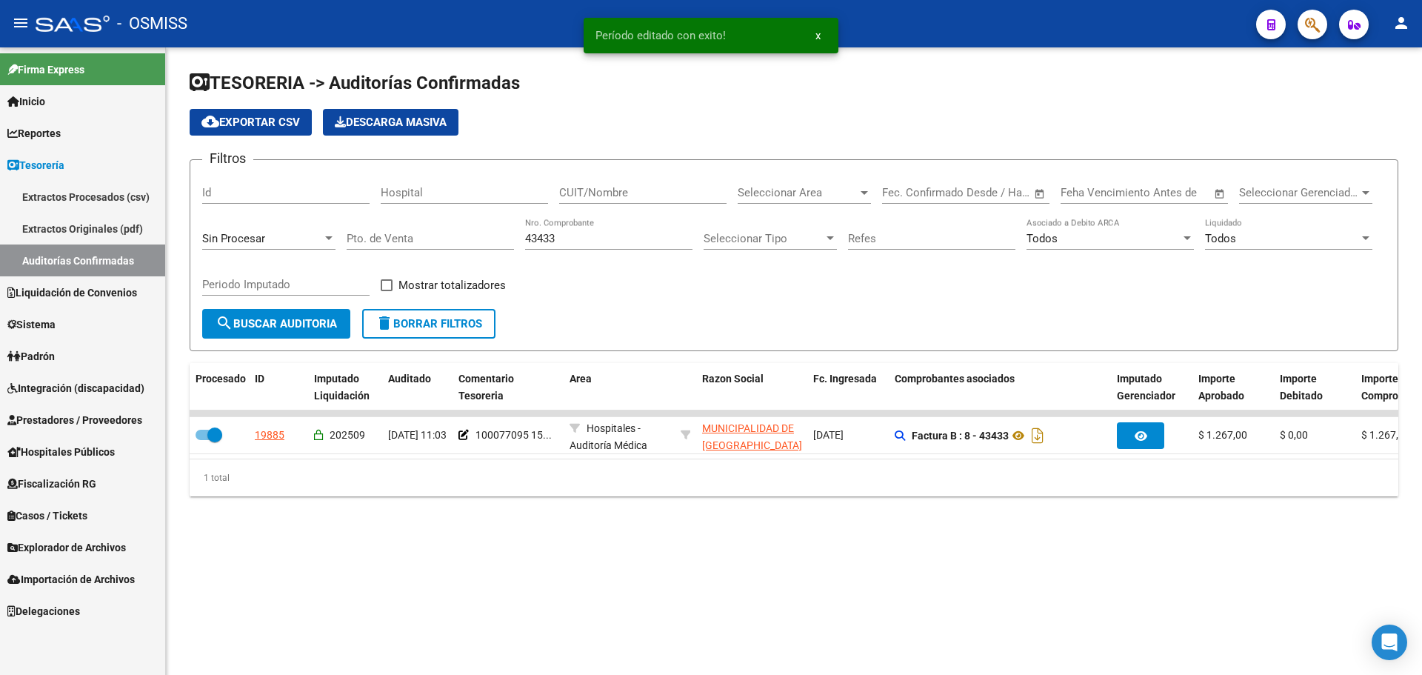
click at [581, 239] on input "43433" at bounding box center [608, 238] width 167 height 13
type input "43434"
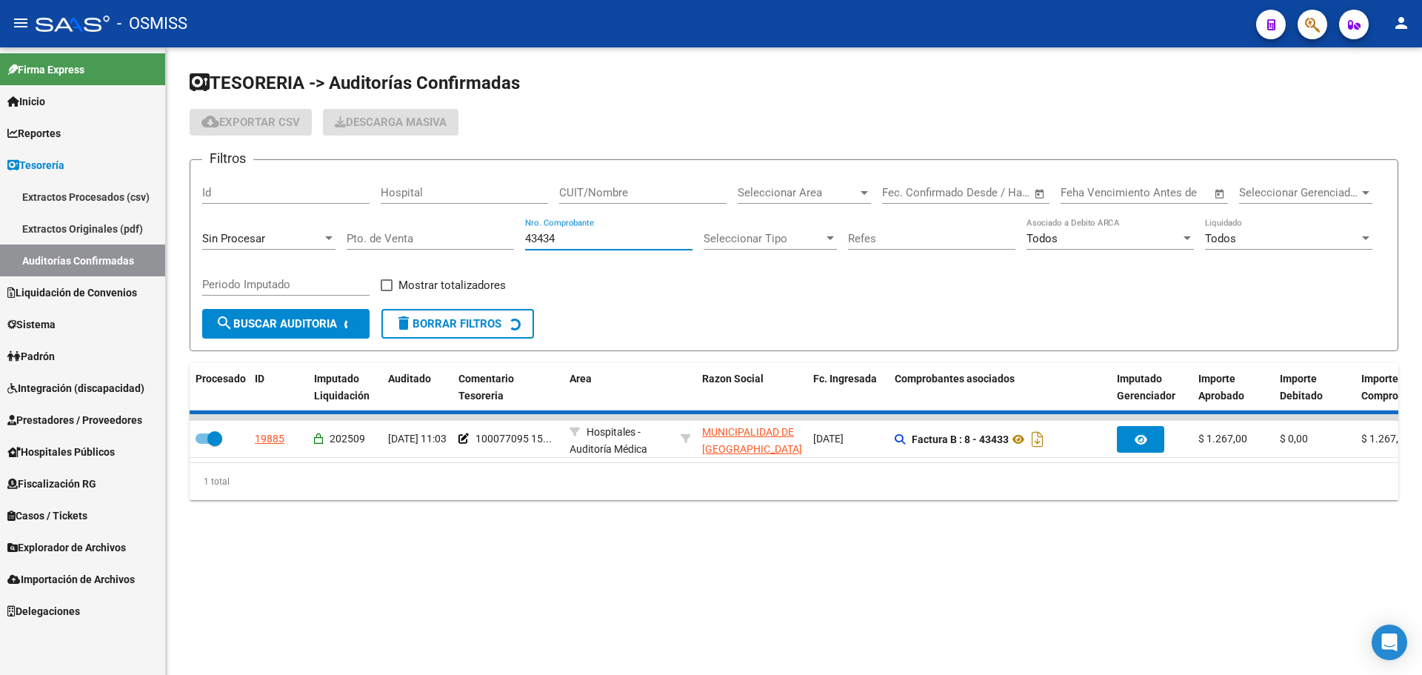
checkbox input "false"
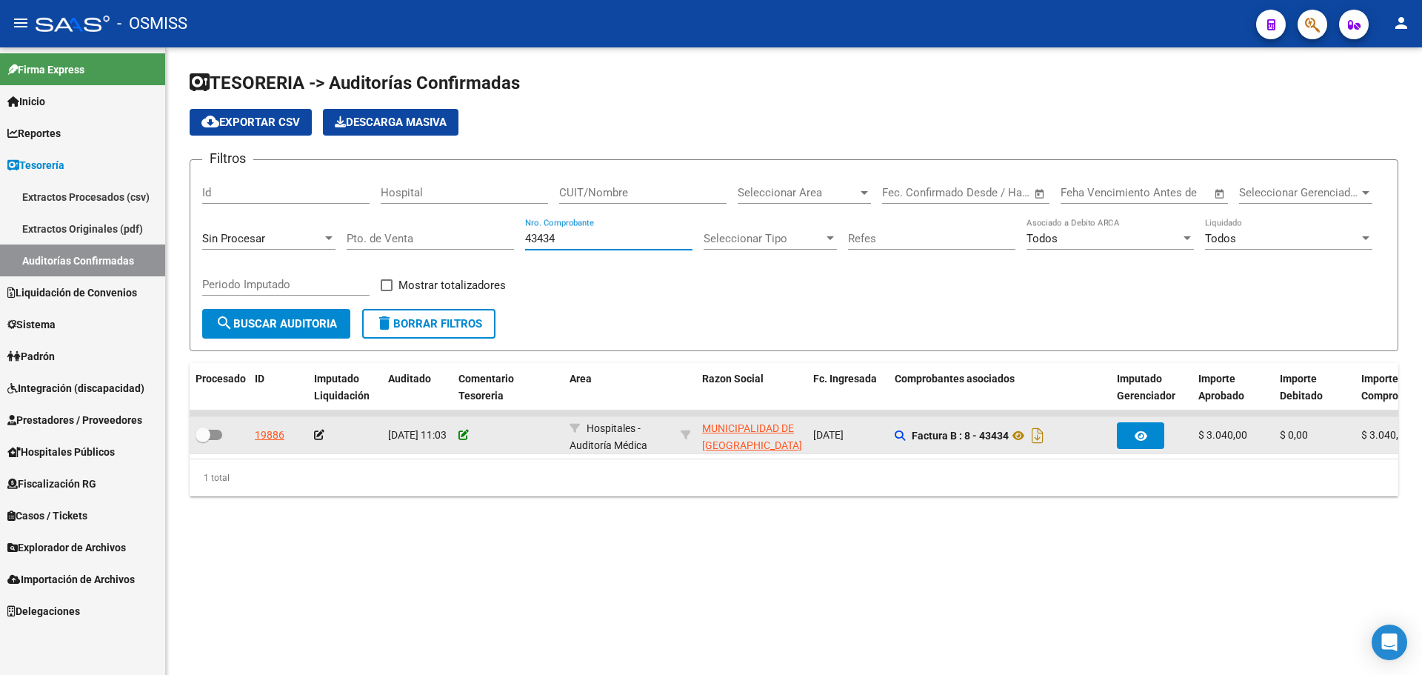
type input "43434"
click at [460, 433] on icon at bounding box center [464, 435] width 10 height 10
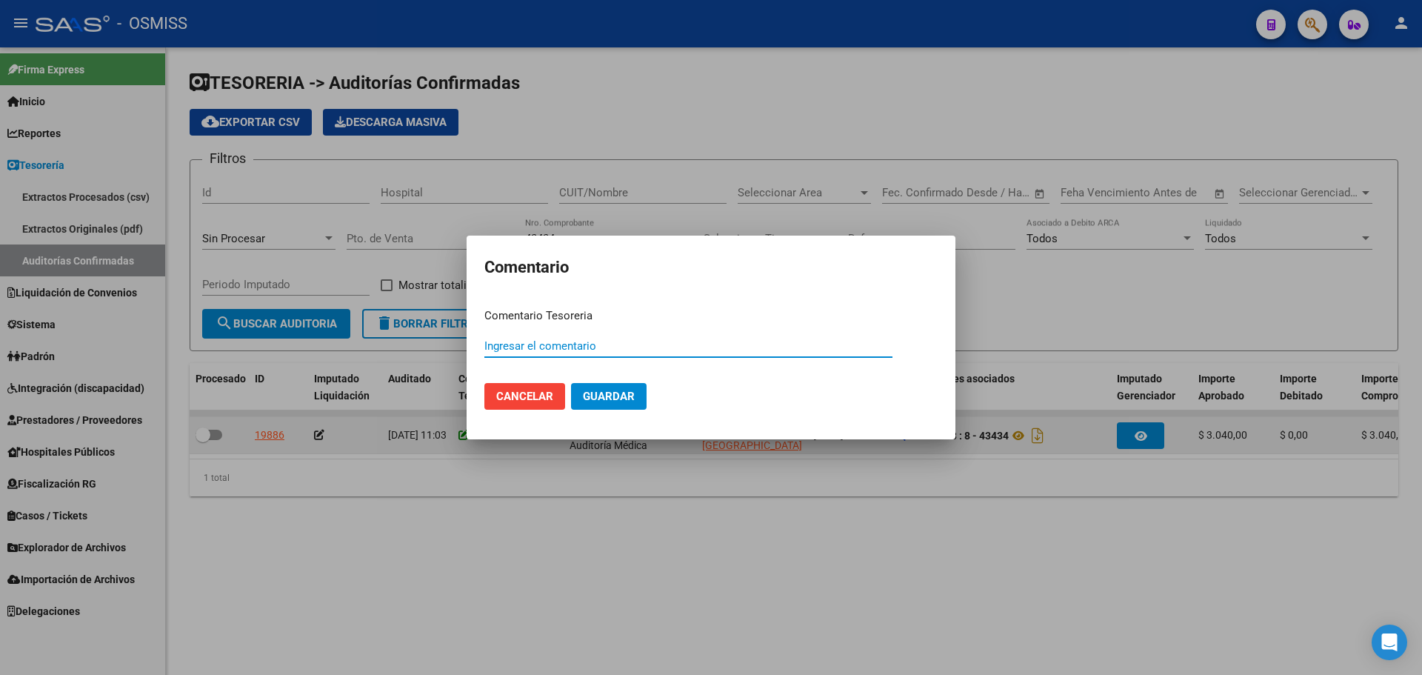
paste input "100077095 15/09/2025"
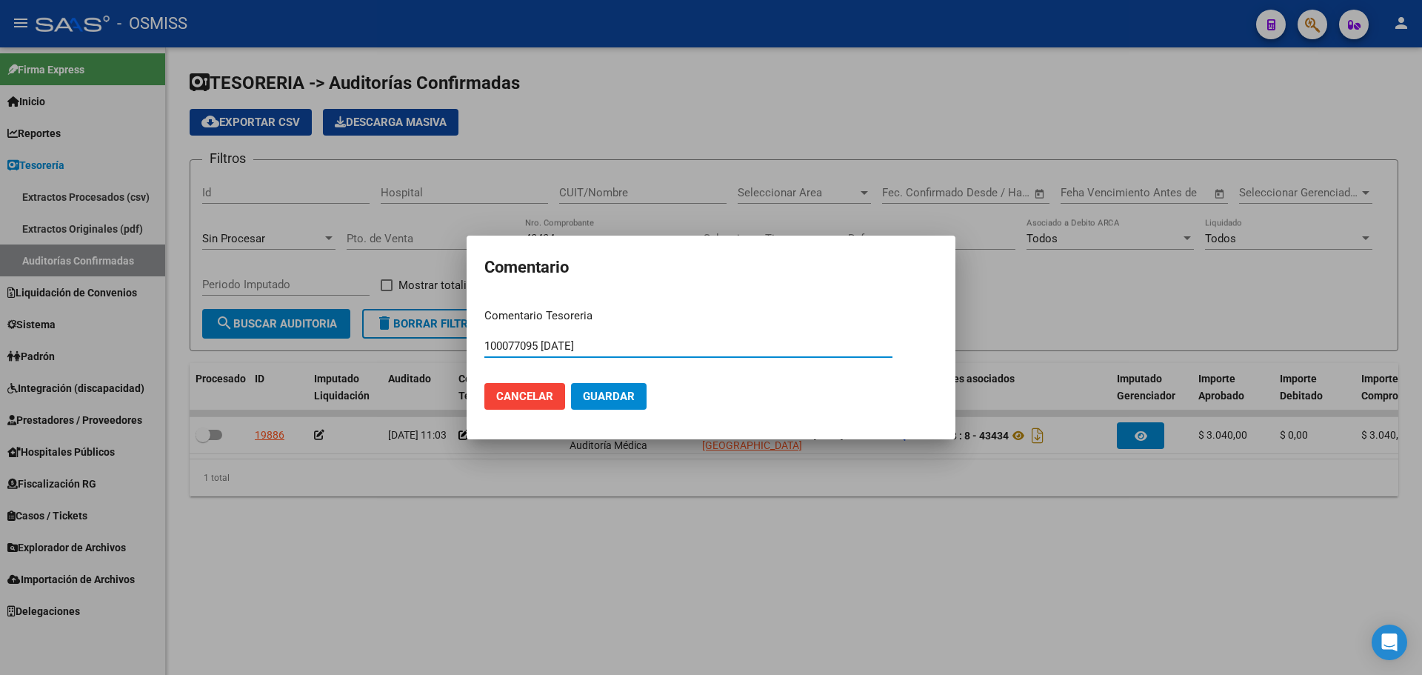
type input "100077095 15/09/2025"
click at [608, 397] on span "Guardar" at bounding box center [609, 396] width 52 height 13
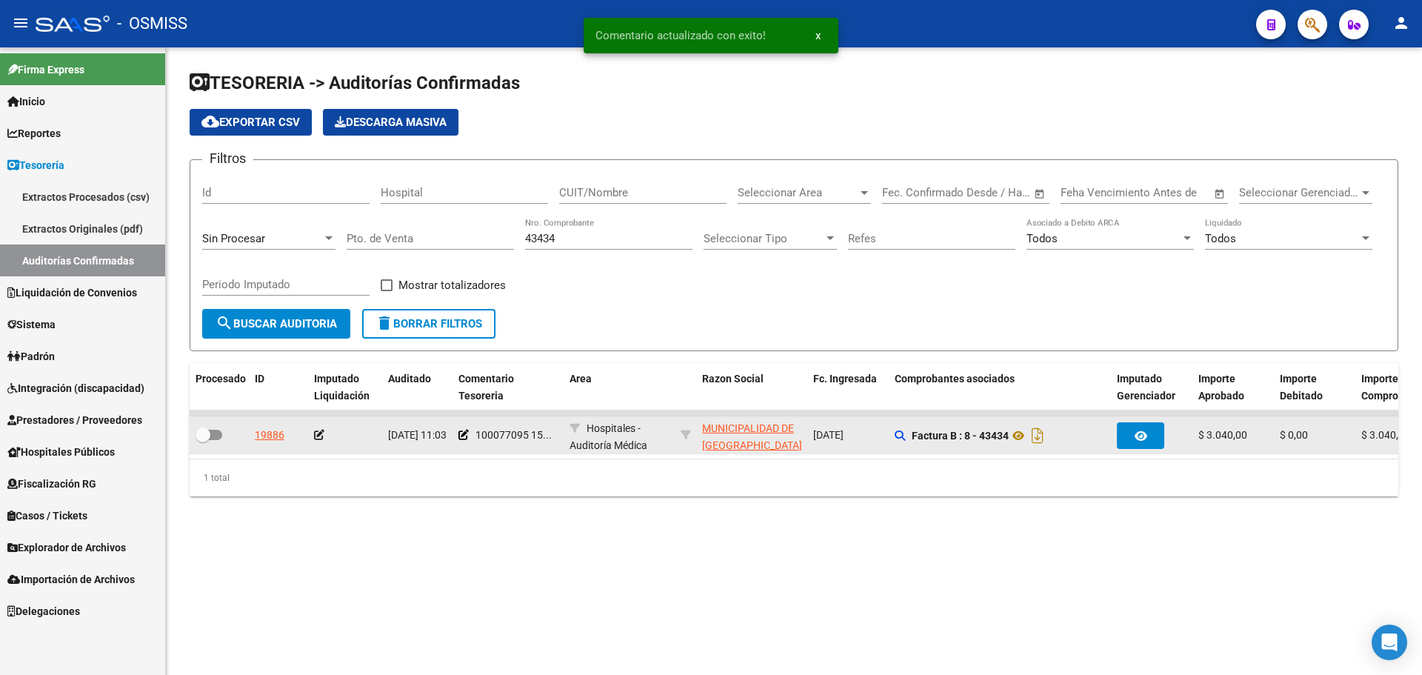
click at [318, 439] on icon at bounding box center [319, 435] width 10 height 10
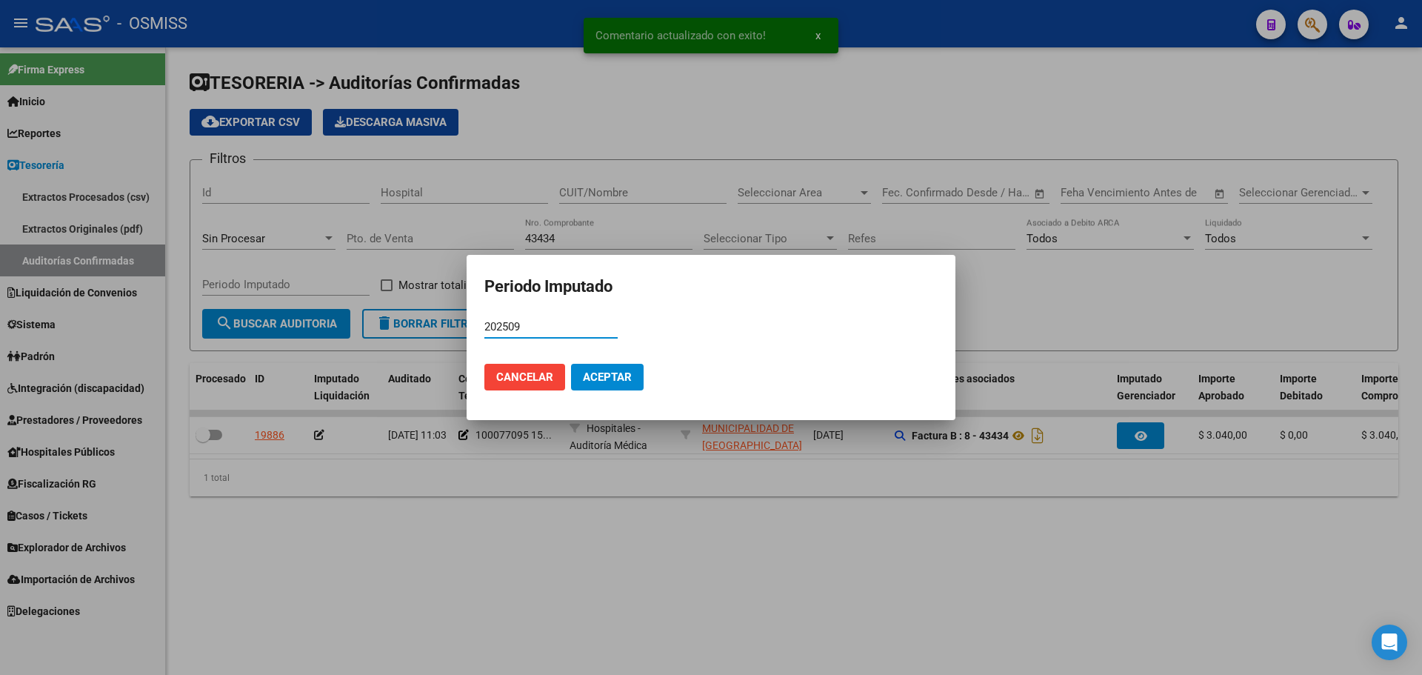
type input "202509"
click at [626, 387] on button "Aceptar" at bounding box center [607, 377] width 73 height 27
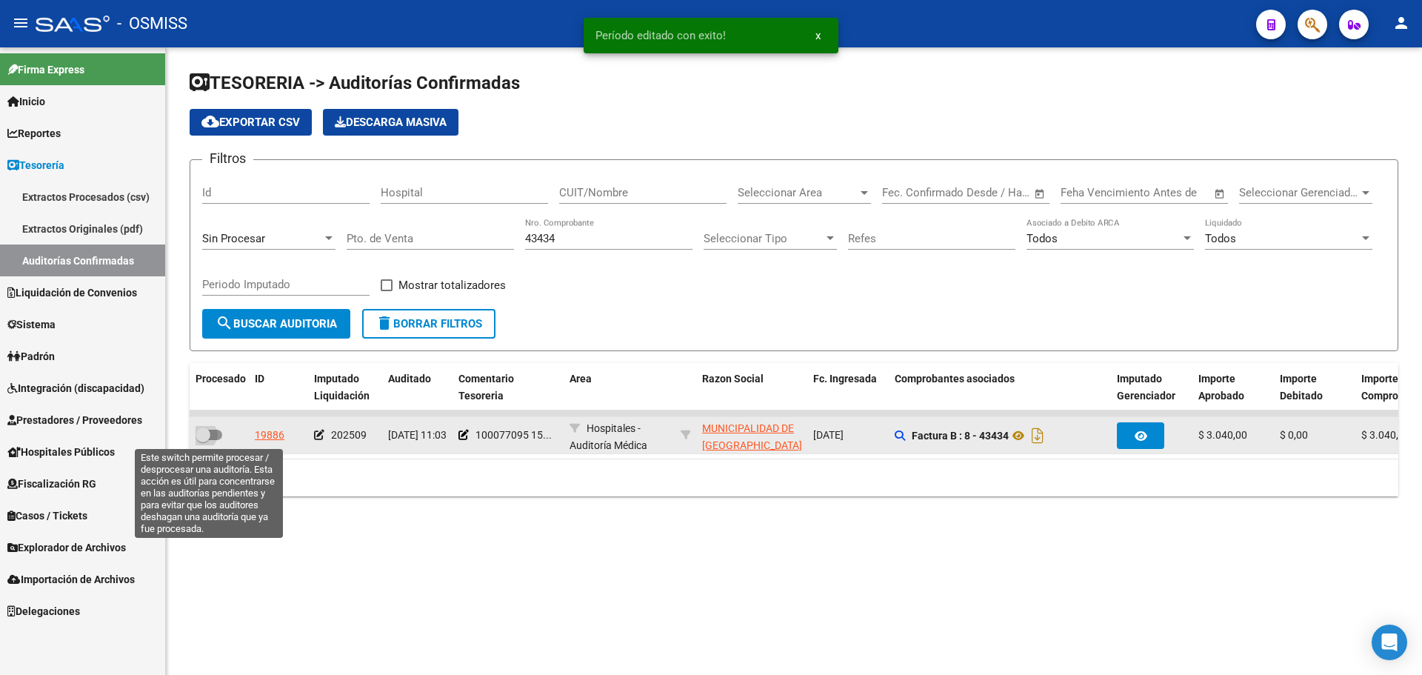
click at [217, 434] on span at bounding box center [209, 435] width 27 height 10
click at [203, 440] on input "checkbox" at bounding box center [202, 440] width 1 height 1
checkbox input "true"
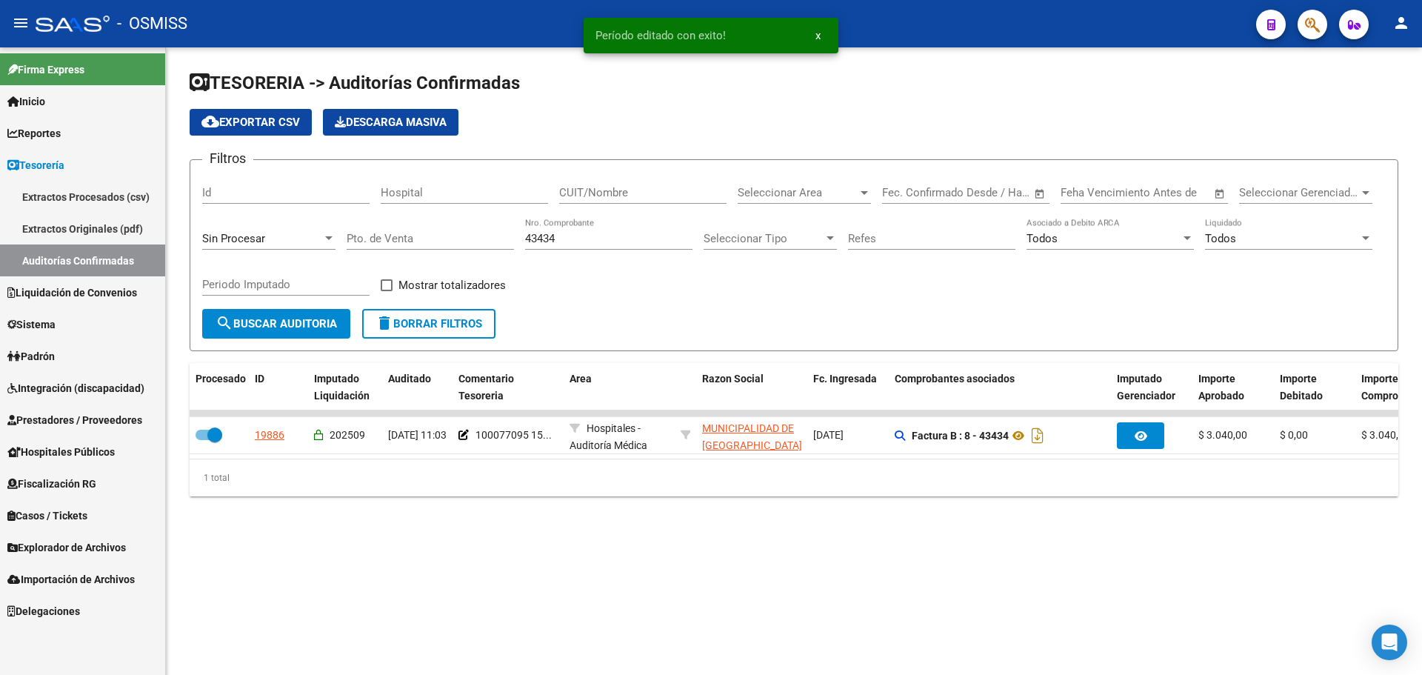
click at [613, 233] on input "43434" at bounding box center [608, 238] width 167 height 13
type input "43435"
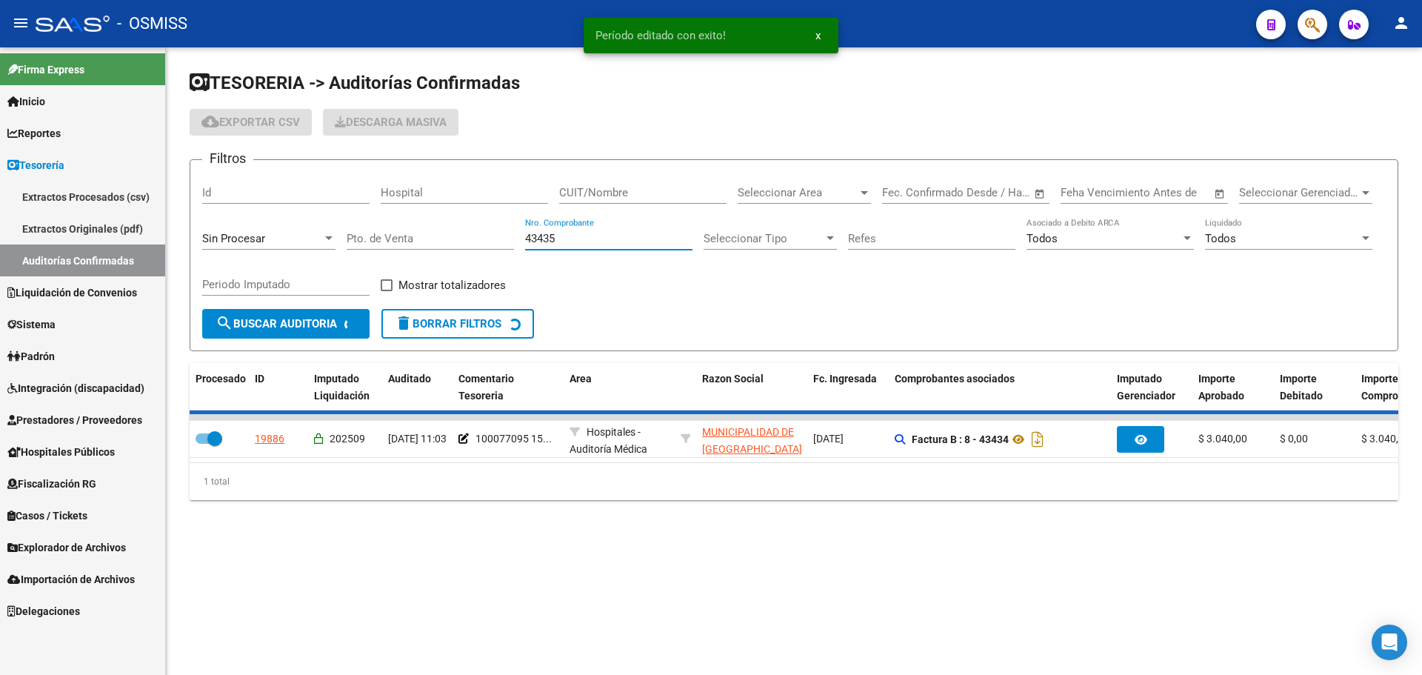
checkbox input "false"
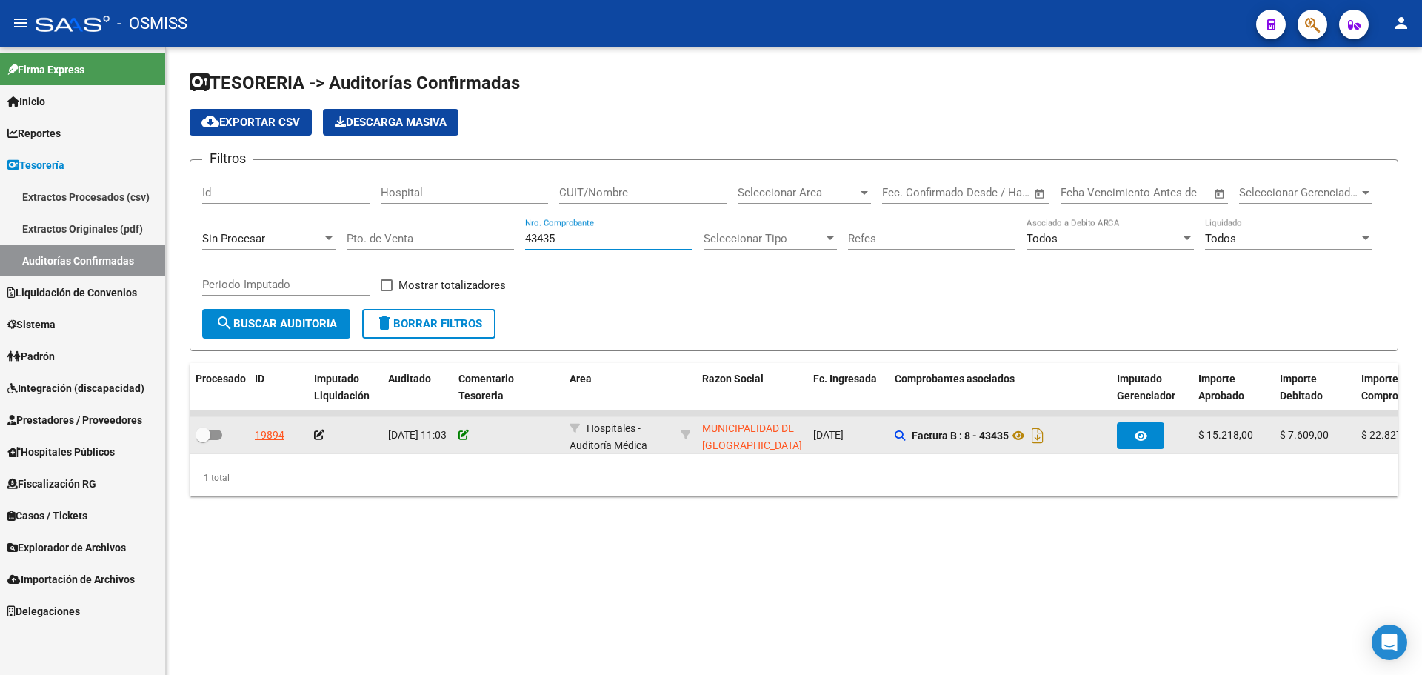
type input "43435"
click at [464, 430] on icon at bounding box center [464, 435] width 10 height 10
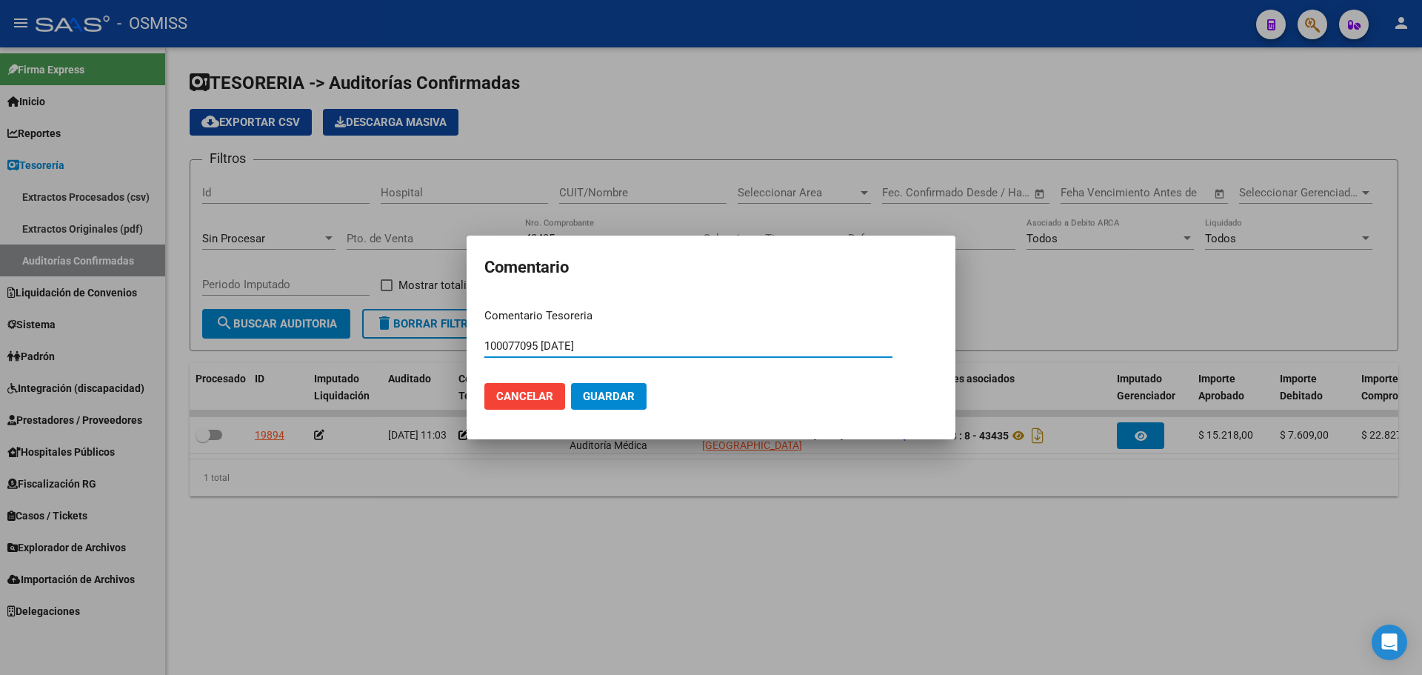
type input "100077095 15/09/2025"
click at [607, 382] on mat-dialog-actions "Cancelar Guardar" at bounding box center [710, 396] width 453 height 50
click at [624, 394] on span "Guardar" at bounding box center [609, 396] width 52 height 13
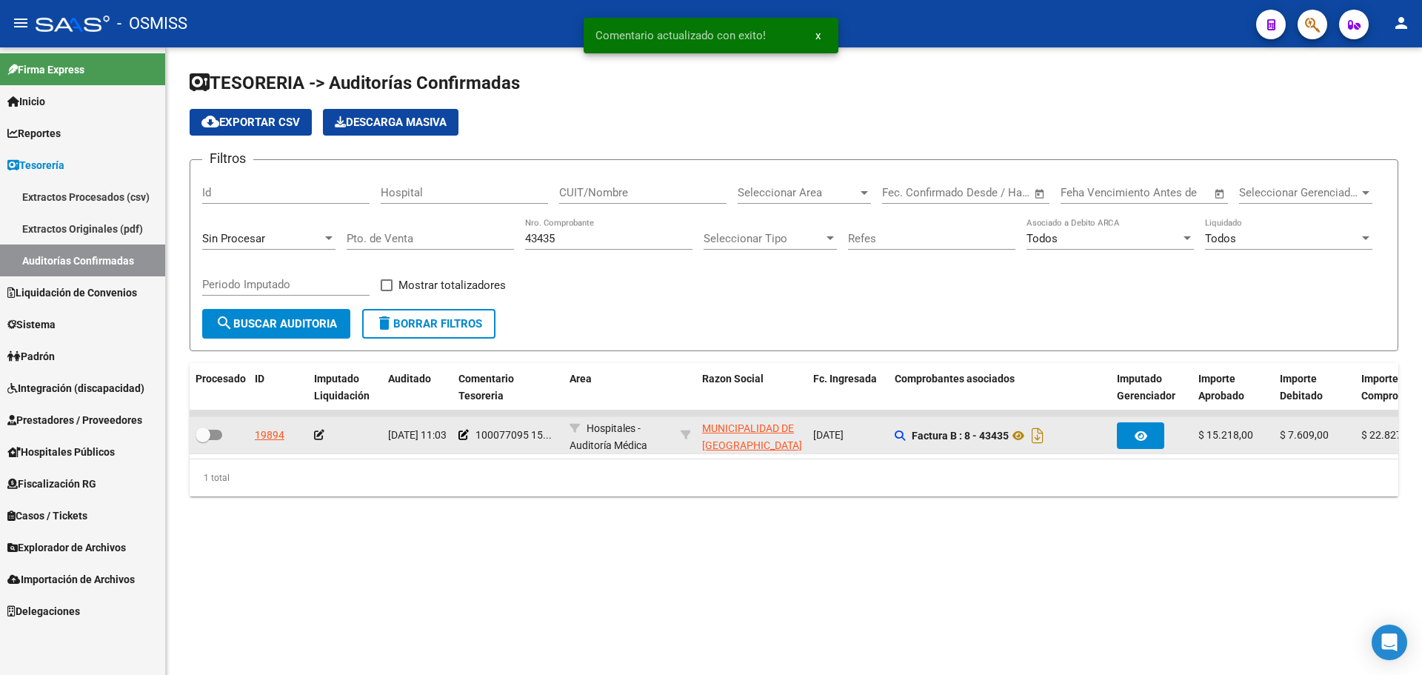
click at [320, 437] on icon at bounding box center [319, 435] width 10 height 10
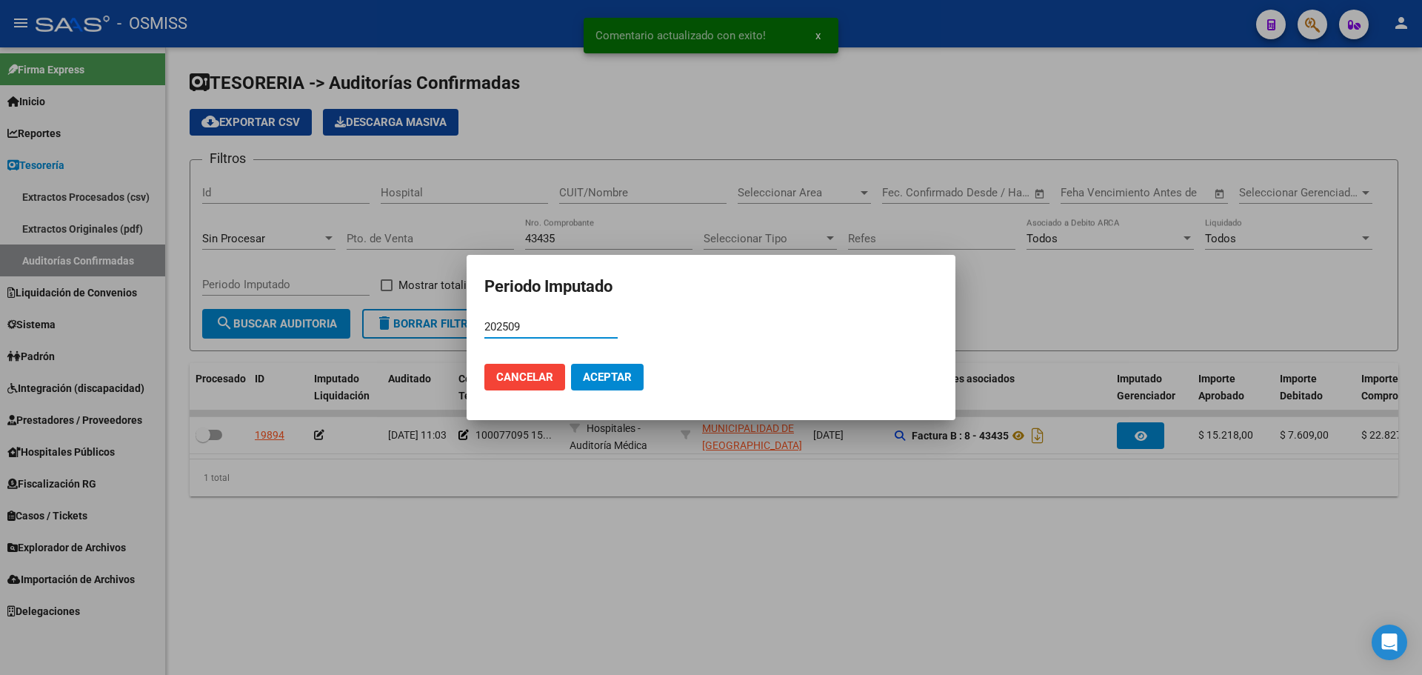
type input "202509"
click at [617, 385] on button "Aceptar" at bounding box center [607, 377] width 73 height 27
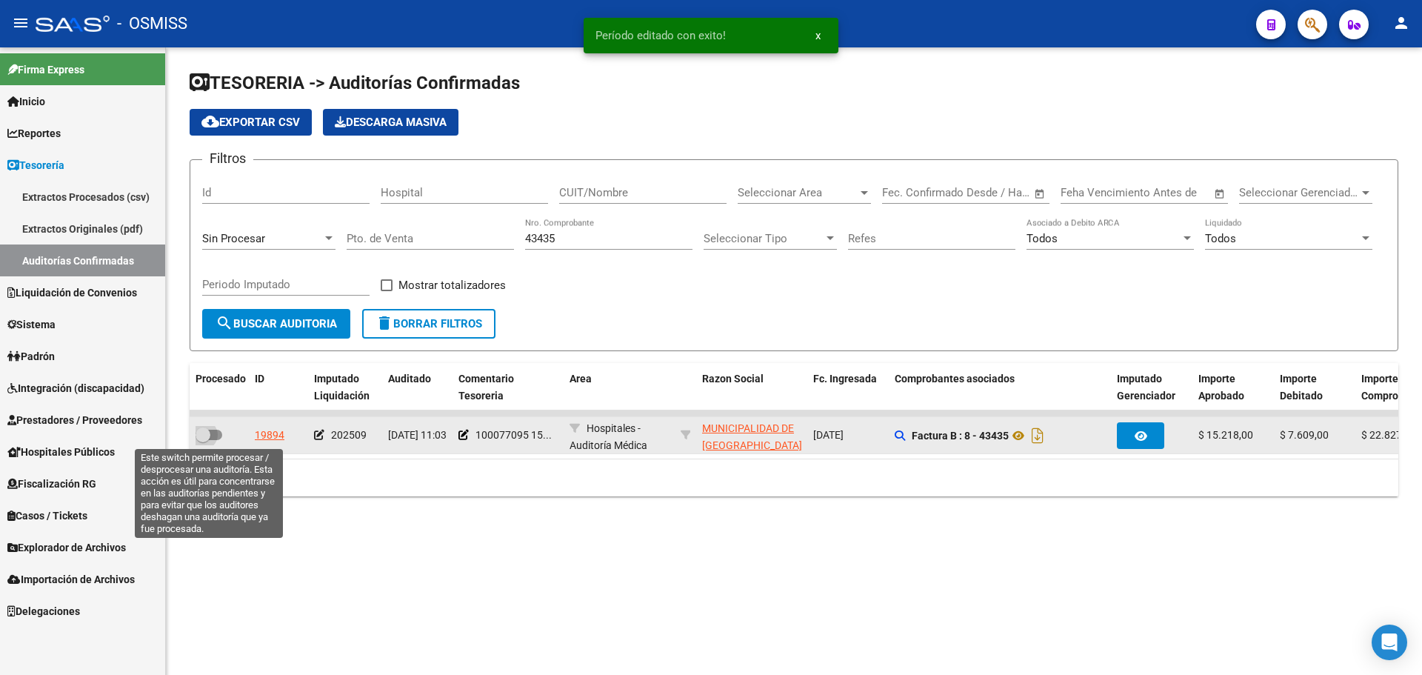
click at [213, 441] on label at bounding box center [209, 435] width 27 height 18
click at [203, 441] on input "checkbox" at bounding box center [202, 440] width 1 height 1
checkbox input "true"
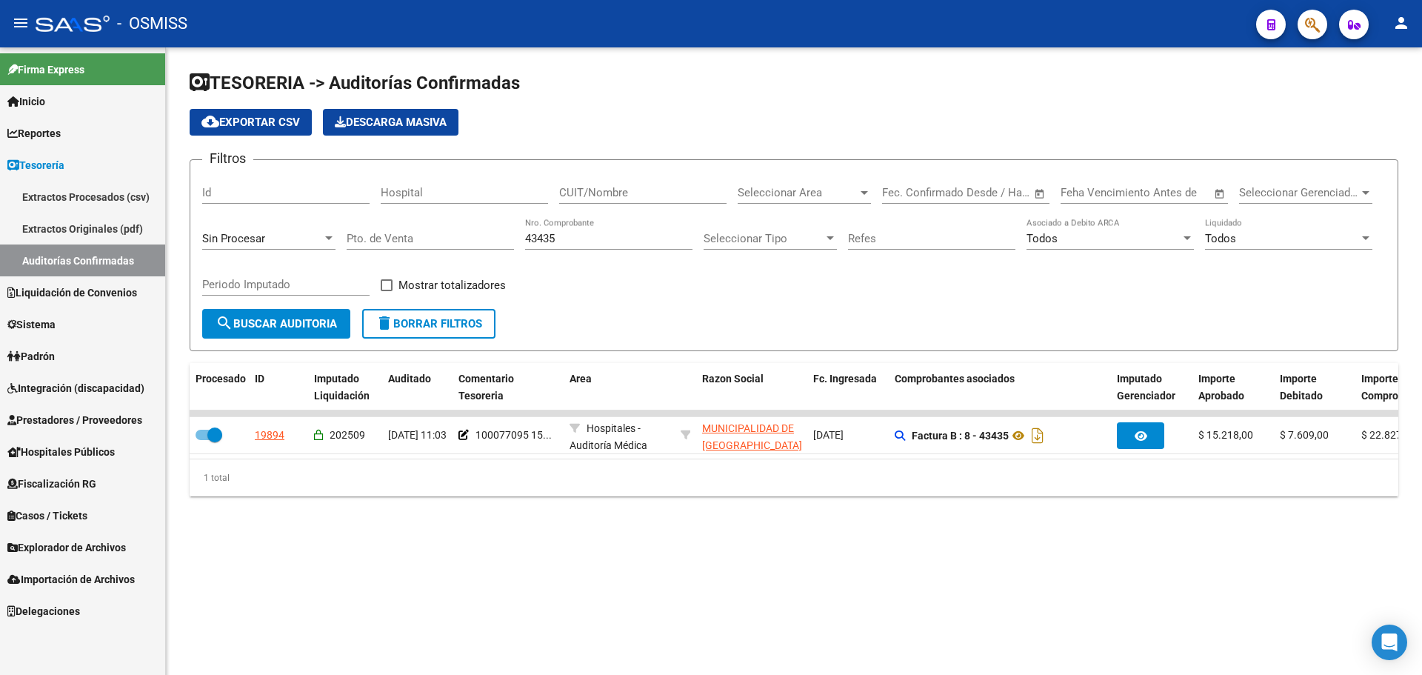
click at [611, 288] on div "Filtros Id Hospital CUIT/Nombre Seleccionar Area Seleccionar Area Fecha inicio …" at bounding box center [794, 240] width 1184 height 137
drag, startPoint x: 569, startPoint y: 236, endPoint x: 196, endPoint y: 184, distance: 376.9
click at [196, 184] on form "Filtros Id Hospital CUIT/Nombre Seleccionar Area Seleccionar Area Fecha inicio …" at bounding box center [794, 255] width 1209 height 192
type input "6208"
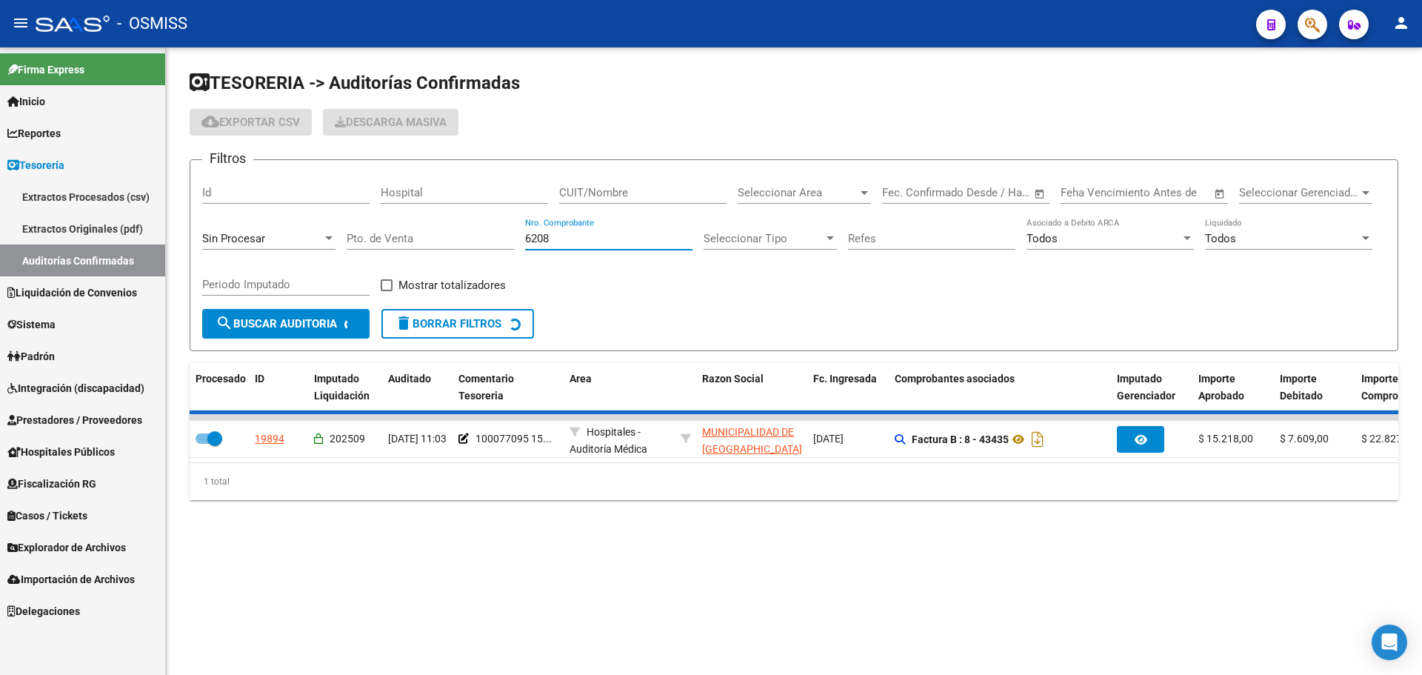
checkbox input "false"
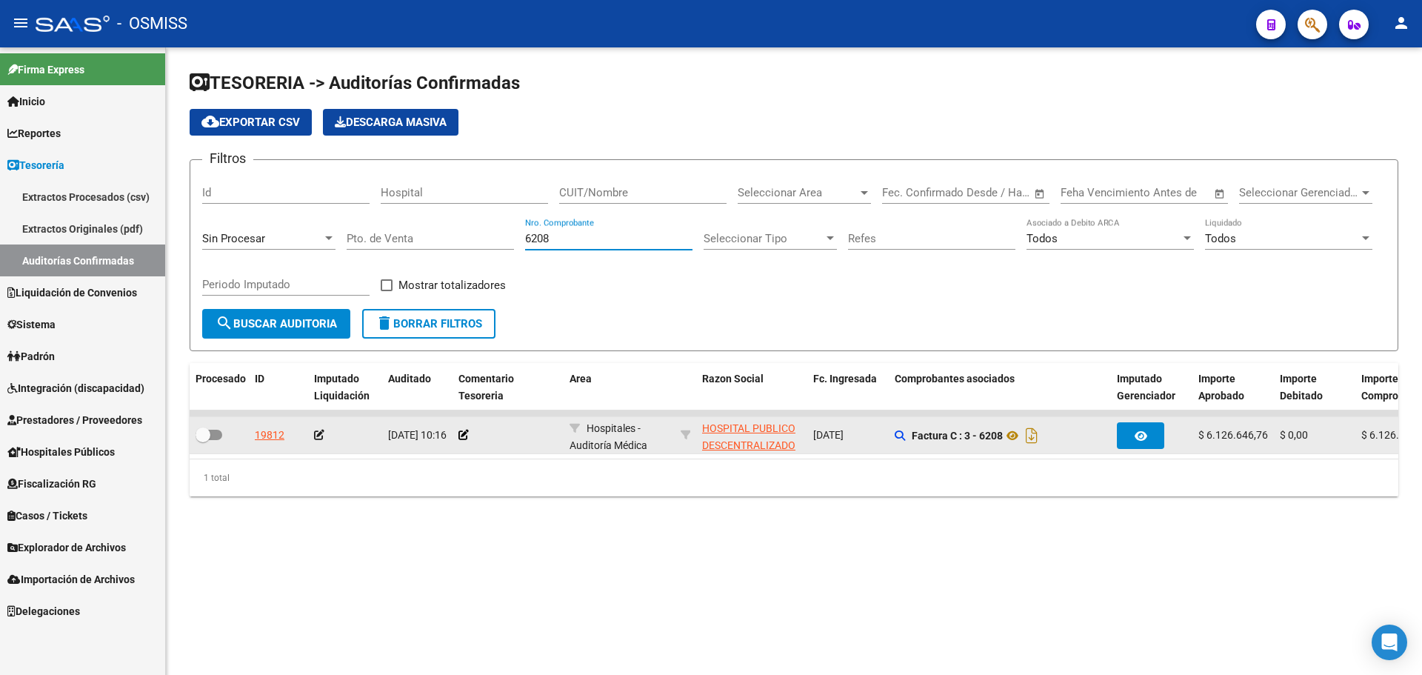
type input "6208"
click at [456, 433] on datatable-body-cell at bounding box center [508, 435] width 111 height 36
click at [461, 434] on icon at bounding box center [464, 435] width 10 height 10
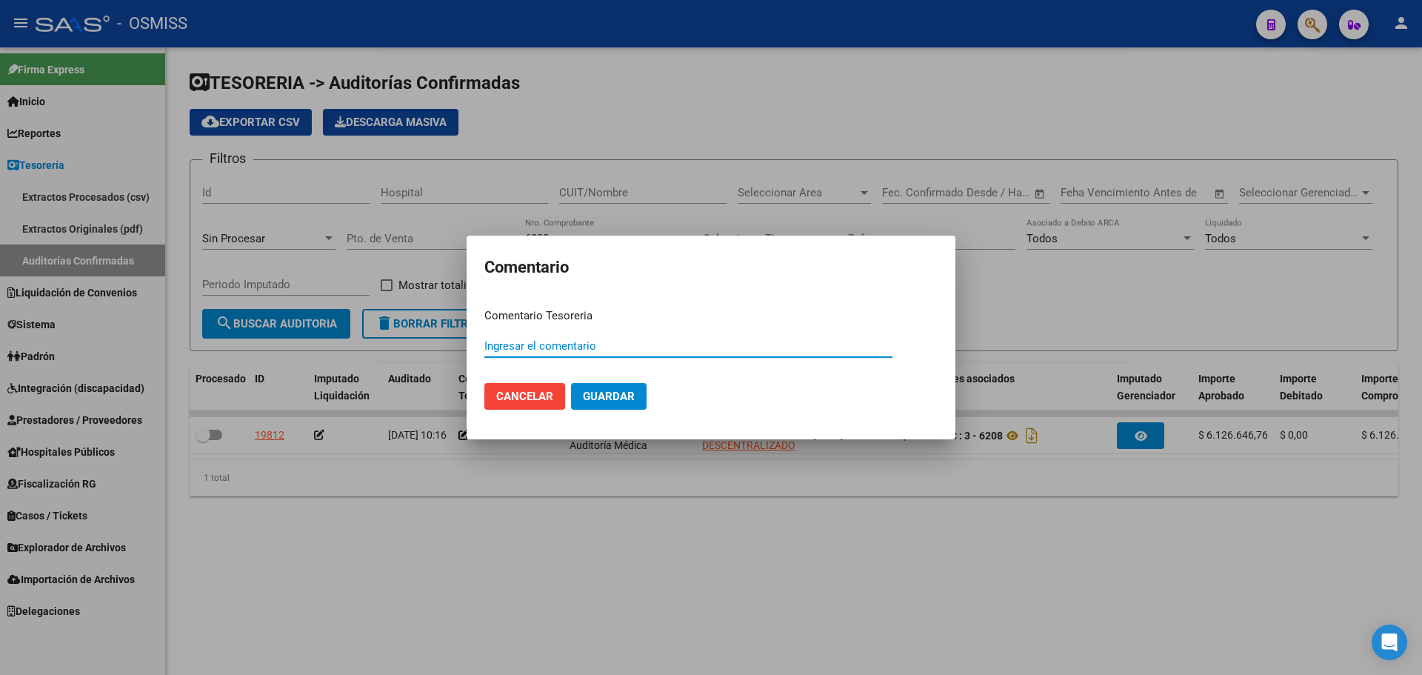
paste input "100077096"
type input "100077096 15/09/2025"
click at [602, 400] on span "Guardar" at bounding box center [609, 396] width 52 height 13
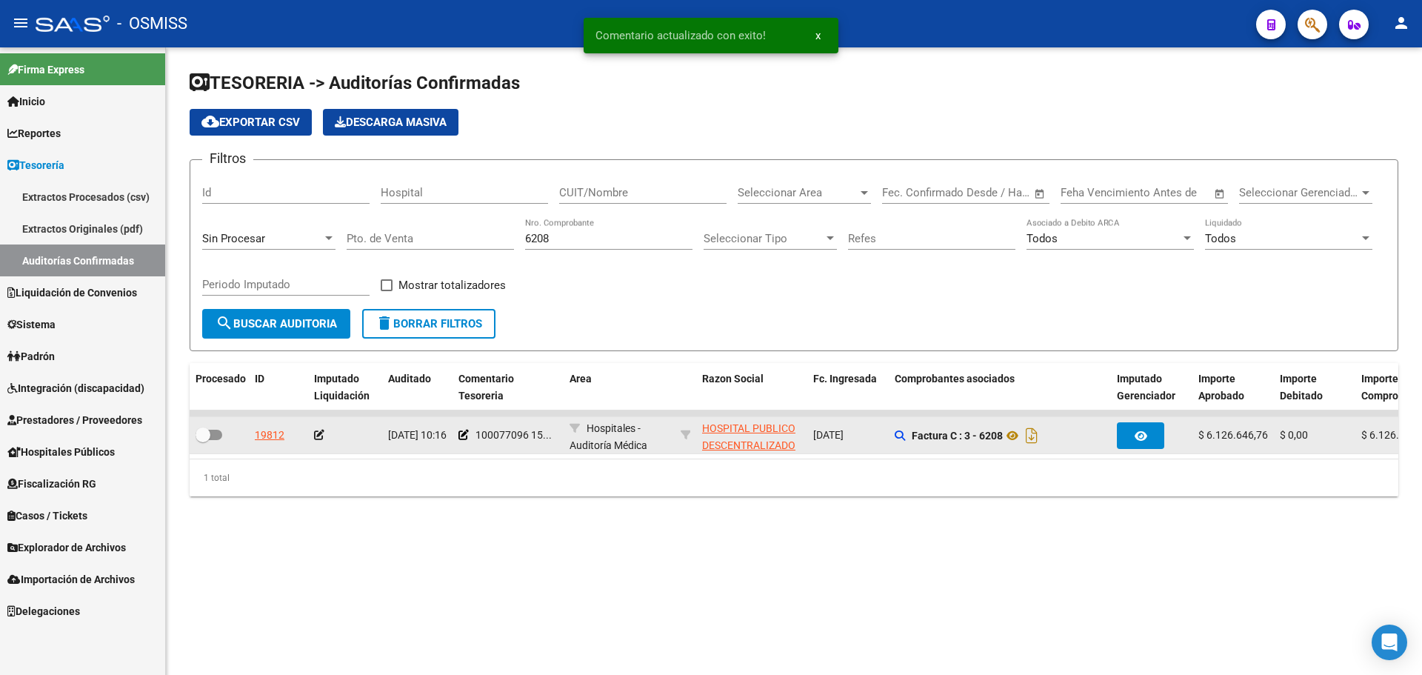
click at [320, 436] on icon at bounding box center [319, 435] width 10 height 10
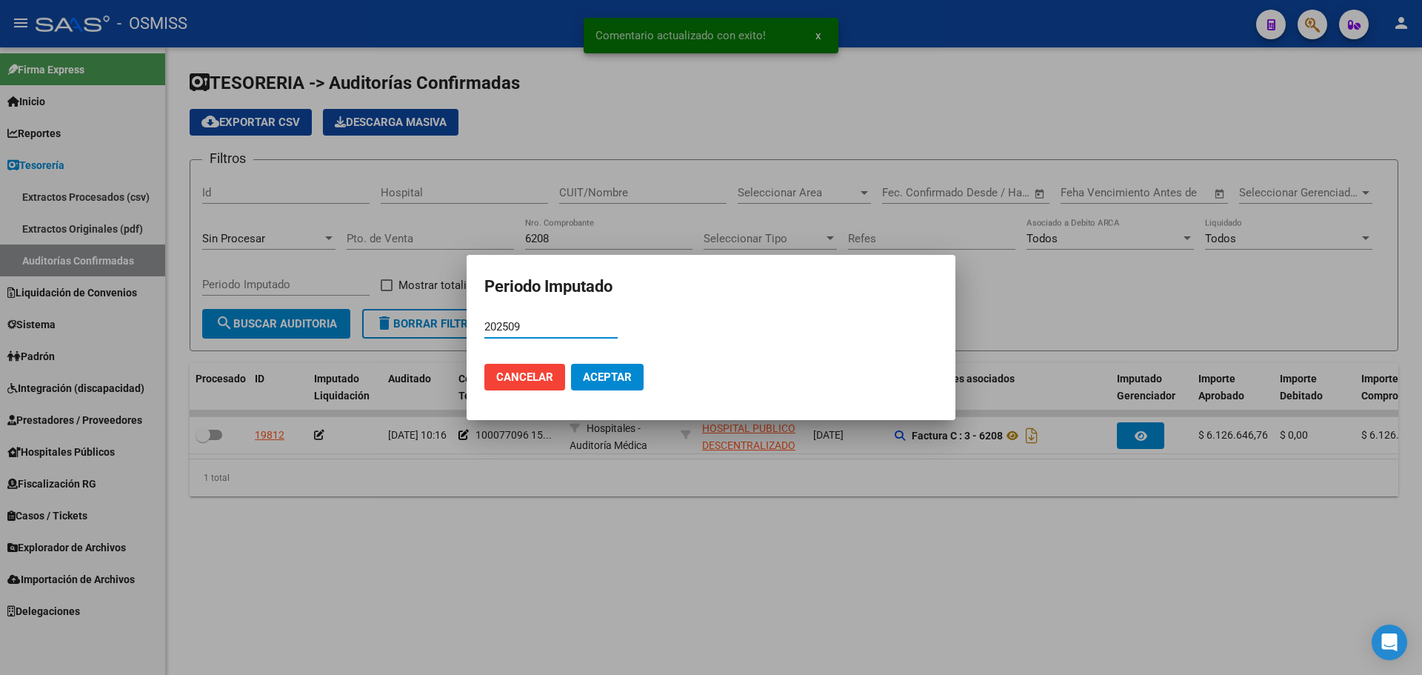
type input "202509"
click at [594, 373] on span "Aceptar" at bounding box center [607, 376] width 49 height 13
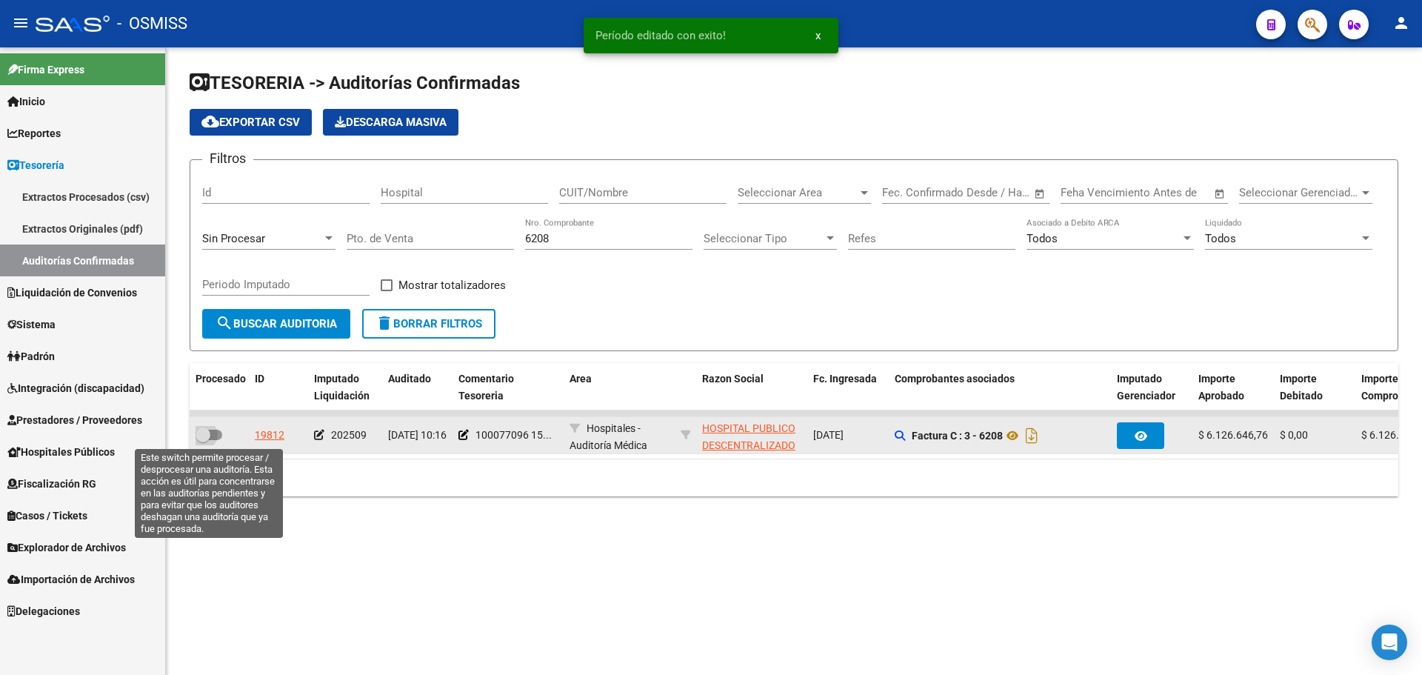
click at [212, 436] on span at bounding box center [209, 435] width 27 height 10
click at [203, 440] on input "checkbox" at bounding box center [202, 440] width 1 height 1
checkbox input "true"
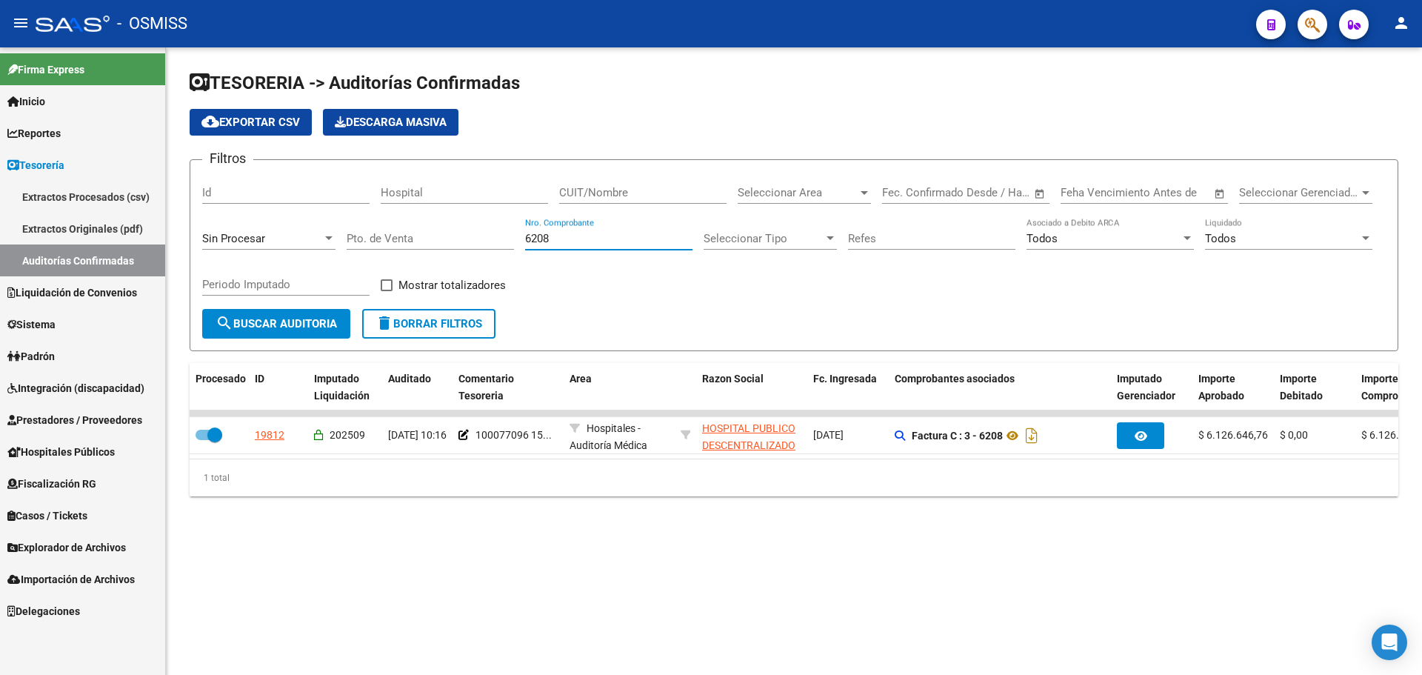
drag, startPoint x: 571, startPoint y: 239, endPoint x: 227, endPoint y: 229, distance: 343.9
click at [238, 230] on div "Filtros Id Hospital CUIT/Nombre Seleccionar Area Seleccionar Area Fecha inicio …" at bounding box center [794, 240] width 1184 height 137
type input "312"
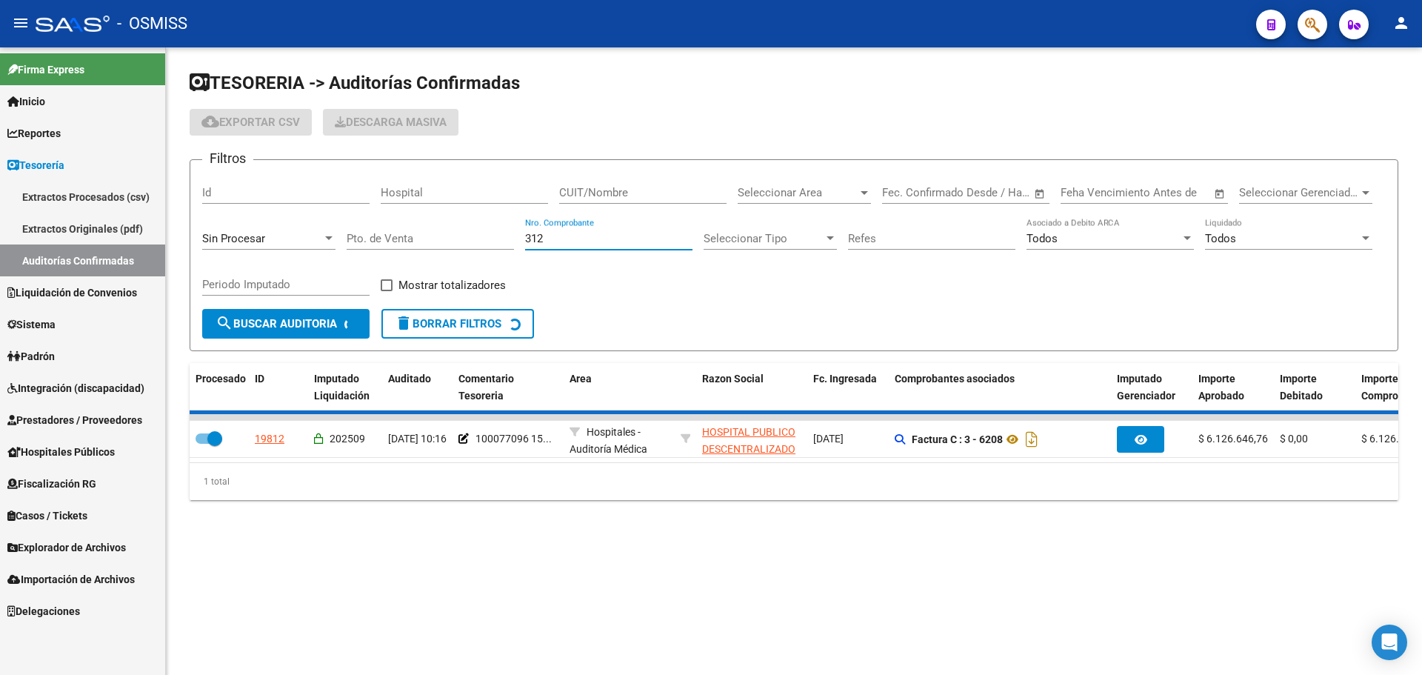
checkbox input "false"
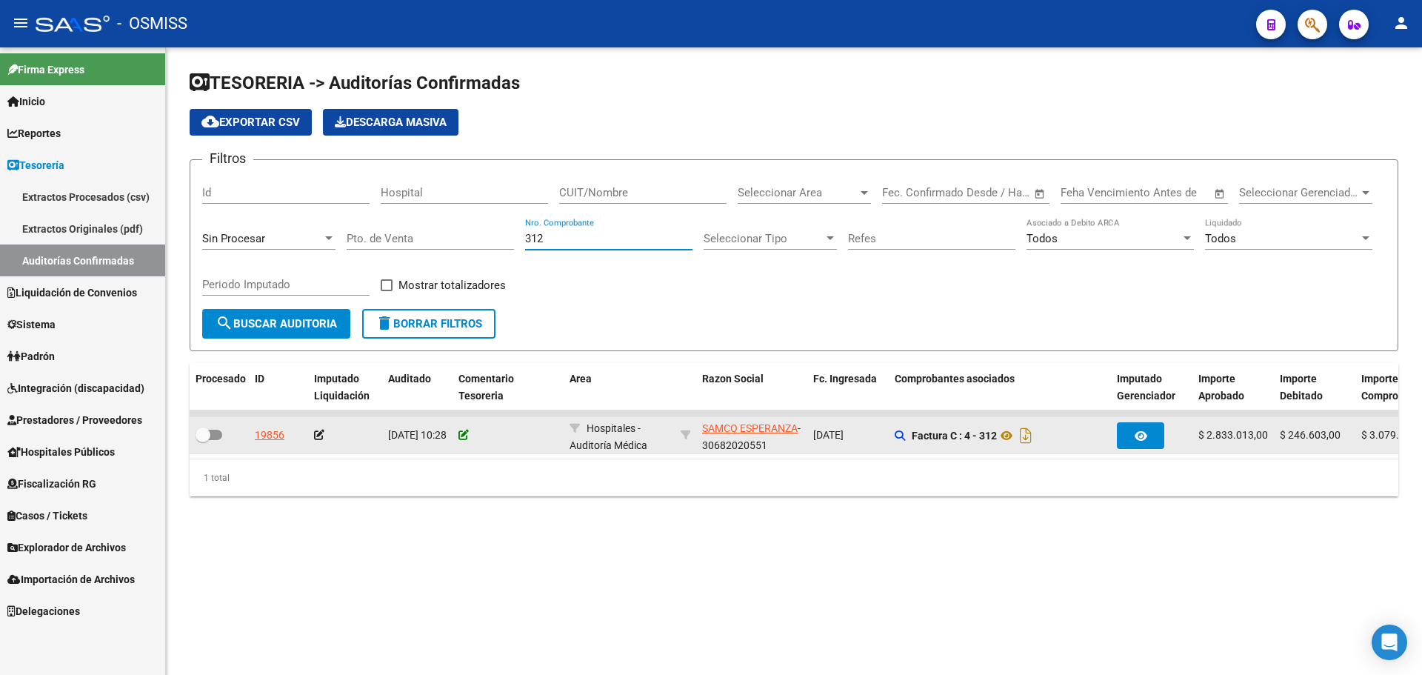
type input "312"
click at [459, 433] on icon at bounding box center [464, 435] width 10 height 10
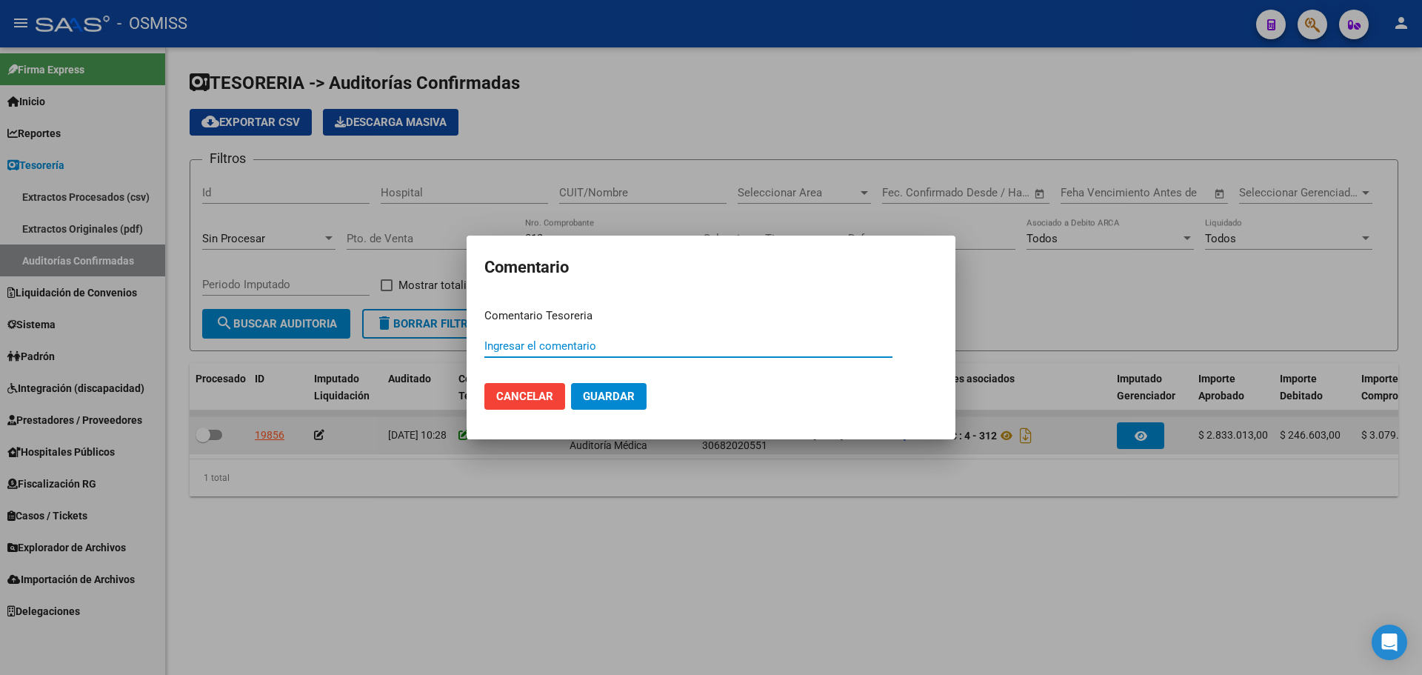
paste input "100077097"
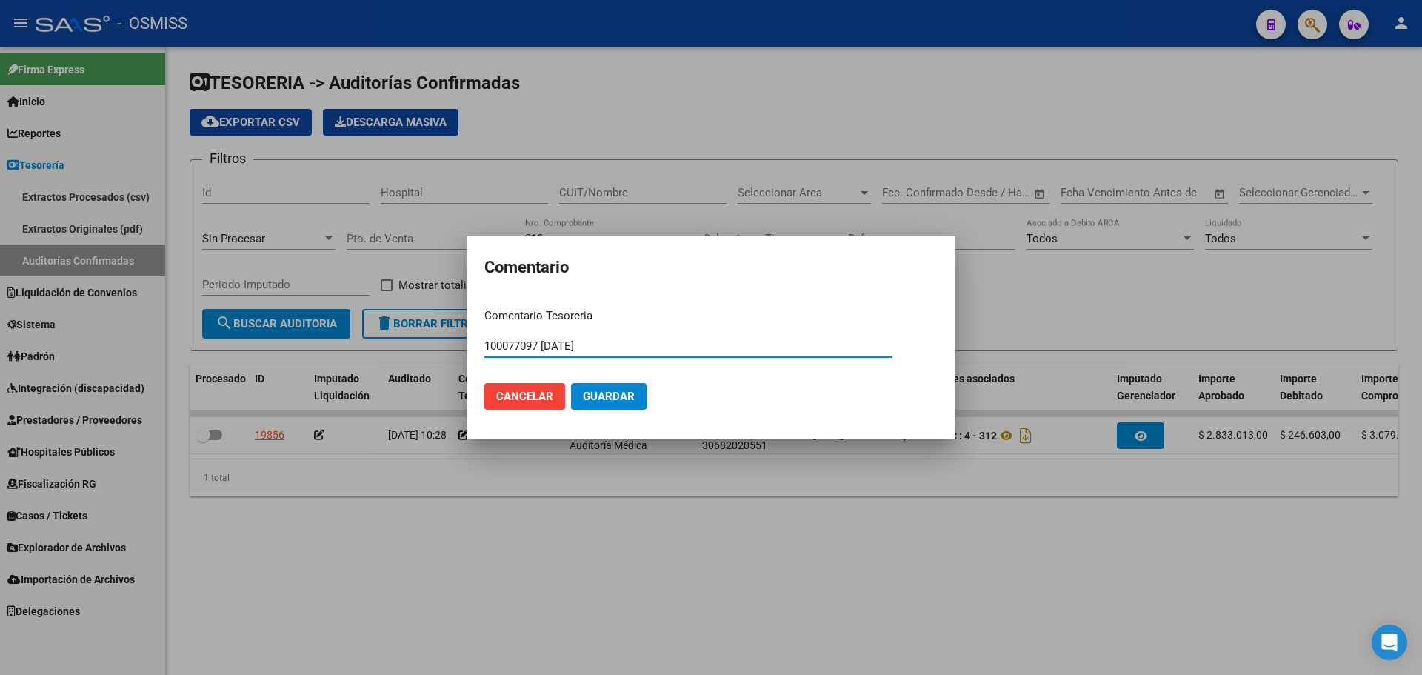
type input "100077097 15/09/2025"
click at [607, 402] on span "Guardar" at bounding box center [609, 396] width 52 height 13
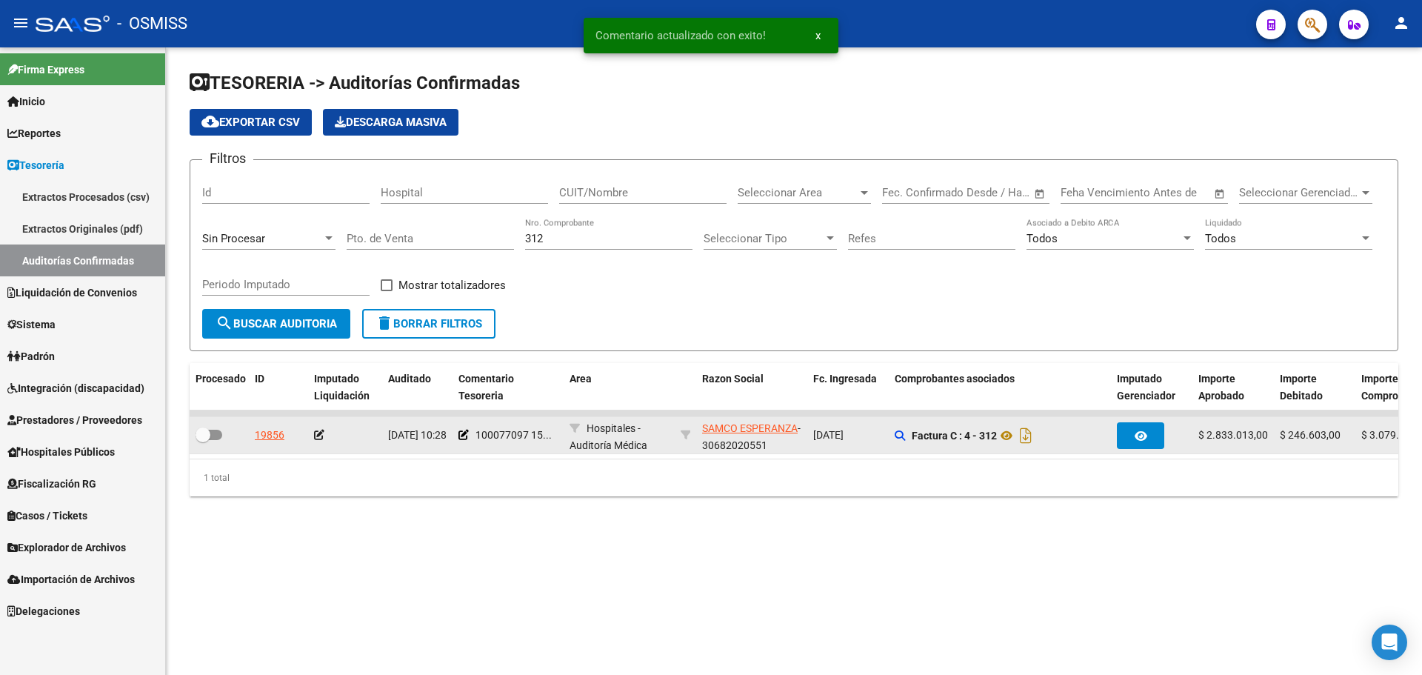
click at [318, 434] on icon at bounding box center [319, 435] width 10 height 10
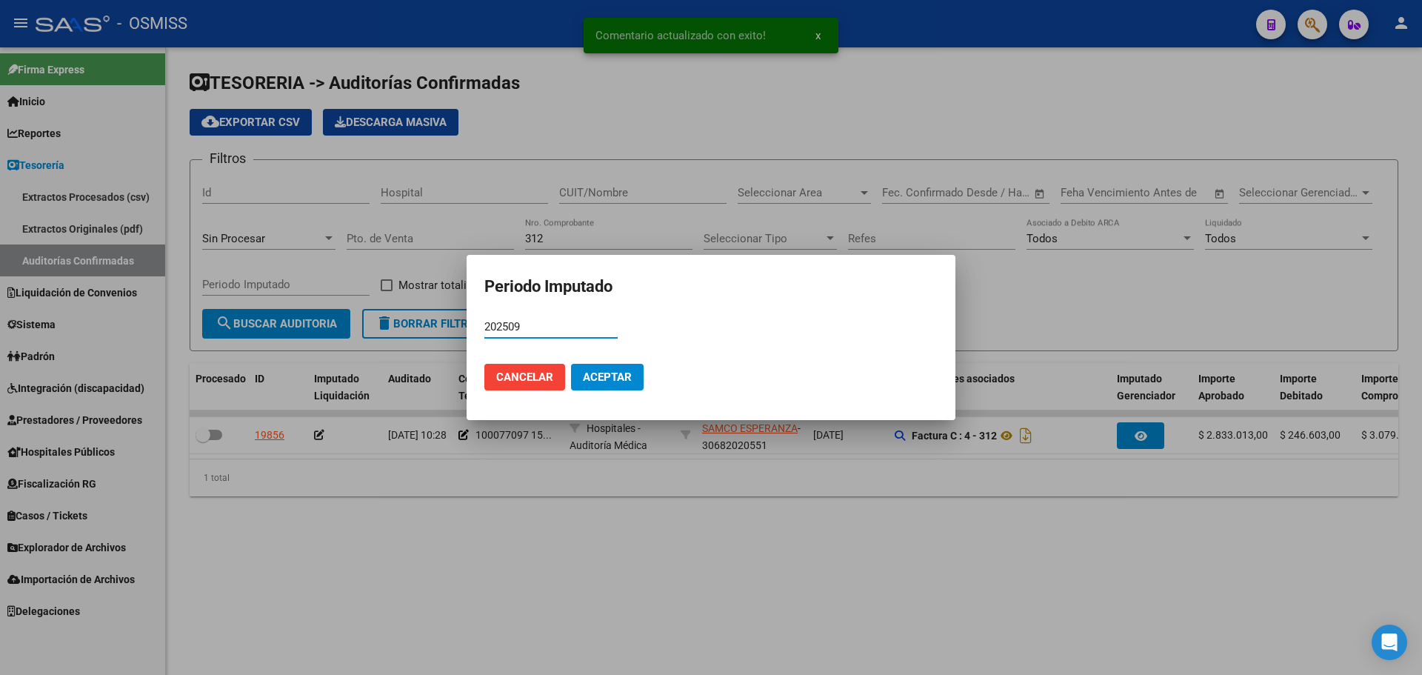
type input "202509"
click at [630, 375] on span "Aceptar" at bounding box center [607, 376] width 49 height 13
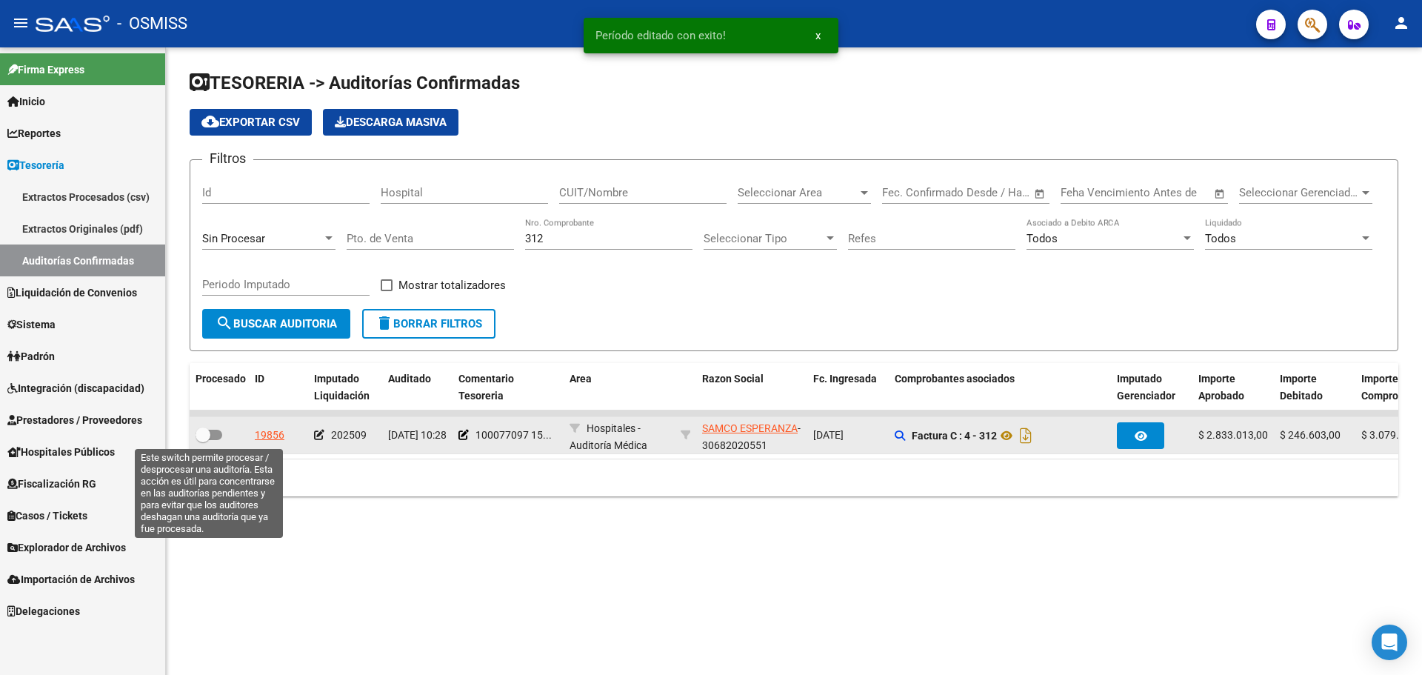
click at [220, 432] on span at bounding box center [209, 435] width 27 height 10
click at [203, 440] on input "checkbox" at bounding box center [202, 440] width 1 height 1
checkbox input "true"
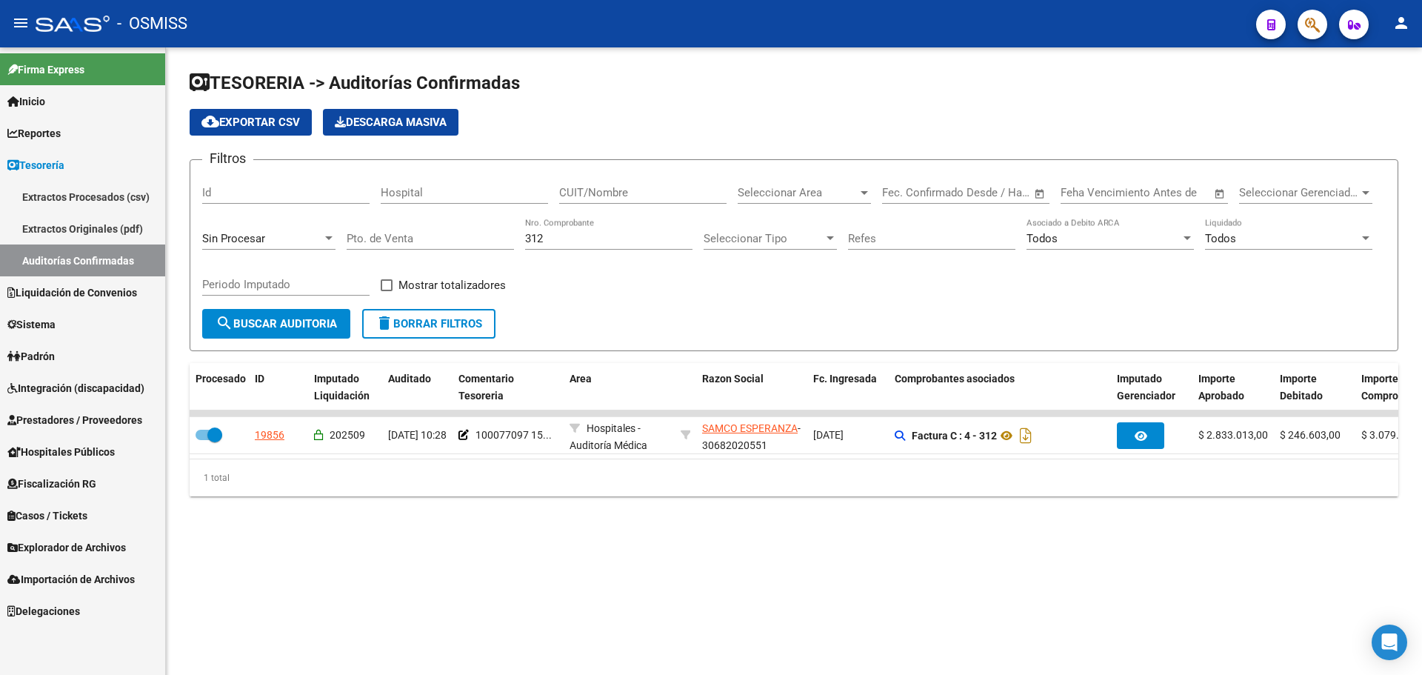
click at [579, 248] on div "312 Nro. Comprobante" at bounding box center [608, 241] width 167 height 46
drag, startPoint x: 579, startPoint y: 242, endPoint x: 363, endPoint y: 233, distance: 215.8
click at [363, 233] on div "Filtros Id Hospital CUIT/Nombre Seleccionar Area Seleccionar Area Fecha inicio …" at bounding box center [794, 240] width 1184 height 137
type input "683"
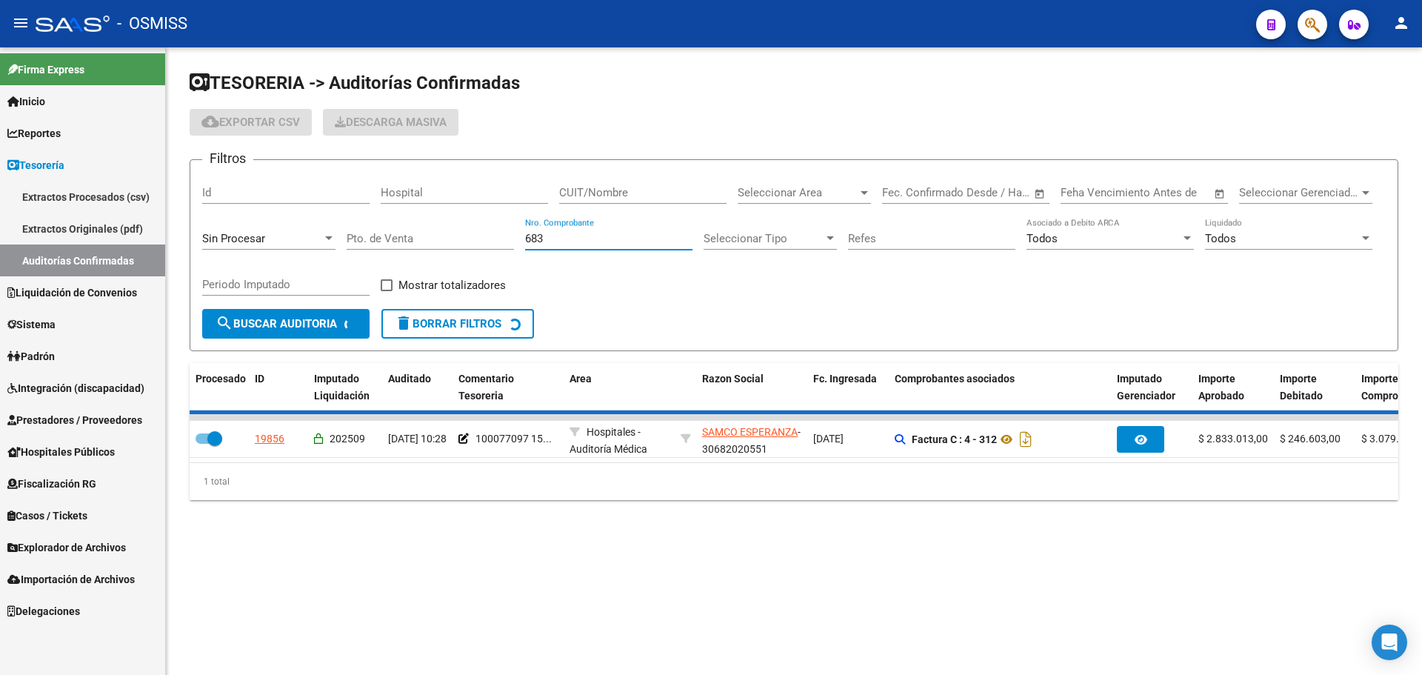
checkbox input "false"
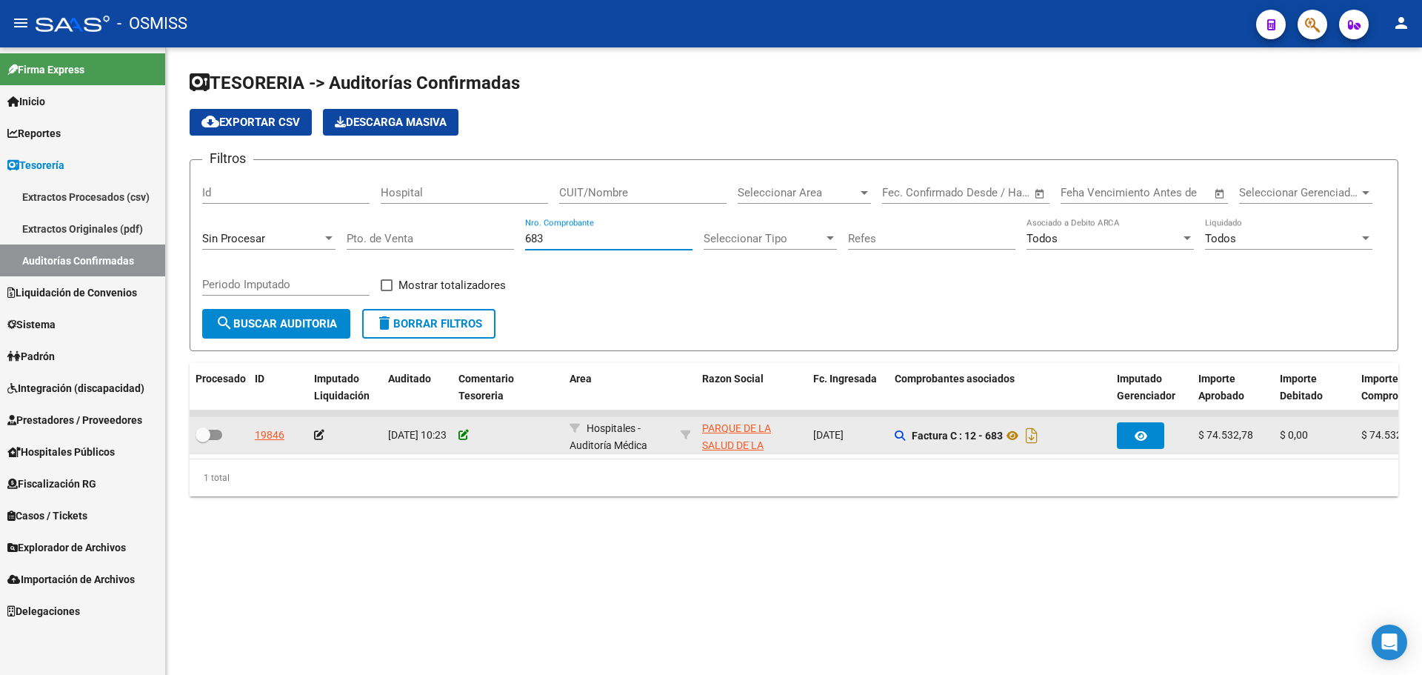
type input "683"
click at [466, 433] on icon at bounding box center [464, 435] width 10 height 10
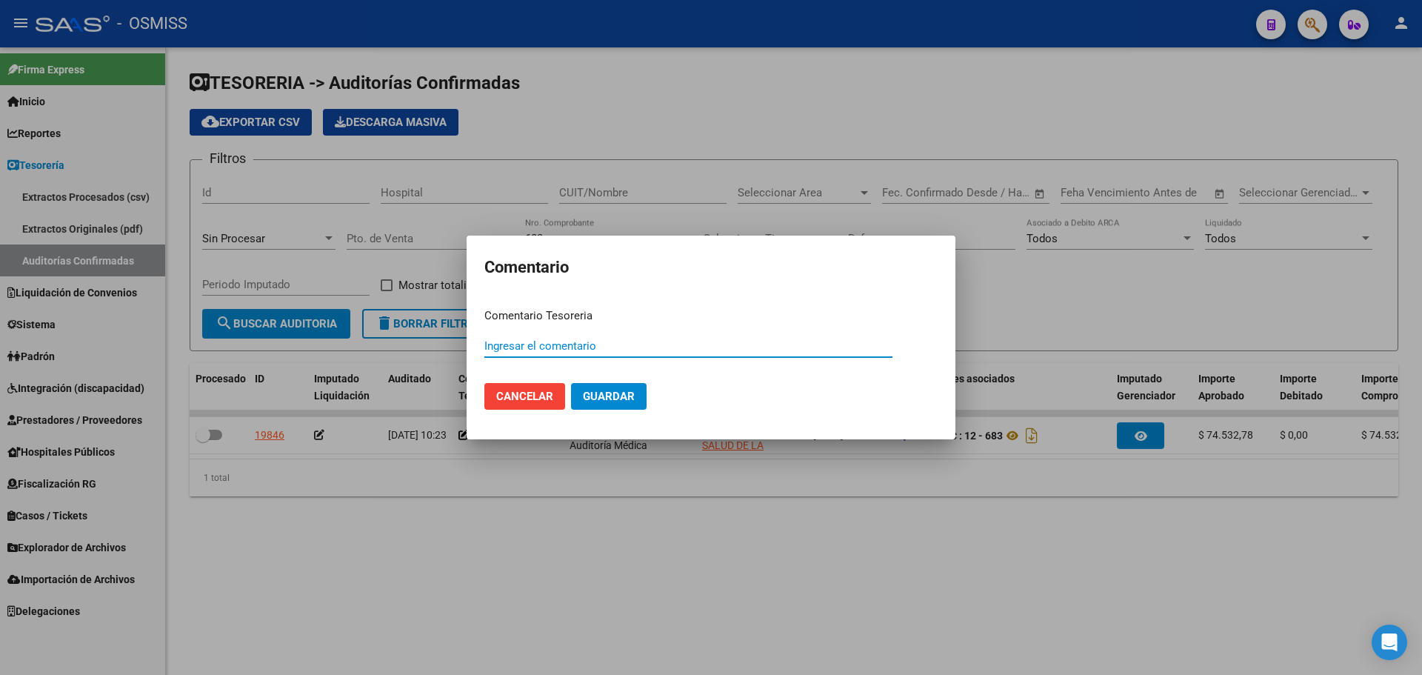
paste input "100077098"
type input "100077098 15/09/2025"
click at [624, 407] on button "Guardar" at bounding box center [609, 396] width 76 height 27
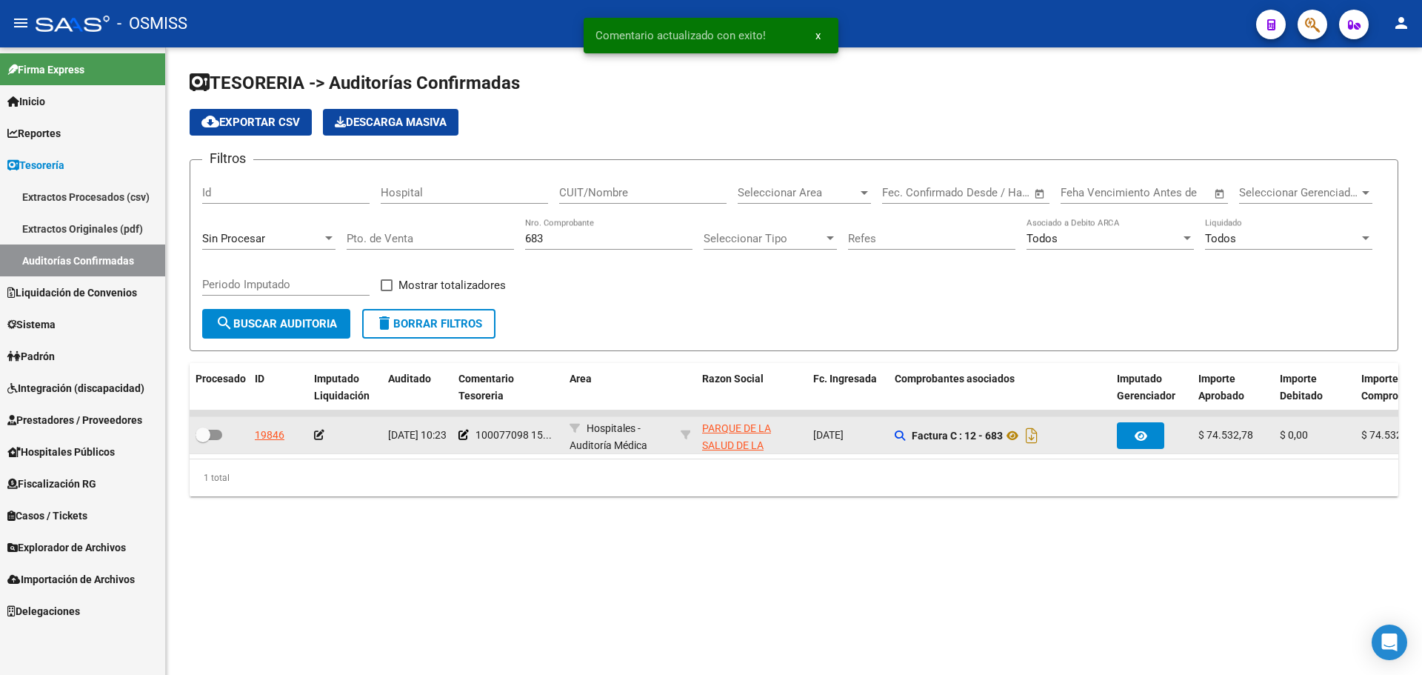
click at [316, 435] on icon at bounding box center [319, 435] width 10 height 10
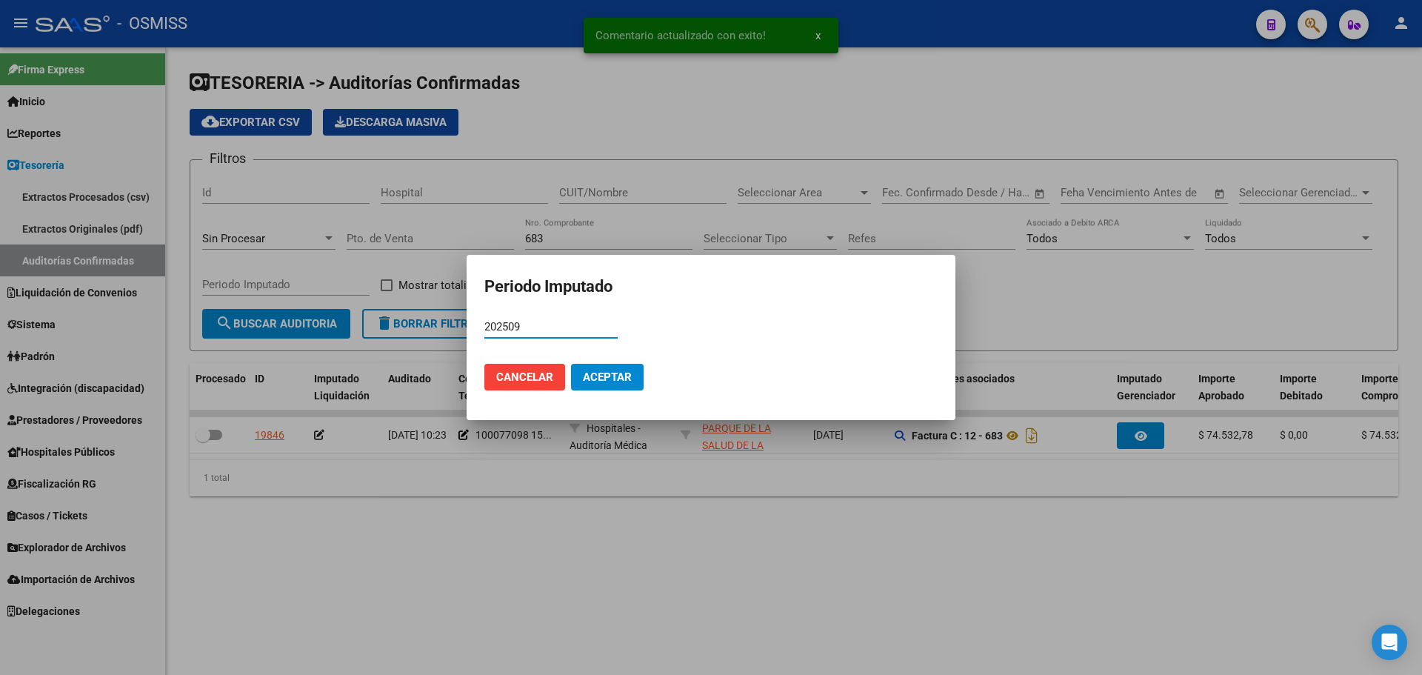
type input "202509"
click at [598, 384] on button "Aceptar" at bounding box center [607, 377] width 73 height 27
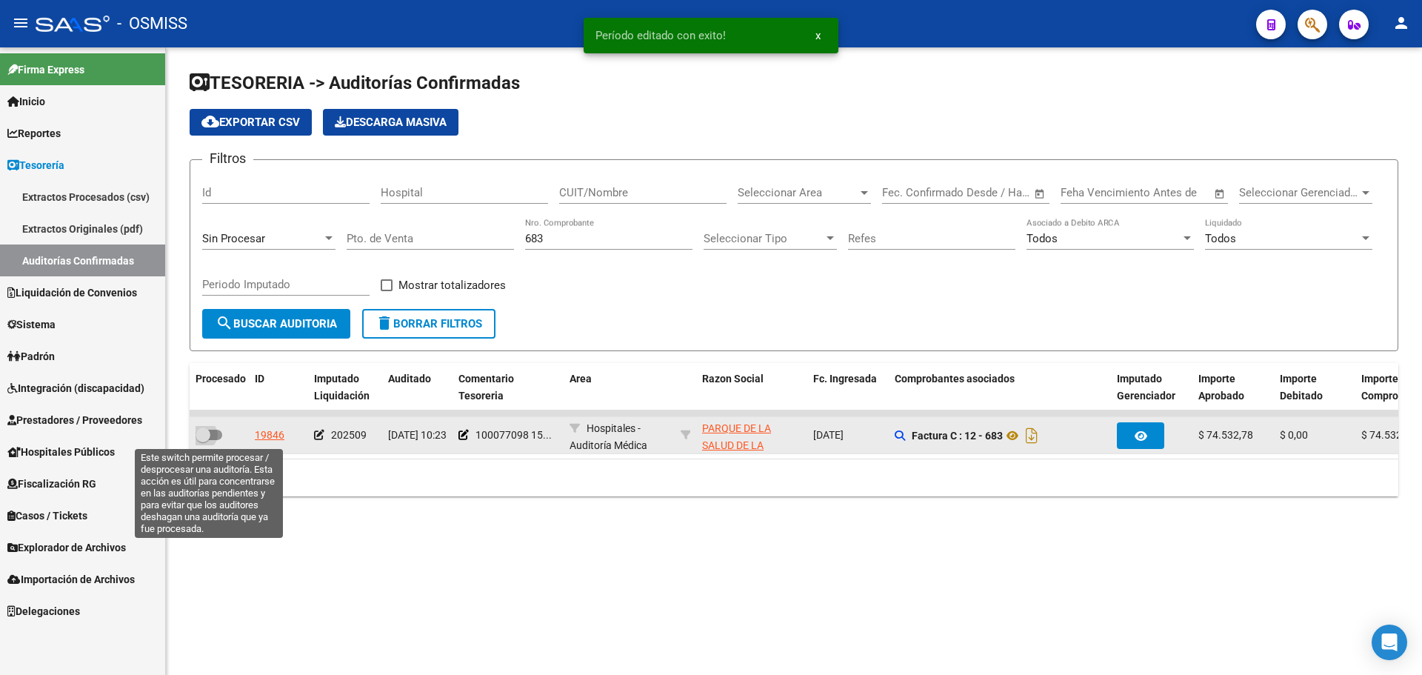
click at [215, 435] on span at bounding box center [209, 435] width 27 height 10
click at [203, 440] on input "checkbox" at bounding box center [202, 440] width 1 height 1
checkbox input "true"
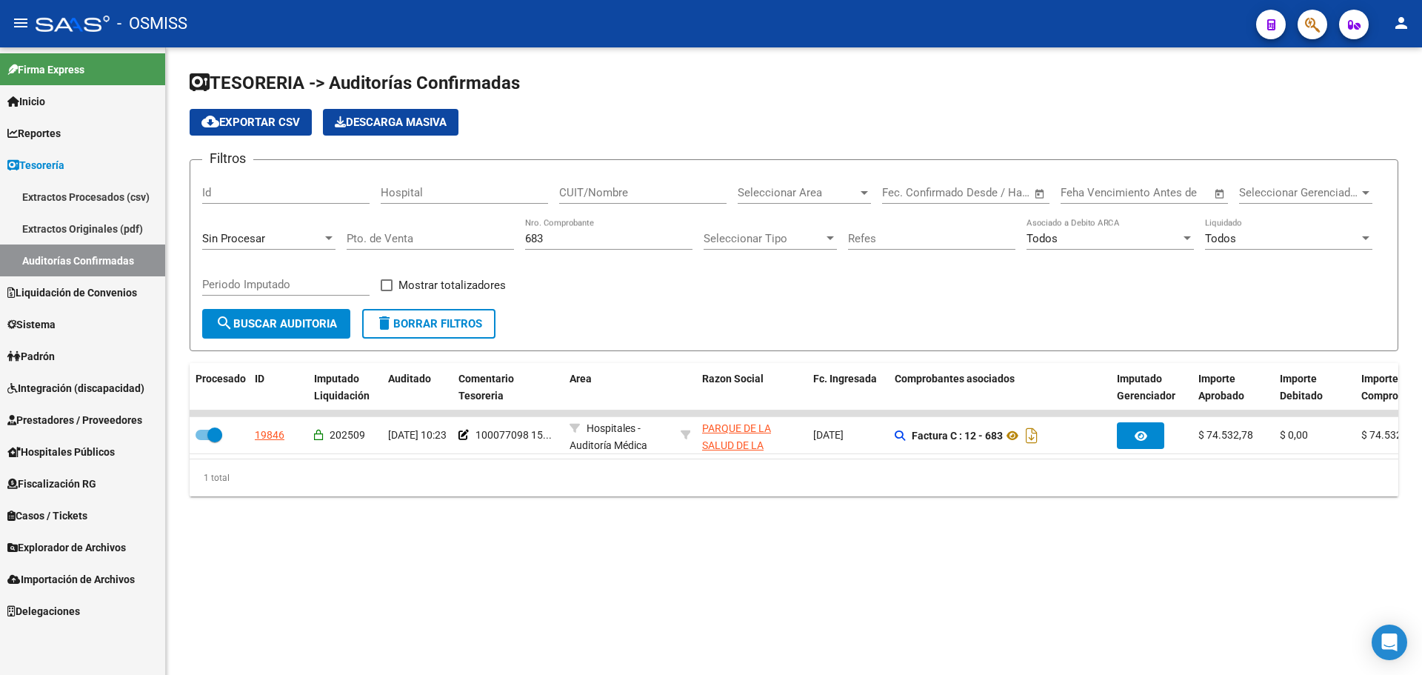
click at [639, 247] on div "683 Nro. Comprobante" at bounding box center [608, 234] width 167 height 32
click at [633, 239] on input "683" at bounding box center [608, 238] width 167 height 13
drag, startPoint x: 513, startPoint y: 238, endPoint x: 296, endPoint y: 208, distance: 219.1
click at [296, 208] on div "Filtros Id Hospital CUIT/Nombre Seleccionar Area Seleccionar Area Fecha inicio …" at bounding box center [794, 240] width 1184 height 137
type input "6249"
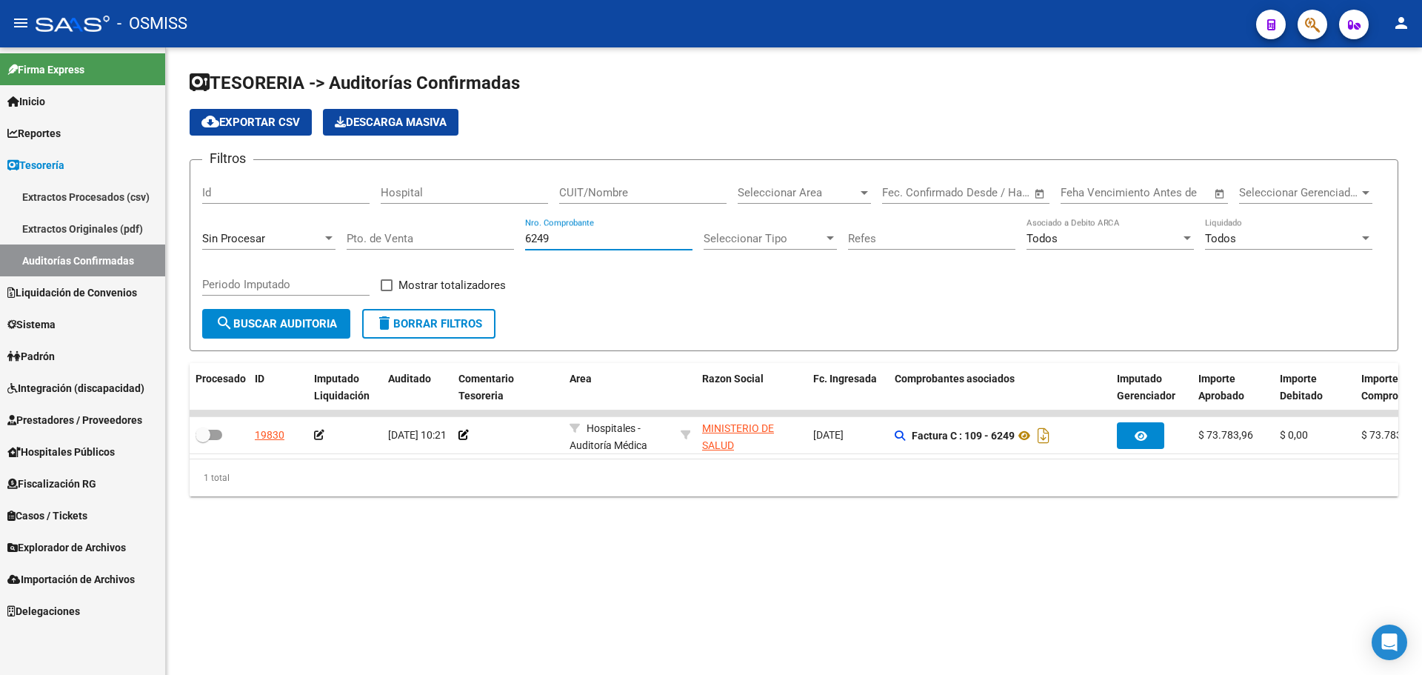
checkbox input "false"
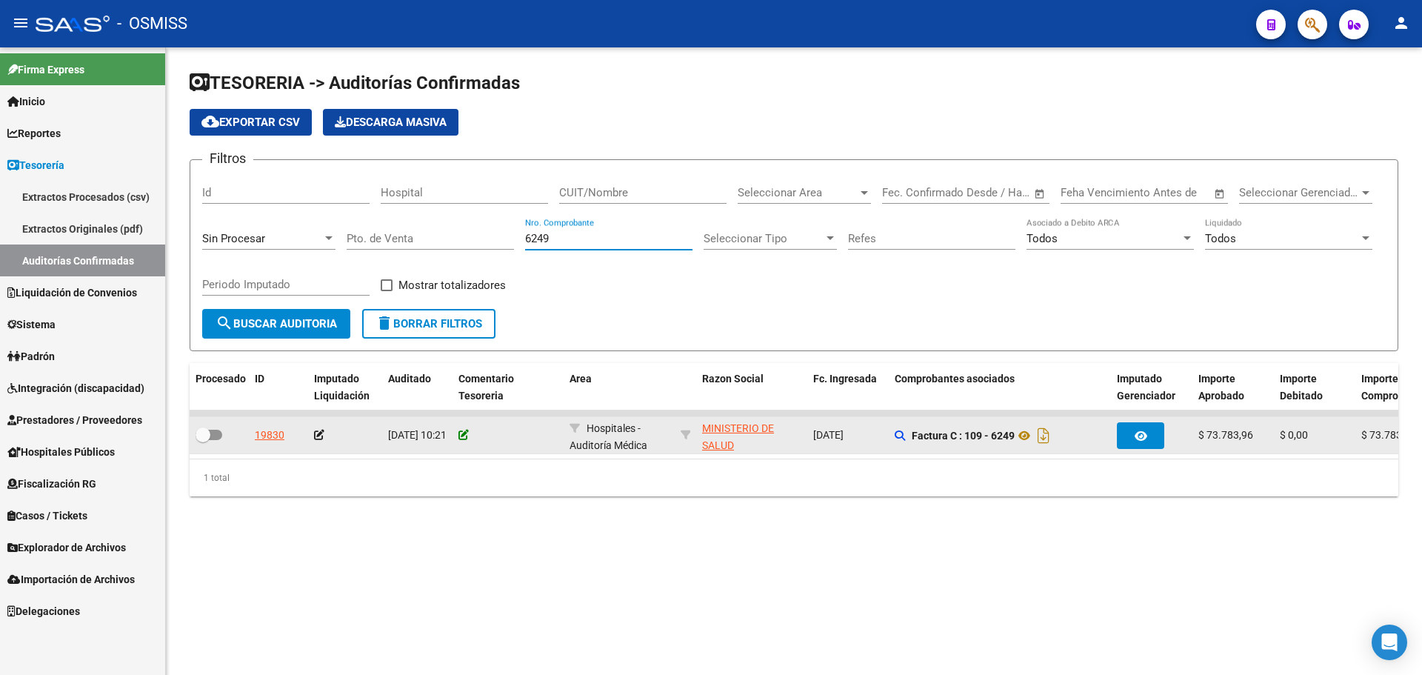
type input "6249"
click at [464, 433] on icon at bounding box center [464, 435] width 10 height 10
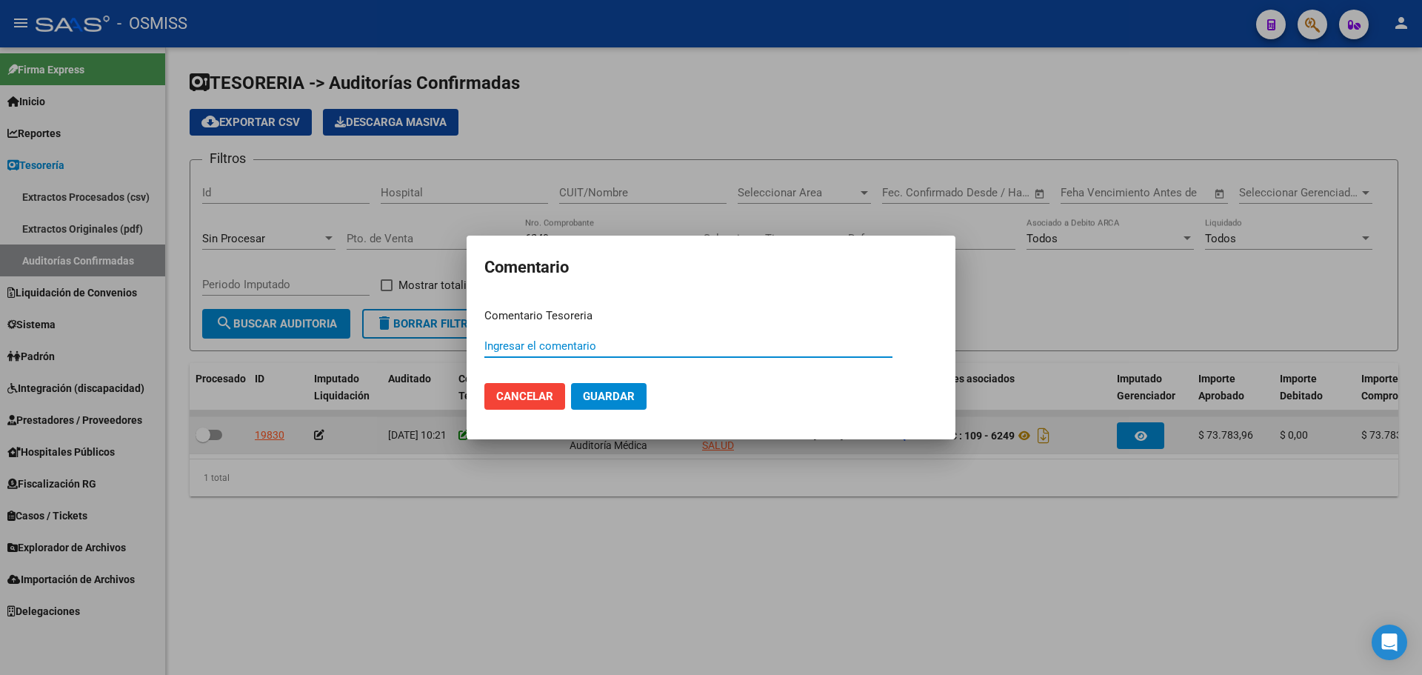
paste input "100077099"
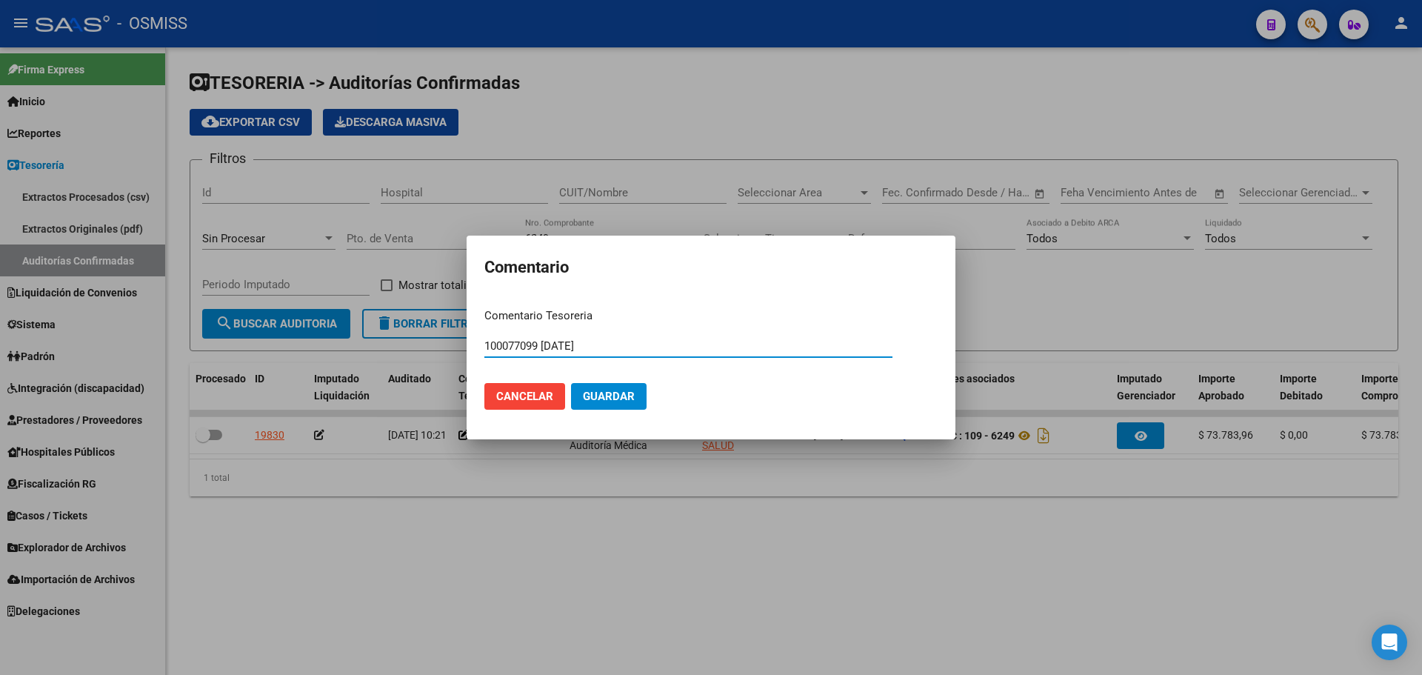
type input "100077099 15/09/2025"
click at [619, 398] on span "Guardar" at bounding box center [609, 396] width 52 height 13
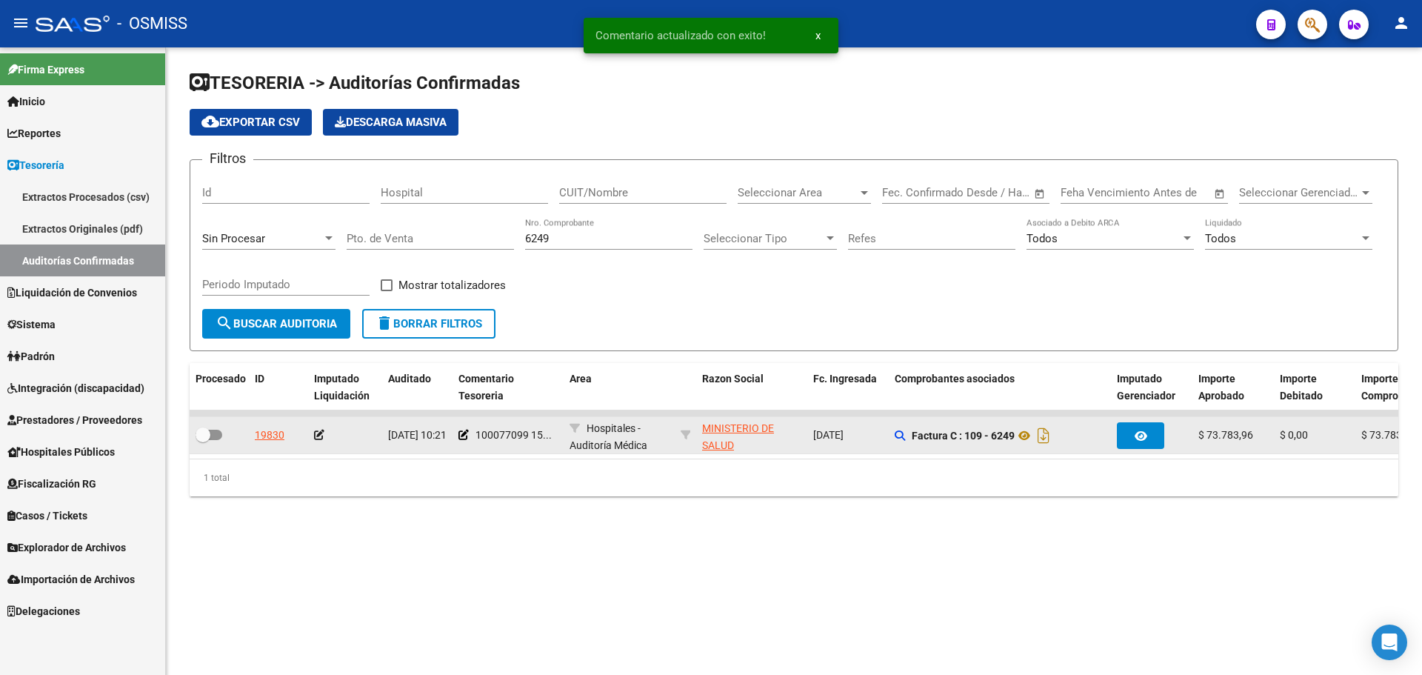
click at [319, 431] on icon at bounding box center [319, 435] width 10 height 10
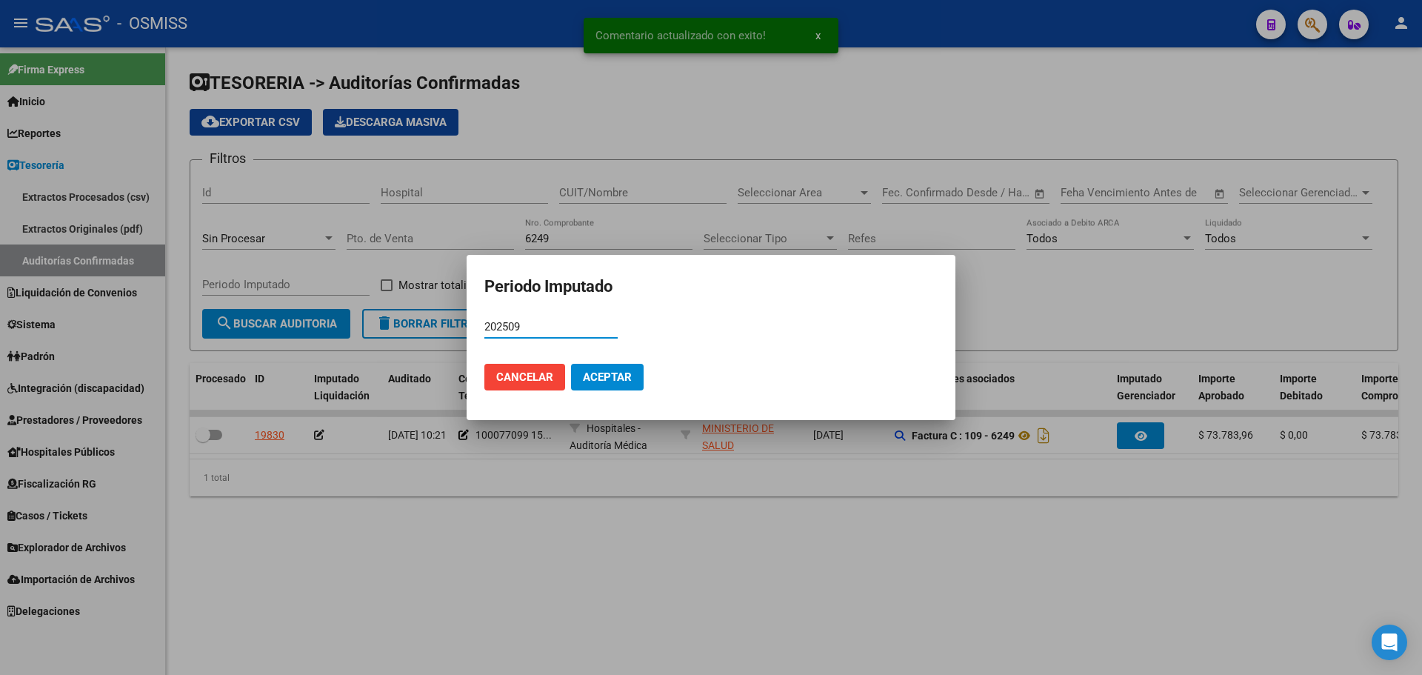
type input "202509"
click at [614, 364] on button "Aceptar" at bounding box center [607, 377] width 73 height 27
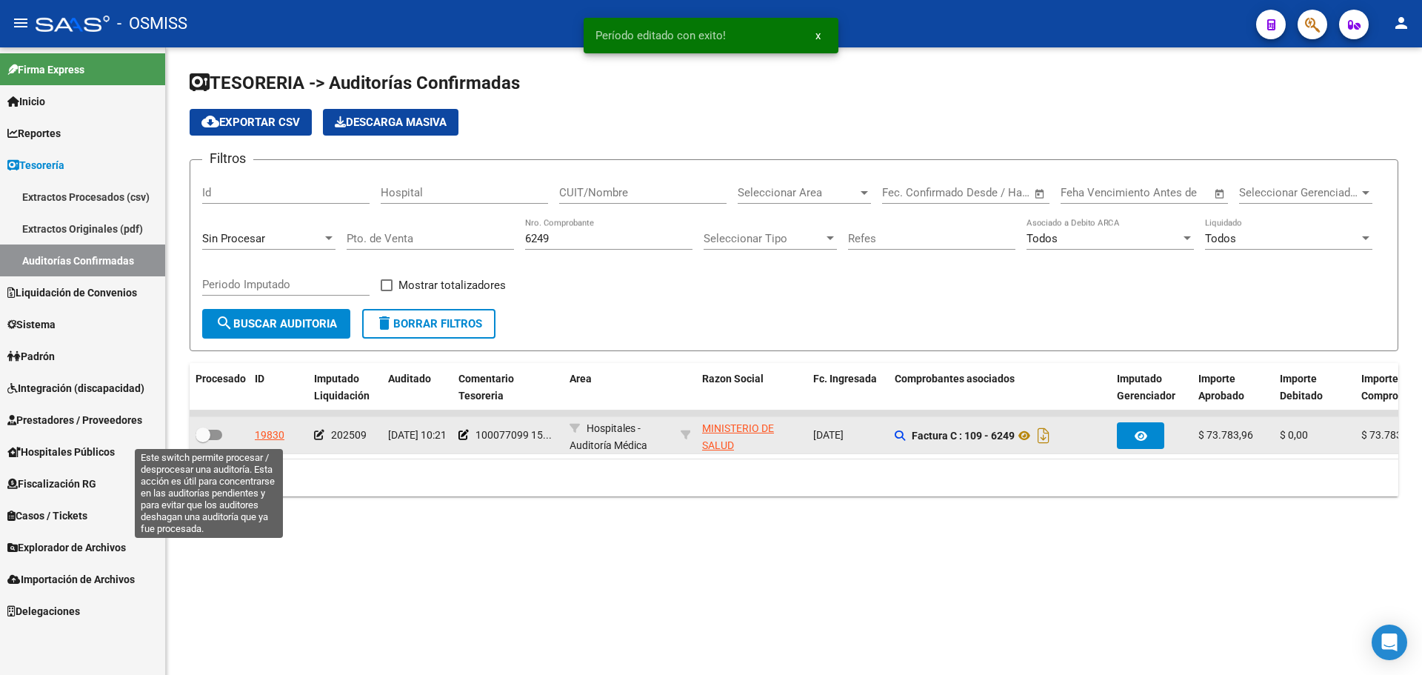
click at [207, 433] on span at bounding box center [203, 434] width 15 height 15
click at [203, 440] on input "checkbox" at bounding box center [202, 440] width 1 height 1
checkbox input "true"
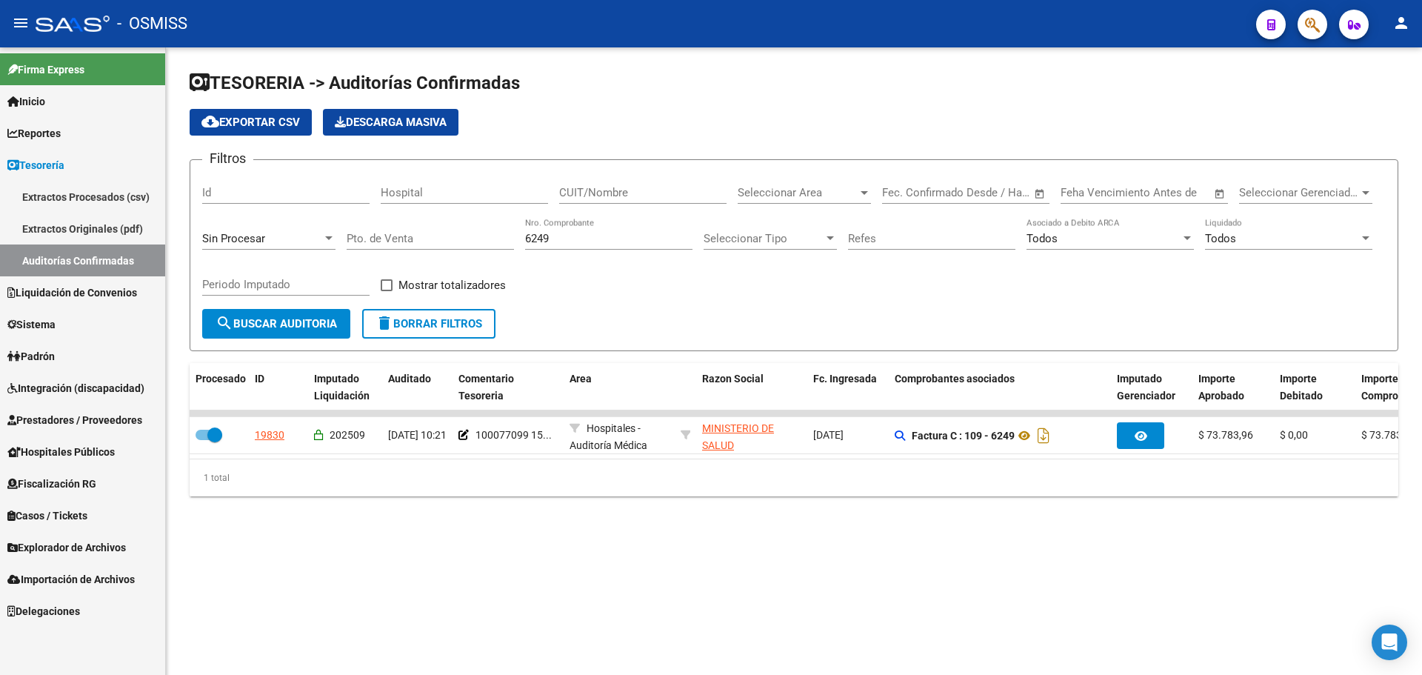
drag, startPoint x: 607, startPoint y: 242, endPoint x: 298, endPoint y: 223, distance: 309.5
click at [298, 223] on div "Filtros Id Hospital CUIT/Nombre Seleccionar Area Seleccionar Area Fecha inicio …" at bounding box center [794, 240] width 1184 height 137
type input "1798"
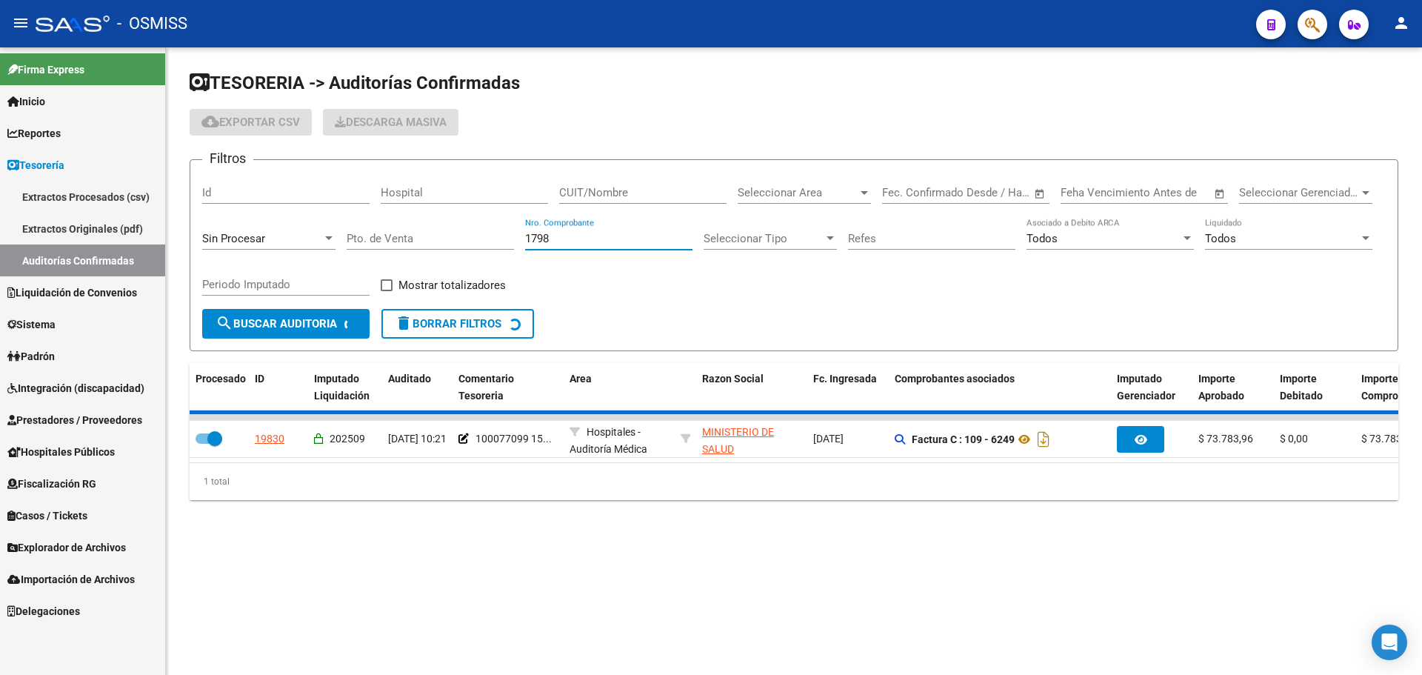
checkbox input "false"
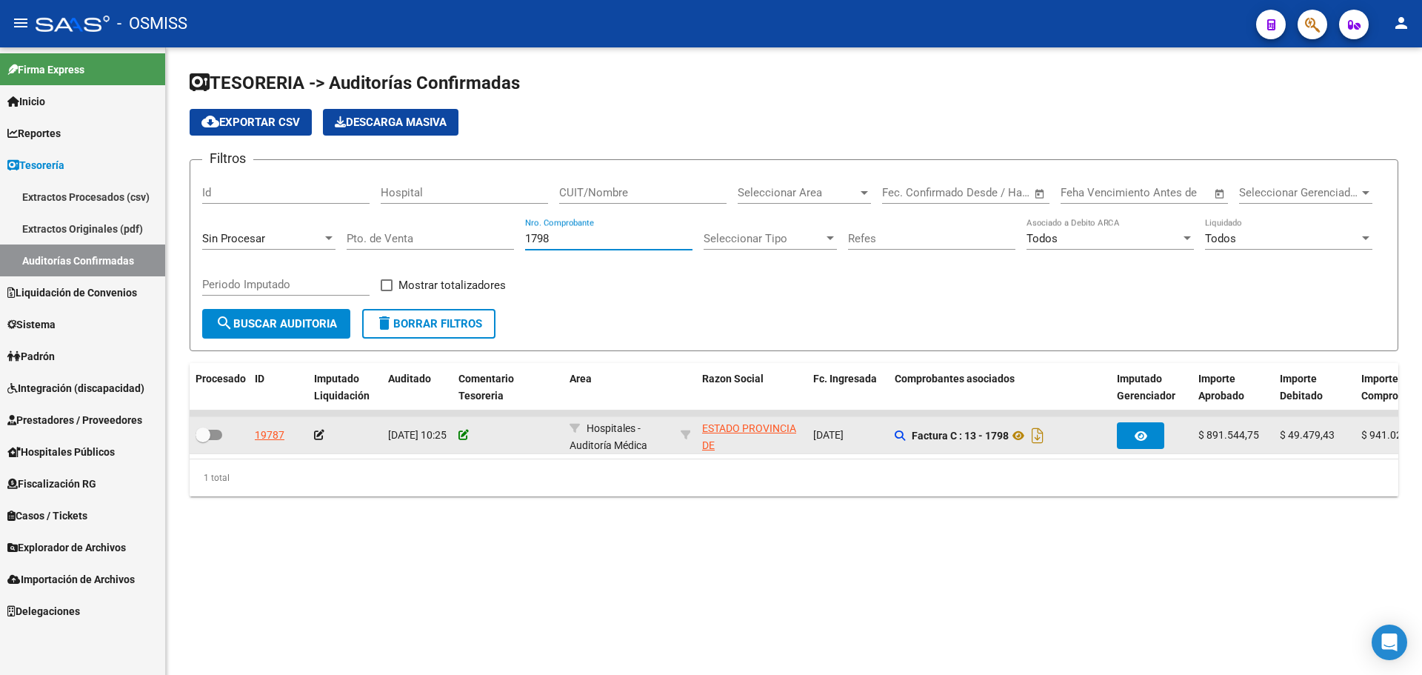
type input "1798"
click at [464, 433] on icon at bounding box center [464, 435] width 10 height 10
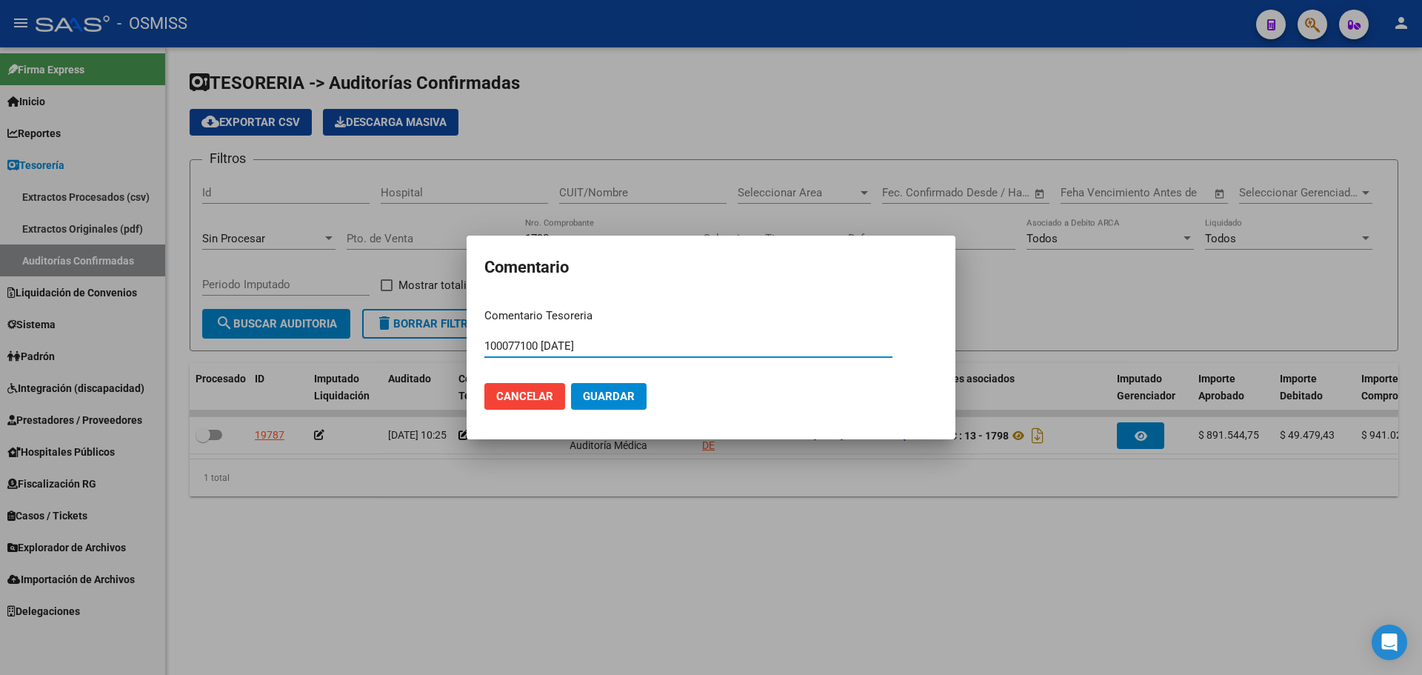
drag, startPoint x: 636, startPoint y: 350, endPoint x: 386, endPoint y: 346, distance: 249.7
click at [386, 346] on div "Comentario Comentario Tesoreria 100077100 15/09/2025 Ingresar el comentario Can…" at bounding box center [711, 337] width 1422 height 675
type input "100077100 15/09/2025"
click at [636, 390] on button "Guardar" at bounding box center [609, 396] width 76 height 27
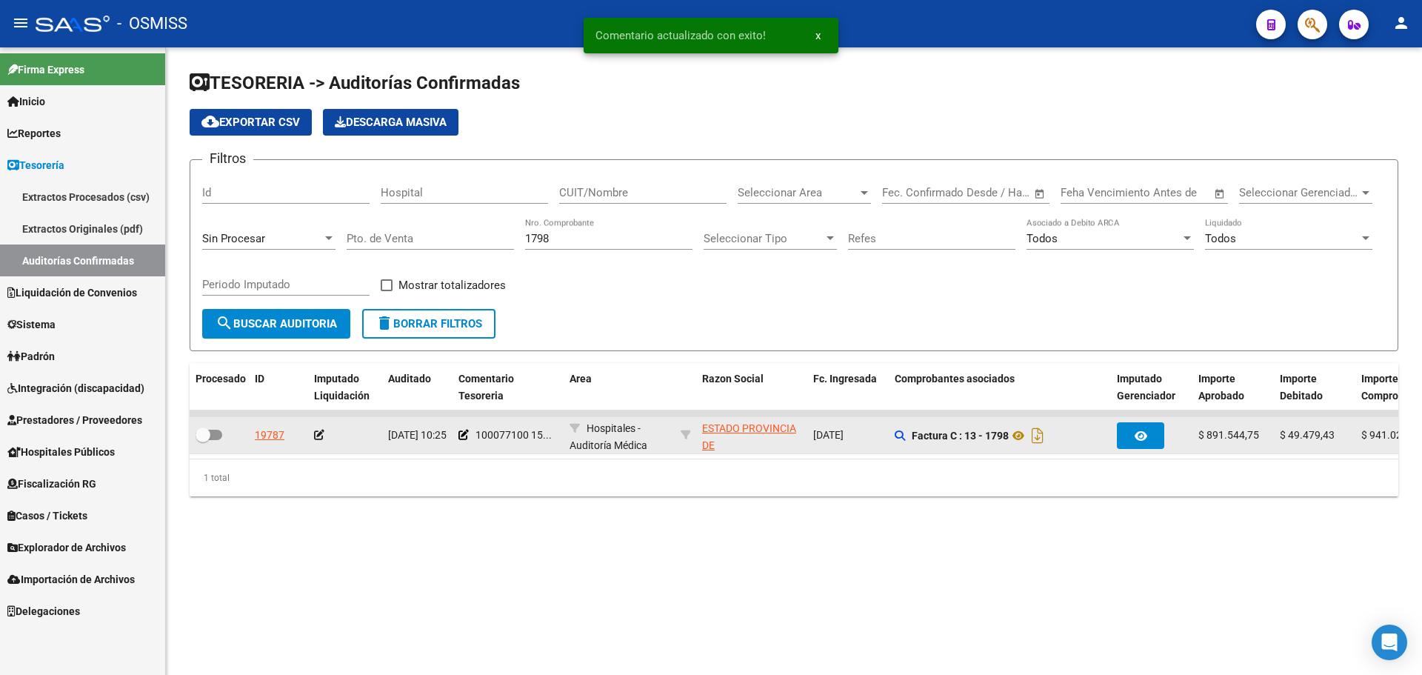
click at [319, 430] on icon at bounding box center [319, 435] width 10 height 10
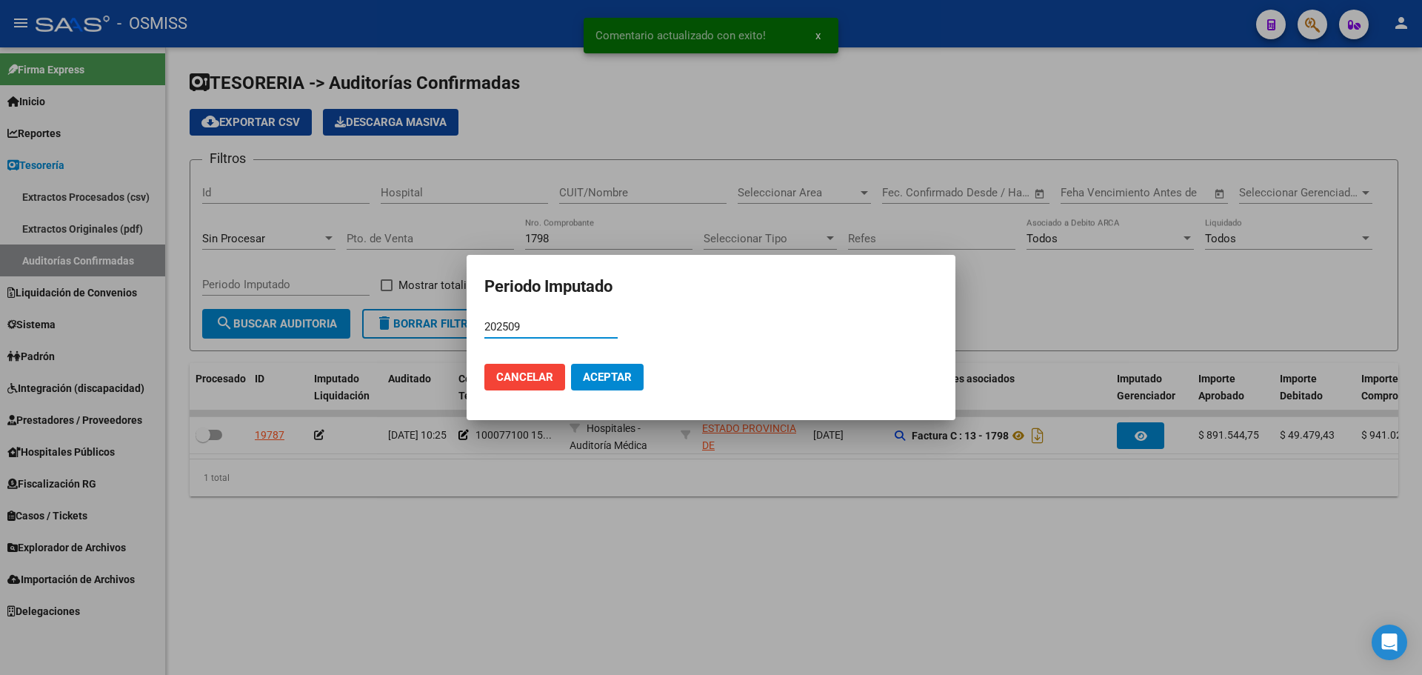
type input "202509"
click at [619, 377] on span "Aceptar" at bounding box center [607, 376] width 49 height 13
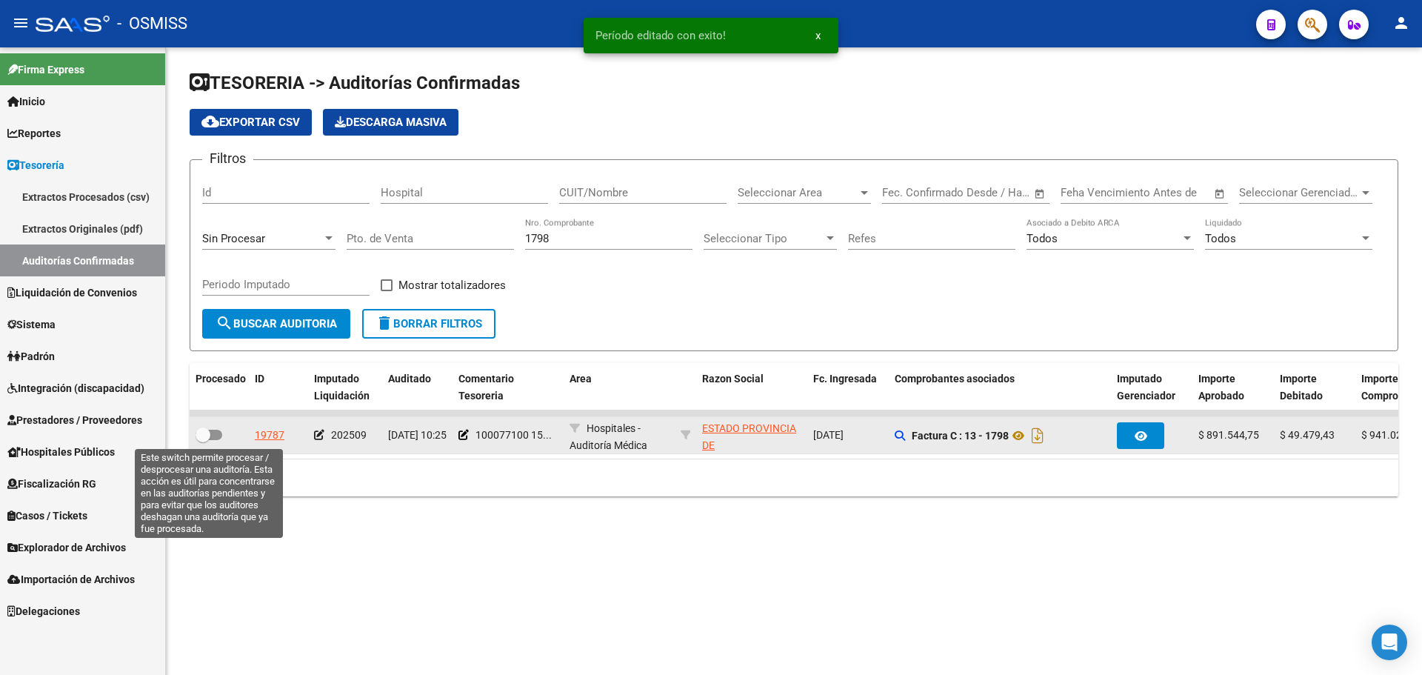
click at [214, 443] on label at bounding box center [209, 435] width 27 height 18
click at [203, 441] on input "checkbox" at bounding box center [202, 440] width 1 height 1
checkbox input "true"
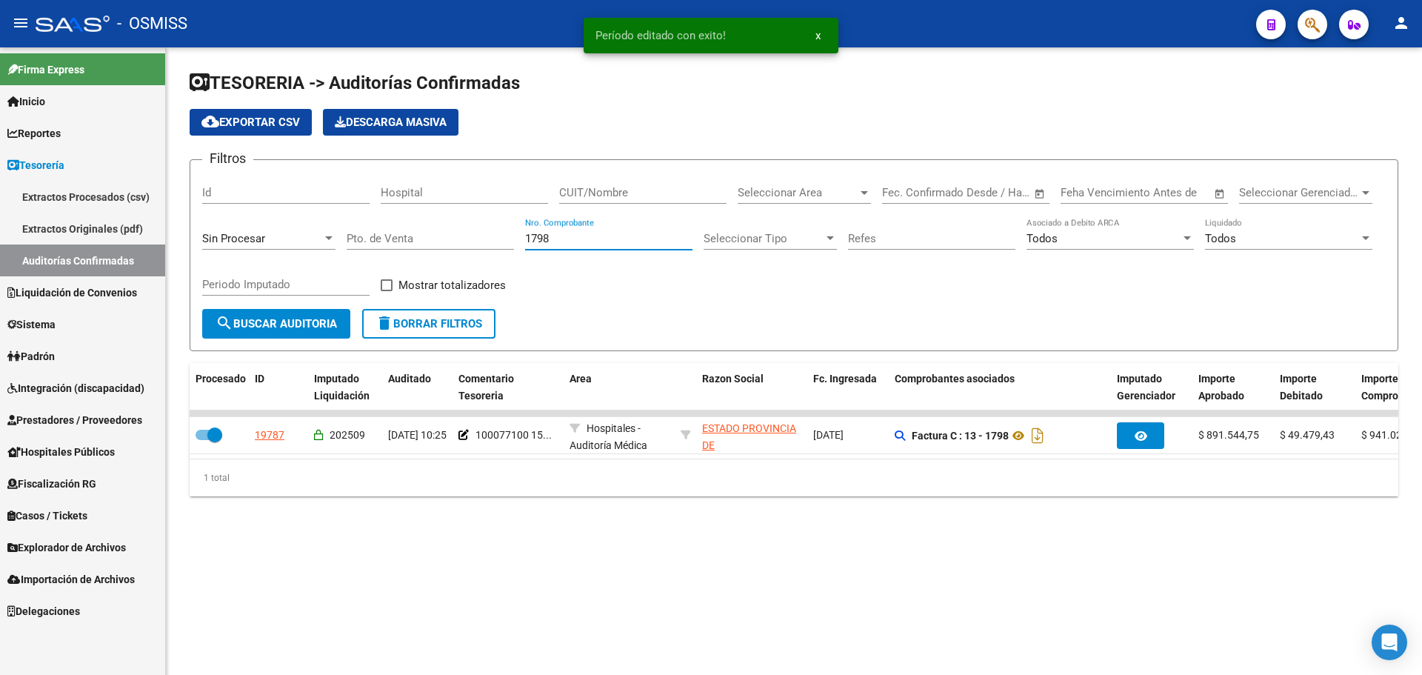
drag, startPoint x: 584, startPoint y: 237, endPoint x: 297, endPoint y: 216, distance: 287.4
click at [297, 216] on div "Filtros Id Hospital CUIT/Nombre Seleccionar Area Seleccionar Area Fecha inicio …" at bounding box center [794, 240] width 1184 height 137
type input "100"
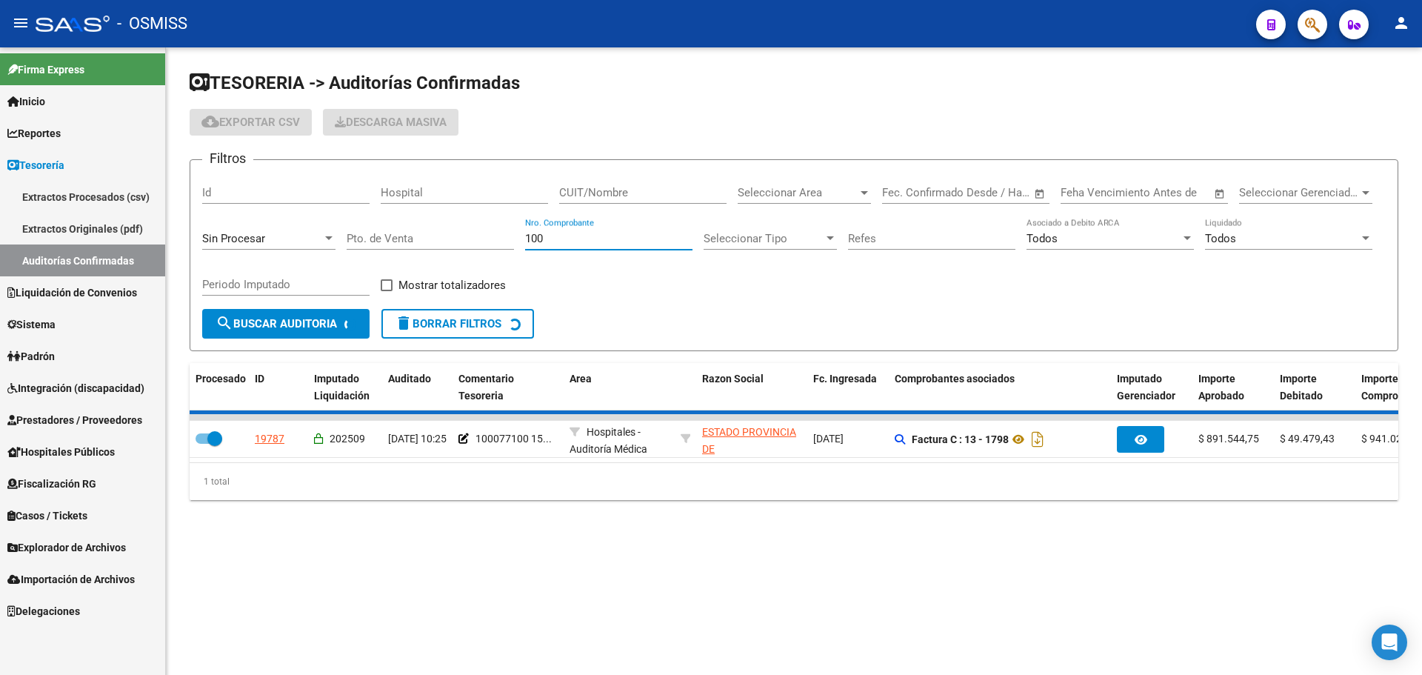
checkbox input "false"
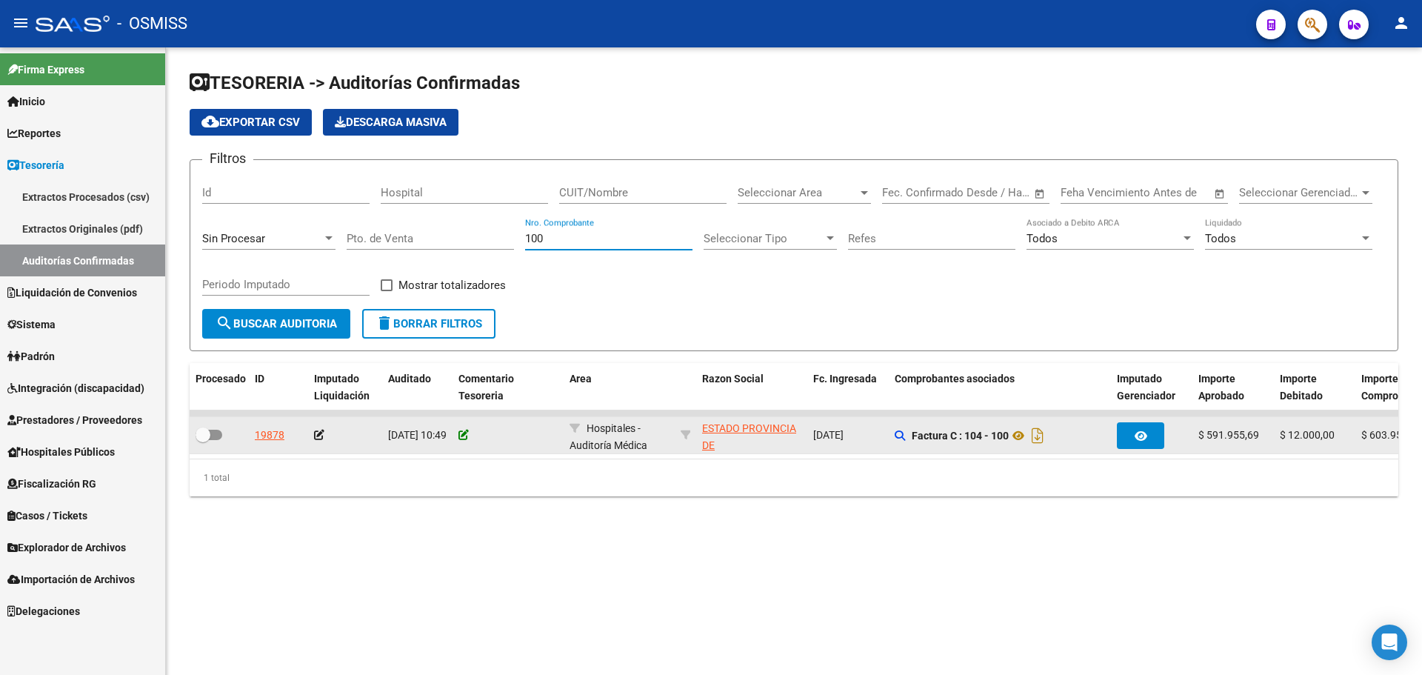
type input "100"
click at [464, 436] on icon at bounding box center [464, 435] width 10 height 10
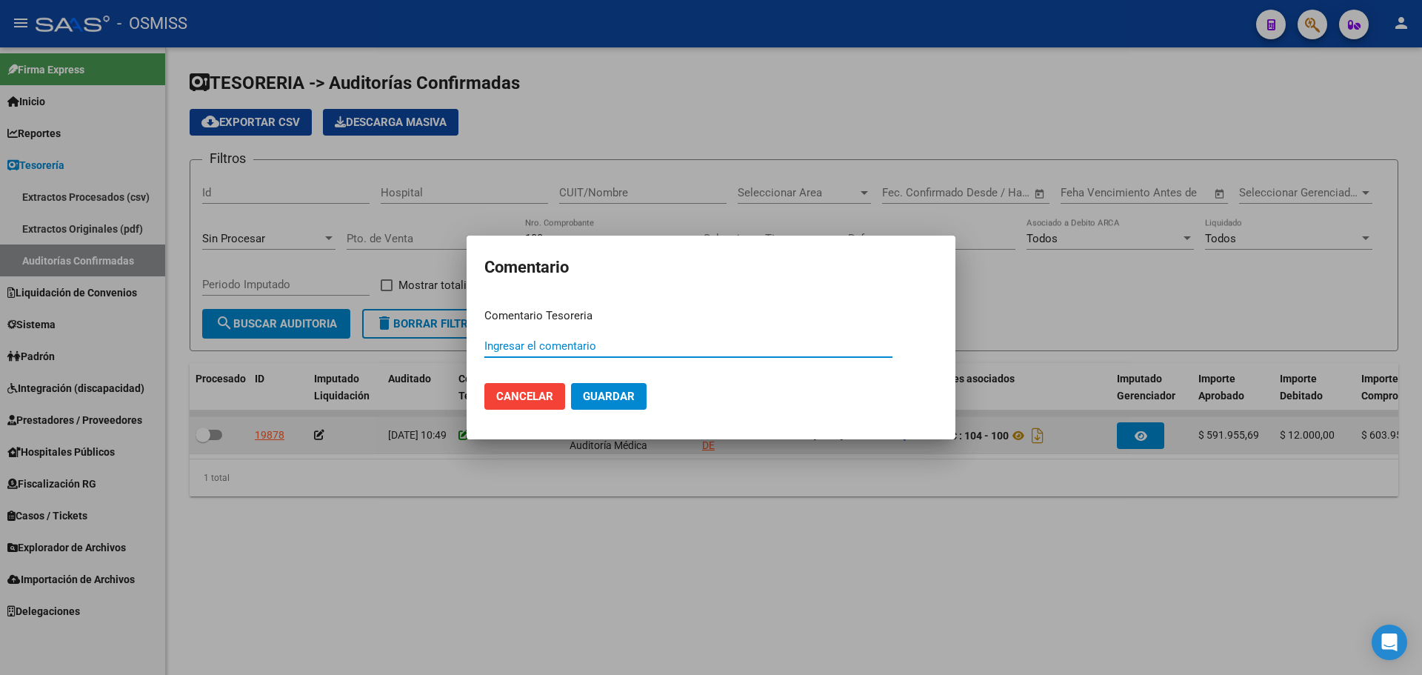
paste input "100077100 15/09/2025"
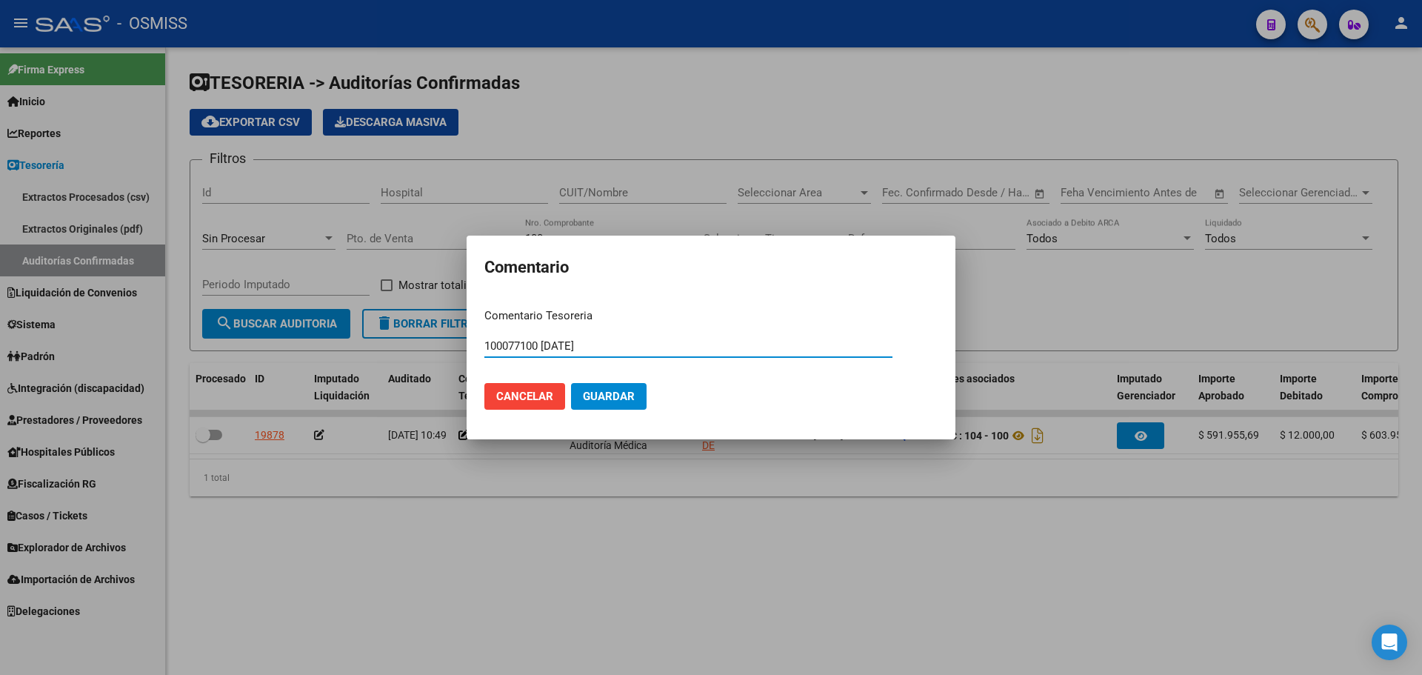
type input "100077100 15/09/2025"
click at [588, 392] on span "Guardar" at bounding box center [609, 396] width 52 height 13
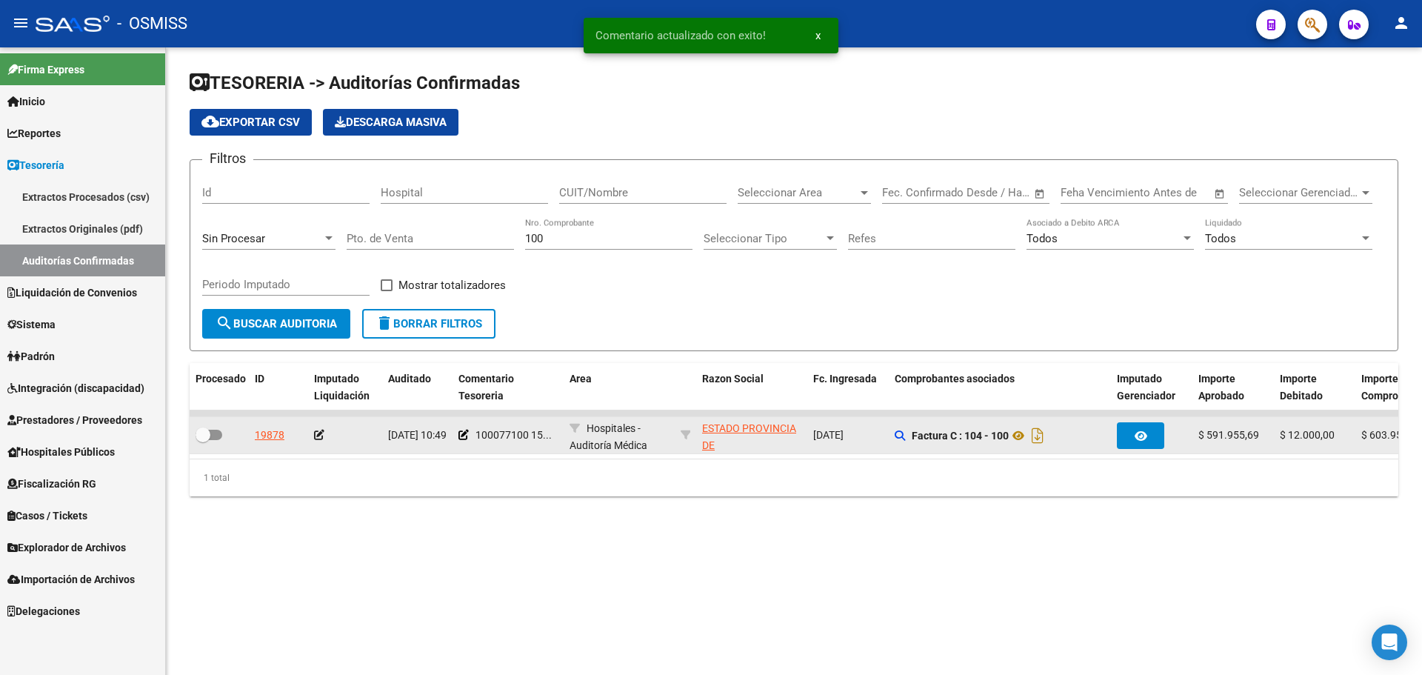
click at [319, 441] on app-auditoria-edit-perido at bounding box center [319, 435] width 10 height 12
click at [316, 431] on icon at bounding box center [319, 435] width 10 height 10
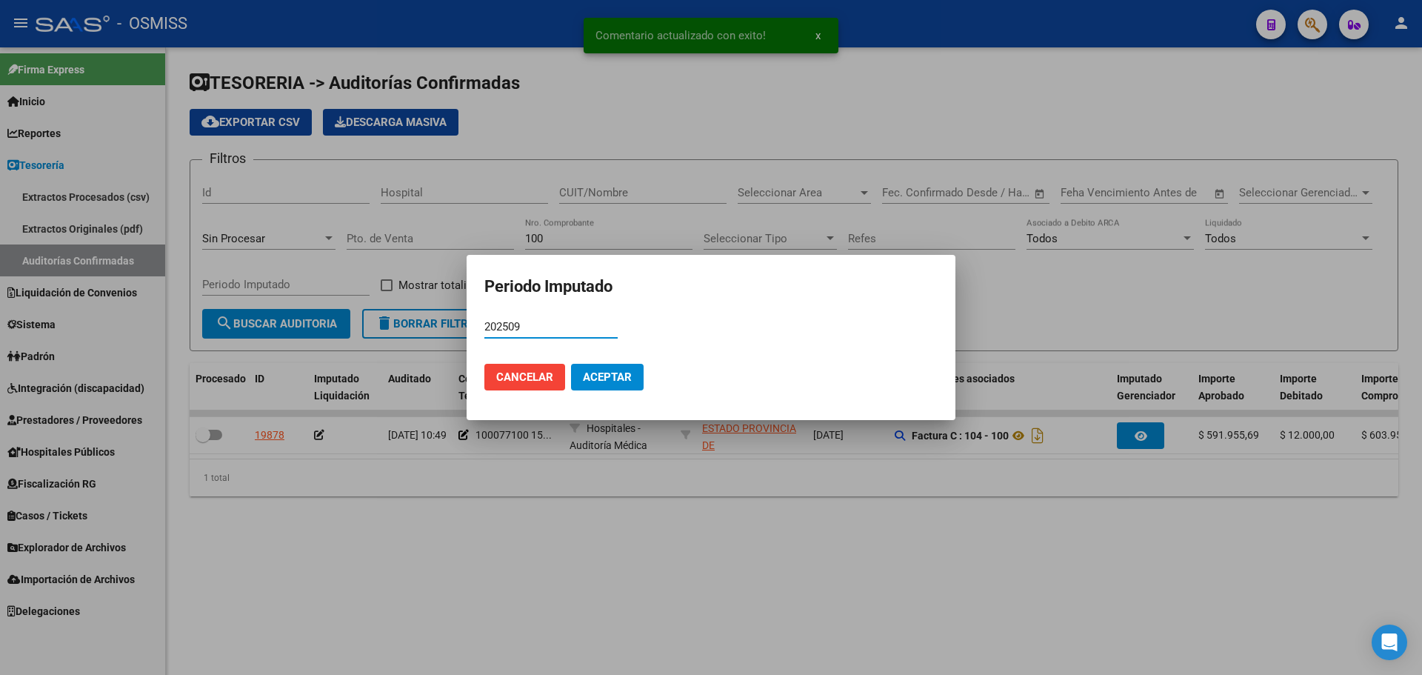
type input "202509"
click at [609, 382] on span "Aceptar" at bounding box center [607, 376] width 49 height 13
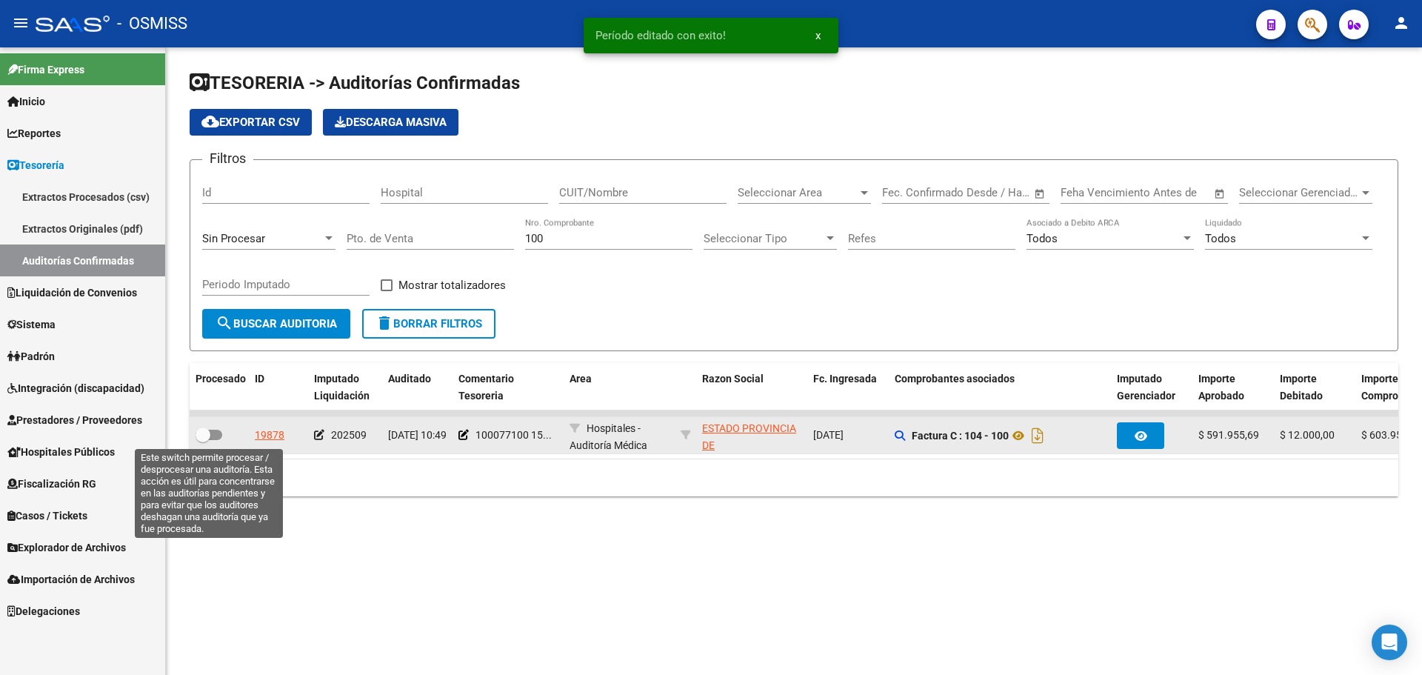
click at [220, 439] on label at bounding box center [209, 435] width 27 height 18
click at [203, 440] on input "checkbox" at bounding box center [202, 440] width 1 height 1
checkbox input "true"
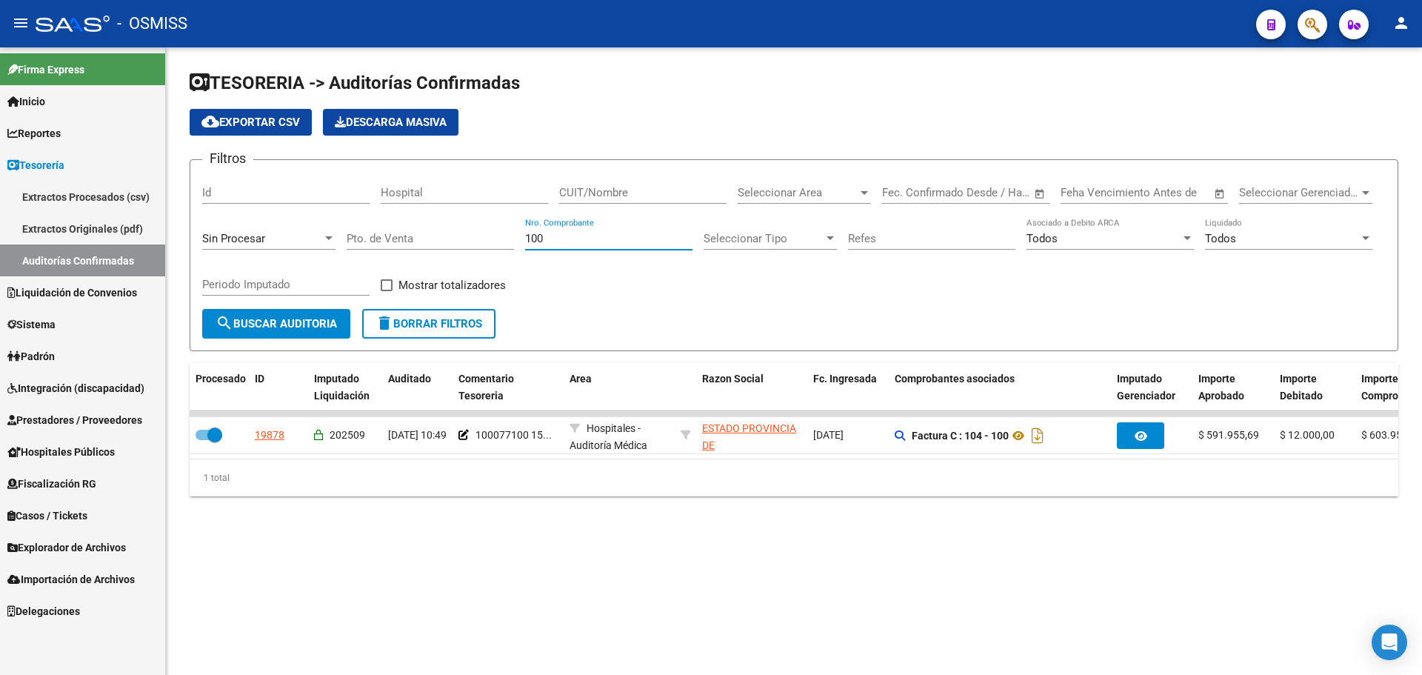
drag, startPoint x: 594, startPoint y: 239, endPoint x: 59, endPoint y: 240, distance: 534.9
click at [103, 240] on mat-sidenav-container "Firma Express Inicio Calendario SSS Instructivos Contacto OS Reportes Ingresos …" at bounding box center [711, 360] width 1422 height 627
type input "94"
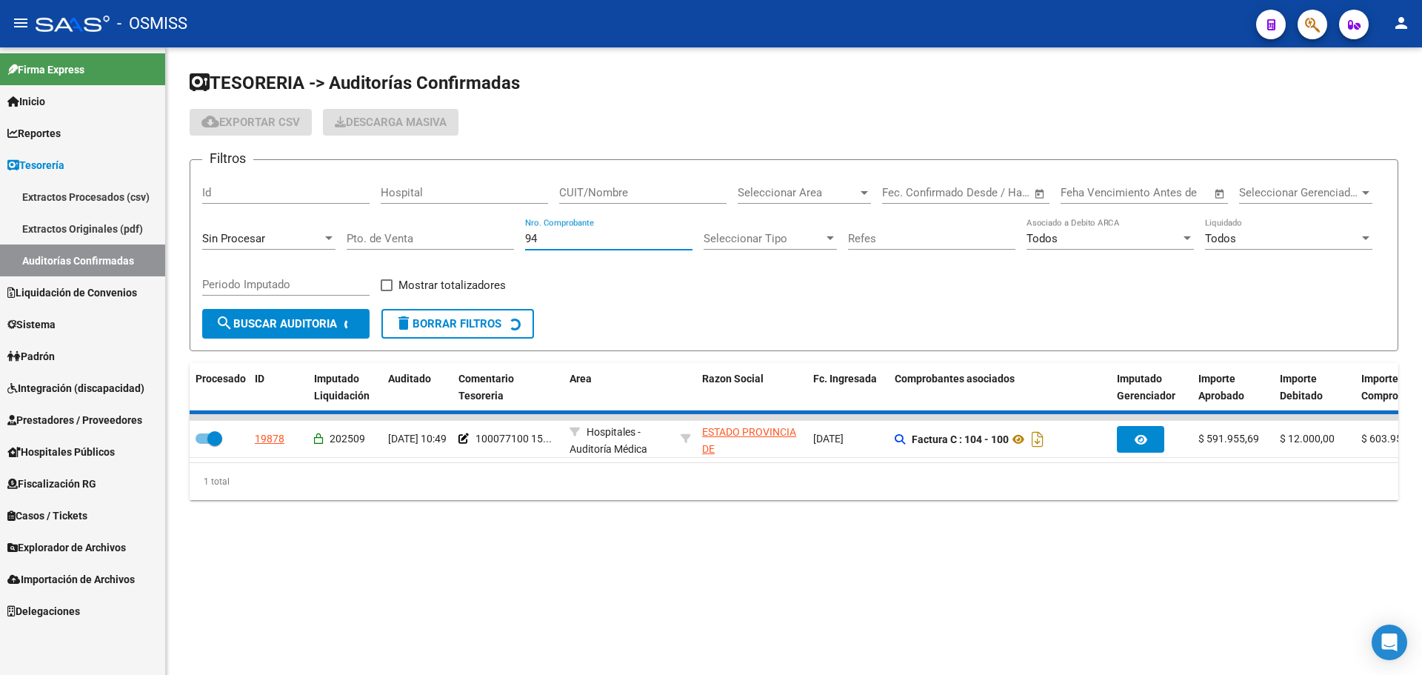
checkbox input "false"
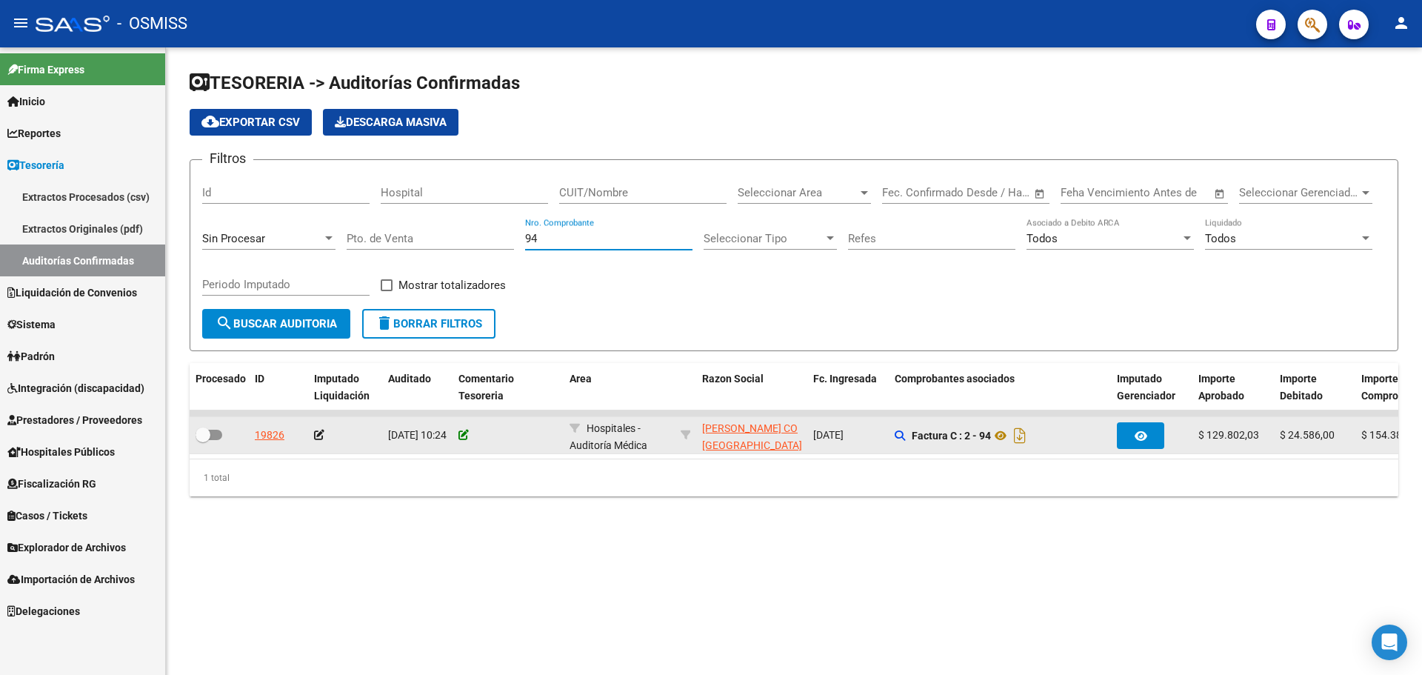
type input "94"
click at [467, 433] on icon at bounding box center [464, 435] width 10 height 10
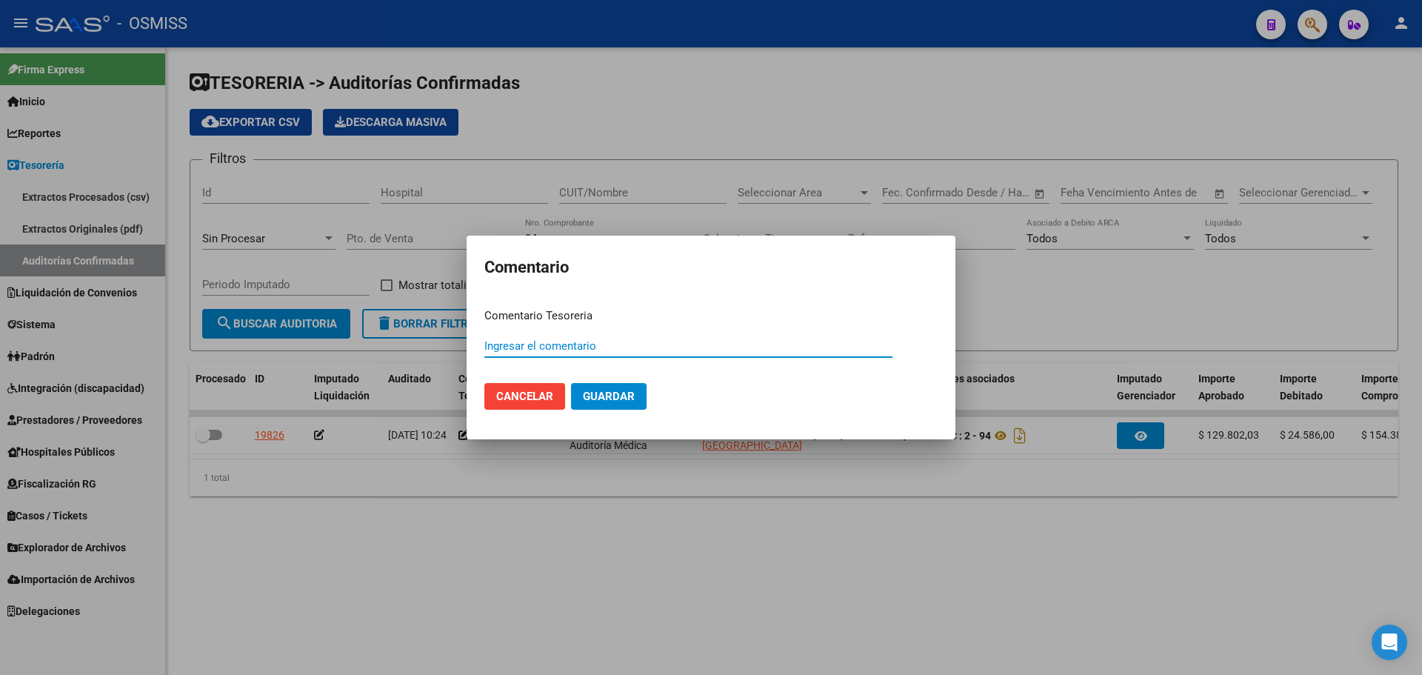
paste input "100077101"
type input "100077101 15/09/2025"
click at [624, 400] on span "Guardar" at bounding box center [609, 396] width 52 height 13
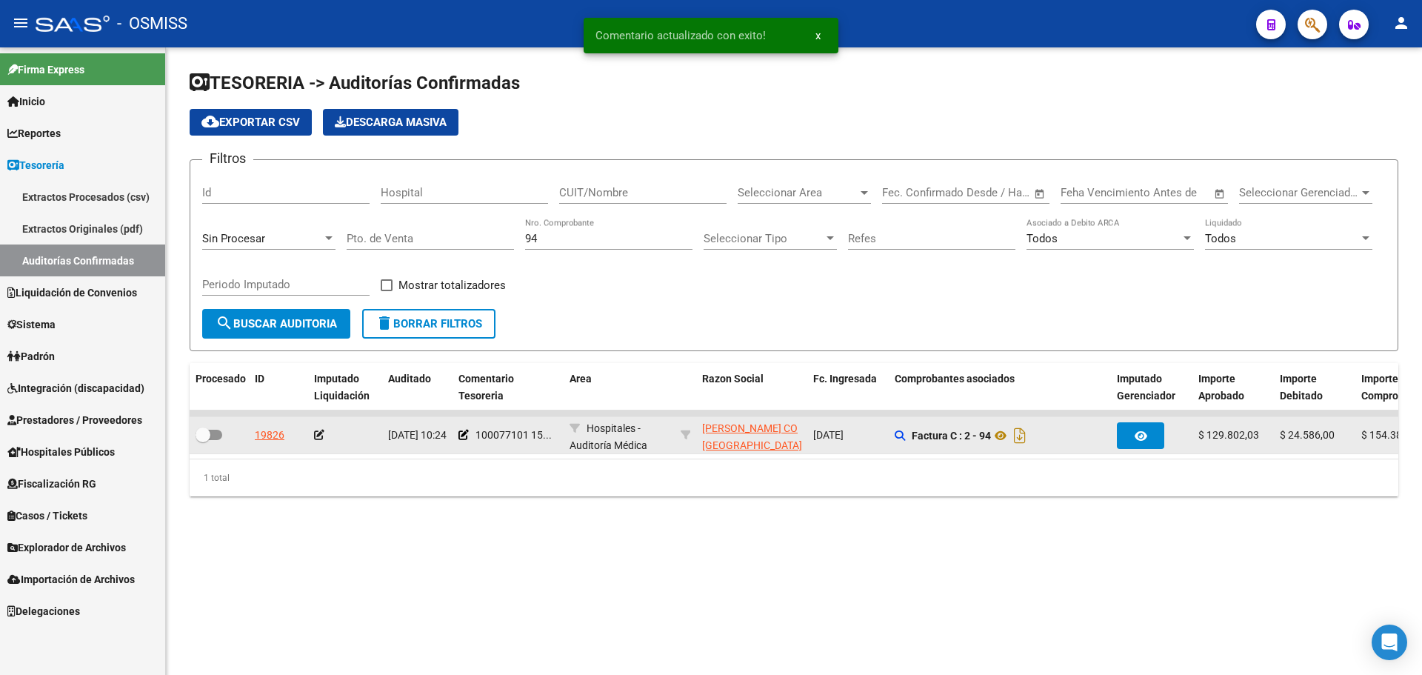
click at [322, 438] on icon at bounding box center [319, 435] width 10 height 10
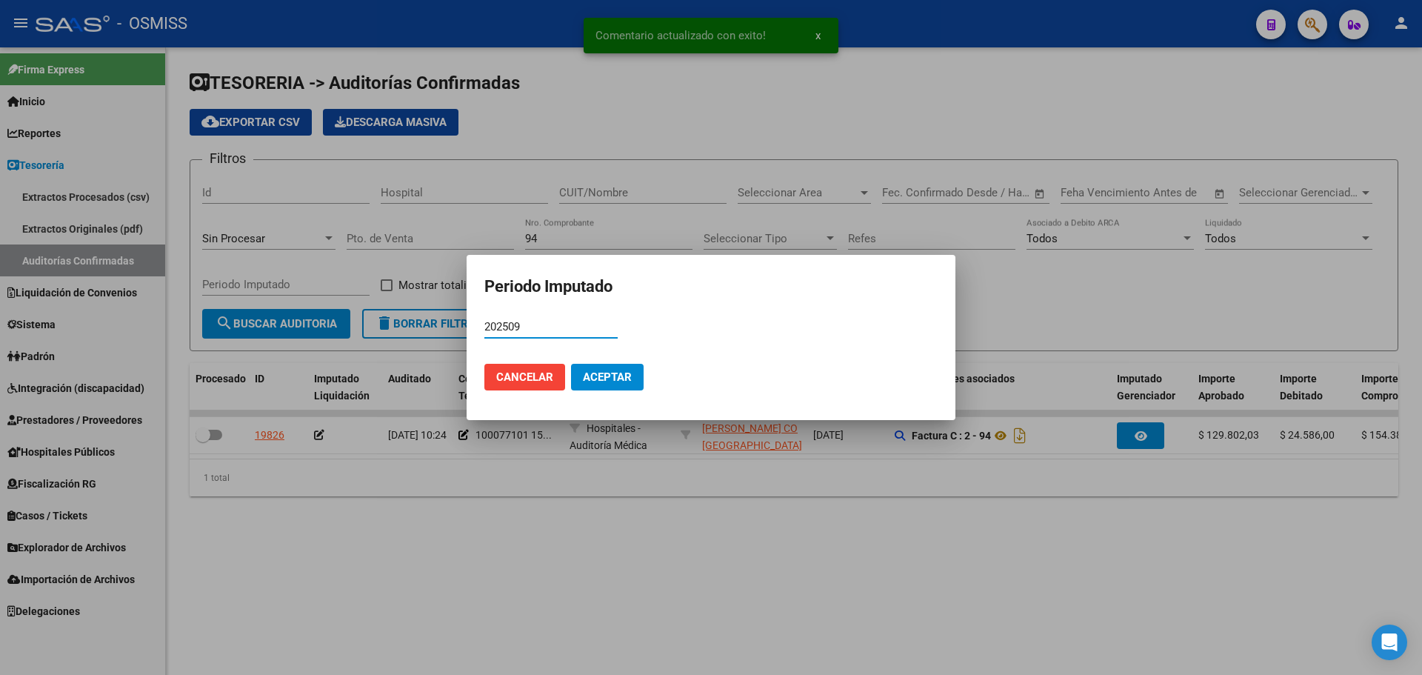
type input "202509"
click at [593, 390] on button "Aceptar" at bounding box center [607, 377] width 73 height 27
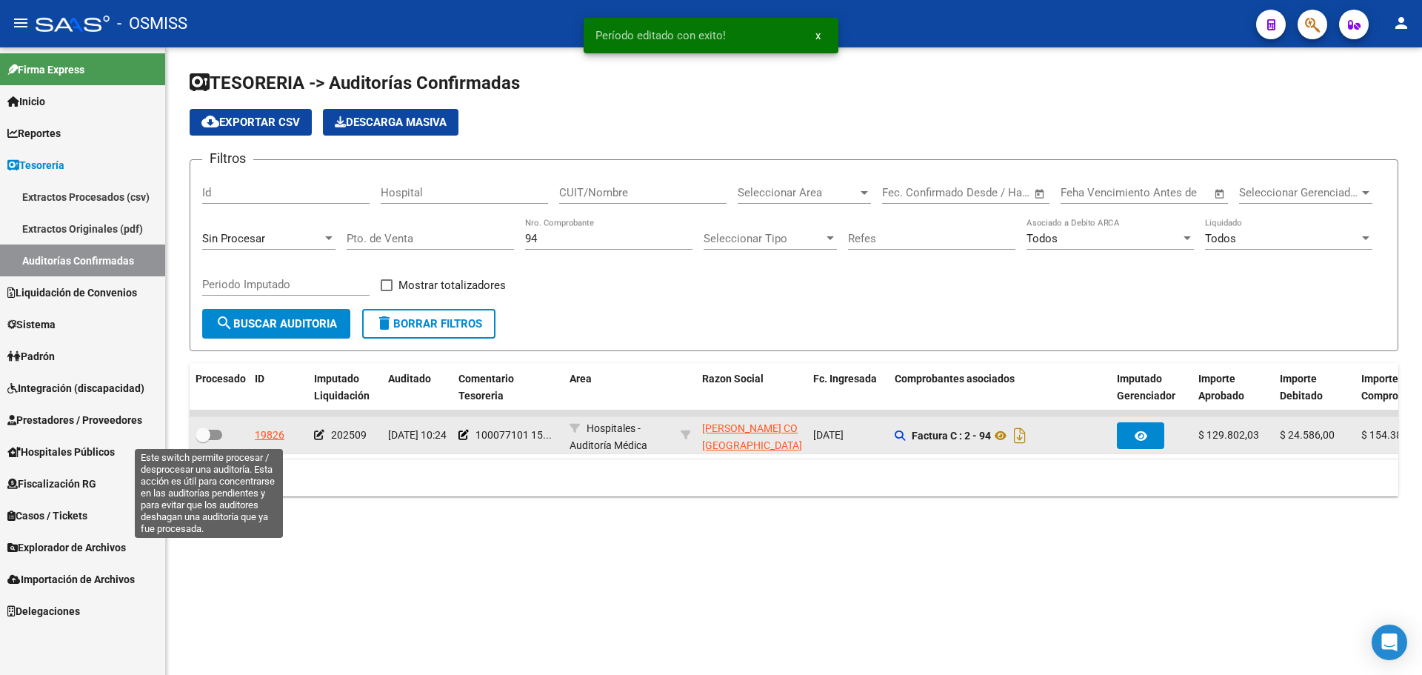
click at [219, 437] on span at bounding box center [209, 435] width 27 height 10
click at [203, 440] on input "checkbox" at bounding box center [202, 440] width 1 height 1
checkbox input "true"
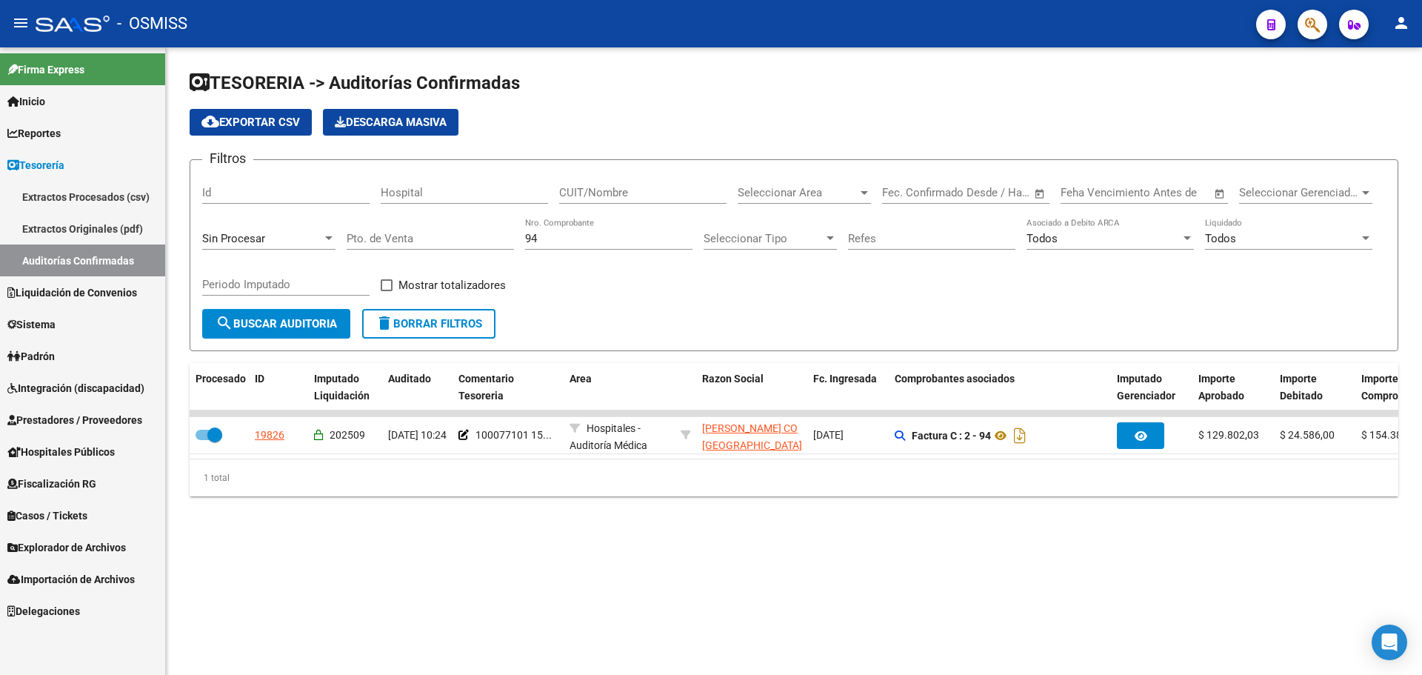
drag, startPoint x: 551, startPoint y: 245, endPoint x: 497, endPoint y: 244, distance: 54.1
click at [497, 244] on div "Filtros Id Hospital CUIT/Nombre Seleccionar Area Seleccionar Area Fecha inicio …" at bounding box center [794, 240] width 1184 height 137
click at [544, 244] on input "94" at bounding box center [608, 238] width 167 height 13
drag, startPoint x: 547, startPoint y: 244, endPoint x: 376, endPoint y: 238, distance: 172.0
click at [376, 238] on div "Filtros Id Hospital CUIT/Nombre Seleccionar Area Seleccionar Area Fecha inicio …" at bounding box center [794, 240] width 1184 height 137
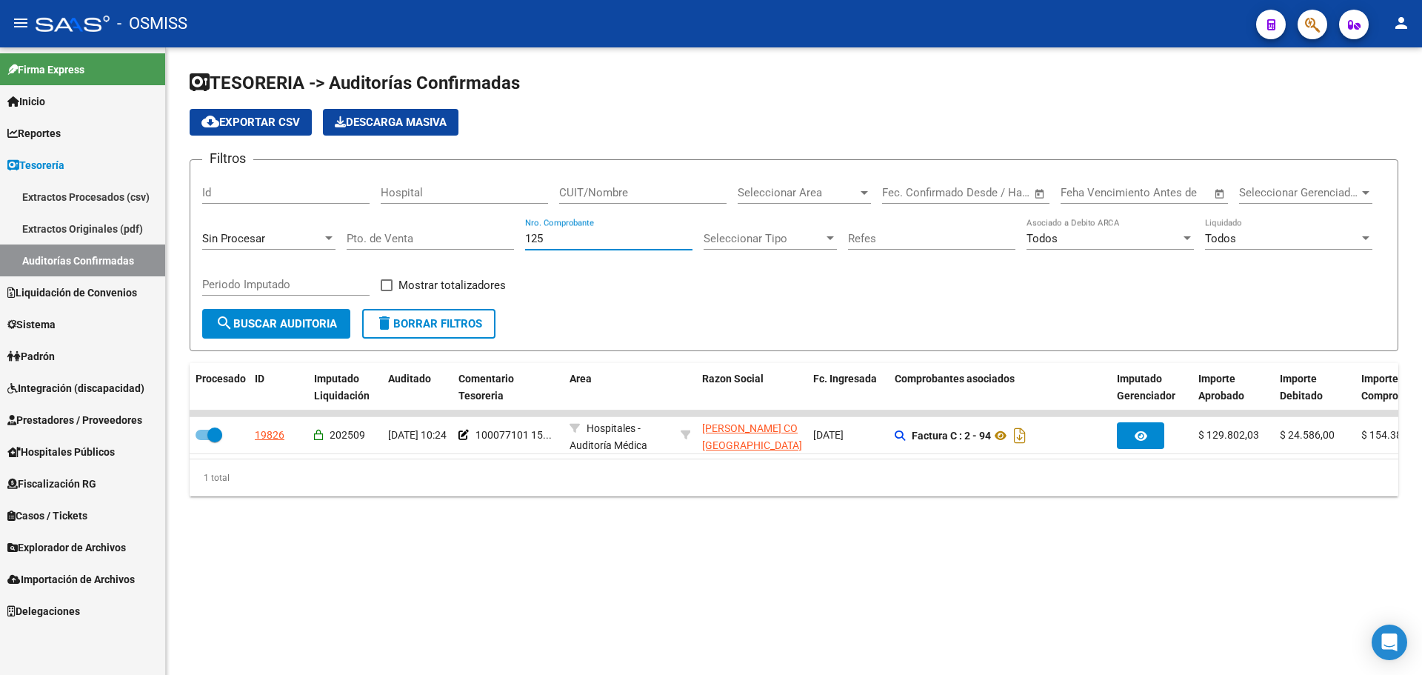
type input "1253"
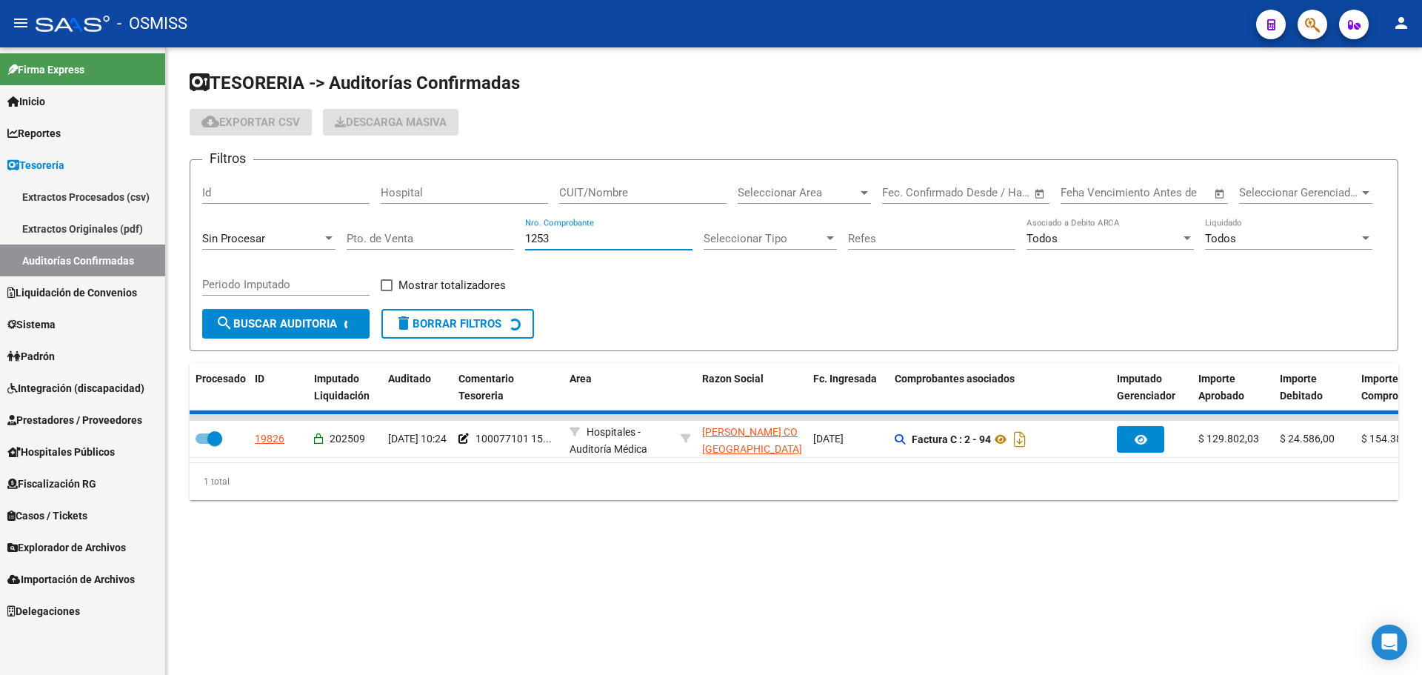
checkbox input "false"
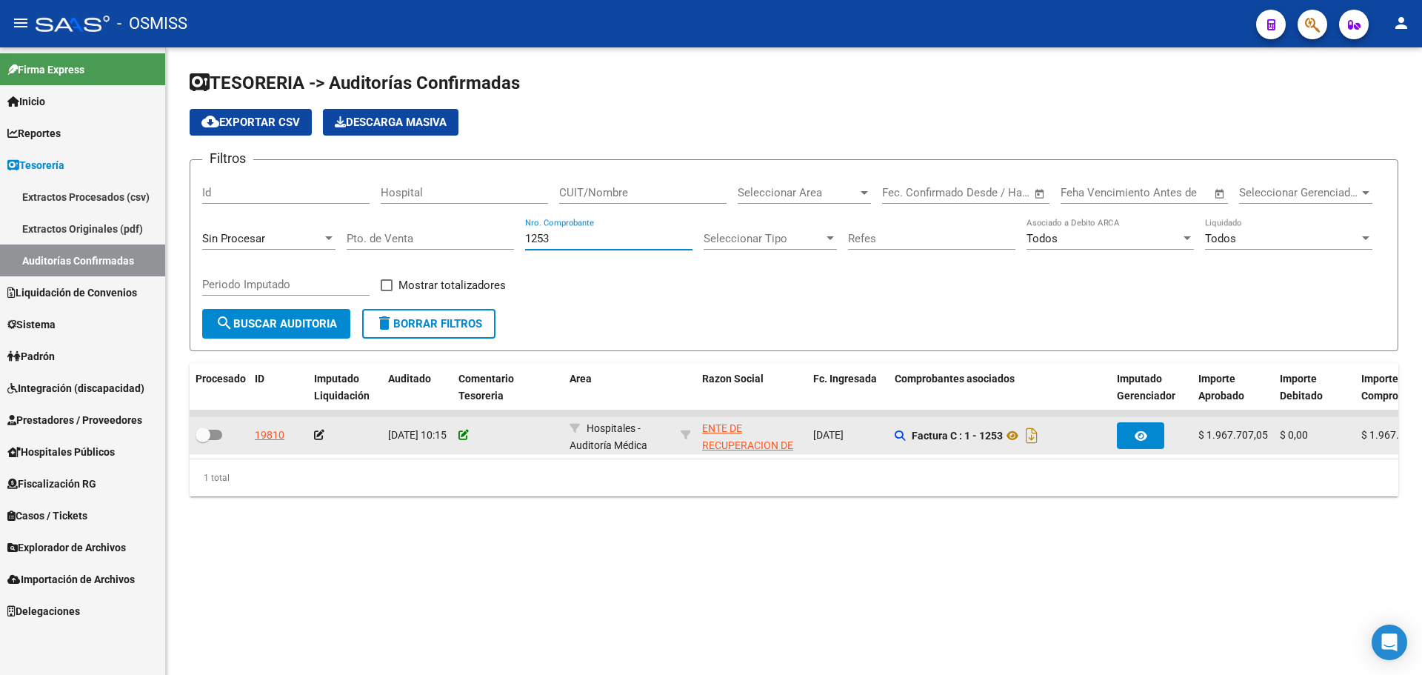
type input "1253"
click at [468, 436] on icon at bounding box center [464, 435] width 10 height 10
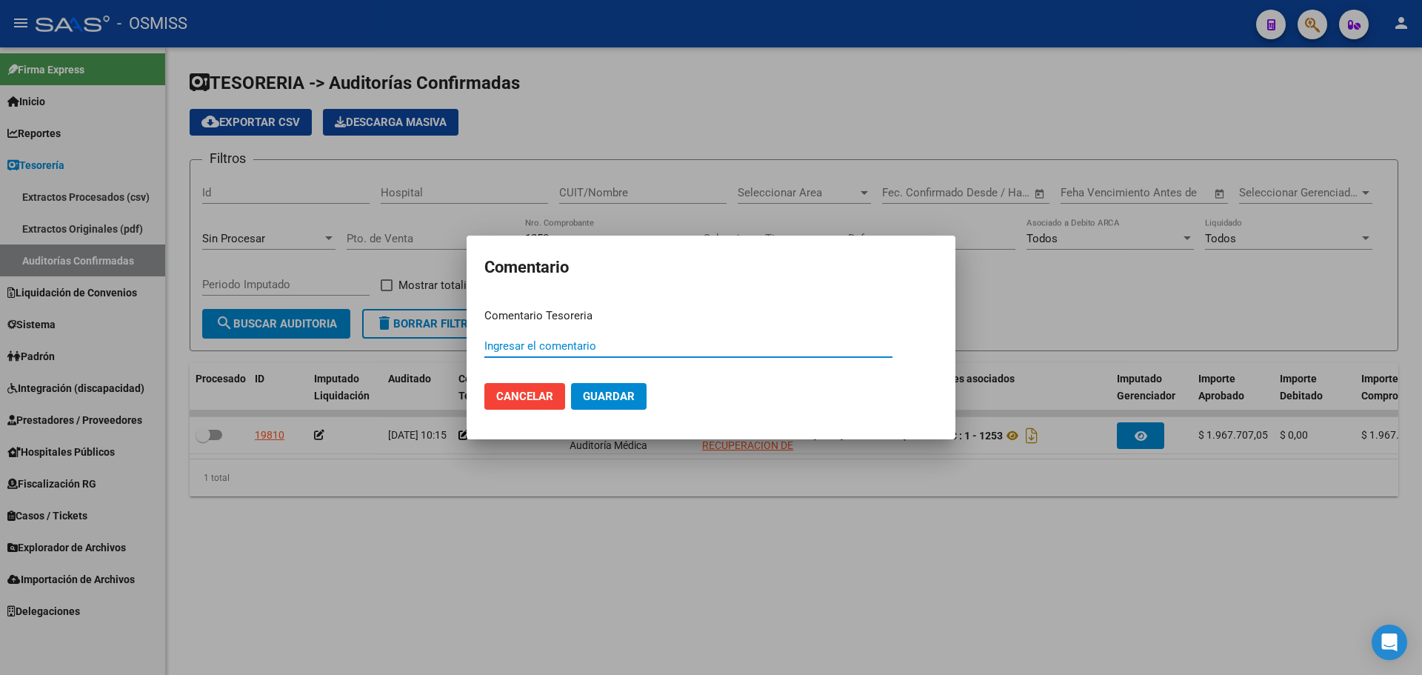
paste input "100077102"
drag, startPoint x: 623, startPoint y: 343, endPoint x: 329, endPoint y: 334, distance: 294.2
click at [329, 334] on div "Comentario Comentario Tesoreria 100077102 15/09/2025 Ingresar el comentario Can…" at bounding box center [711, 337] width 1422 height 675
type input "100077102 15/09/2025"
click at [633, 407] on button "Guardar" at bounding box center [609, 396] width 76 height 27
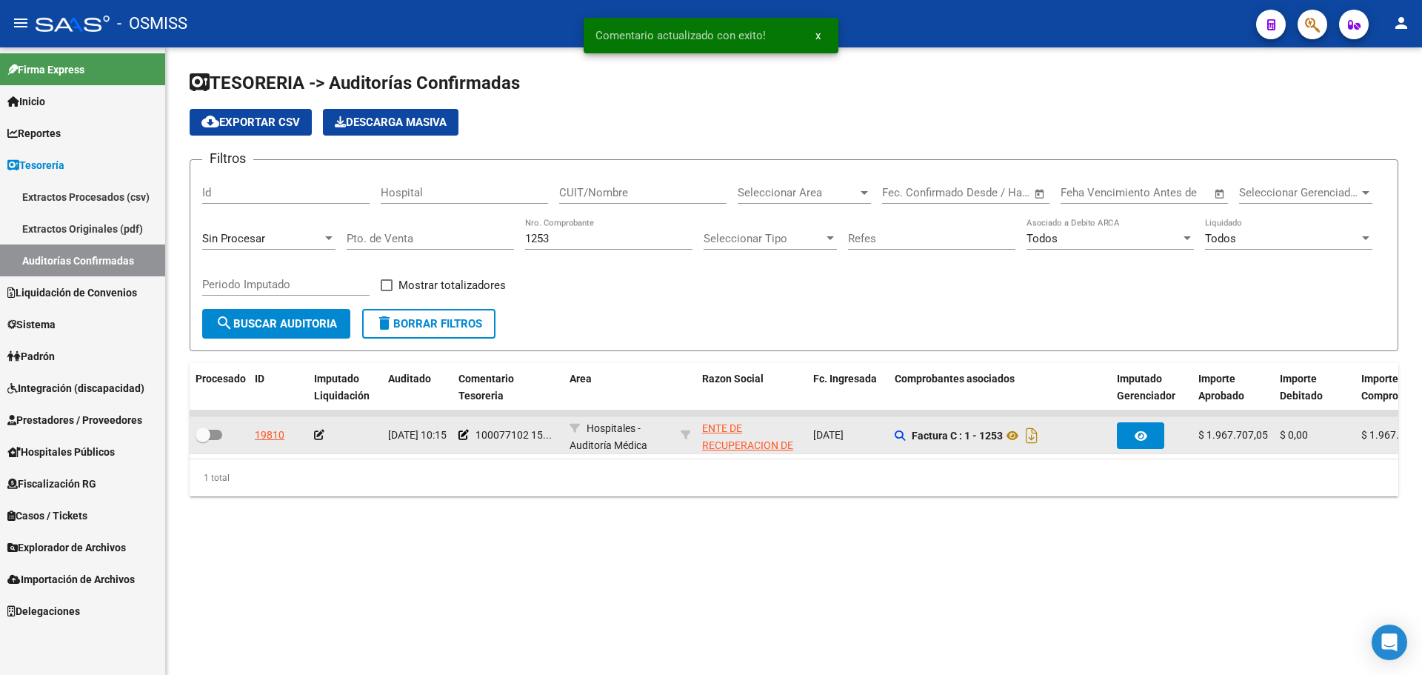
click at [319, 434] on icon at bounding box center [319, 435] width 10 height 10
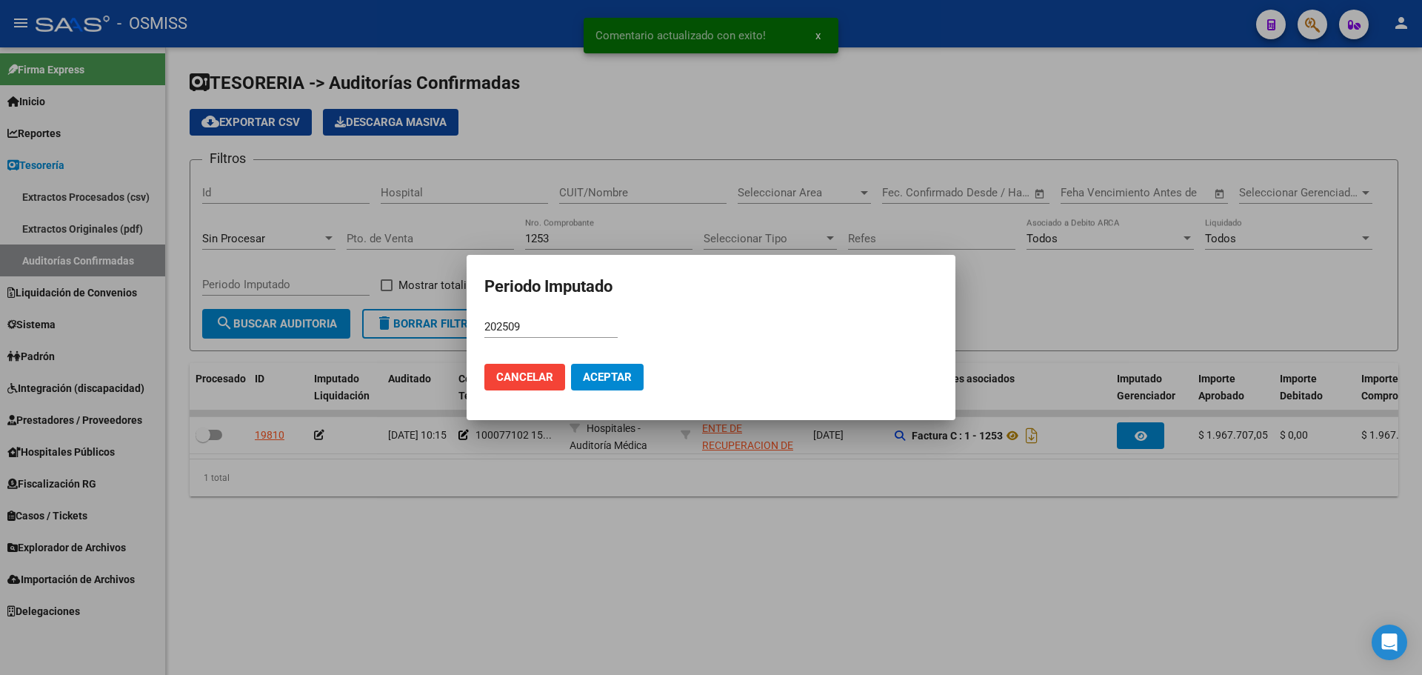
click at [668, 369] on mat-dialog-actions "Cancelar Aceptar" at bounding box center [710, 377] width 453 height 50
click at [616, 369] on button "Aceptar" at bounding box center [607, 377] width 73 height 27
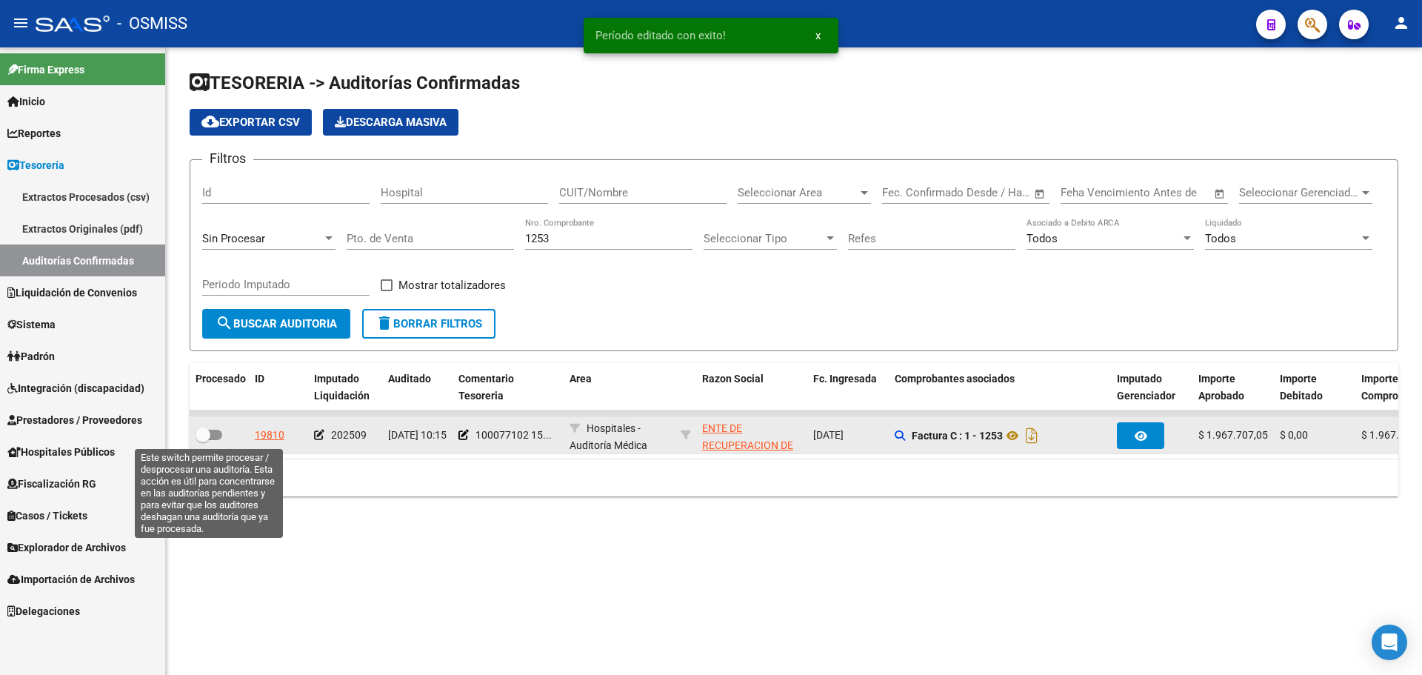
click at [215, 433] on span at bounding box center [209, 435] width 27 height 10
click at [203, 440] on input "checkbox" at bounding box center [202, 440] width 1 height 1
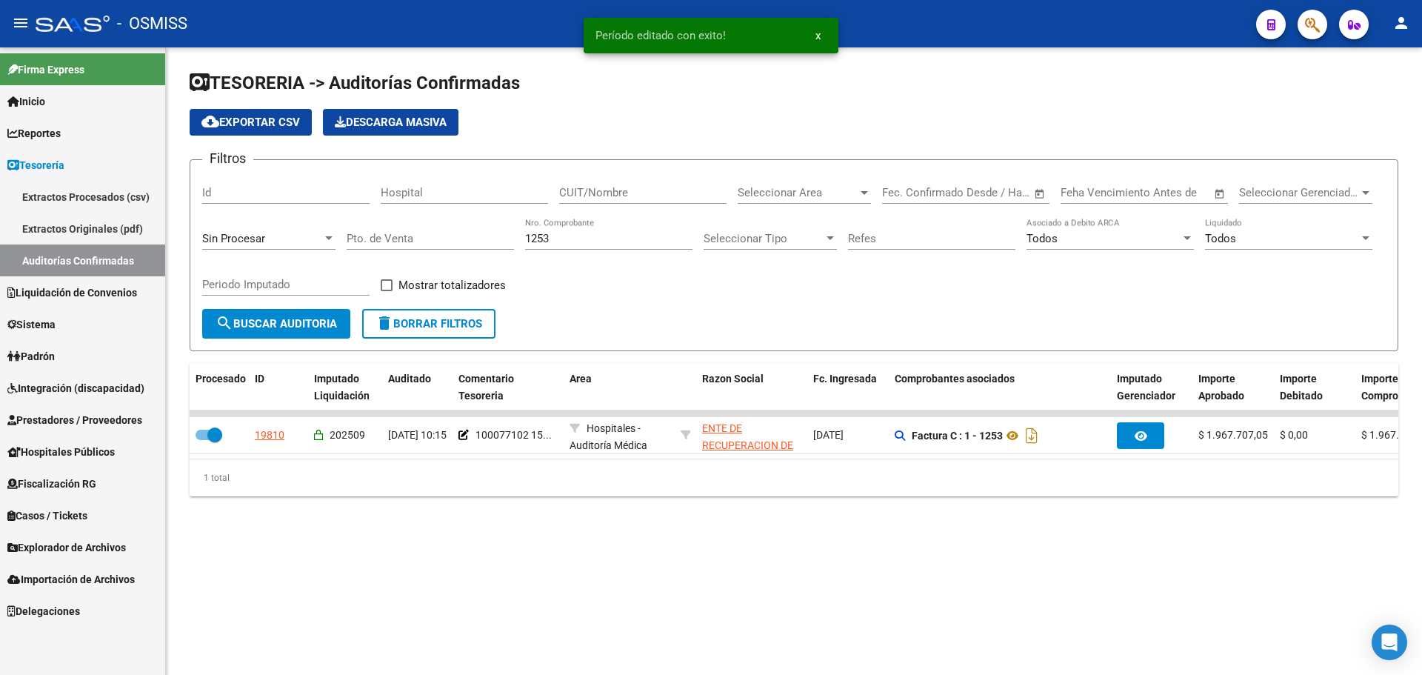
click at [620, 236] on input "1253" at bounding box center [608, 238] width 167 height 13
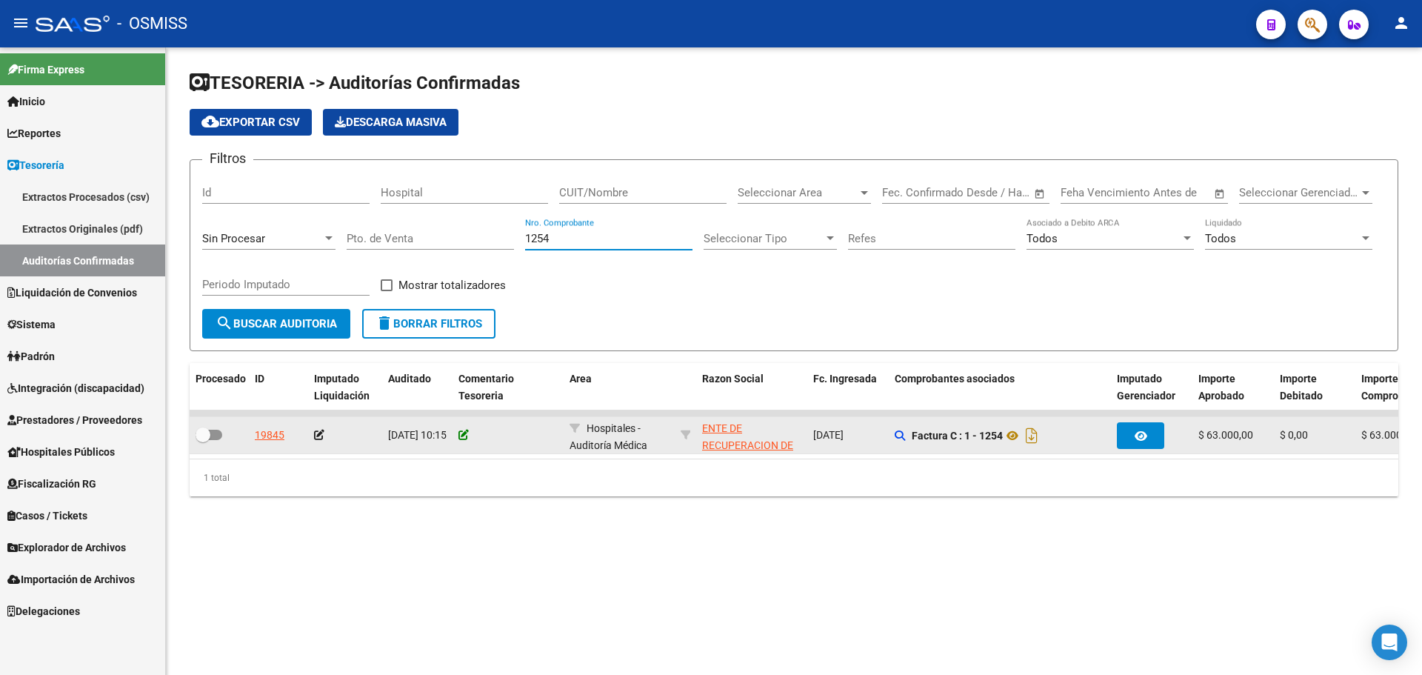
click at [463, 433] on icon at bounding box center [464, 435] width 10 height 10
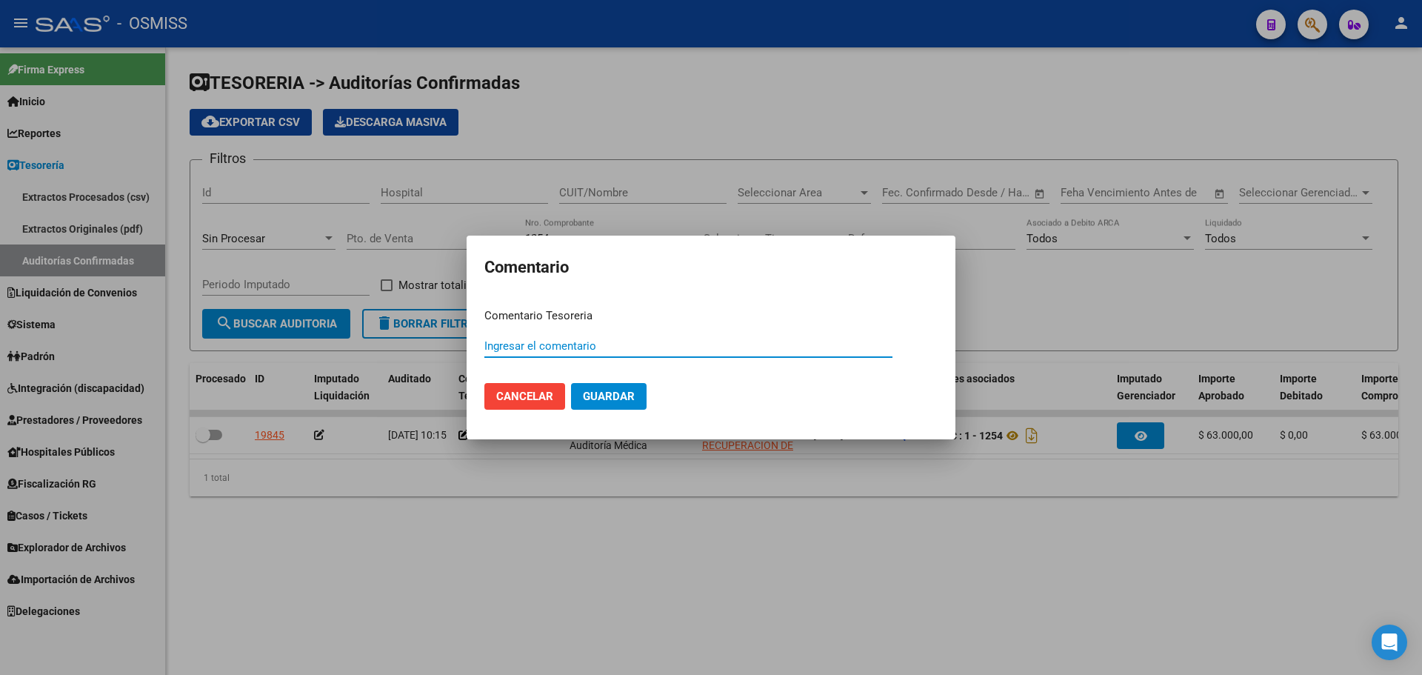
paste input "100077102 15/09/2025"
click at [622, 390] on span "Guardar" at bounding box center [609, 396] width 52 height 13
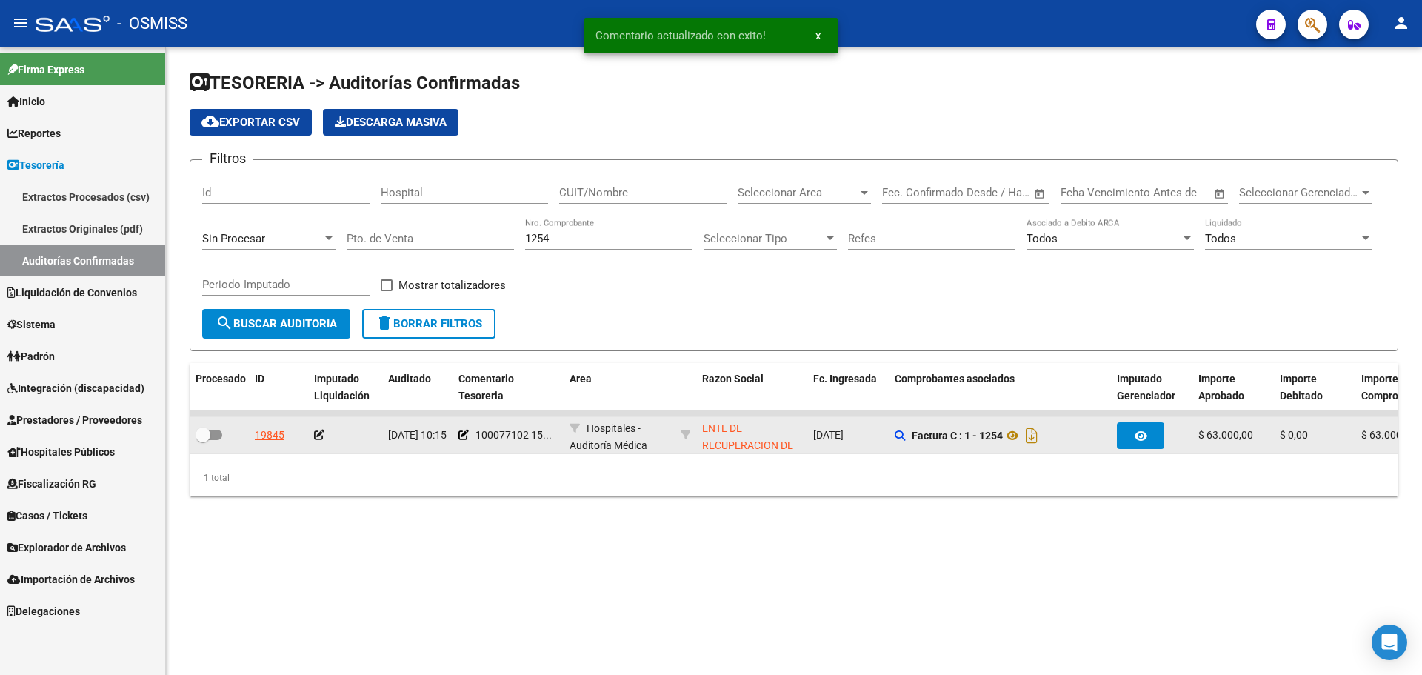
click at [316, 436] on icon at bounding box center [319, 435] width 10 height 10
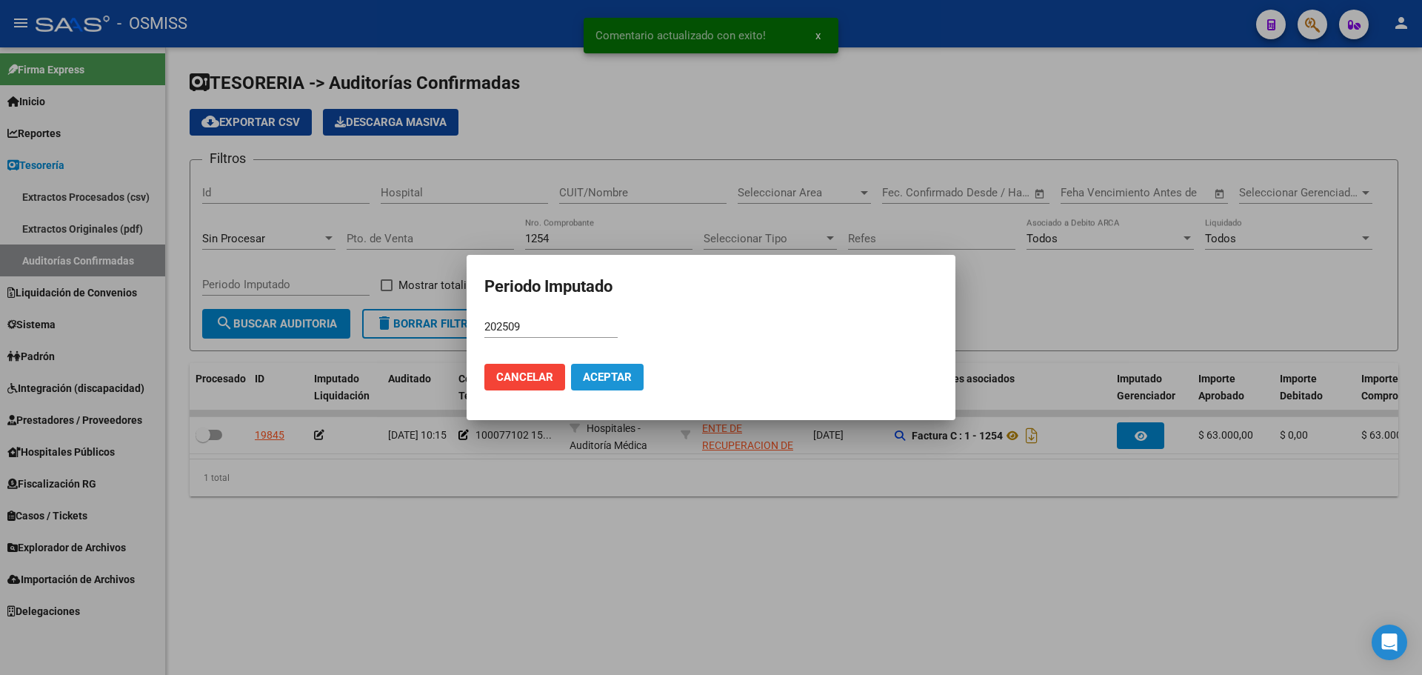
click at [604, 379] on span "Aceptar" at bounding box center [607, 376] width 49 height 13
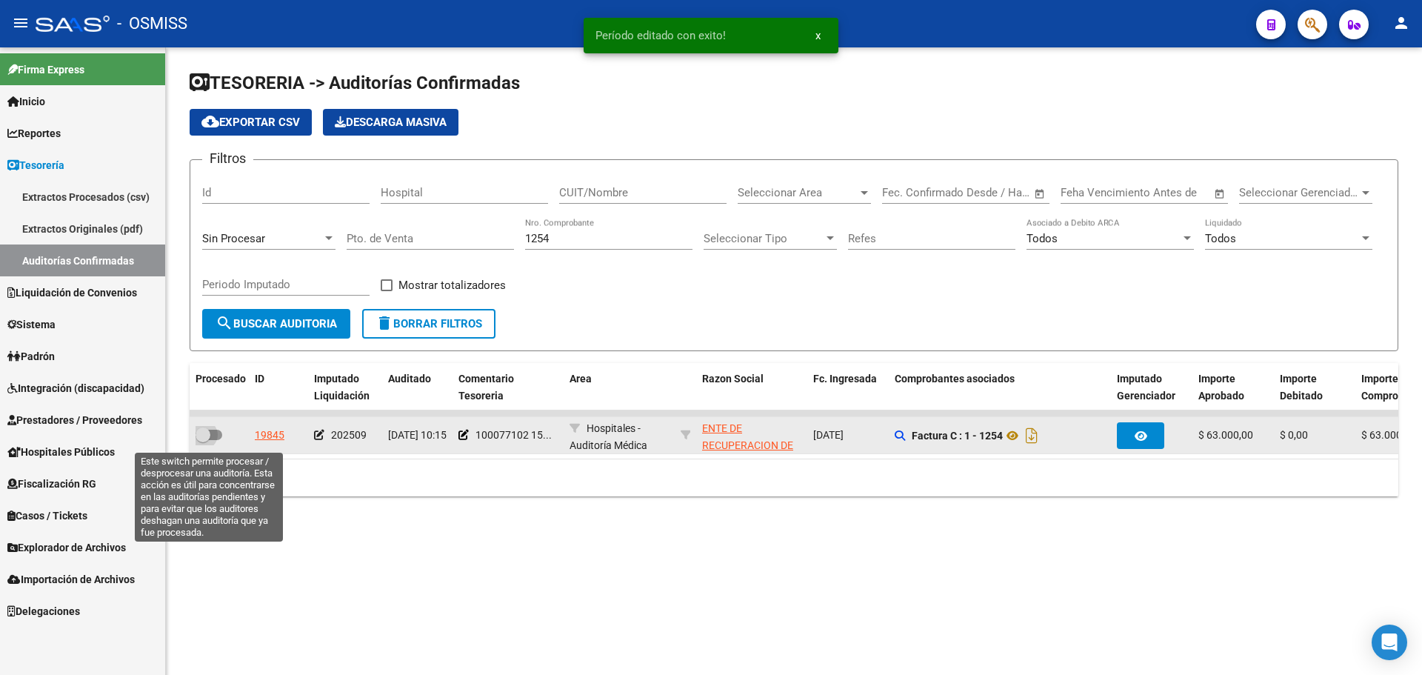
click at [214, 434] on span at bounding box center [209, 435] width 27 height 10
click at [203, 440] on input "checkbox" at bounding box center [202, 440] width 1 height 1
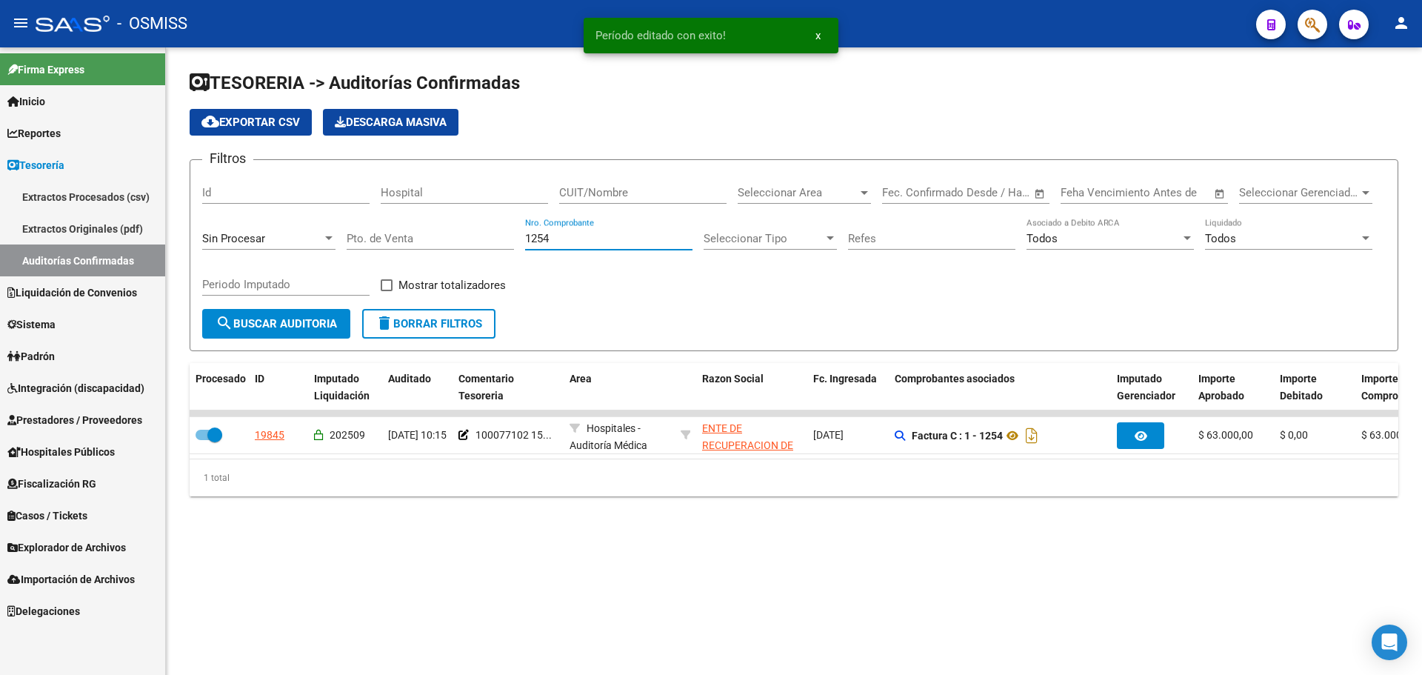
drag, startPoint x: 578, startPoint y: 241, endPoint x: 312, endPoint y: 260, distance: 266.6
click at [335, 252] on div "Filtros Id Hospital CUIT/Nombre Seleccionar Area Seleccionar Area Fecha inicio …" at bounding box center [794, 240] width 1184 height 137
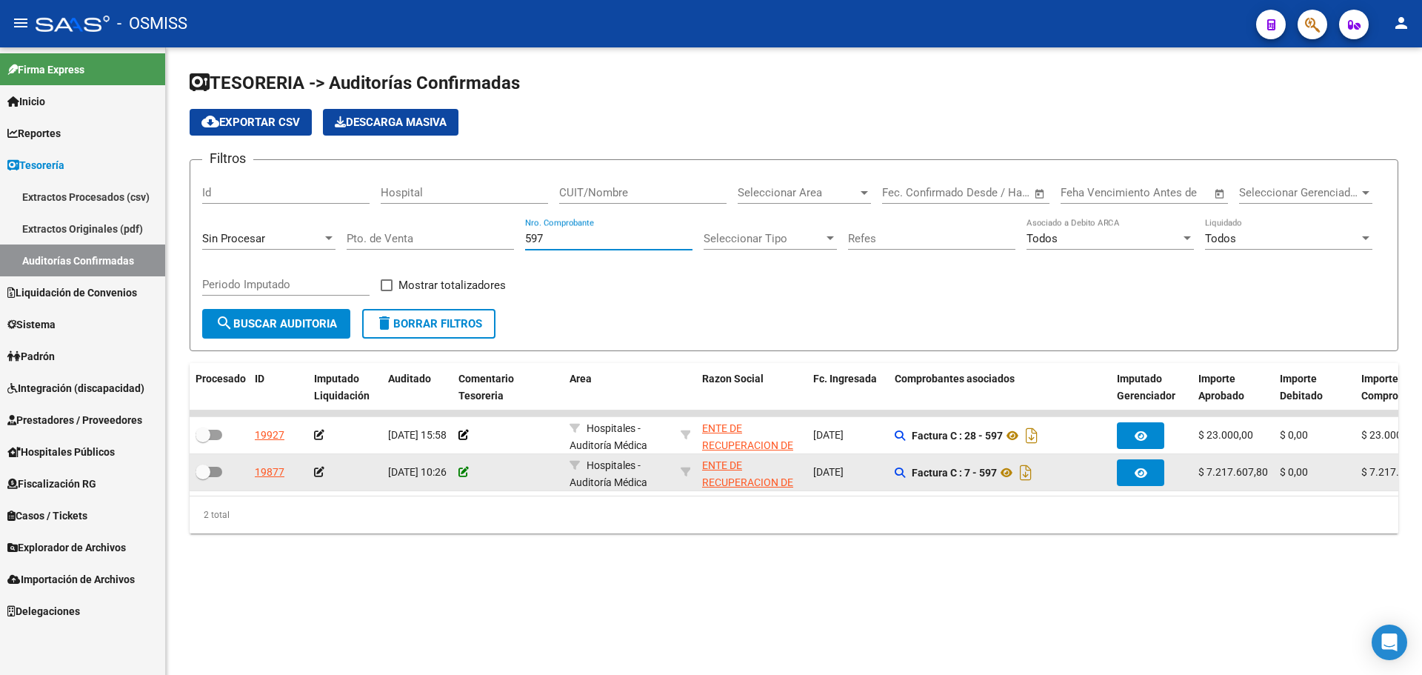
click at [464, 467] on icon at bounding box center [464, 472] width 10 height 10
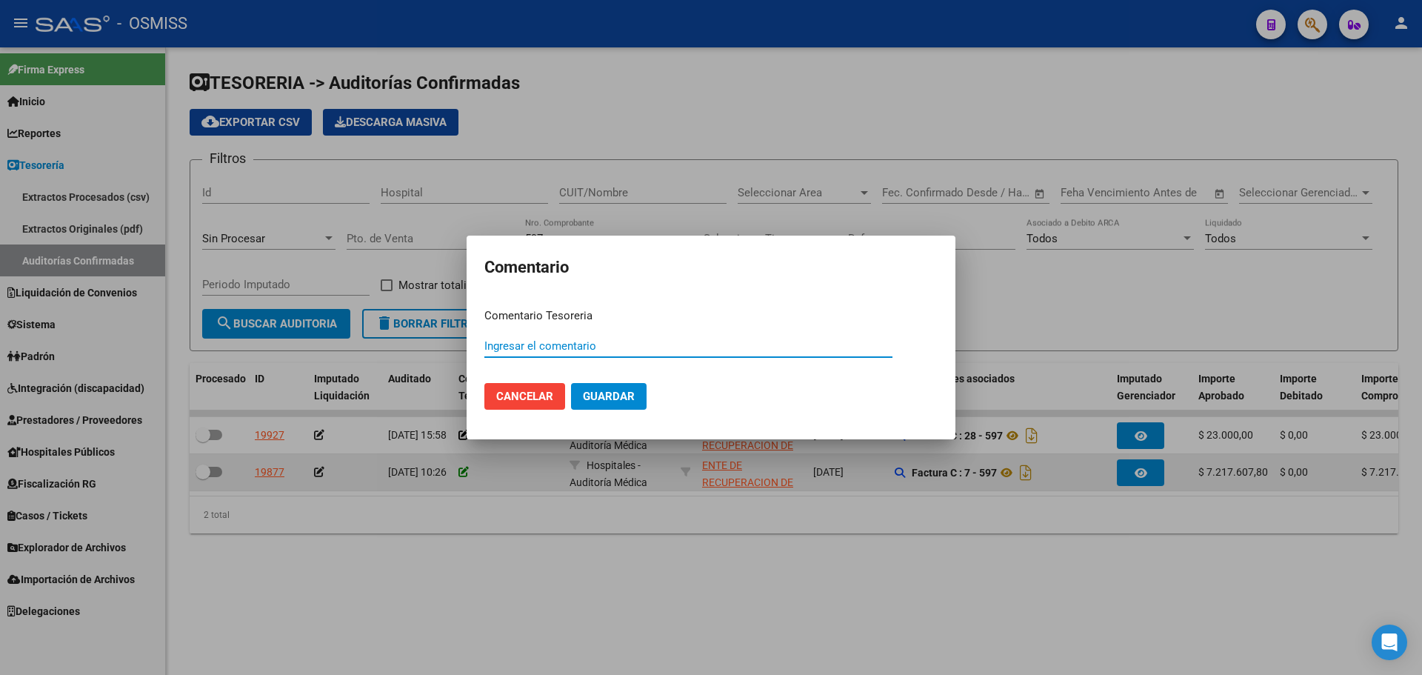
paste input "100077102 15/09/2025"
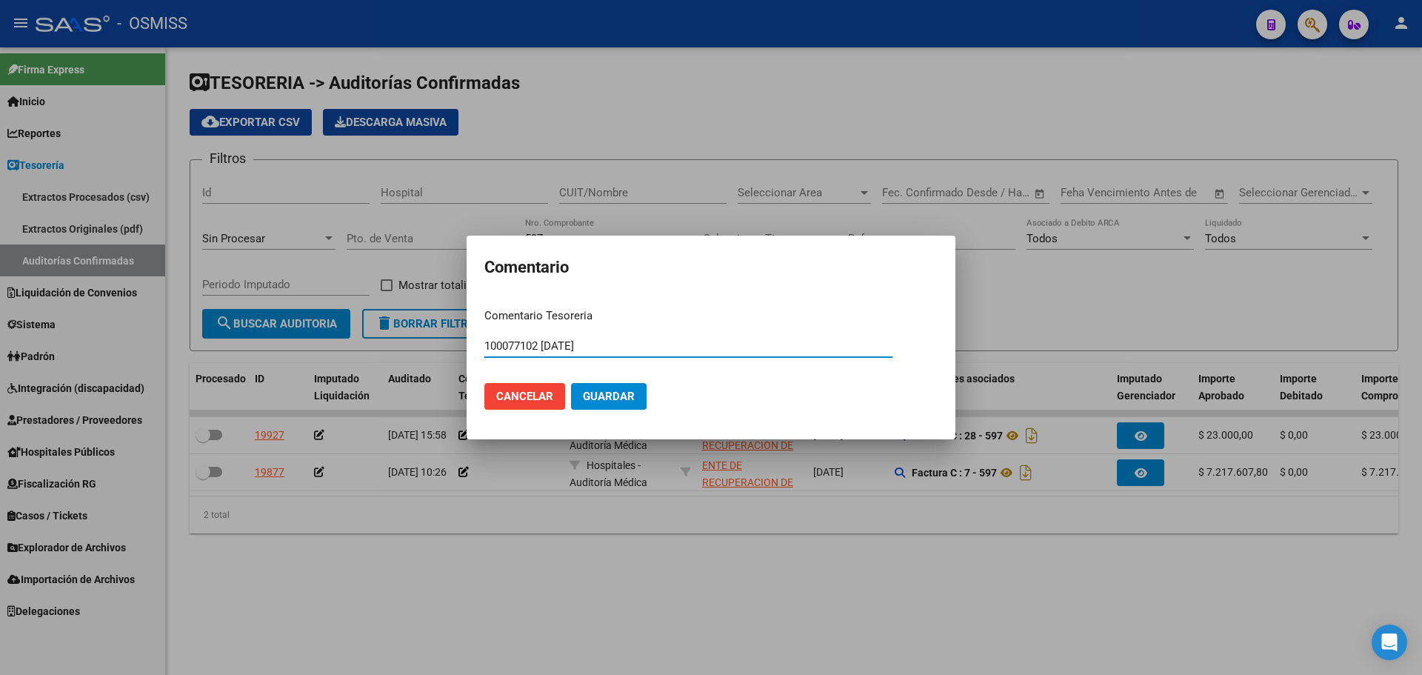
click at [598, 396] on span "Guardar" at bounding box center [609, 396] width 52 height 13
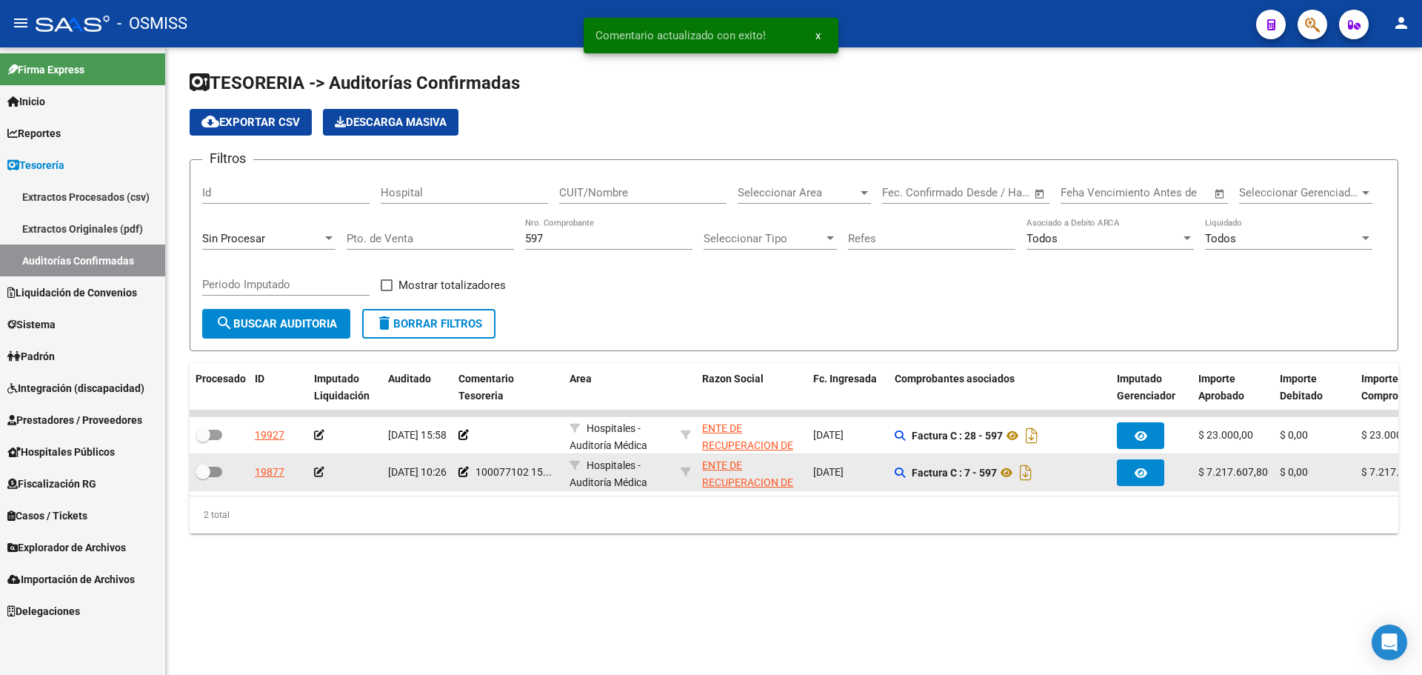
click at [315, 473] on icon at bounding box center [319, 472] width 10 height 10
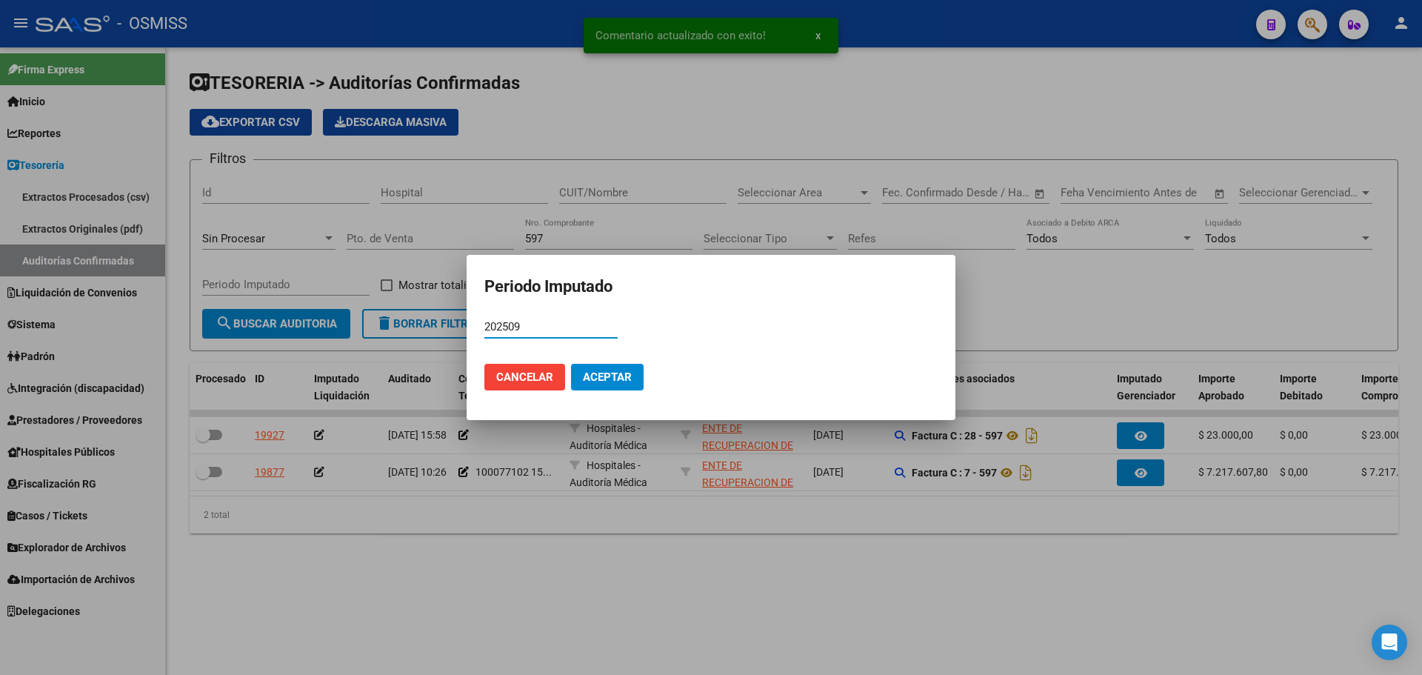
click at [593, 374] on span "Aceptar" at bounding box center [607, 376] width 49 height 13
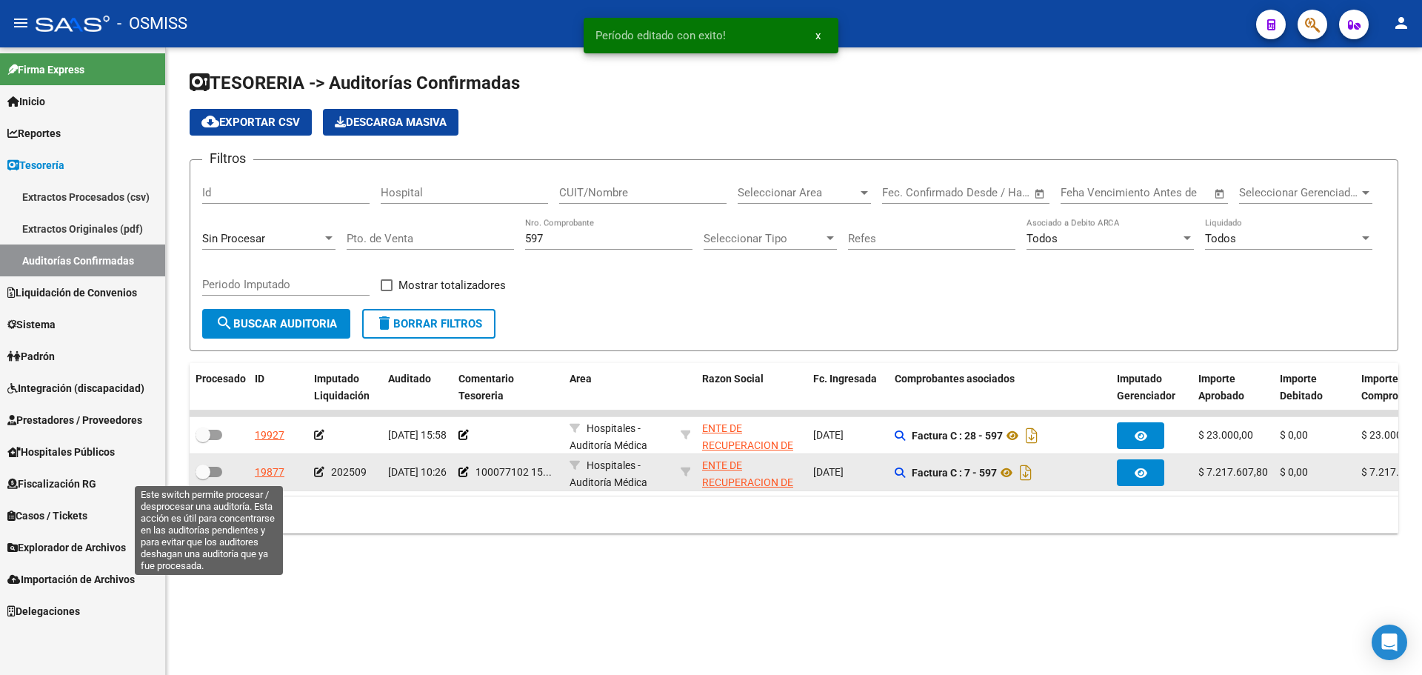
click at [216, 473] on span at bounding box center [209, 472] width 27 height 10
click at [203, 477] on input "checkbox" at bounding box center [202, 477] width 1 height 1
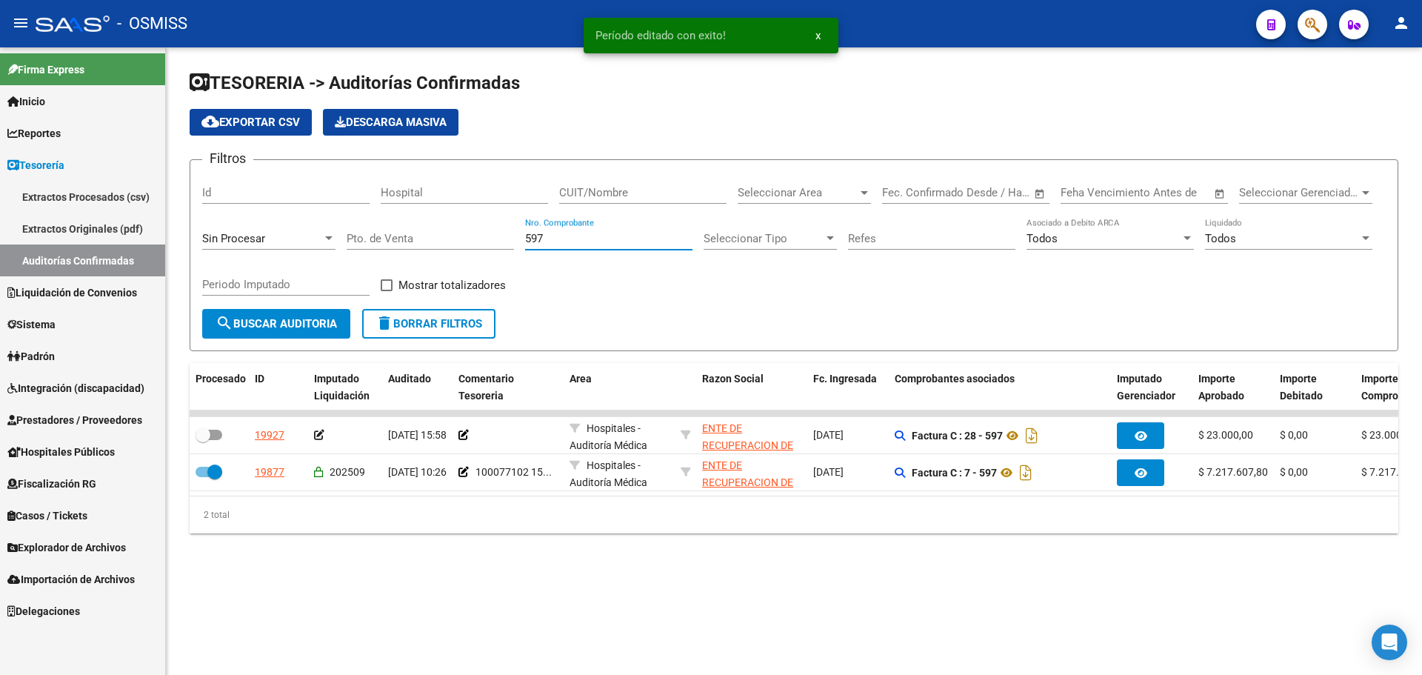
drag, startPoint x: 613, startPoint y: 242, endPoint x: 239, endPoint y: 250, distance: 374.2
click at [239, 250] on div "Filtros Id Hospital CUIT/Nombre Seleccionar Area Seleccionar Area Fecha inicio …" at bounding box center [794, 240] width 1184 height 137
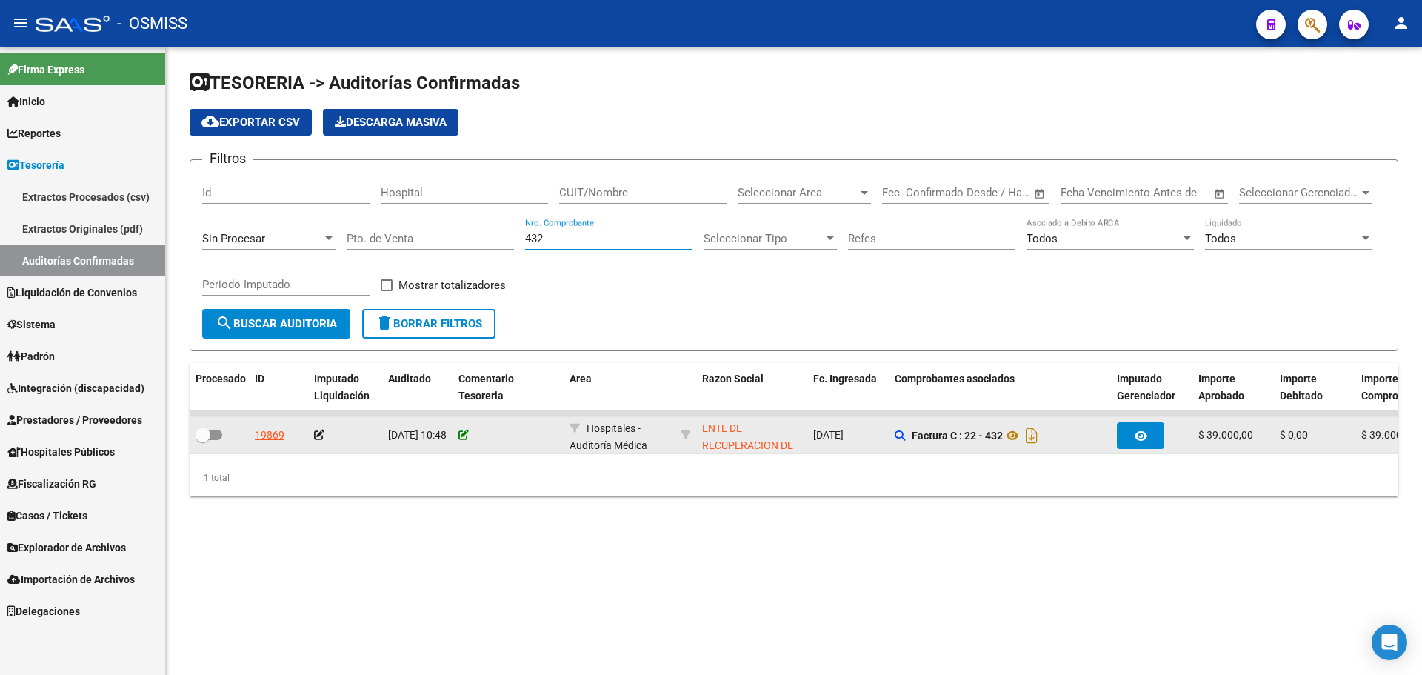
click at [462, 433] on icon at bounding box center [464, 435] width 10 height 10
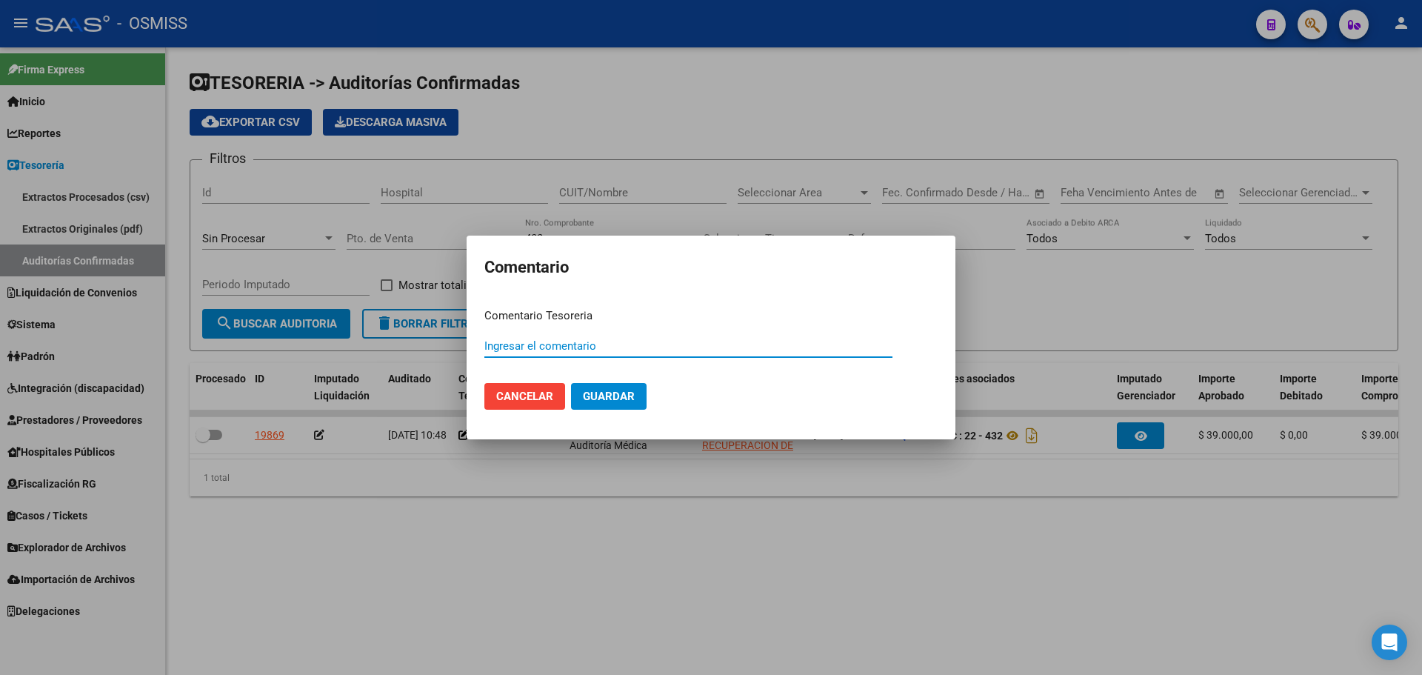
paste input "100077102 15/09/2025"
click at [595, 387] on button "Guardar" at bounding box center [609, 396] width 76 height 27
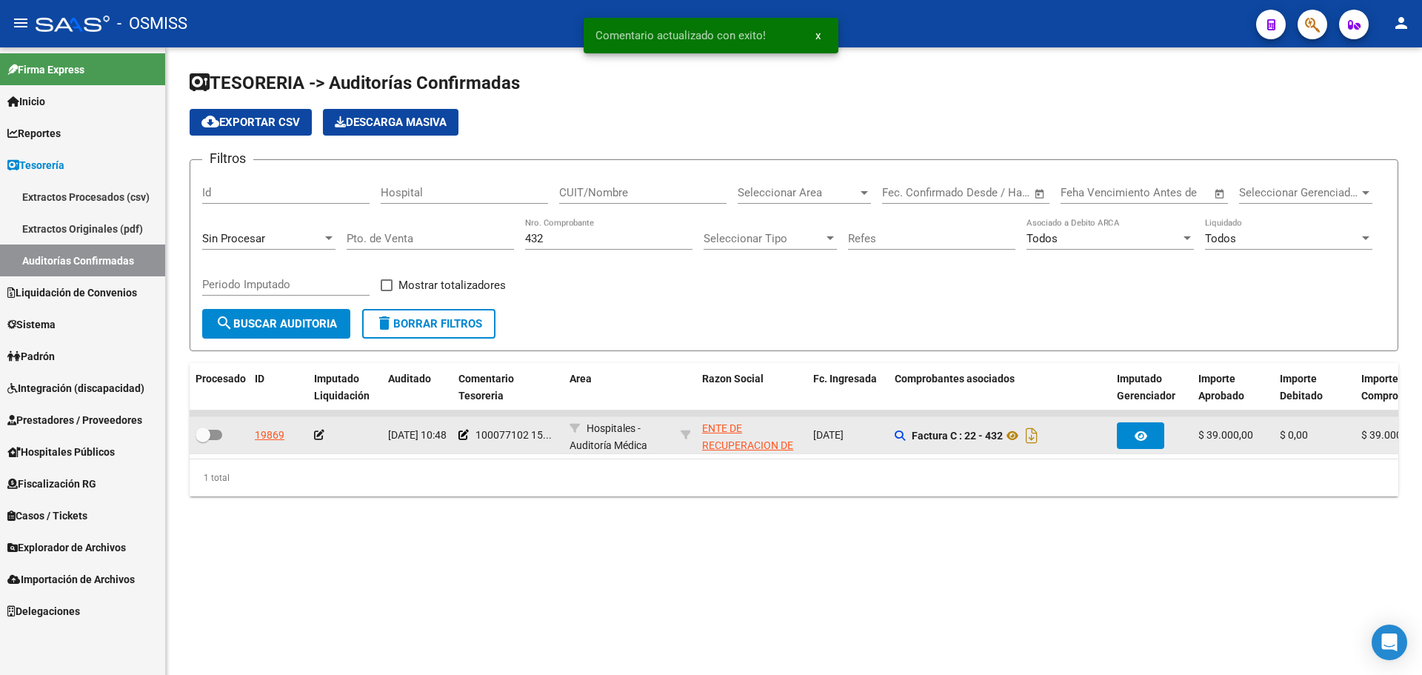
click at [328, 428] on div at bounding box center [345, 435] width 62 height 17
click at [319, 431] on icon at bounding box center [319, 435] width 10 height 10
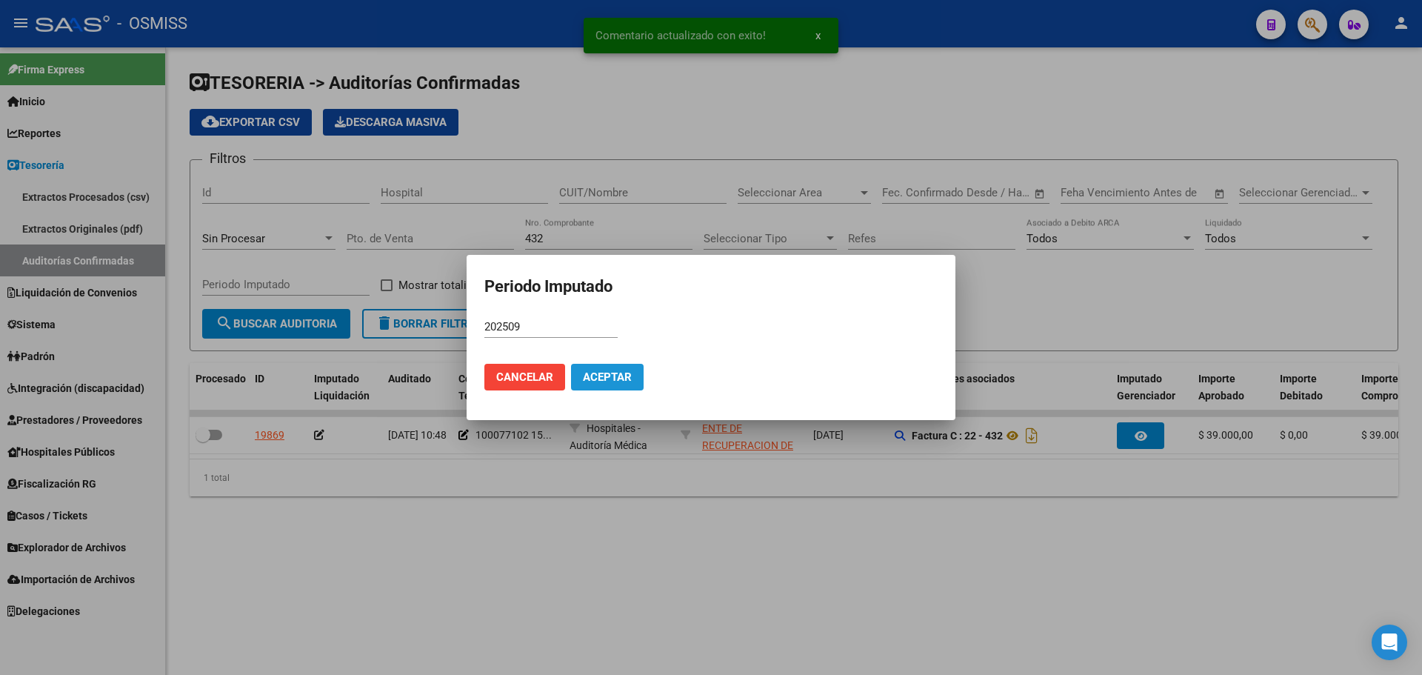
click at [622, 377] on span "Aceptar" at bounding box center [607, 376] width 49 height 13
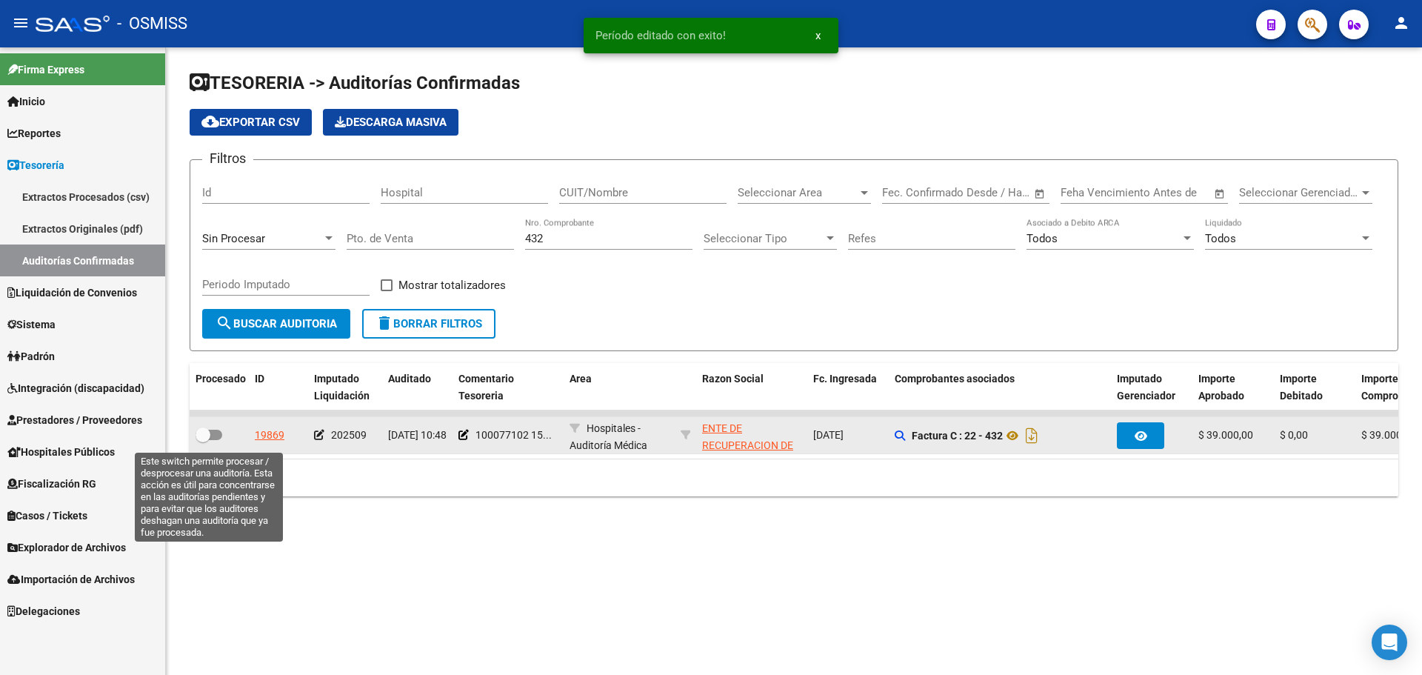
click at [210, 428] on label at bounding box center [209, 435] width 27 height 18
click at [203, 440] on input "checkbox" at bounding box center [202, 440] width 1 height 1
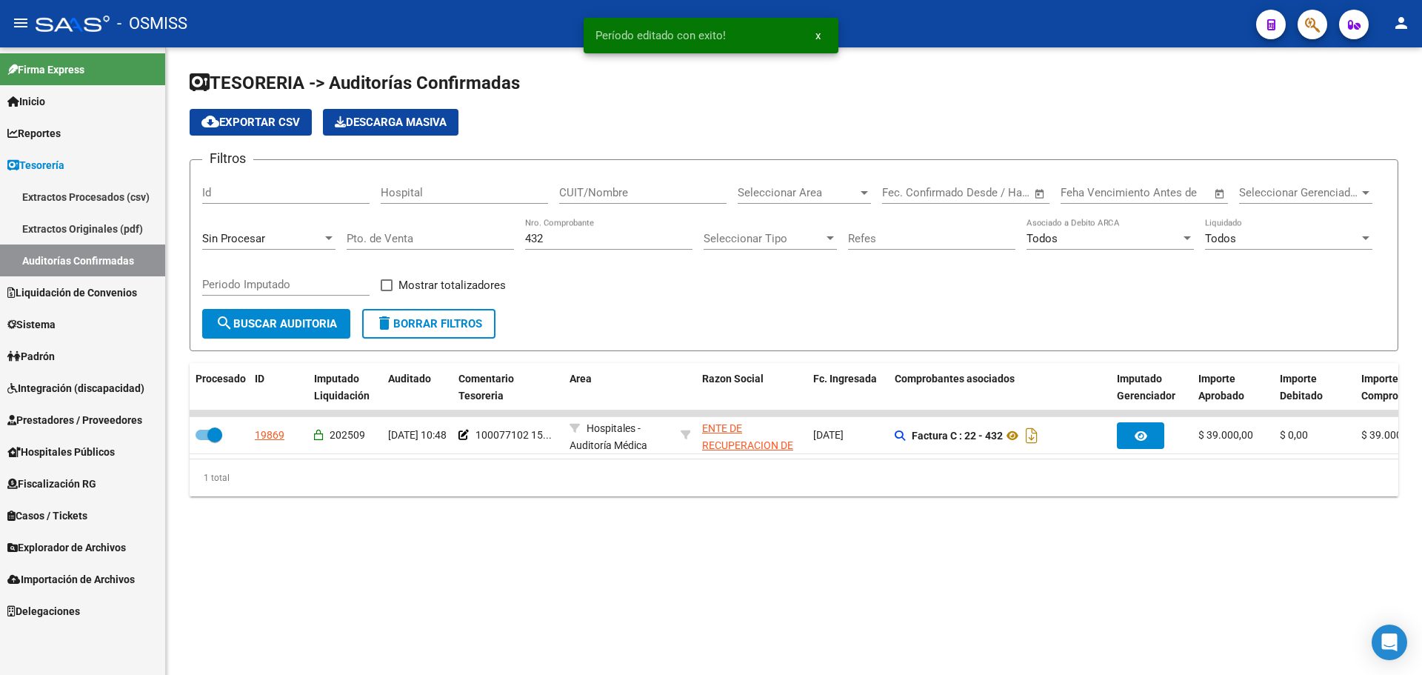
click at [620, 230] on div "432 Nro. Comprobante" at bounding box center [608, 234] width 167 height 32
drag, startPoint x: 613, startPoint y: 241, endPoint x: 378, endPoint y: 241, distance: 235.6
click at [378, 241] on div "Filtros Id Hospital CUIT/Nombre Seleccionar Area Seleccionar Area Fecha inicio …" at bounding box center [794, 240] width 1184 height 137
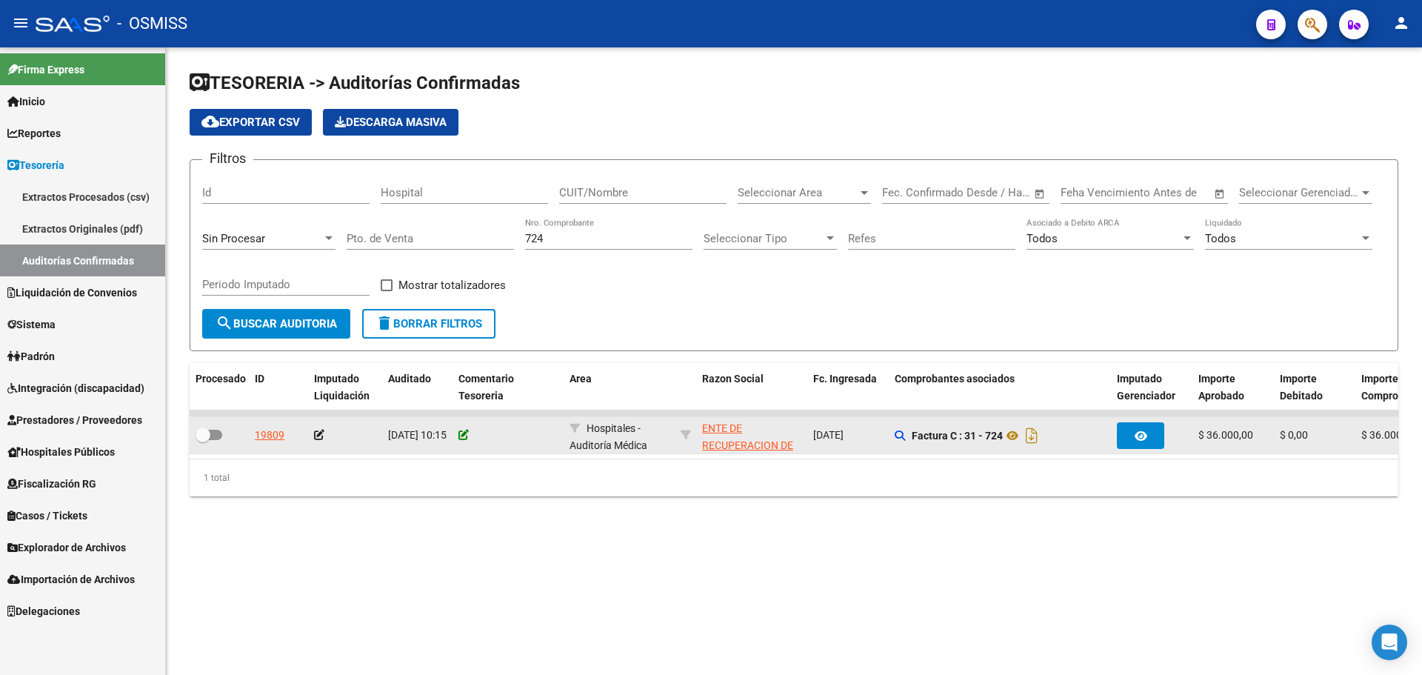
click at [464, 436] on icon at bounding box center [464, 435] width 10 height 10
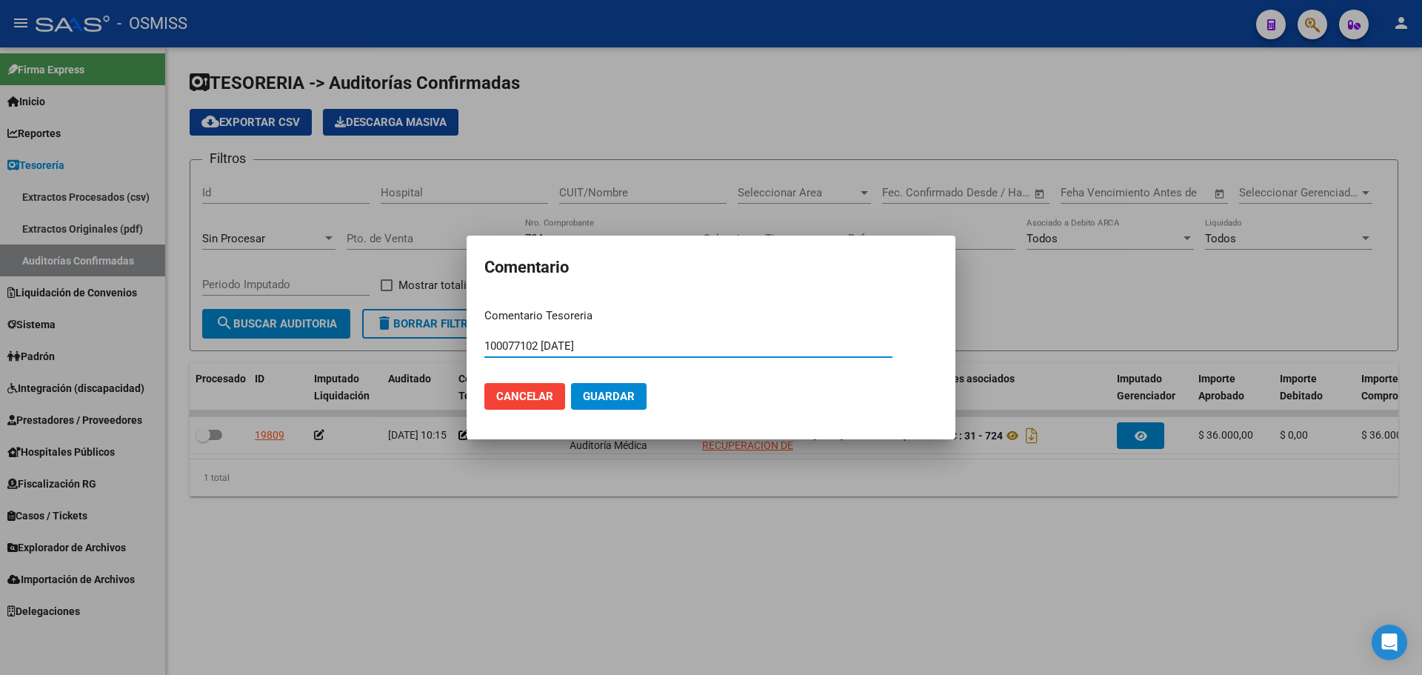
click at [601, 397] on span "Guardar" at bounding box center [609, 396] width 52 height 13
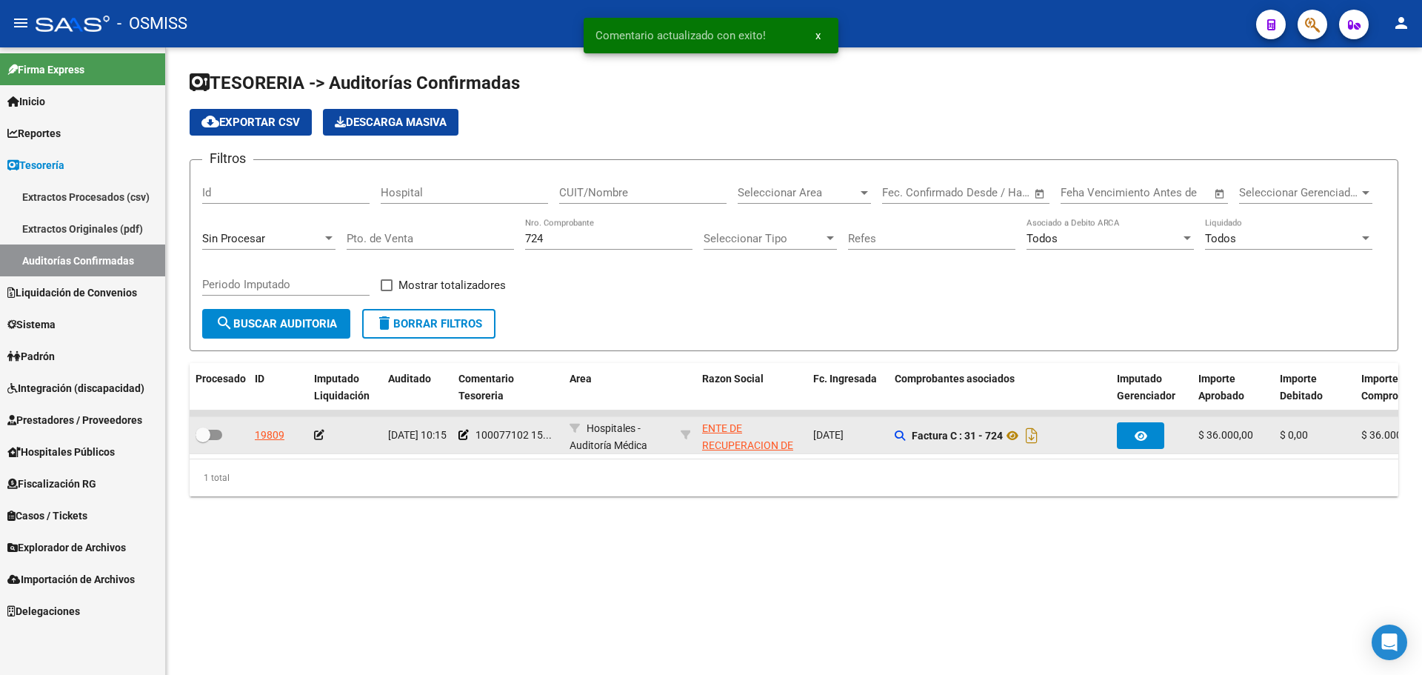
click at [319, 436] on icon at bounding box center [319, 435] width 10 height 10
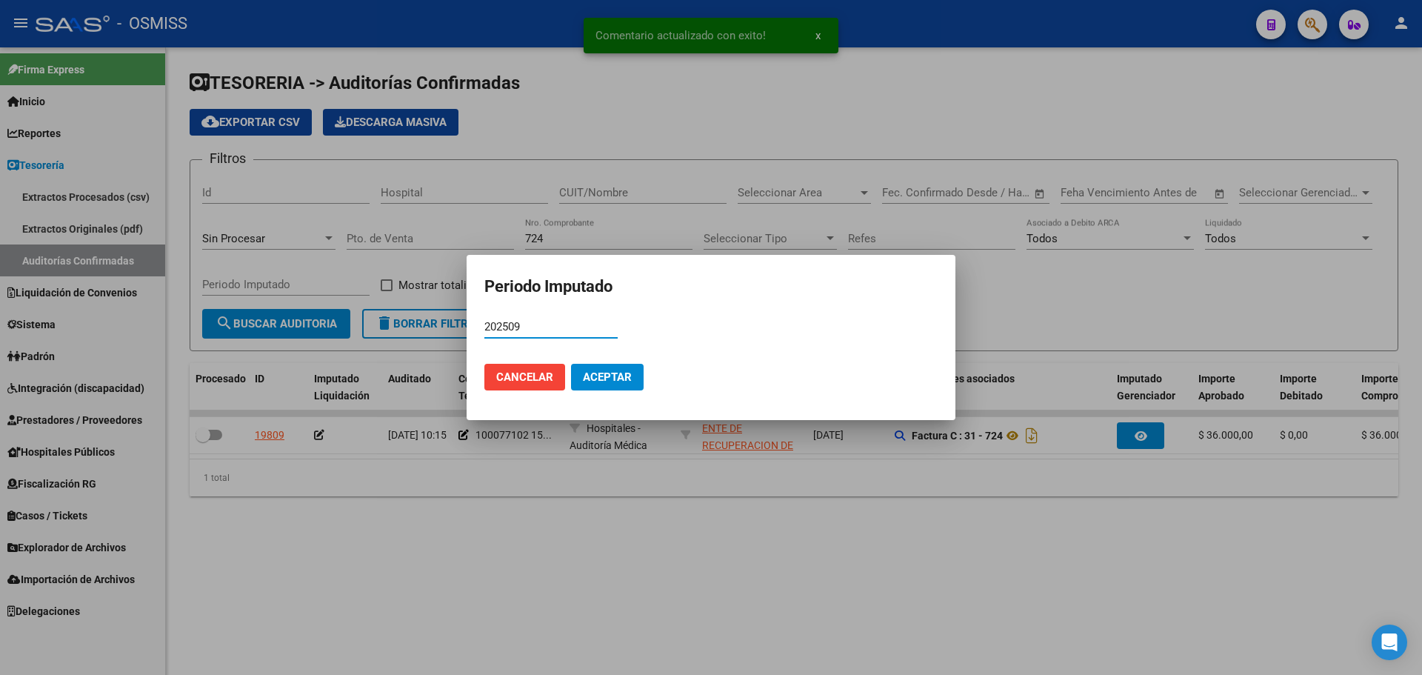
click at [613, 378] on span "Aceptar" at bounding box center [607, 376] width 49 height 13
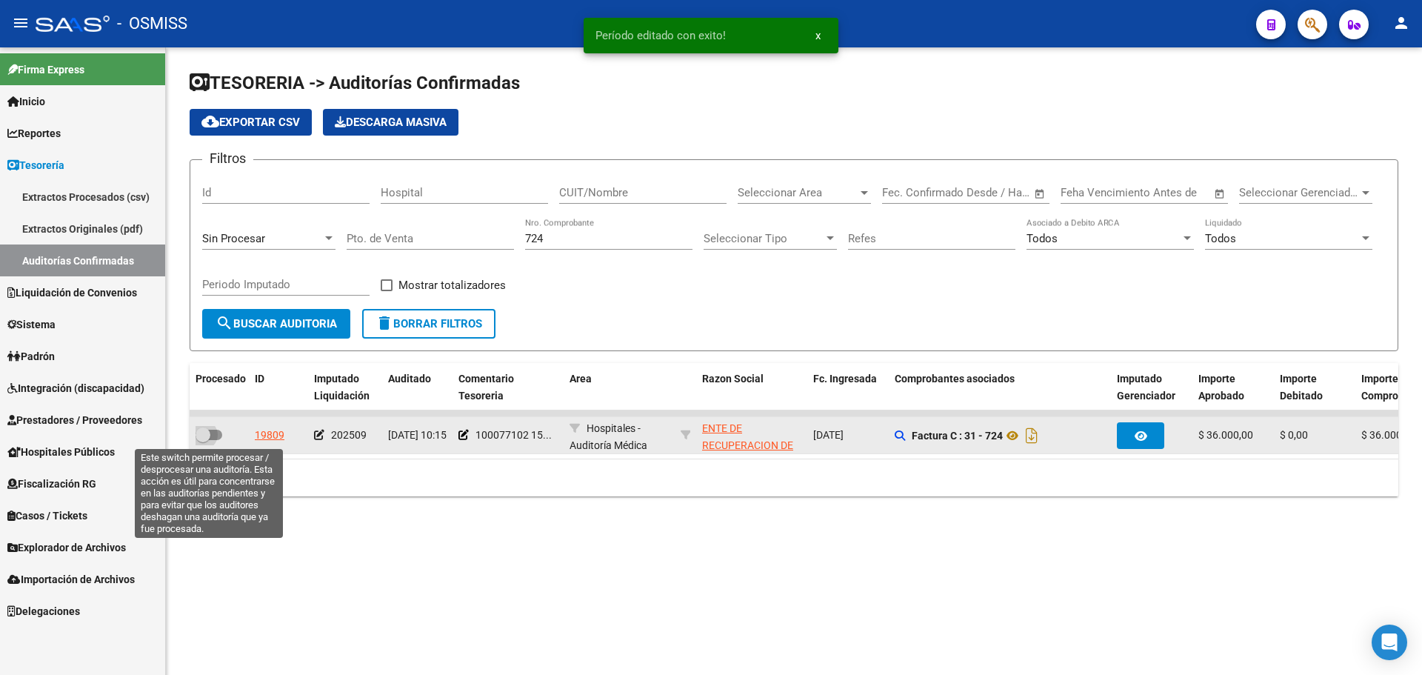
click at [210, 439] on span at bounding box center [203, 434] width 15 height 15
click at [203, 440] on input "checkbox" at bounding box center [202, 440] width 1 height 1
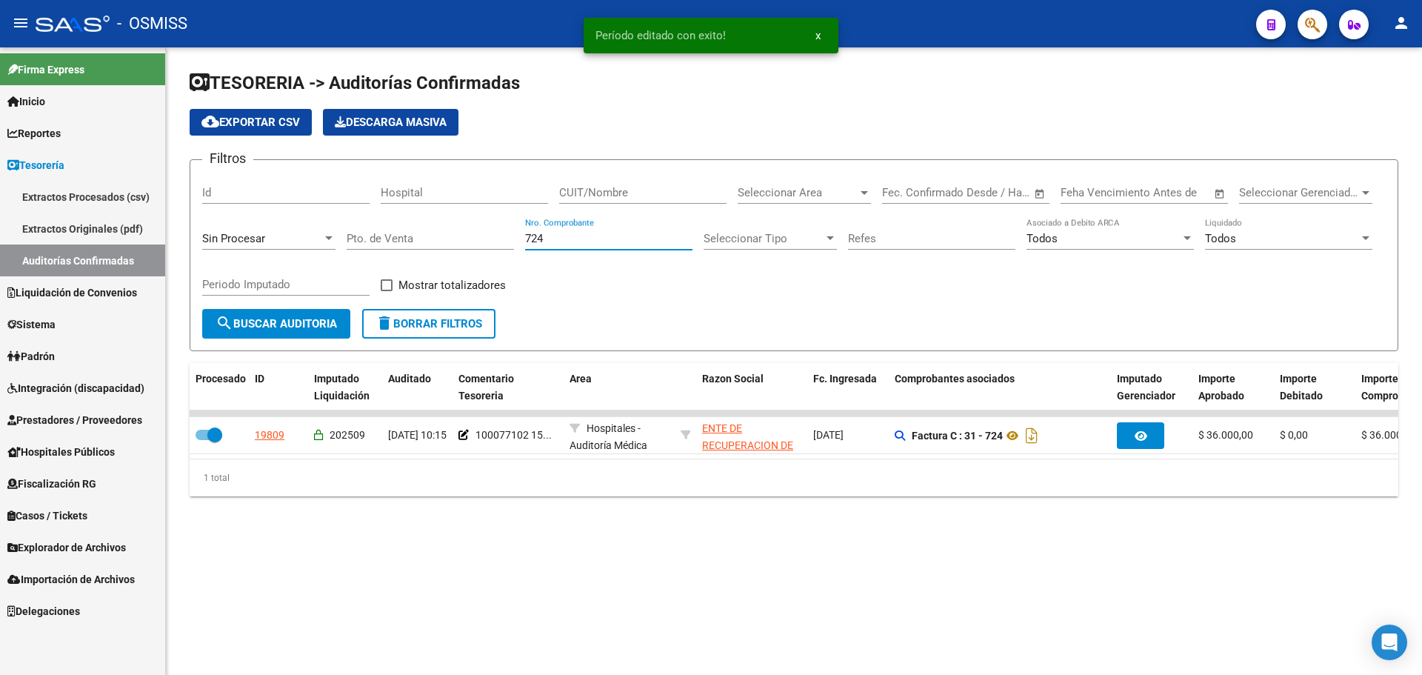
drag, startPoint x: 563, startPoint y: 239, endPoint x: 300, endPoint y: 236, distance: 263.0
click at [300, 236] on div "Filtros Id Hospital CUIT/Nombre Seleccionar Area Seleccionar Area Fecha inicio …" at bounding box center [794, 240] width 1184 height 137
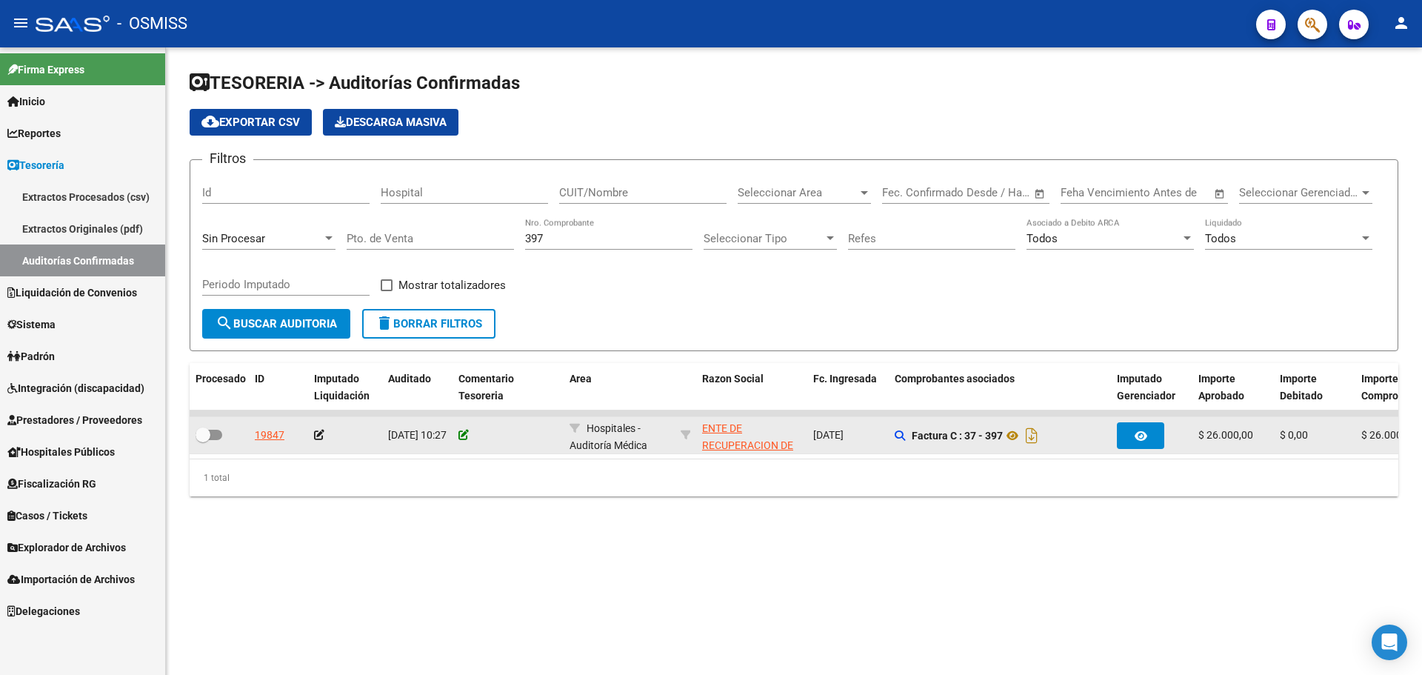
click at [463, 439] on icon at bounding box center [464, 435] width 10 height 10
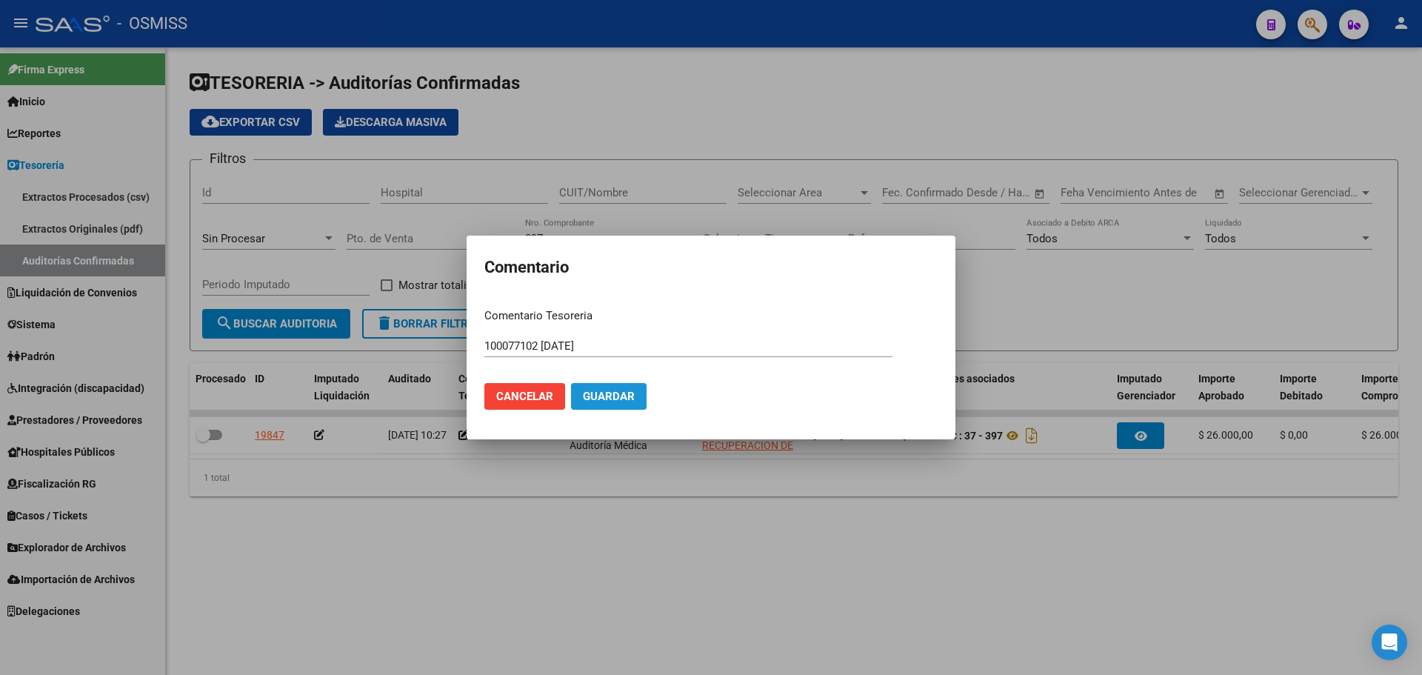
click at [610, 392] on span "Guardar" at bounding box center [609, 396] width 52 height 13
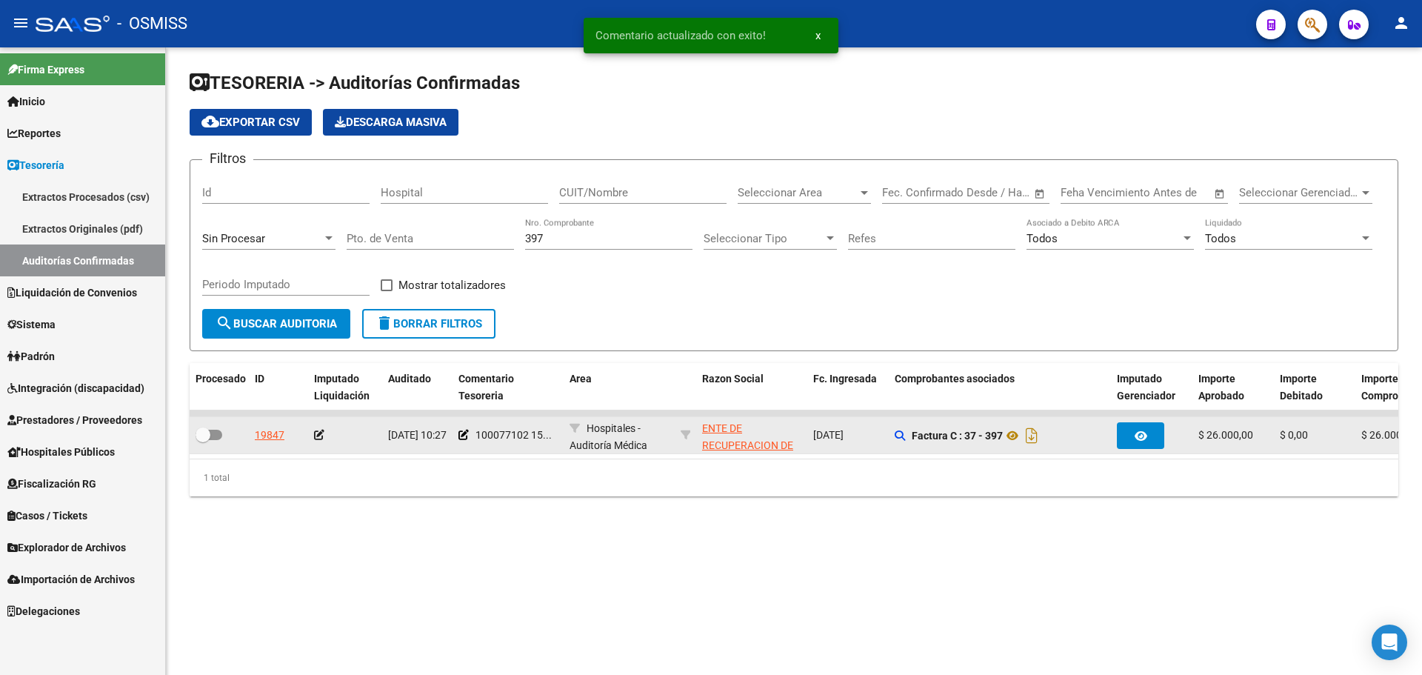
click at [320, 436] on icon at bounding box center [319, 435] width 10 height 10
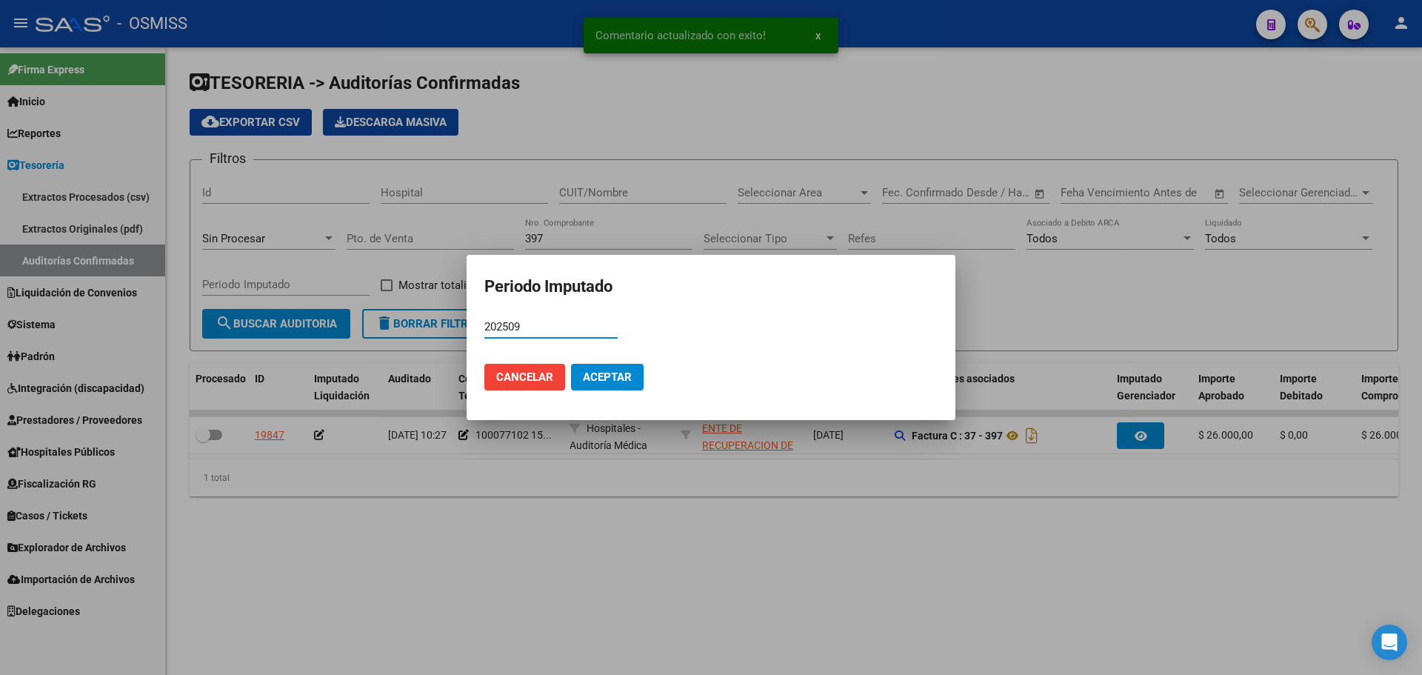
click at [600, 377] on span "Aceptar" at bounding box center [607, 376] width 49 height 13
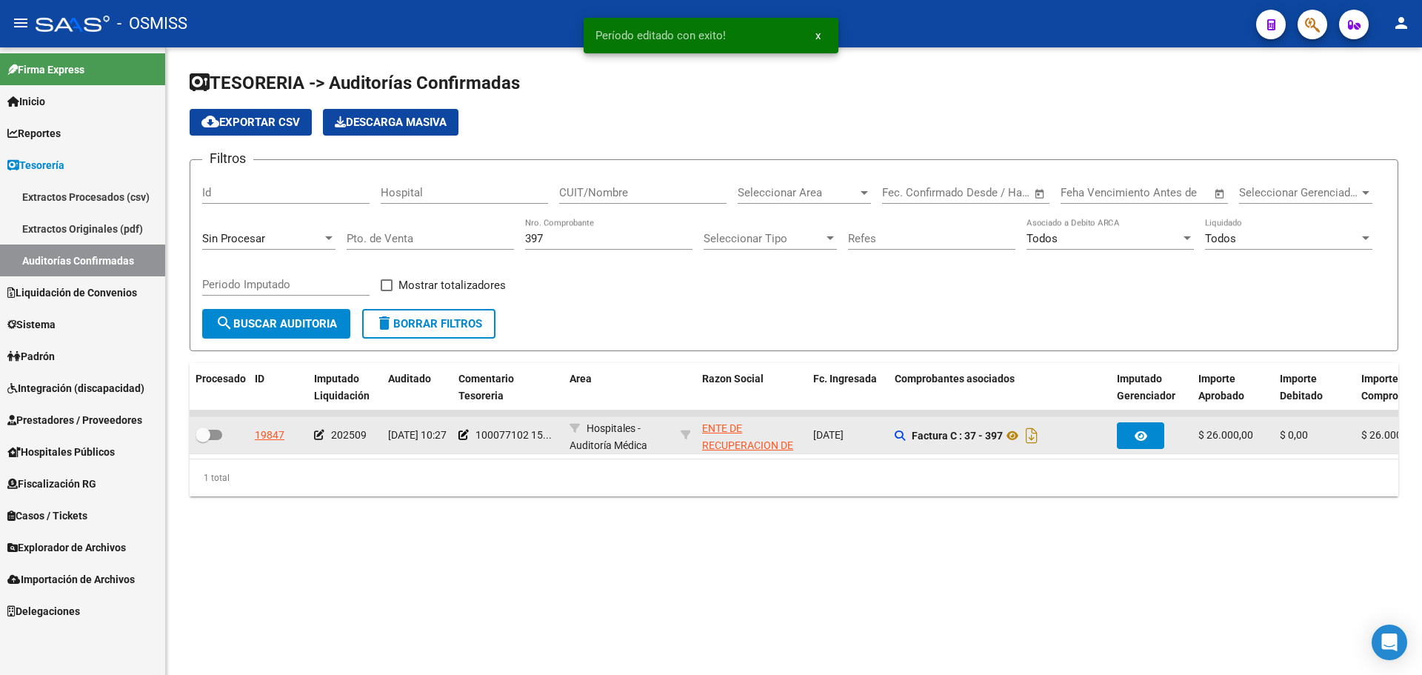
click at [217, 439] on span at bounding box center [209, 435] width 27 height 10
click at [203, 440] on input "checkbox" at bounding box center [202, 440] width 1 height 1
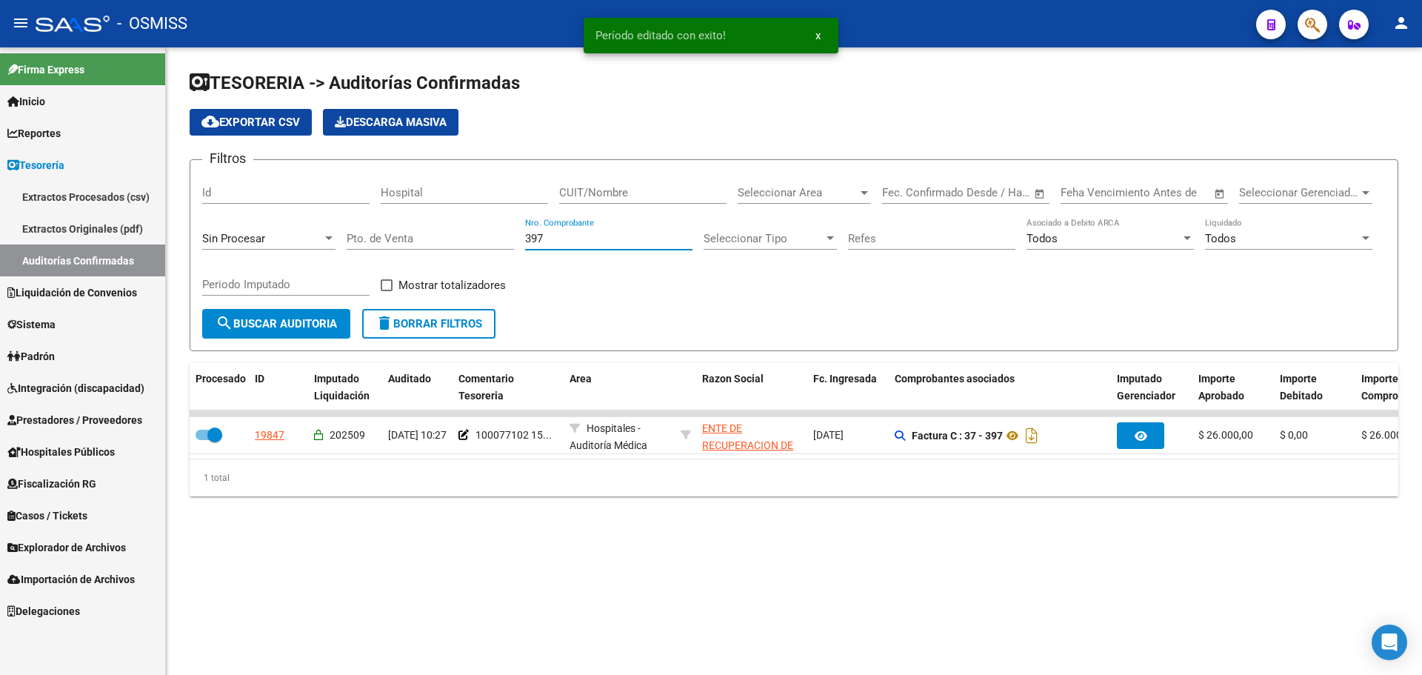
drag, startPoint x: 622, startPoint y: 244, endPoint x: 308, endPoint y: 230, distance: 314.4
click at [362, 234] on div "Filtros Id Hospital CUIT/Nombre Seleccionar Area Seleccionar Area Fecha inicio …" at bounding box center [794, 240] width 1184 height 137
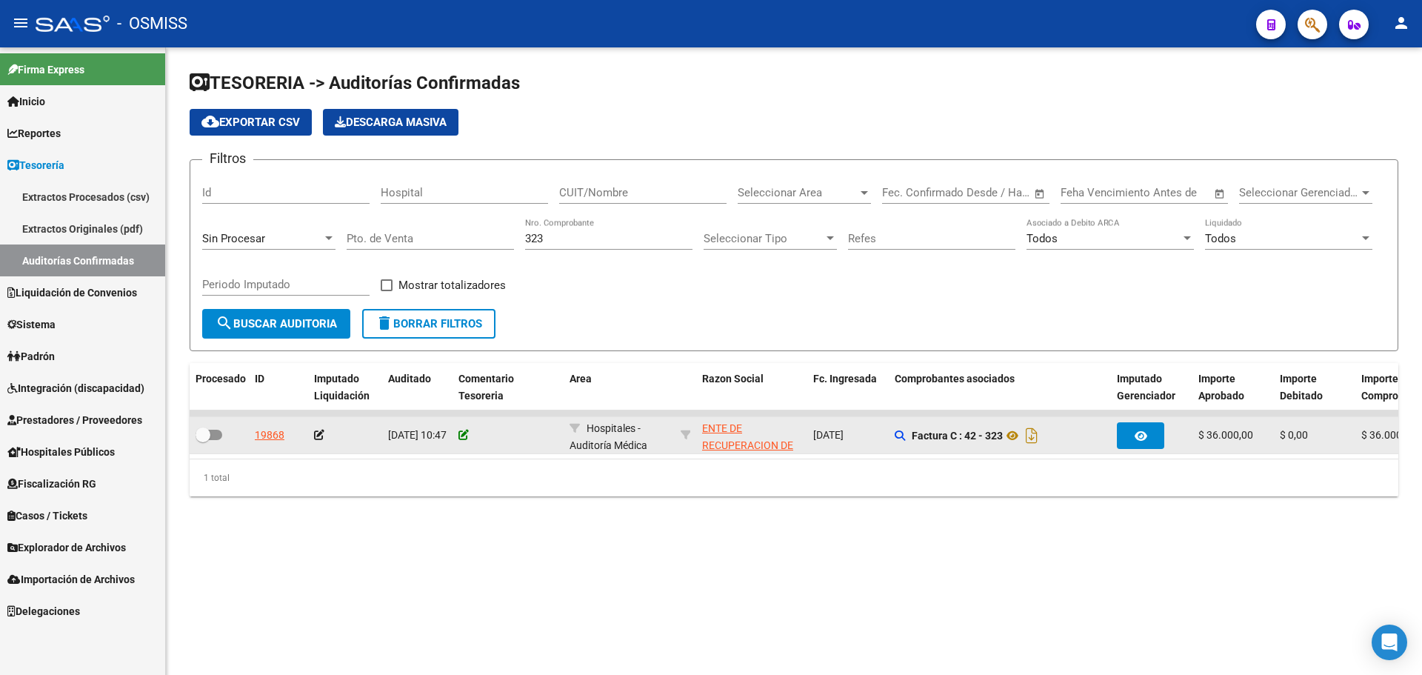
click at [464, 435] on icon at bounding box center [464, 435] width 10 height 10
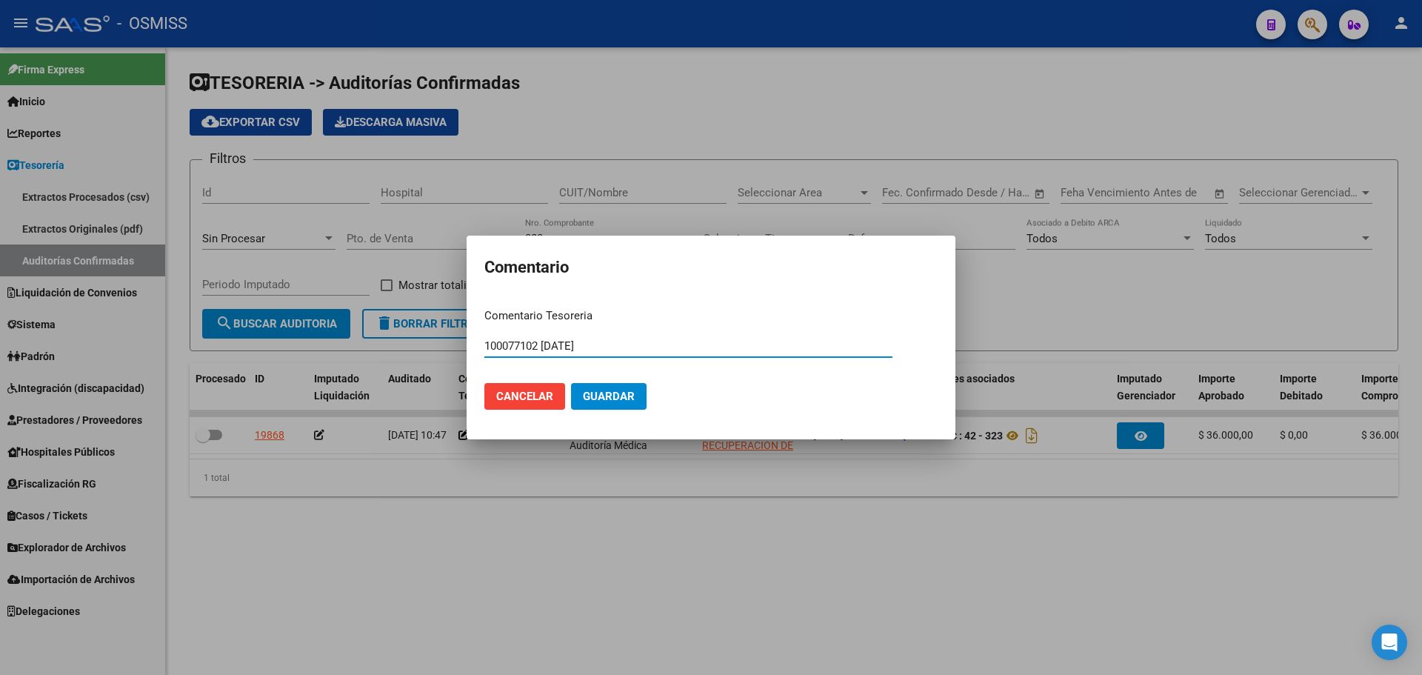
click at [595, 390] on span "Guardar" at bounding box center [609, 396] width 52 height 13
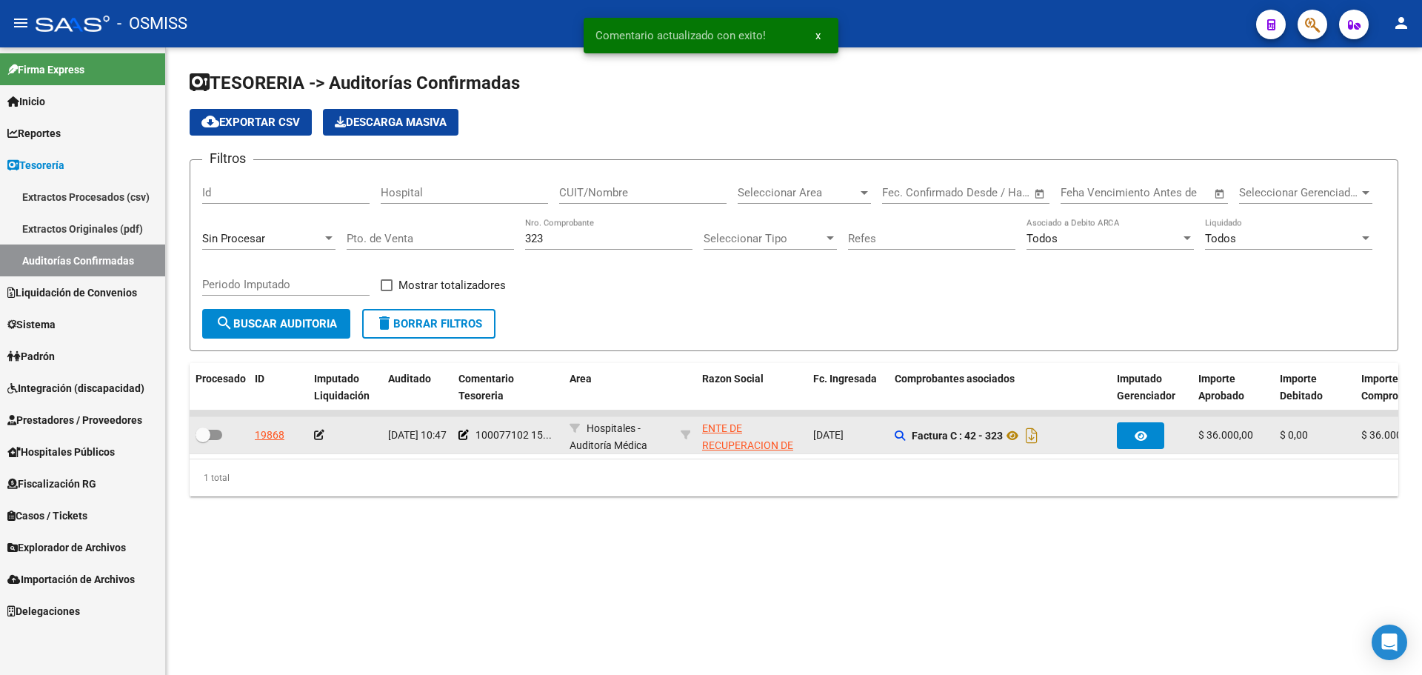
click at [314, 436] on icon at bounding box center [319, 435] width 10 height 10
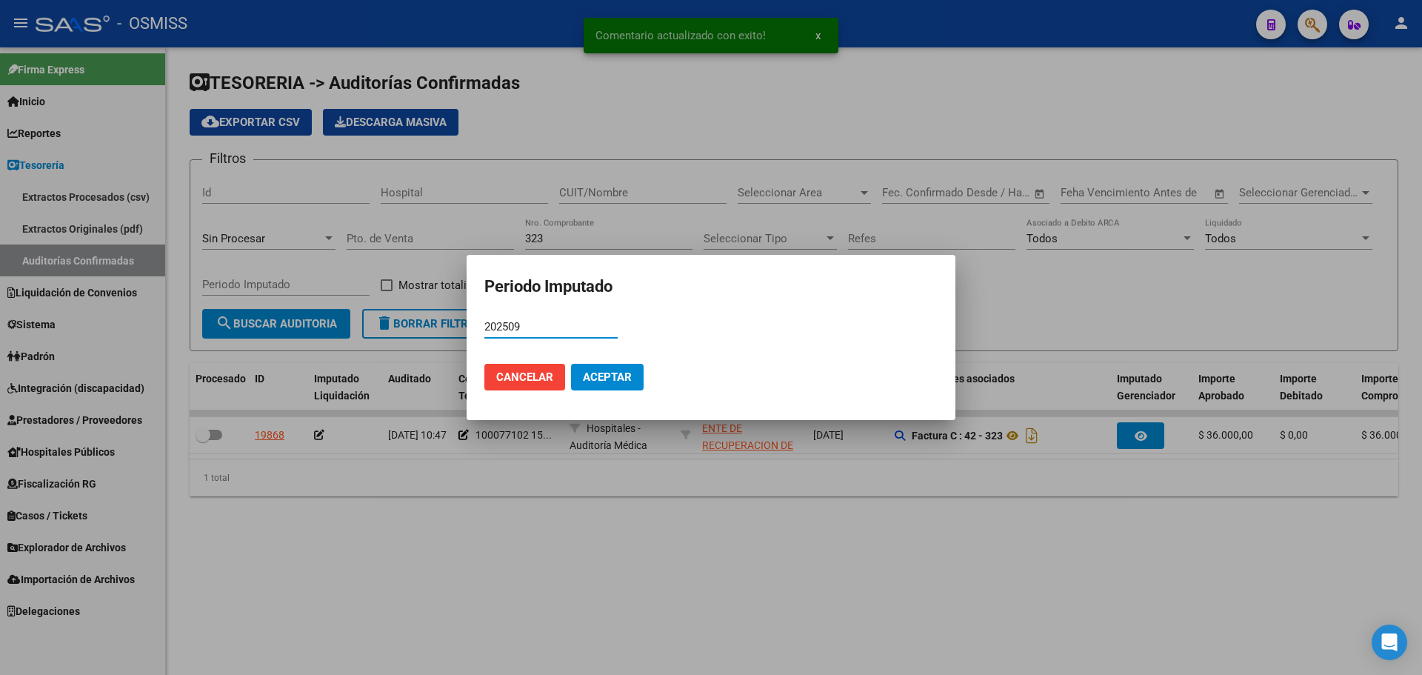
click at [619, 382] on span "Aceptar" at bounding box center [607, 376] width 49 height 13
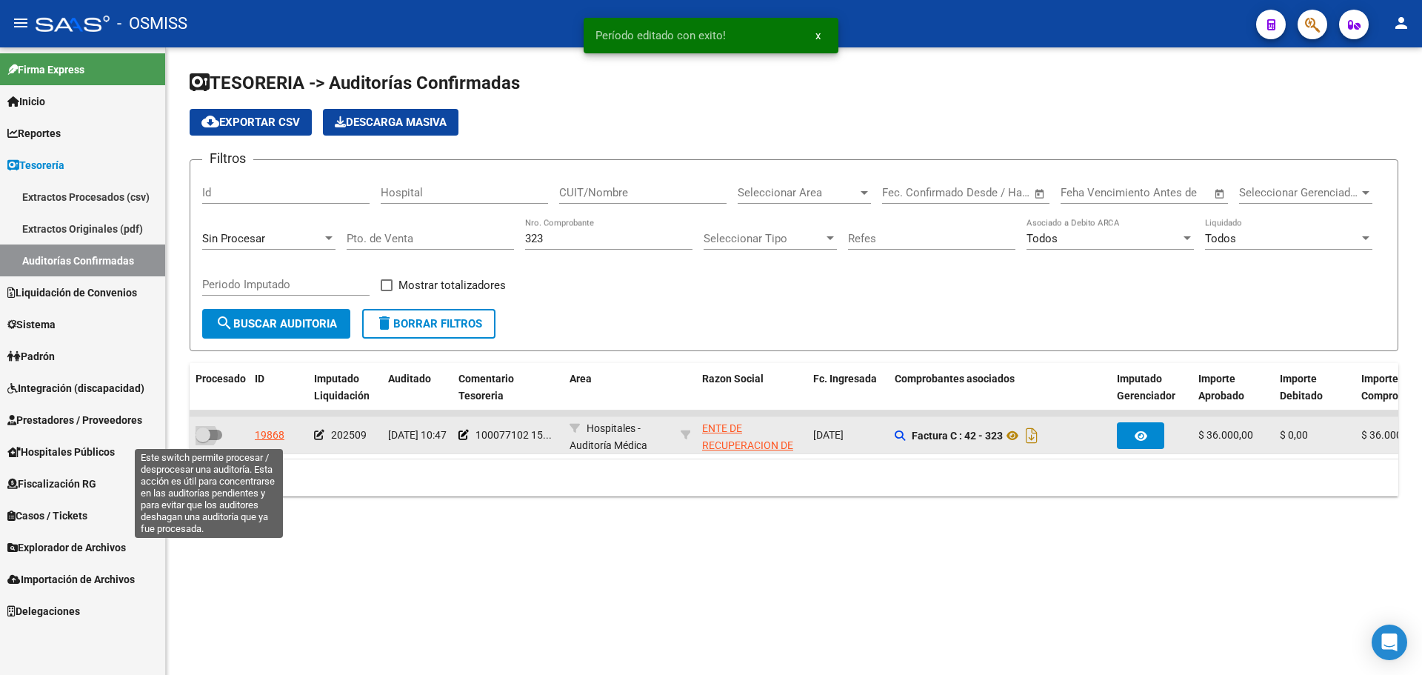
click at [217, 436] on span at bounding box center [209, 435] width 27 height 10
click at [203, 440] on input "checkbox" at bounding box center [202, 440] width 1 height 1
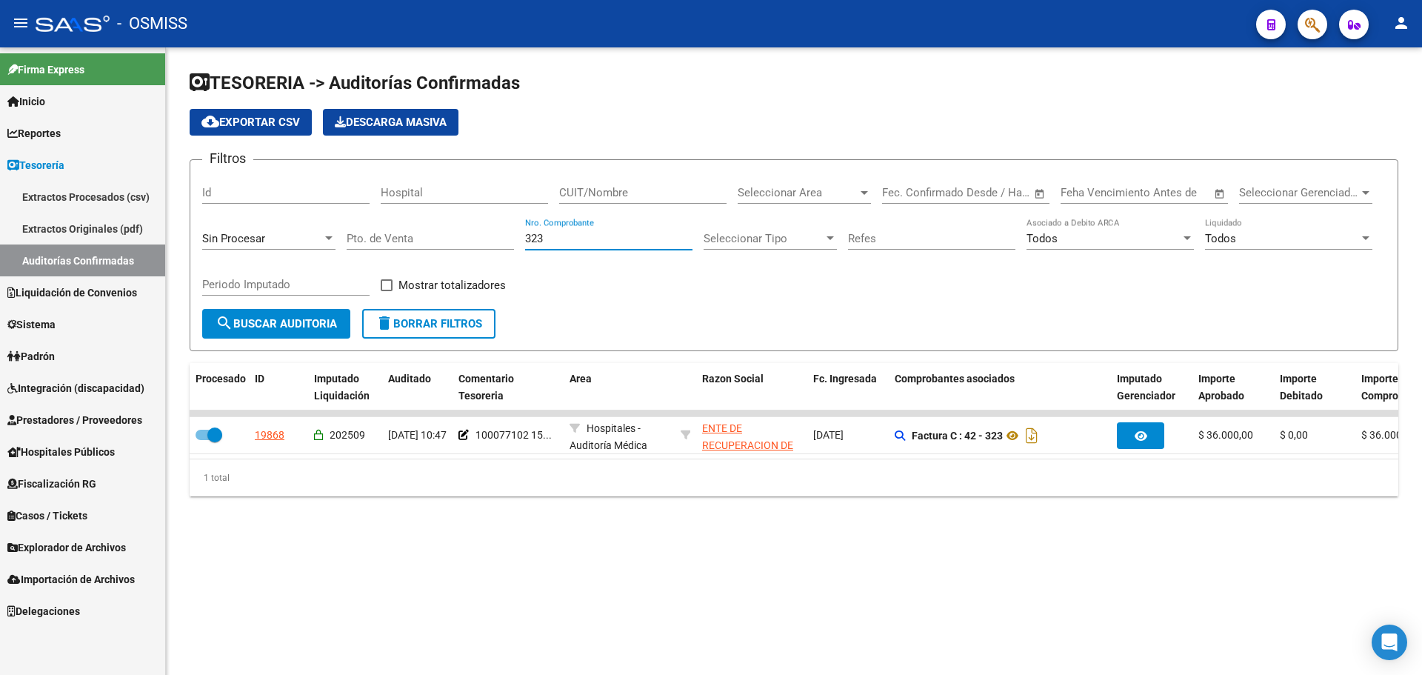
drag, startPoint x: 569, startPoint y: 236, endPoint x: 387, endPoint y: 237, distance: 181.5
click at [387, 237] on div "Filtros Id Hospital CUIT/Nombre Seleccionar Area Seleccionar Area Fecha inicio …" at bounding box center [794, 240] width 1184 height 137
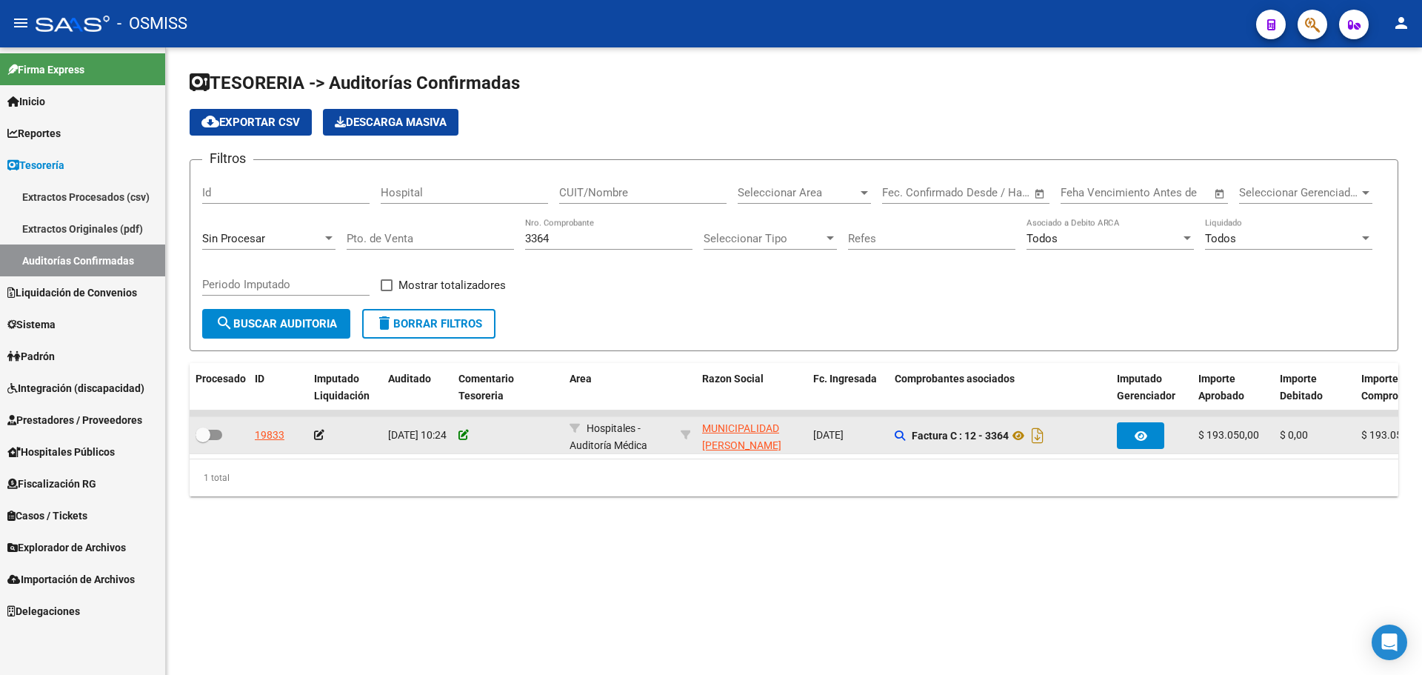
click at [463, 432] on icon at bounding box center [464, 435] width 10 height 10
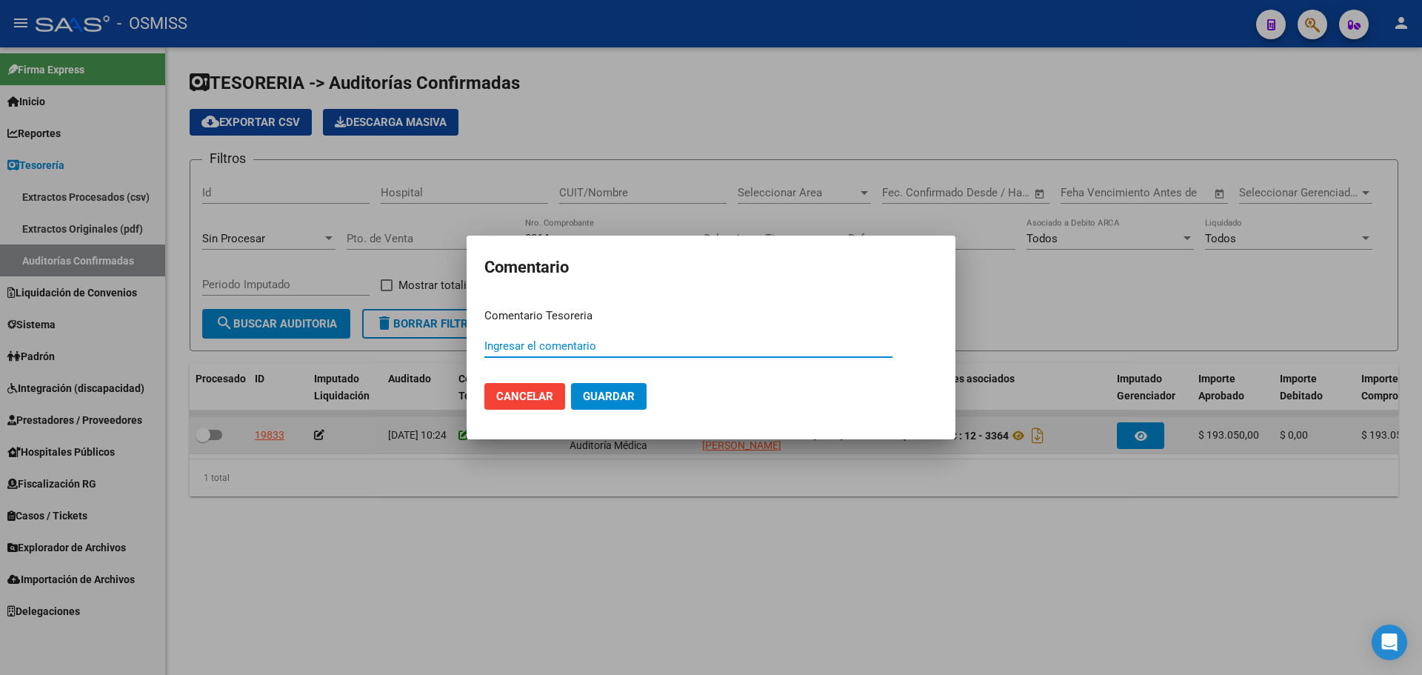
paste input "100077103"
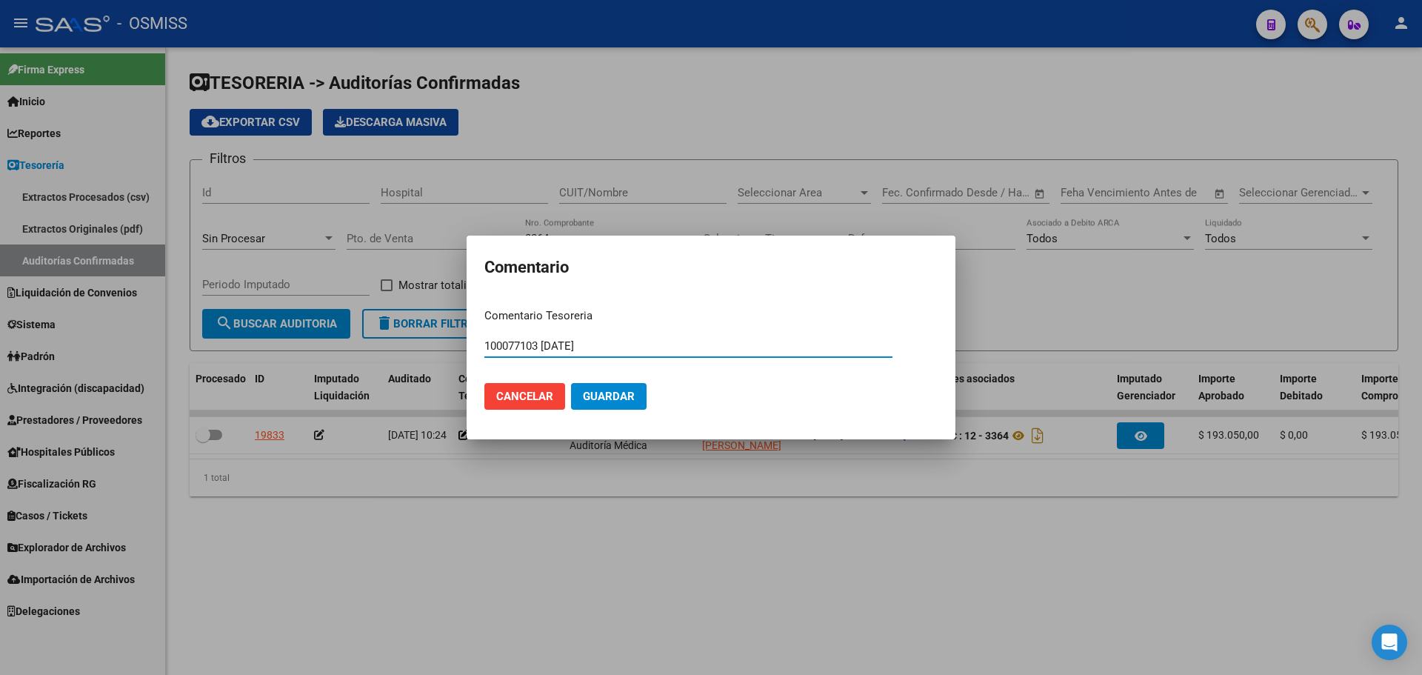
drag, startPoint x: 612, startPoint y: 347, endPoint x: 290, endPoint y: 344, distance: 321.5
click at [290, 344] on div "Comentario Comentario Tesoreria 100077103 15/09/2025 Ingresar el comentario Can…" at bounding box center [711, 337] width 1422 height 675
click at [598, 396] on span "Guardar" at bounding box center [609, 396] width 52 height 13
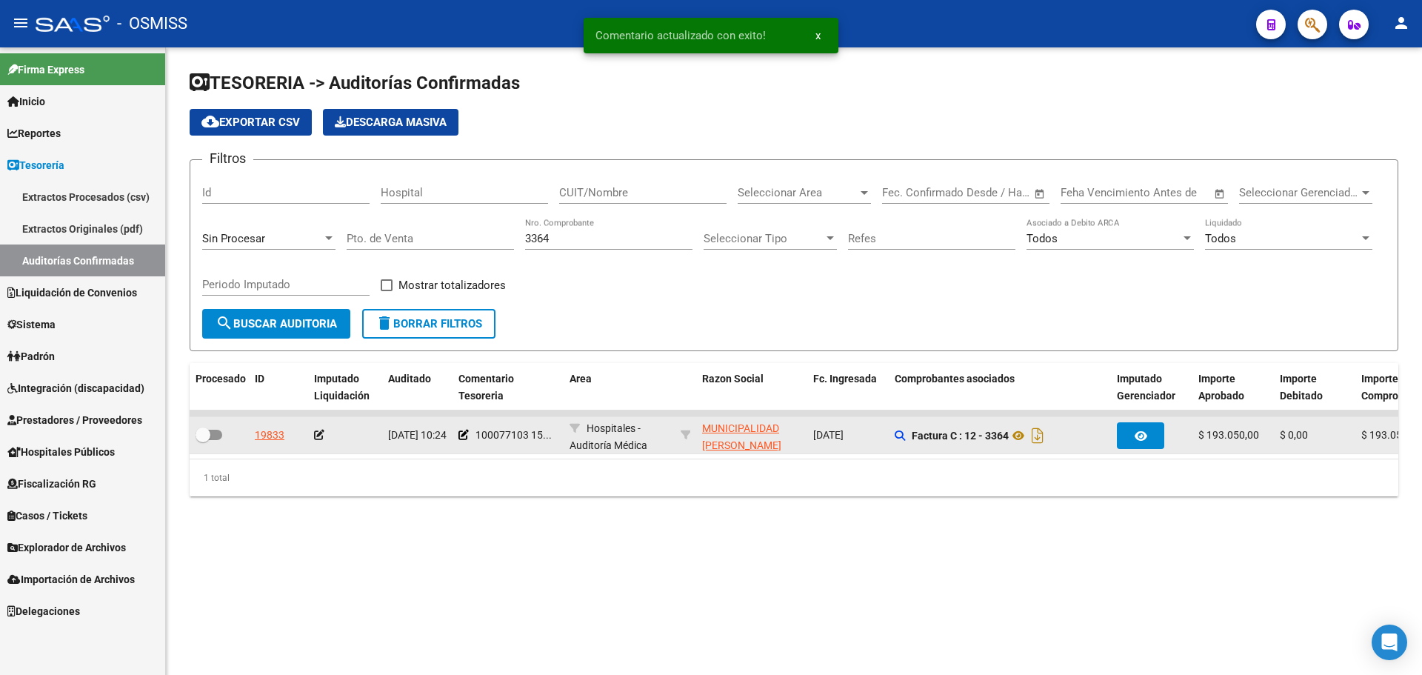
click at [319, 439] on icon at bounding box center [319, 435] width 10 height 10
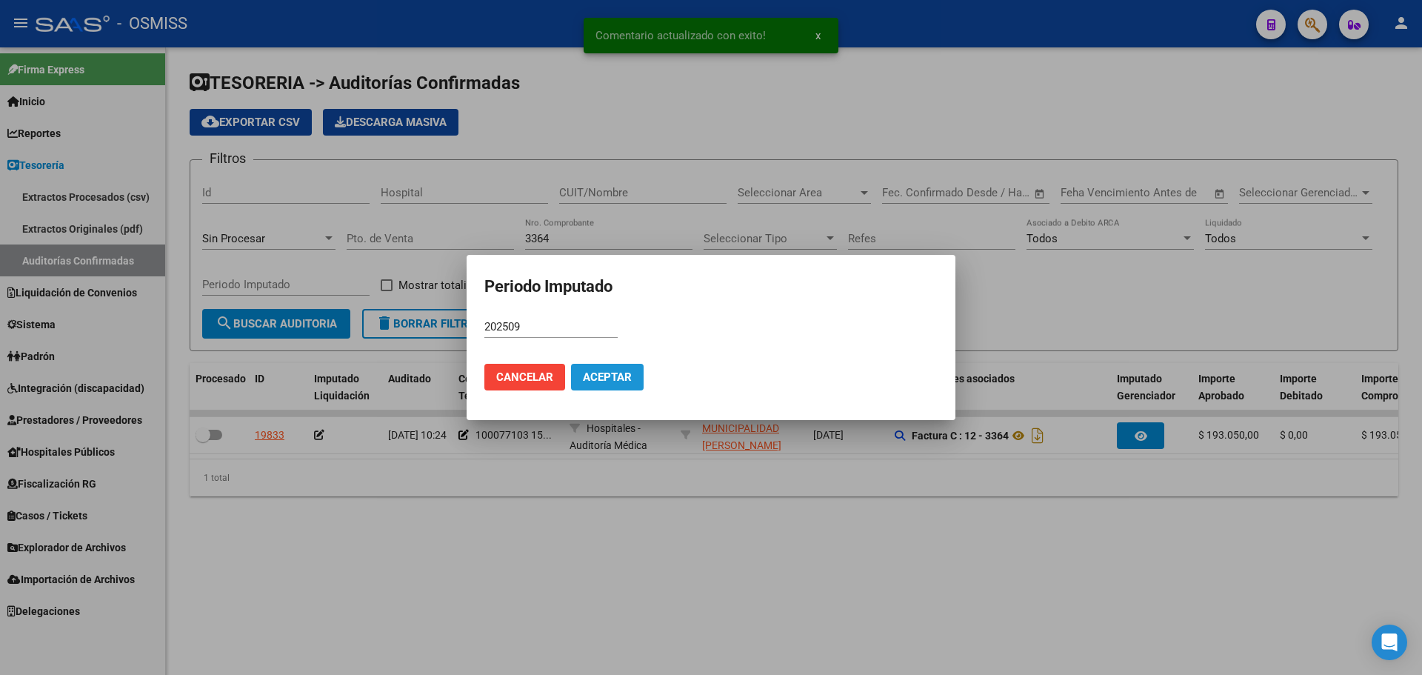
click at [599, 377] on span "Aceptar" at bounding box center [607, 376] width 49 height 13
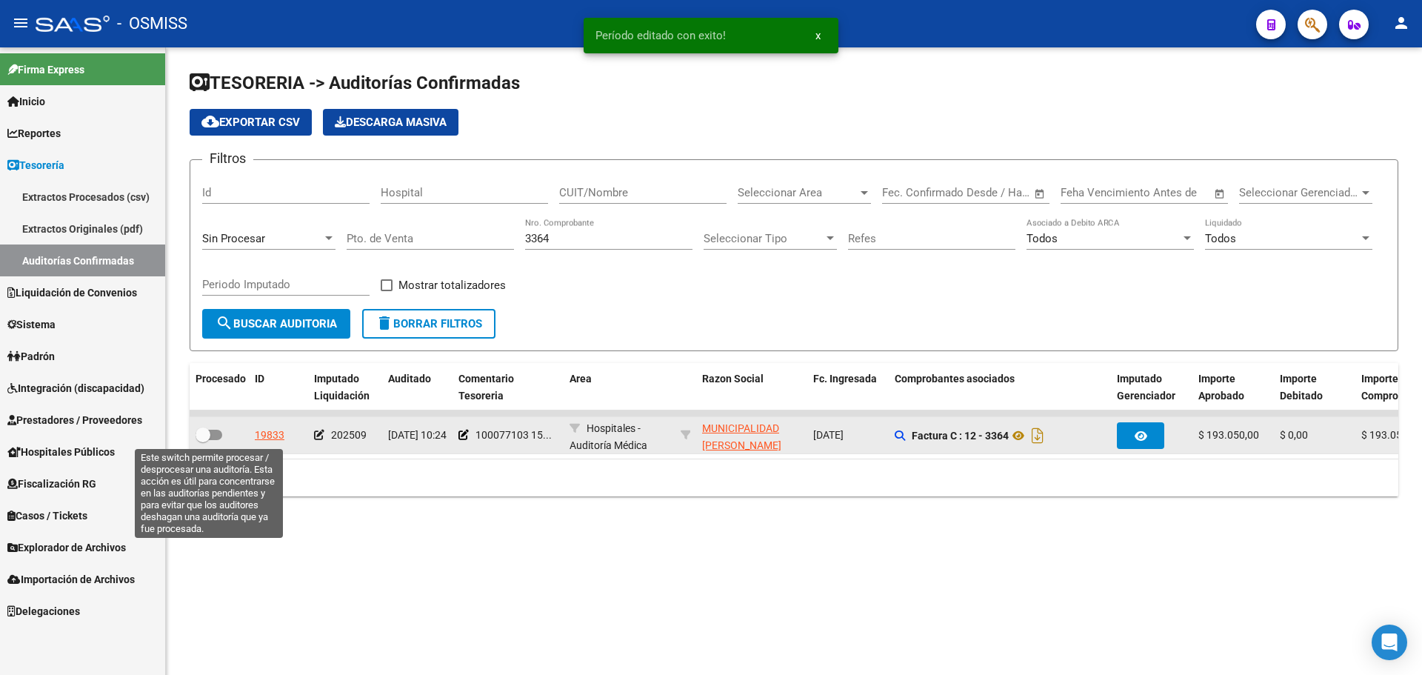
click at [204, 436] on span at bounding box center [203, 434] width 15 height 15
click at [203, 440] on input "checkbox" at bounding box center [202, 440] width 1 height 1
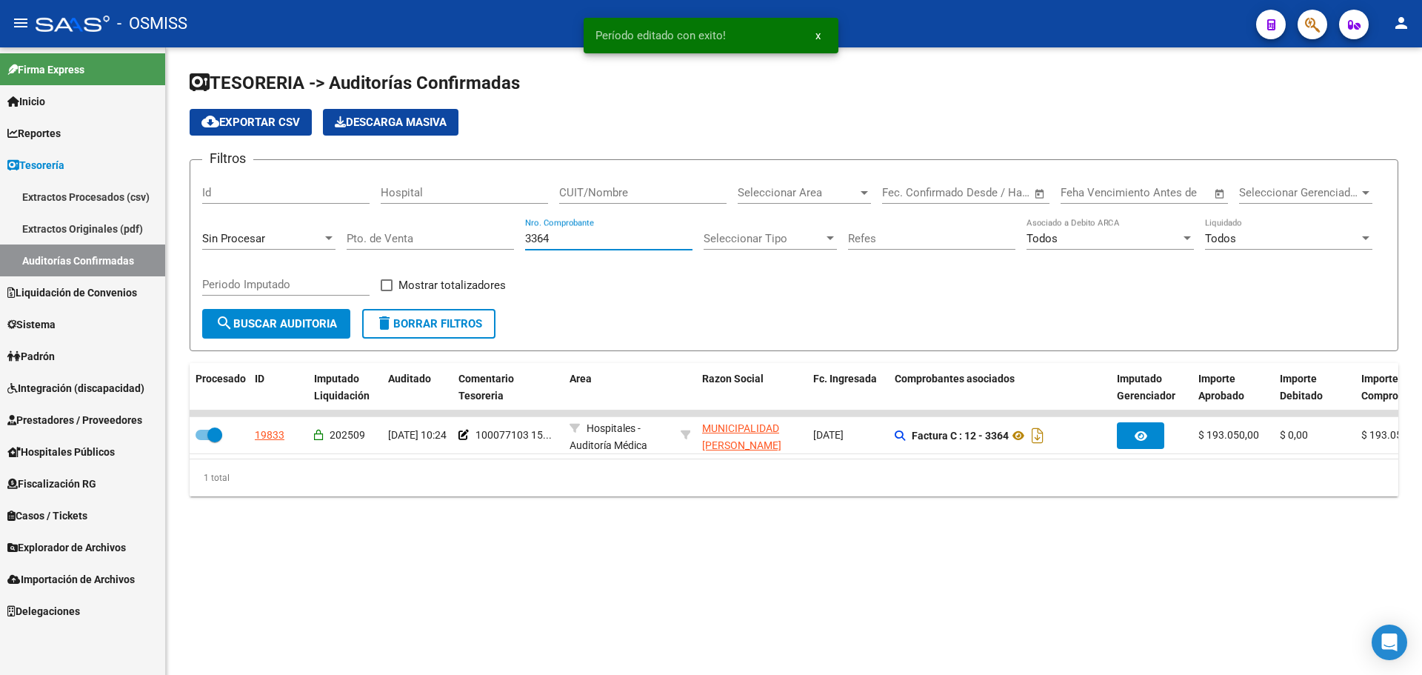
drag, startPoint x: 650, startPoint y: 242, endPoint x: 384, endPoint y: 236, distance: 266.0
click at [384, 236] on div "Filtros Id Hospital CUIT/Nombre Seleccionar Area Seleccionar Area Fecha inicio …" at bounding box center [794, 240] width 1184 height 137
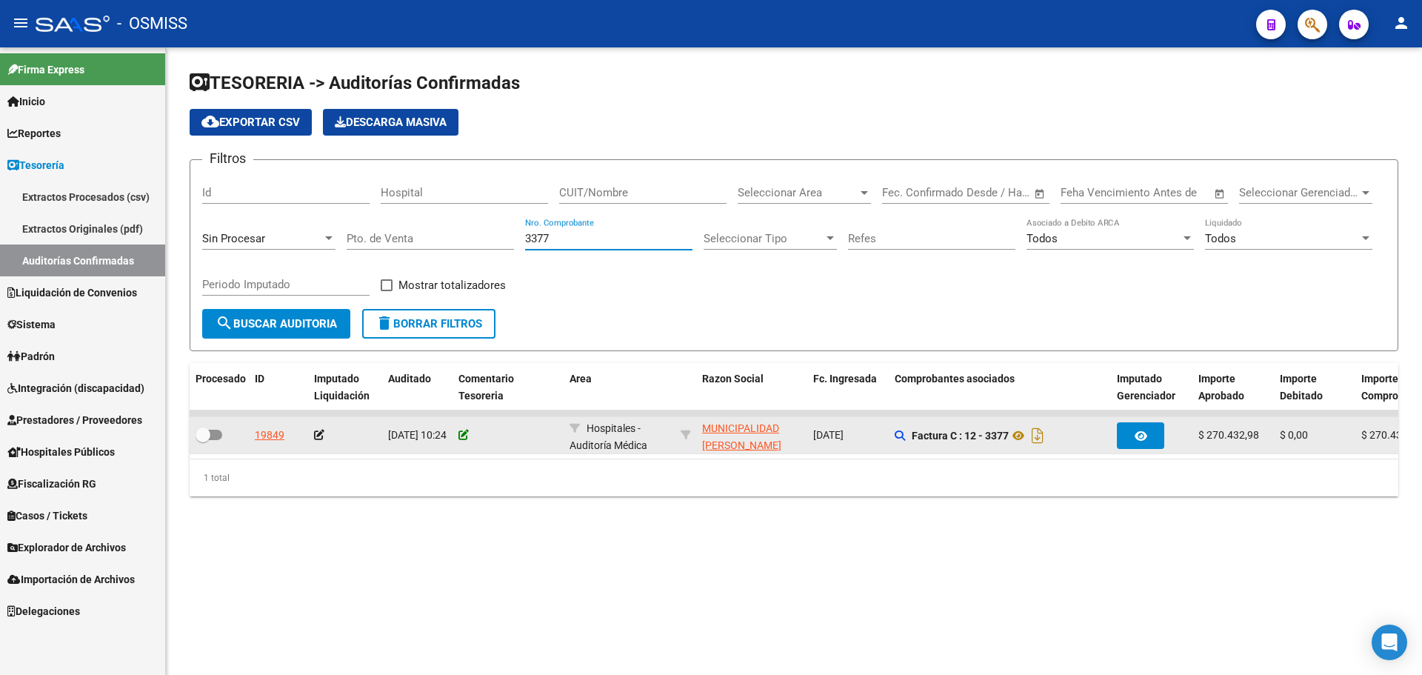
click at [459, 435] on icon at bounding box center [464, 435] width 10 height 10
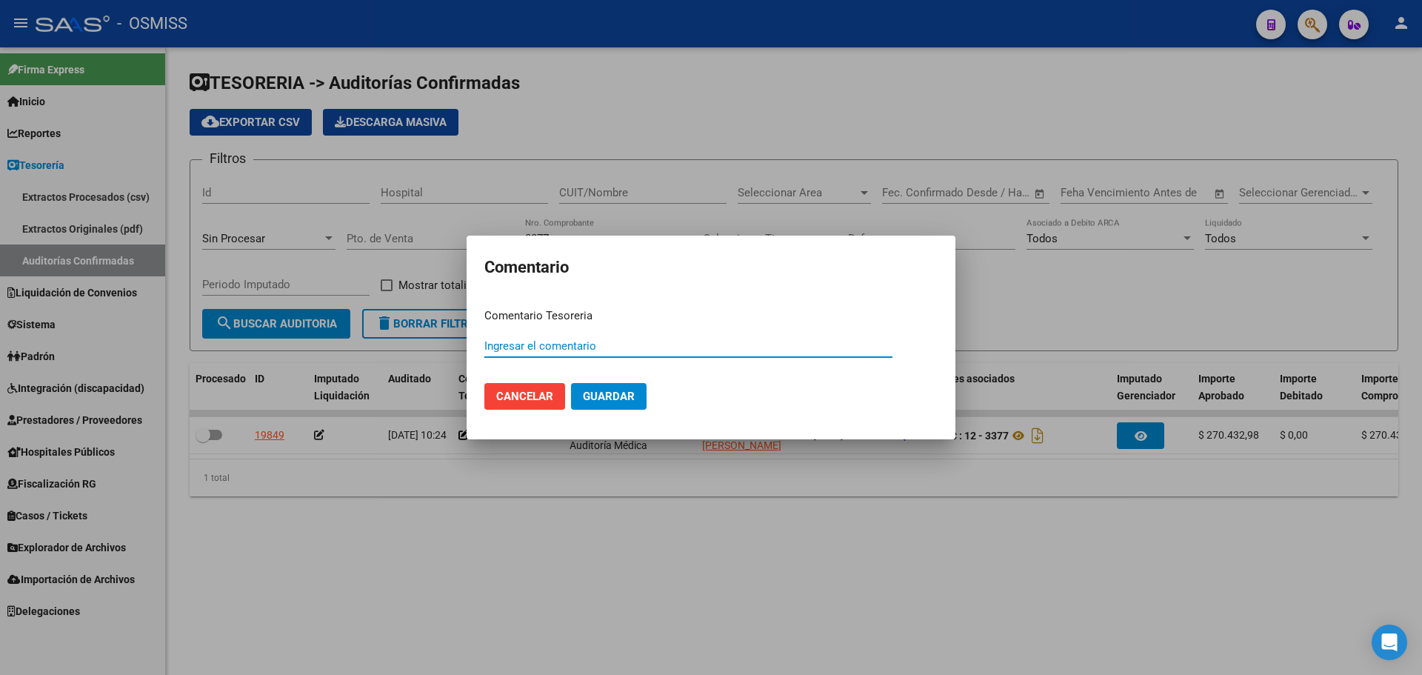
paste input "100077103 15/09/2025"
click at [607, 400] on span "Guardar" at bounding box center [609, 396] width 52 height 13
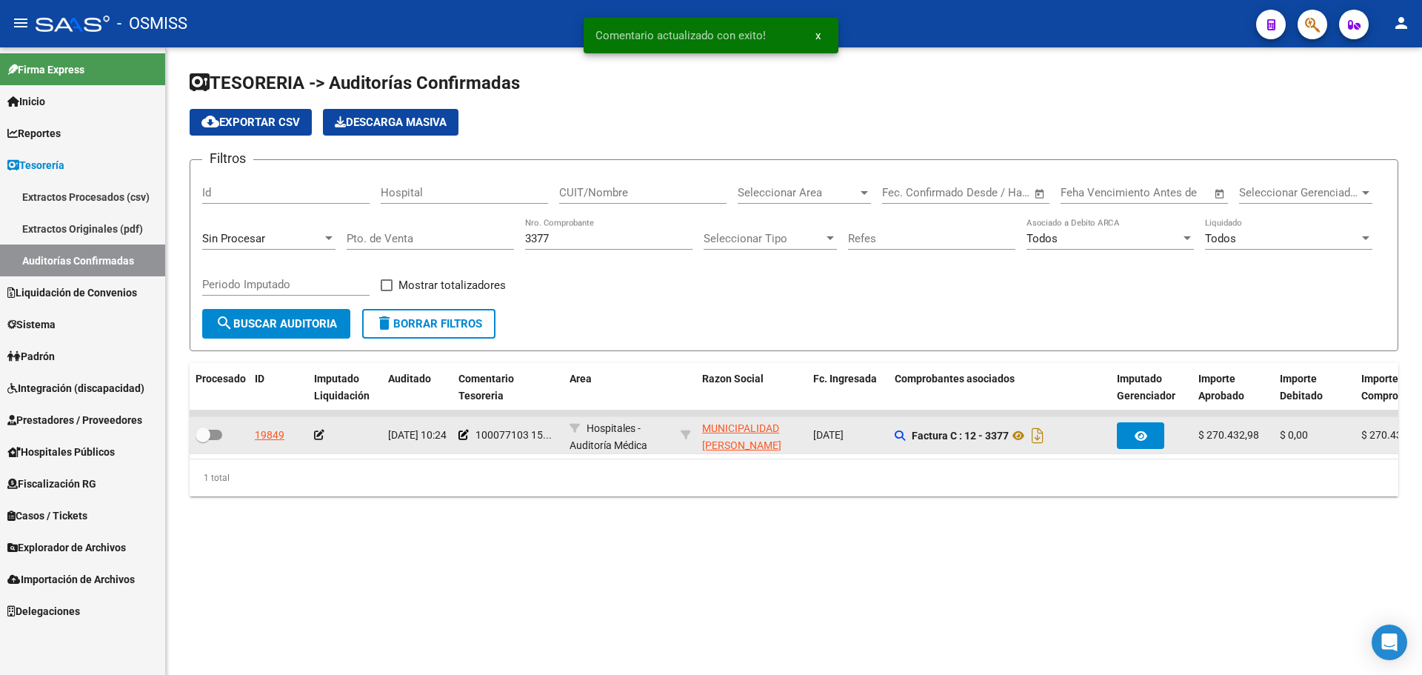
click at [317, 439] on icon at bounding box center [319, 435] width 10 height 10
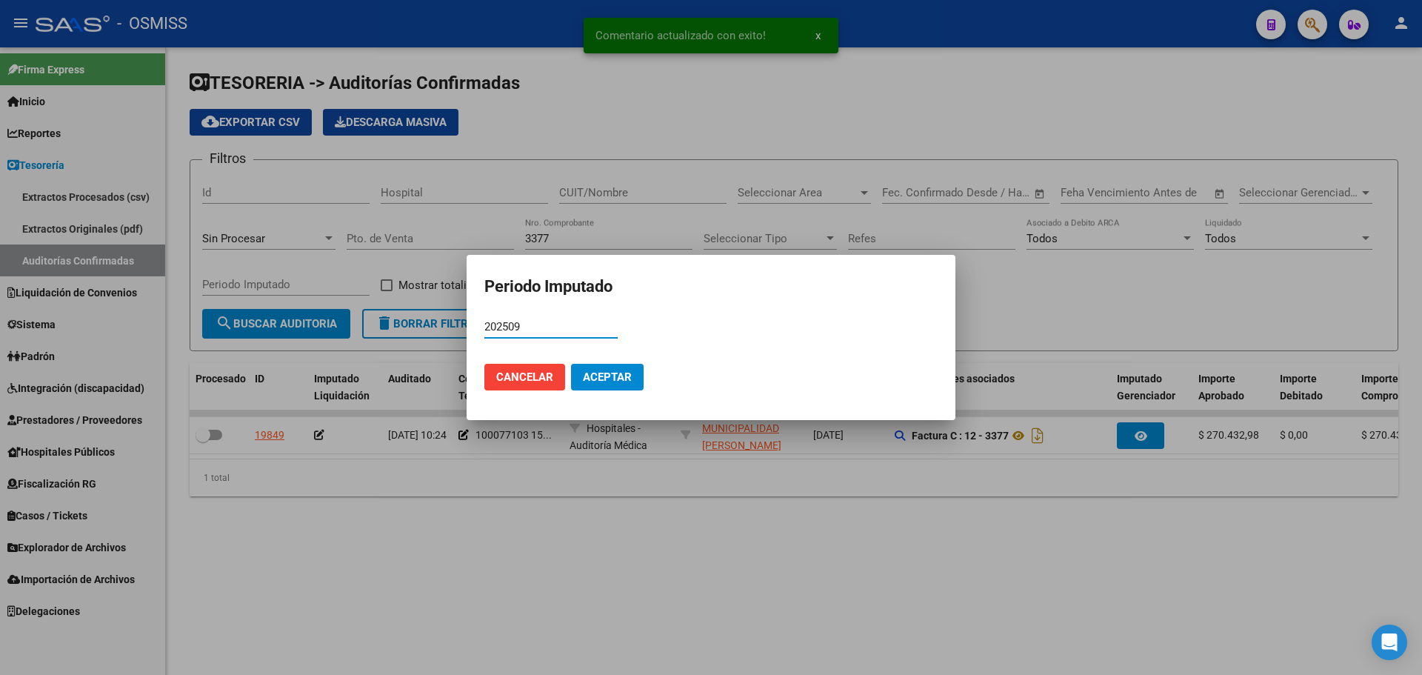
click at [604, 364] on button "Aceptar" at bounding box center [607, 377] width 73 height 27
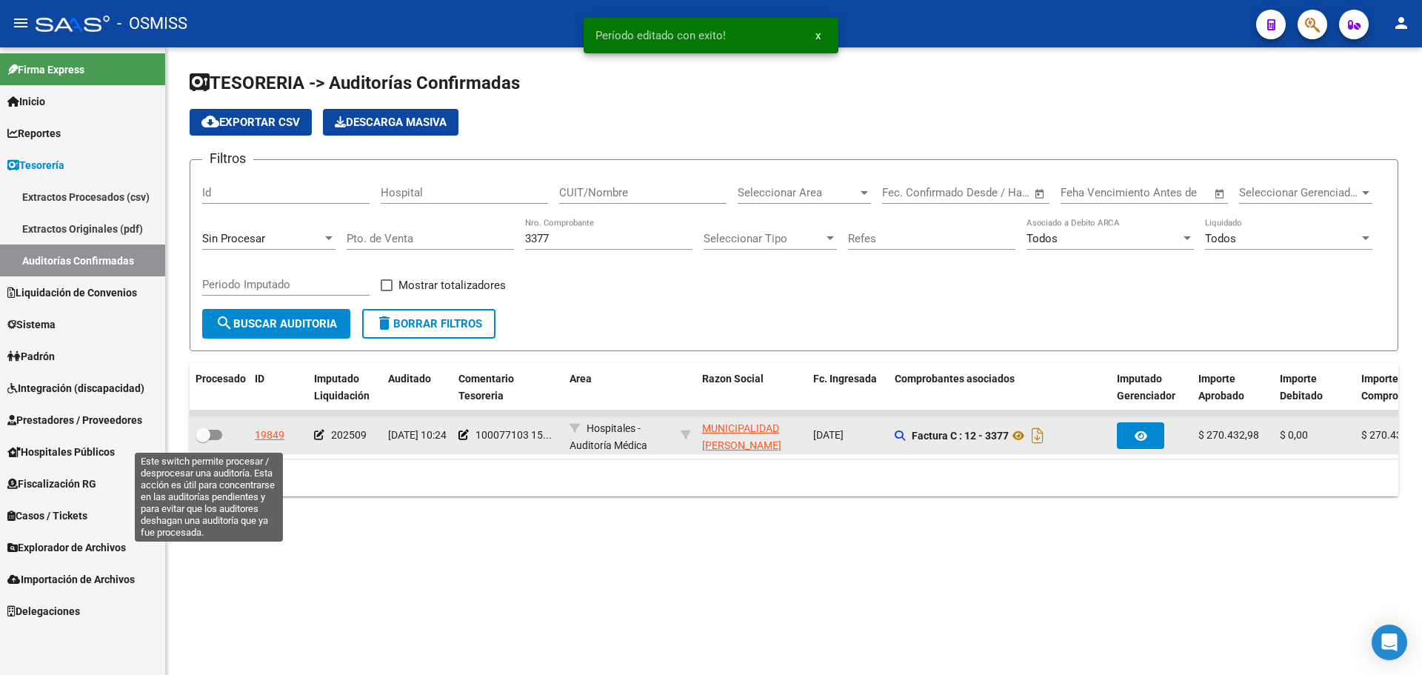
click at [215, 436] on span at bounding box center [209, 435] width 27 height 10
click at [203, 440] on input "checkbox" at bounding box center [202, 440] width 1 height 1
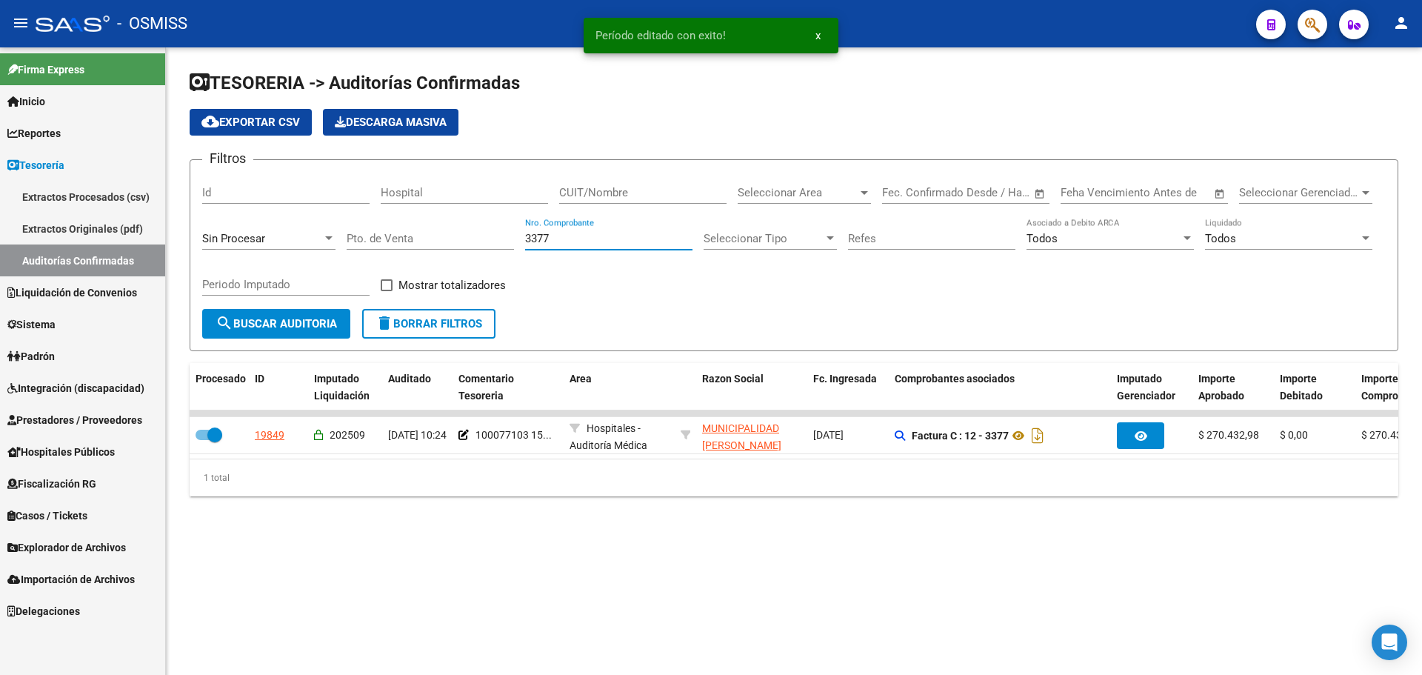
drag, startPoint x: 579, startPoint y: 236, endPoint x: 348, endPoint y: 229, distance: 230.5
click at [348, 229] on div "Filtros Id Hospital CUIT/Nombre Seleccionar Area Seleccionar Area Fecha inicio …" at bounding box center [794, 240] width 1184 height 137
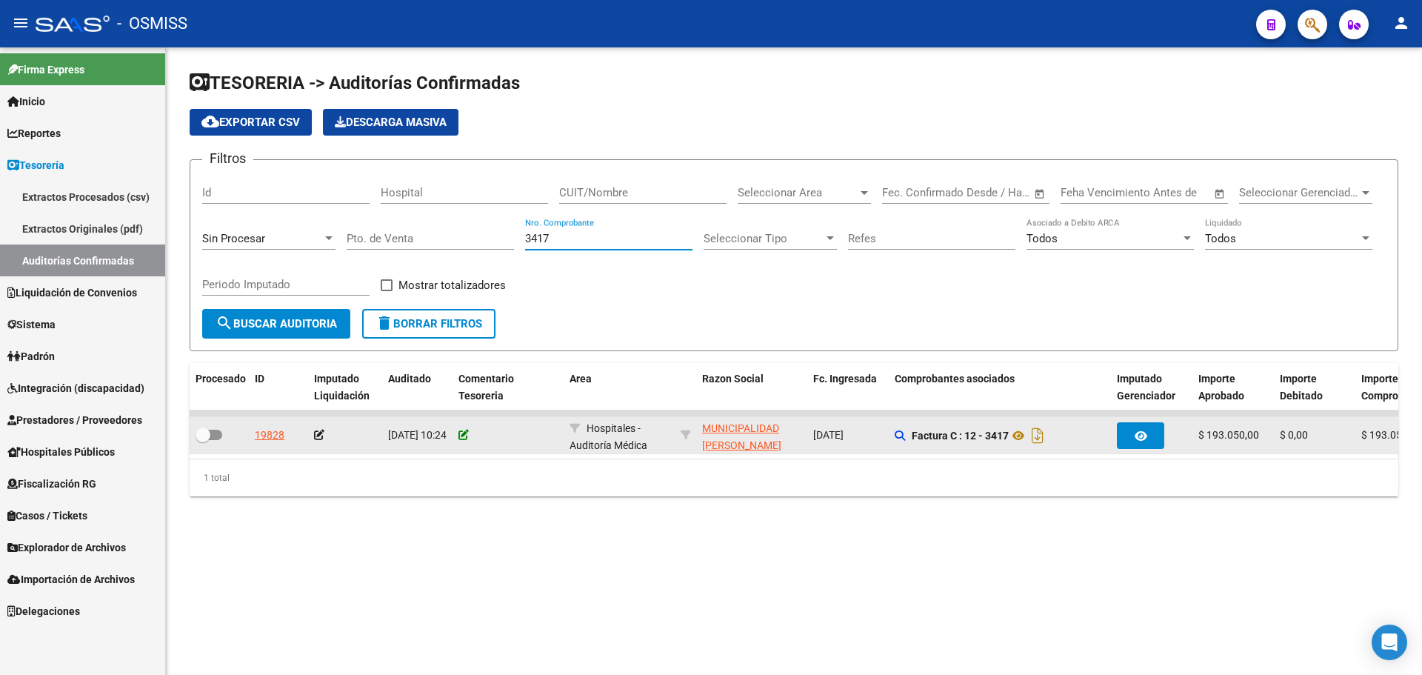
click at [464, 436] on icon at bounding box center [464, 435] width 10 height 10
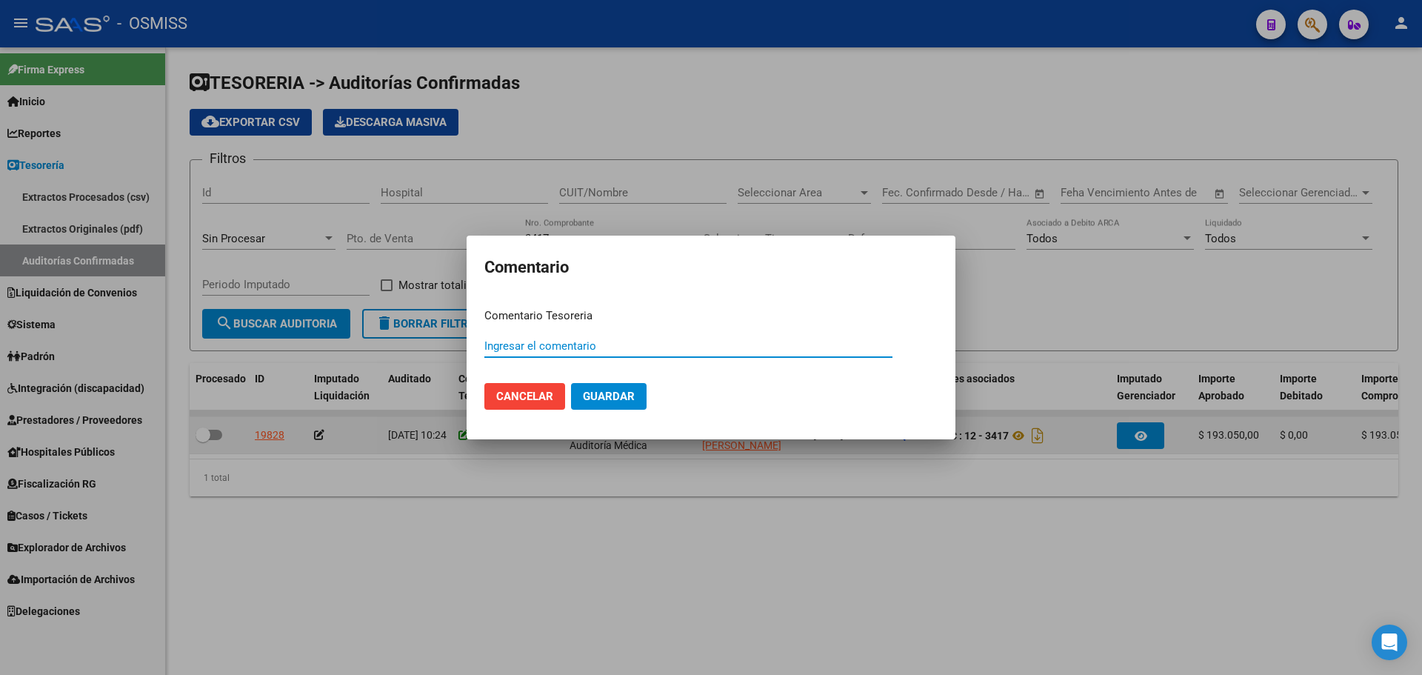
paste input "100077103 15/09/2025"
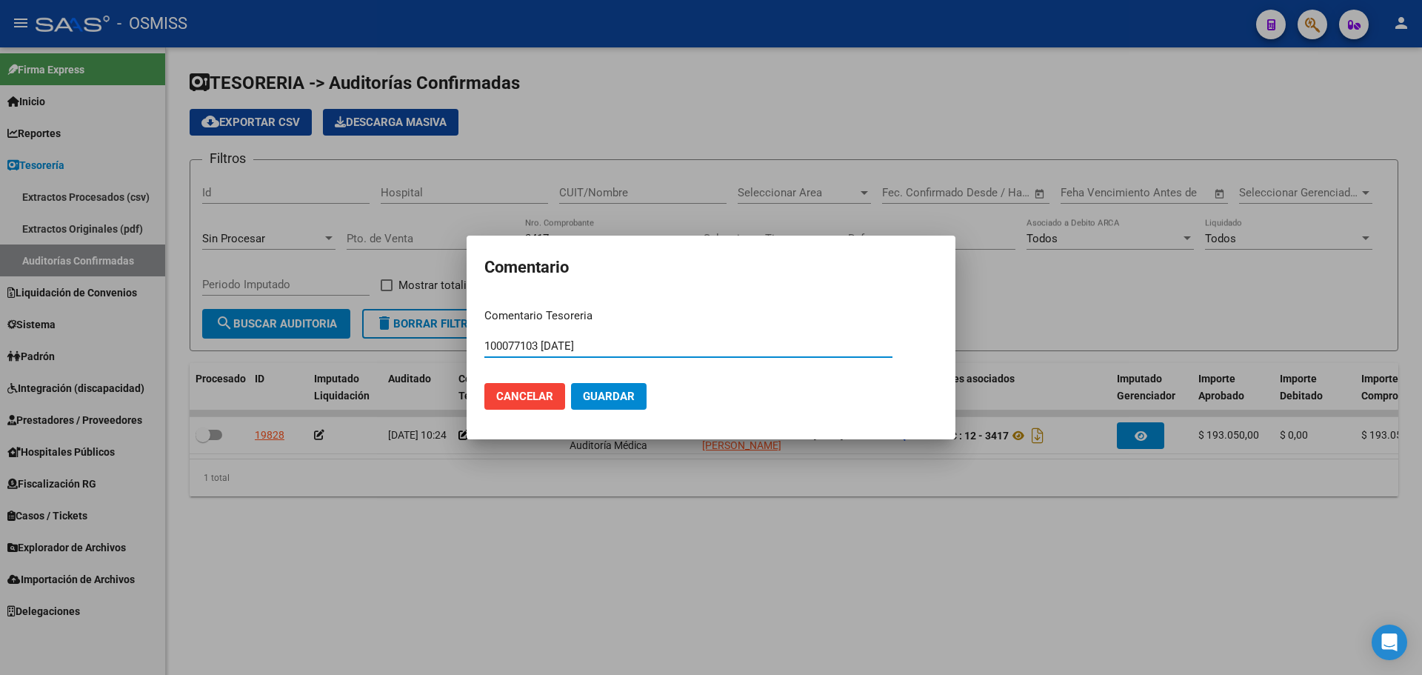
click at [587, 390] on span "Guardar" at bounding box center [609, 396] width 52 height 13
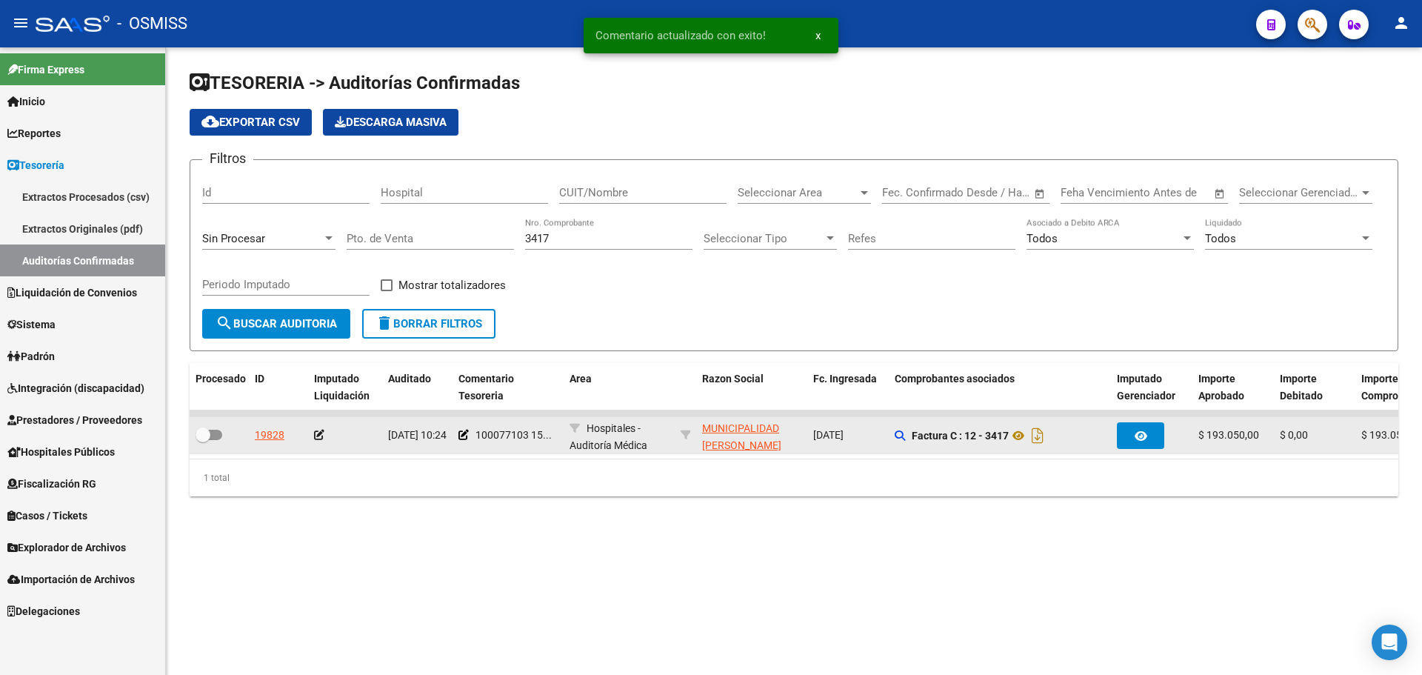
click at [324, 432] on icon at bounding box center [319, 435] width 10 height 10
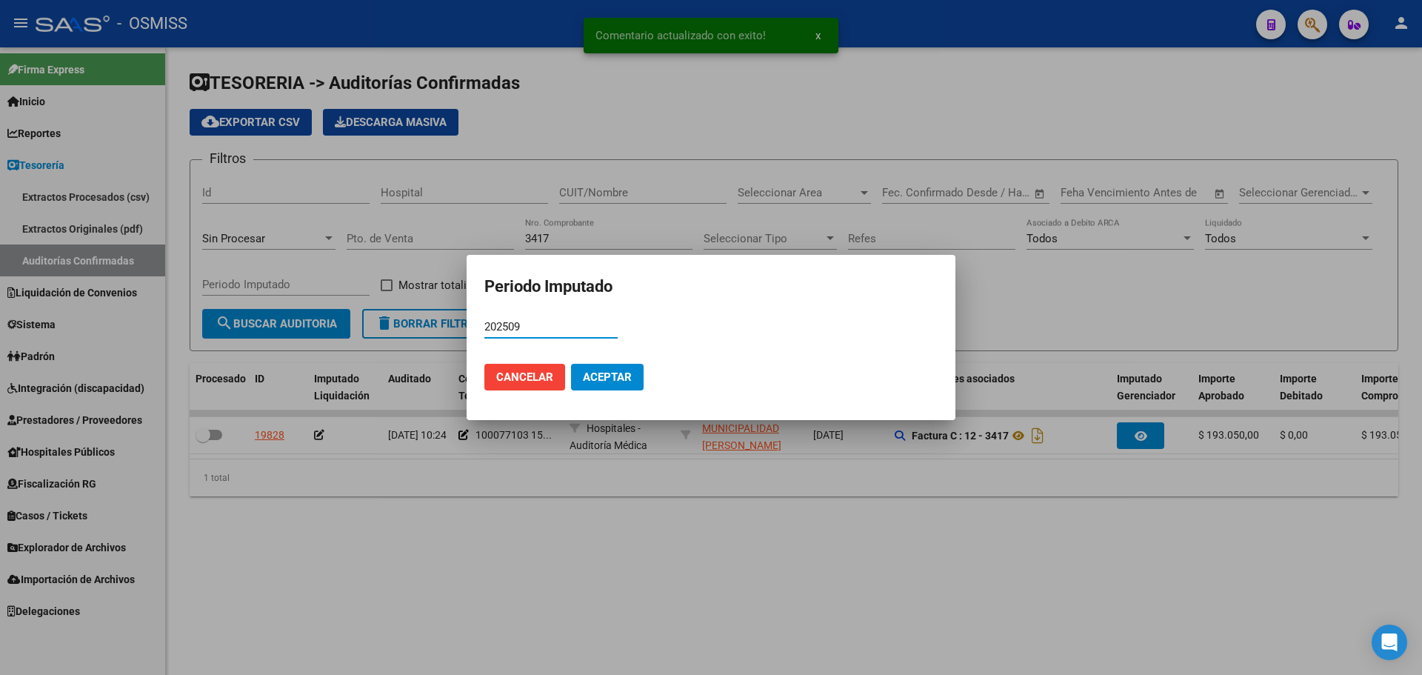
click at [647, 379] on mat-dialog-actions "Cancelar Aceptar" at bounding box center [710, 377] width 453 height 50
click at [634, 375] on button "Aceptar" at bounding box center [607, 377] width 73 height 27
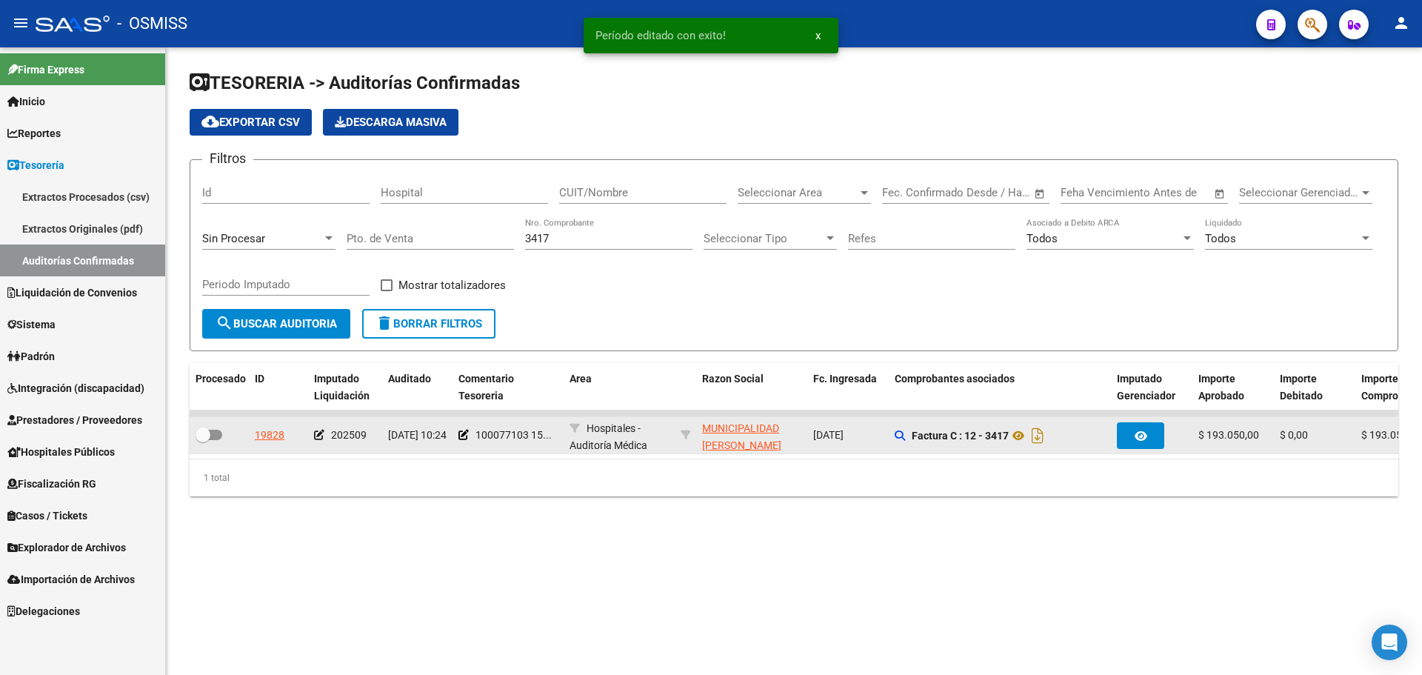
click at [219, 432] on span at bounding box center [209, 435] width 27 height 10
click at [203, 440] on input "checkbox" at bounding box center [202, 440] width 1 height 1
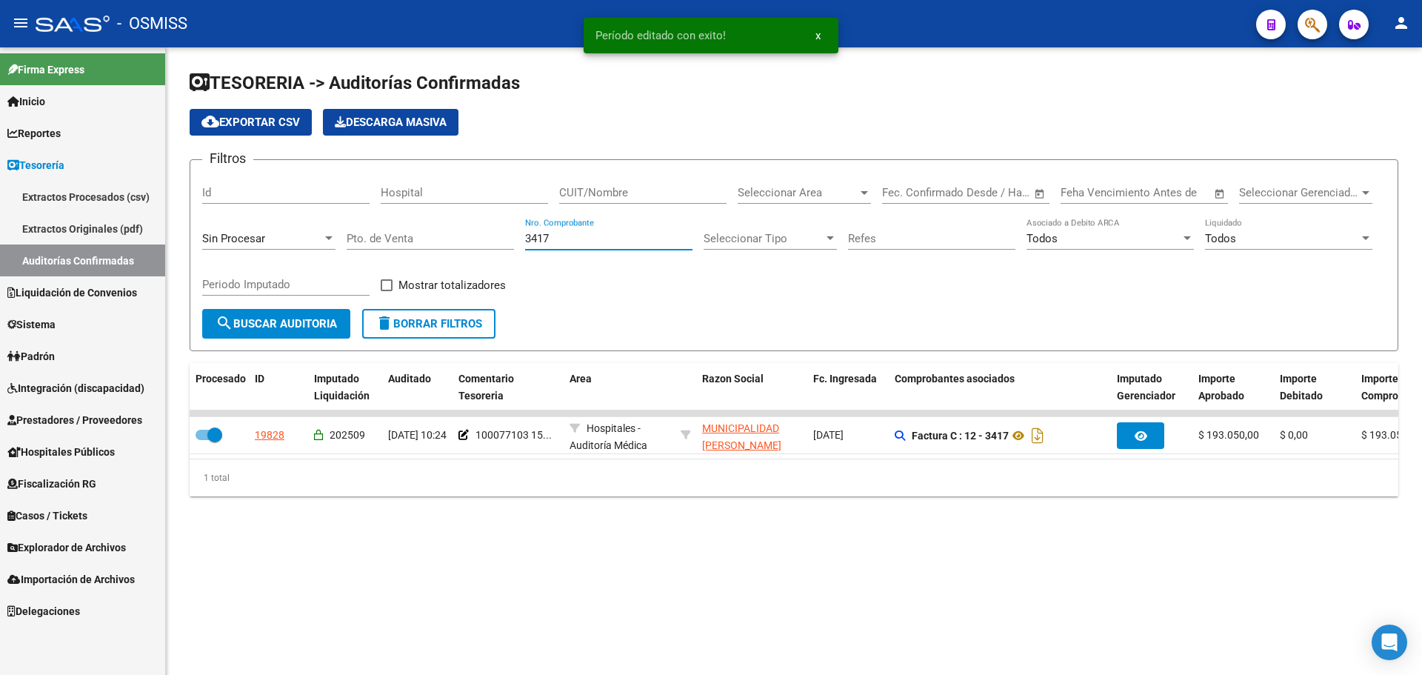
drag, startPoint x: 597, startPoint y: 238, endPoint x: 328, endPoint y: 210, distance: 270.4
click at [328, 210] on div "Filtros Id Hospital CUIT/Nombre Seleccionar Area Seleccionar Area Fecha inicio …" at bounding box center [794, 240] width 1184 height 137
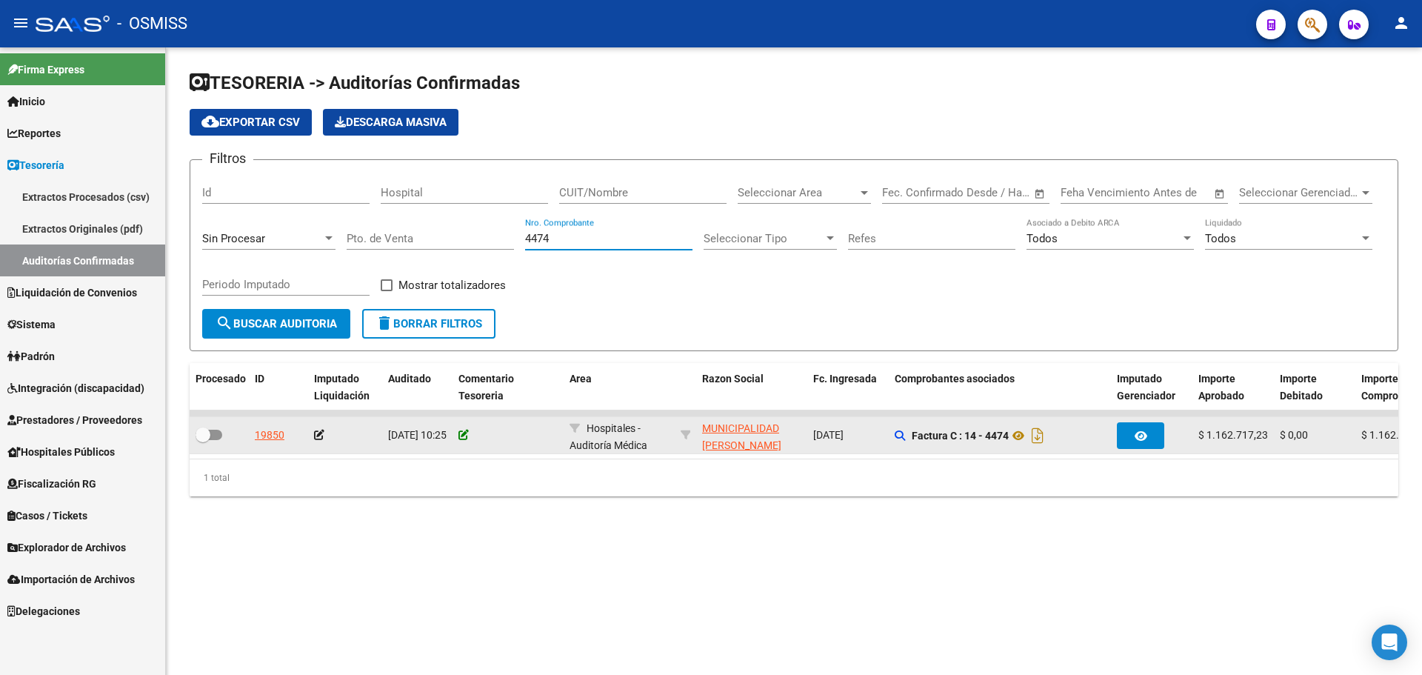
click at [462, 435] on icon at bounding box center [464, 435] width 10 height 10
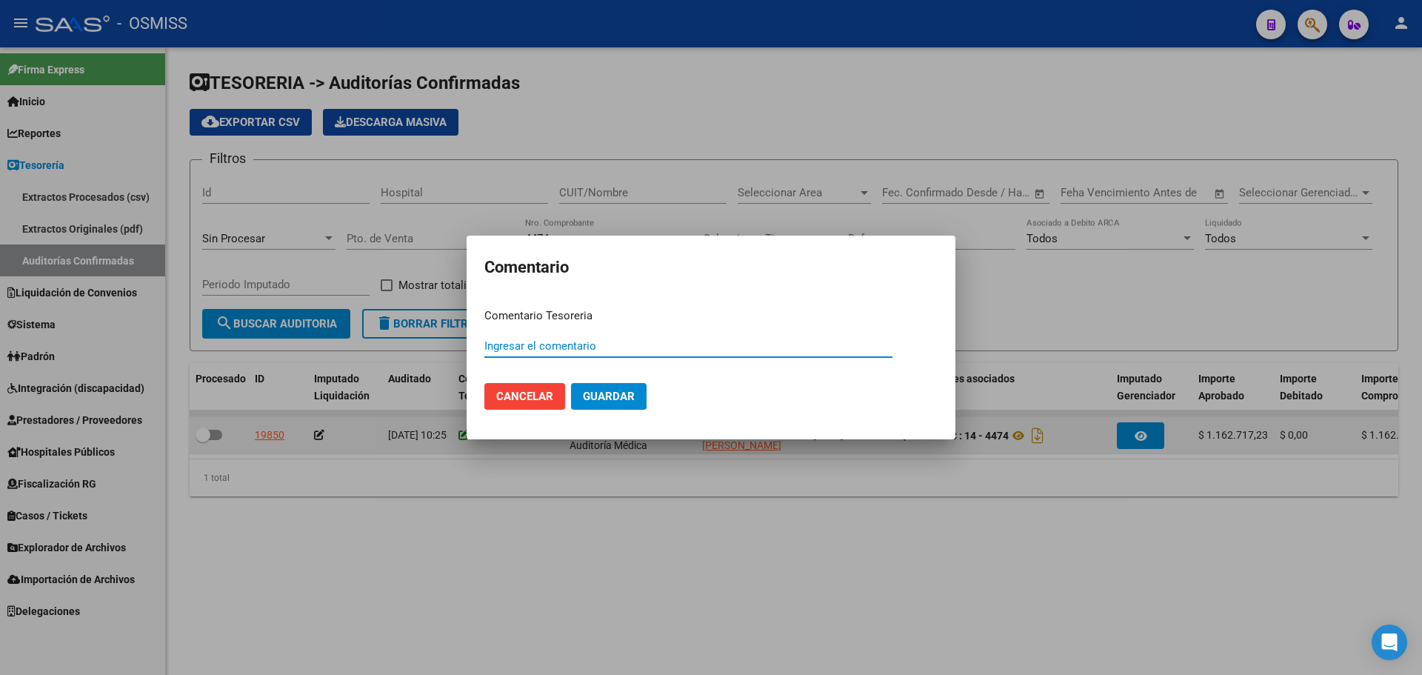
paste input "100077103 15/09/2025"
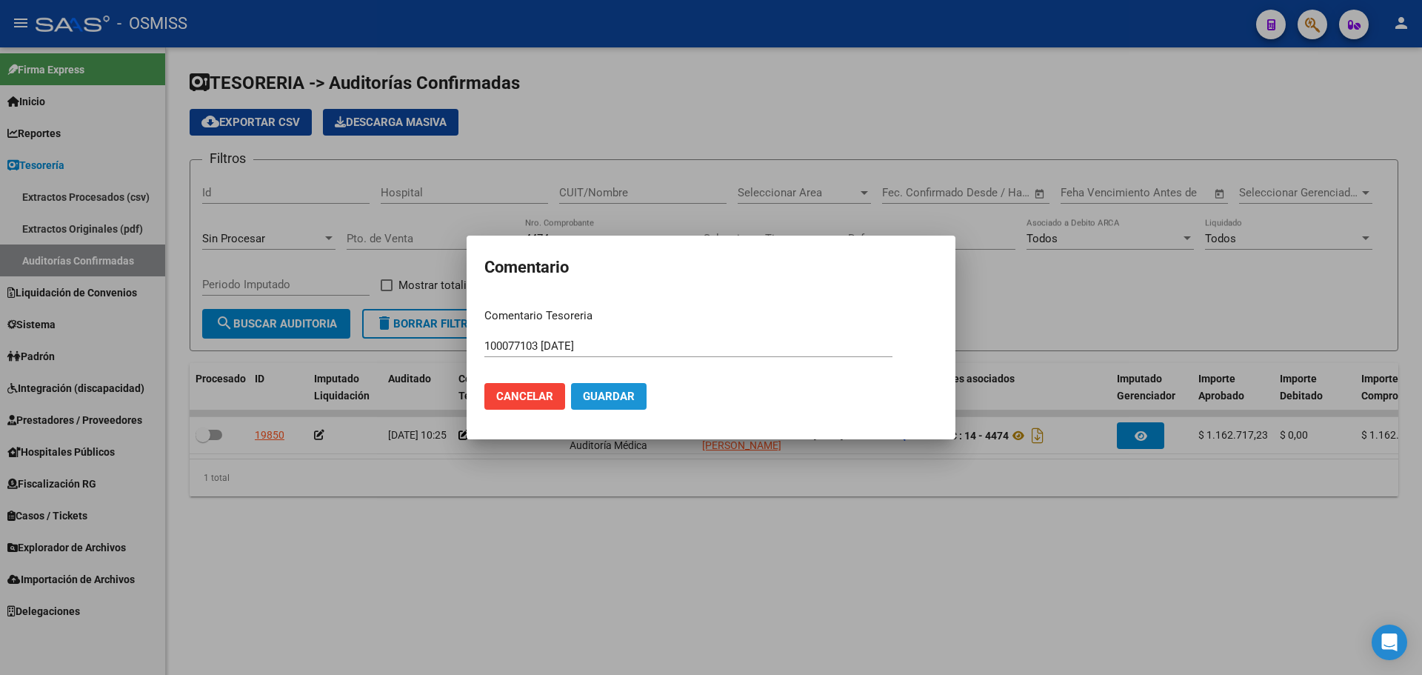
click at [629, 399] on span "Guardar" at bounding box center [609, 396] width 52 height 13
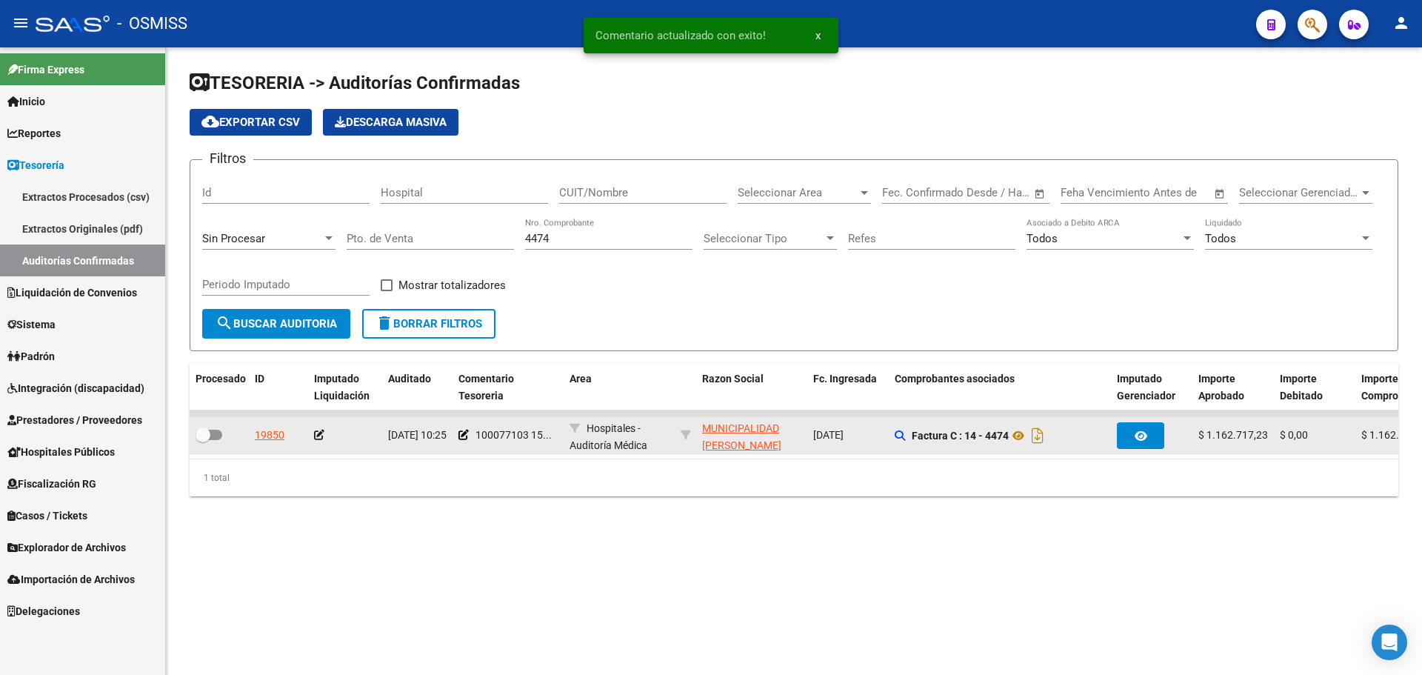
click at [323, 432] on icon at bounding box center [319, 435] width 10 height 10
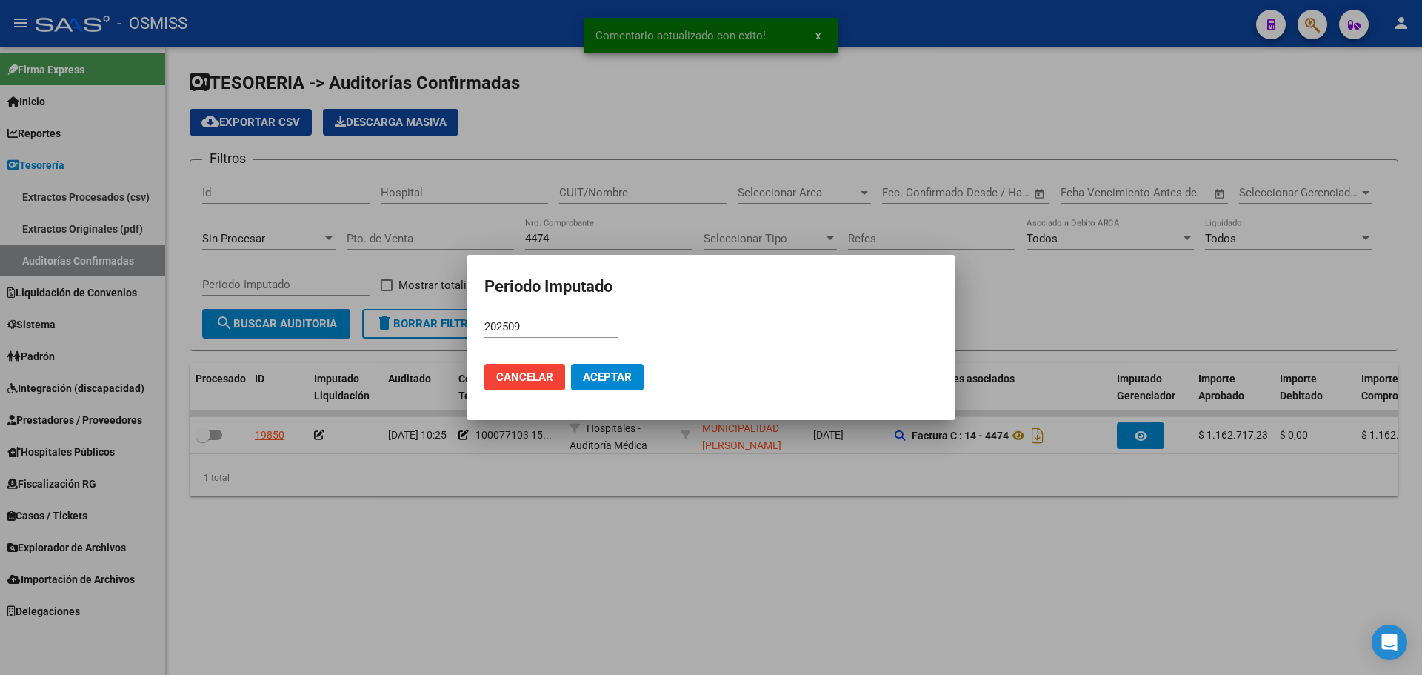
click at [662, 370] on mat-dialog-actions "Cancelar Aceptar" at bounding box center [710, 377] width 453 height 50
click at [633, 370] on button "Aceptar" at bounding box center [607, 377] width 73 height 27
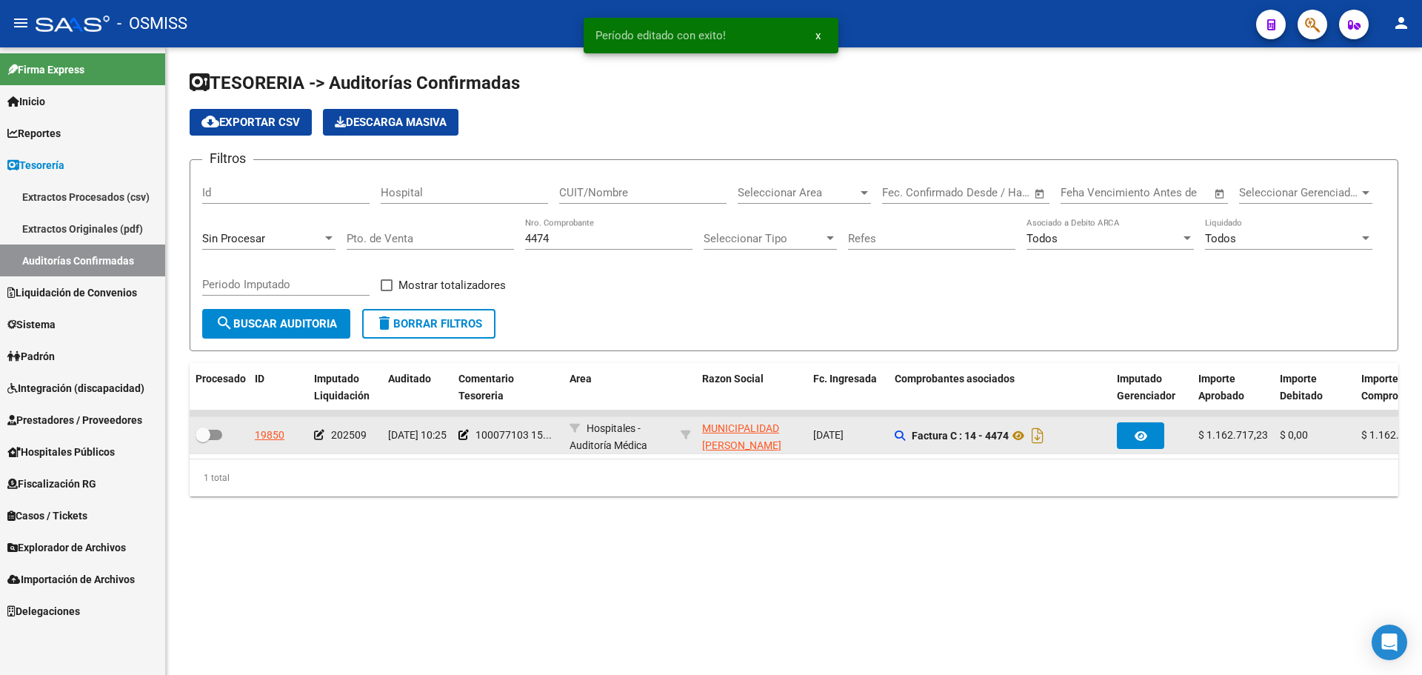
click at [213, 437] on span at bounding box center [209, 435] width 27 height 10
click at [203, 440] on input "checkbox" at bounding box center [202, 440] width 1 height 1
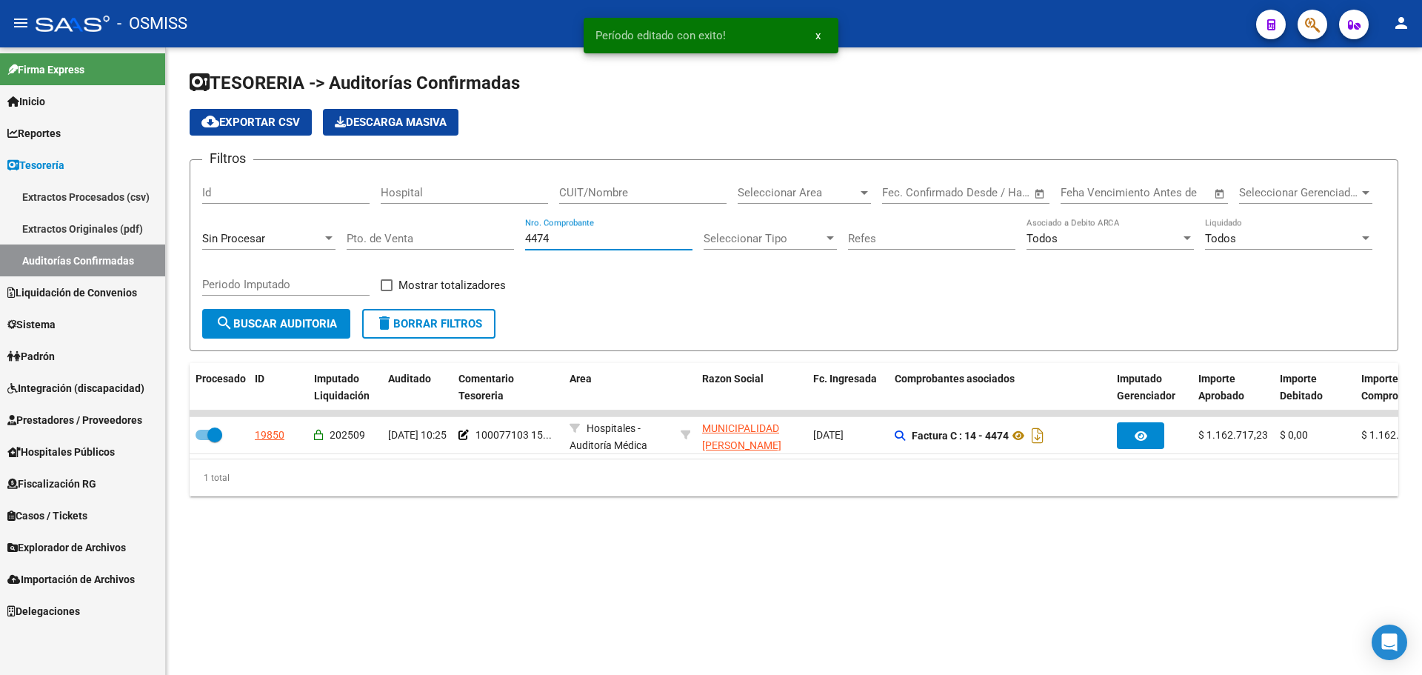
click at [627, 241] on input "4474" at bounding box center [608, 238] width 167 height 13
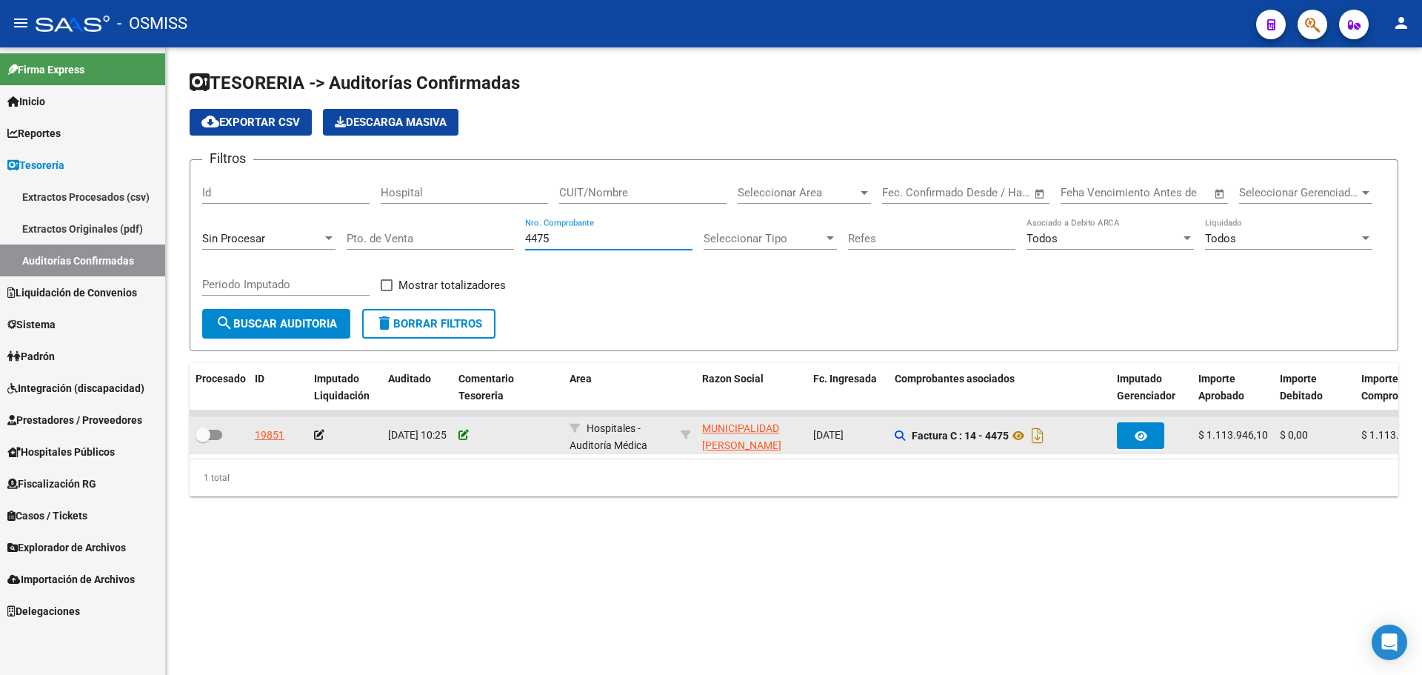
click at [464, 433] on icon at bounding box center [464, 435] width 10 height 10
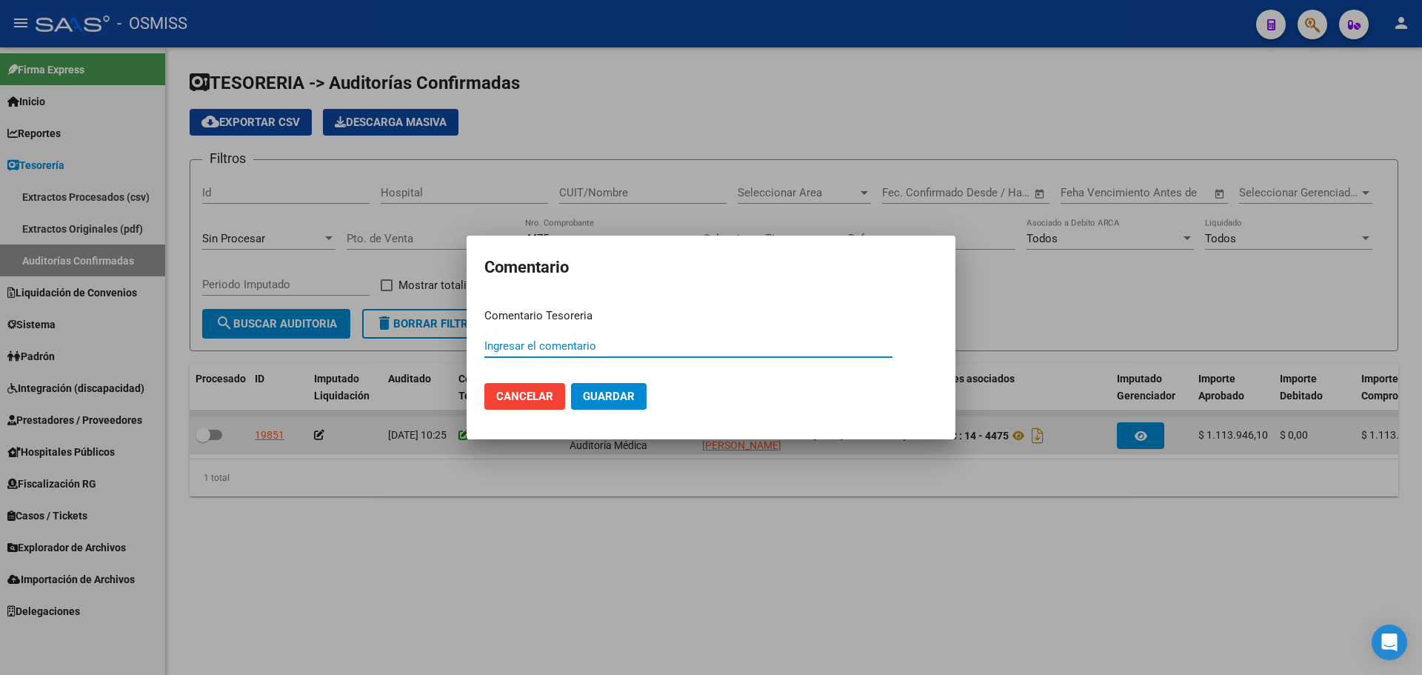
paste input "100077103 15/09/2025"
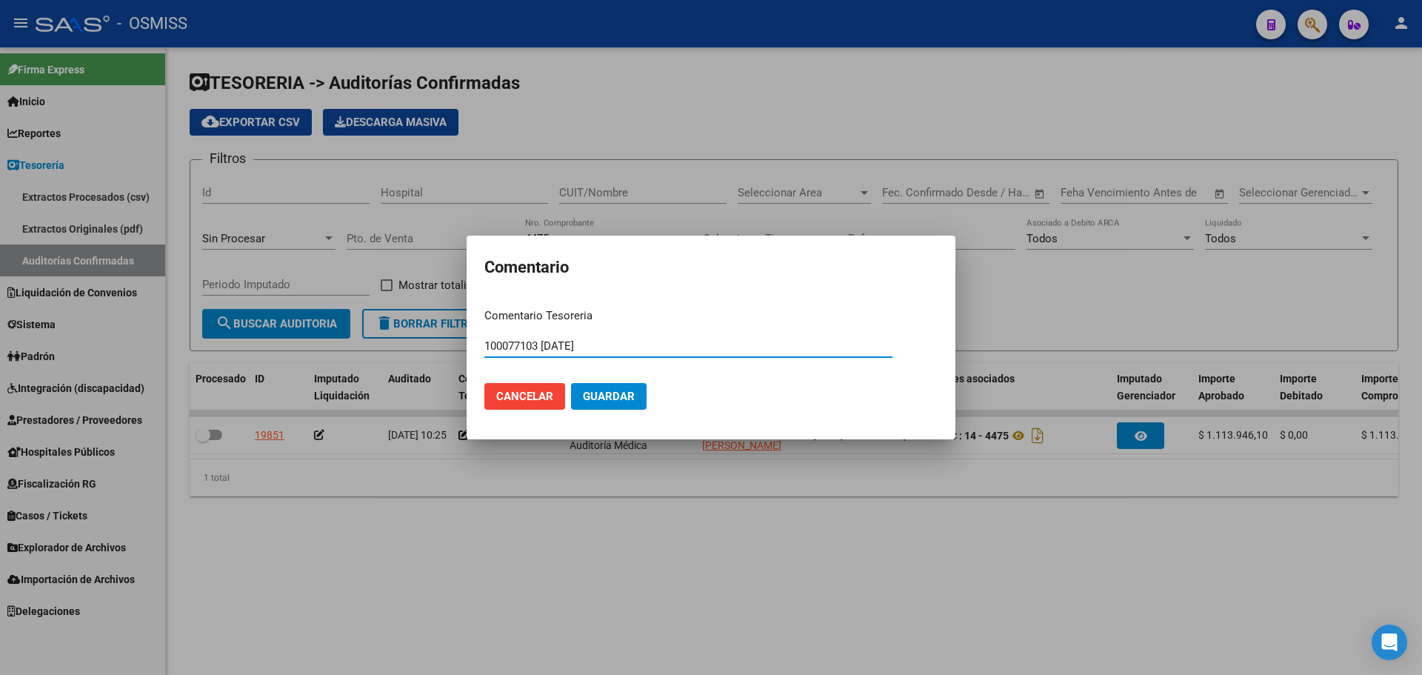
click at [598, 400] on span "Guardar" at bounding box center [609, 396] width 52 height 13
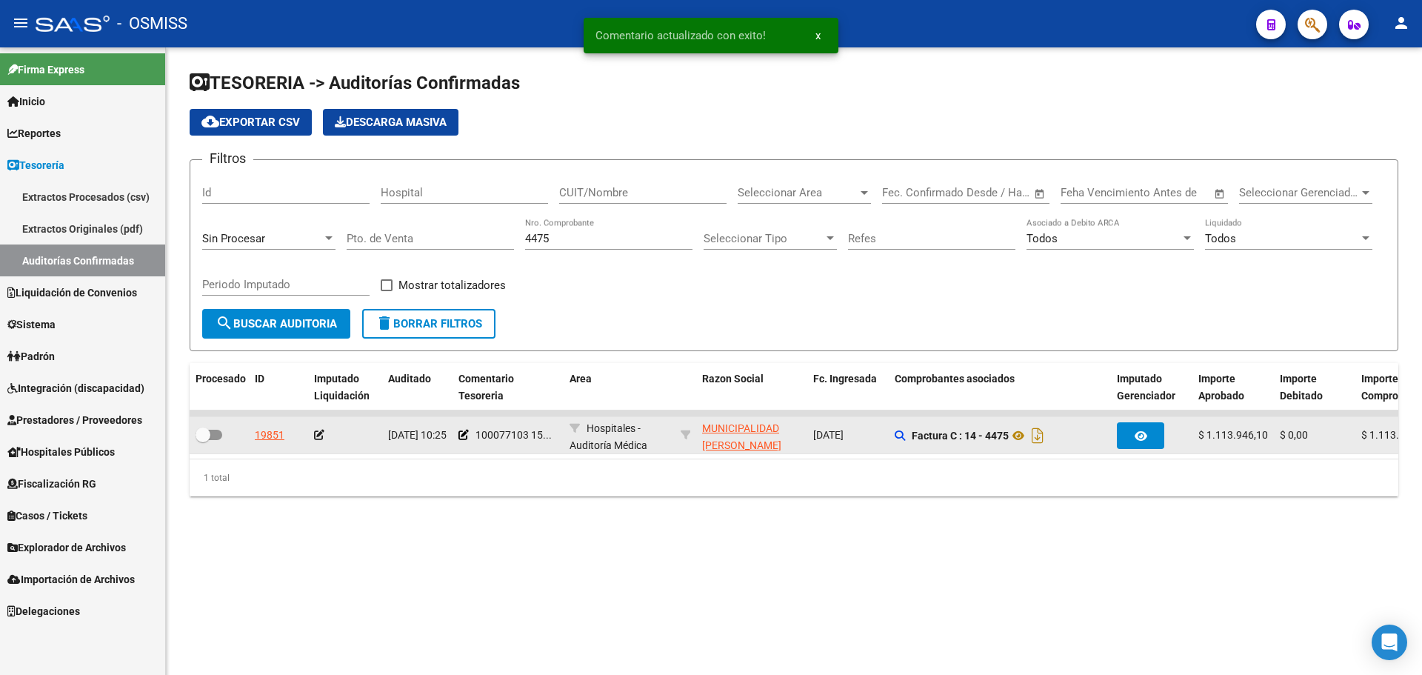
click at [318, 438] on icon at bounding box center [319, 435] width 10 height 10
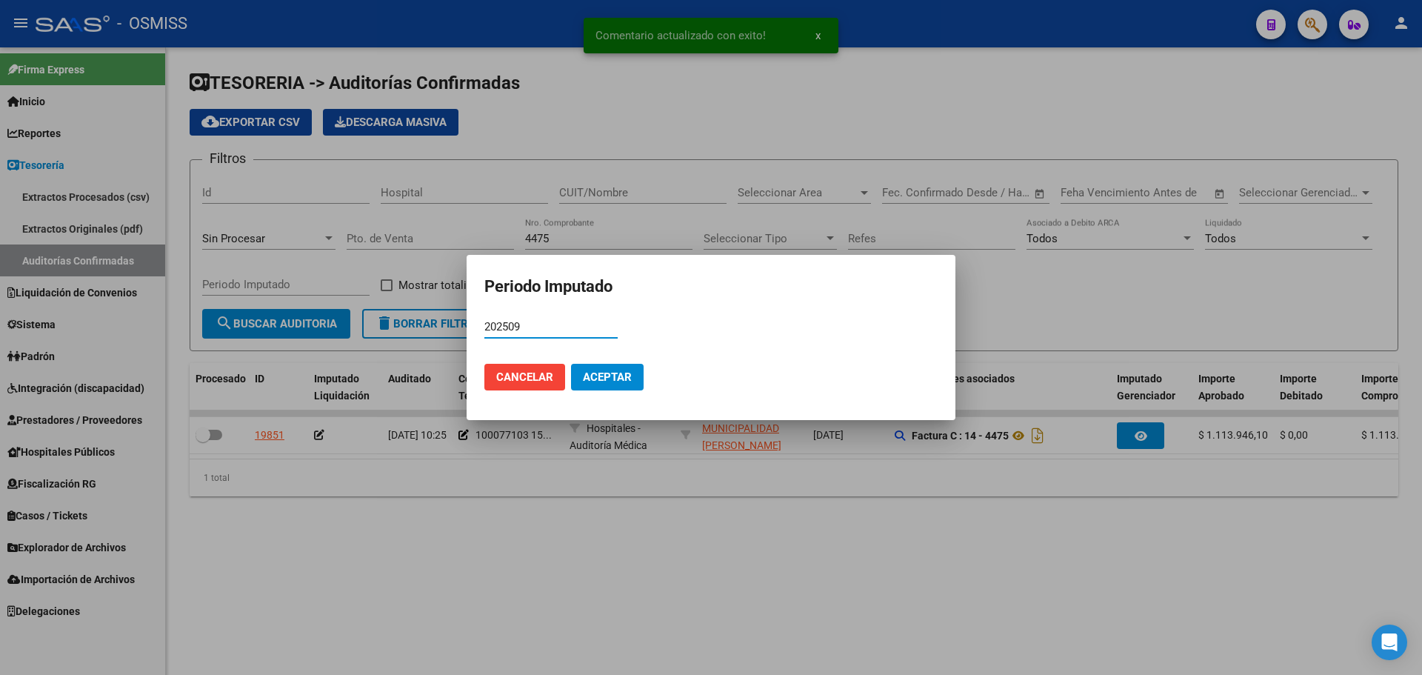
click at [617, 388] on button "Aceptar" at bounding box center [607, 377] width 73 height 27
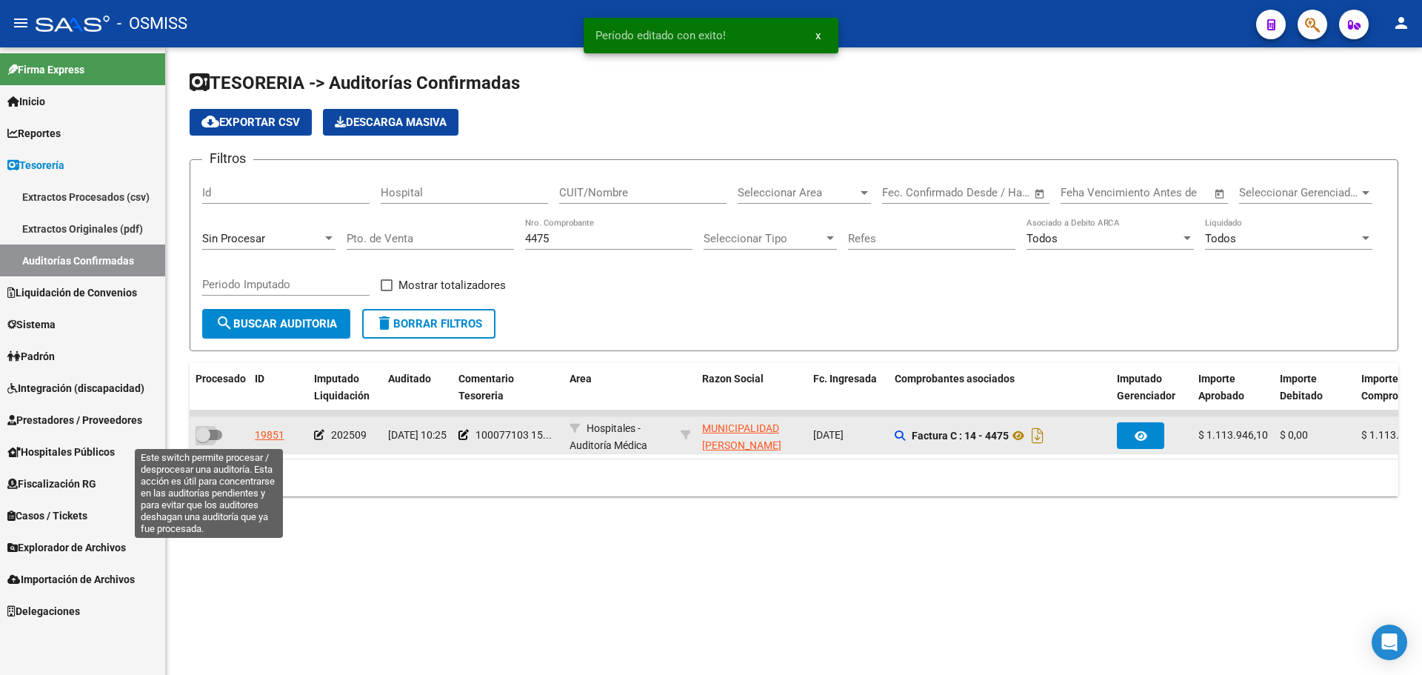
click at [210, 434] on span at bounding box center [209, 435] width 27 height 10
click at [203, 440] on input "checkbox" at bounding box center [202, 440] width 1 height 1
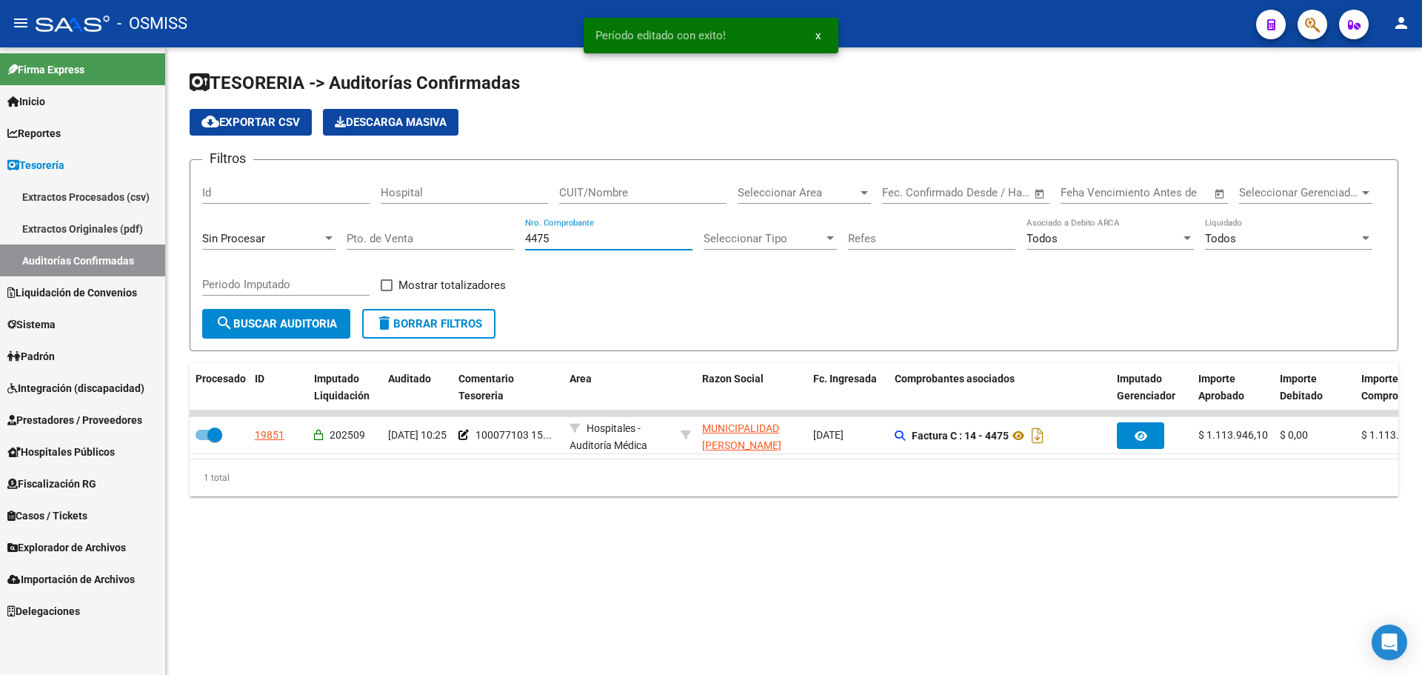
drag, startPoint x: 556, startPoint y: 242, endPoint x: 414, endPoint y: 251, distance: 142.5
click at [416, 250] on div "Filtros Id Hospital CUIT/Nombre Seleccionar Area Seleccionar Area Fecha inicio …" at bounding box center [794, 240] width 1184 height 137
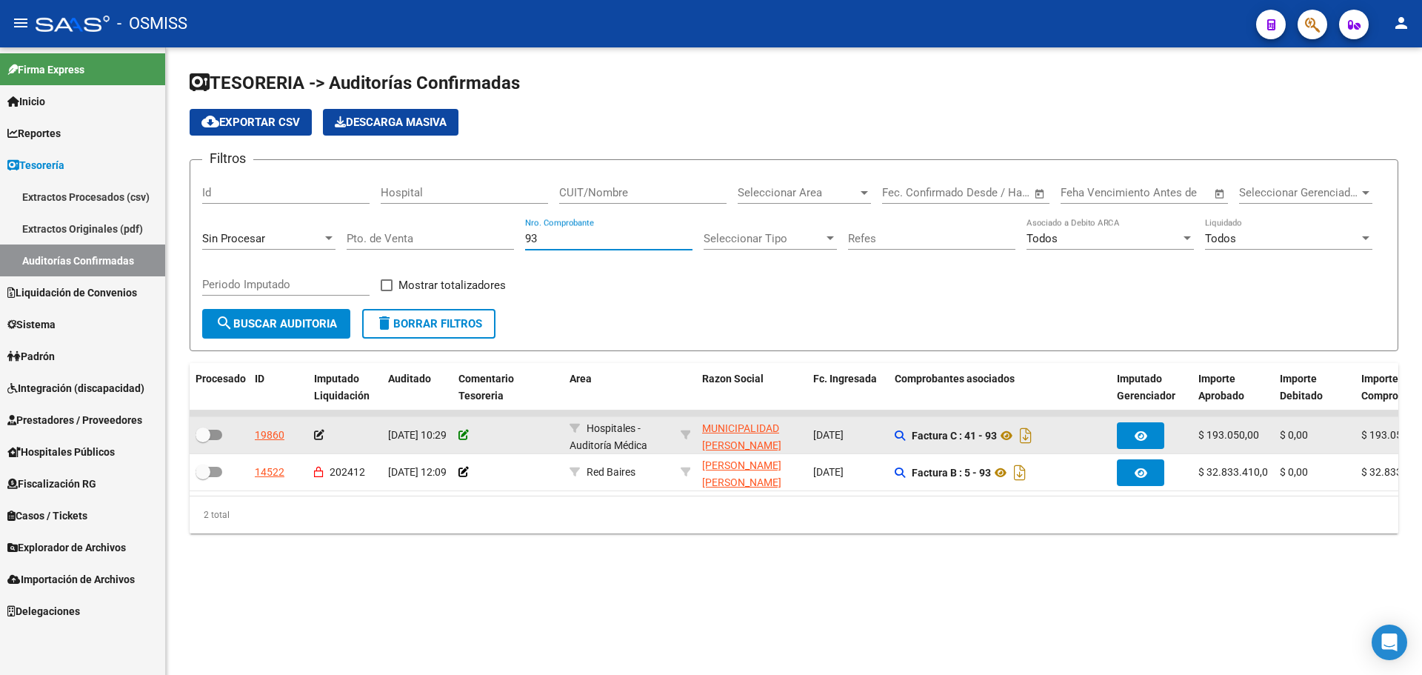
click at [462, 435] on icon at bounding box center [464, 435] width 10 height 10
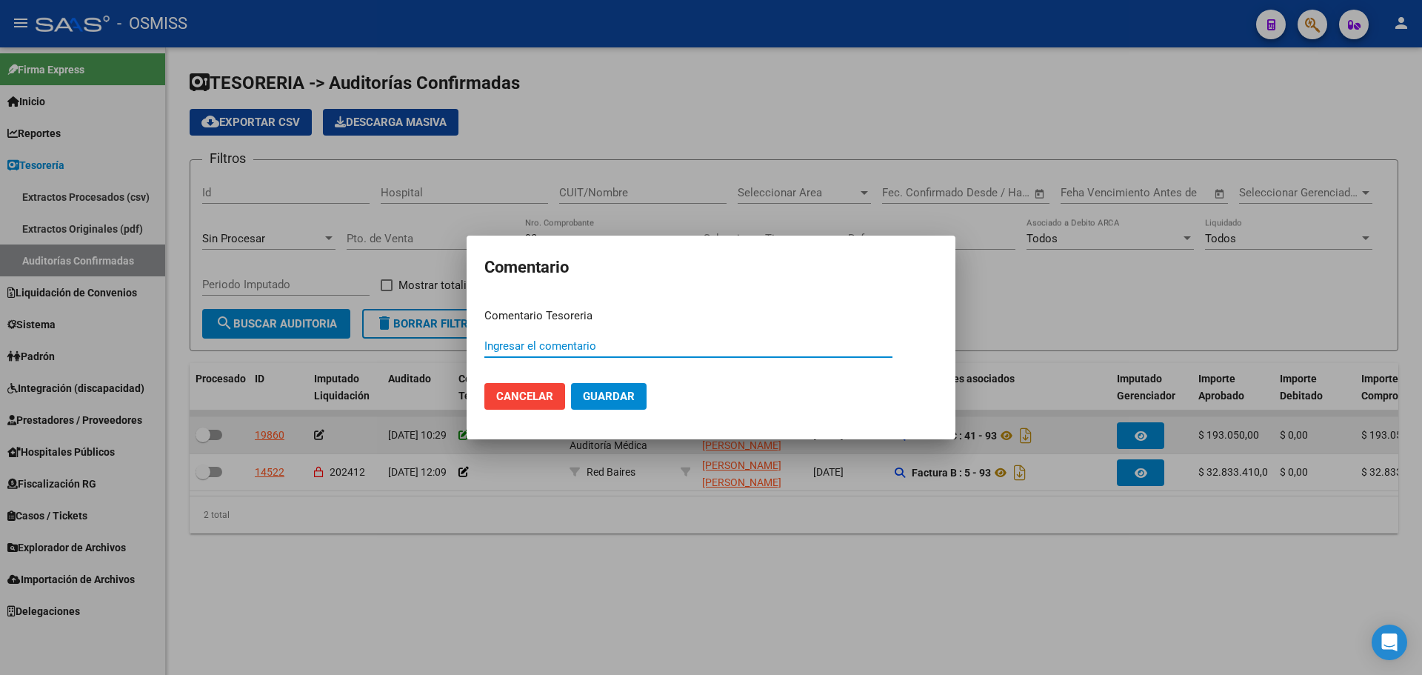
paste input "100077103 15/09/2025"
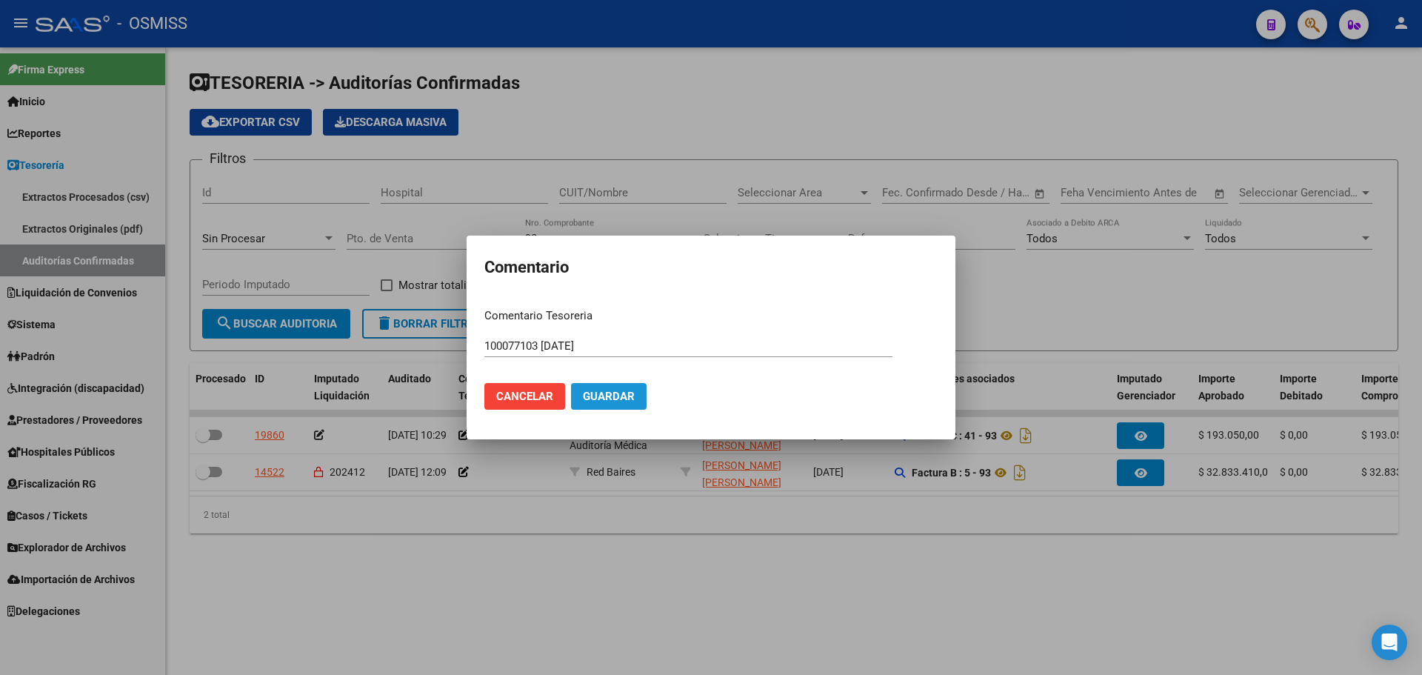
click at [623, 393] on span "Guardar" at bounding box center [609, 396] width 52 height 13
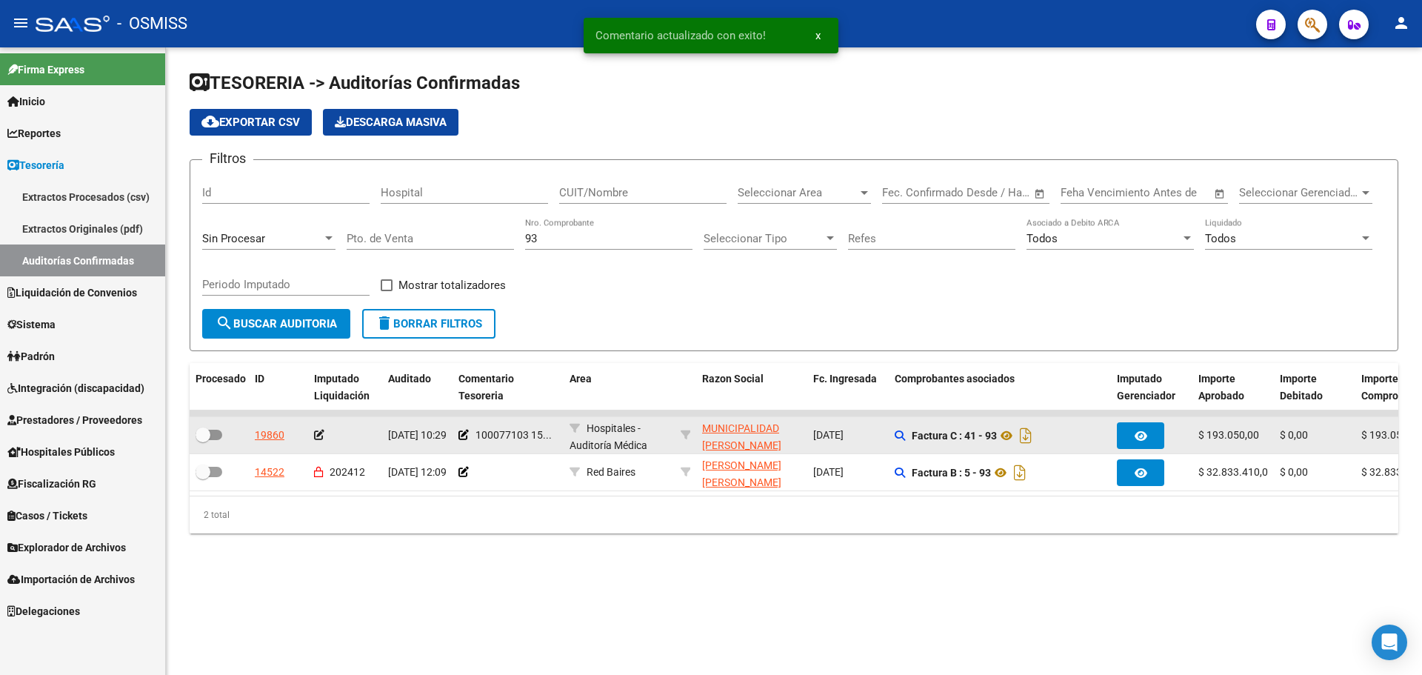
click at [318, 434] on icon at bounding box center [319, 435] width 10 height 10
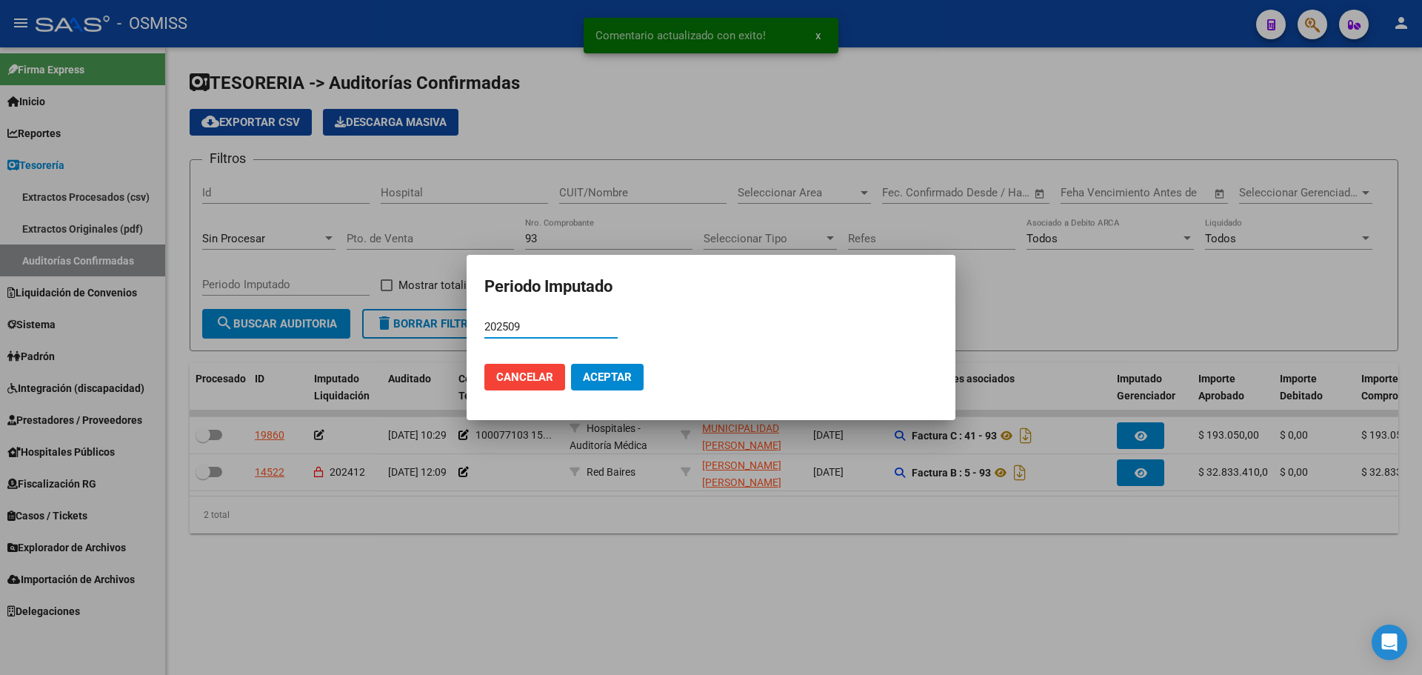
click at [604, 377] on span "Aceptar" at bounding box center [607, 376] width 49 height 13
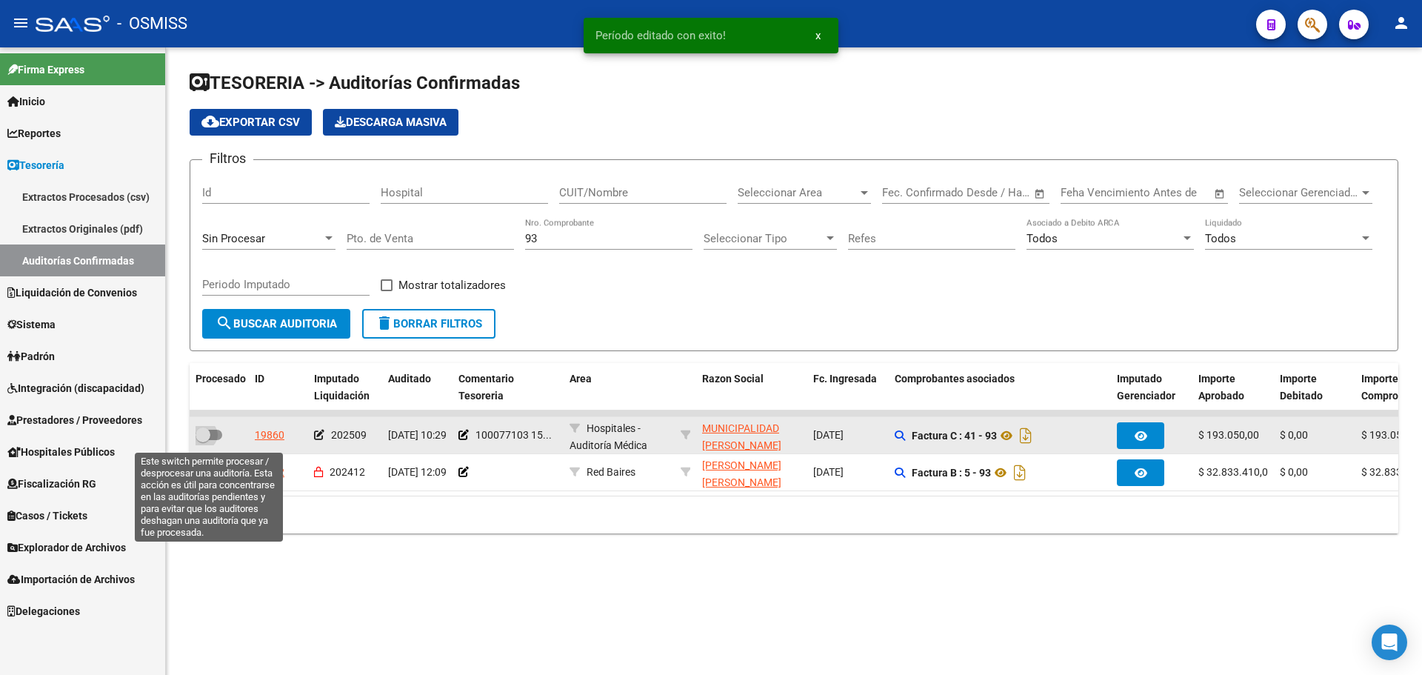
click at [210, 442] on label at bounding box center [209, 435] width 27 height 18
click at [203, 441] on input "checkbox" at bounding box center [202, 440] width 1 height 1
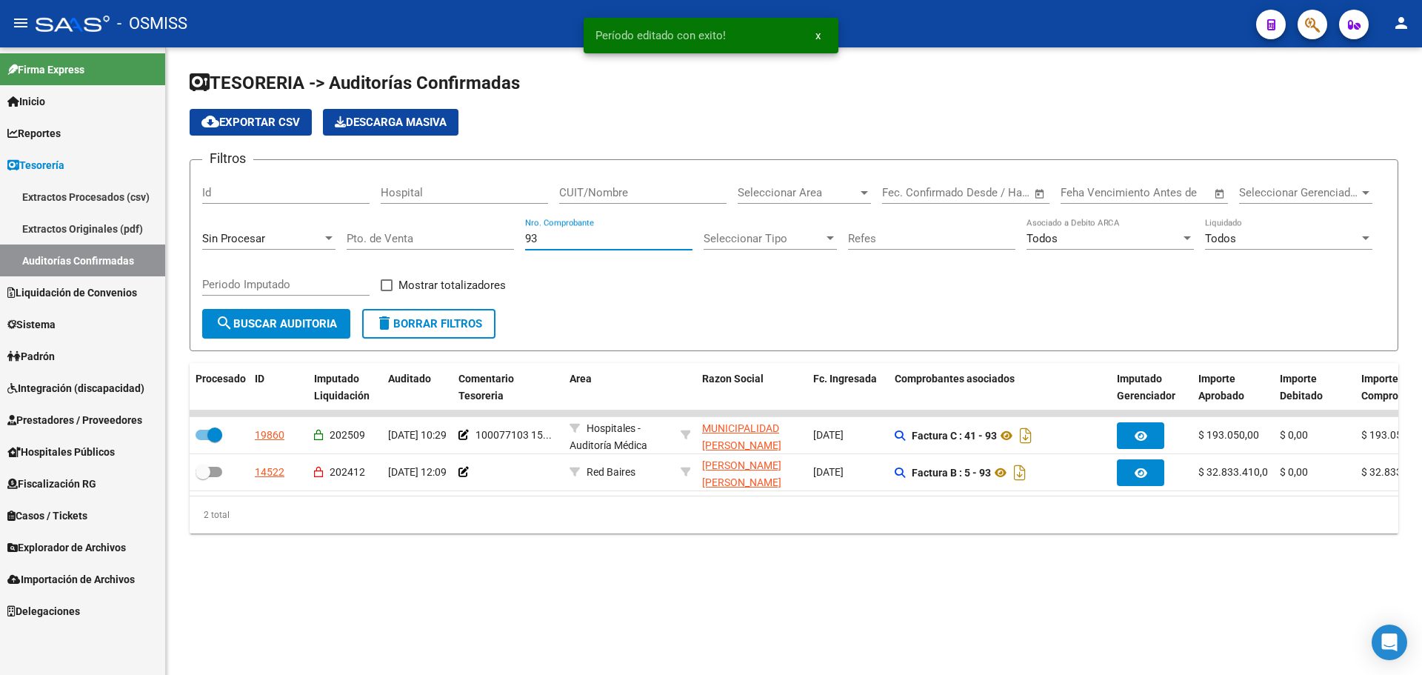
drag, startPoint x: 542, startPoint y: 240, endPoint x: 203, endPoint y: 250, distance: 339.4
click at [224, 254] on div "Filtros Id Hospital CUIT/Nombre Seleccionar Area Seleccionar Area Fecha inicio …" at bounding box center [794, 240] width 1184 height 137
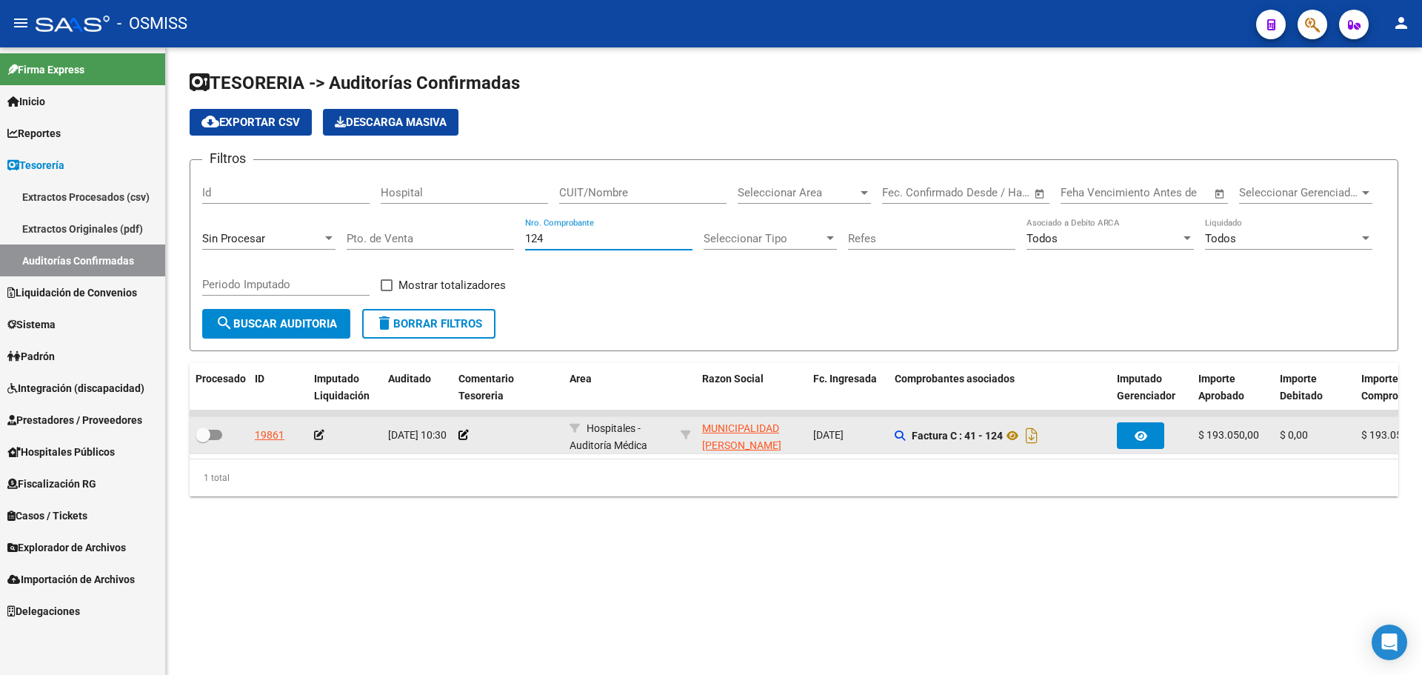
click at [462, 441] on app-comentario-tesoreria at bounding box center [464, 435] width 10 height 12
click at [464, 430] on icon at bounding box center [464, 435] width 10 height 10
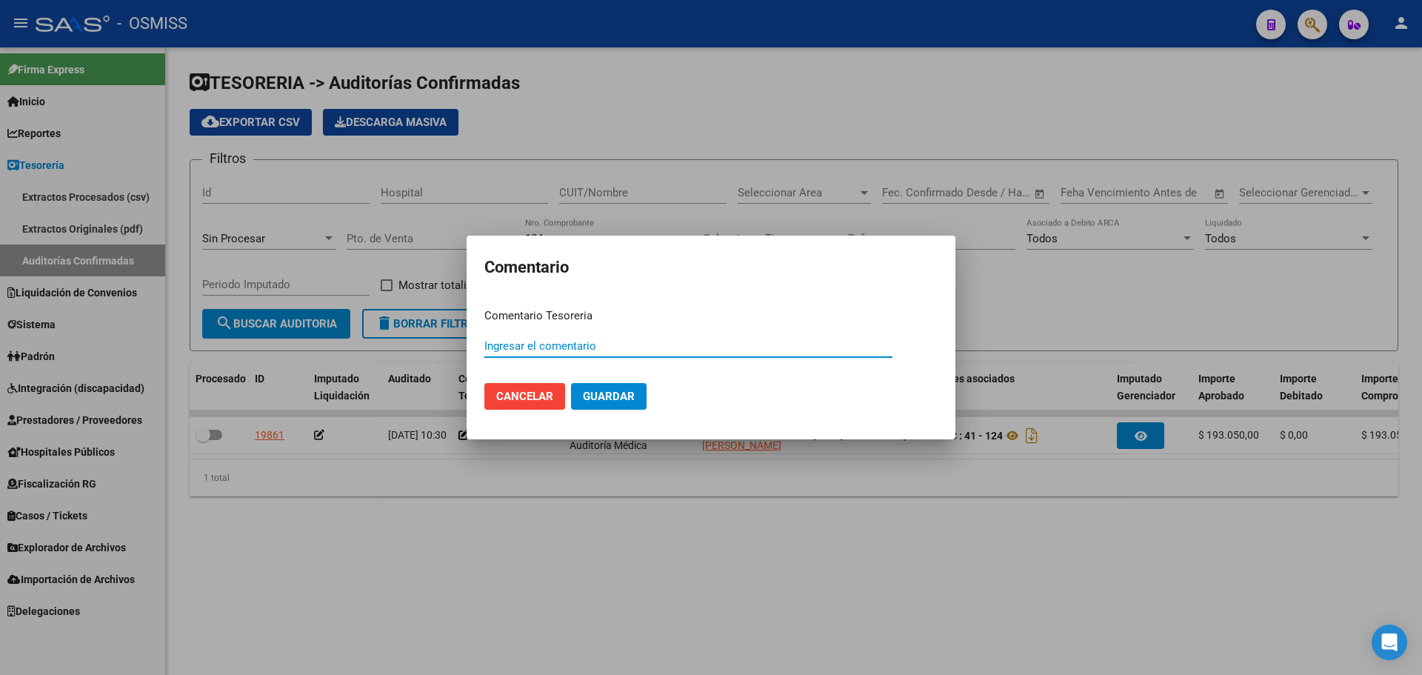
paste input "100077103 15/09/2025"
click at [609, 411] on mat-dialog-actions "Cancelar Guardar" at bounding box center [710, 396] width 453 height 50
click at [588, 396] on span "Guardar" at bounding box center [609, 396] width 52 height 13
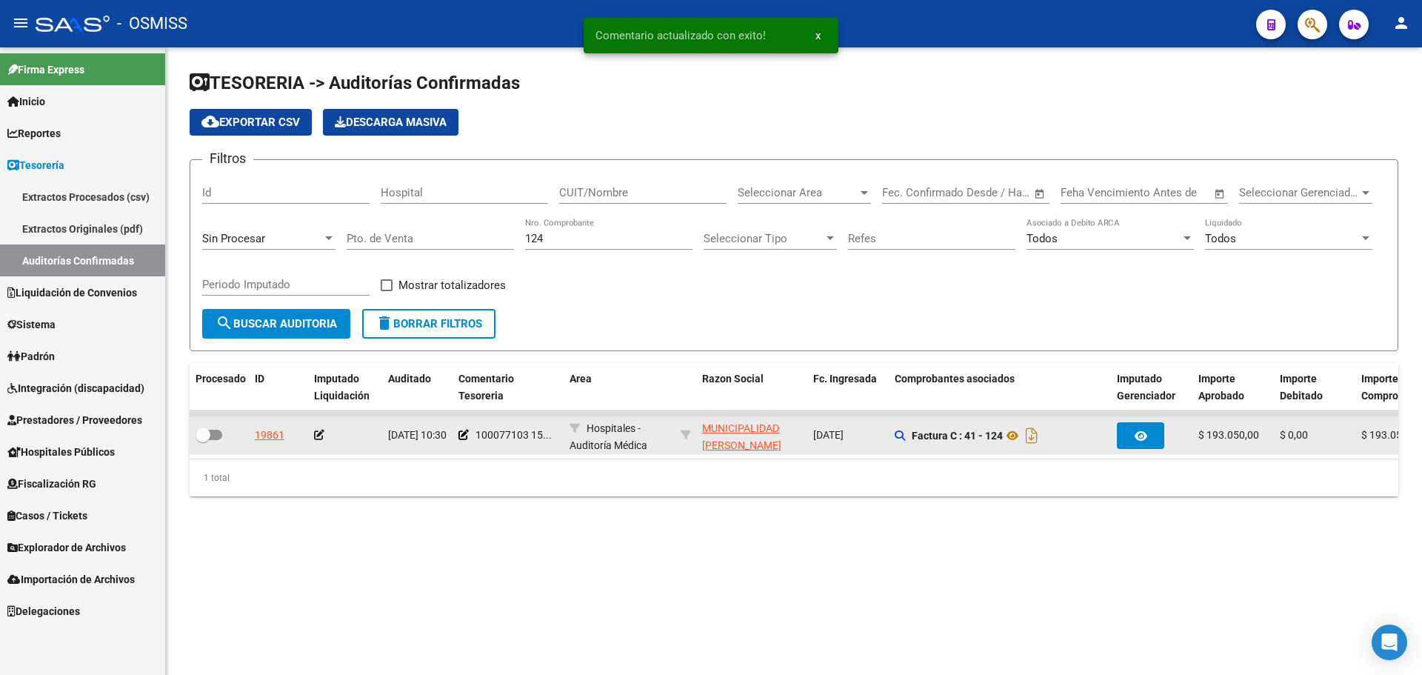
click at [316, 439] on icon at bounding box center [319, 435] width 10 height 10
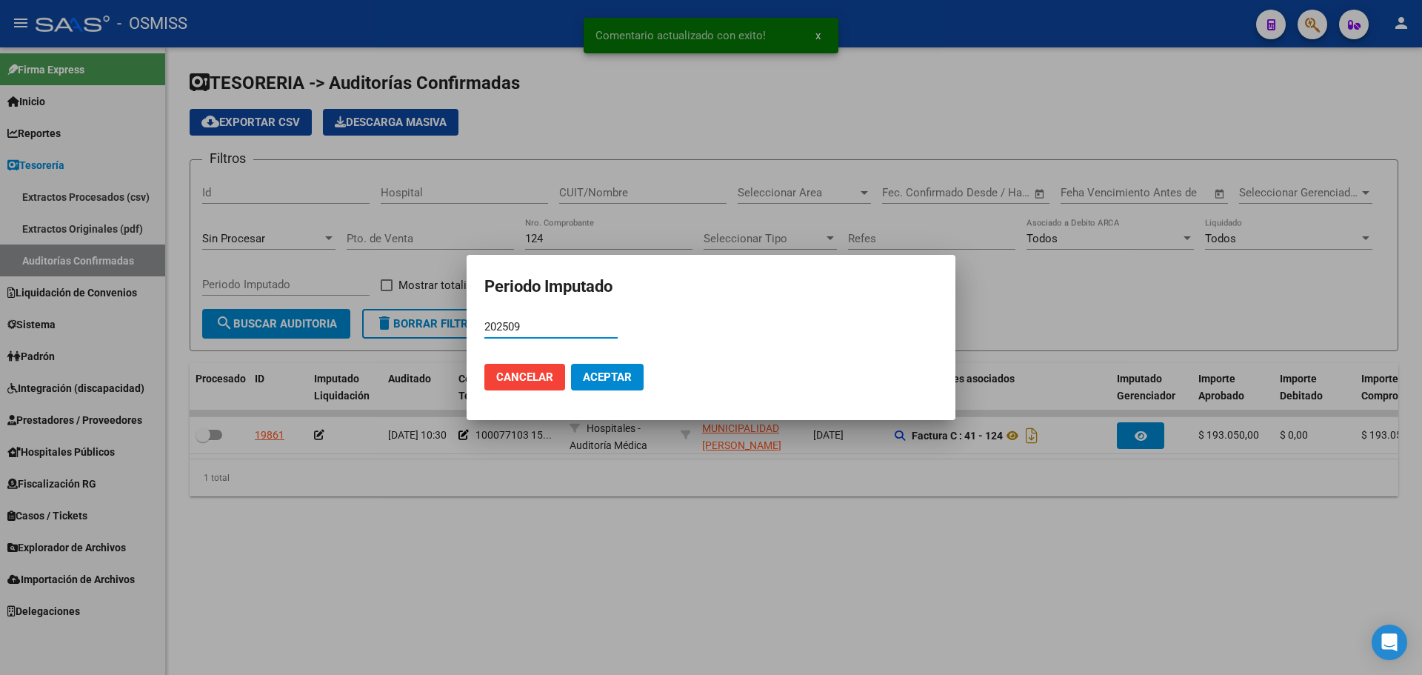
click at [610, 367] on button "Aceptar" at bounding box center [607, 377] width 73 height 27
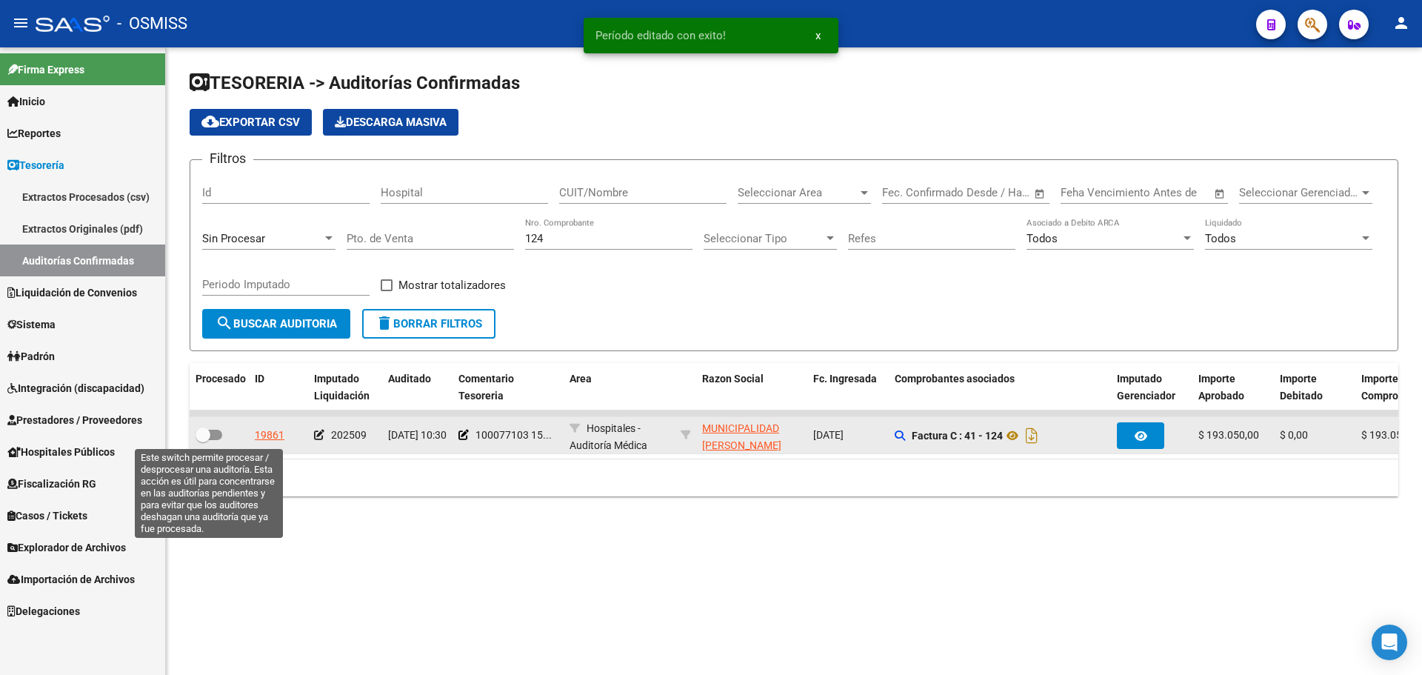
click at [221, 428] on label at bounding box center [209, 435] width 27 height 18
click at [203, 440] on input "checkbox" at bounding box center [202, 440] width 1 height 1
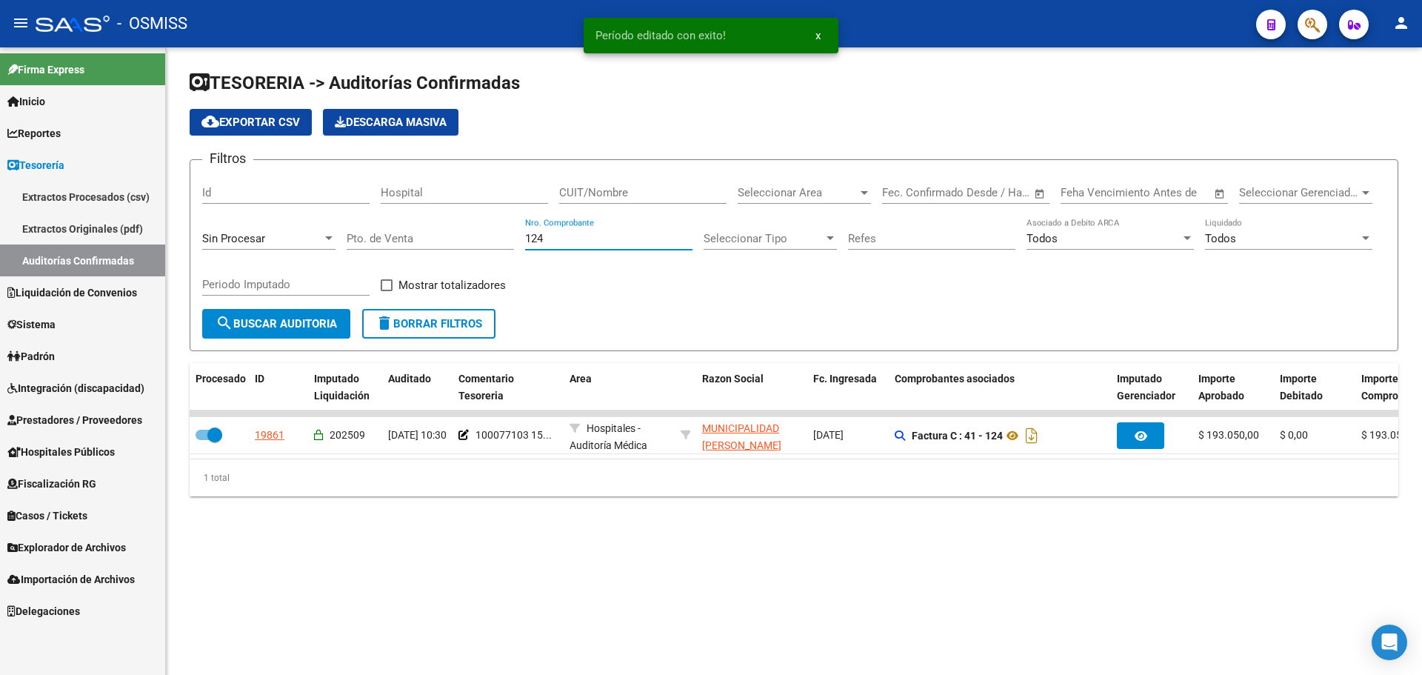
drag, startPoint x: 577, startPoint y: 239, endPoint x: 440, endPoint y: 239, distance: 137.0
click at [440, 239] on div "Filtros Id Hospital CUIT/Nombre Seleccionar Area Seleccionar Area Fecha inicio …" at bounding box center [794, 240] width 1184 height 137
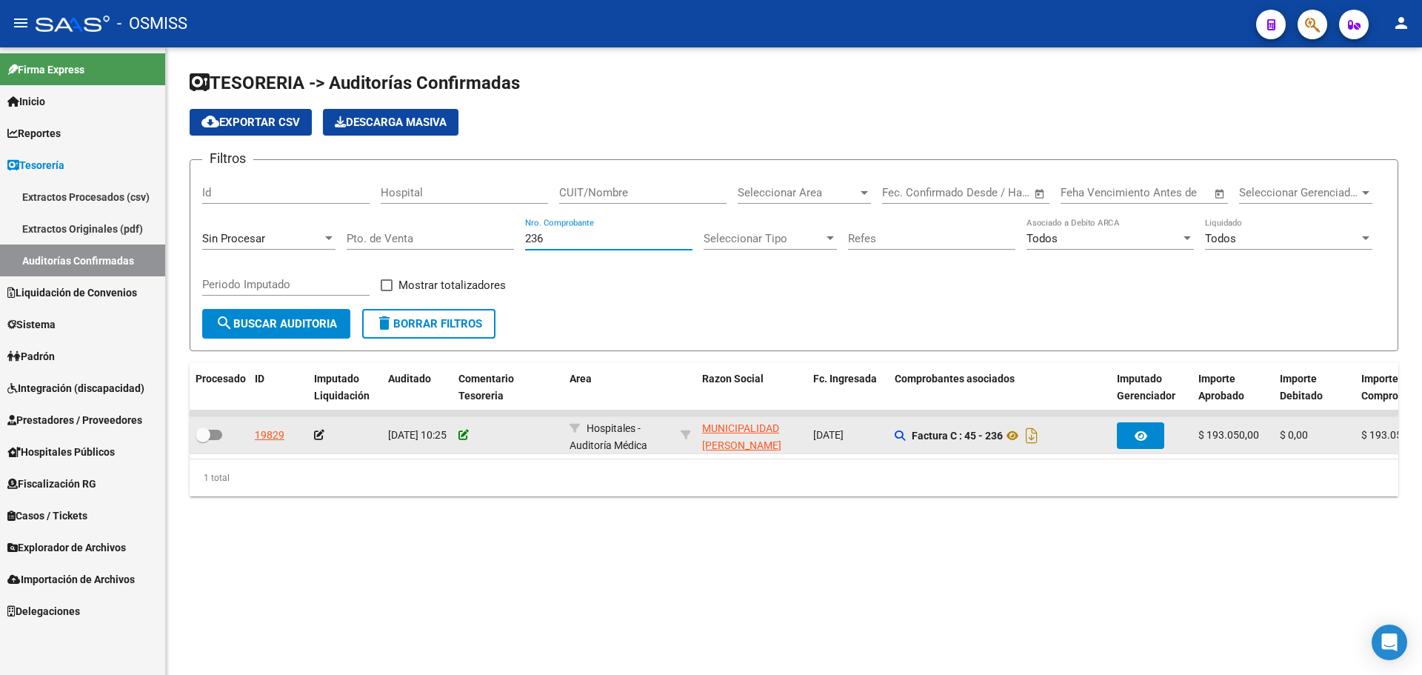
click at [463, 430] on icon at bounding box center [464, 435] width 10 height 10
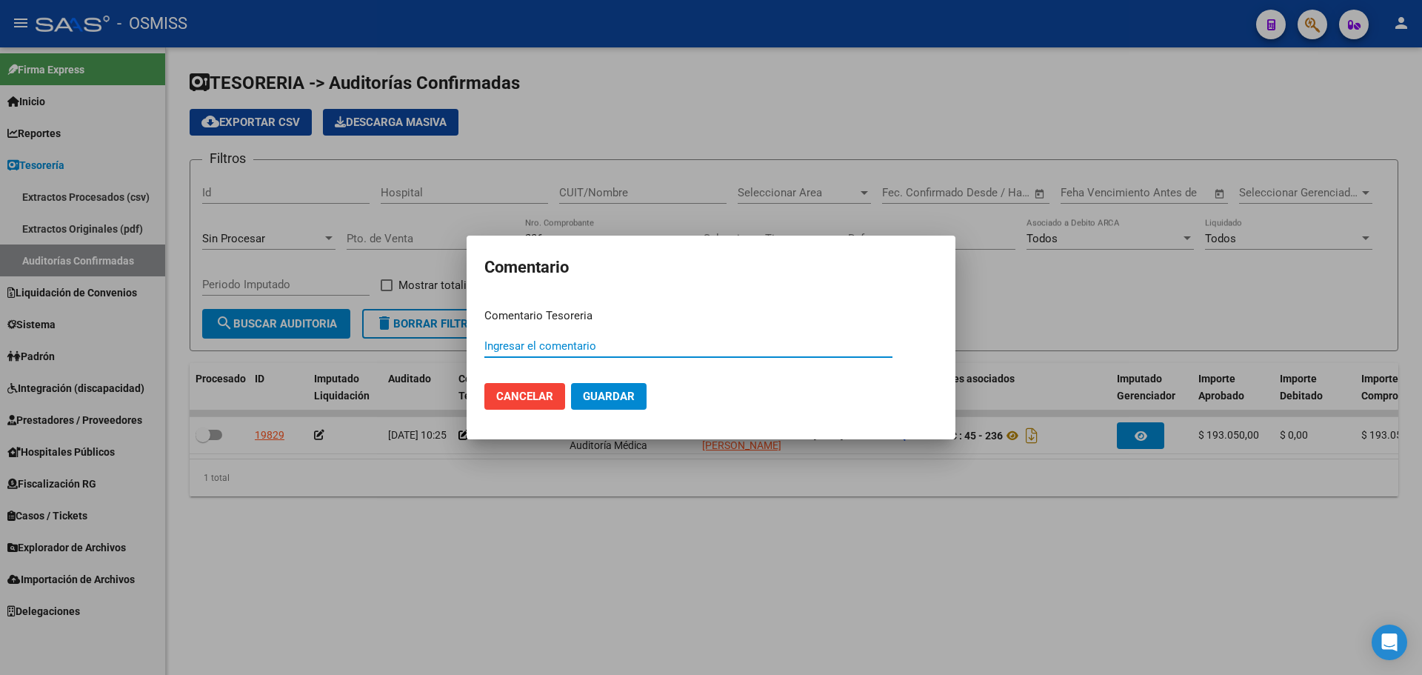
paste input "100077103 15/09/2025"
click at [597, 395] on span "Guardar" at bounding box center [609, 396] width 52 height 13
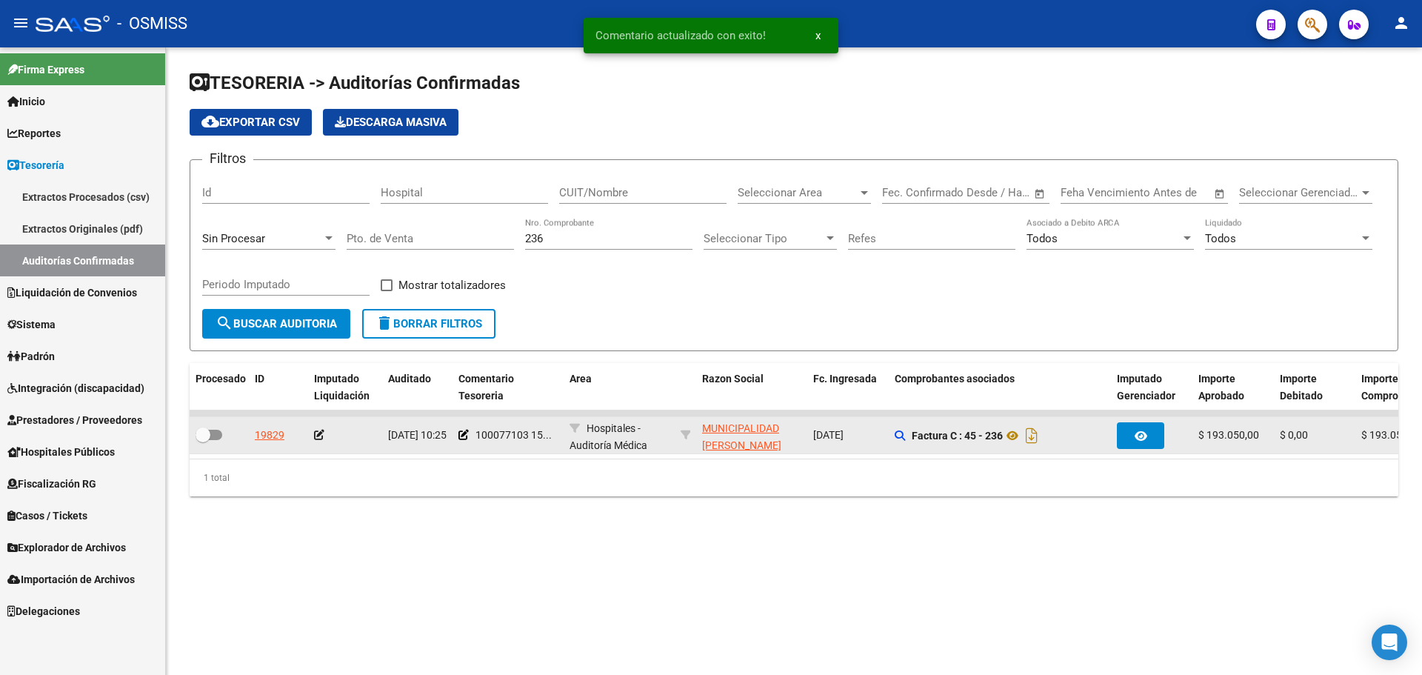
click at [322, 435] on icon at bounding box center [319, 435] width 10 height 10
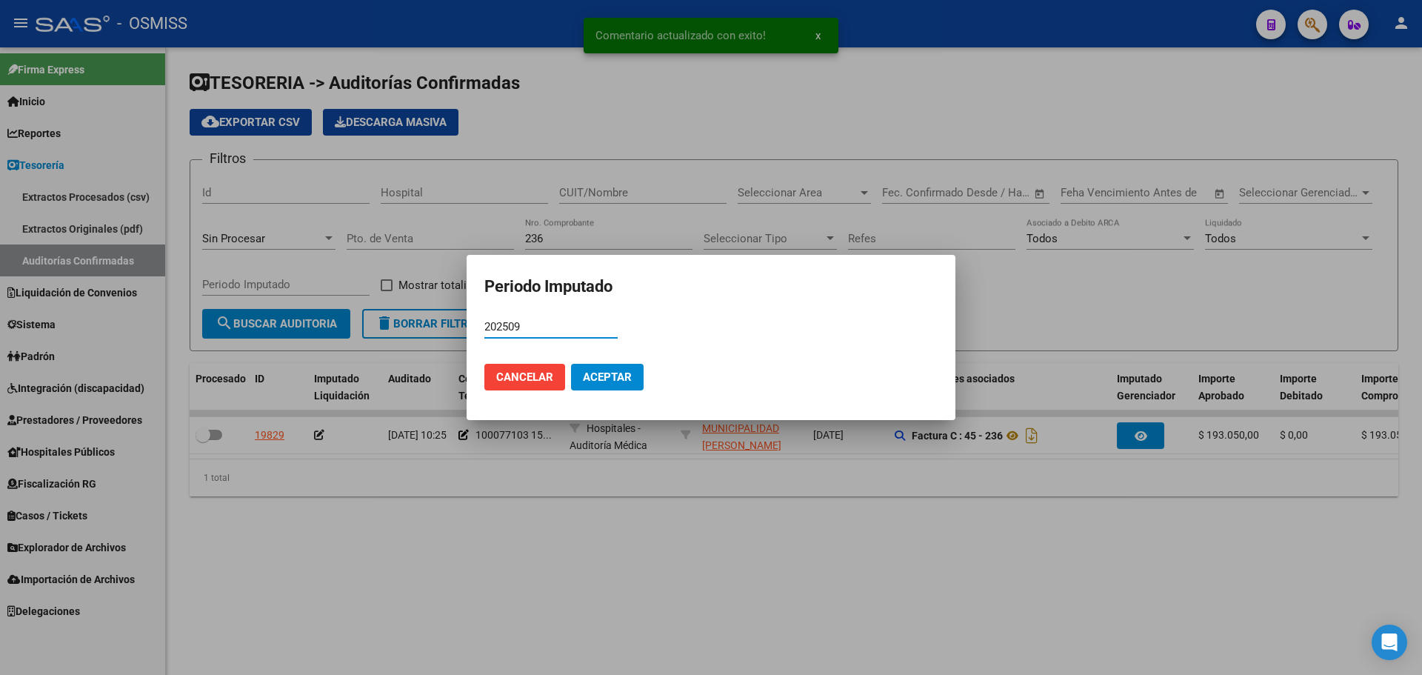
click at [602, 392] on mat-dialog-actions "Cancelar Aceptar" at bounding box center [710, 377] width 453 height 50
click at [599, 380] on span "Aceptar" at bounding box center [607, 376] width 49 height 13
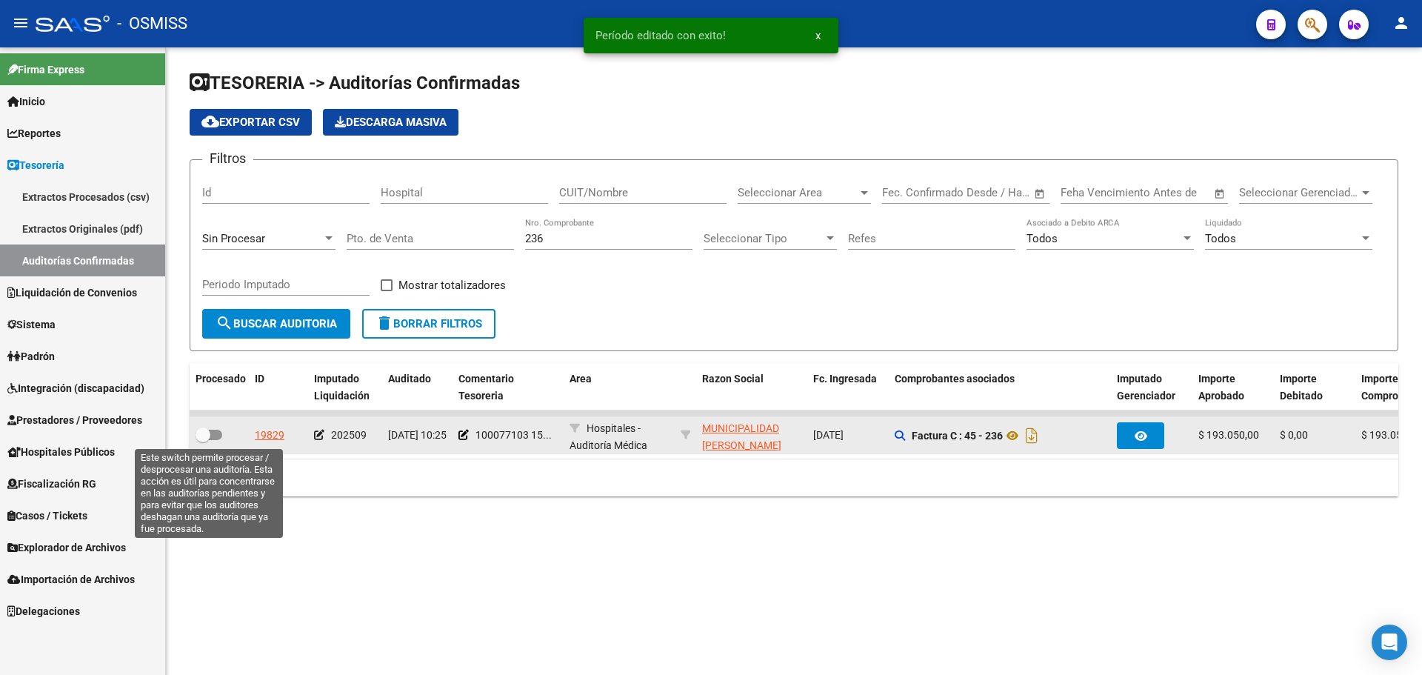
click at [226, 436] on div at bounding box center [219, 435] width 47 height 19
click at [213, 431] on span at bounding box center [209, 435] width 27 height 10
click at [203, 440] on input "checkbox" at bounding box center [202, 440] width 1 height 1
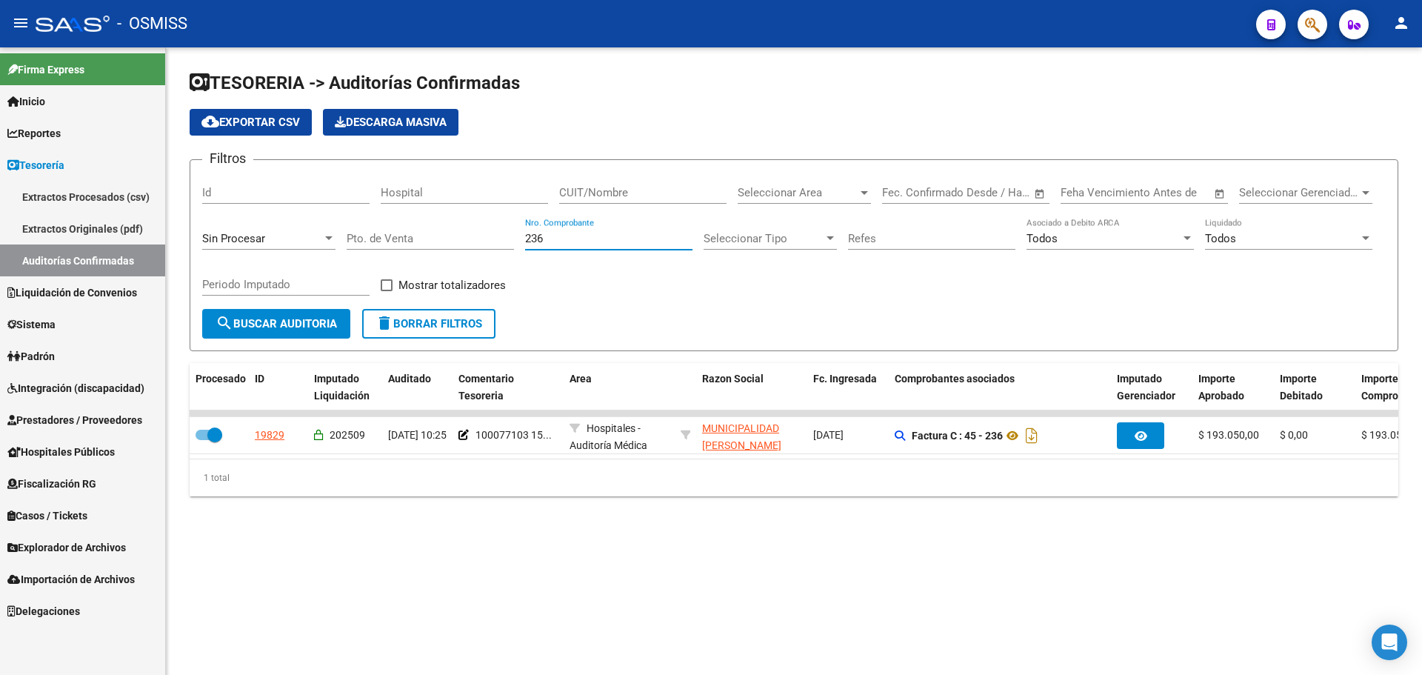
drag, startPoint x: 533, startPoint y: 236, endPoint x: 499, endPoint y: 228, distance: 34.9
click at [499, 228] on div "Filtros Id Hospital CUIT/Nombre Seleccionar Area Seleccionar Area Fecha inicio …" at bounding box center [794, 240] width 1184 height 137
click at [255, 230] on div "Sin Procesar" at bounding box center [268, 234] width 133 height 32
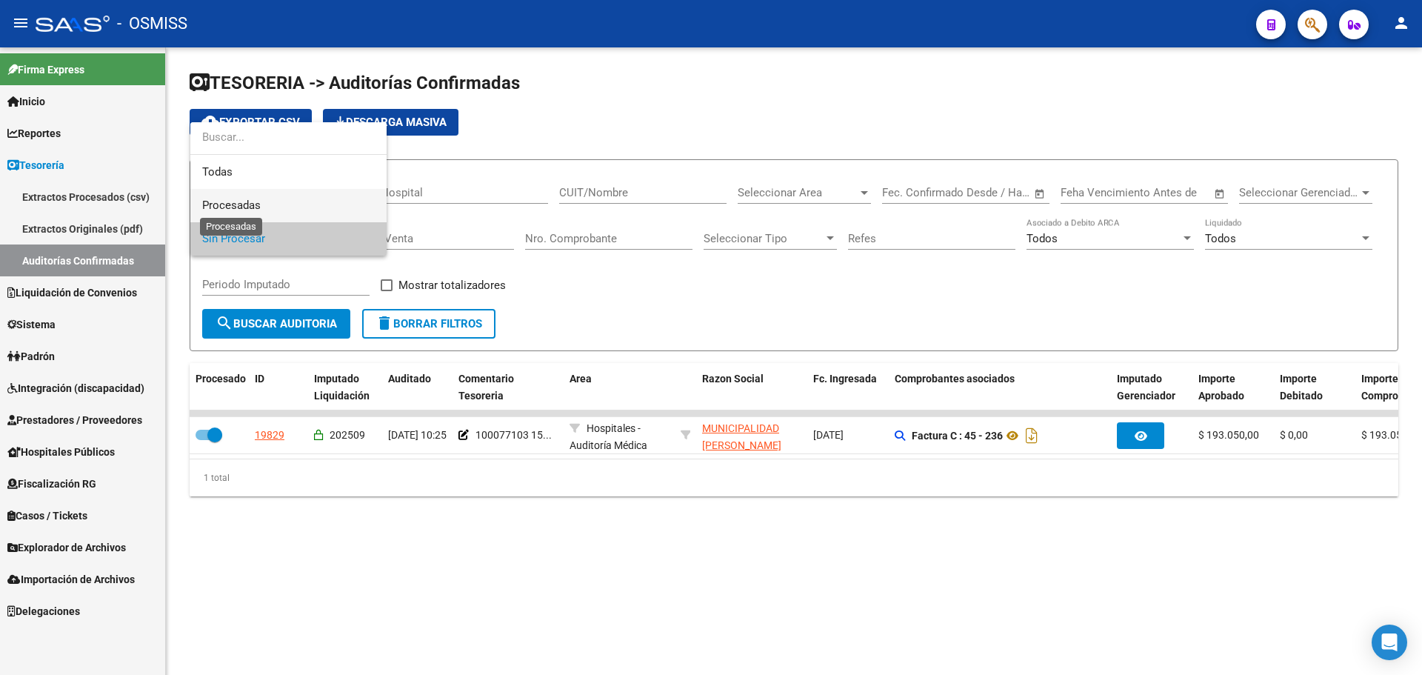
click at [255, 204] on span "Procesadas" at bounding box center [231, 205] width 59 height 13
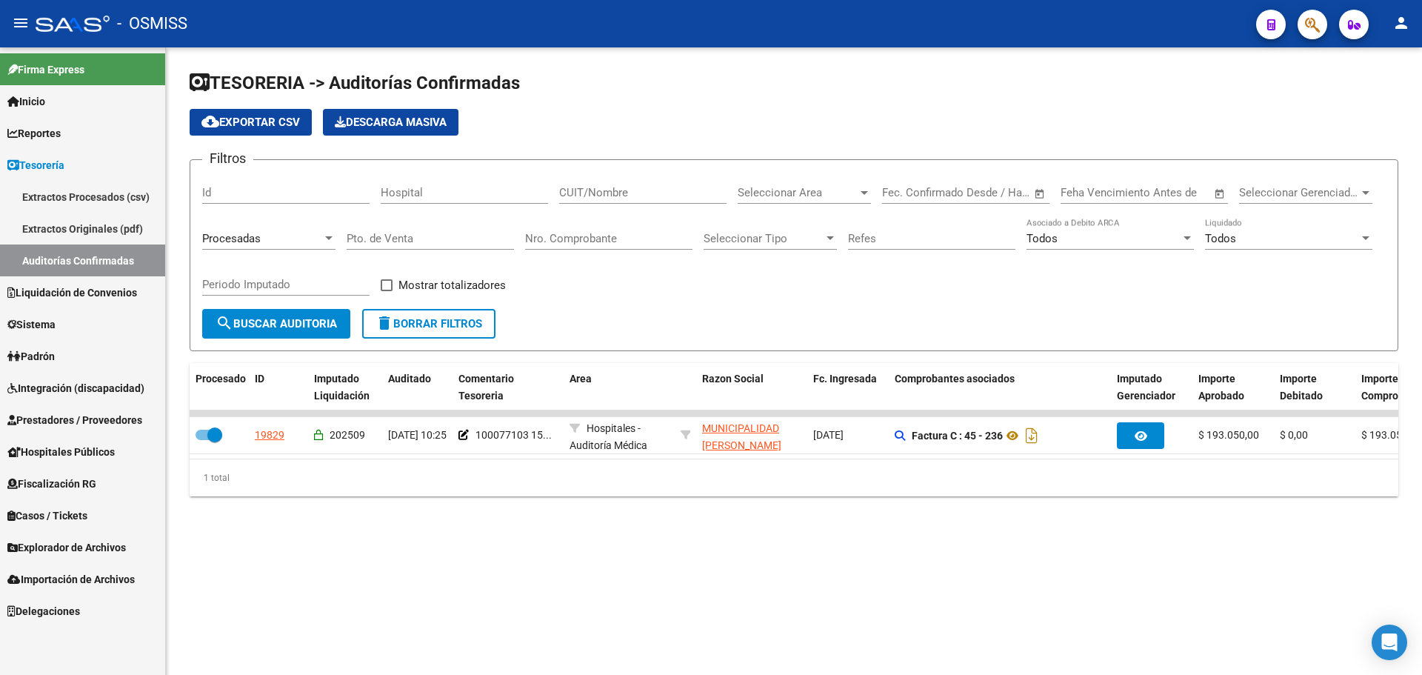
click at [1222, 227] on div "Todos Liquidado" at bounding box center [1288, 234] width 167 height 32
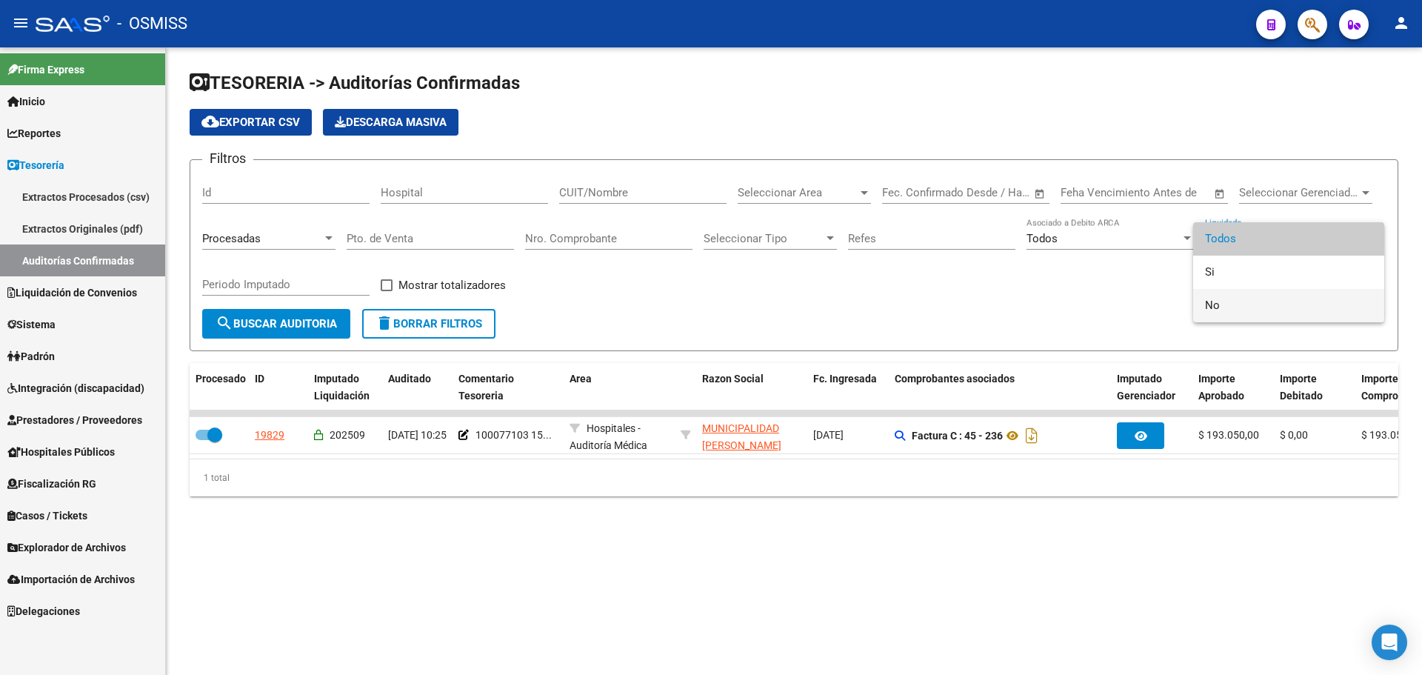
click at [1235, 299] on span "No" at bounding box center [1288, 305] width 167 height 33
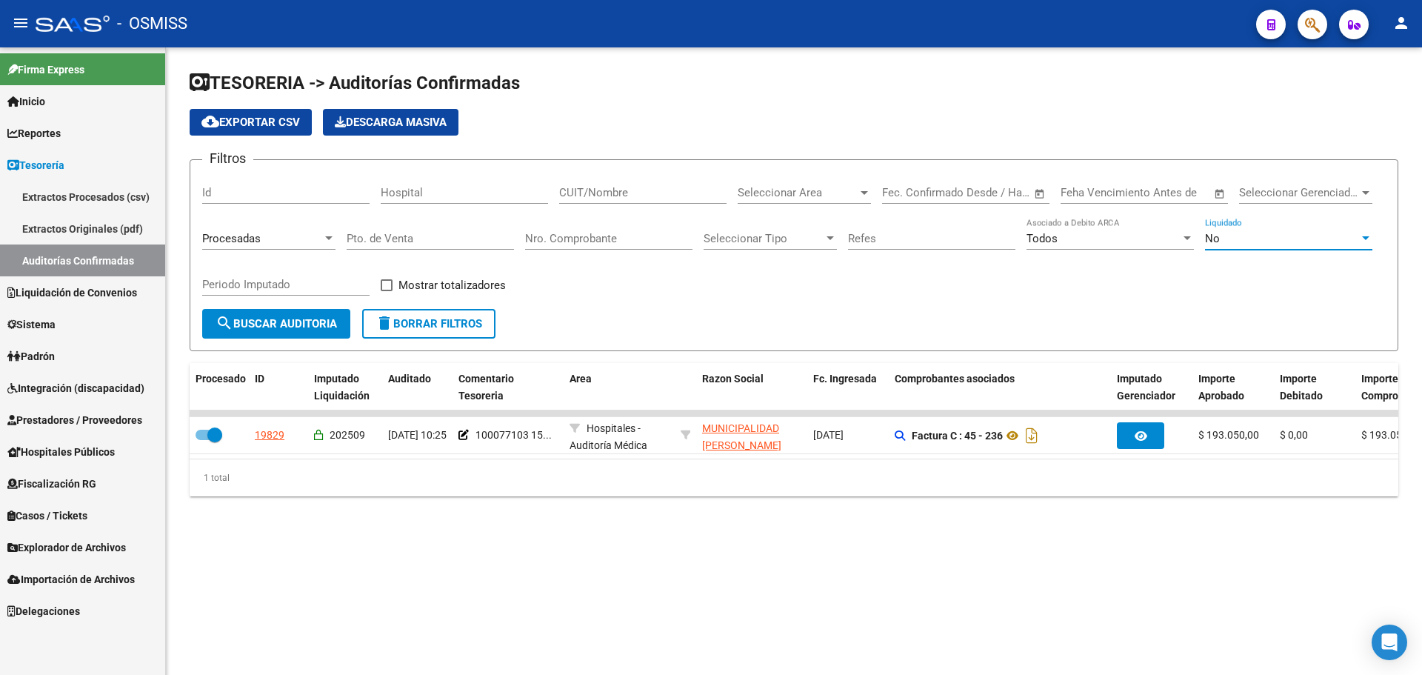
click at [342, 286] on input "Periodo Imputado" at bounding box center [285, 284] width 167 height 13
click at [390, 282] on span at bounding box center [387, 285] width 12 height 12
click at [387, 291] on input "Mostrar totalizadores" at bounding box center [386, 291] width 1 height 1
click at [276, 333] on button "search Buscar Auditoria" at bounding box center [276, 324] width 148 height 30
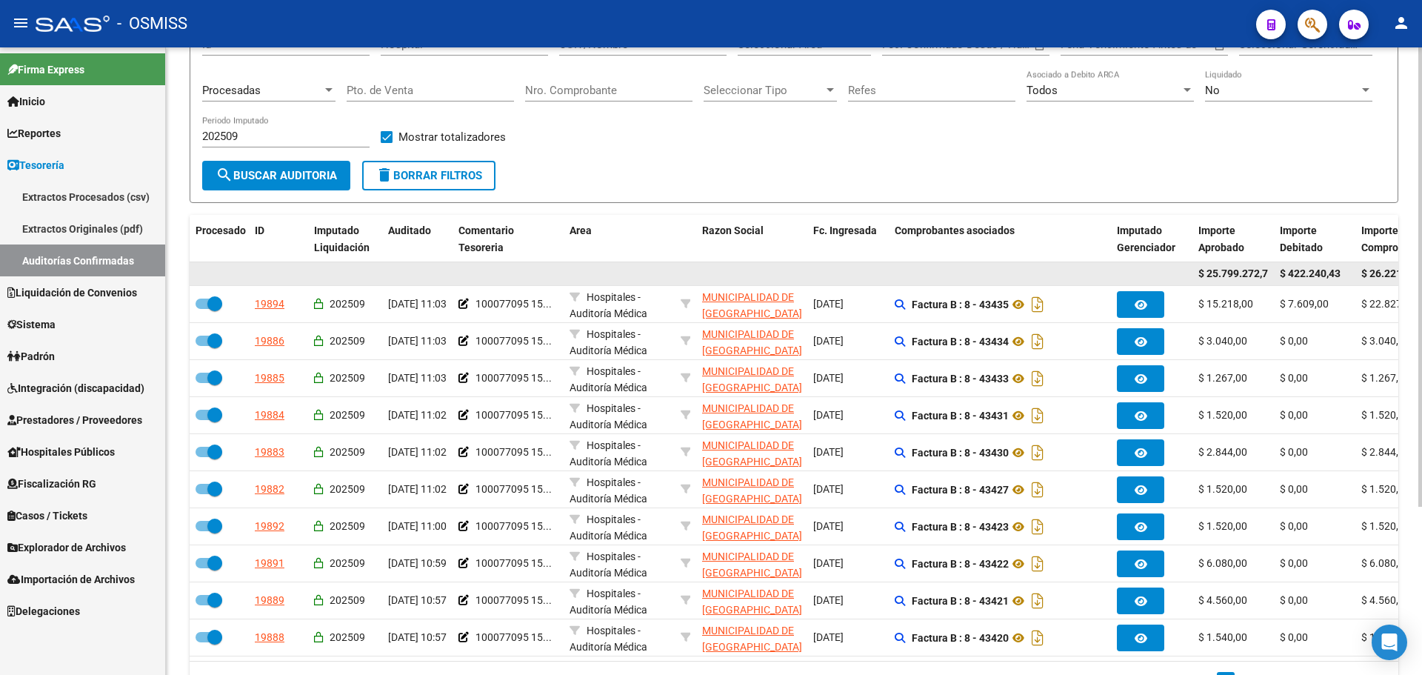
scroll to position [0, 7]
drag, startPoint x: 1241, startPoint y: 276, endPoint x: 1294, endPoint y: 277, distance: 53.4
click at [1294, 277] on div "$ 25.799.272,75 $ 422.240,43 $ 26.221.513,18" at bounding box center [1169, 274] width 1959 height 24
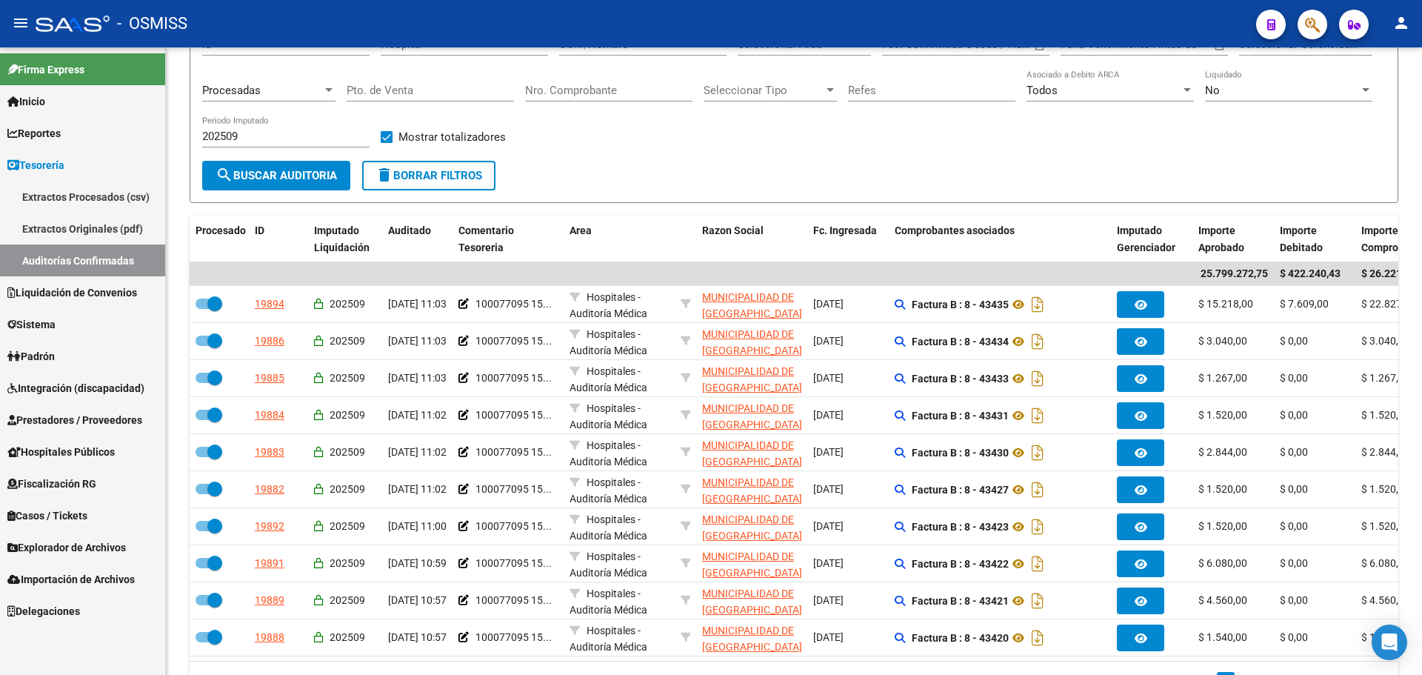
click at [67, 290] on span "Liquidación de Convenios" at bounding box center [72, 292] width 130 height 16
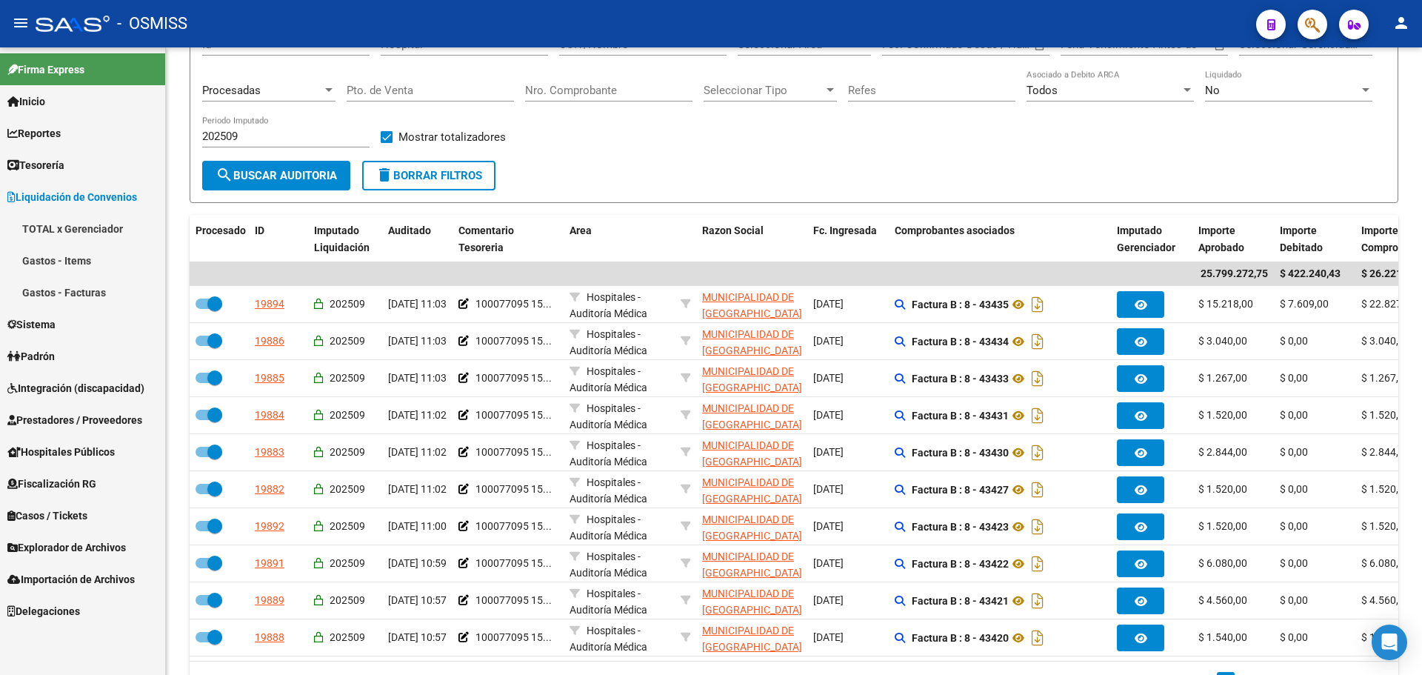
click at [69, 228] on link "TOTAL x Gerenciador" at bounding box center [82, 229] width 165 height 32
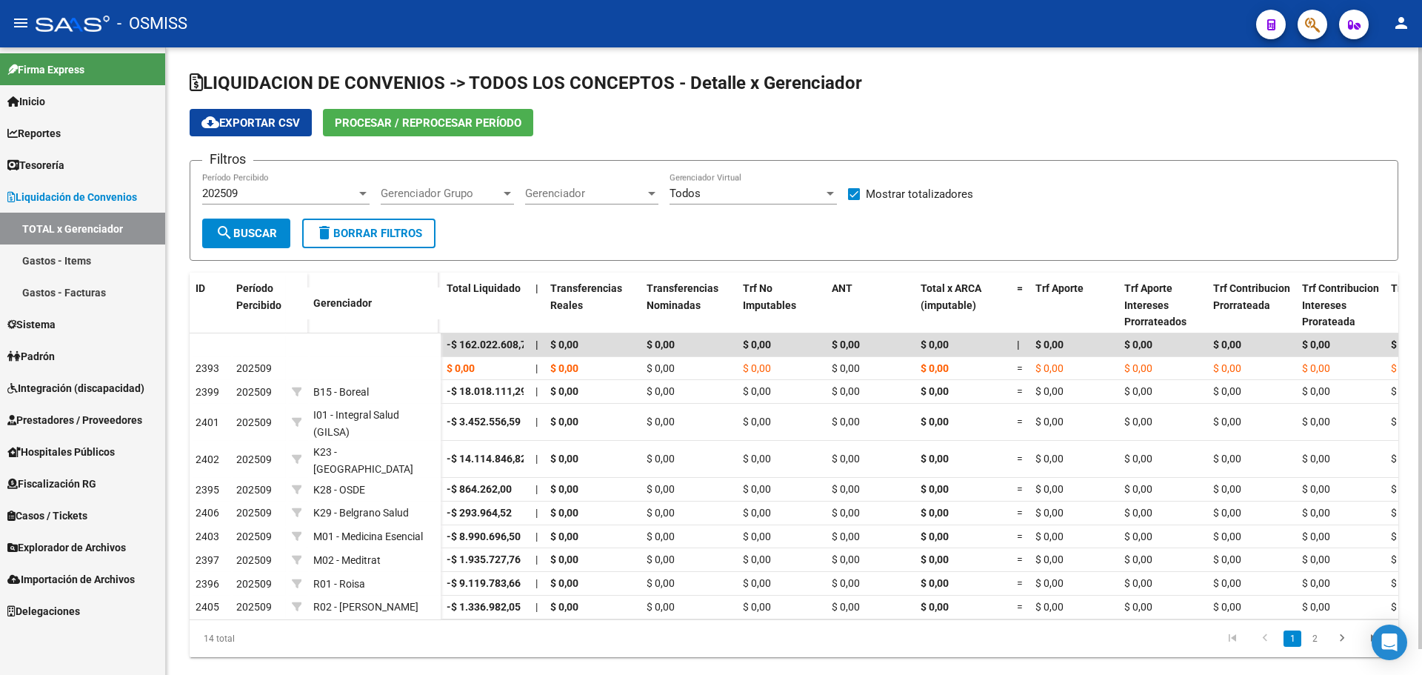
click at [419, 124] on span "Procesar / Reprocesar período" at bounding box center [428, 122] width 187 height 13
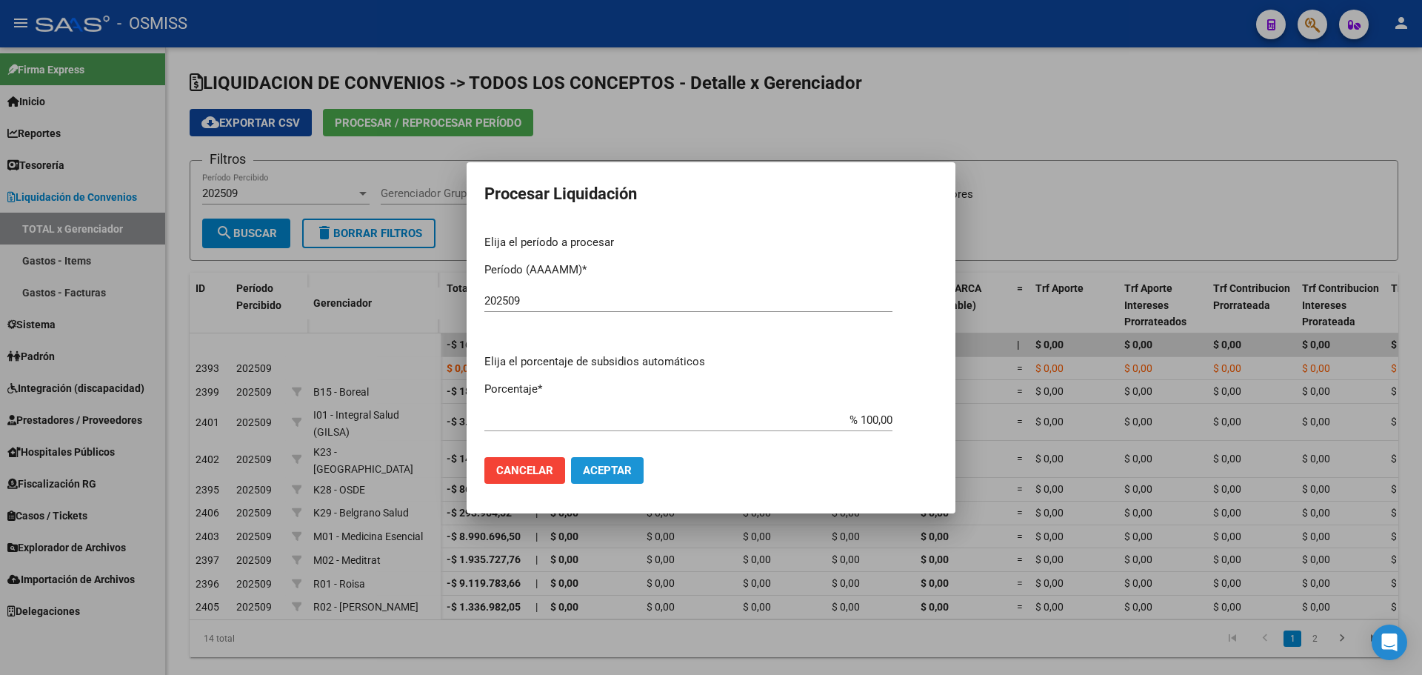
click at [599, 479] on button "Aceptar" at bounding box center [607, 470] width 73 height 27
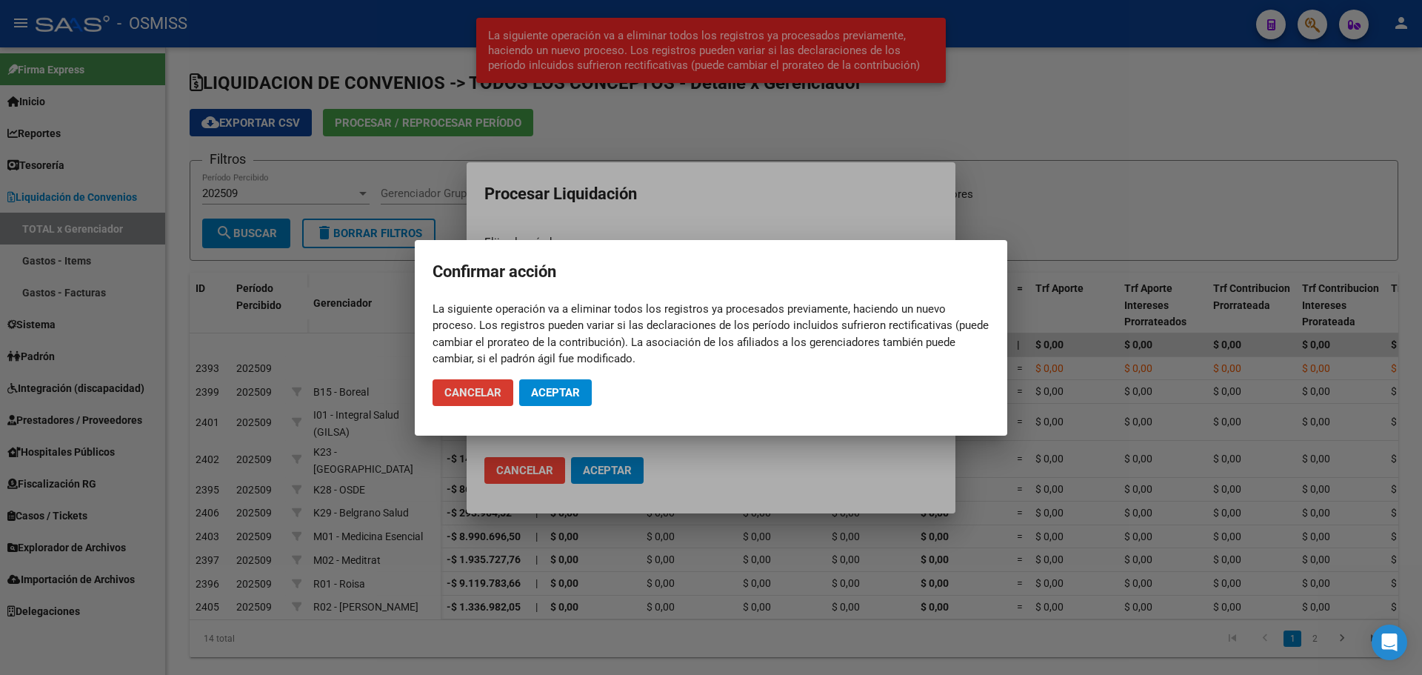
click at [550, 393] on span "Aceptar" at bounding box center [555, 392] width 49 height 13
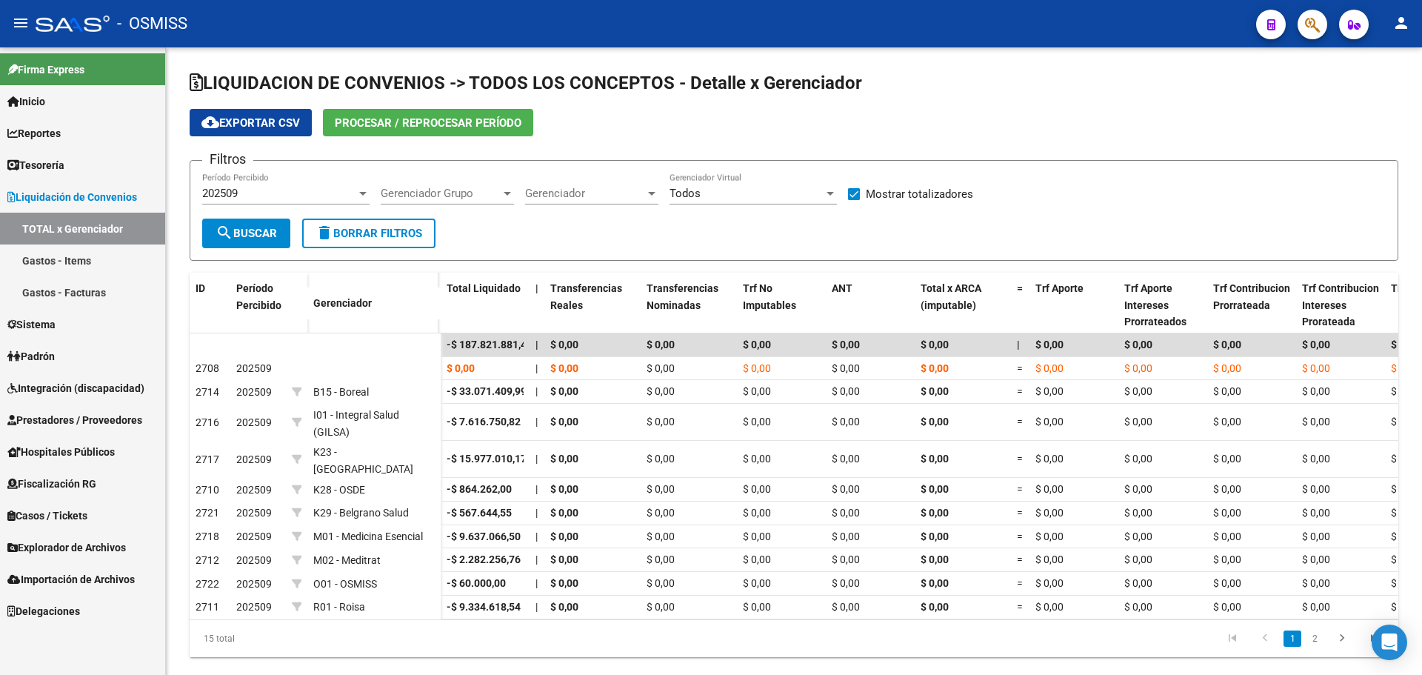
click at [89, 295] on link "Gastos - Facturas" at bounding box center [82, 292] width 165 height 32
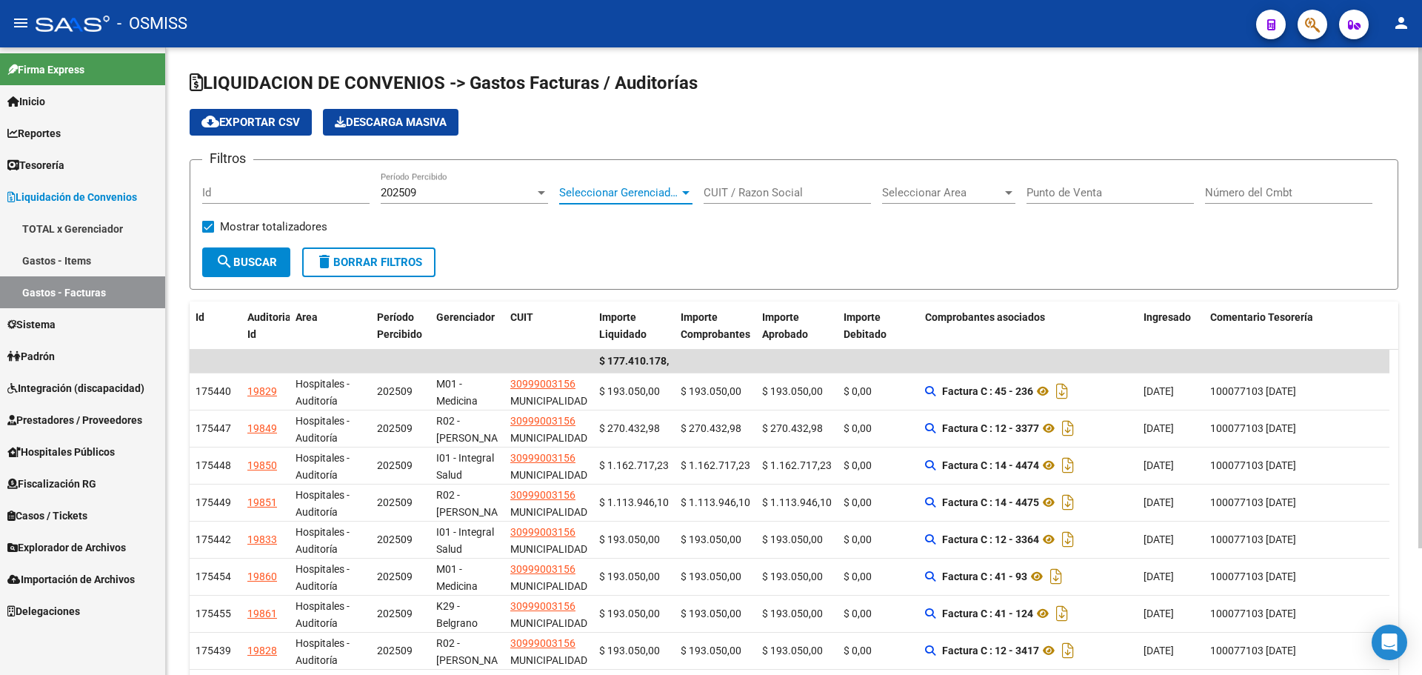
click at [669, 187] on span "Seleccionar Gerenciador" at bounding box center [619, 192] width 120 height 13
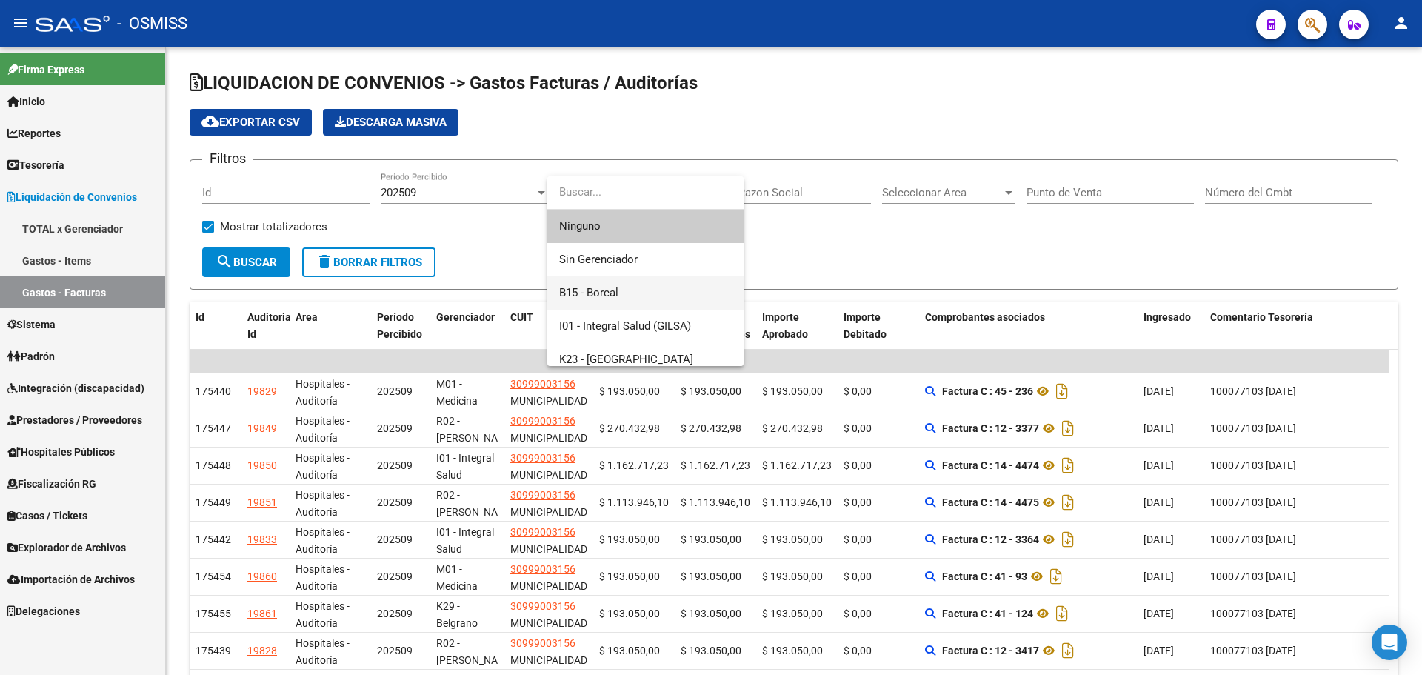
click at [648, 297] on span "B15 - Boreal" at bounding box center [645, 292] width 173 height 33
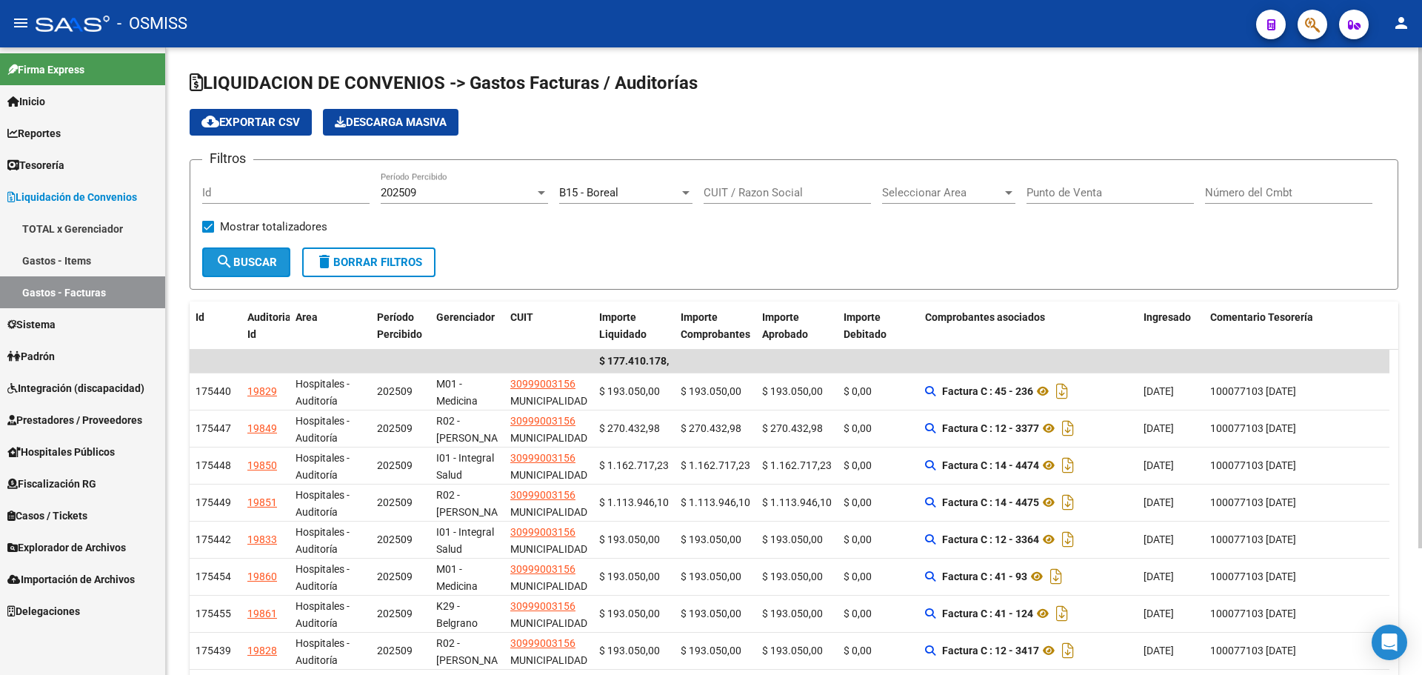
click at [226, 267] on mat-icon "search" at bounding box center [225, 262] width 18 height 18
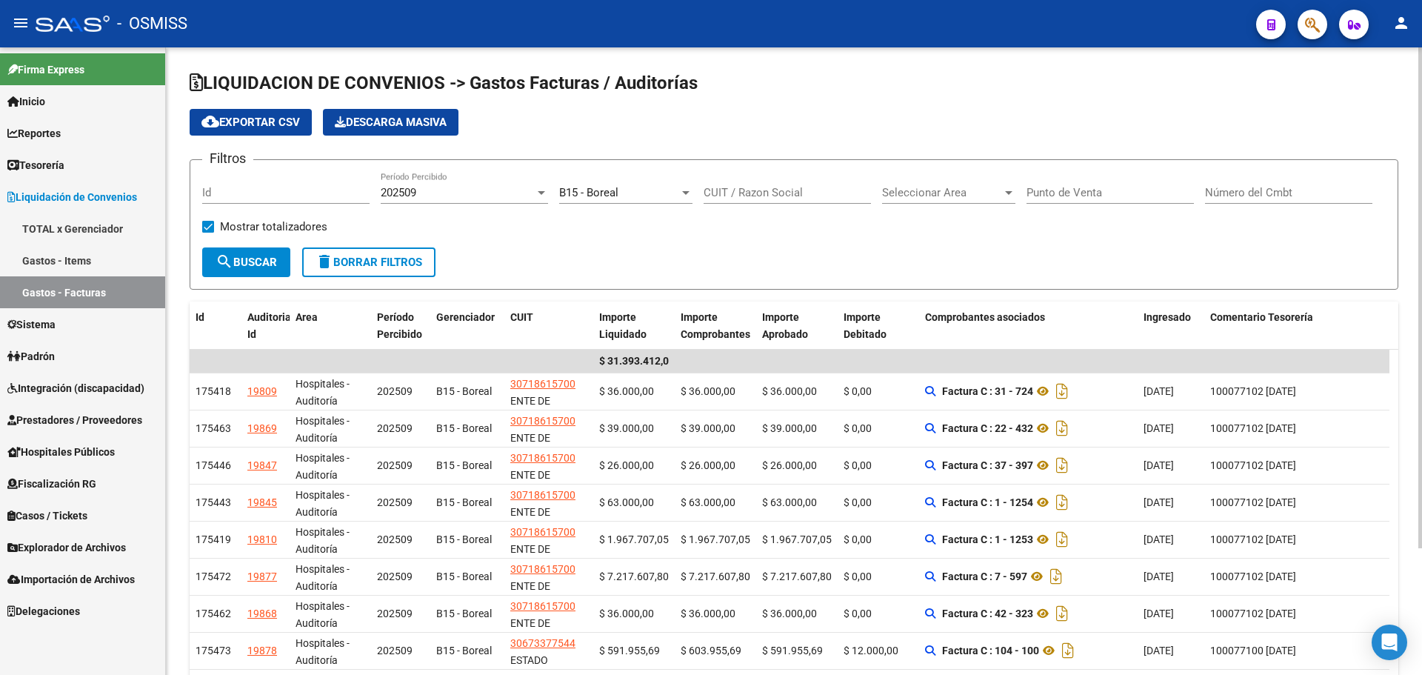
click at [622, 196] on div "B15 - Boreal" at bounding box center [619, 192] width 120 height 13
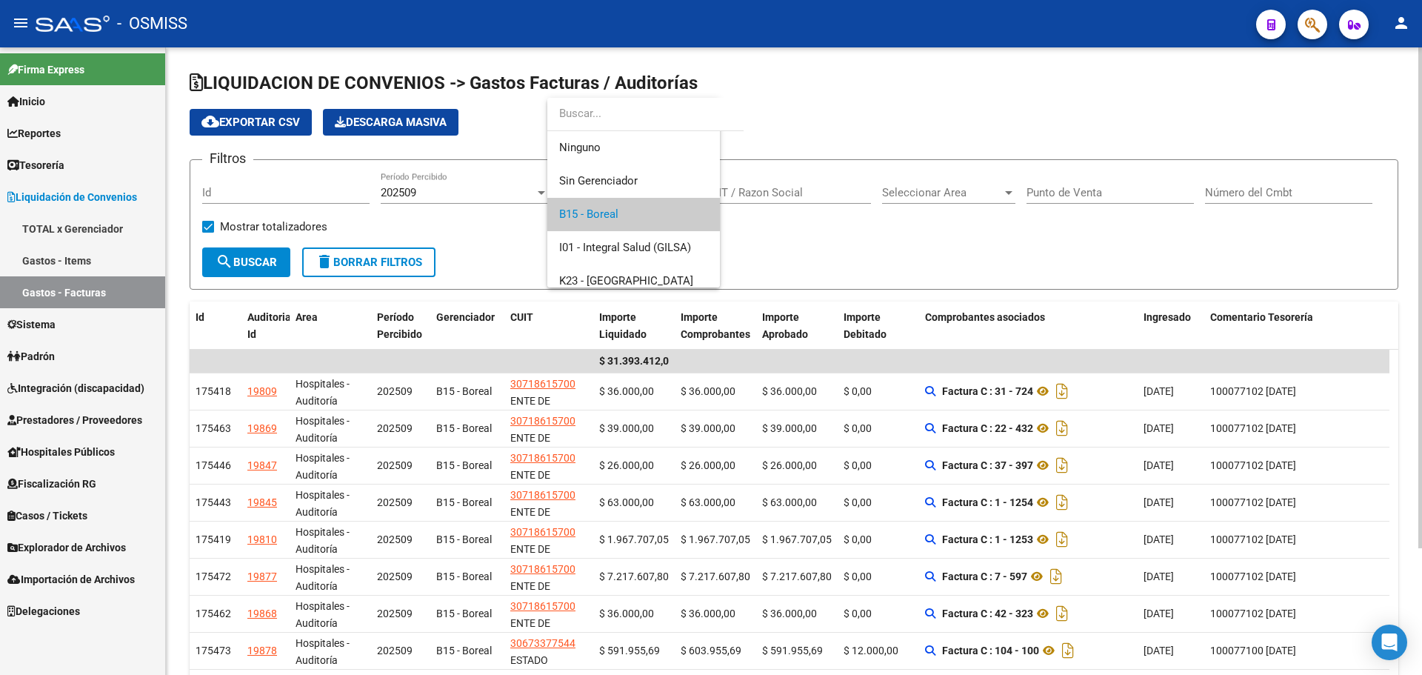
scroll to position [22, 0]
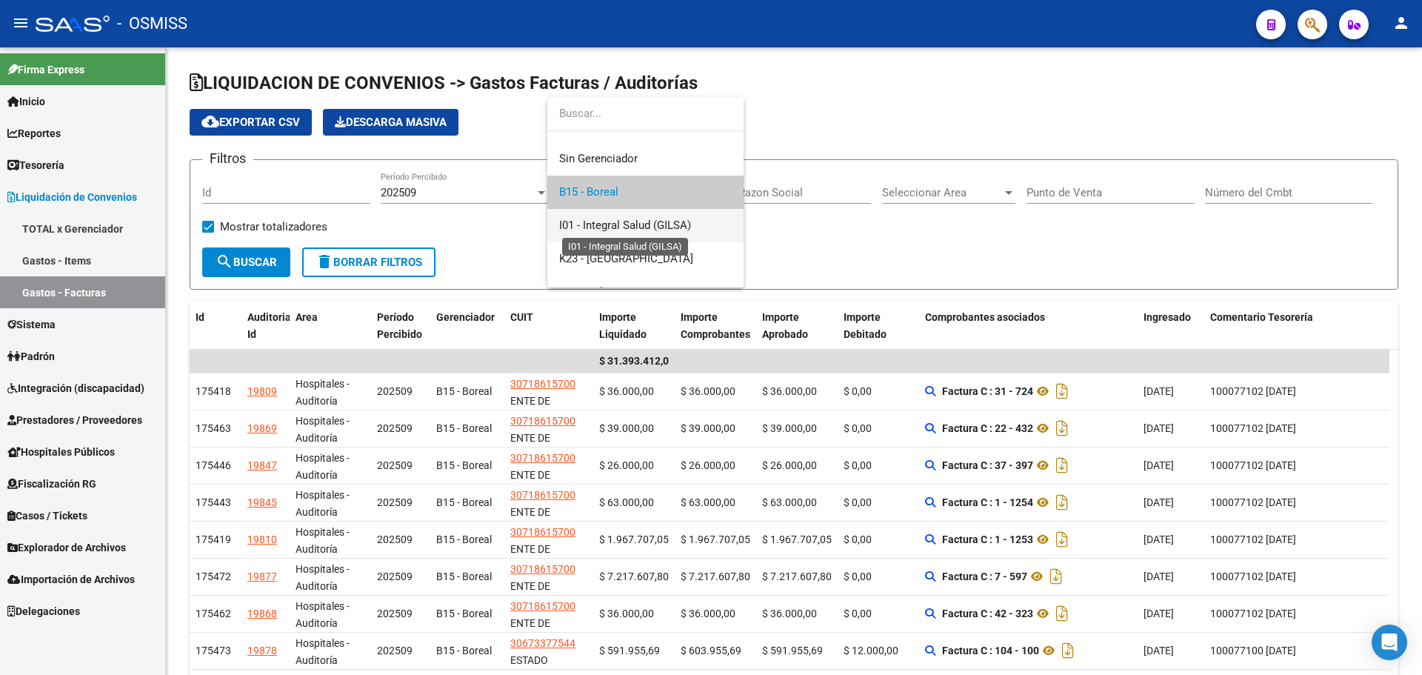
click at [622, 227] on span "I01 - Integral Salud (GILSA)" at bounding box center [625, 225] width 132 height 13
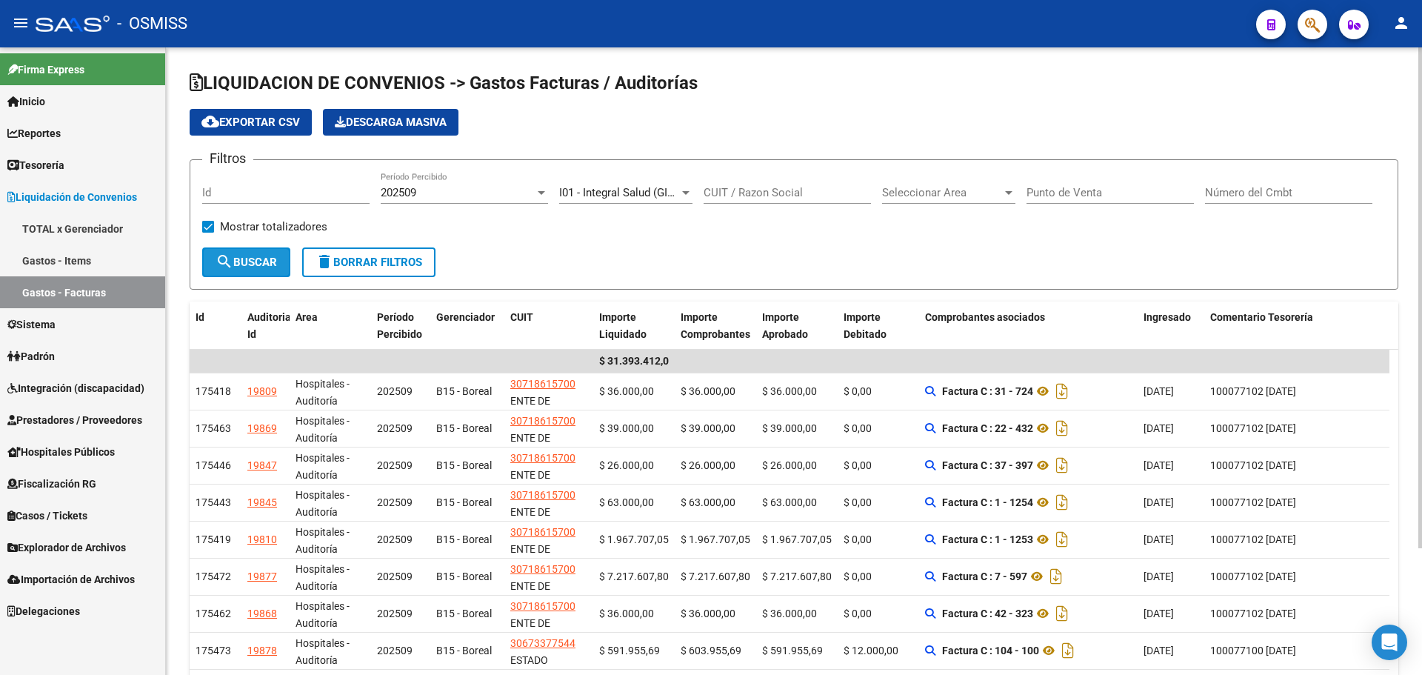
click at [227, 273] on button "search Buscar" at bounding box center [246, 262] width 88 height 30
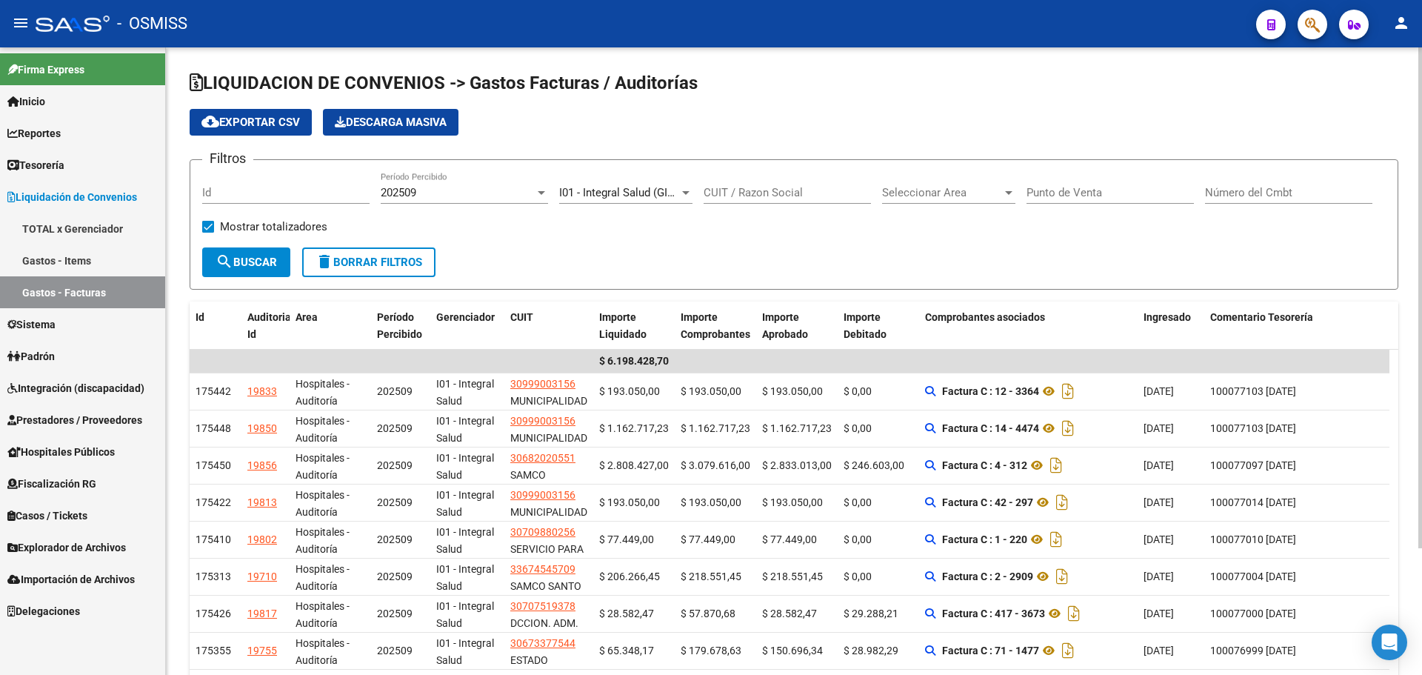
click at [607, 201] on div "I01 - Integral Salud (GILSA) Seleccionar Gerenciador" at bounding box center [625, 188] width 133 height 32
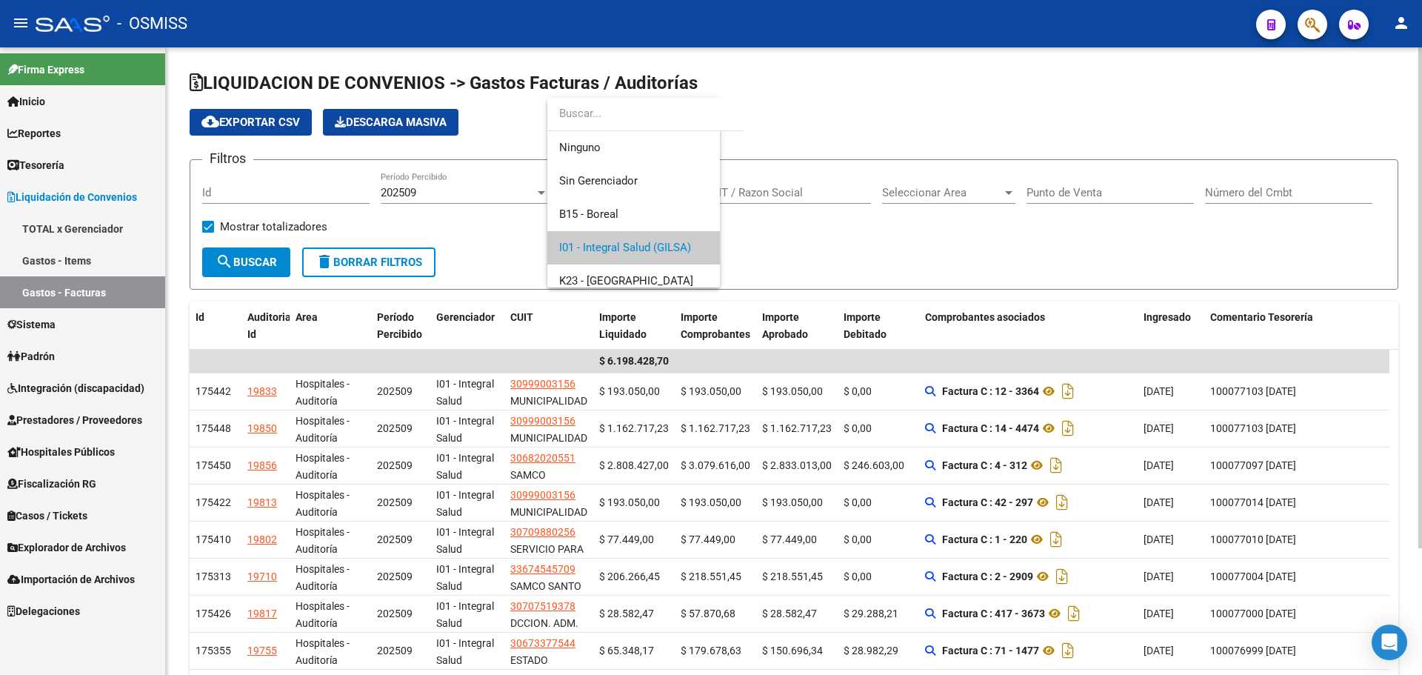
scroll to position [56, 0]
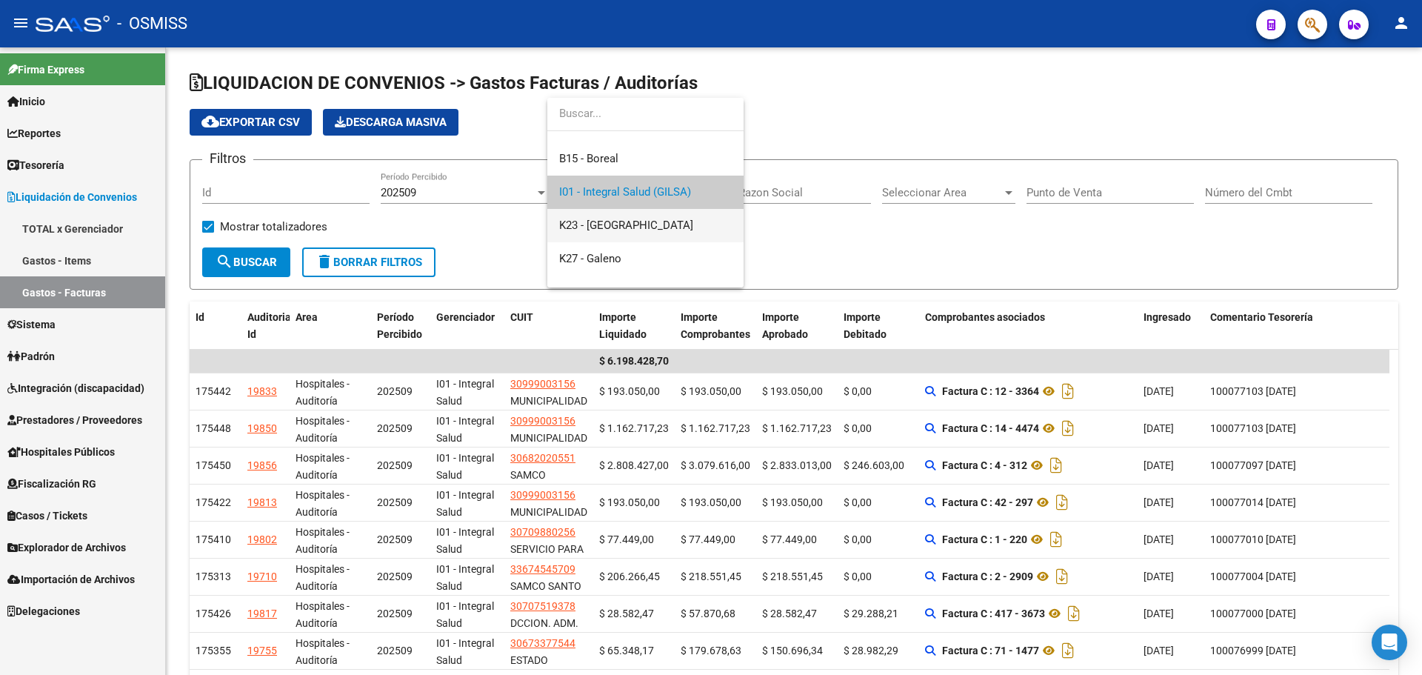
click at [624, 230] on span "K23 - [GEOGRAPHIC_DATA]" at bounding box center [626, 225] width 134 height 13
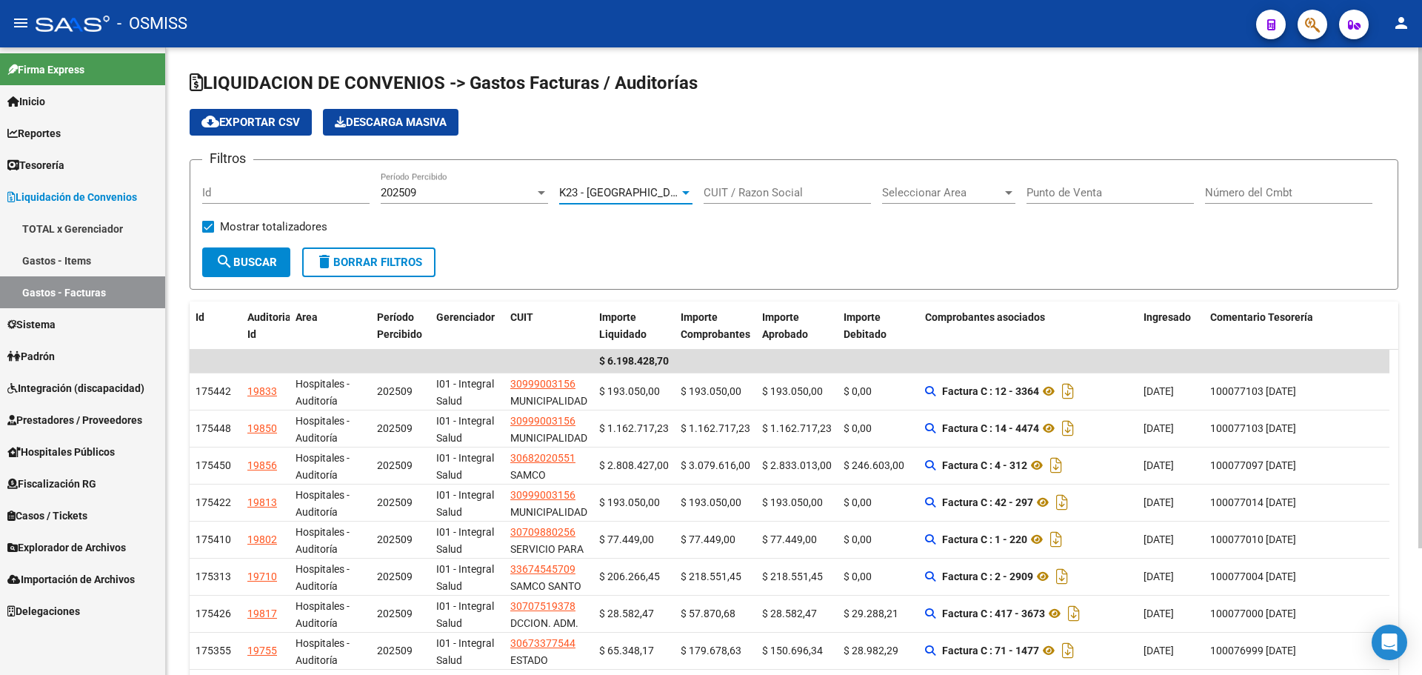
click at [252, 263] on span "search Buscar" at bounding box center [246, 262] width 61 height 13
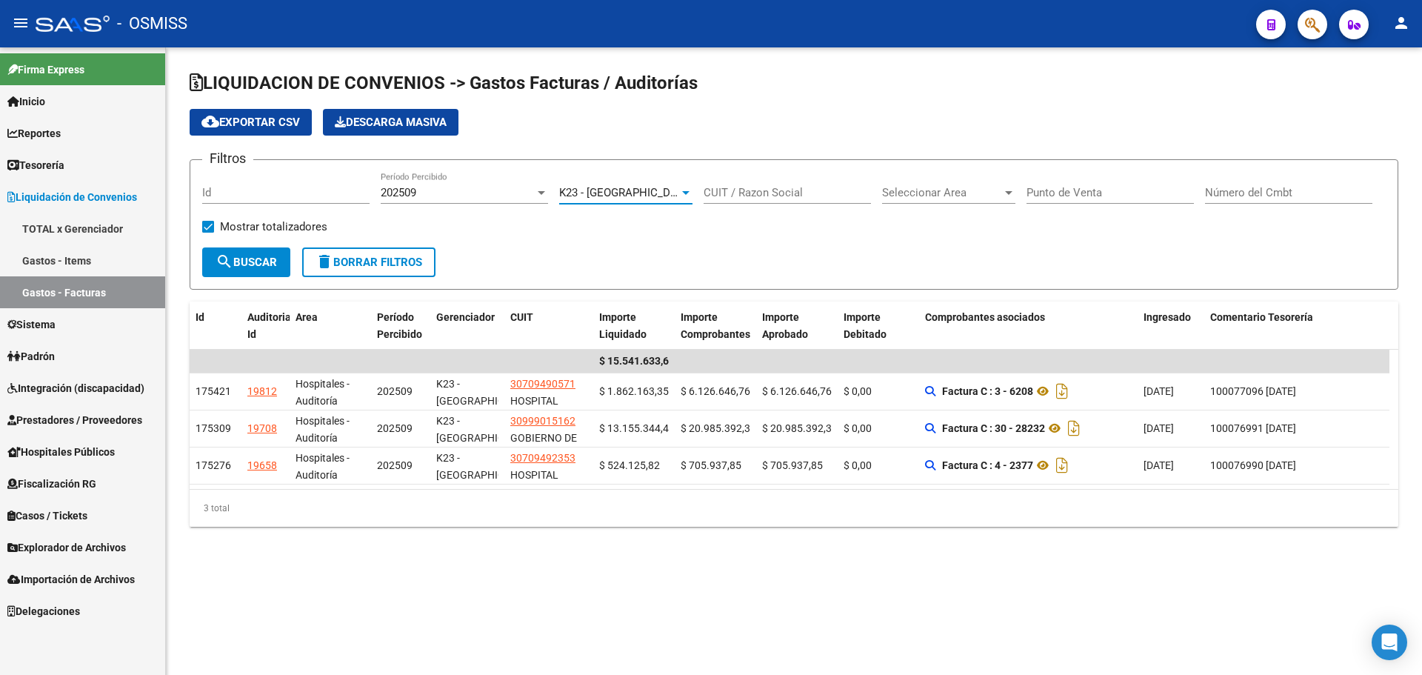
click at [601, 196] on span "K23 - [GEOGRAPHIC_DATA]" at bounding box center [626, 192] width 134 height 13
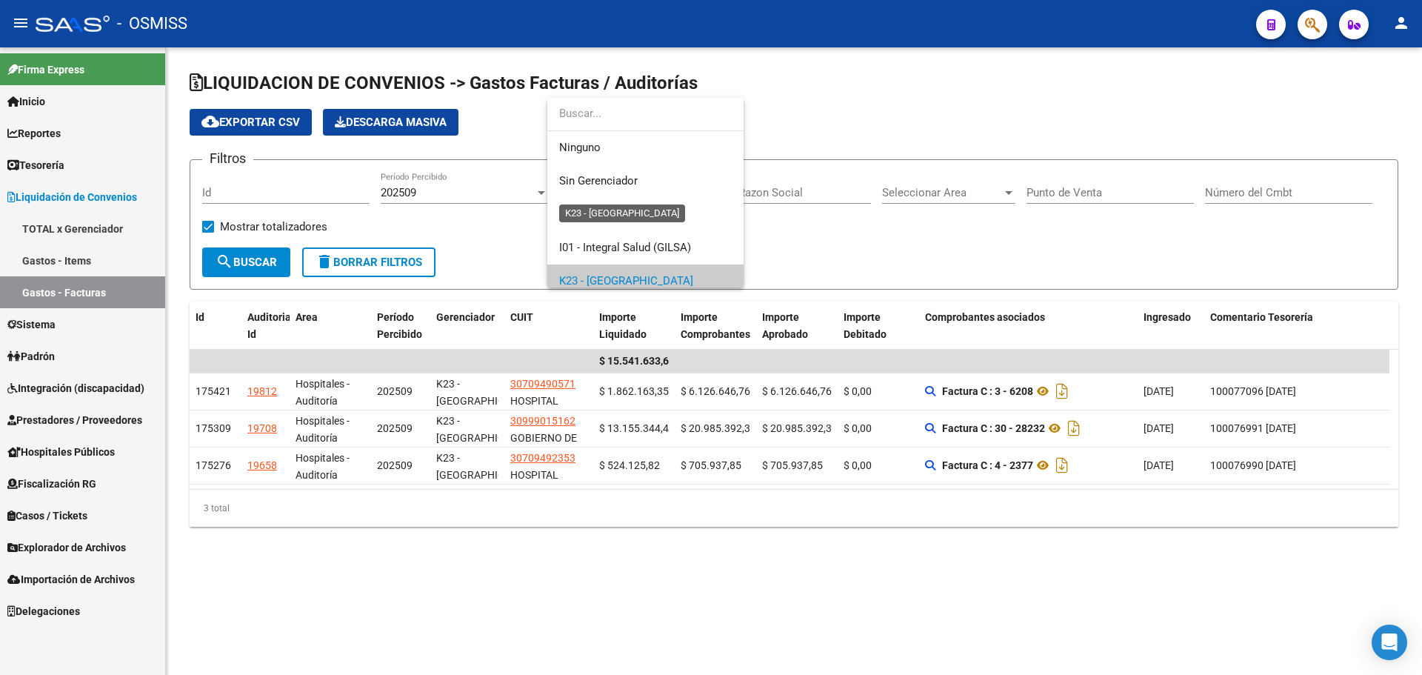
scroll to position [89, 0]
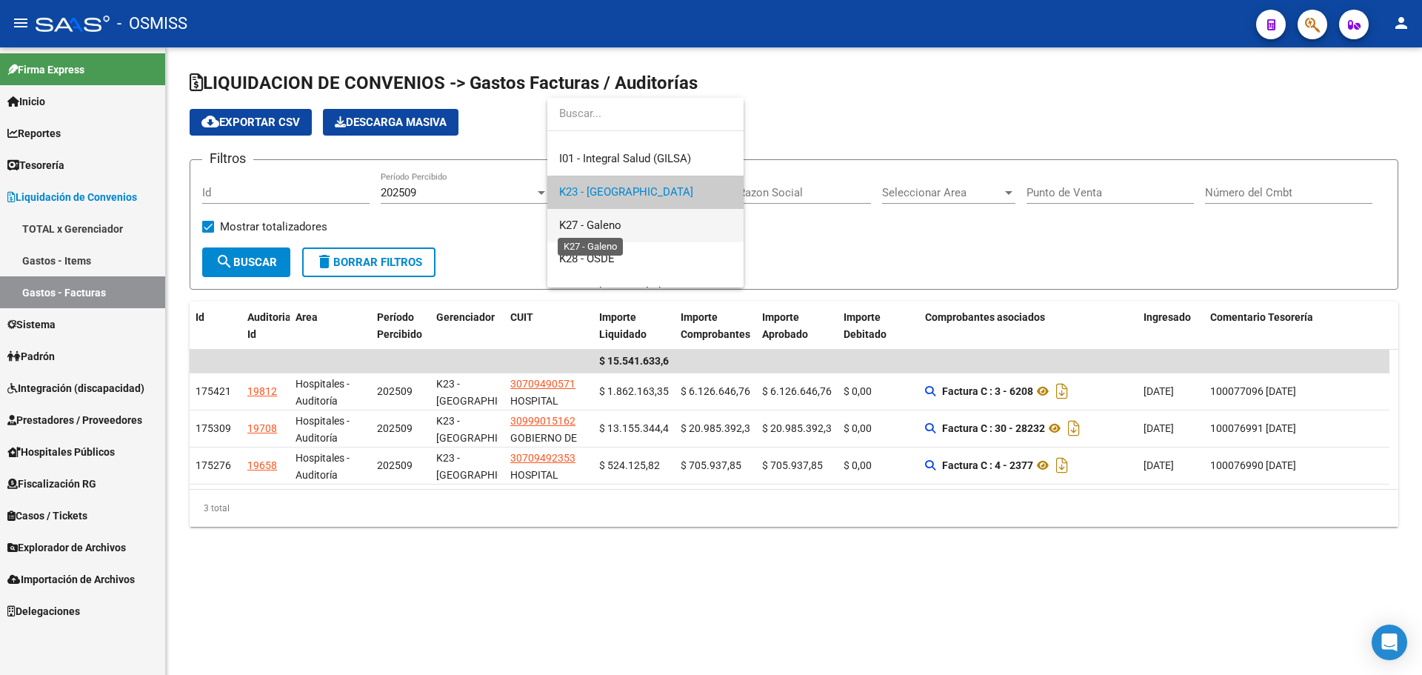
click at [601, 224] on span "K27 - Galeno" at bounding box center [590, 225] width 62 height 13
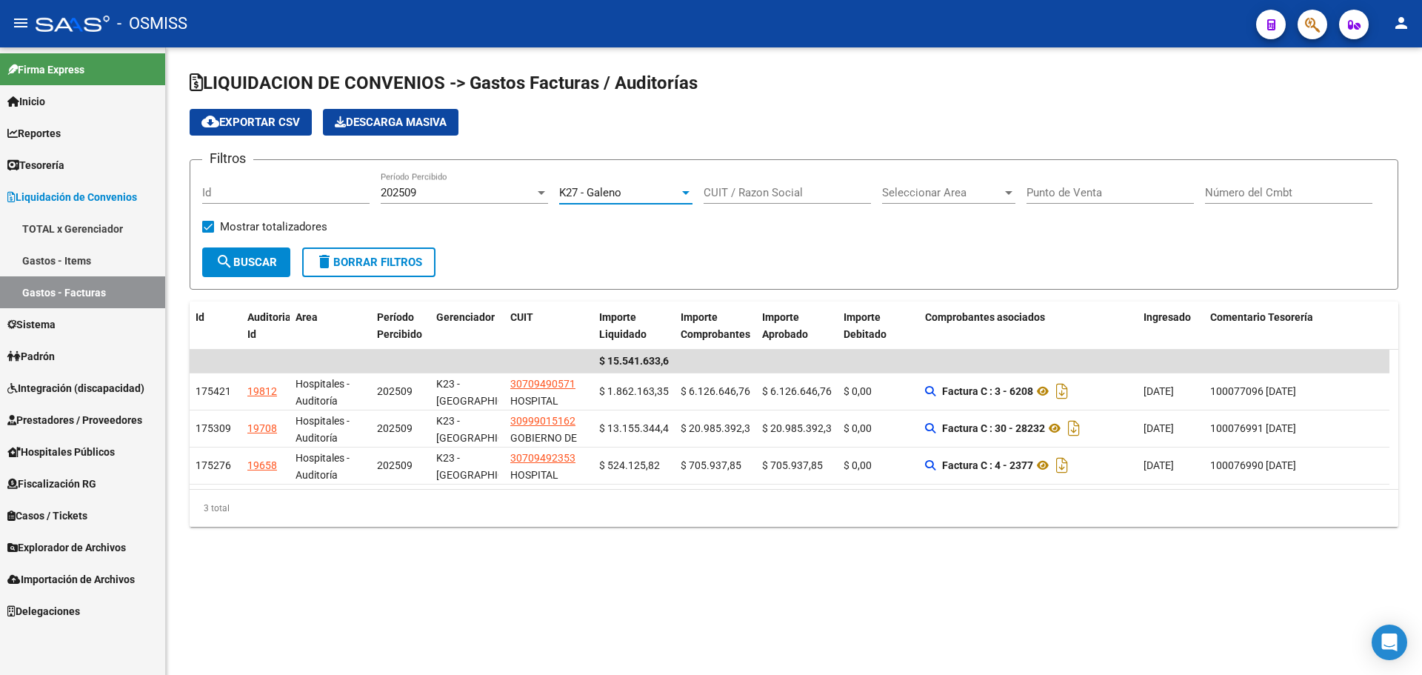
click at [269, 263] on span "search Buscar" at bounding box center [246, 262] width 61 height 13
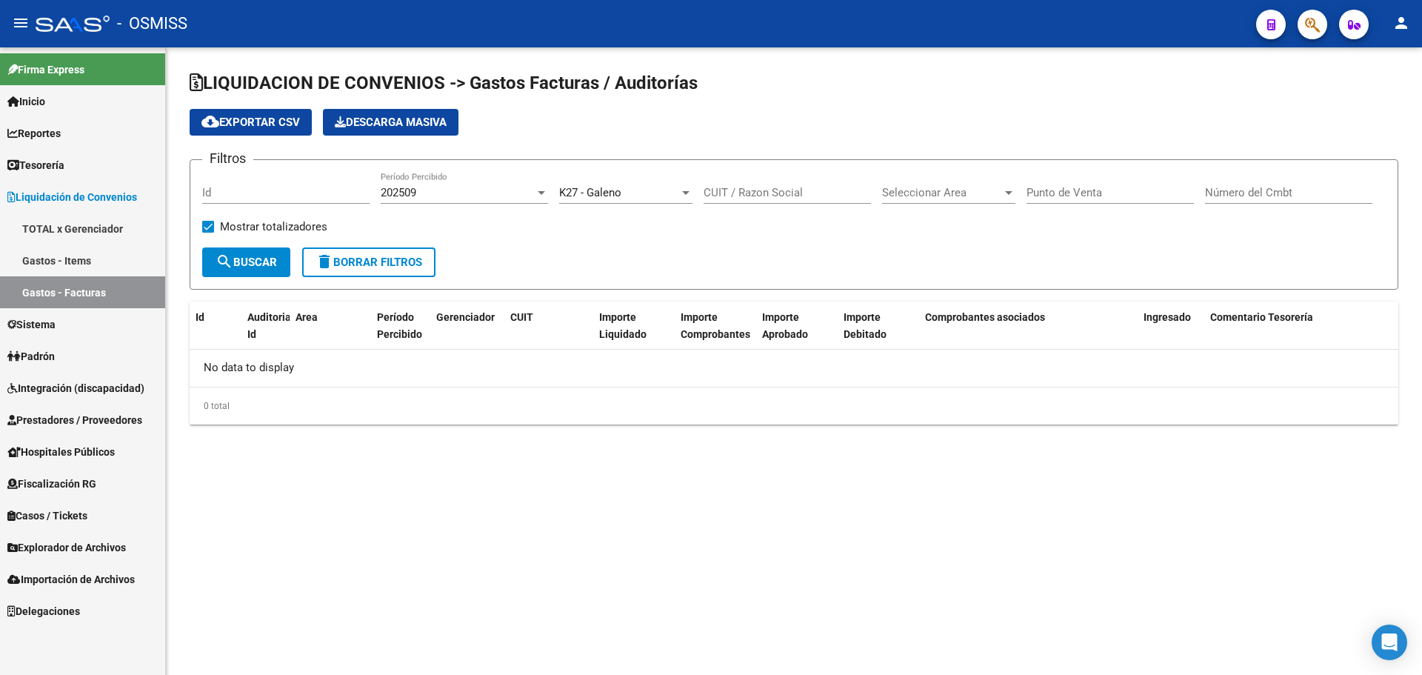
click at [587, 188] on span "K27 - Galeno" at bounding box center [590, 192] width 62 height 13
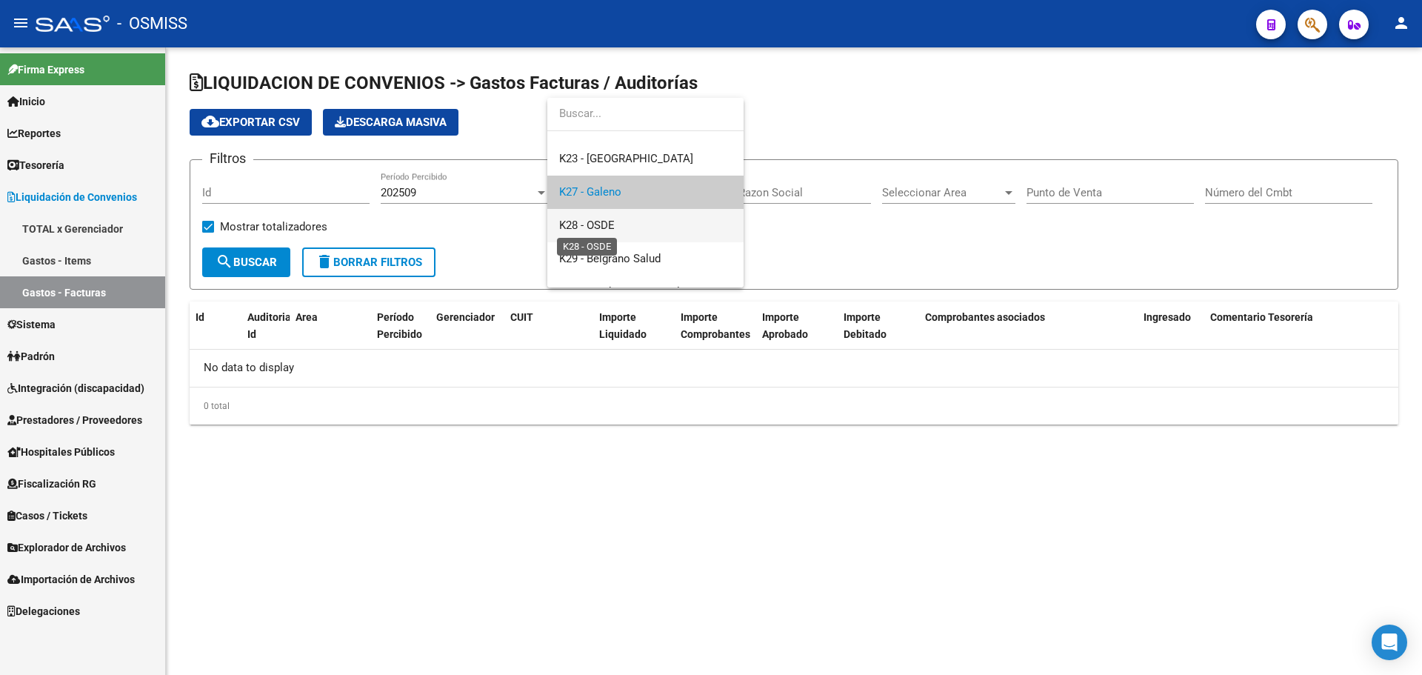
click at [609, 224] on span "K28 - OSDE" at bounding box center [587, 225] width 56 height 13
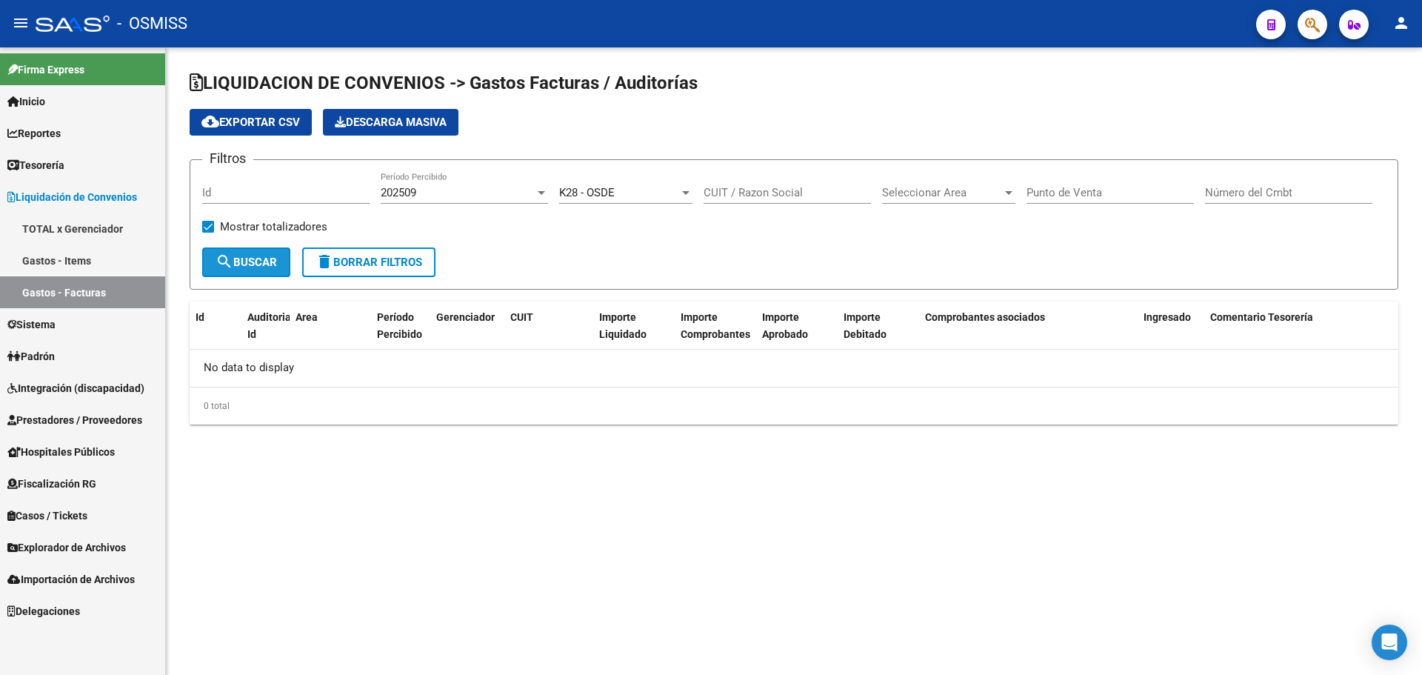
click at [253, 263] on span "search Buscar" at bounding box center [246, 262] width 61 height 13
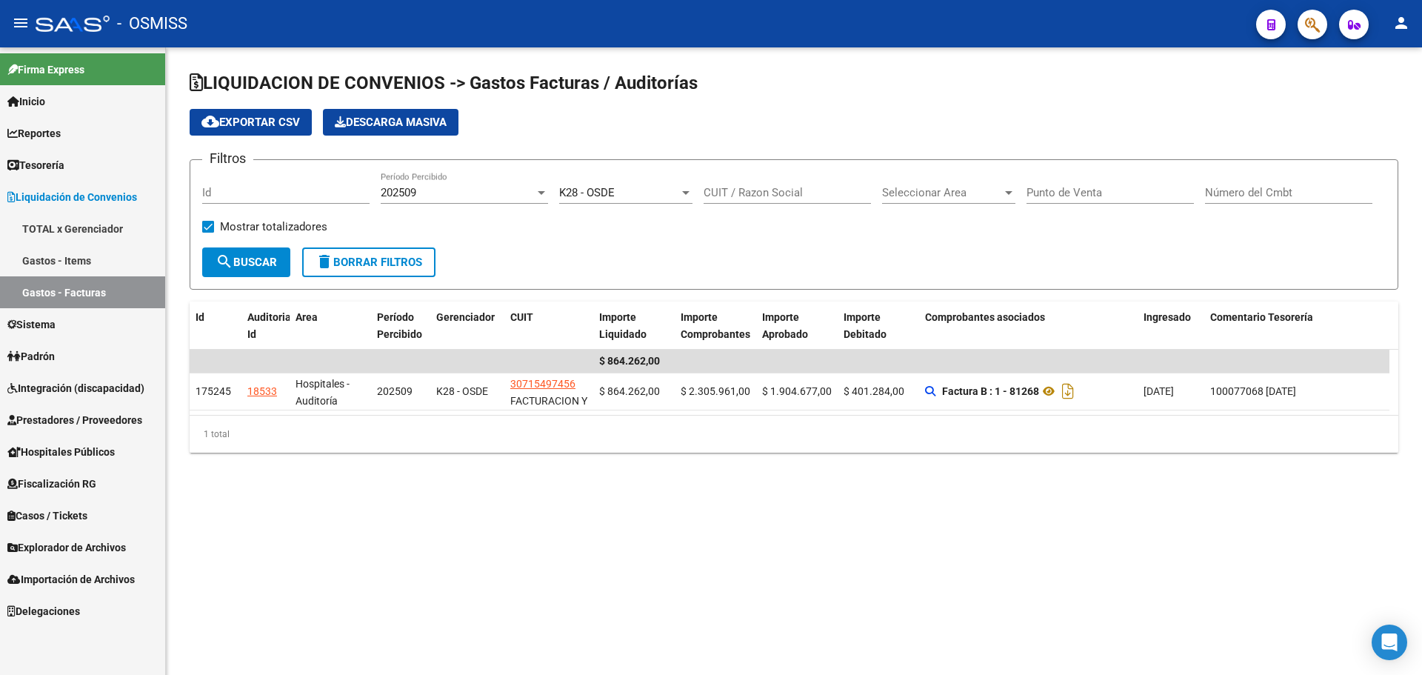
click at [644, 193] on div "K28 - OSDE" at bounding box center [619, 192] width 120 height 13
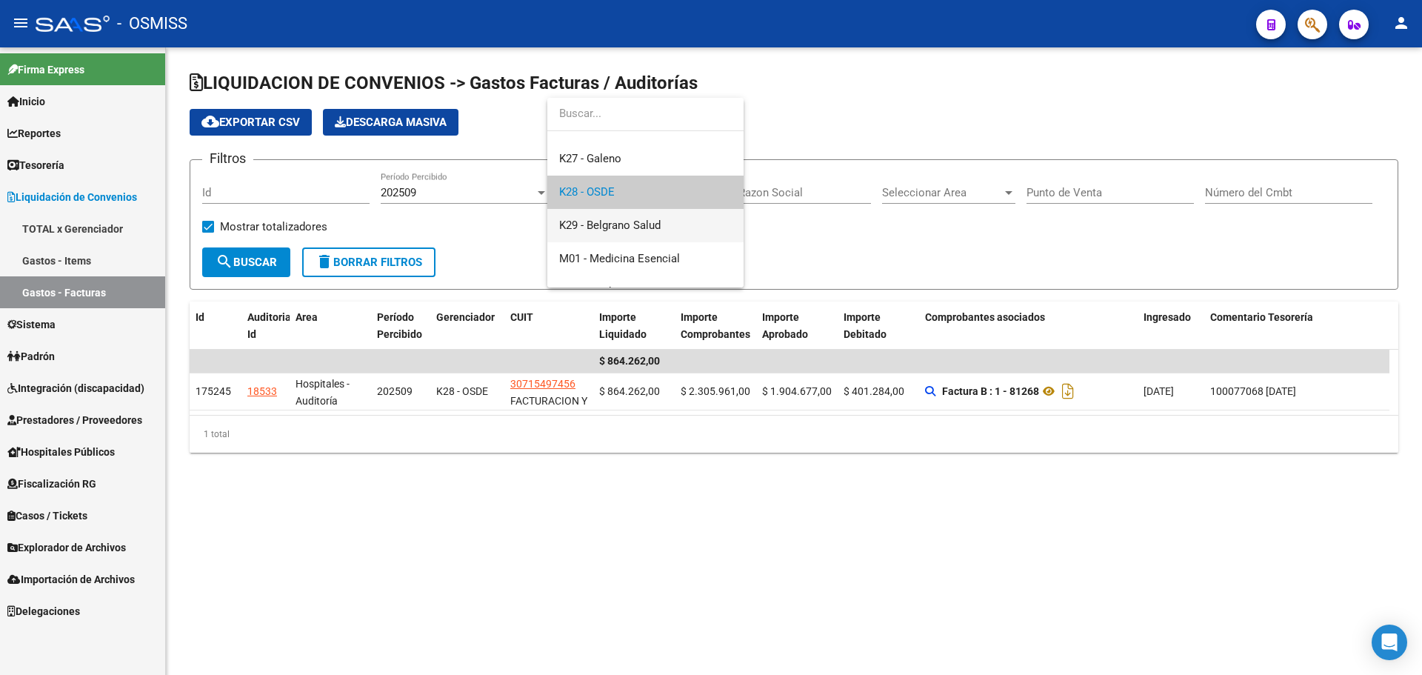
click at [642, 210] on span "K29 - Belgrano Salud" at bounding box center [645, 225] width 173 height 33
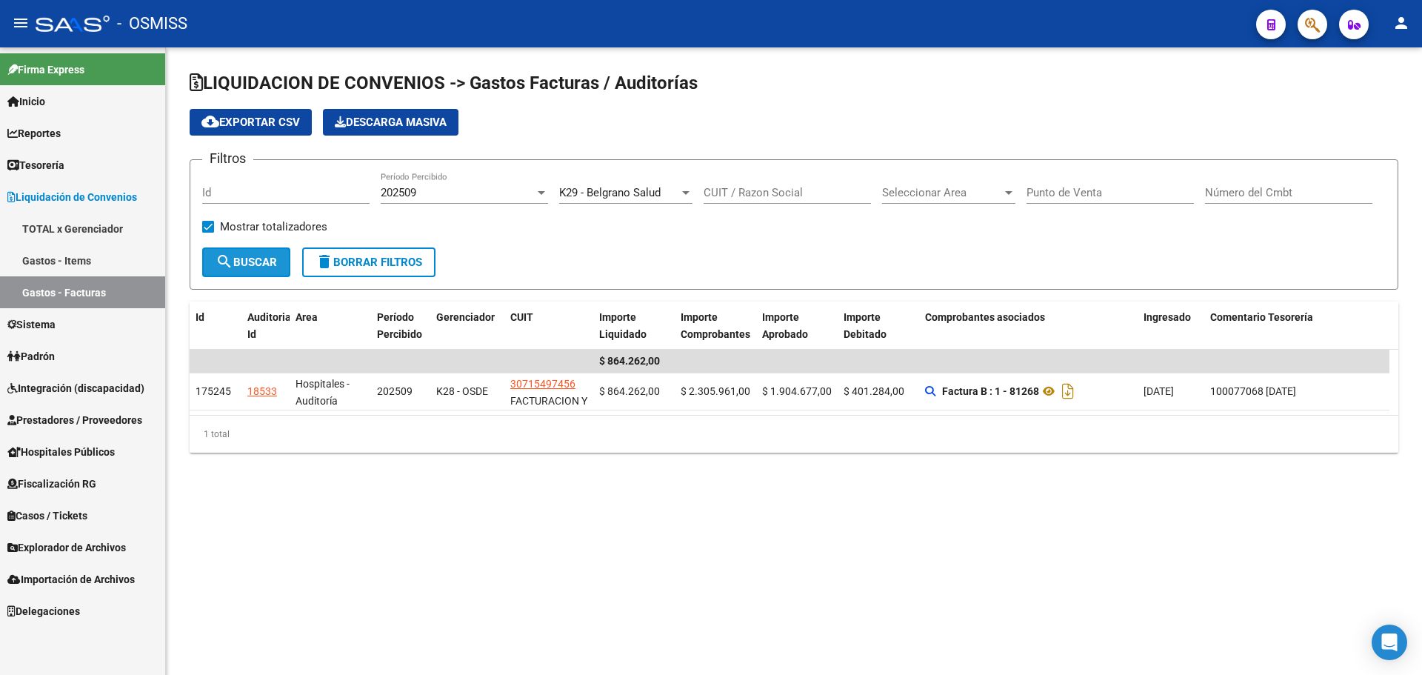
click at [241, 267] on span "search Buscar" at bounding box center [246, 262] width 61 height 13
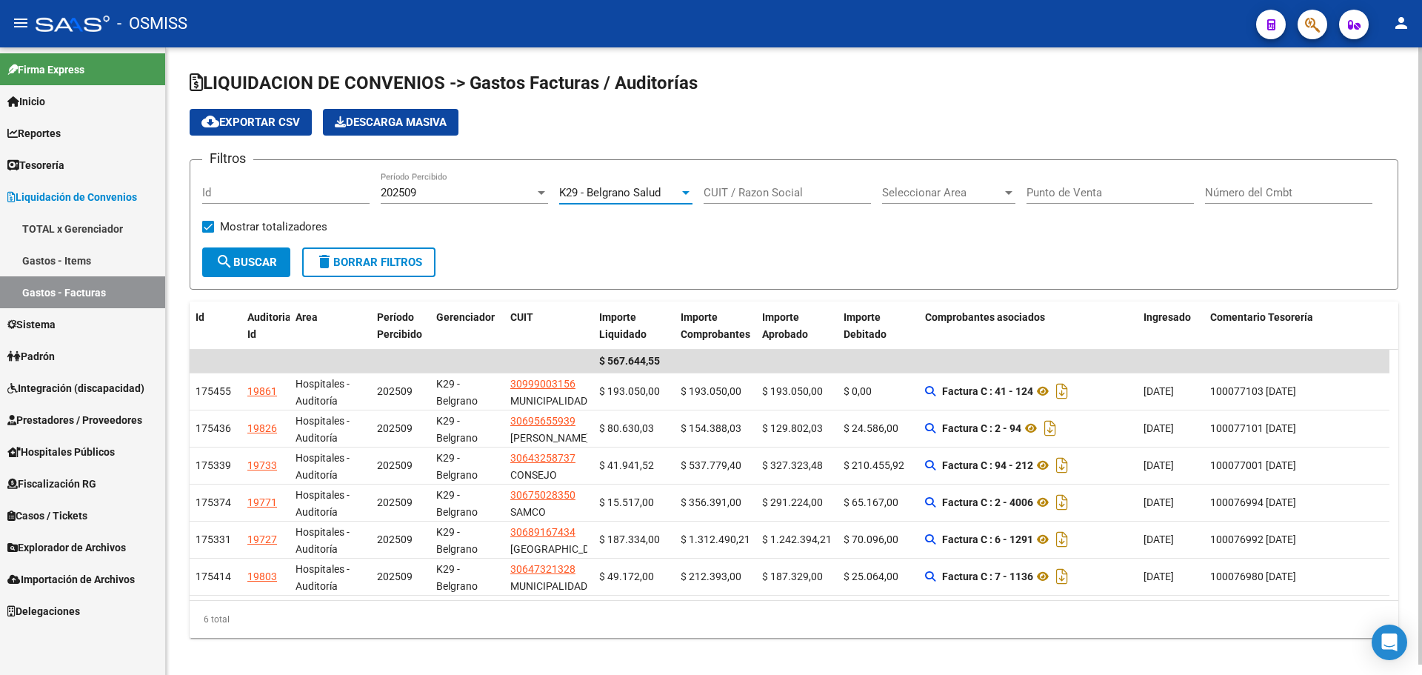
click at [659, 193] on span "K29 - Belgrano Salud" at bounding box center [609, 192] width 101 height 13
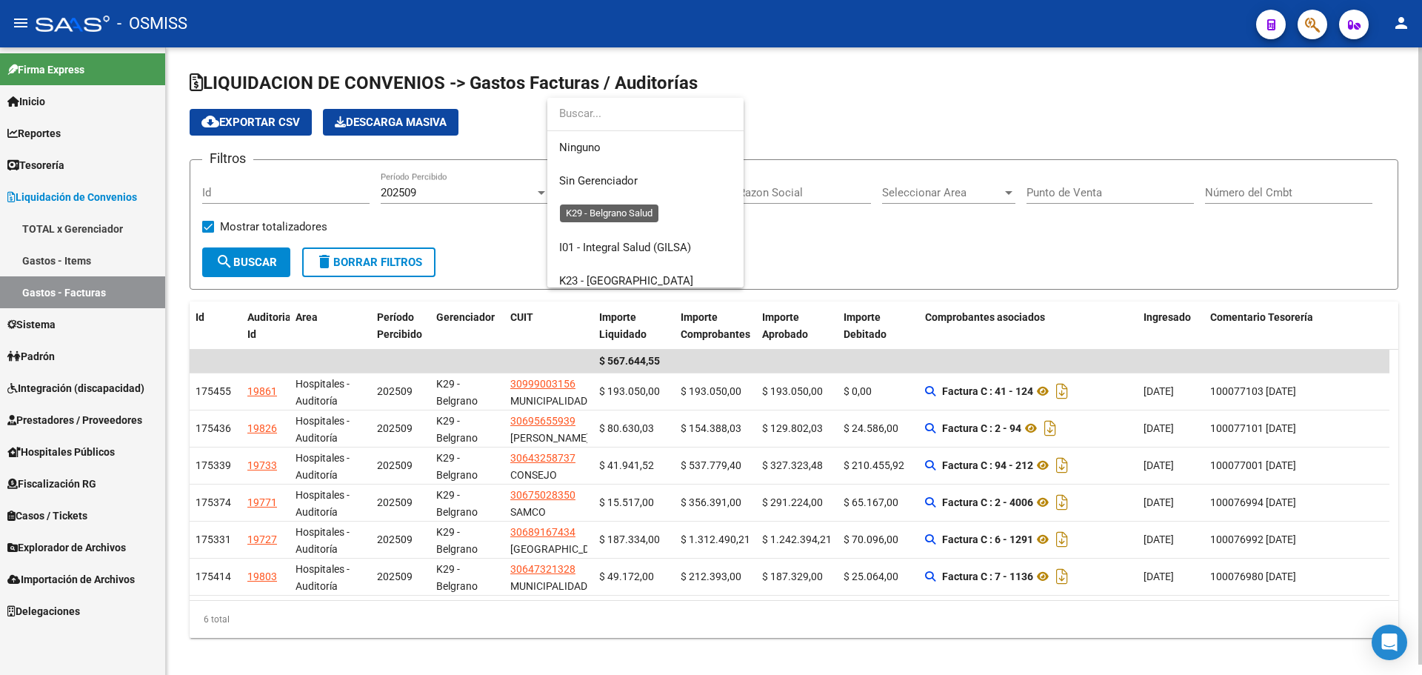
scroll to position [189, 0]
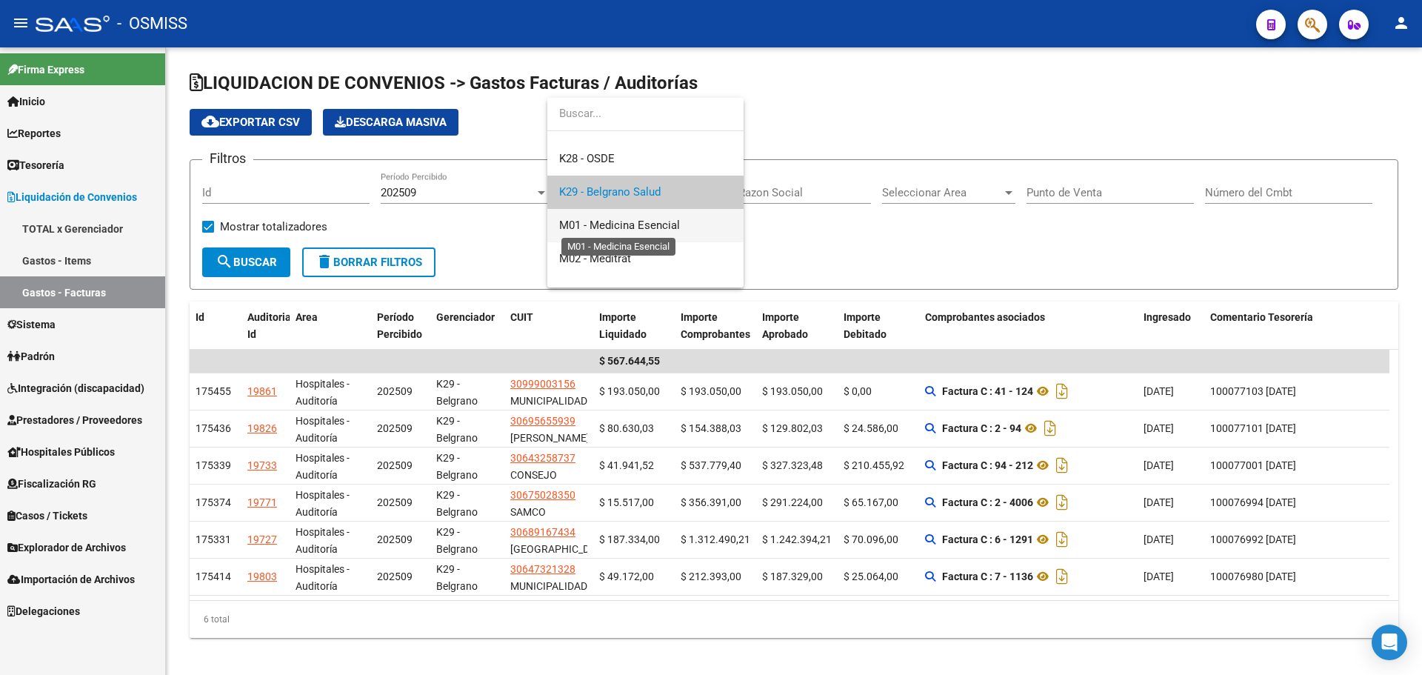
click at [656, 227] on span "M01 - Medicina Esencial" at bounding box center [619, 225] width 121 height 13
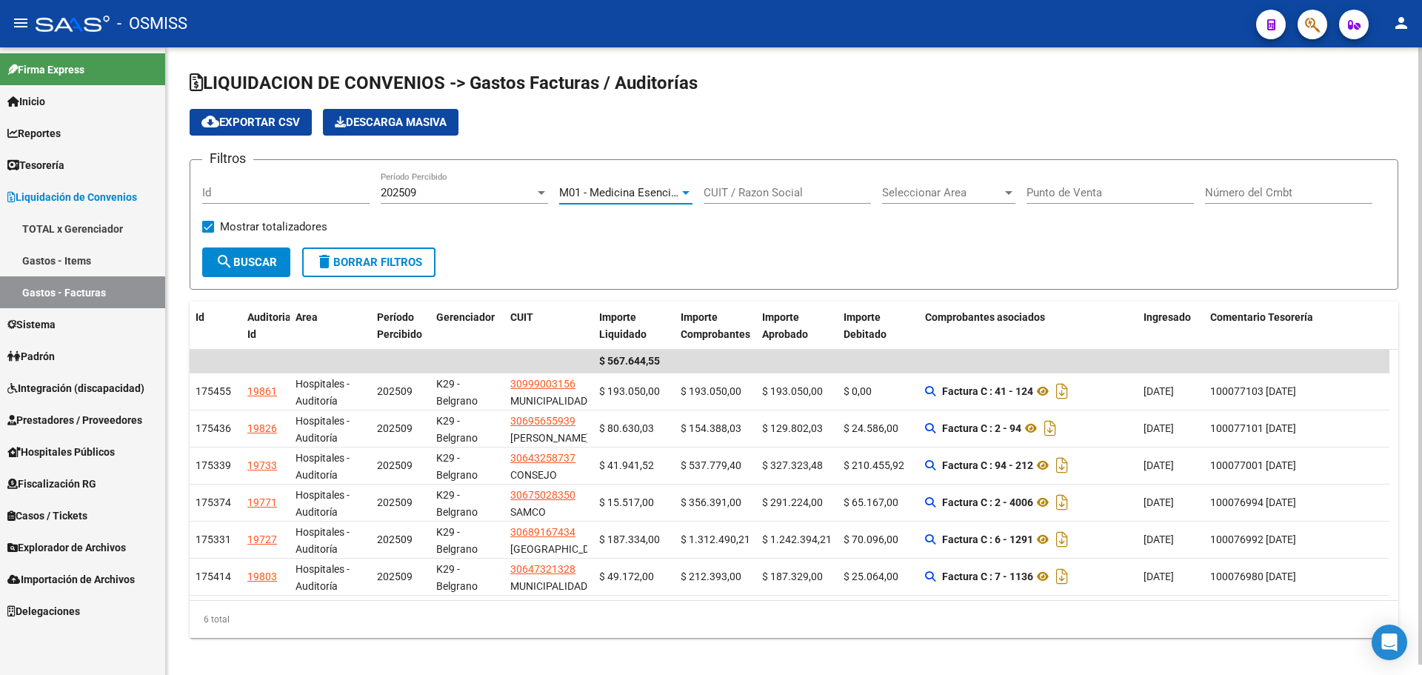
click at [213, 261] on button "search Buscar" at bounding box center [246, 262] width 88 height 30
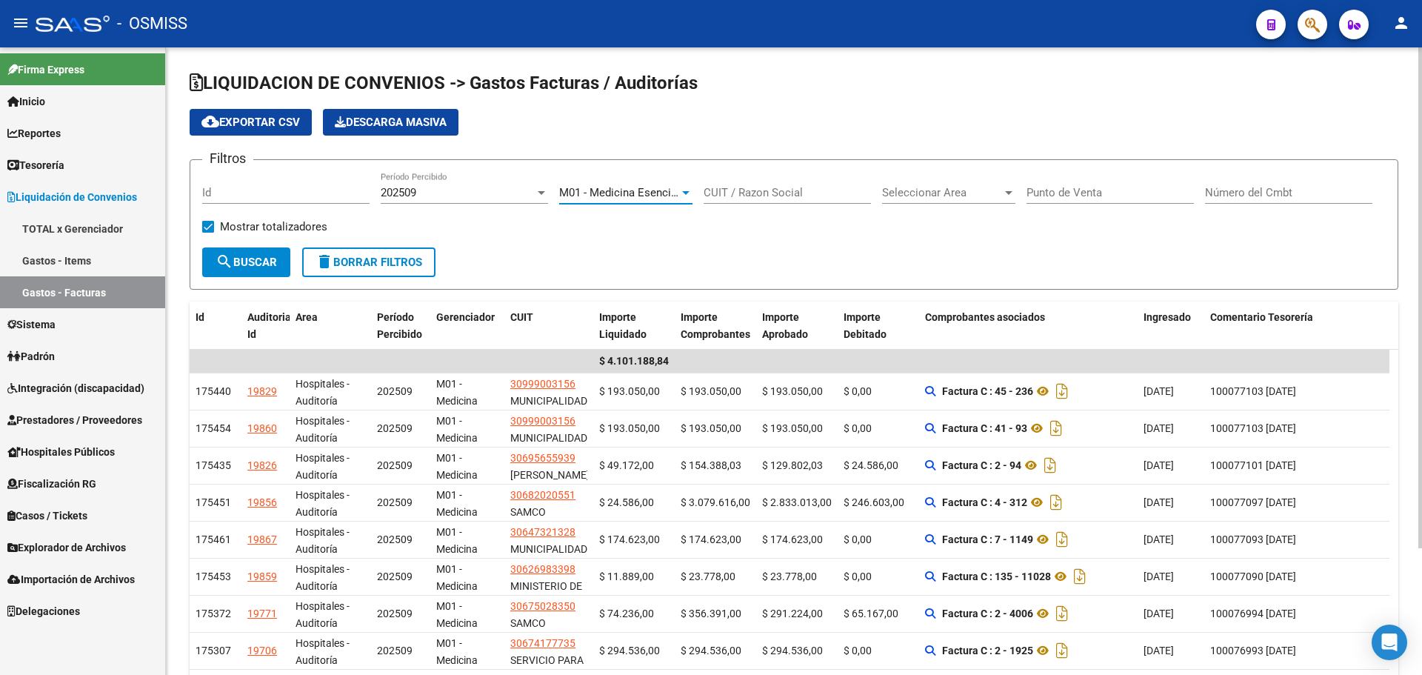
click at [610, 194] on span "M01 - Medicina Esencial" at bounding box center [619, 192] width 121 height 13
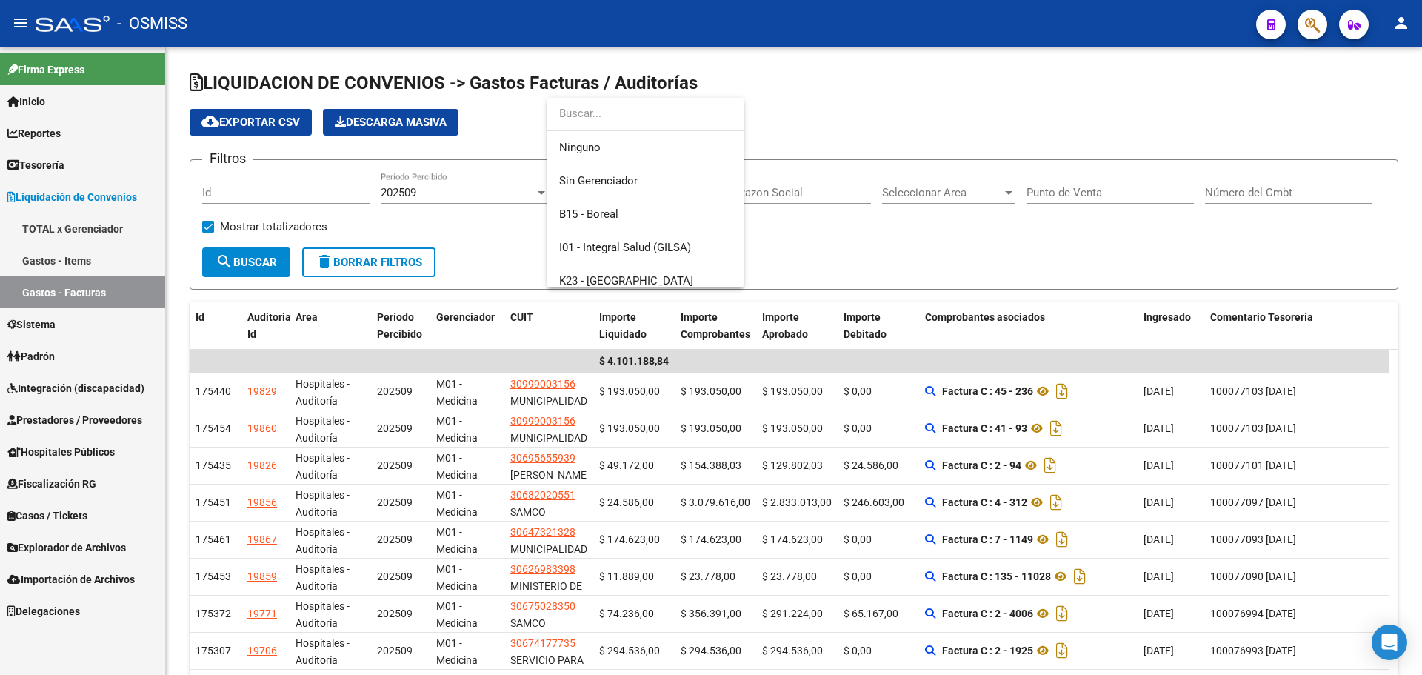
scroll to position [222, 0]
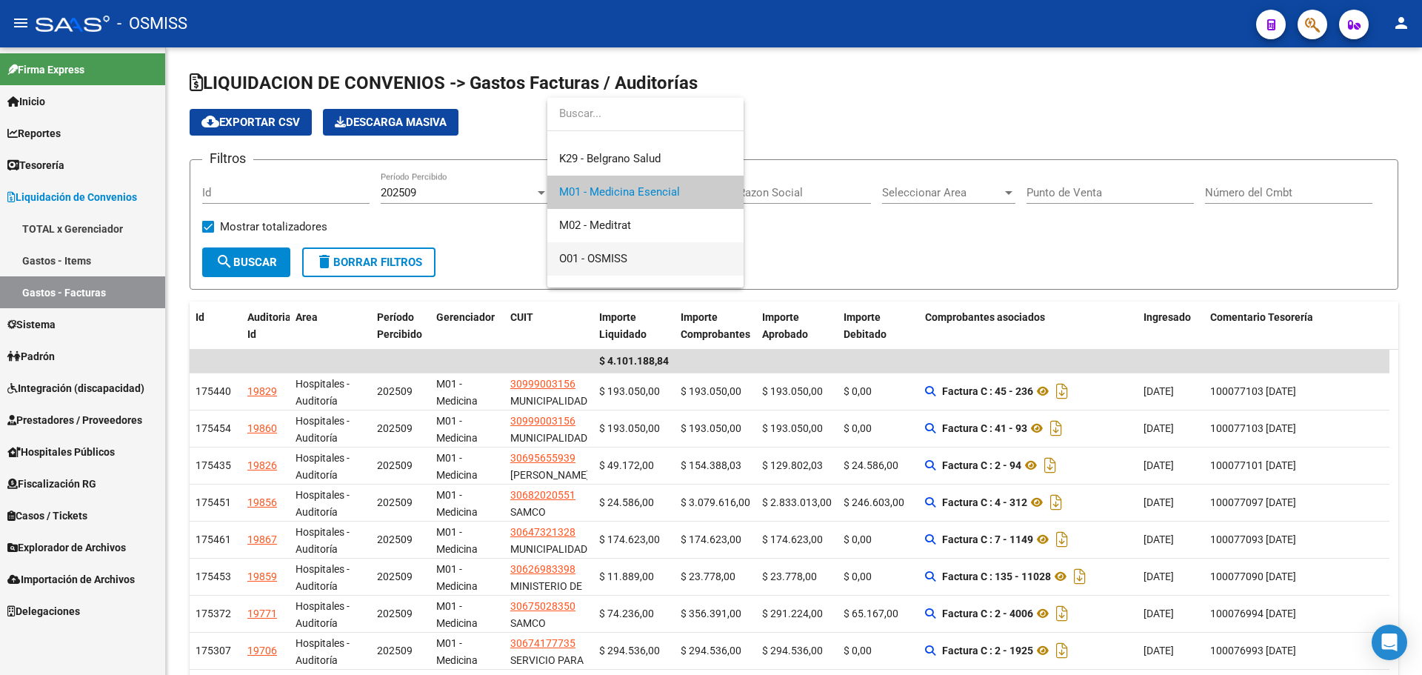
click at [642, 244] on span "O01 - OSMISS" at bounding box center [645, 258] width 173 height 33
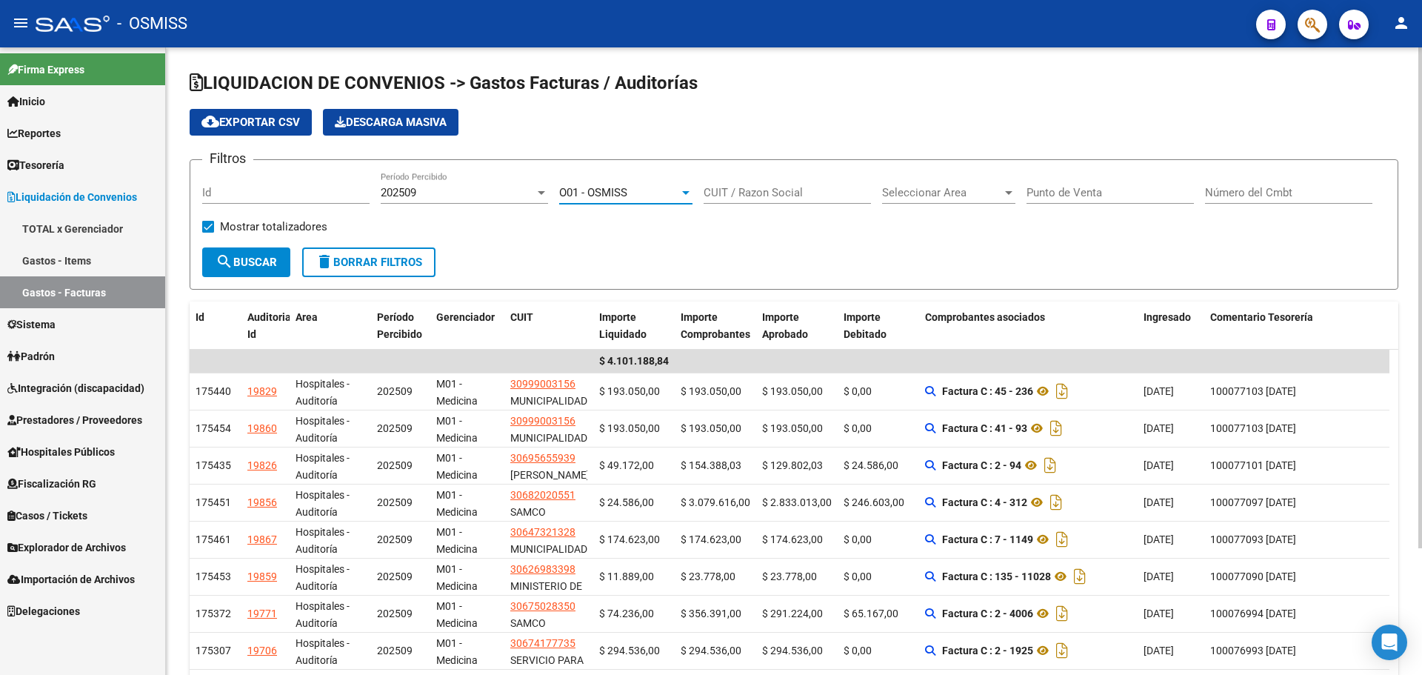
click at [269, 258] on span "search Buscar" at bounding box center [246, 262] width 61 height 13
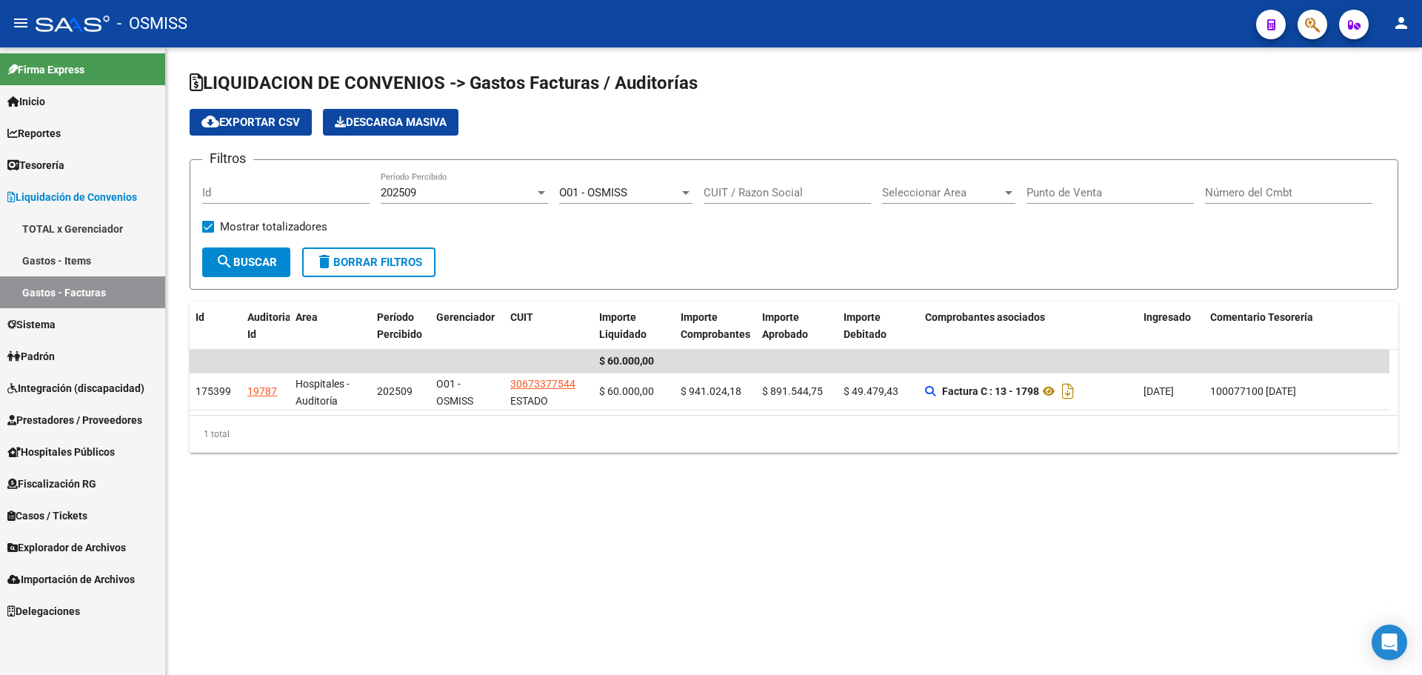
click at [585, 187] on span "O01 - OSMISS" at bounding box center [593, 192] width 68 height 13
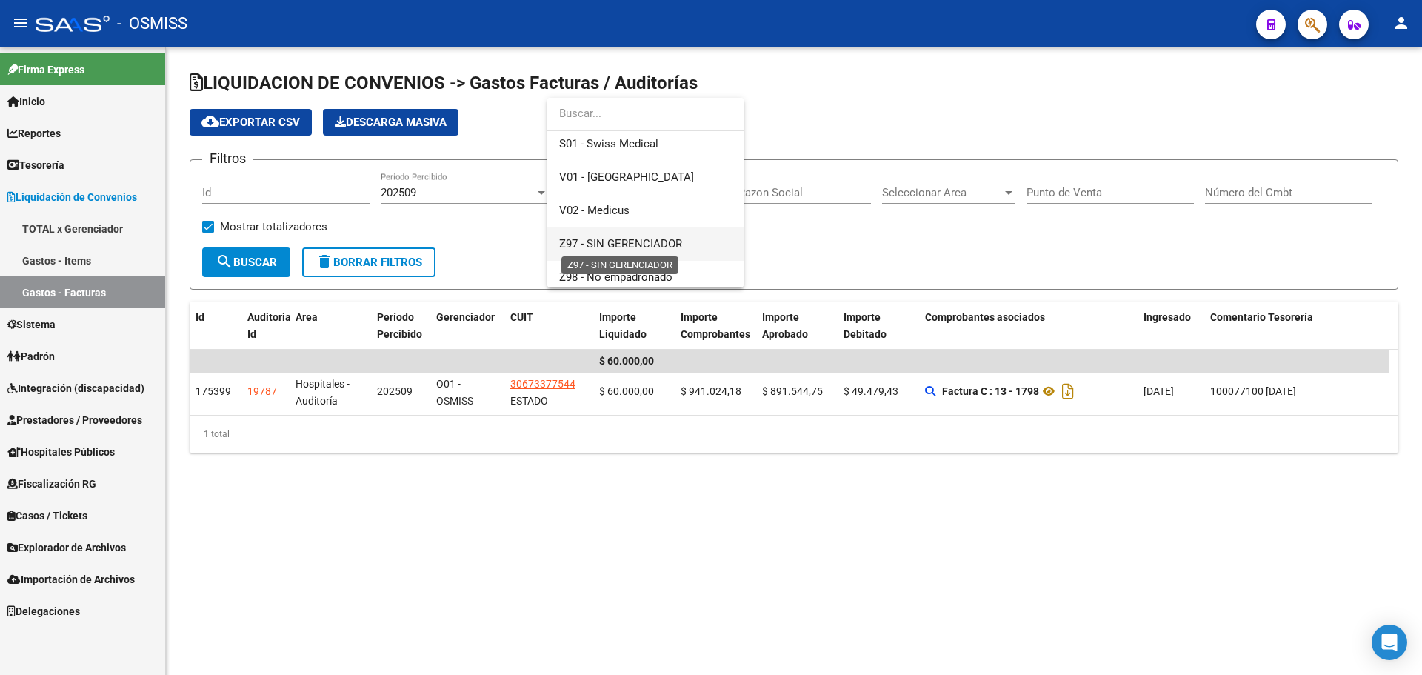
click at [616, 237] on span "Z97 - SIN GERENCIADOR" at bounding box center [620, 243] width 123 height 13
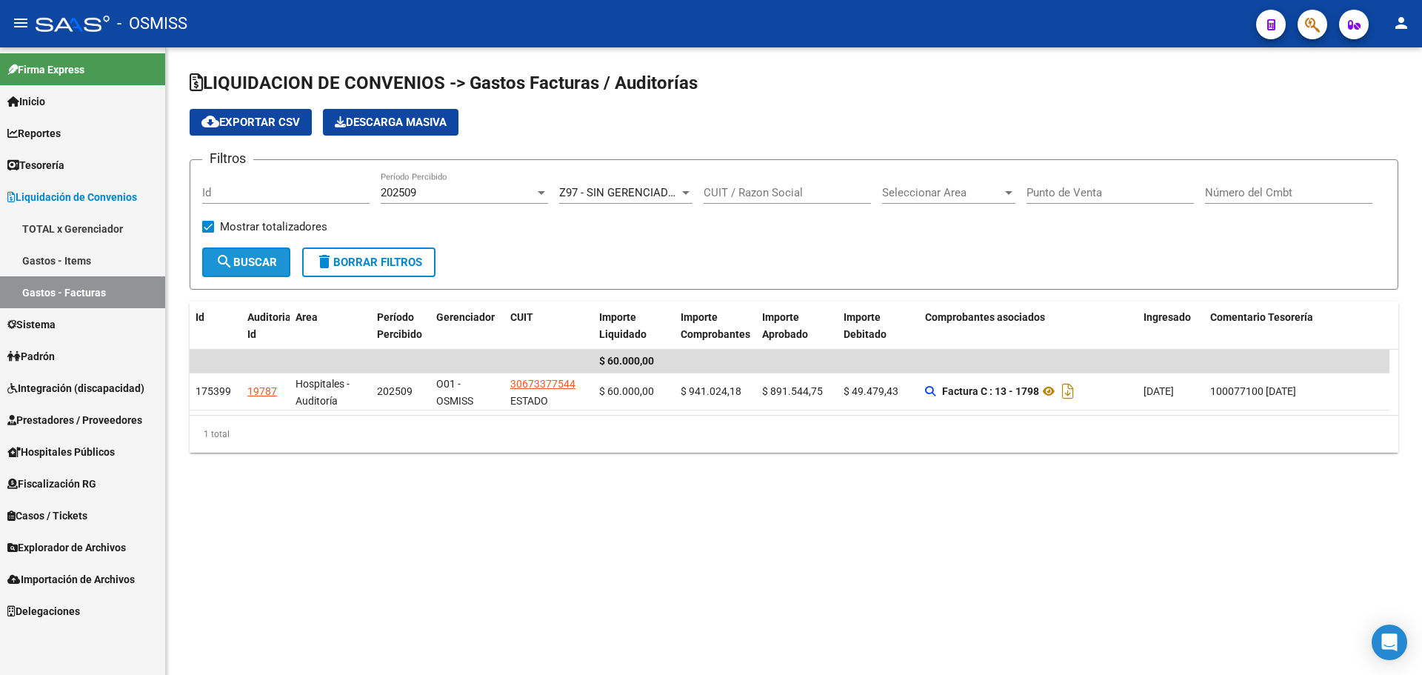
click at [233, 257] on span "search Buscar" at bounding box center [246, 262] width 61 height 13
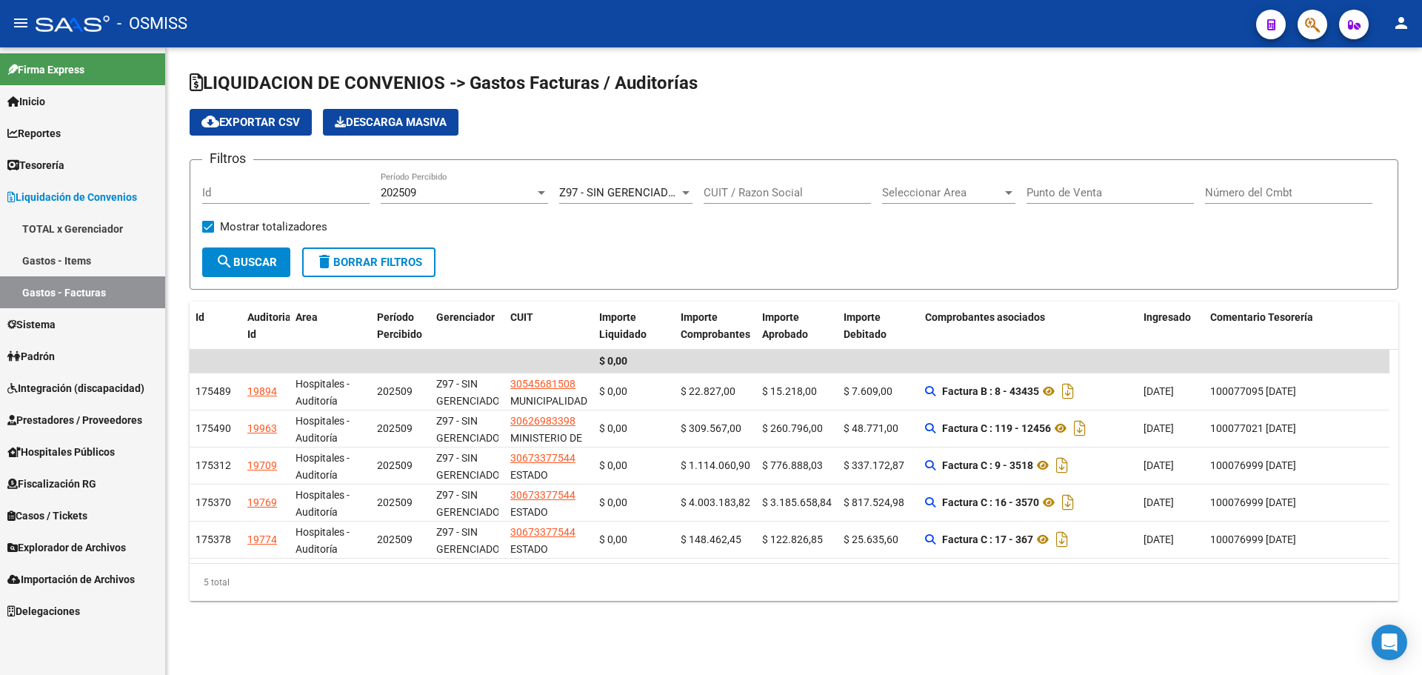
click at [642, 182] on div "Z97 - SIN GERENCIADOR Seleccionar Gerenciador" at bounding box center [625, 188] width 133 height 32
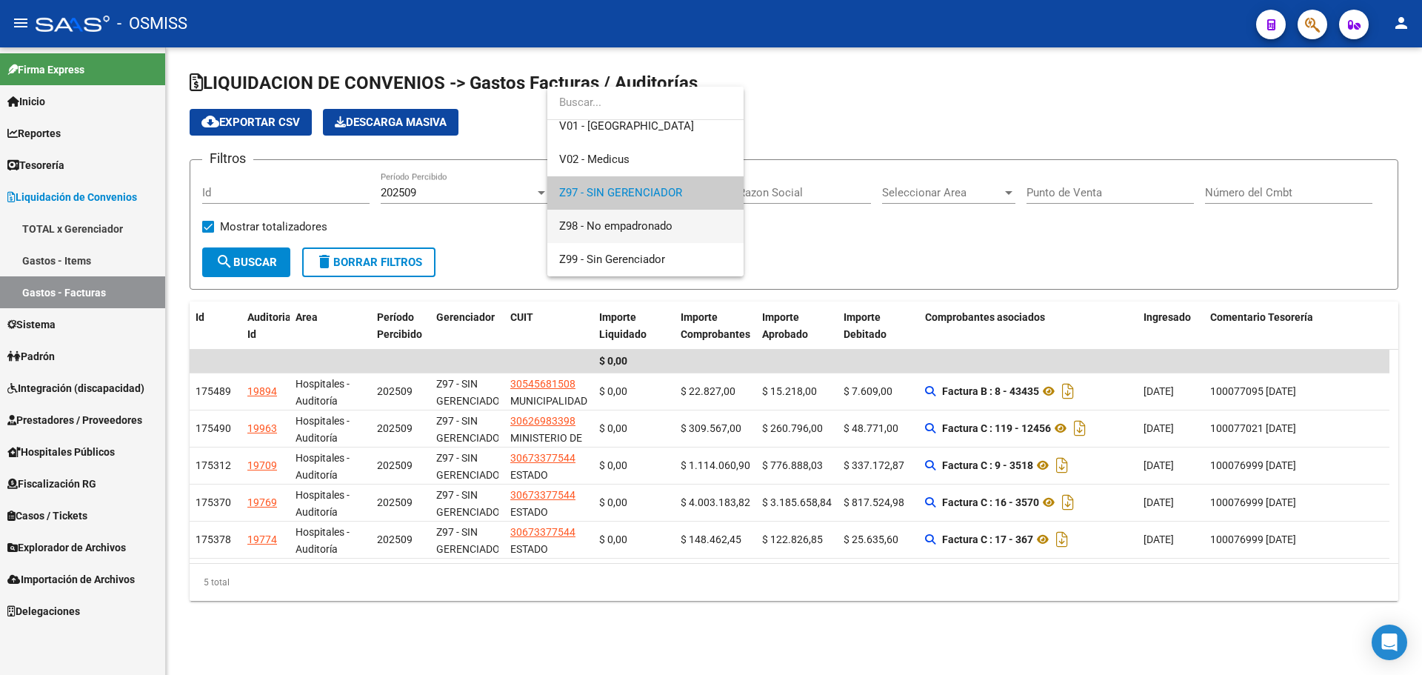
click at [636, 233] on span "Z98 - No empadronado" at bounding box center [645, 226] width 173 height 33
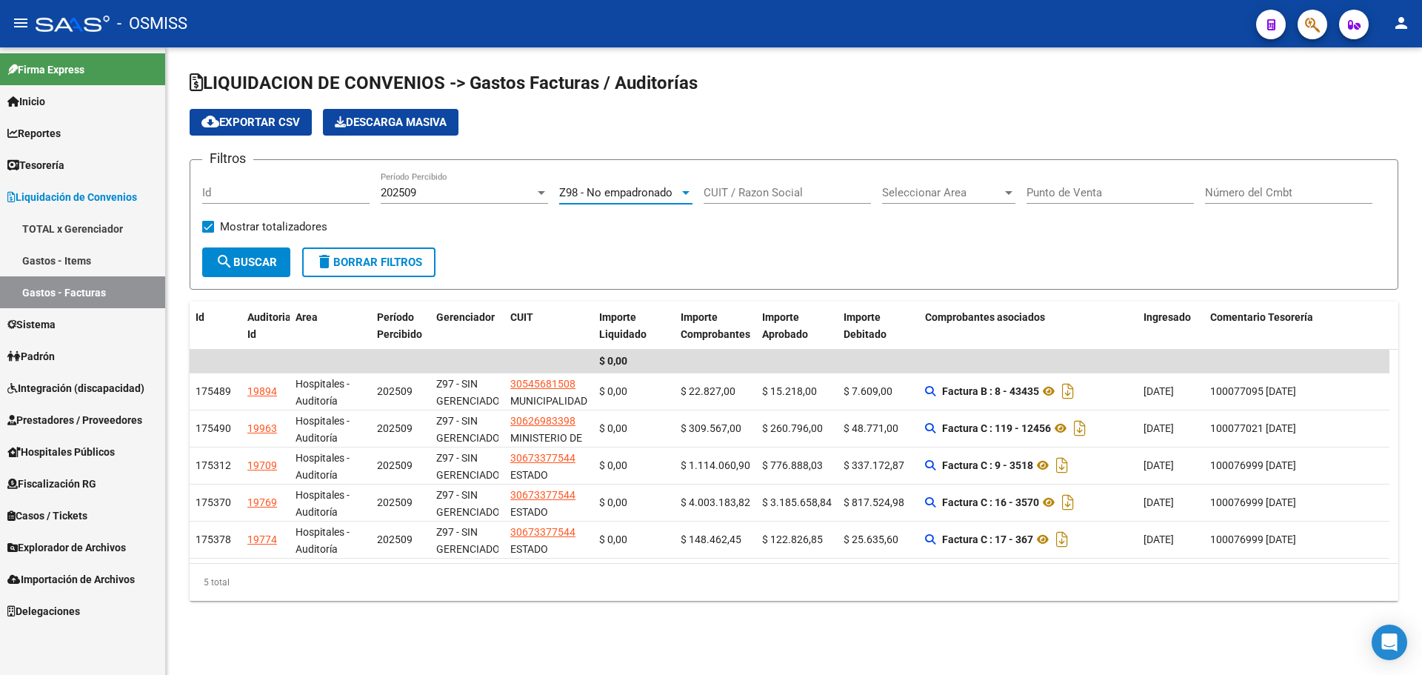
click at [236, 259] on span "search Buscar" at bounding box center [246, 262] width 61 height 13
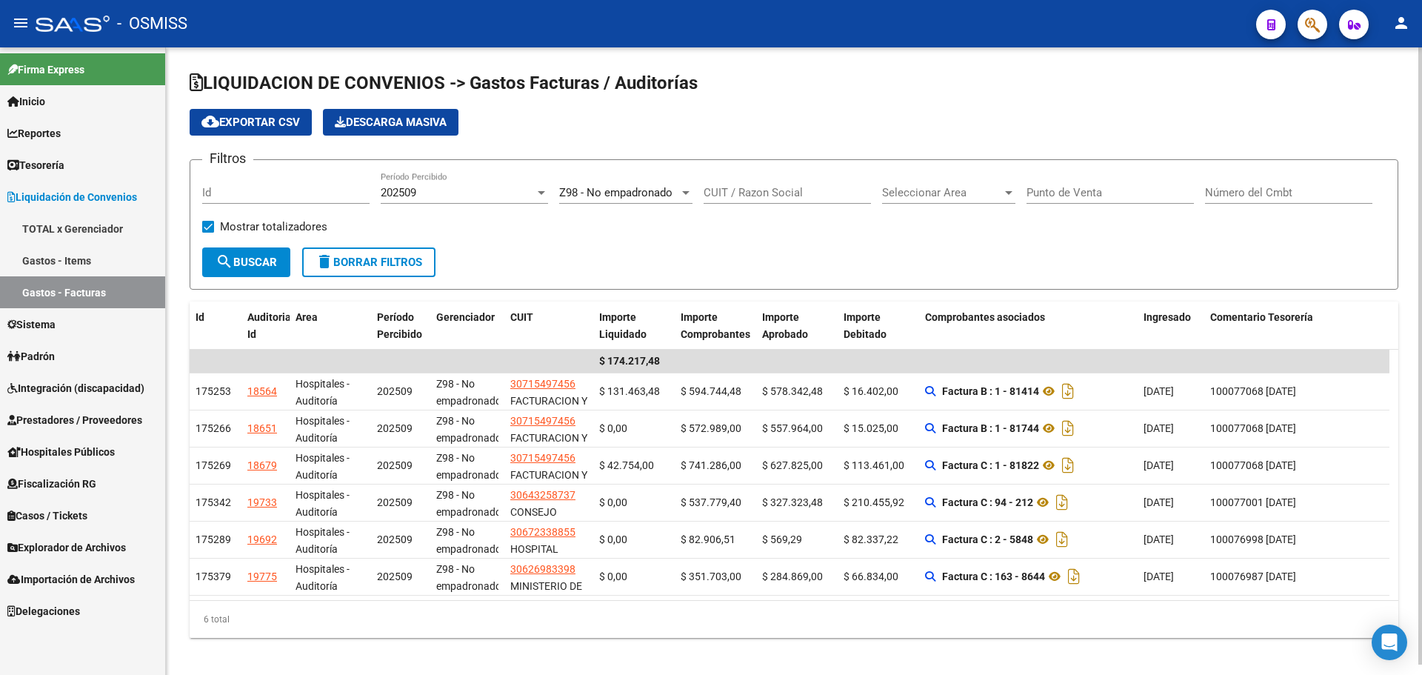
click at [641, 184] on div "Z98 - No empadronado Seleccionar Gerenciador" at bounding box center [625, 188] width 133 height 32
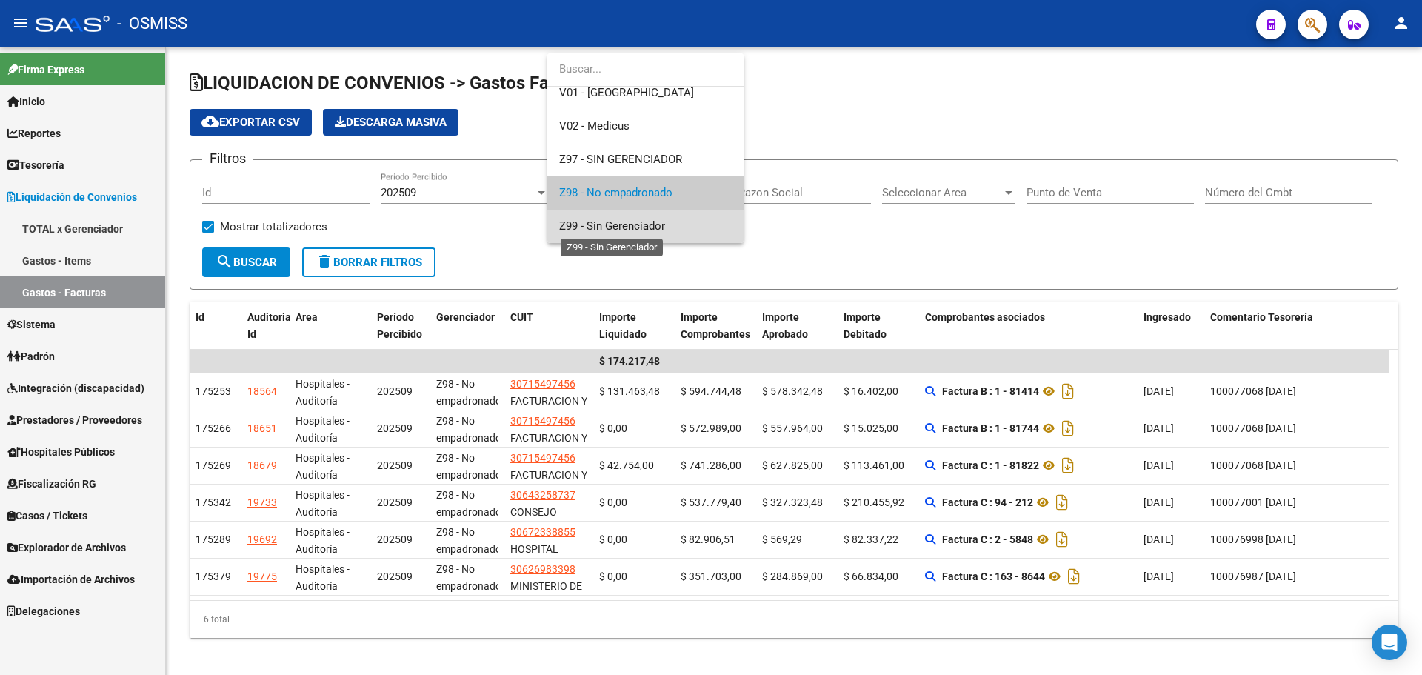
click at [633, 228] on span "Z99 - Sin Gerenciador" at bounding box center [612, 225] width 106 height 13
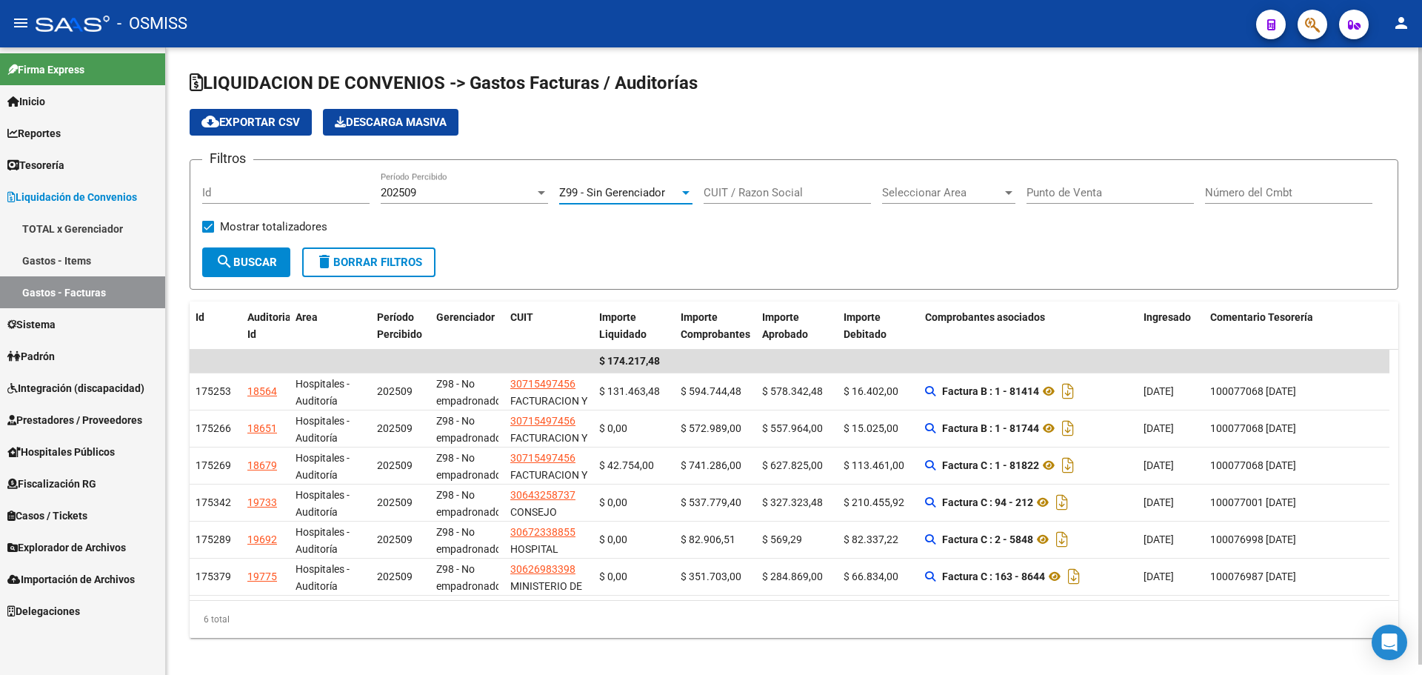
click at [254, 275] on button "search Buscar" at bounding box center [246, 262] width 88 height 30
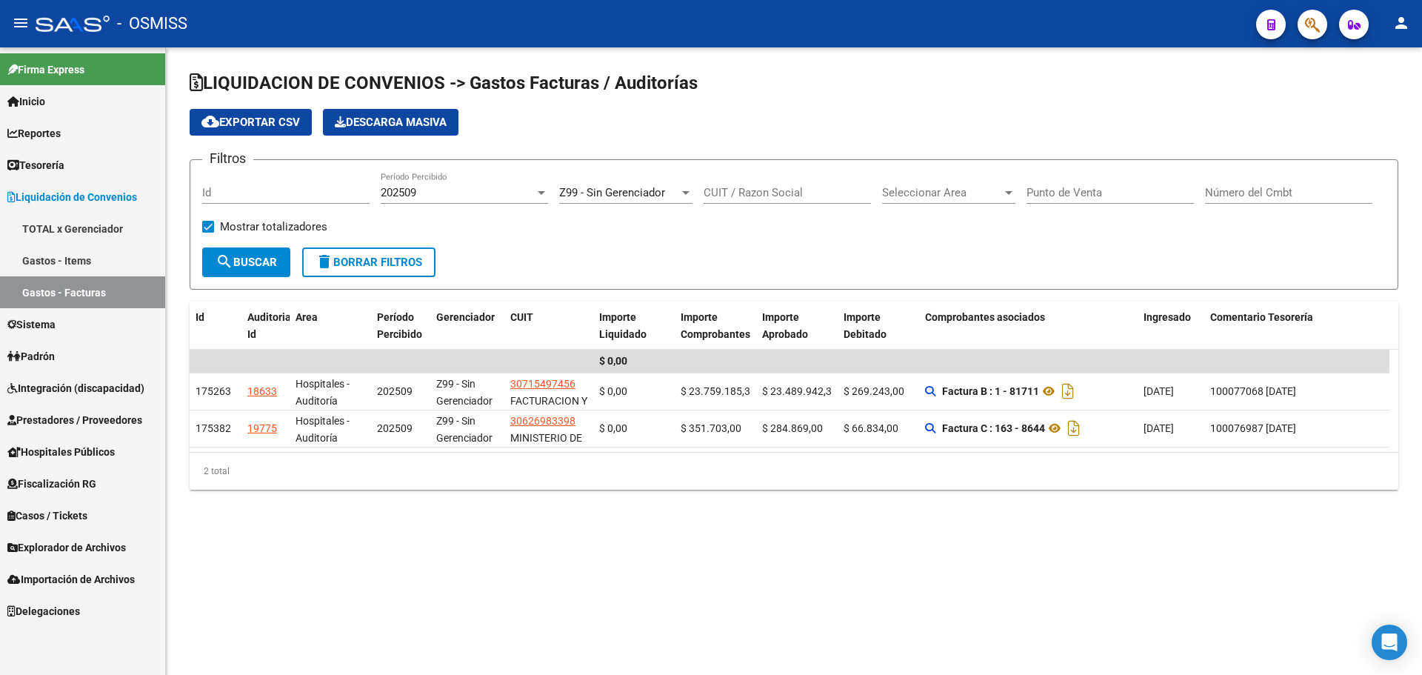
click at [95, 291] on link "Gastos - Facturas" at bounding box center [82, 292] width 165 height 32
click at [95, 173] on link "Tesorería" at bounding box center [82, 165] width 165 height 32
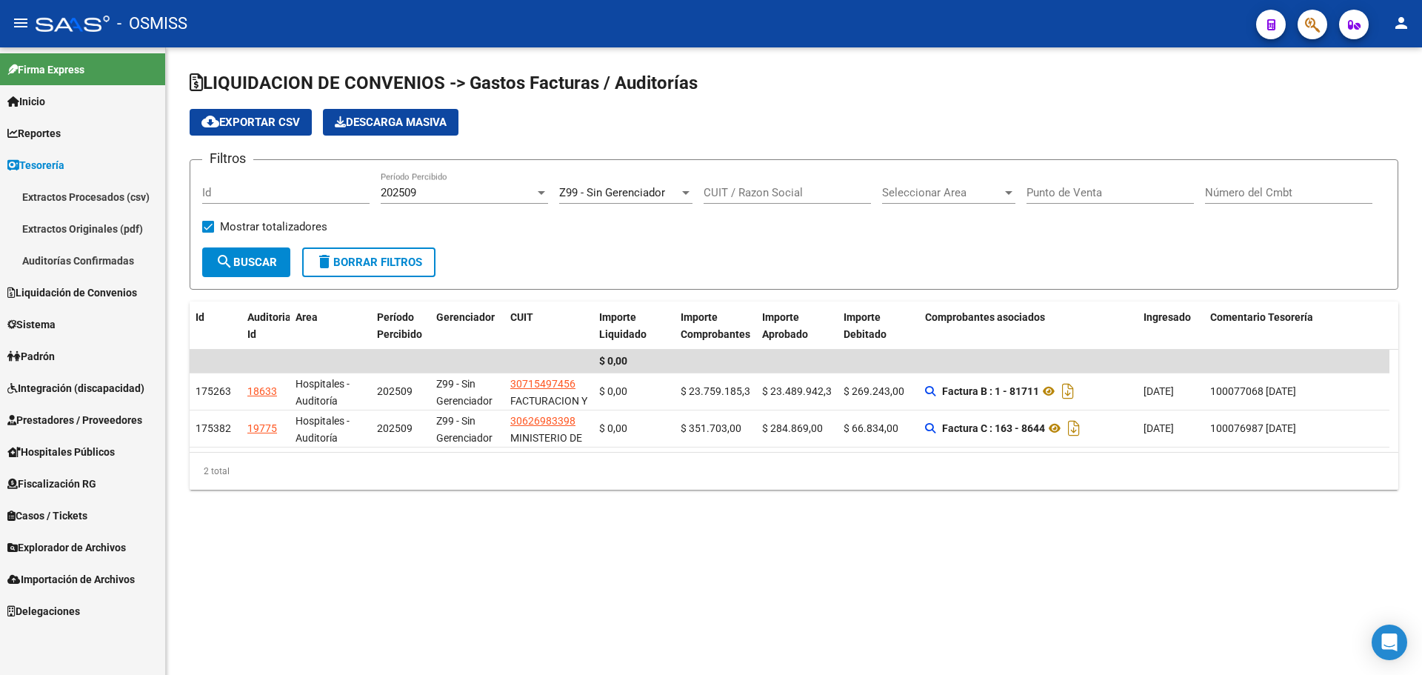
click at [72, 258] on link "Auditorías Confirmadas" at bounding box center [82, 260] width 165 height 32
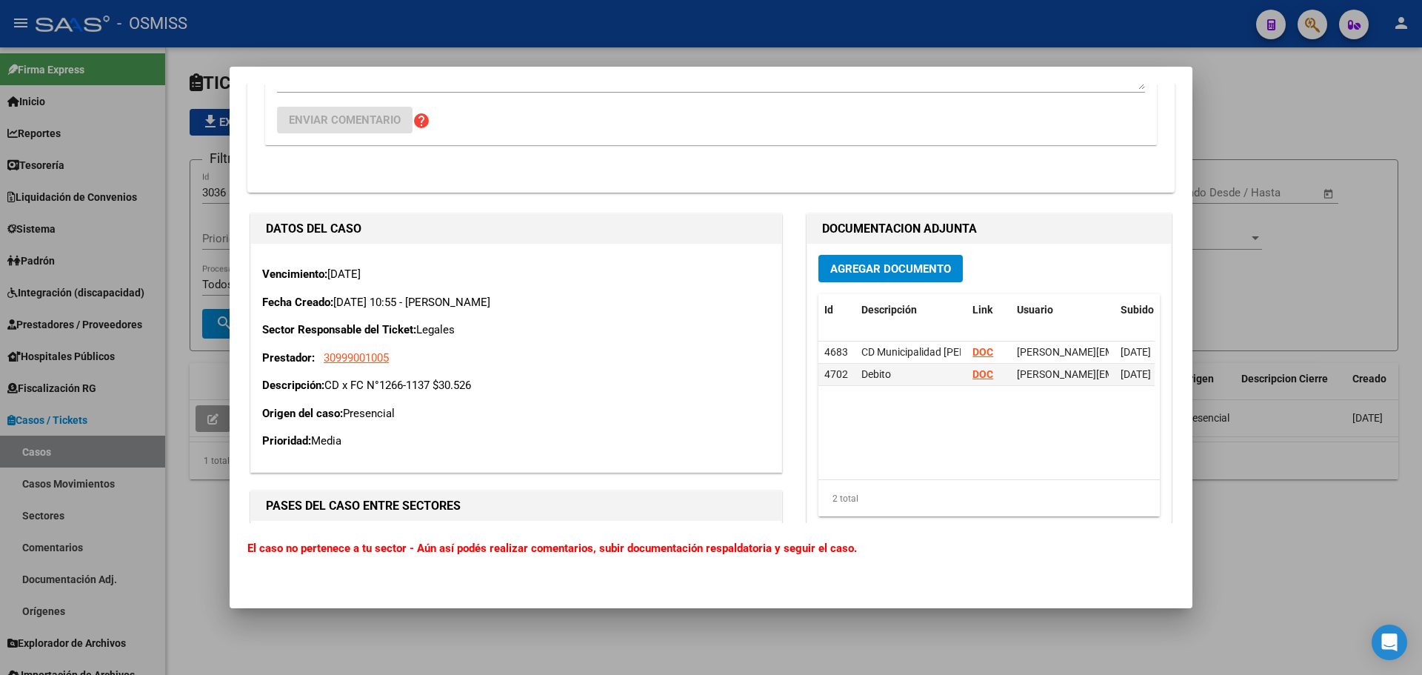
click at [1296, 304] on div at bounding box center [711, 337] width 1422 height 675
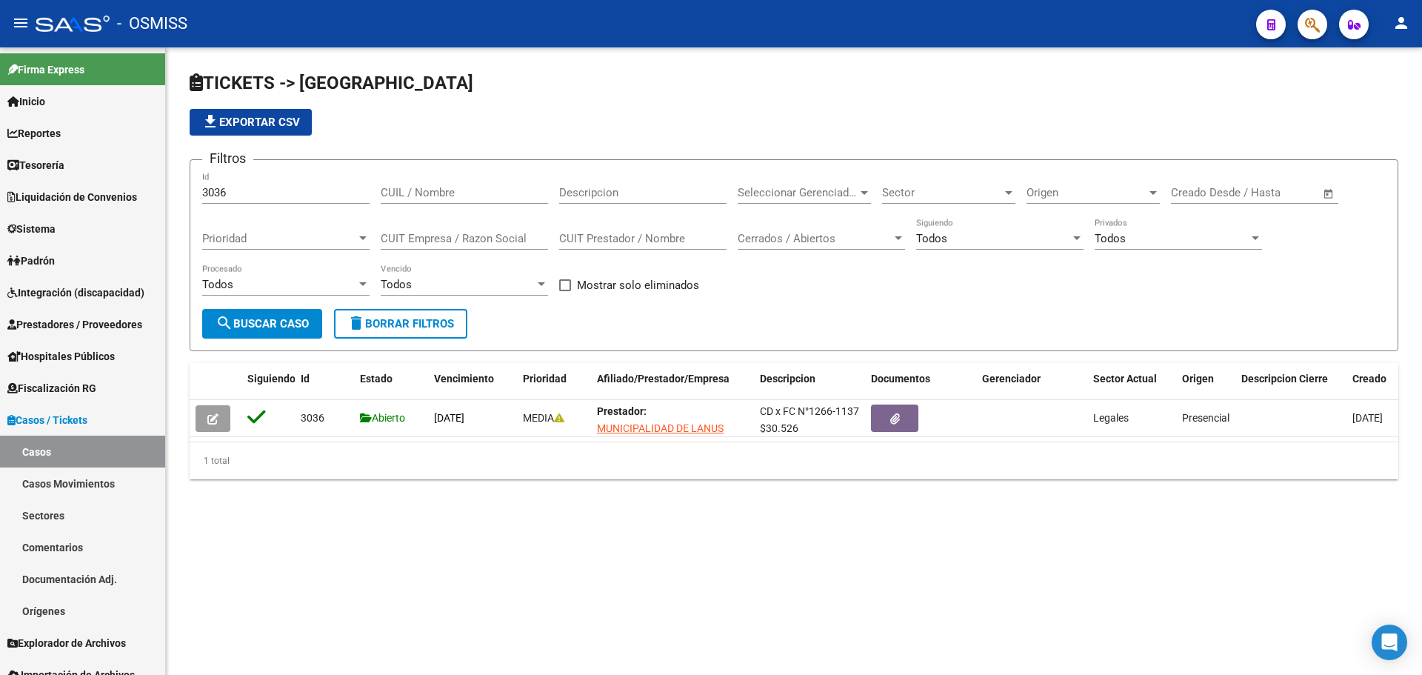
click at [471, 76] on h1 "TICKETS -> [GEOGRAPHIC_DATA]" at bounding box center [794, 84] width 1209 height 26
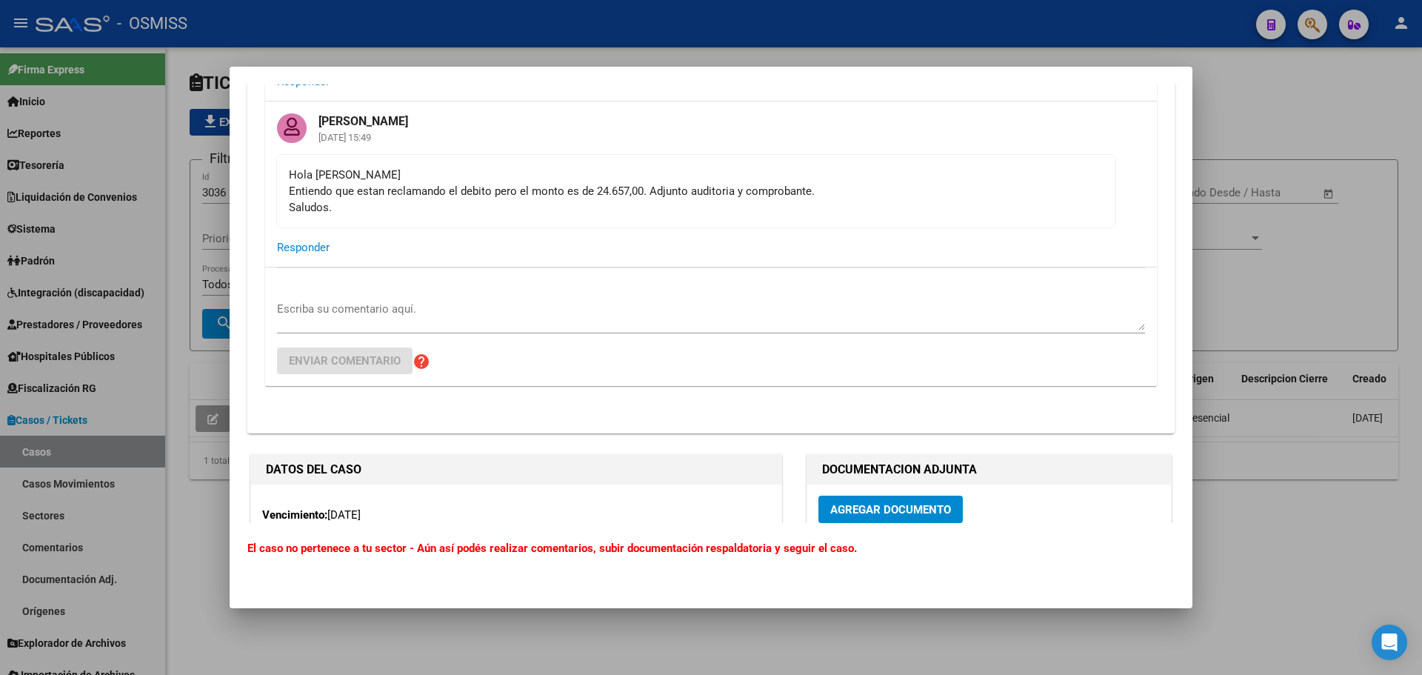
scroll to position [74, 0]
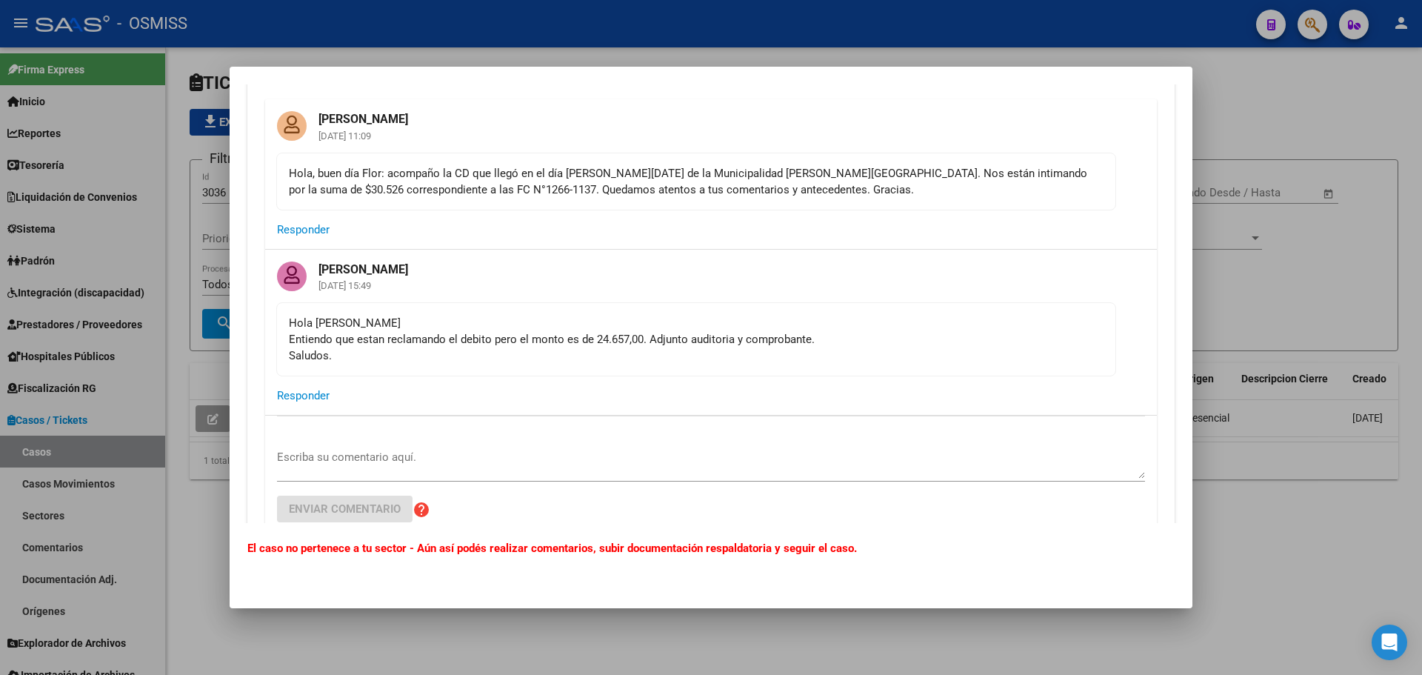
click at [1256, 284] on div at bounding box center [711, 337] width 1422 height 675
